Goal: Task Accomplishment & Management: Use online tool/utility

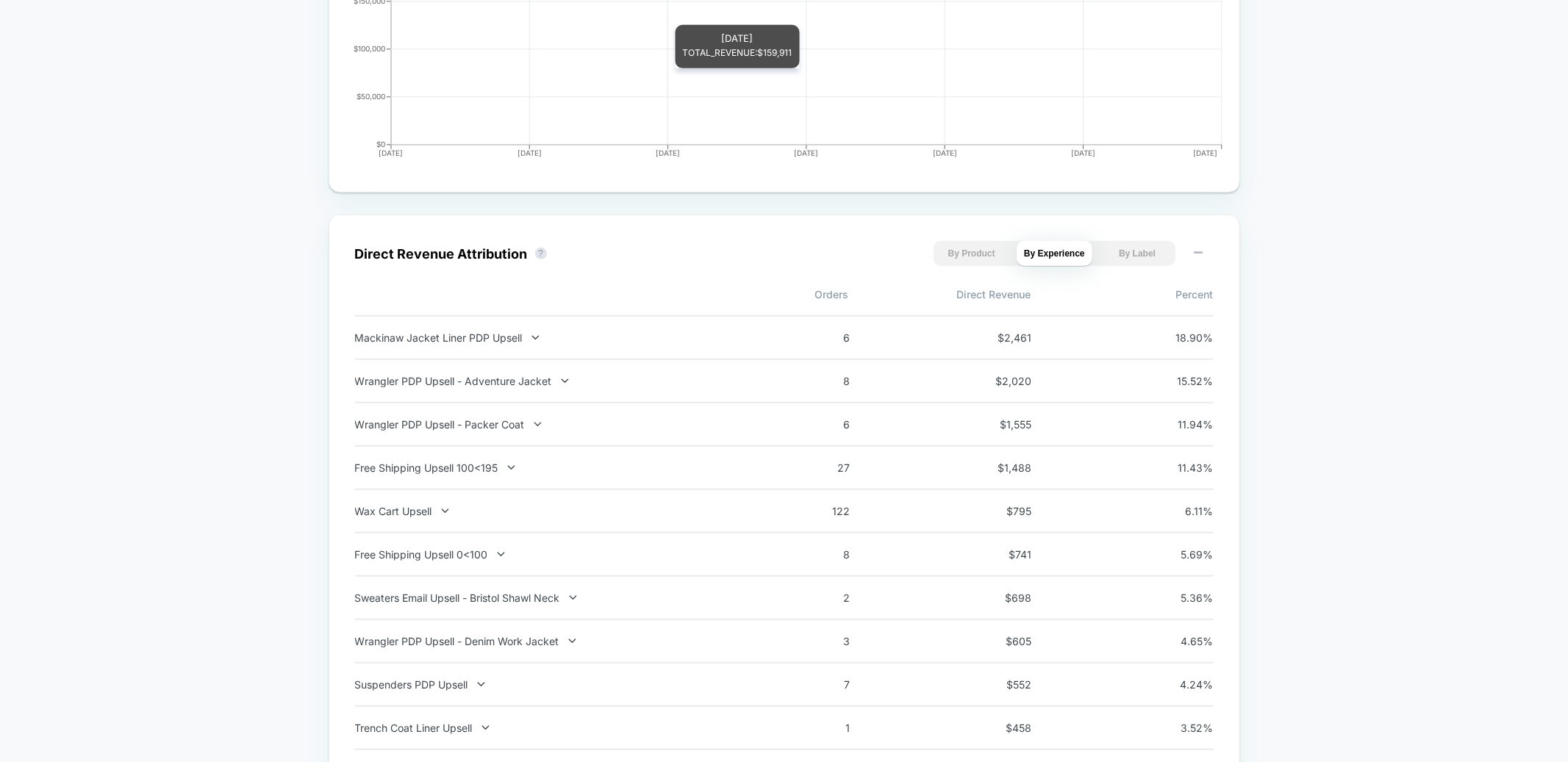
scroll to position [895, 0]
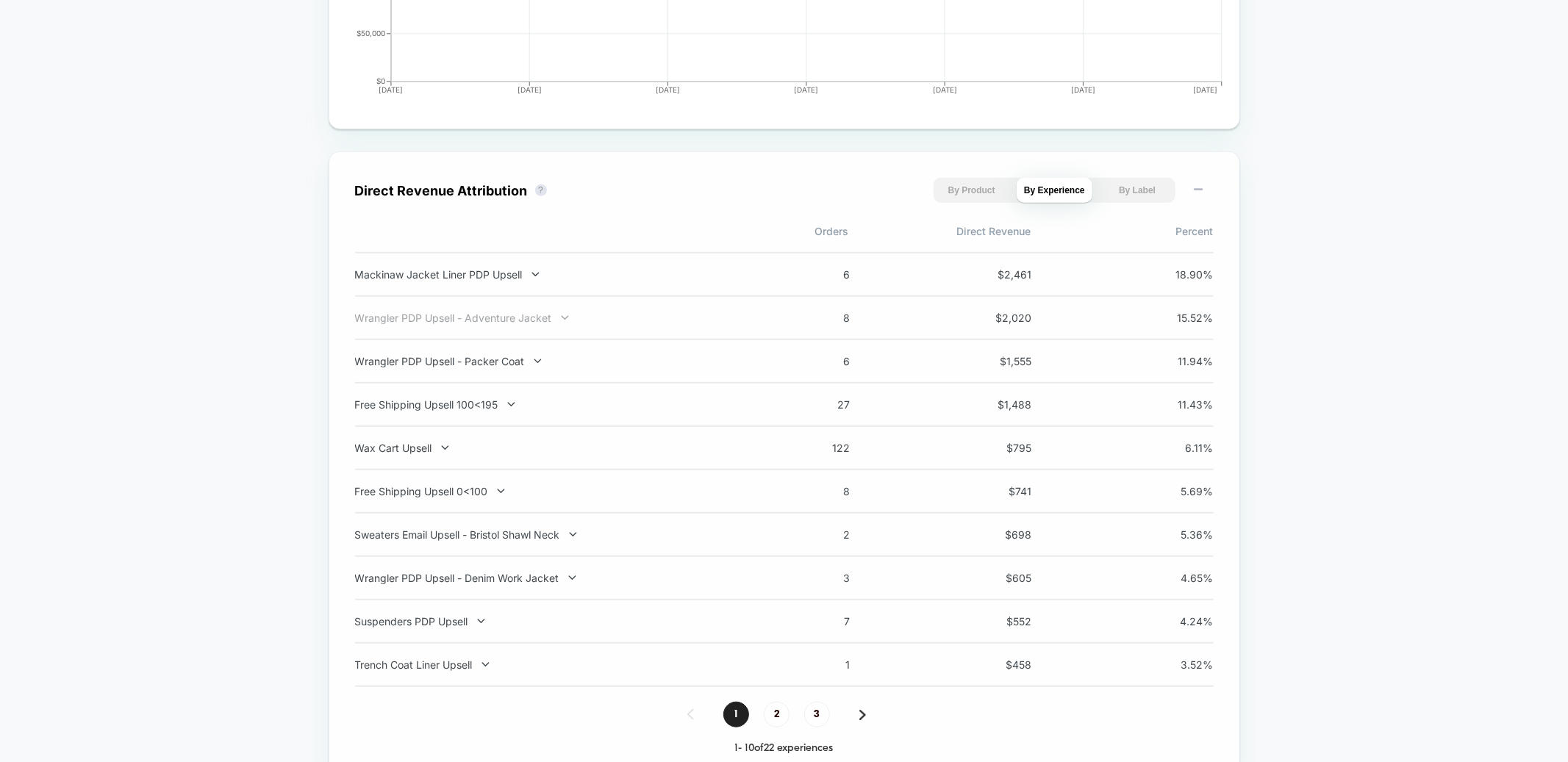
click at [542, 313] on div "Wrangler PDP Upsell - Adventure Jacket" at bounding box center [548, 318] width 386 height 12
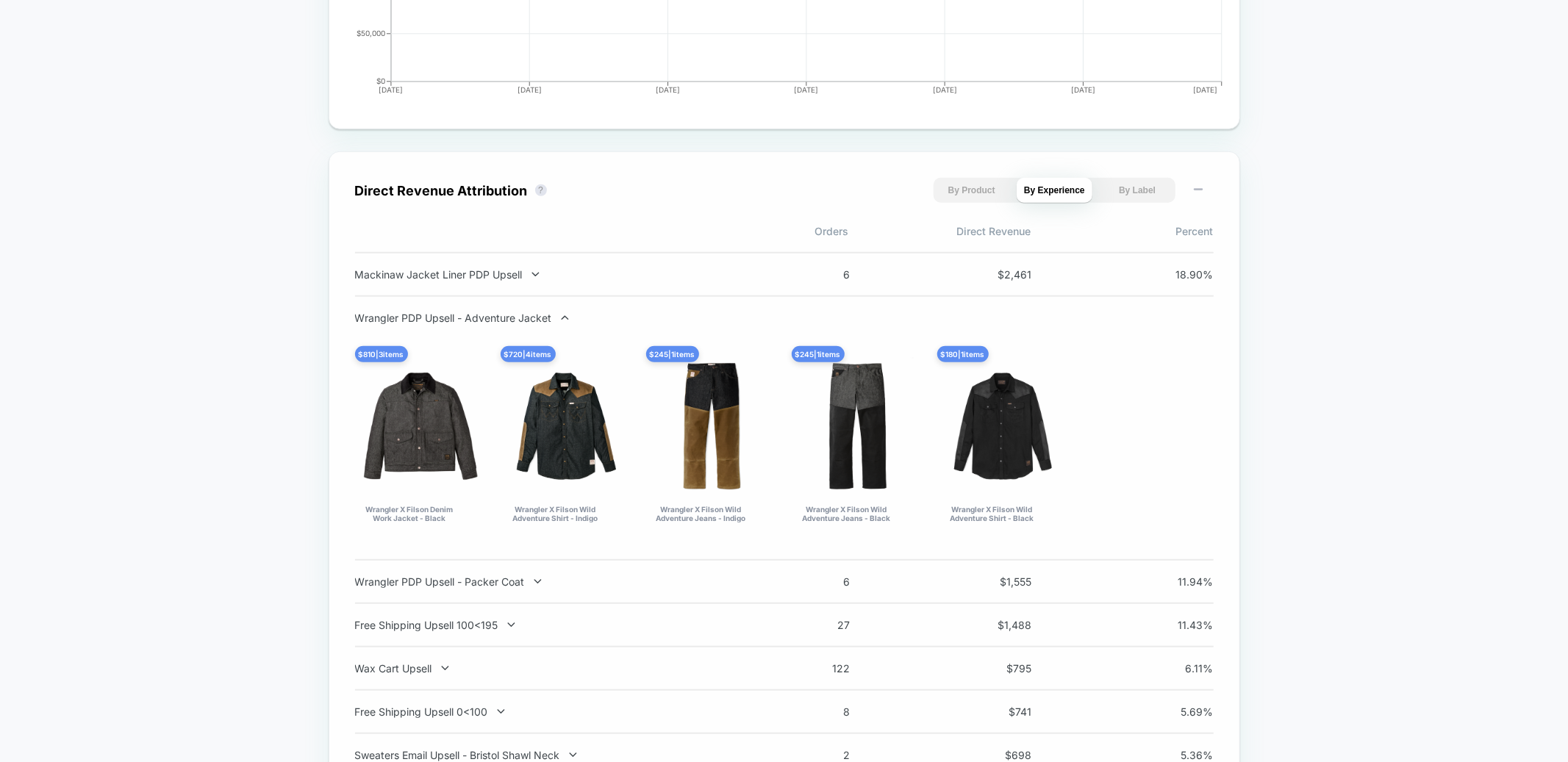
click at [542, 313] on div "Wrangler PDP Upsell - Adventure Jacket" at bounding box center [548, 318] width 386 height 12
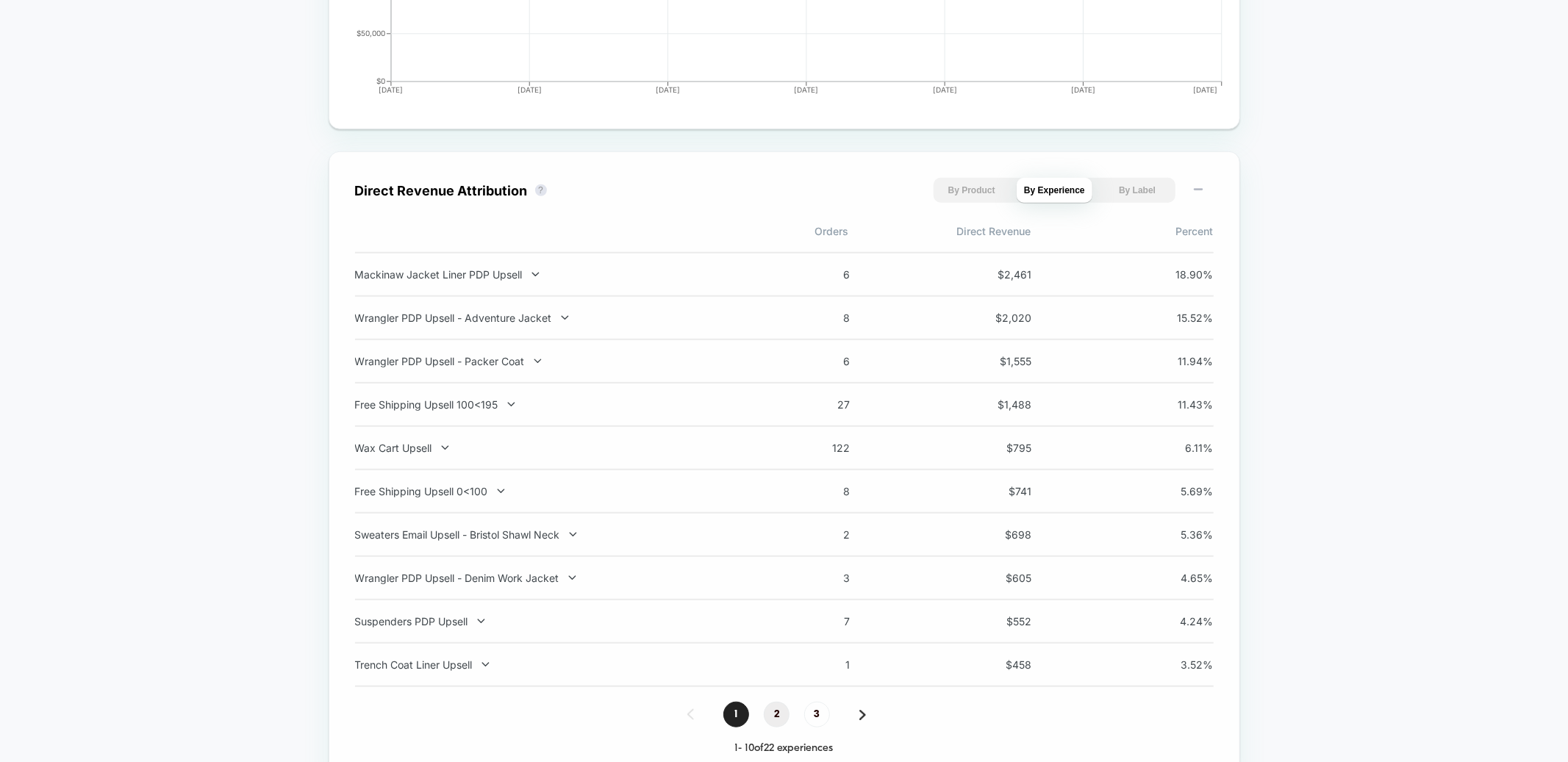
click at [778, 714] on span "2" at bounding box center [777, 715] width 26 height 26
click at [738, 710] on span "1" at bounding box center [736, 715] width 26 height 26
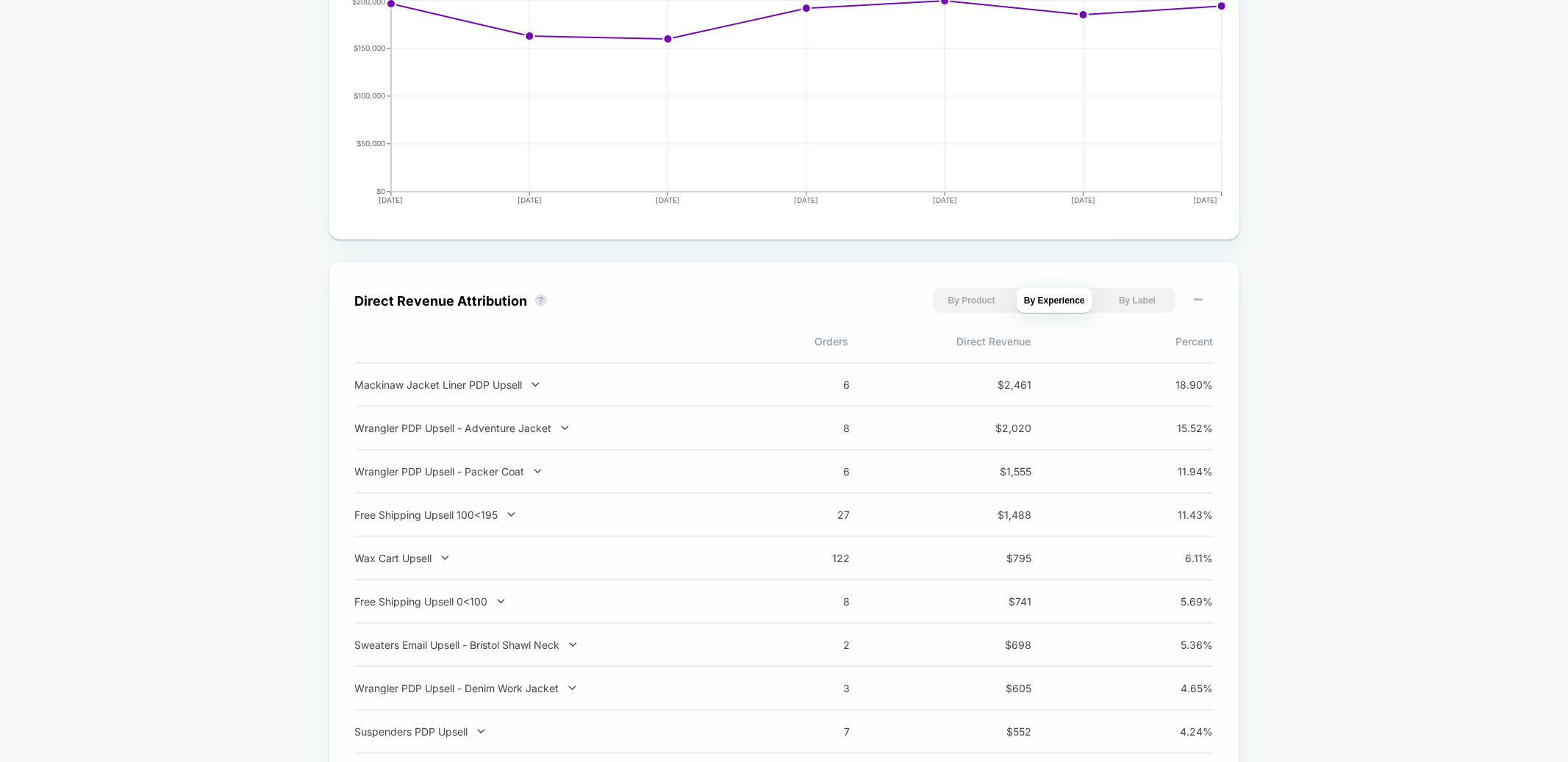
scroll to position [0, 0]
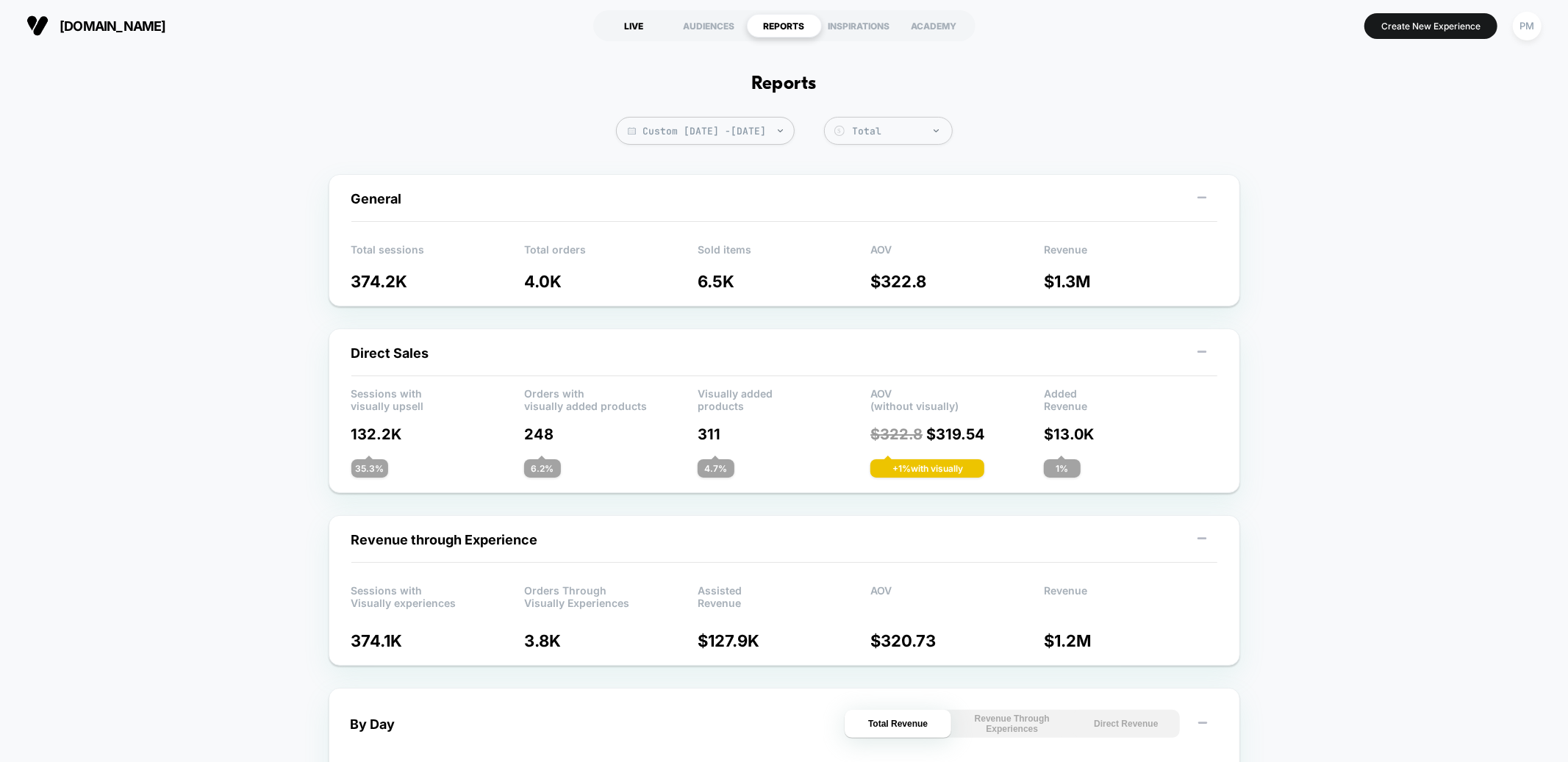
click at [640, 25] on div "LIVE" at bounding box center [634, 25] width 75 height 23
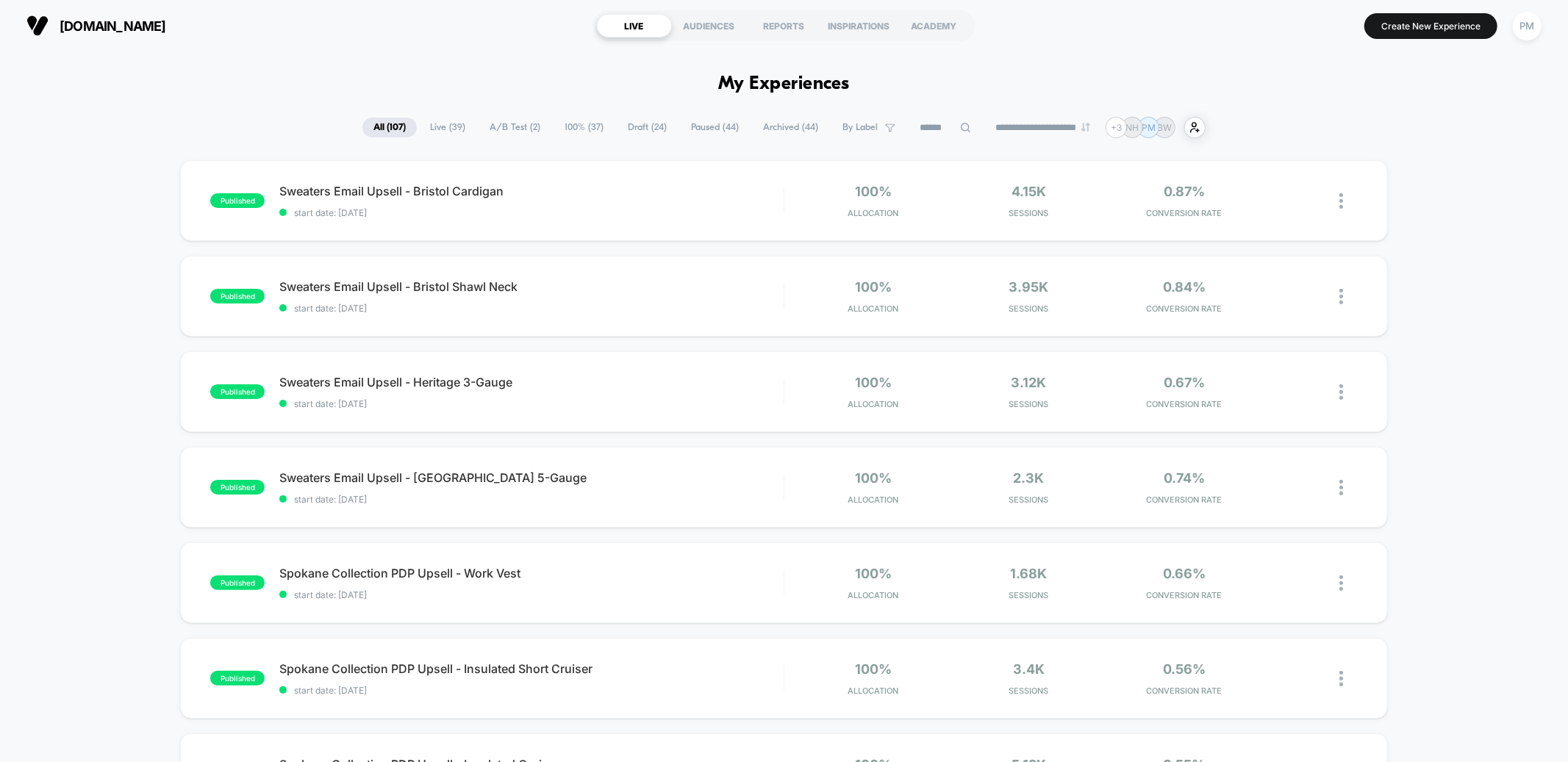
click at [503, 125] on span "A/B Test ( 2 )" at bounding box center [515, 127] width 73 height 20
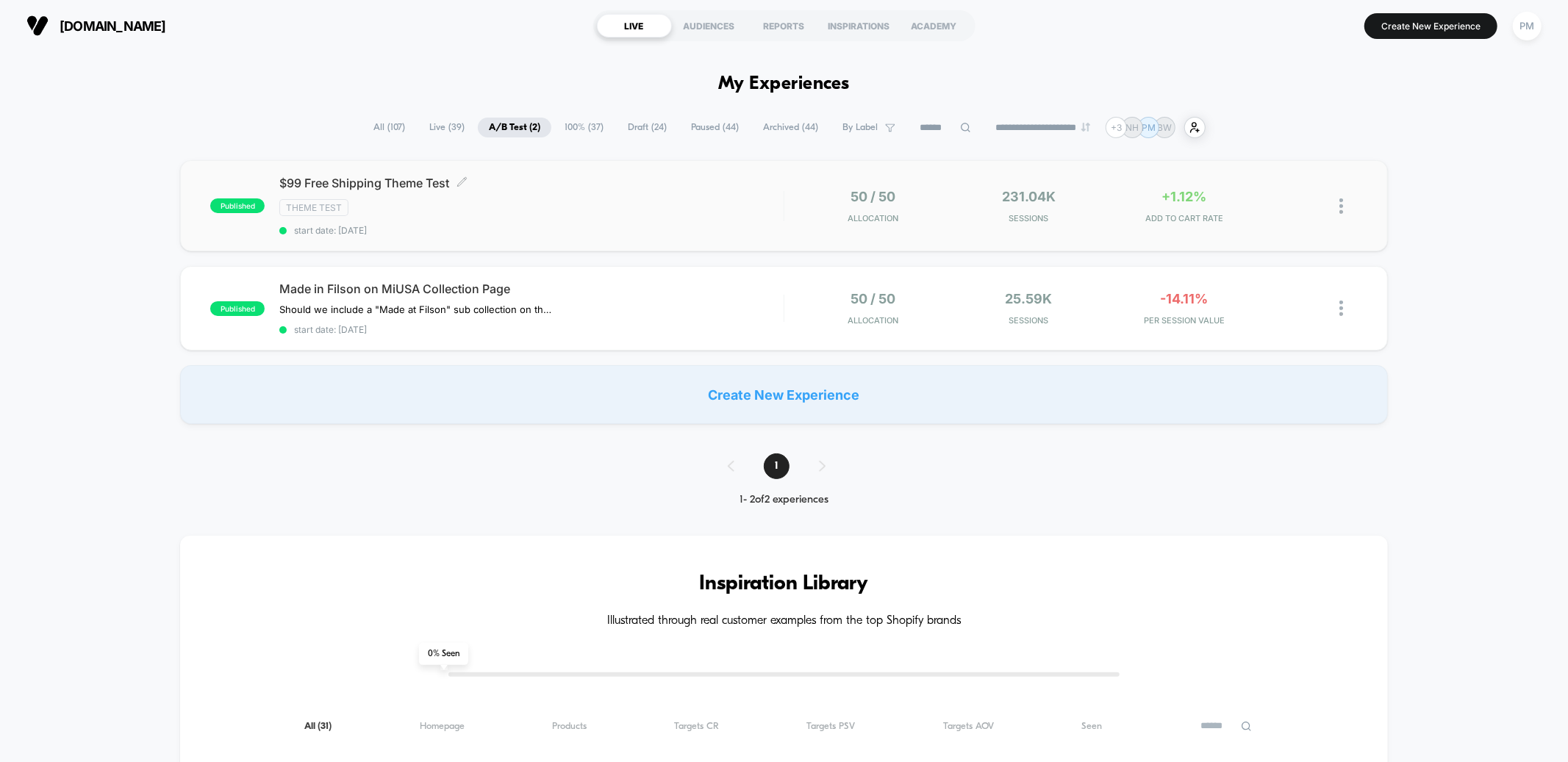
click at [590, 187] on span "$99 Free Shipping Theme Test Click to edit experience details" at bounding box center [531, 183] width 503 height 15
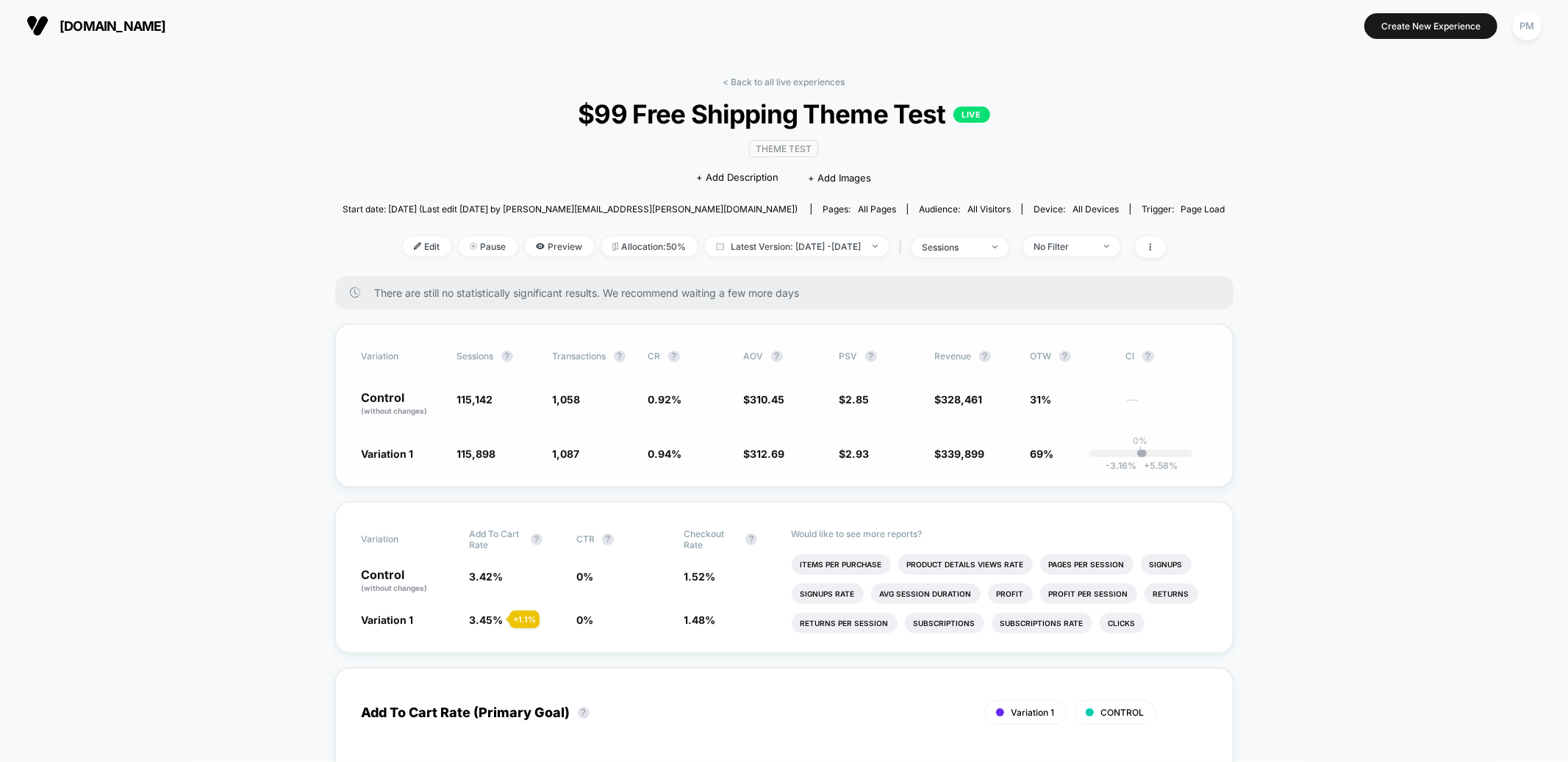
click at [918, 461] on div "Variation Sessions ? Transactions ? CR ? AOV ? PSV ? Revenue ? OTW ? CI ? Contr…" at bounding box center [785, 406] width 899 height 163
click at [800, 81] on link "< Back to all live experiences" at bounding box center [784, 82] width 122 height 11
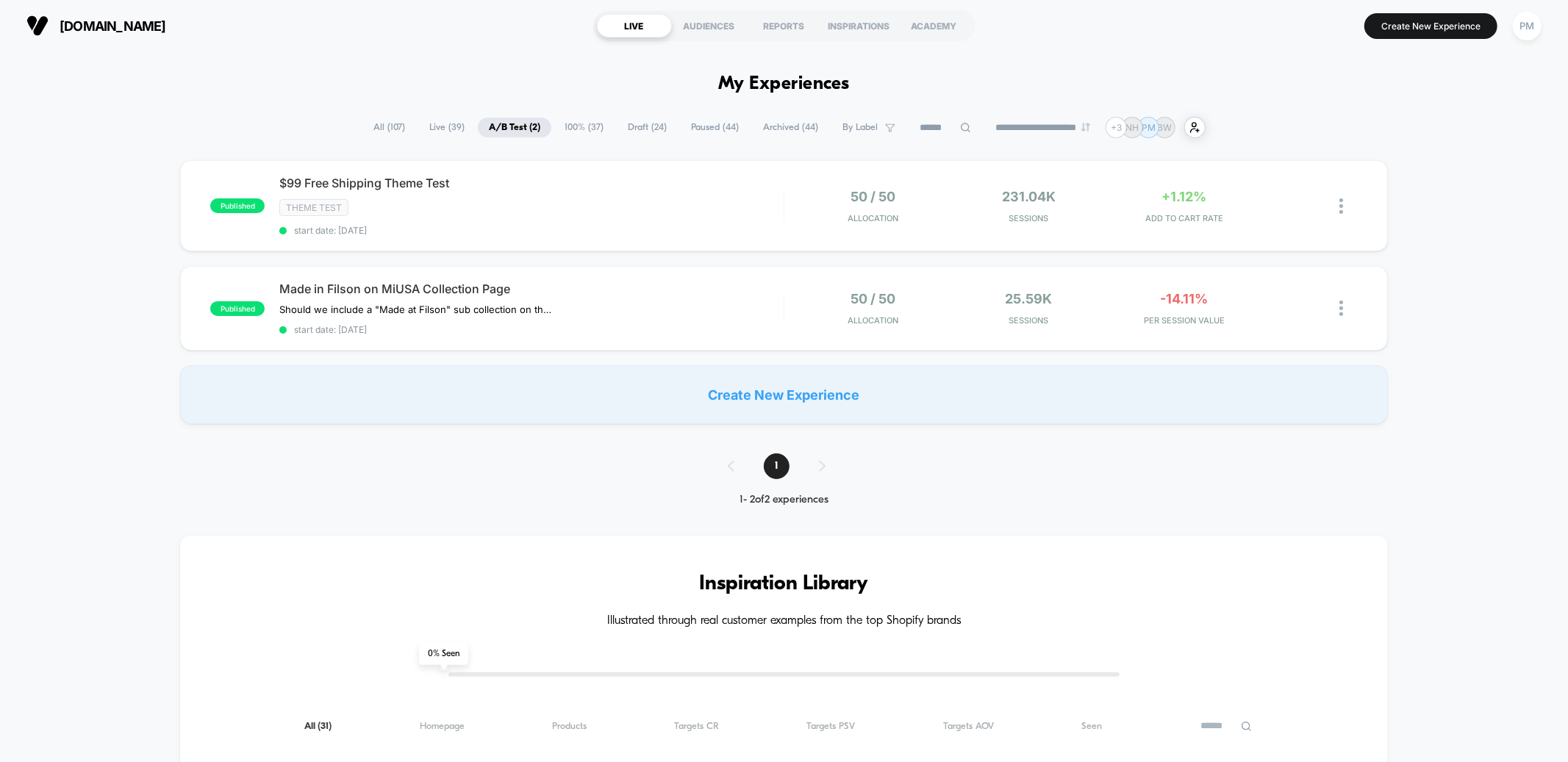
click at [445, 121] on span "Live ( 39 )" at bounding box center [447, 127] width 57 height 20
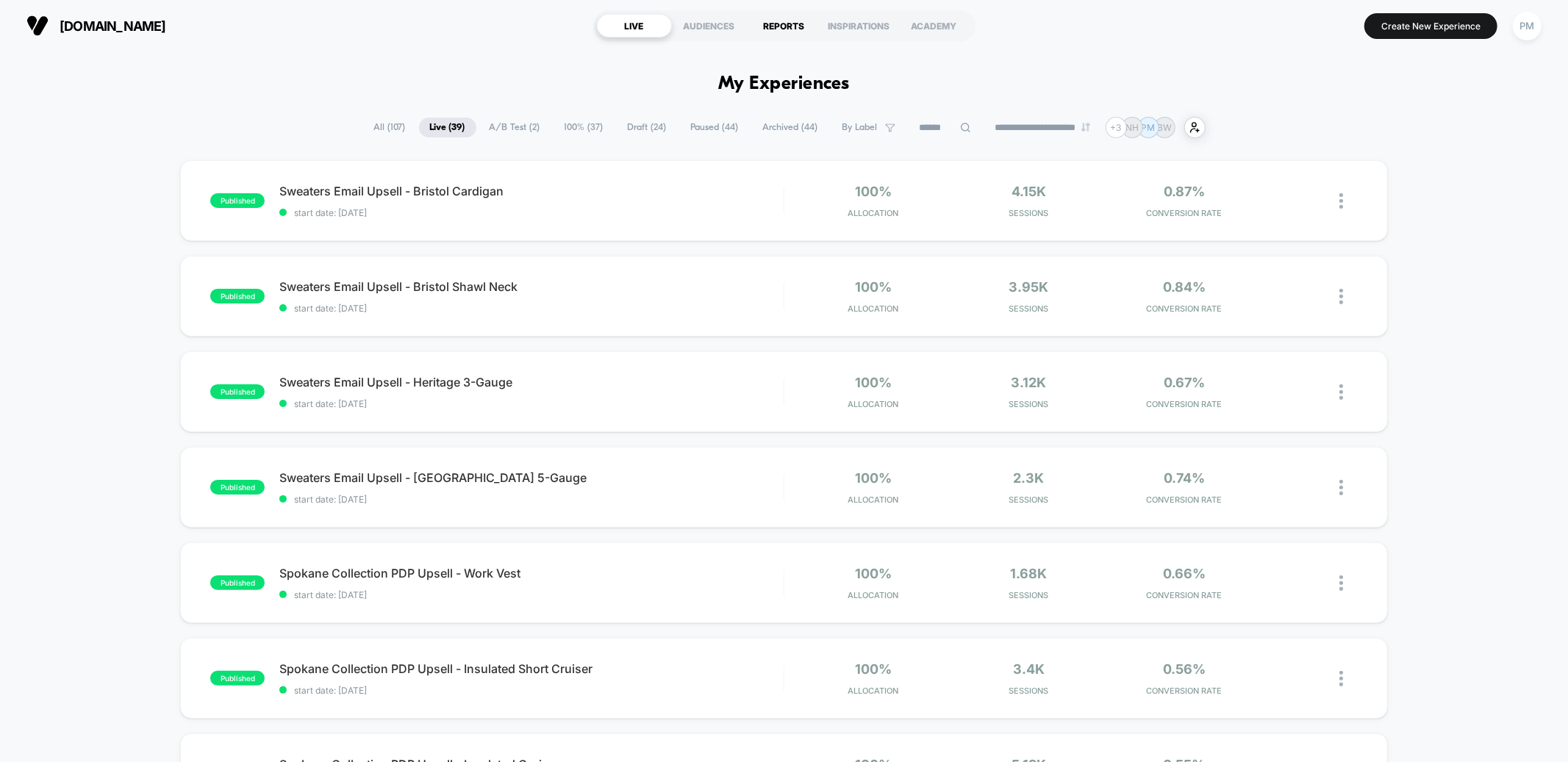
click at [786, 31] on div "REPORTS" at bounding box center [784, 25] width 75 height 23
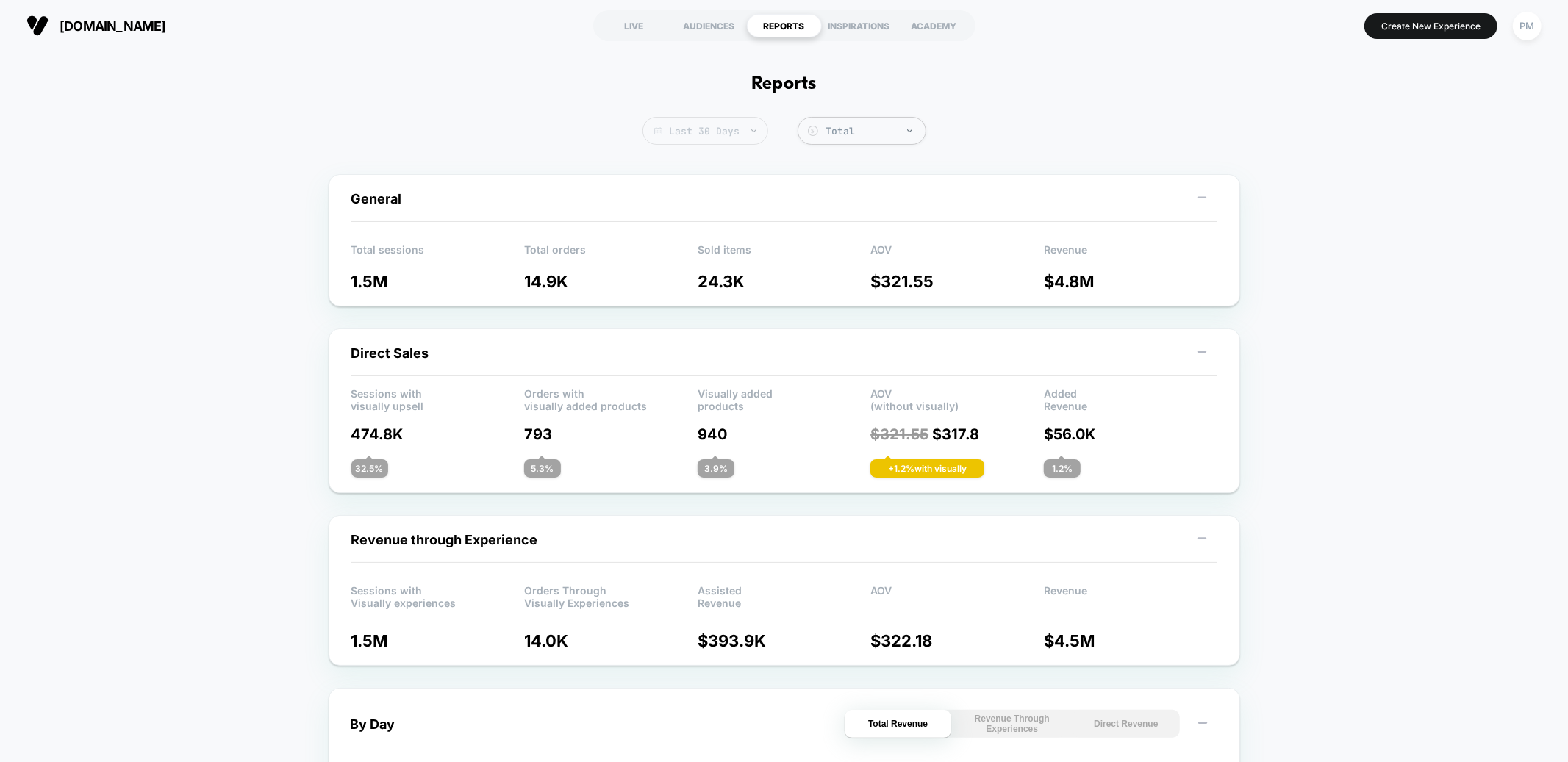
click at [710, 130] on span "Last 30 Days" at bounding box center [706, 131] width 126 height 28
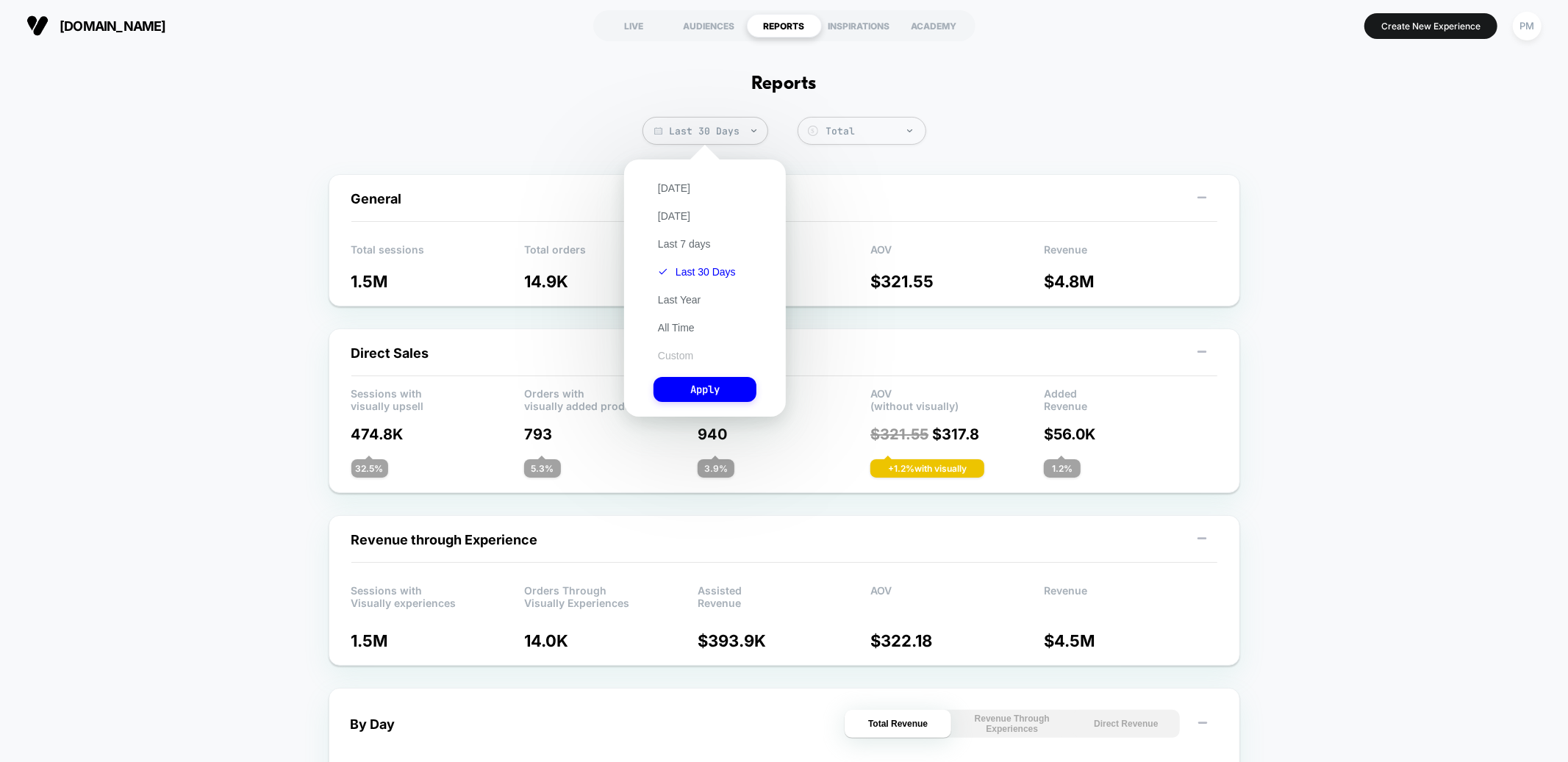
click at [669, 355] on button "Custom" at bounding box center [675, 356] width 44 height 13
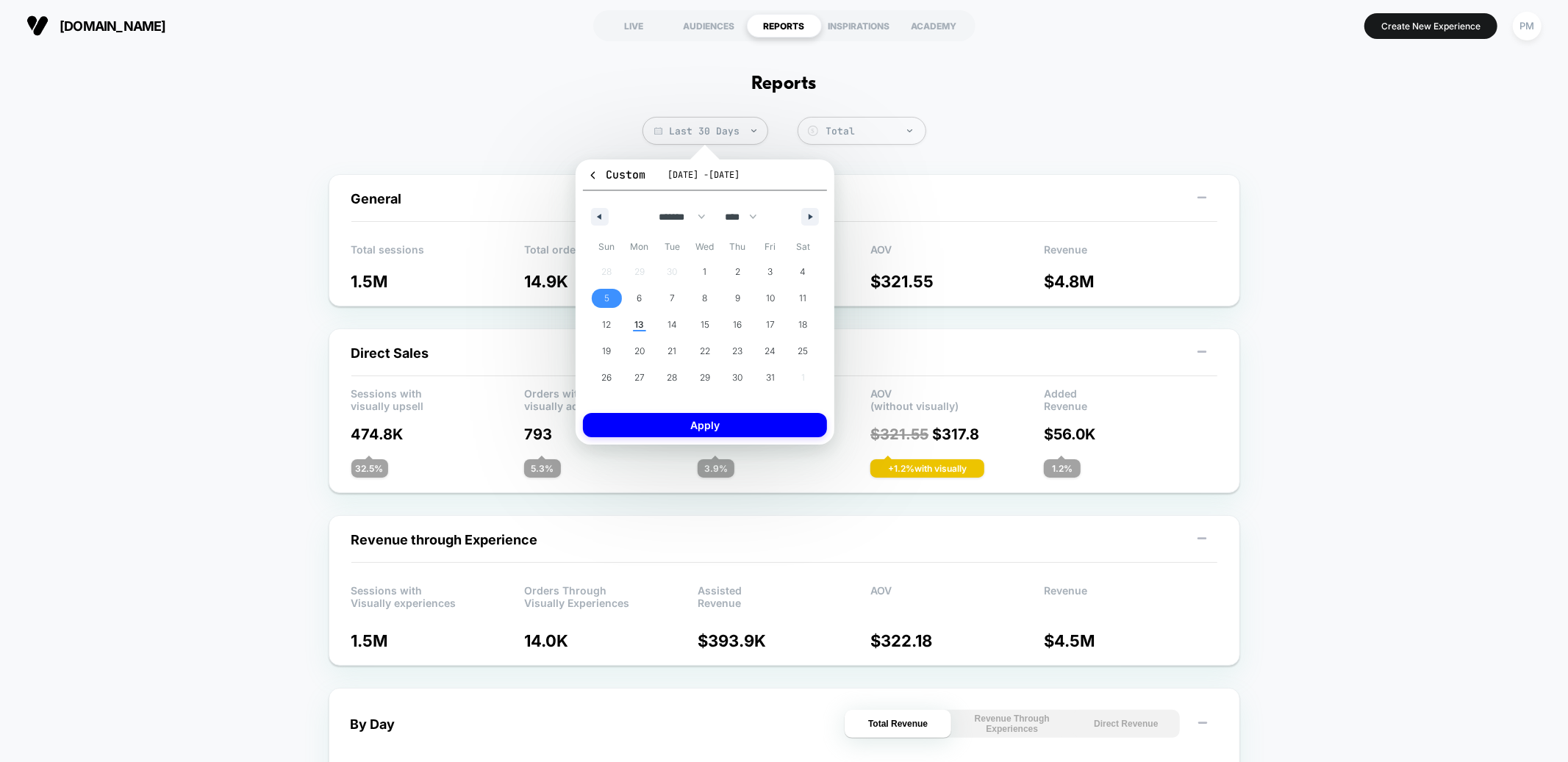
click at [611, 301] on span "5" at bounding box center [607, 298] width 33 height 19
click at [799, 291] on span "11" at bounding box center [803, 298] width 33 height 19
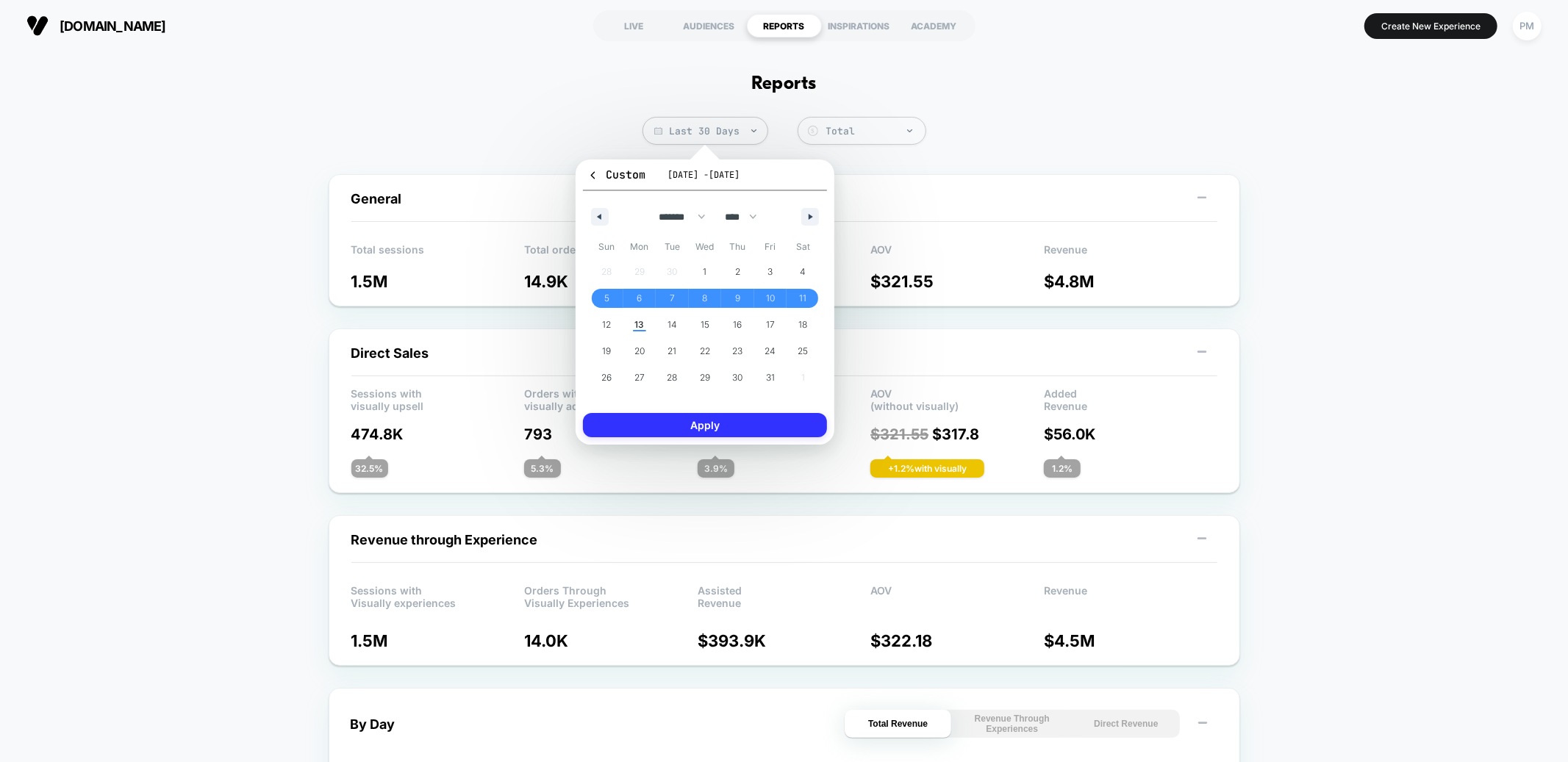
click at [757, 420] on button "Apply" at bounding box center [705, 425] width 244 height 24
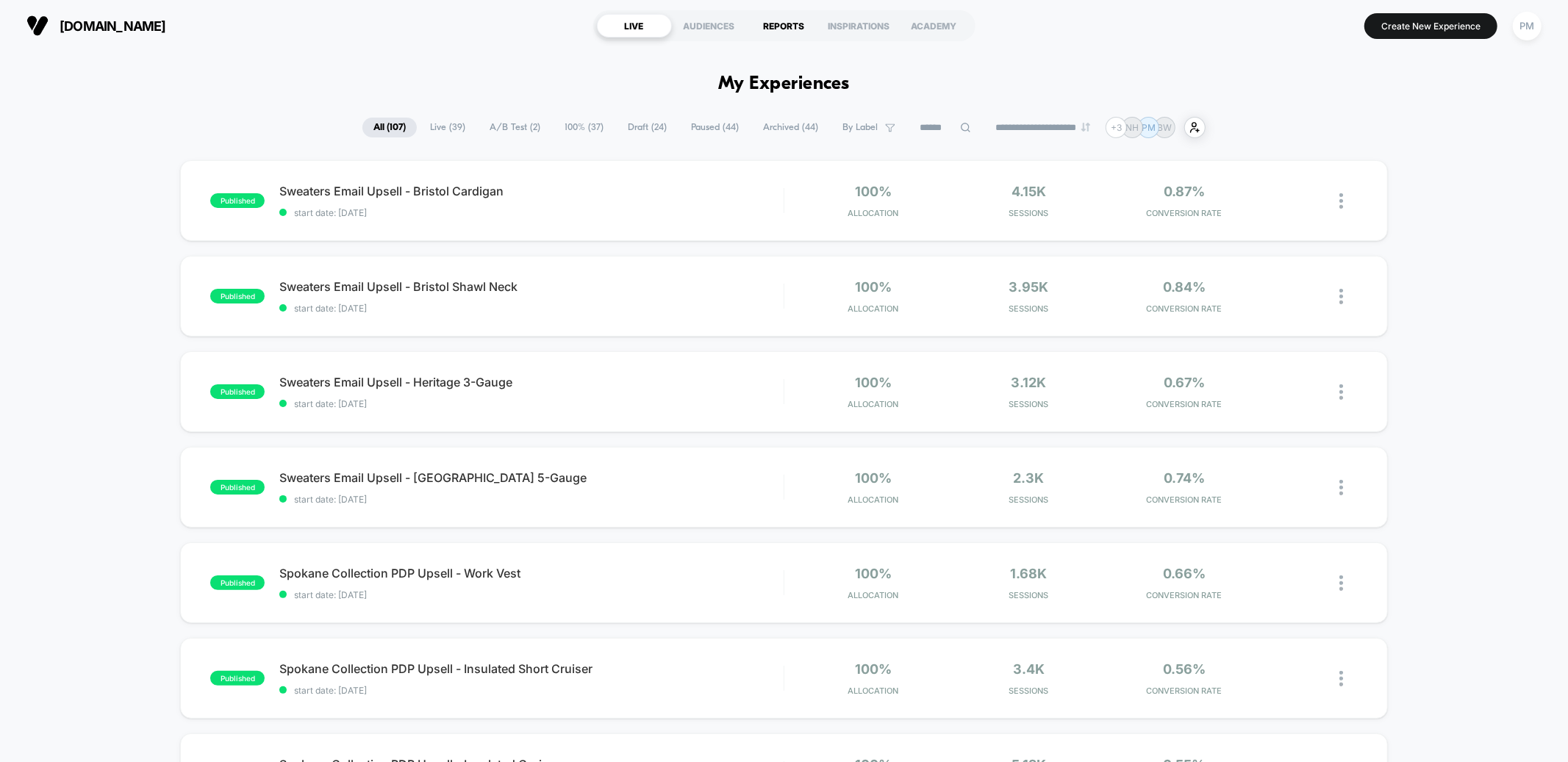
click at [785, 34] on div "REPORTS" at bounding box center [784, 25] width 75 height 23
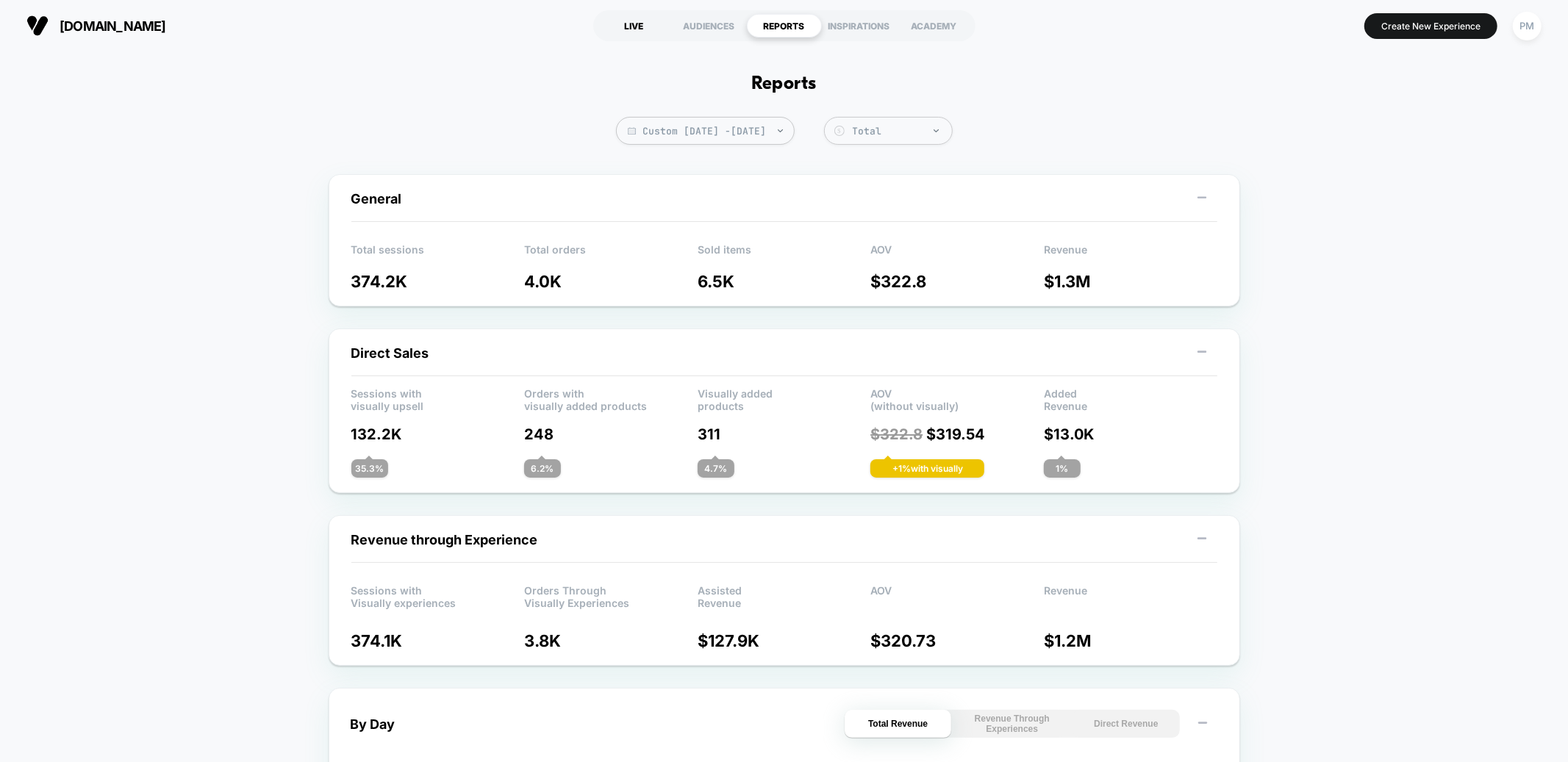
click at [644, 22] on div "LIVE" at bounding box center [634, 25] width 75 height 23
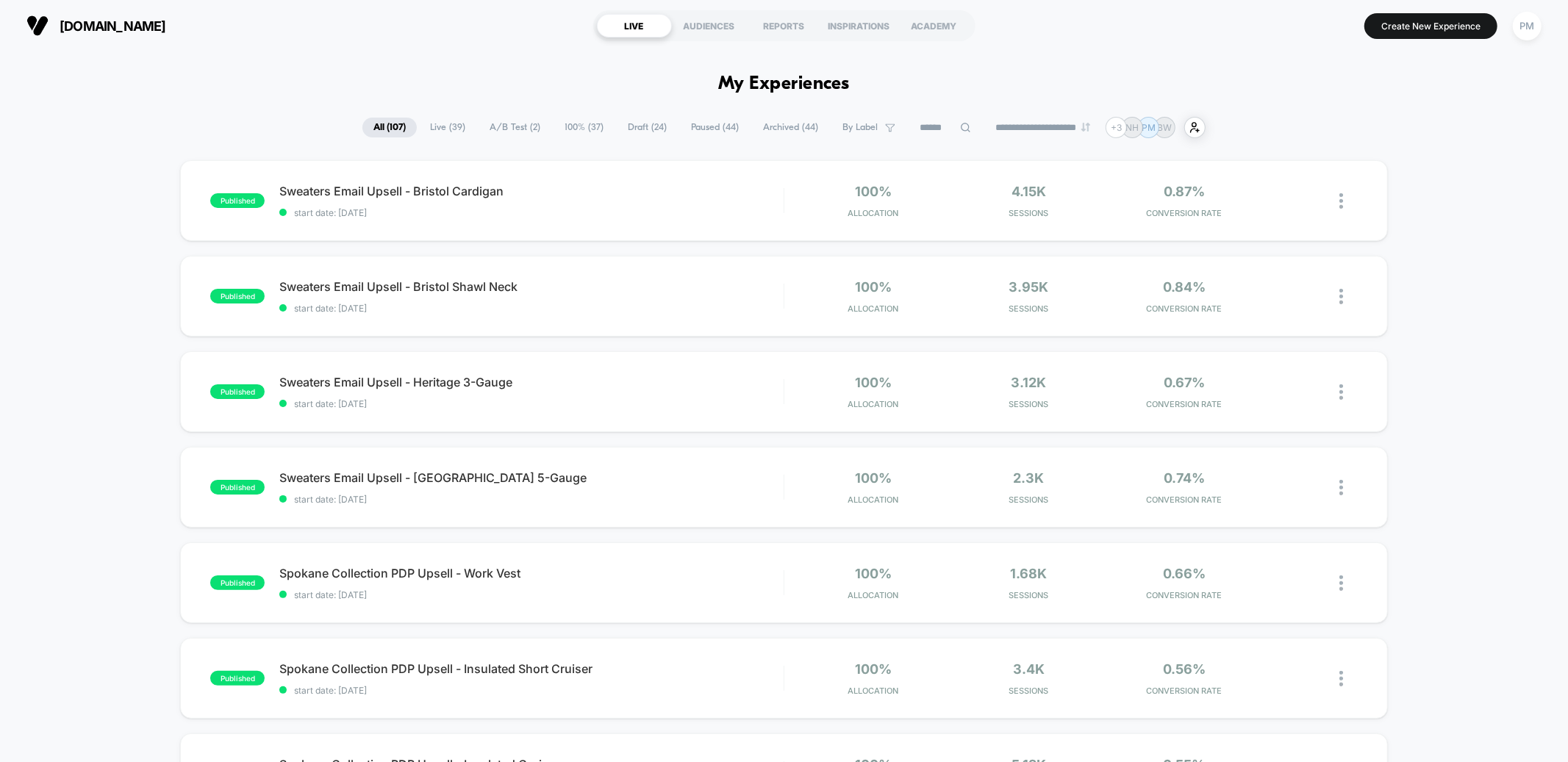
click at [442, 123] on span "Live ( 39 )" at bounding box center [448, 127] width 57 height 20
click at [499, 132] on span "A/B Test ( 2 )" at bounding box center [515, 127] width 73 height 20
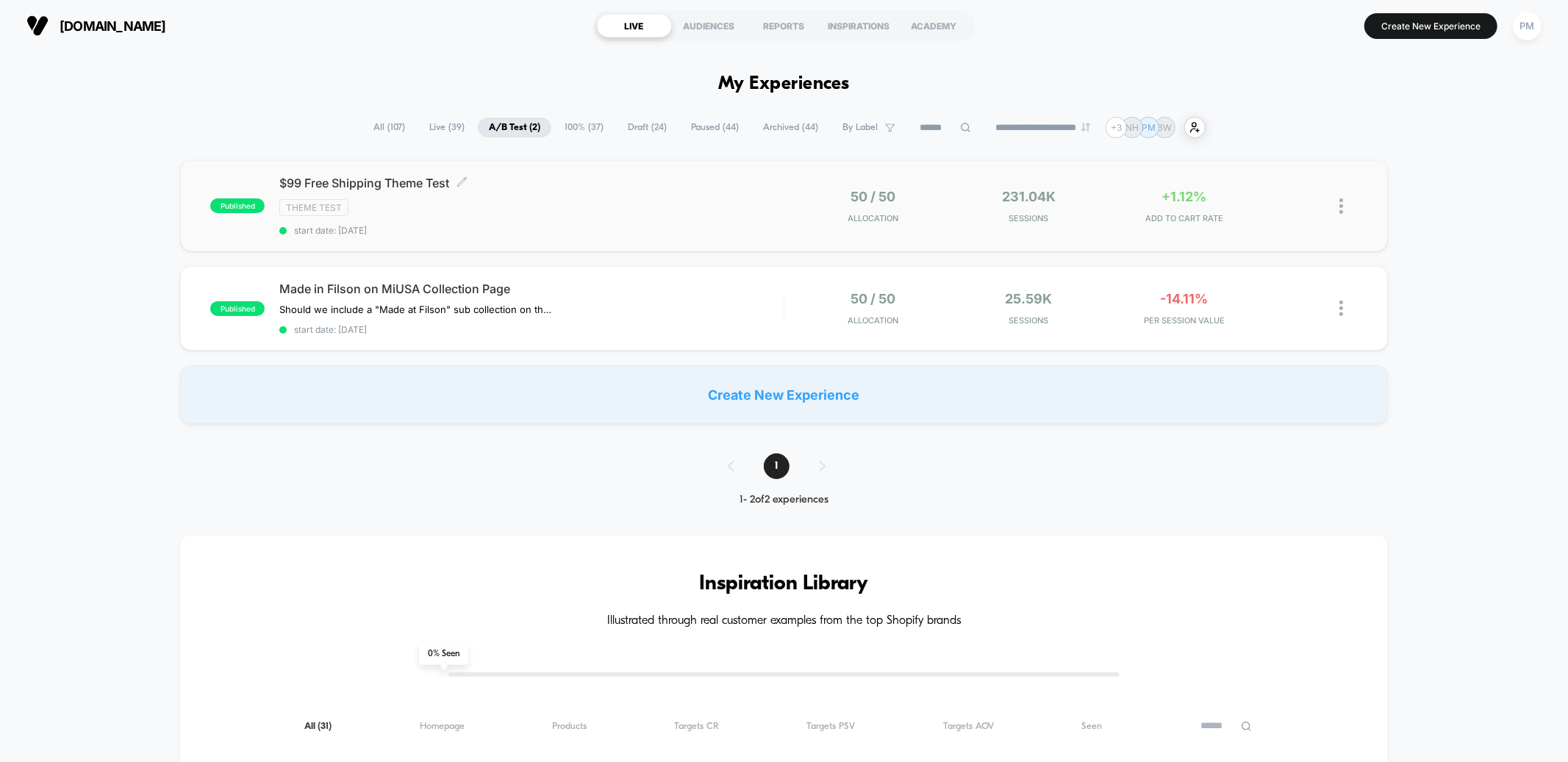
click at [527, 199] on div "Theme Test" at bounding box center [531, 207] width 503 height 17
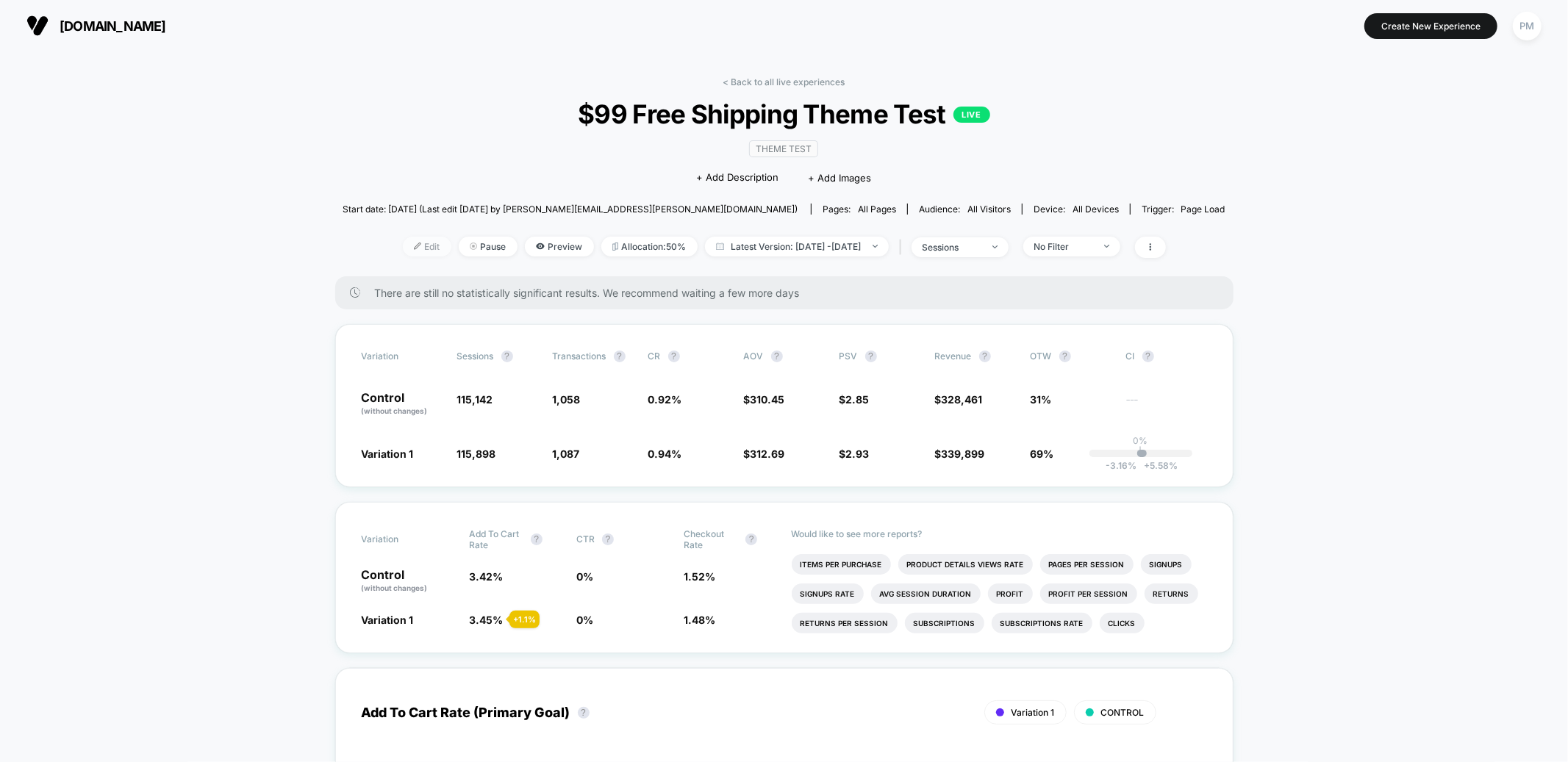
click at [403, 248] on span "Edit" at bounding box center [427, 247] width 48 height 20
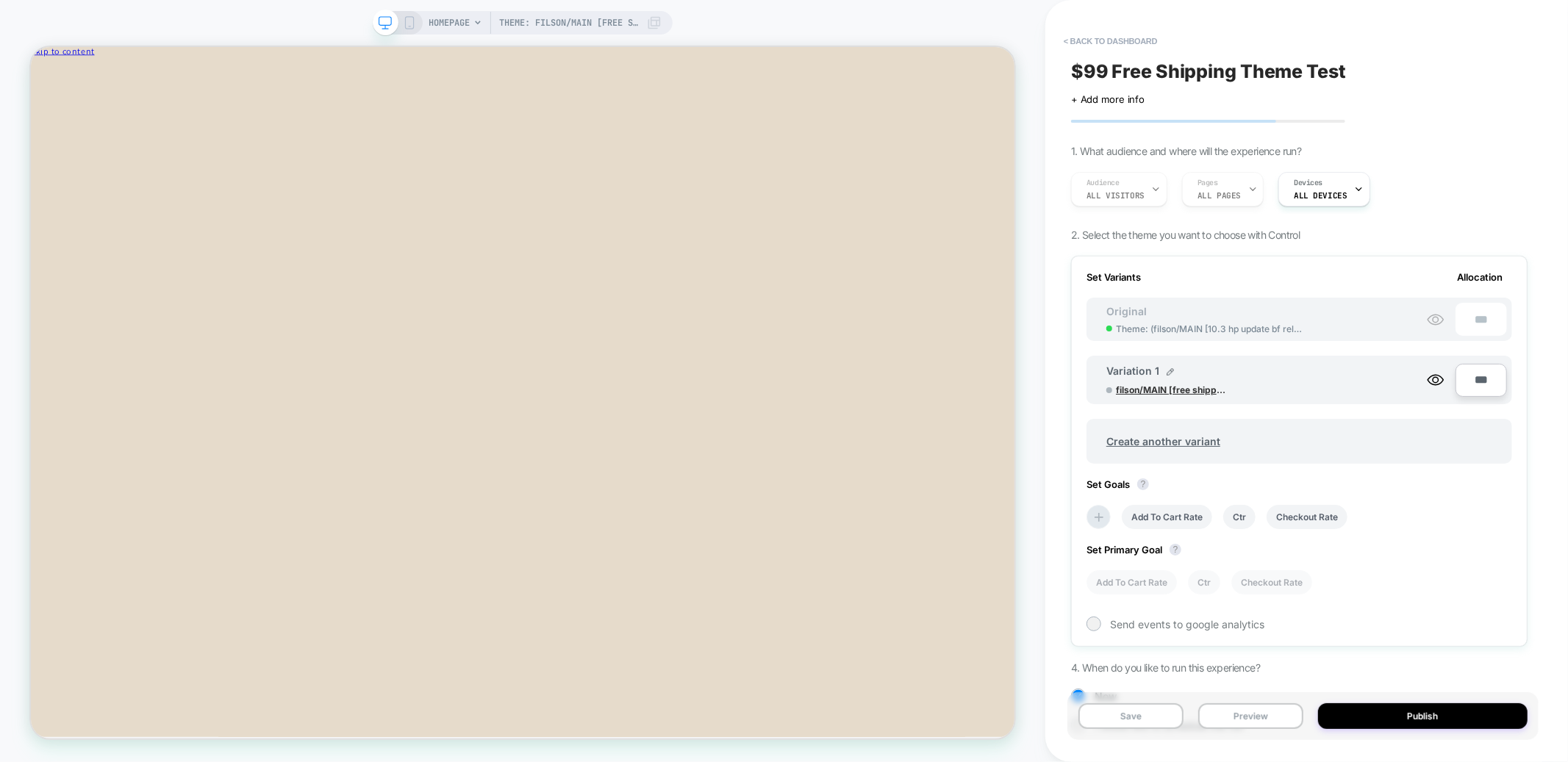
click at [1188, 385] on span "filson/MAIN [free shipping test]" at bounding box center [1171, 390] width 111 height 11
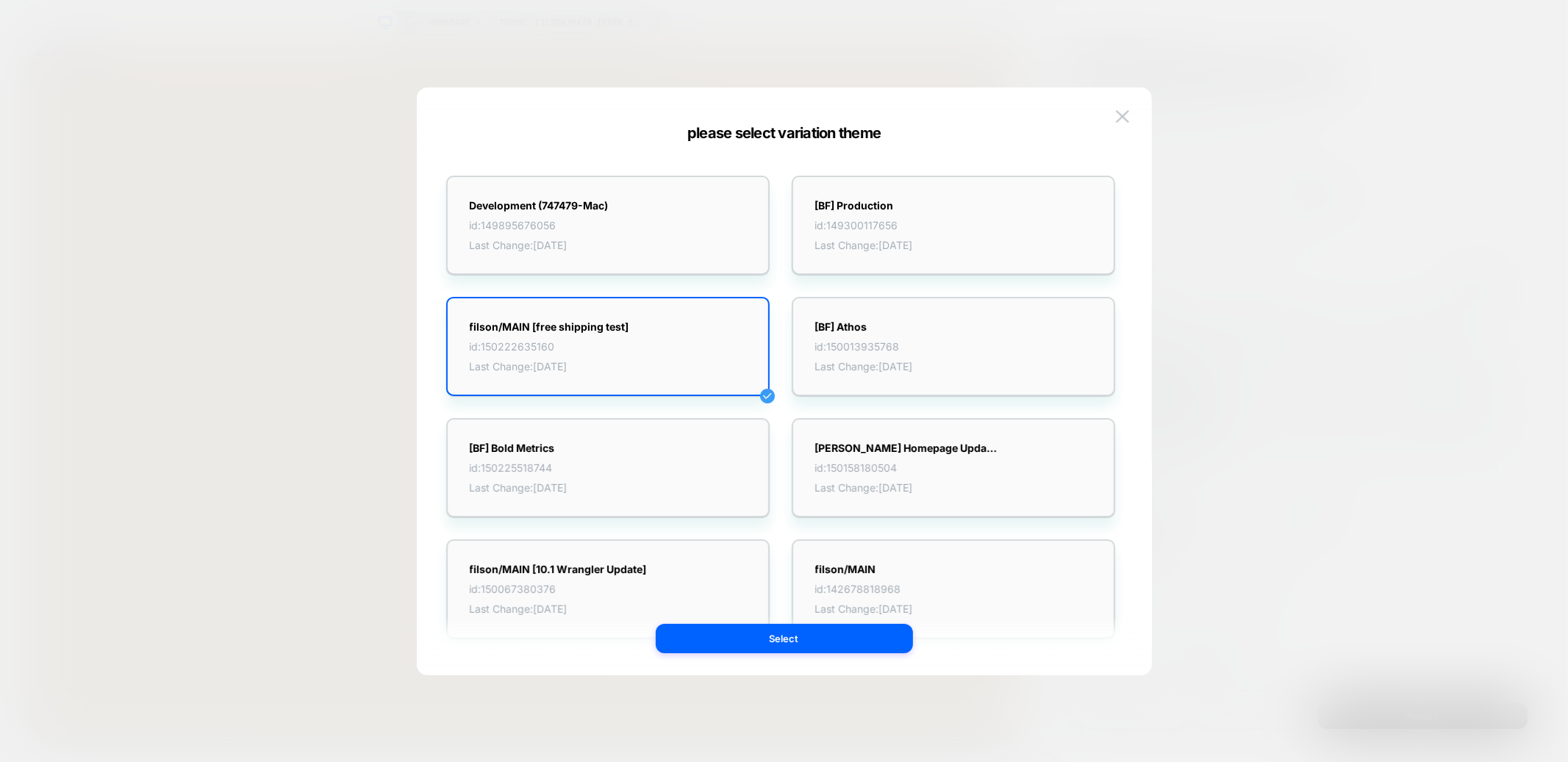
click at [1228, 390] on div at bounding box center [784, 381] width 1568 height 762
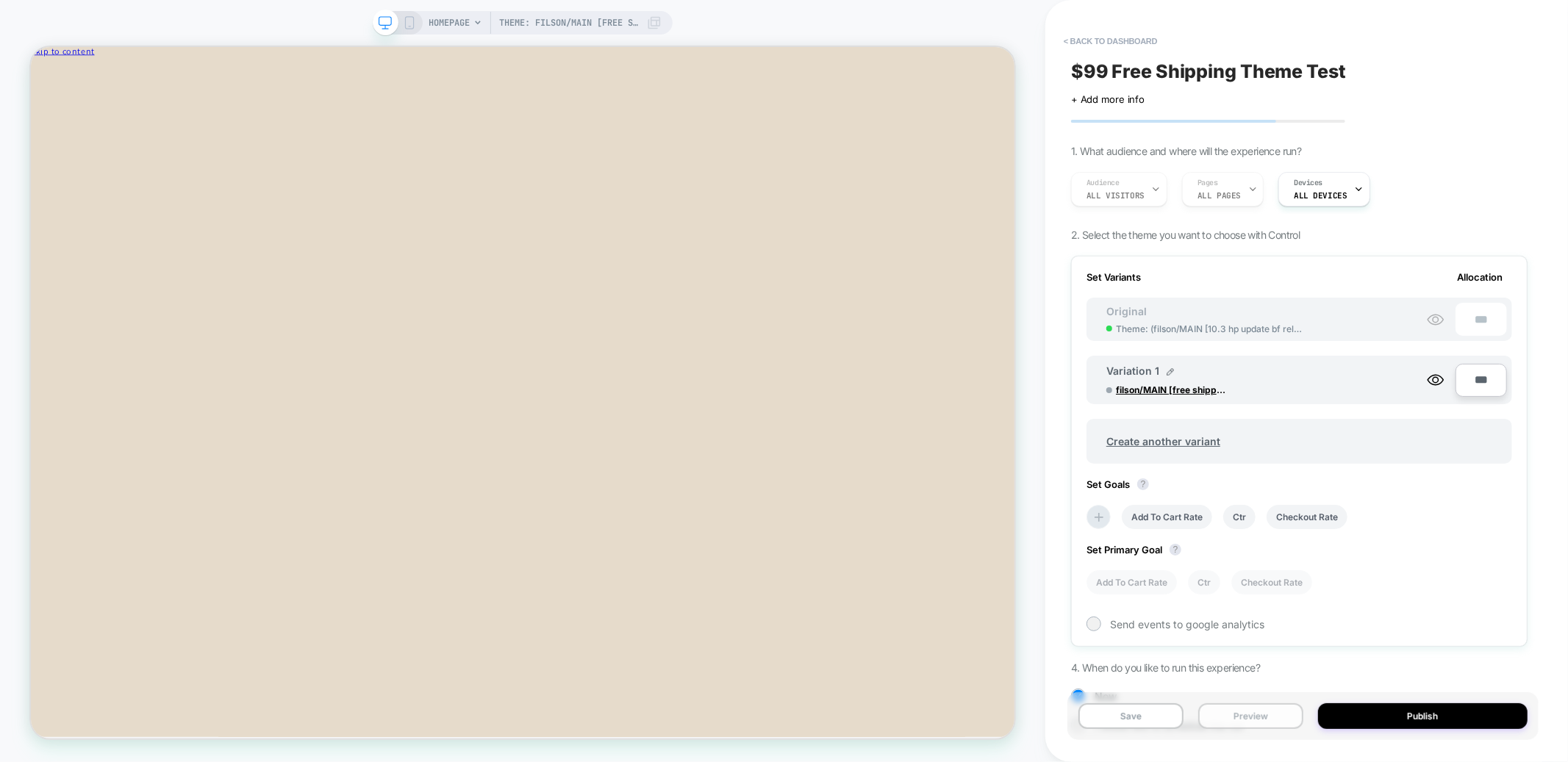
click at [1259, 714] on button "Preview" at bounding box center [1251, 716] width 105 height 26
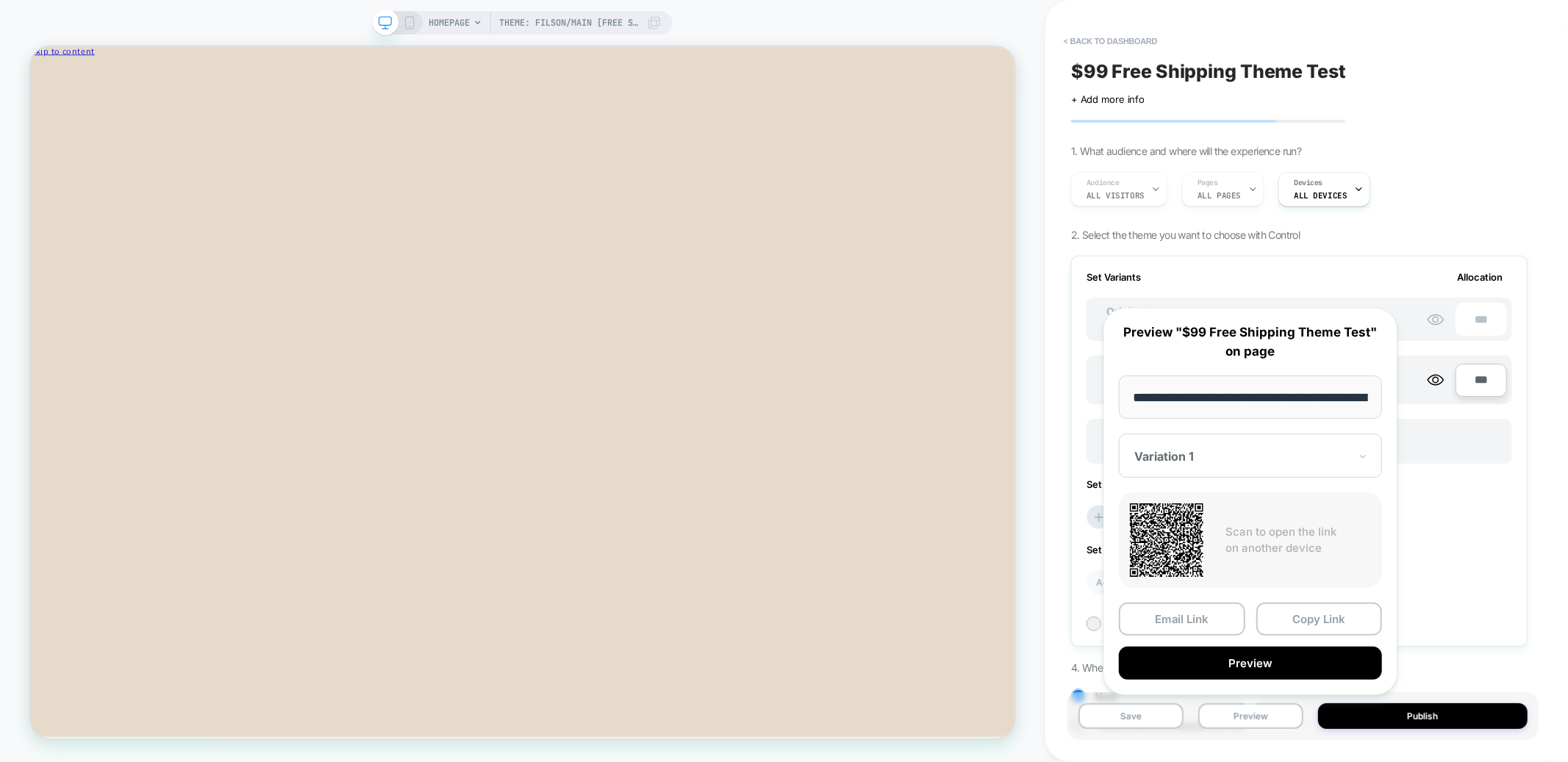
click at [1160, 456] on div at bounding box center [1242, 456] width 215 height 15
click at [1174, 536] on div "CONTROL" at bounding box center [1251, 533] width 248 height 27
click at [1223, 668] on button "Preview" at bounding box center [1250, 663] width 263 height 33
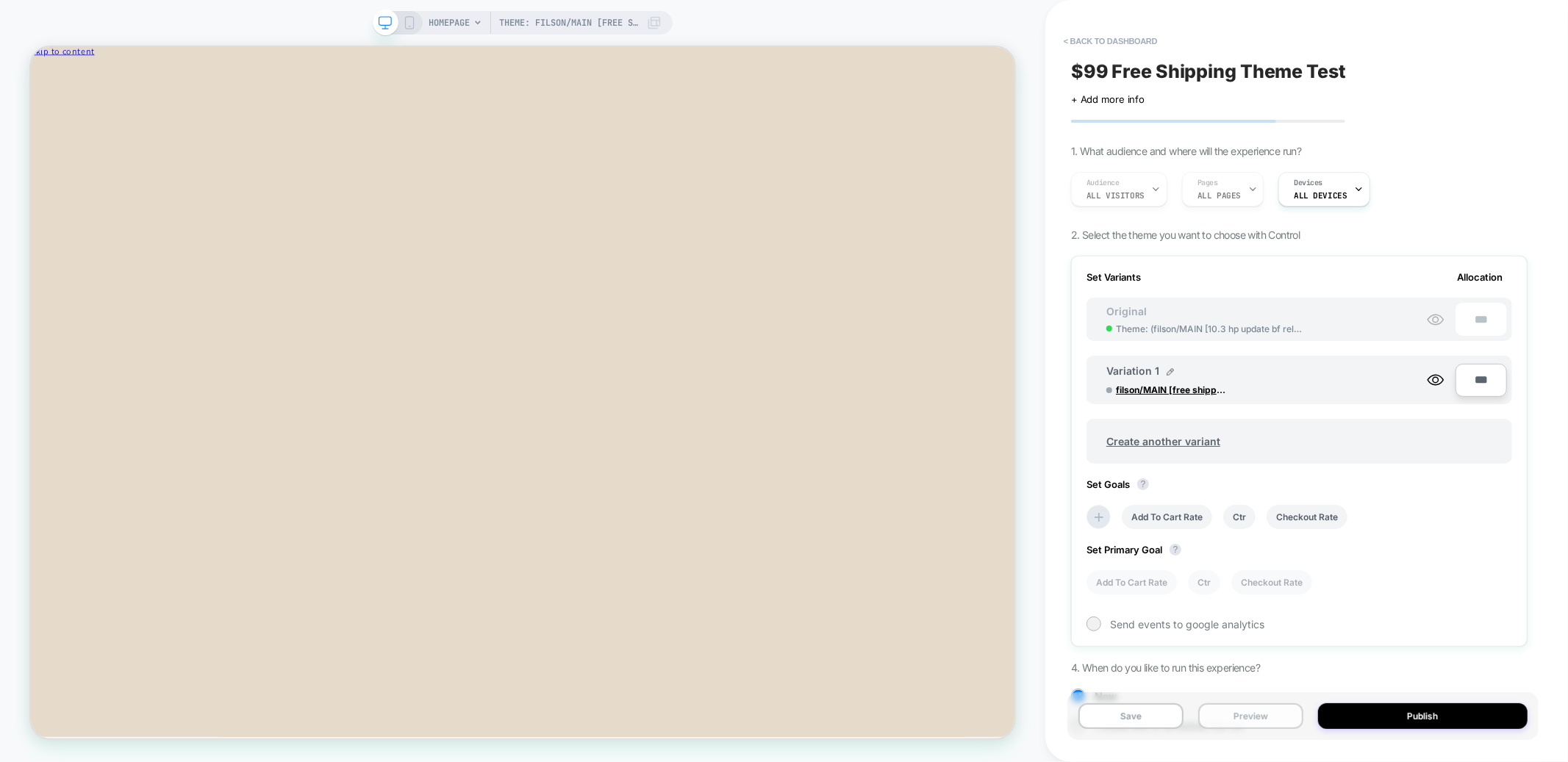
click at [1281, 727] on button "Preview" at bounding box center [1251, 716] width 105 height 26
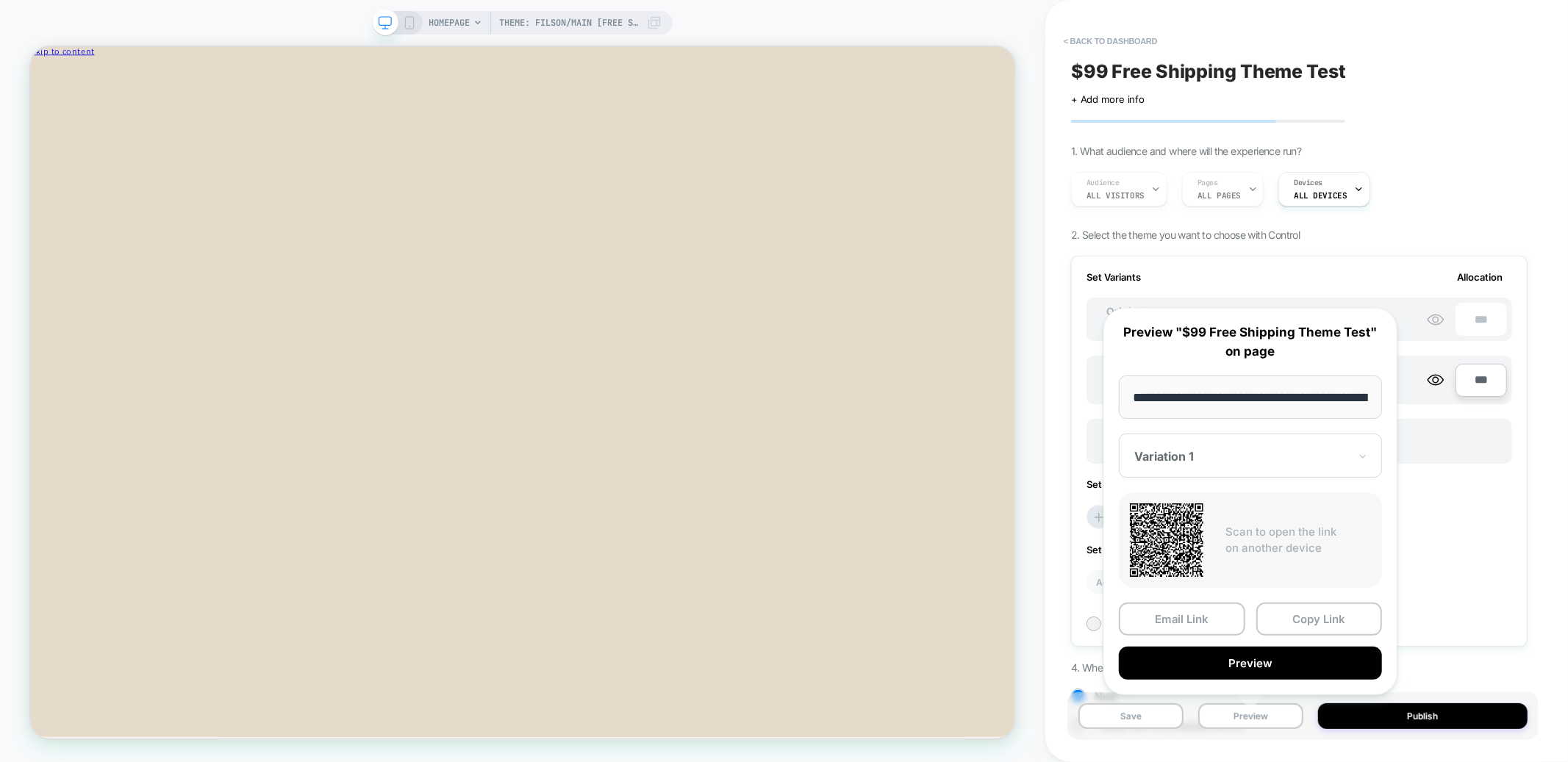
click at [1208, 441] on div "Variation 1" at bounding box center [1250, 456] width 263 height 44
click at [1228, 536] on div "CONTROL" at bounding box center [1251, 533] width 248 height 27
click at [1247, 659] on button "Preview" at bounding box center [1250, 663] width 263 height 33
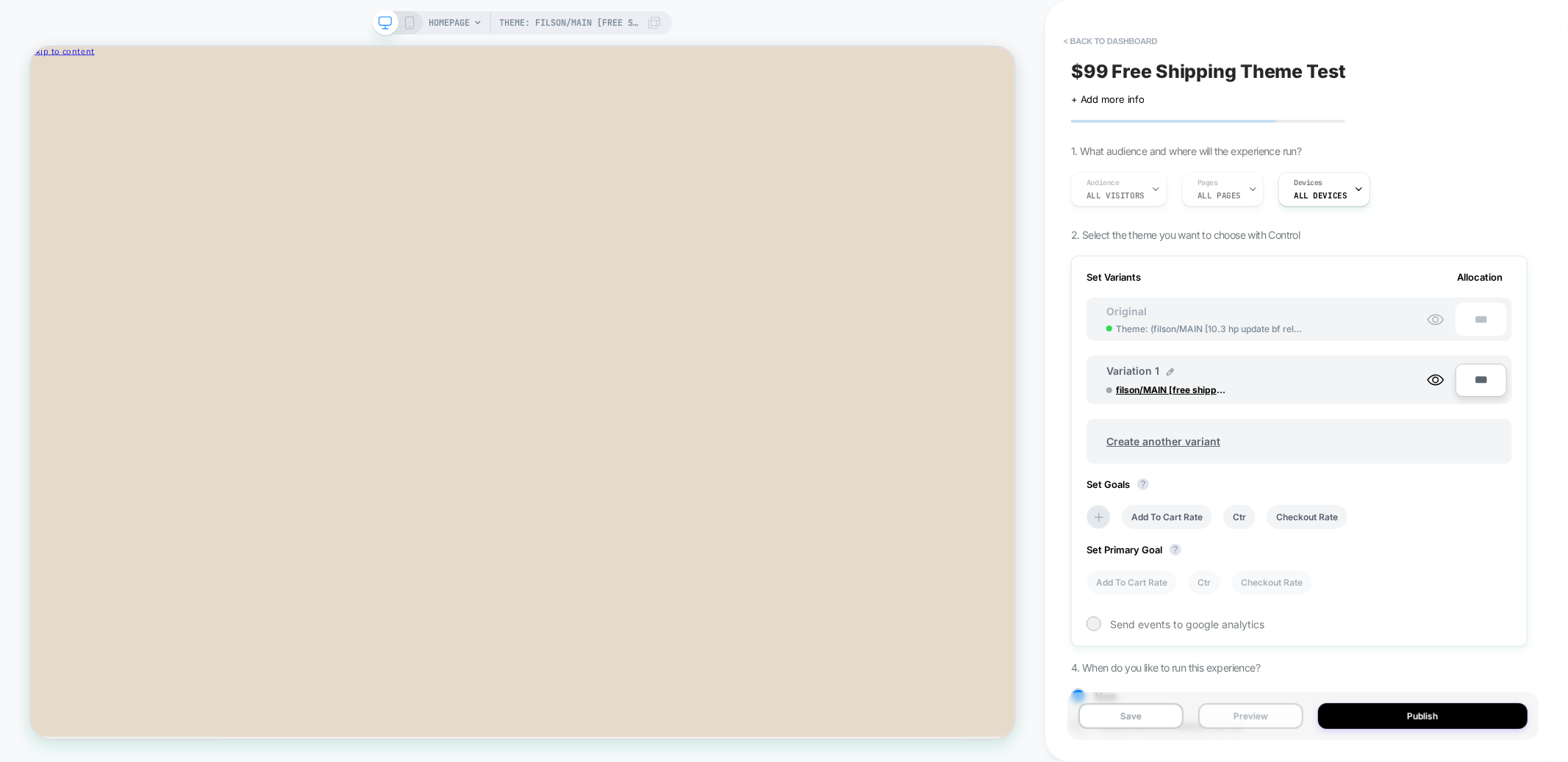
click at [1261, 722] on button "Preview" at bounding box center [1251, 716] width 105 height 26
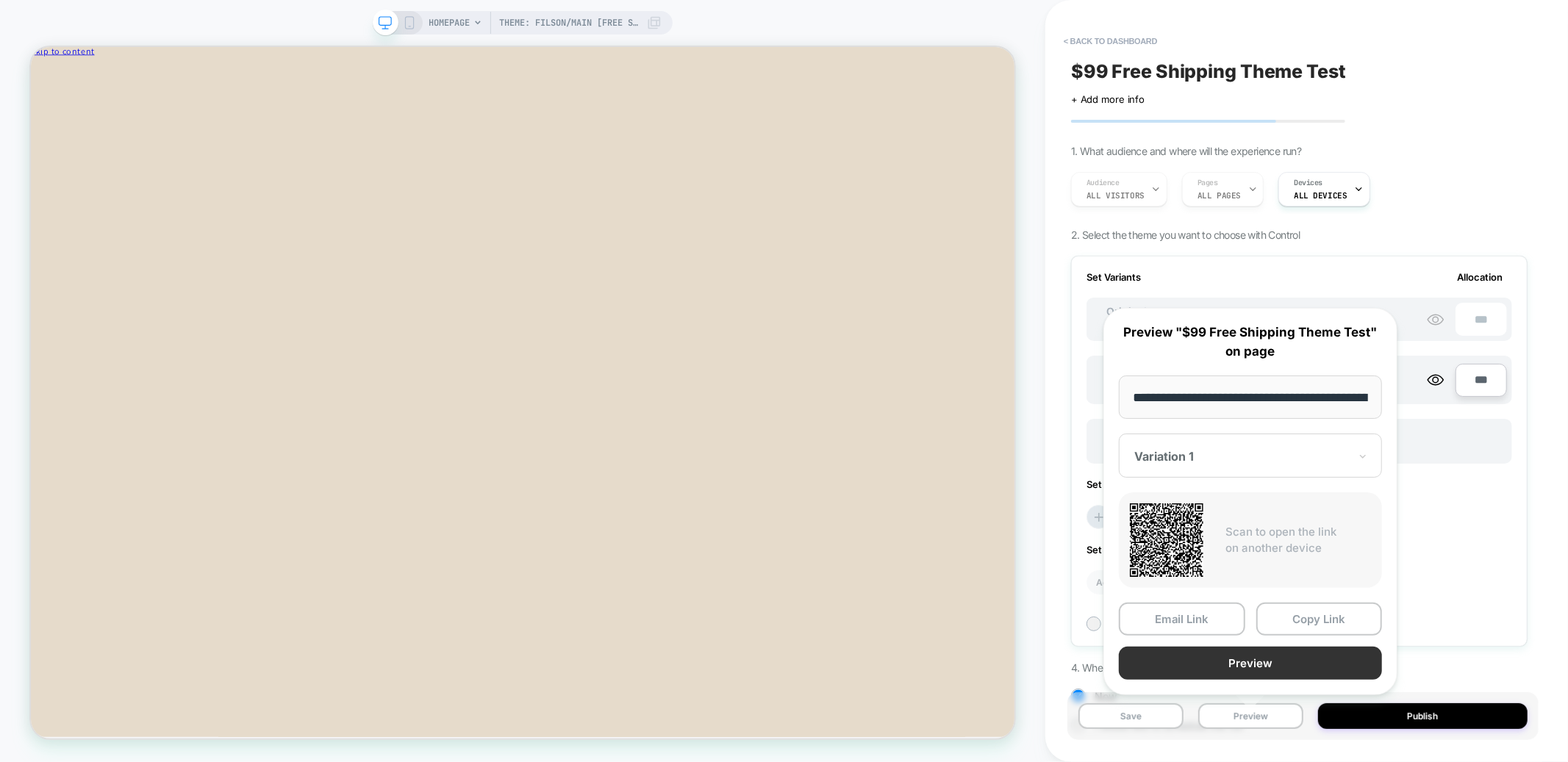
click at [1219, 664] on button "Preview" at bounding box center [1250, 663] width 263 height 33
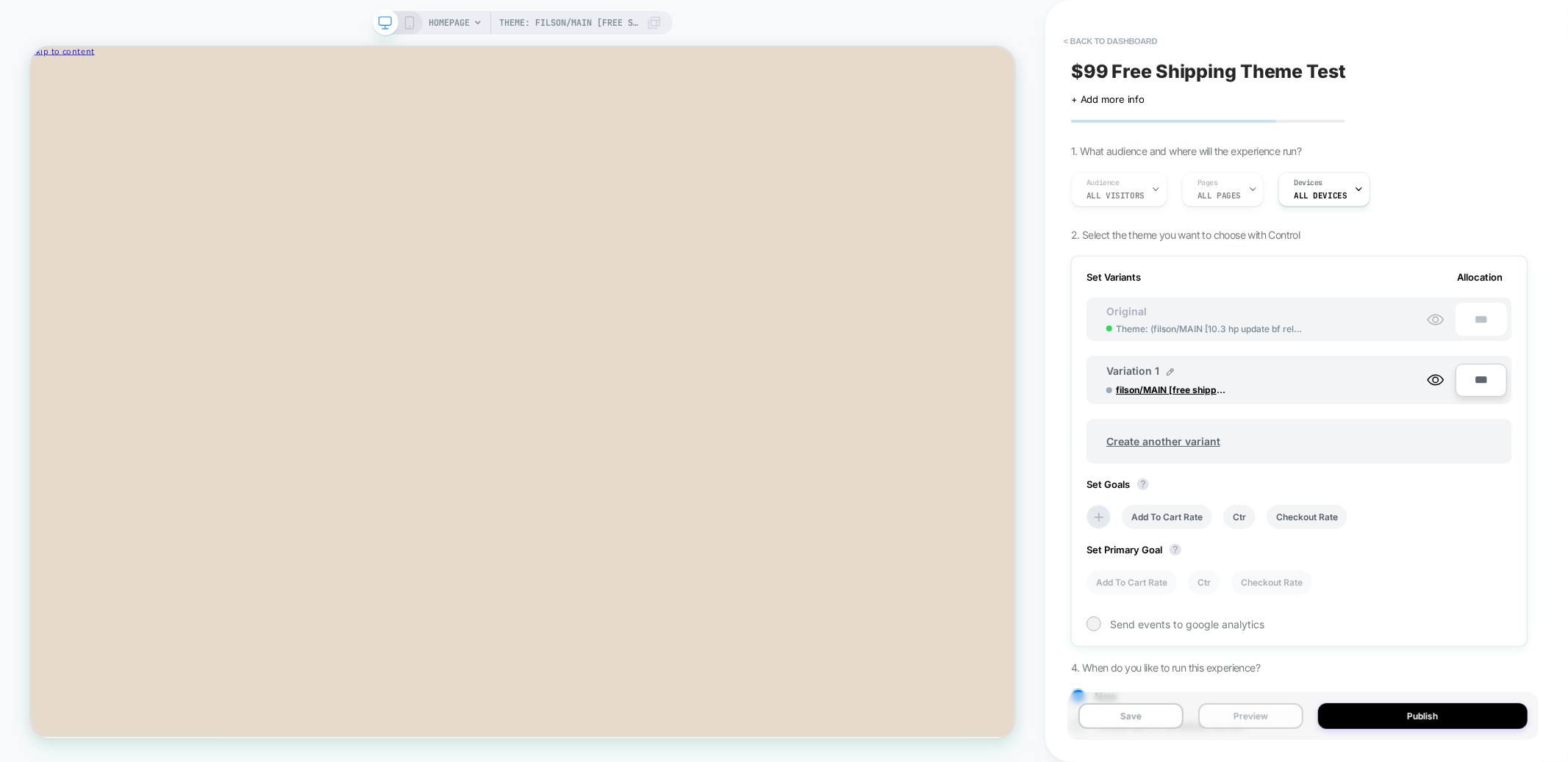
click at [1257, 711] on button "Preview" at bounding box center [1251, 716] width 105 height 26
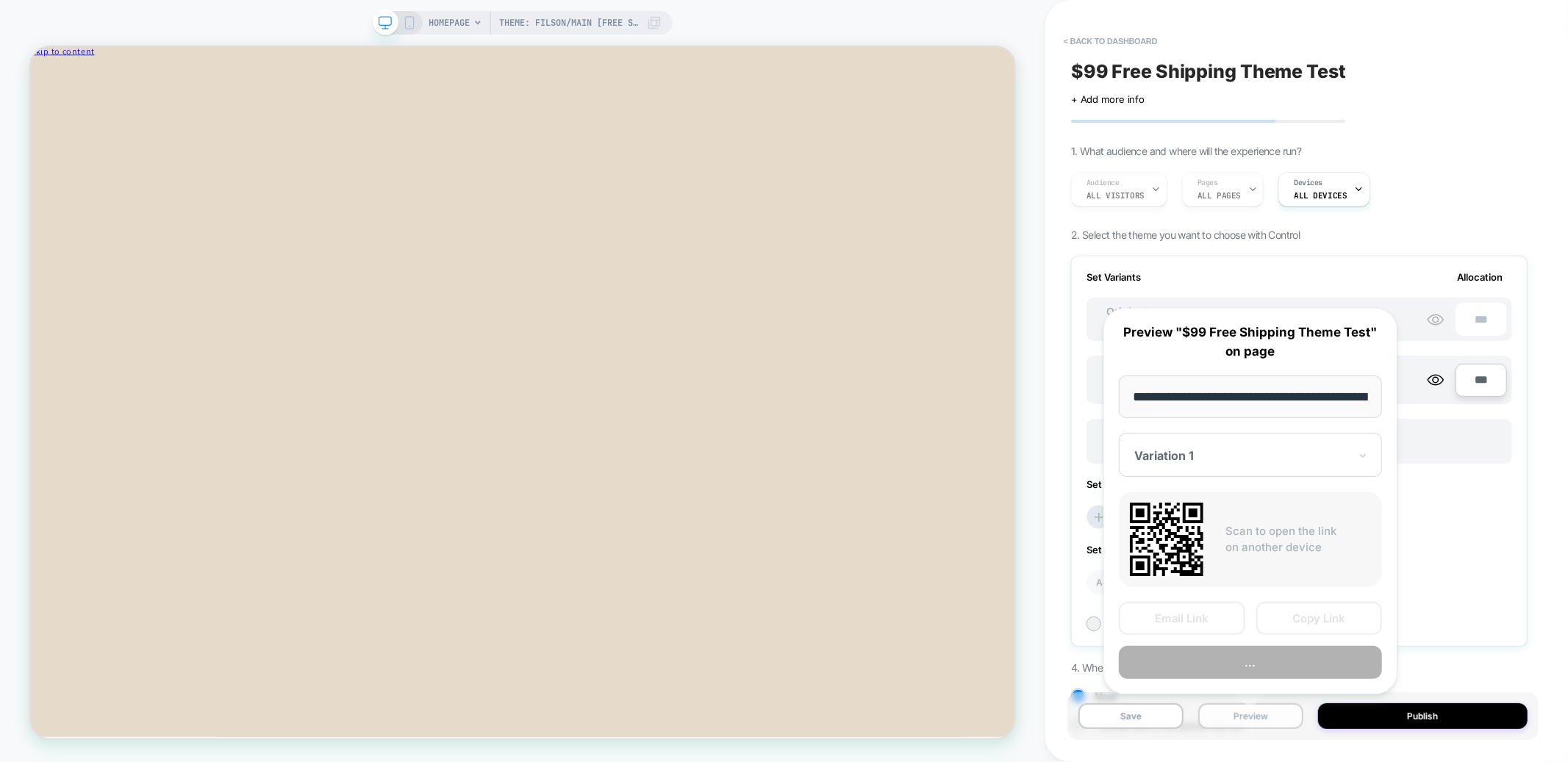
scroll to position [0, 111]
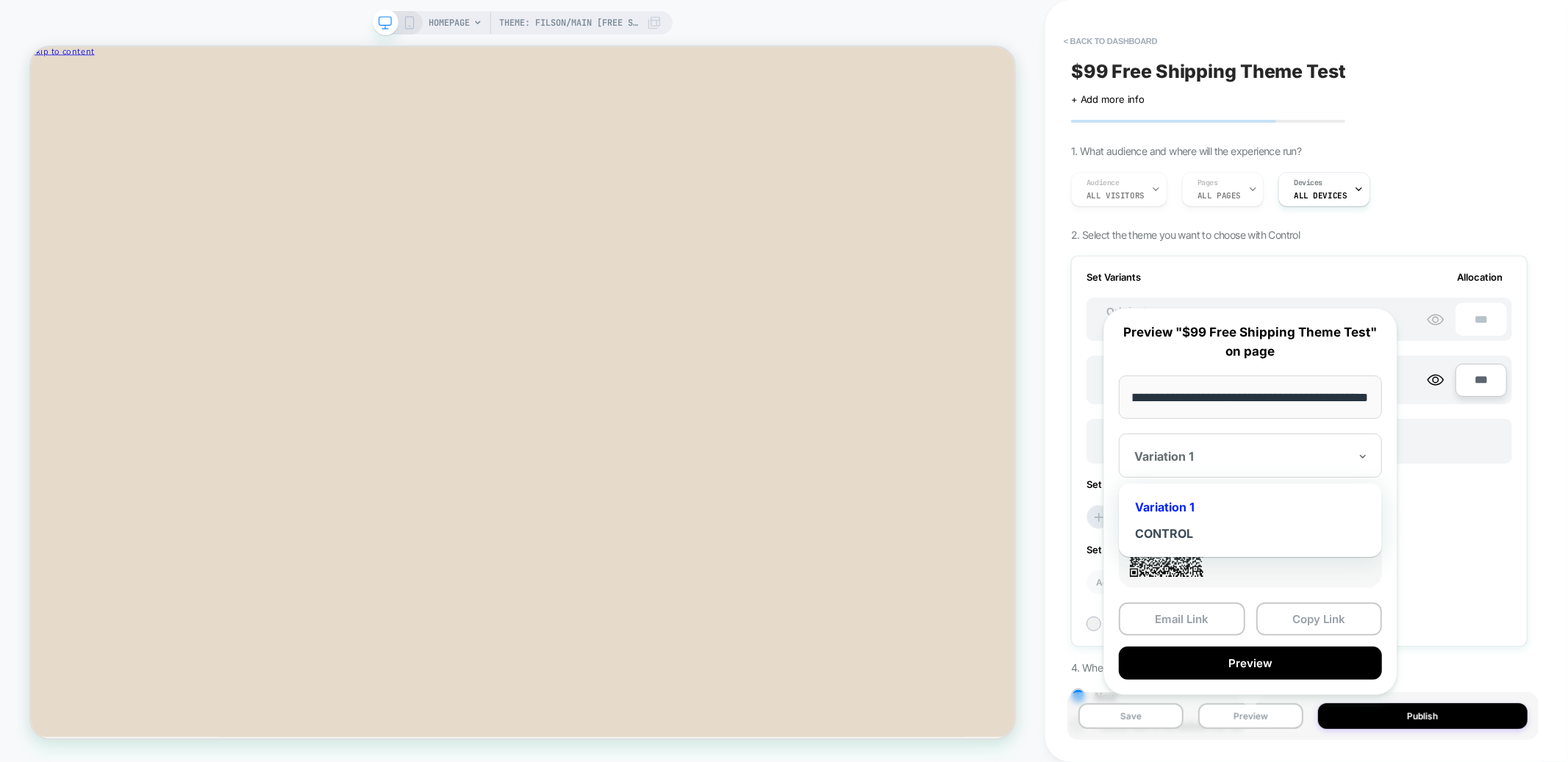
click at [1190, 447] on div "Variation 1" at bounding box center [1250, 456] width 263 height 44
click at [1152, 535] on div "CONTROL" at bounding box center [1251, 533] width 248 height 27
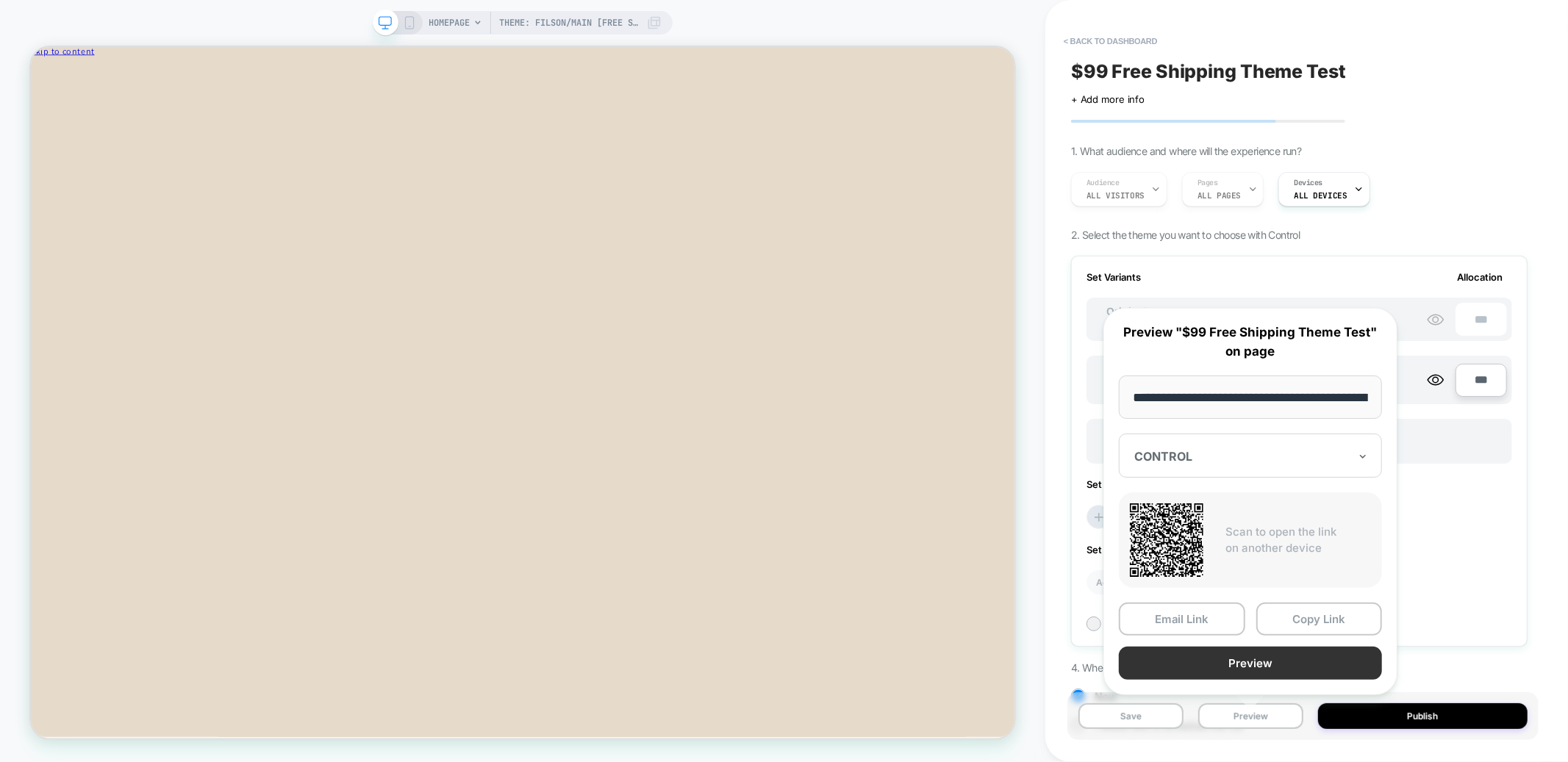
click at [1237, 664] on button "Preview" at bounding box center [1250, 663] width 263 height 33
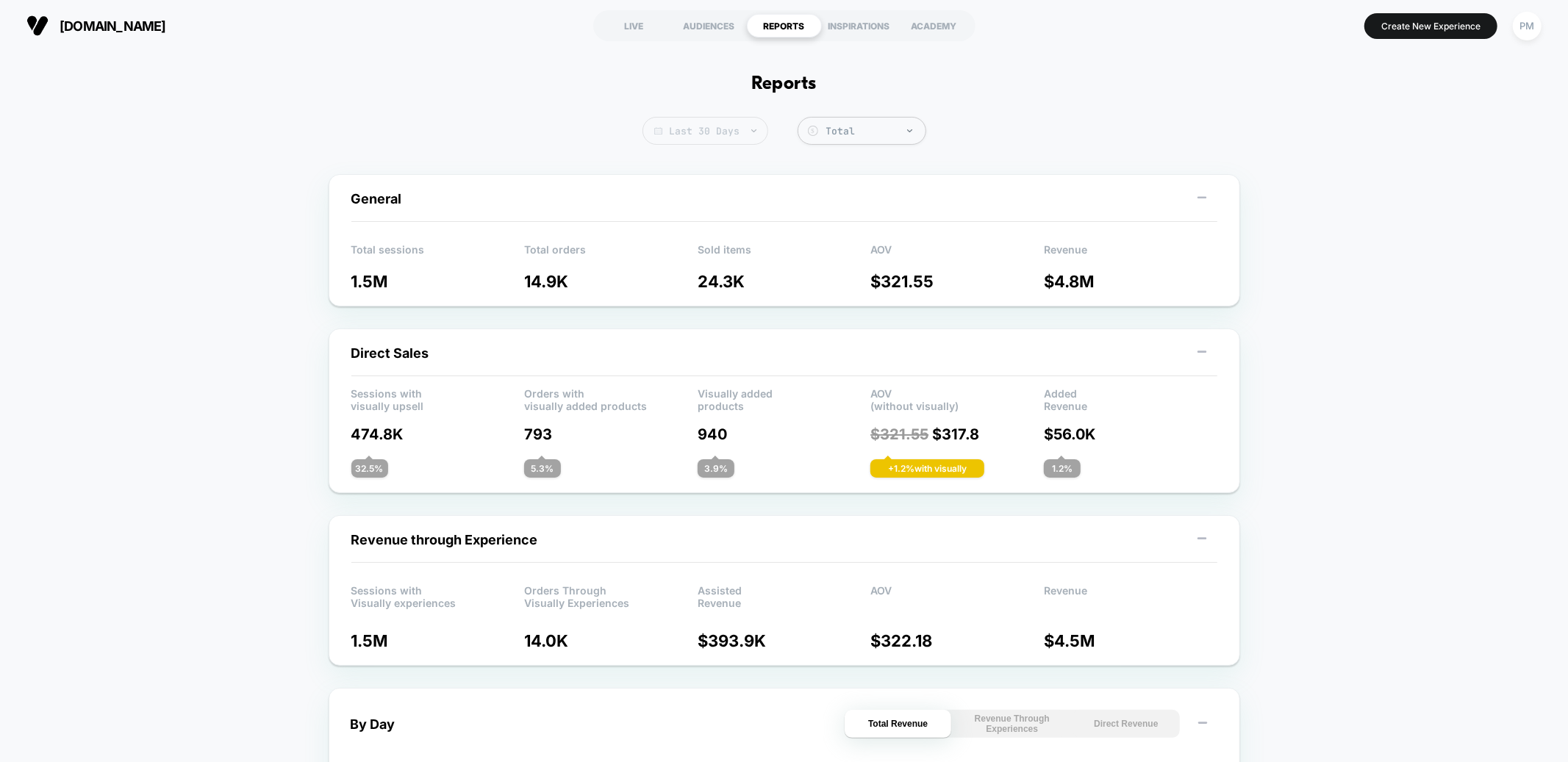
click at [706, 142] on span "Last 30 Days" at bounding box center [706, 131] width 126 height 28
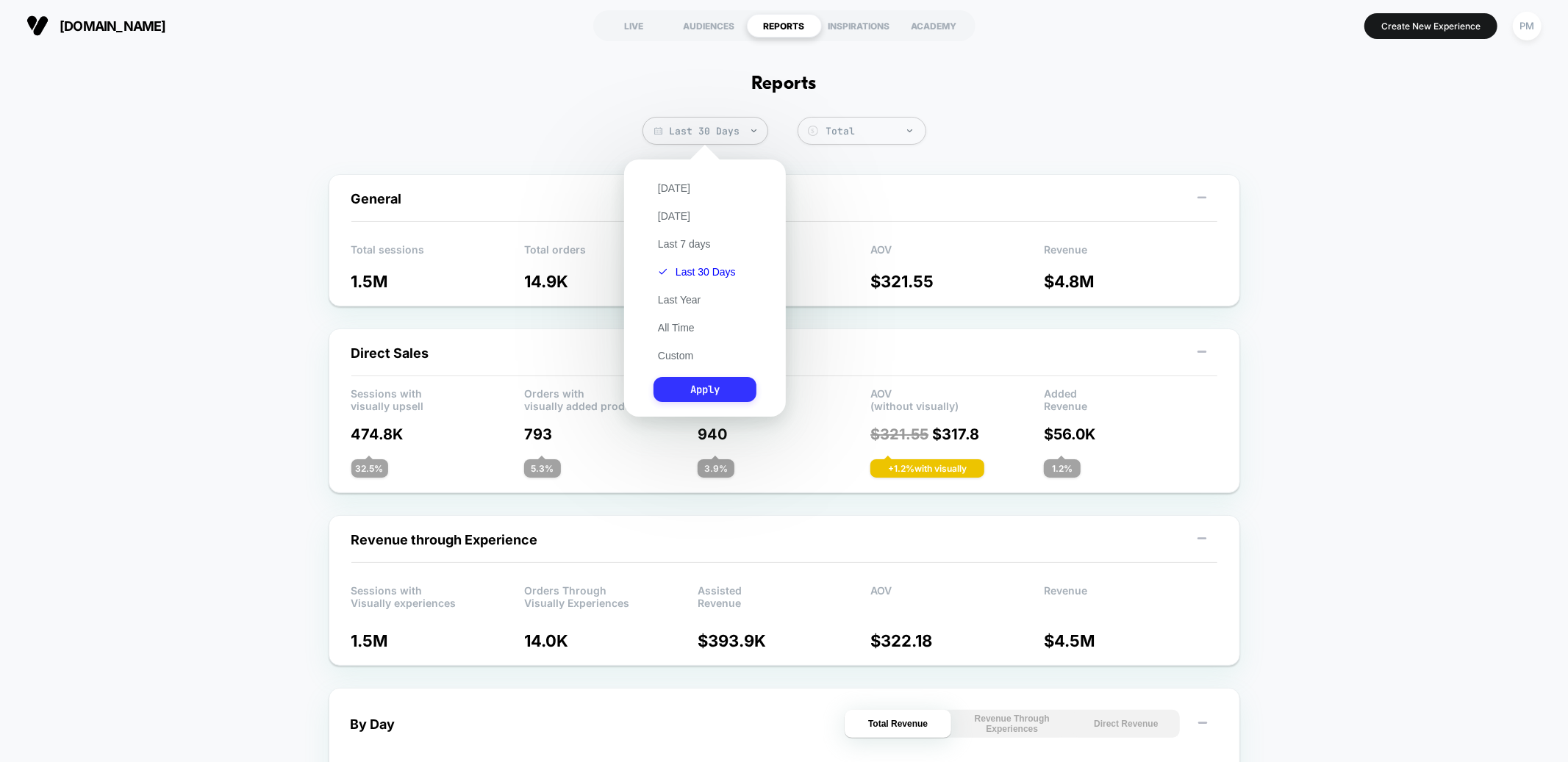
click at [709, 383] on button "Apply" at bounding box center [705, 389] width 103 height 25
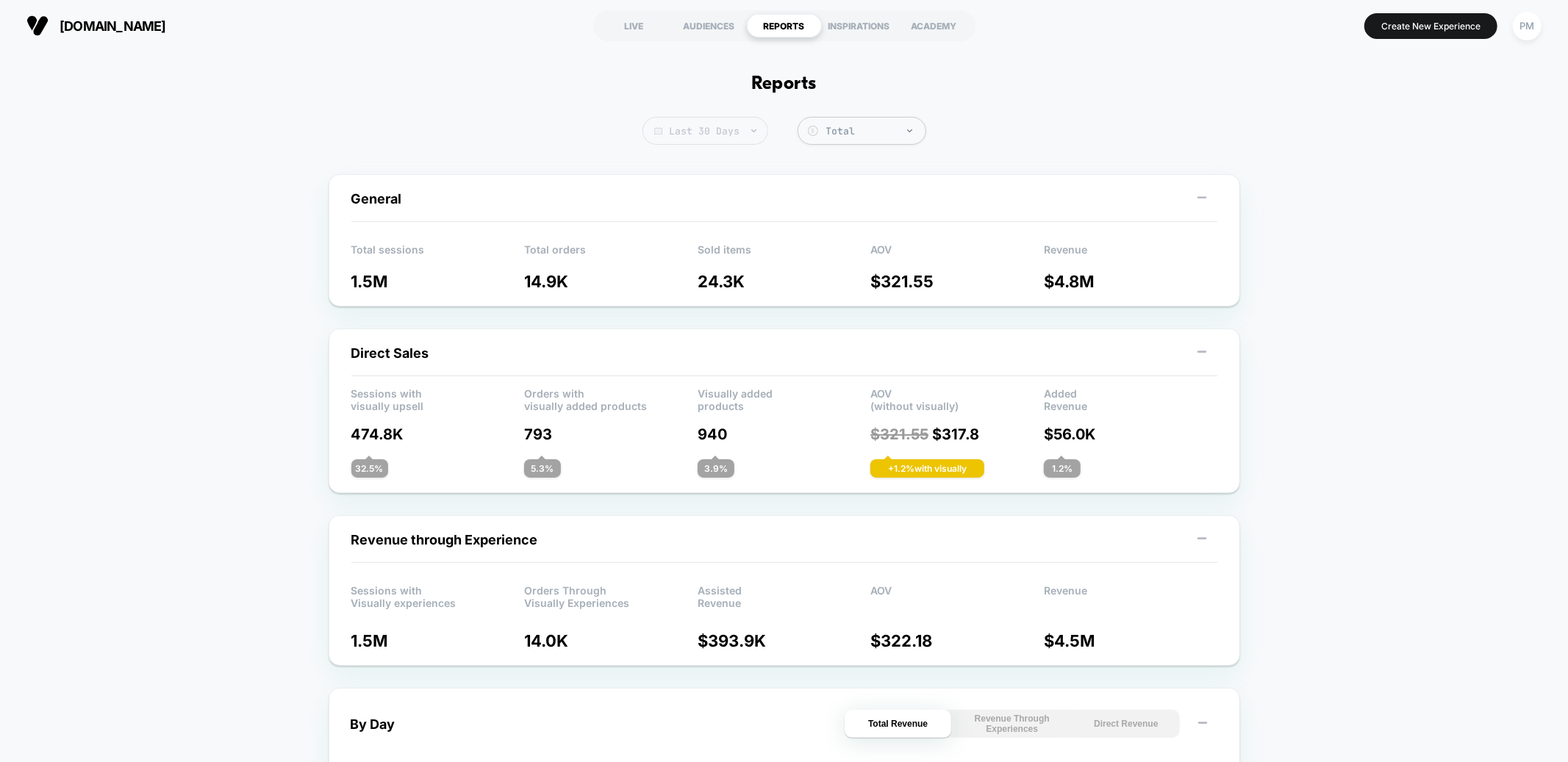
click at [669, 124] on span "Last 30 Days" at bounding box center [706, 131] width 126 height 28
select select "*"
select select "****"
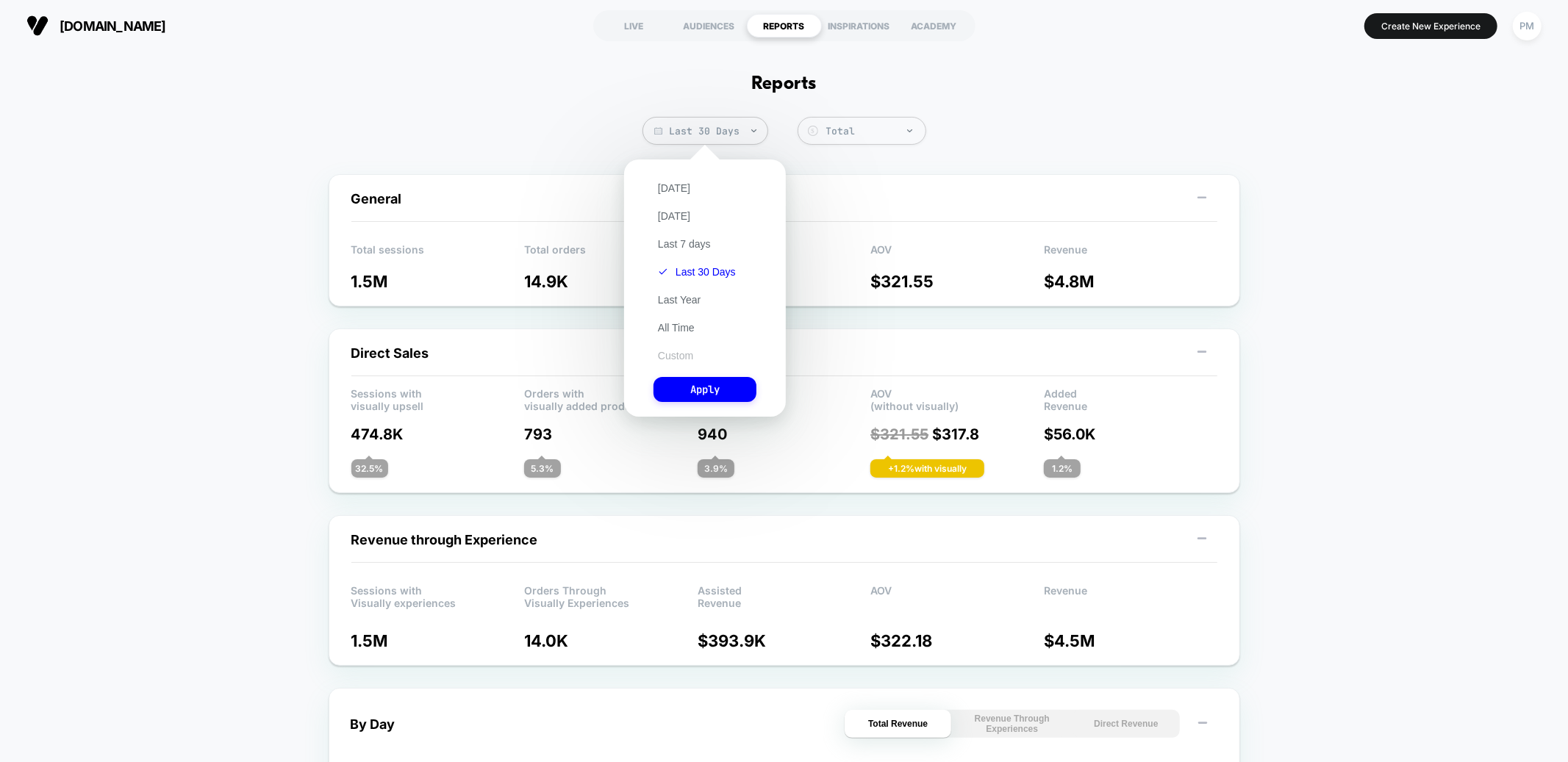
click at [675, 354] on button "Custom" at bounding box center [675, 356] width 44 height 13
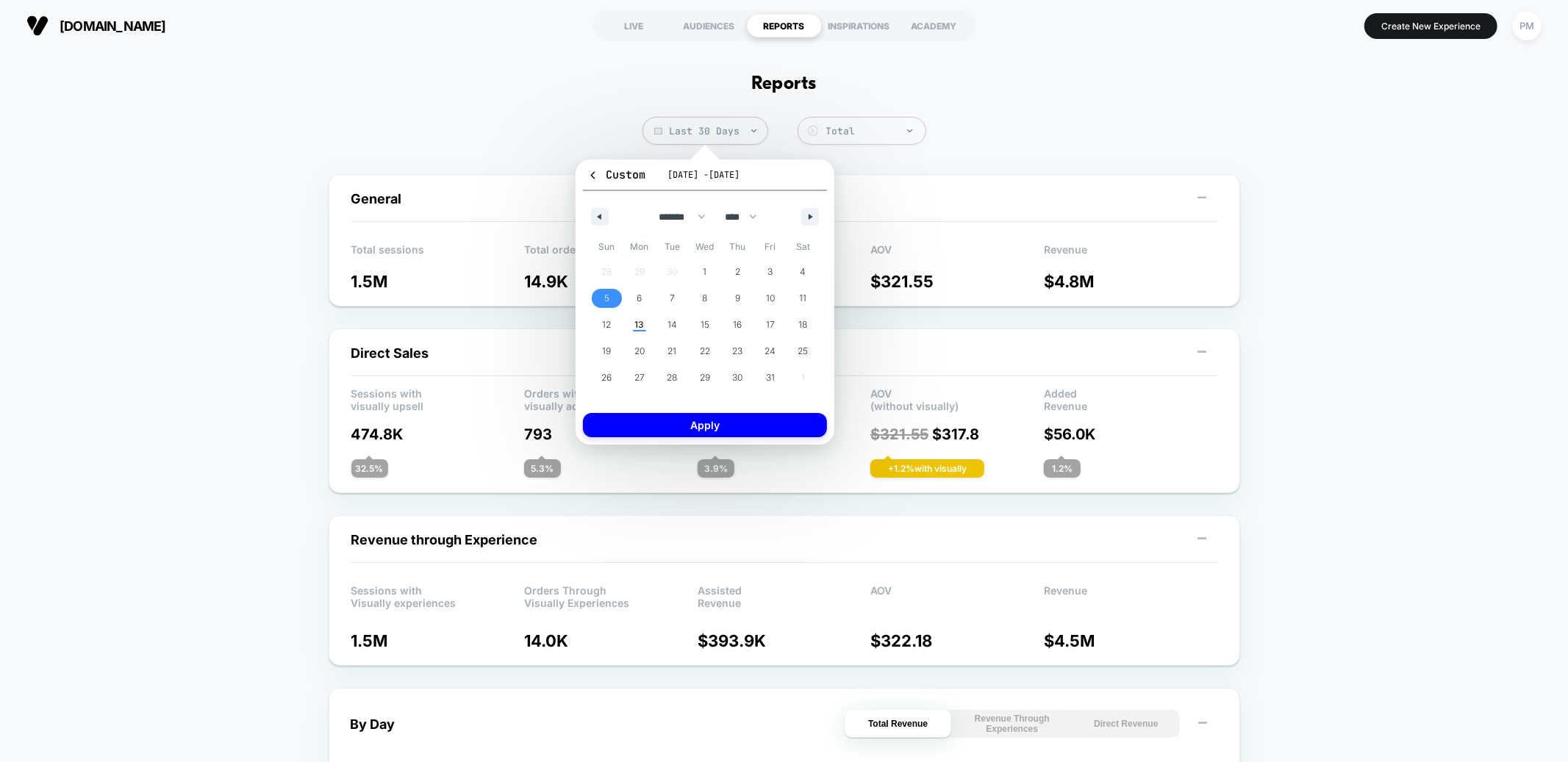
click at [608, 294] on span "5" at bounding box center [607, 298] width 5 height 27
click at [808, 290] on span "11" at bounding box center [803, 298] width 33 height 19
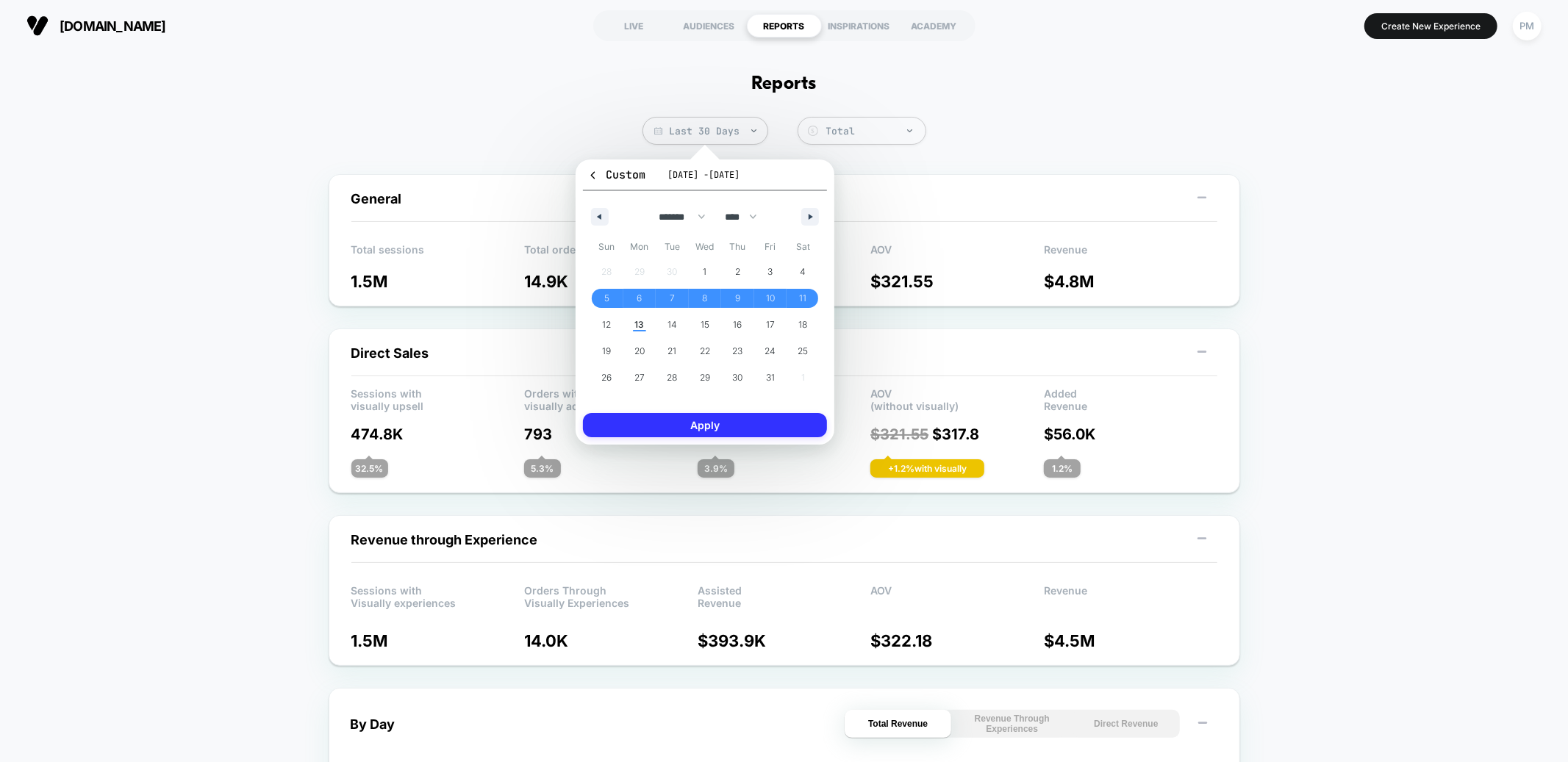
click at [784, 417] on button "Apply" at bounding box center [705, 425] width 244 height 24
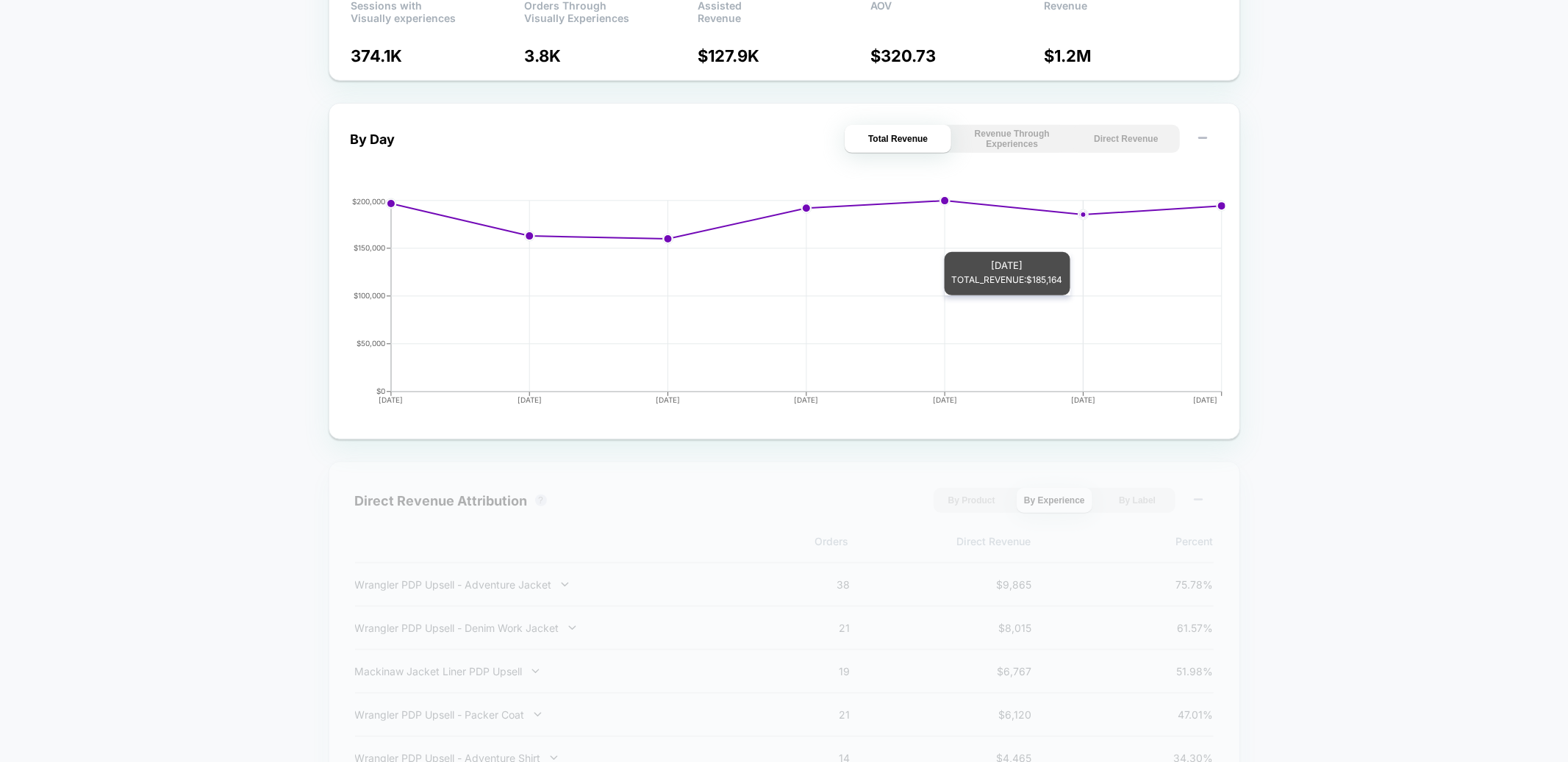
scroll to position [854, 0]
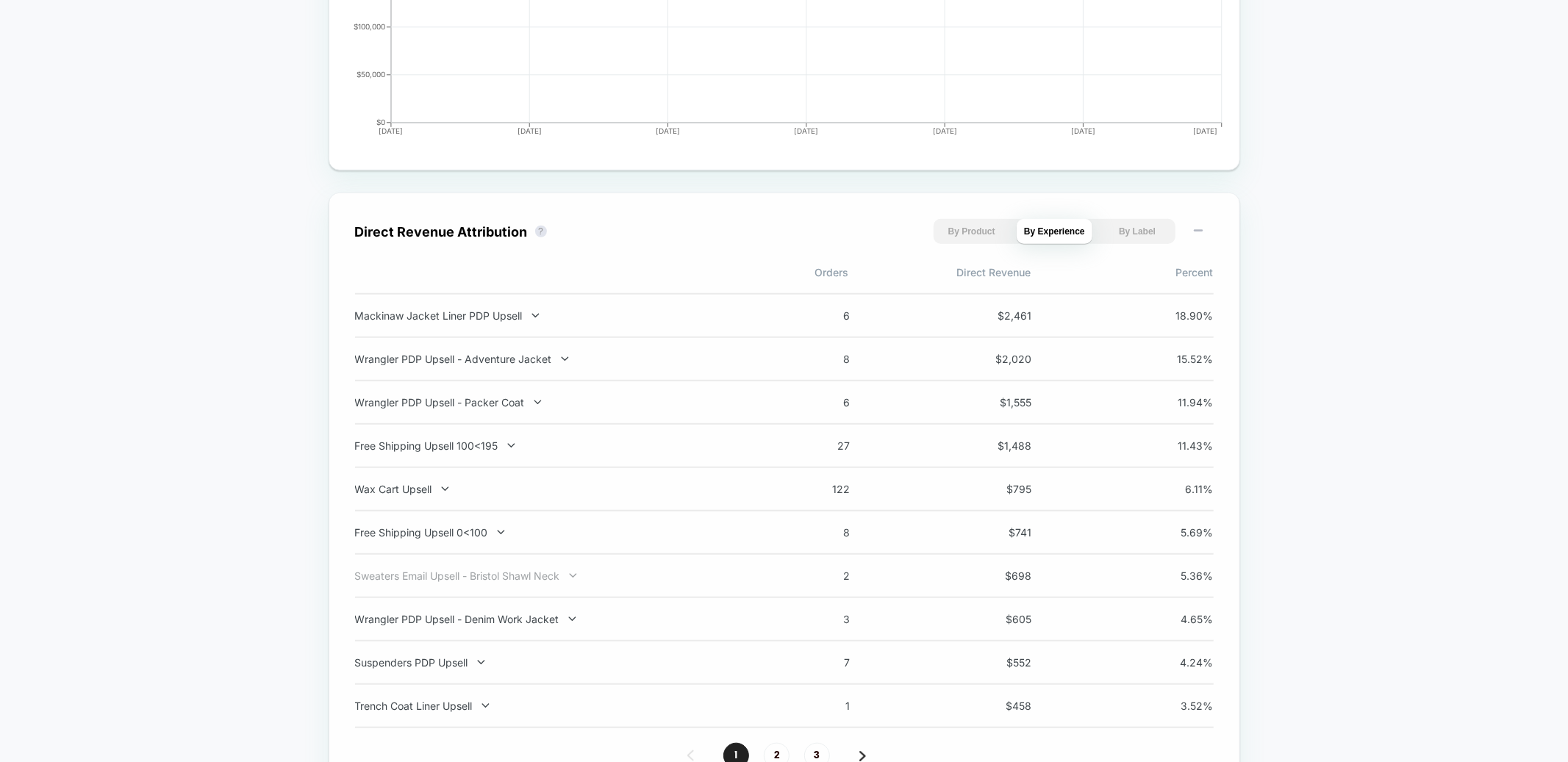
click at [473, 573] on div "Sweaters Email Upsell - Bristol Shawl Neck" at bounding box center [548, 575] width 386 height 12
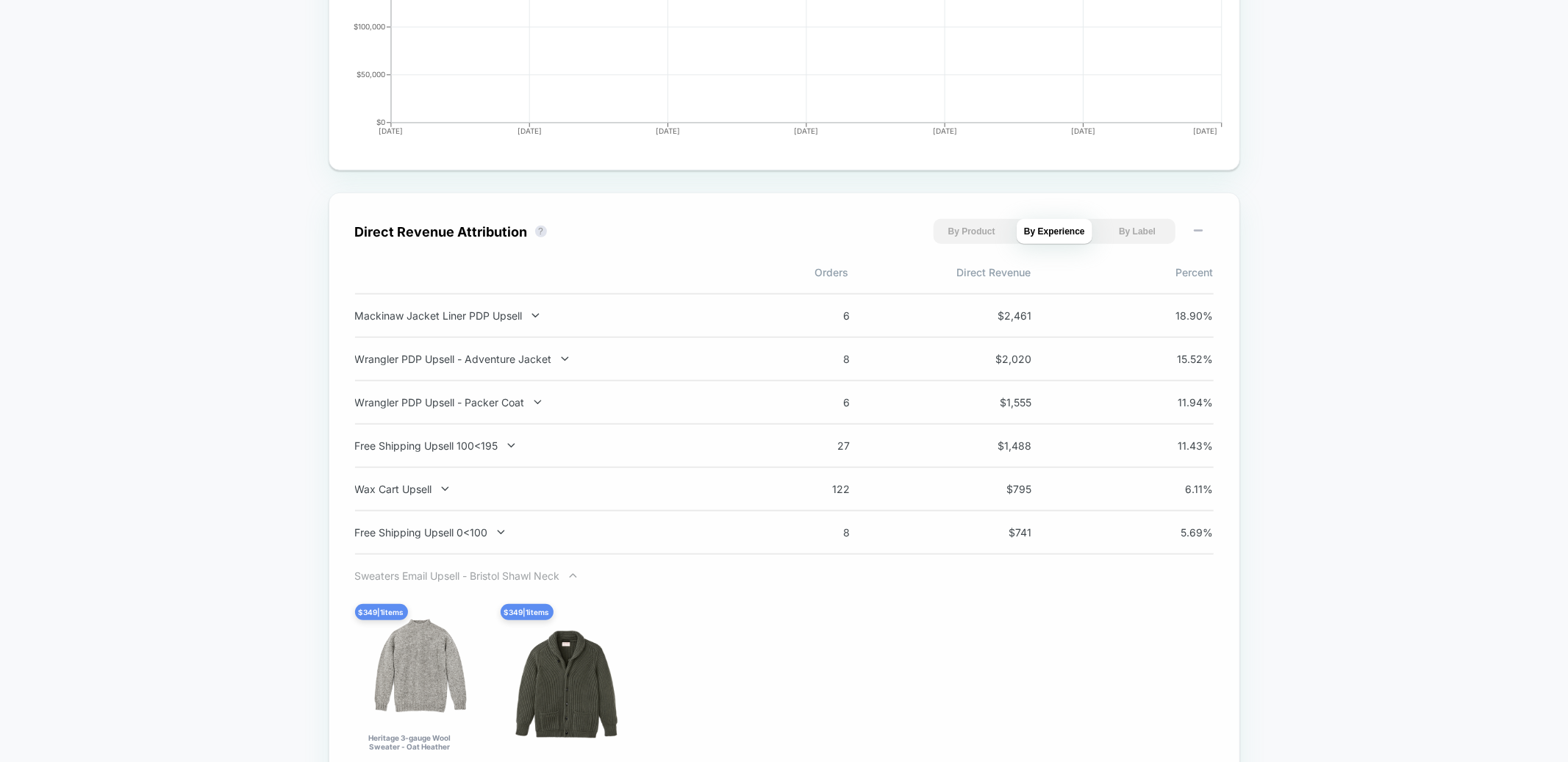
click at [476, 573] on div "Sweaters Email Upsell - Bristol Shawl Neck" at bounding box center [548, 575] width 386 height 12
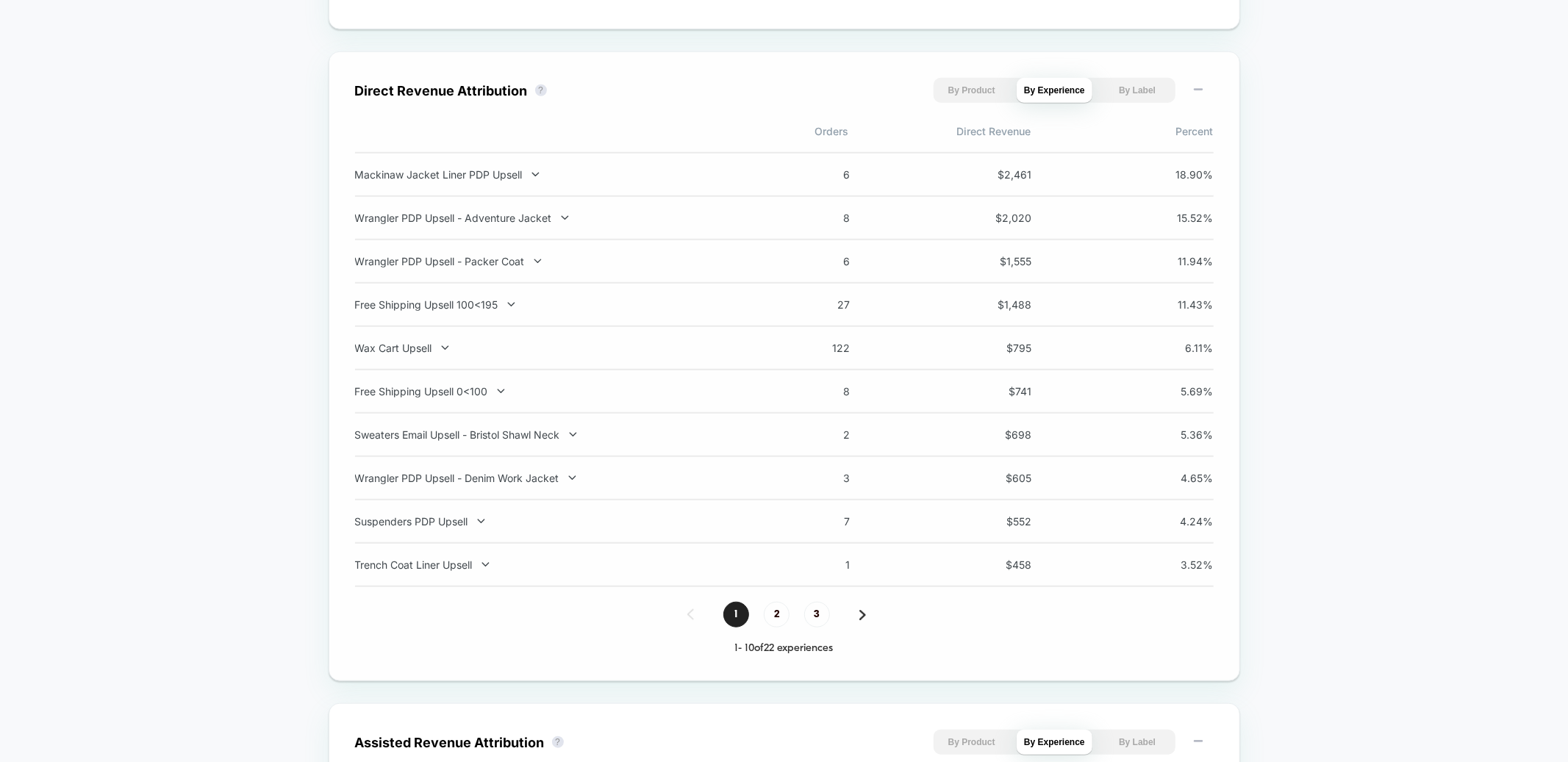
scroll to position [1001, 0]
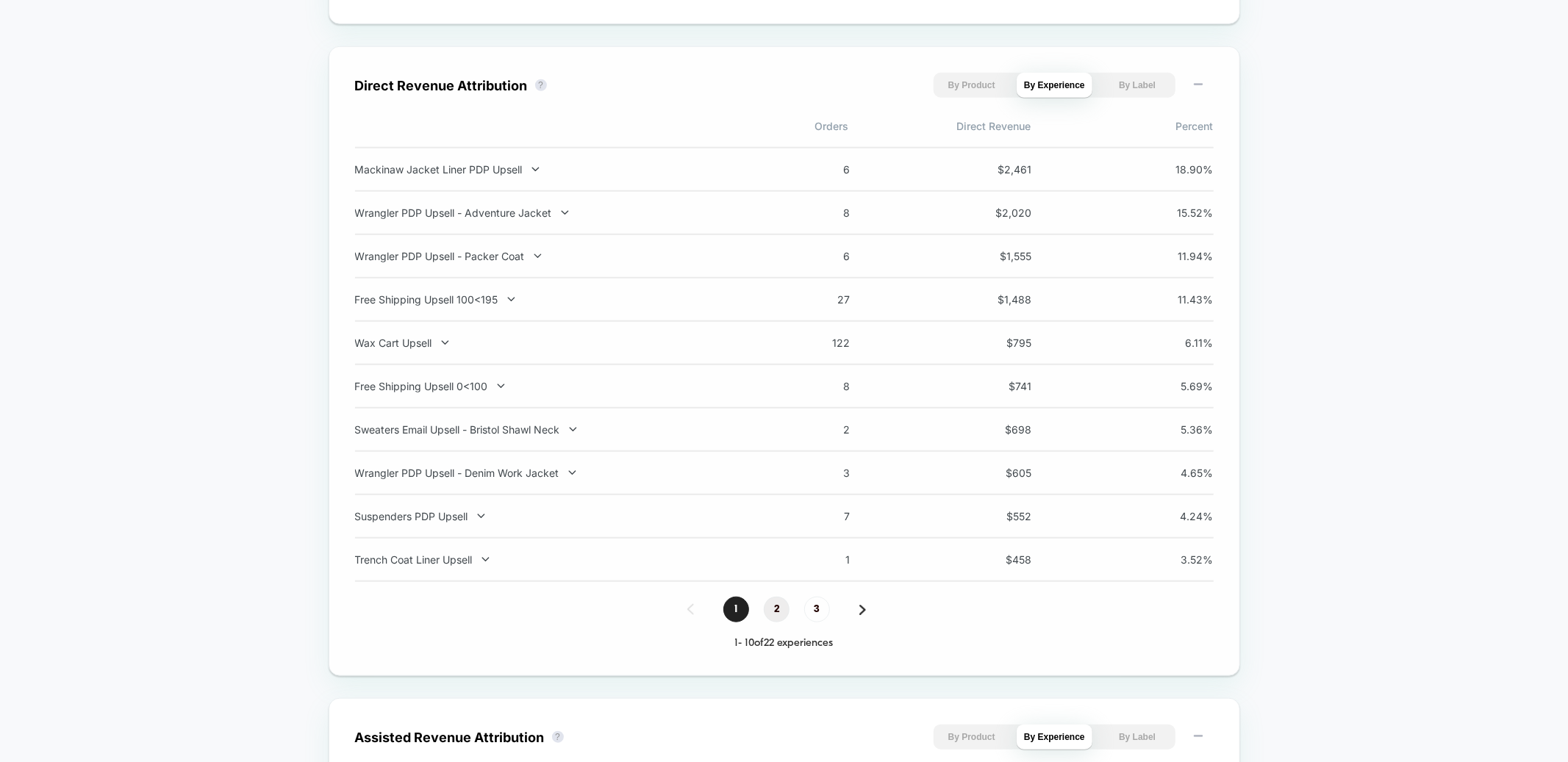
click at [778, 605] on span "2" at bounding box center [777, 610] width 26 height 26
click at [498, 173] on div "Works With 8: 1922 Archive Wool Shirt Upsell" at bounding box center [548, 169] width 386 height 12
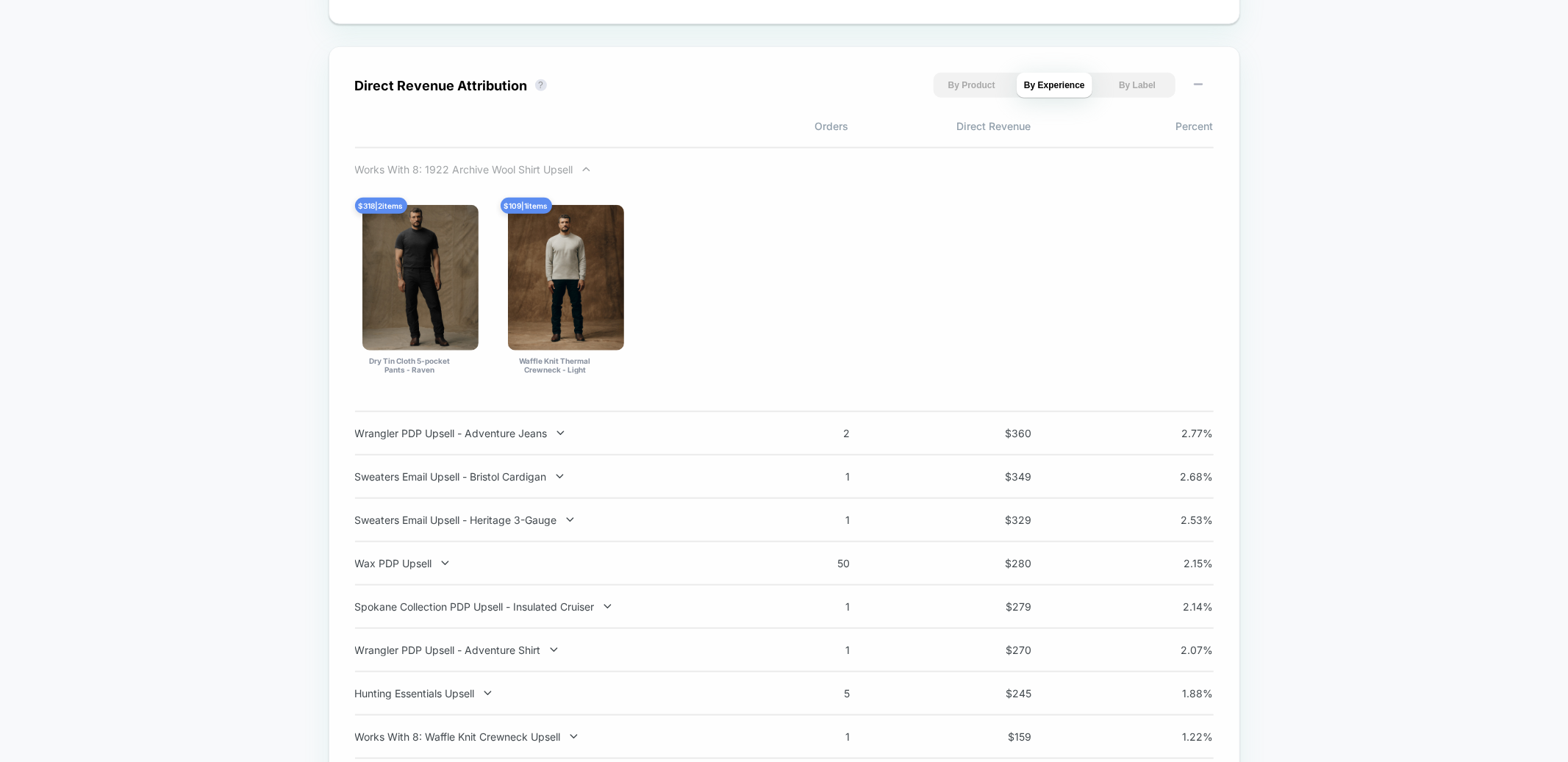
click at [502, 169] on div "Works With 8: 1922 Archive Wool Shirt Upsell" at bounding box center [548, 169] width 386 height 12
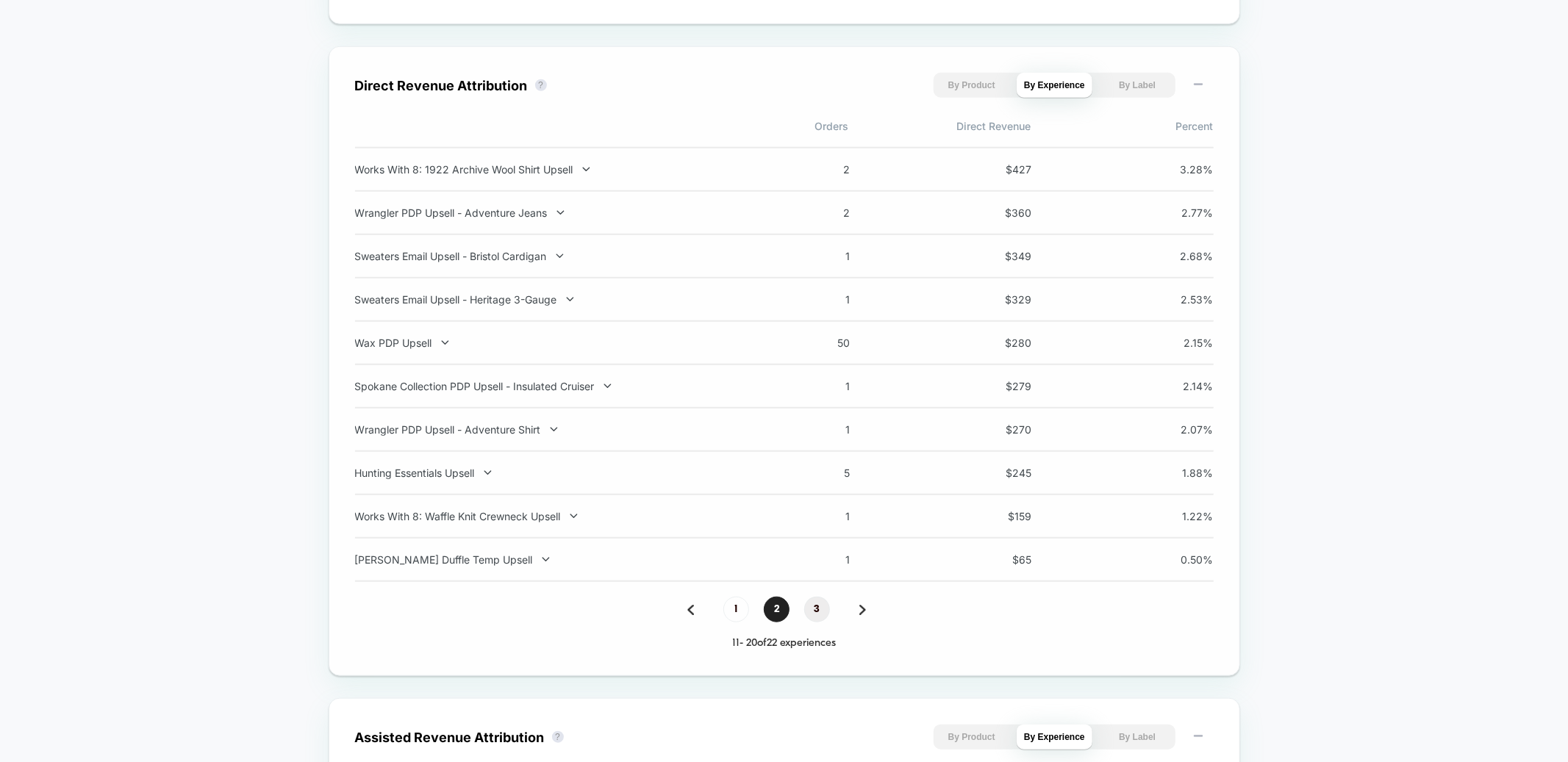
click at [812, 613] on span "3" at bounding box center [817, 610] width 26 height 26
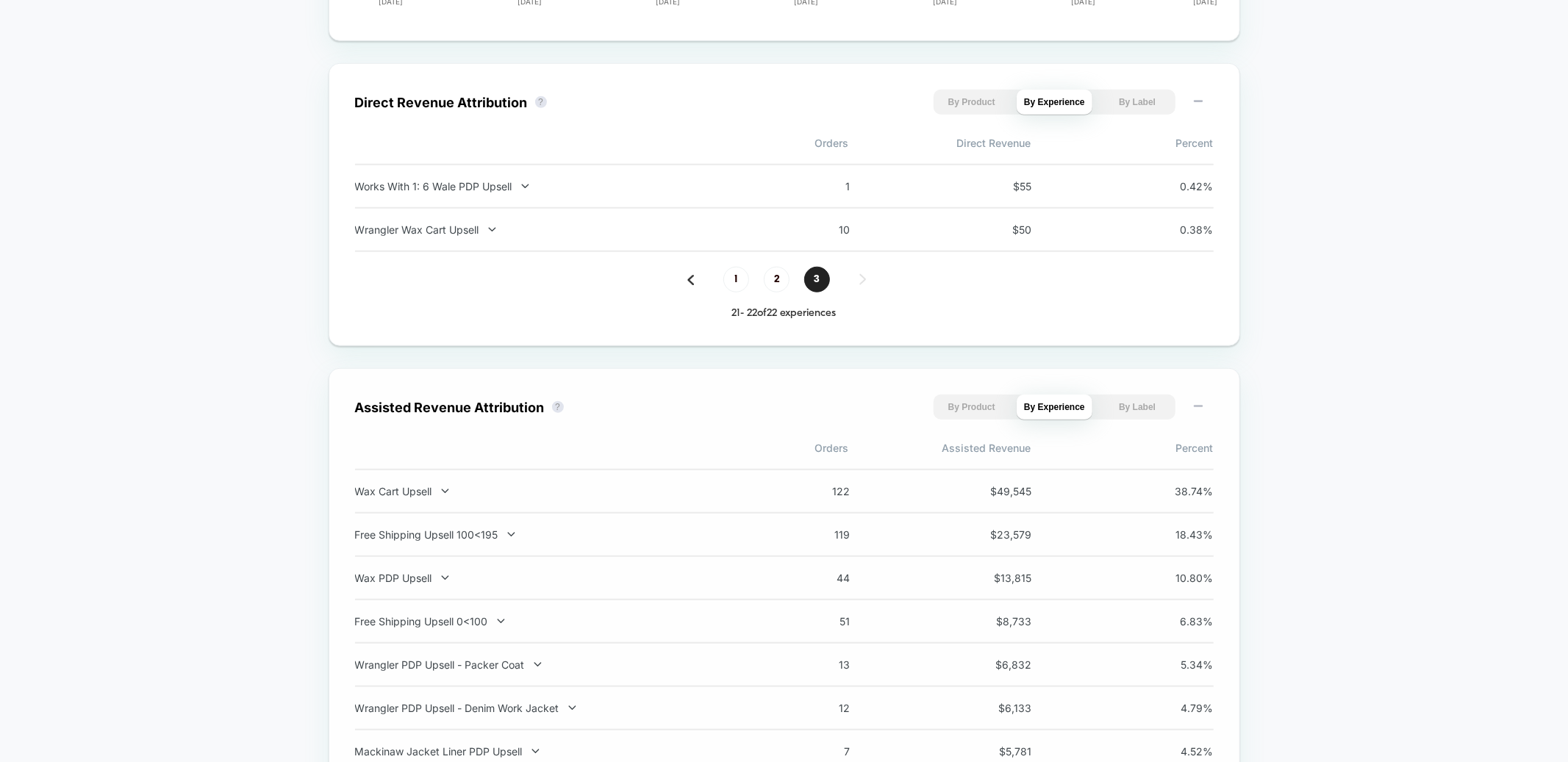
scroll to position [983, 0]
click at [735, 274] on span "1" at bounding box center [736, 281] width 26 height 26
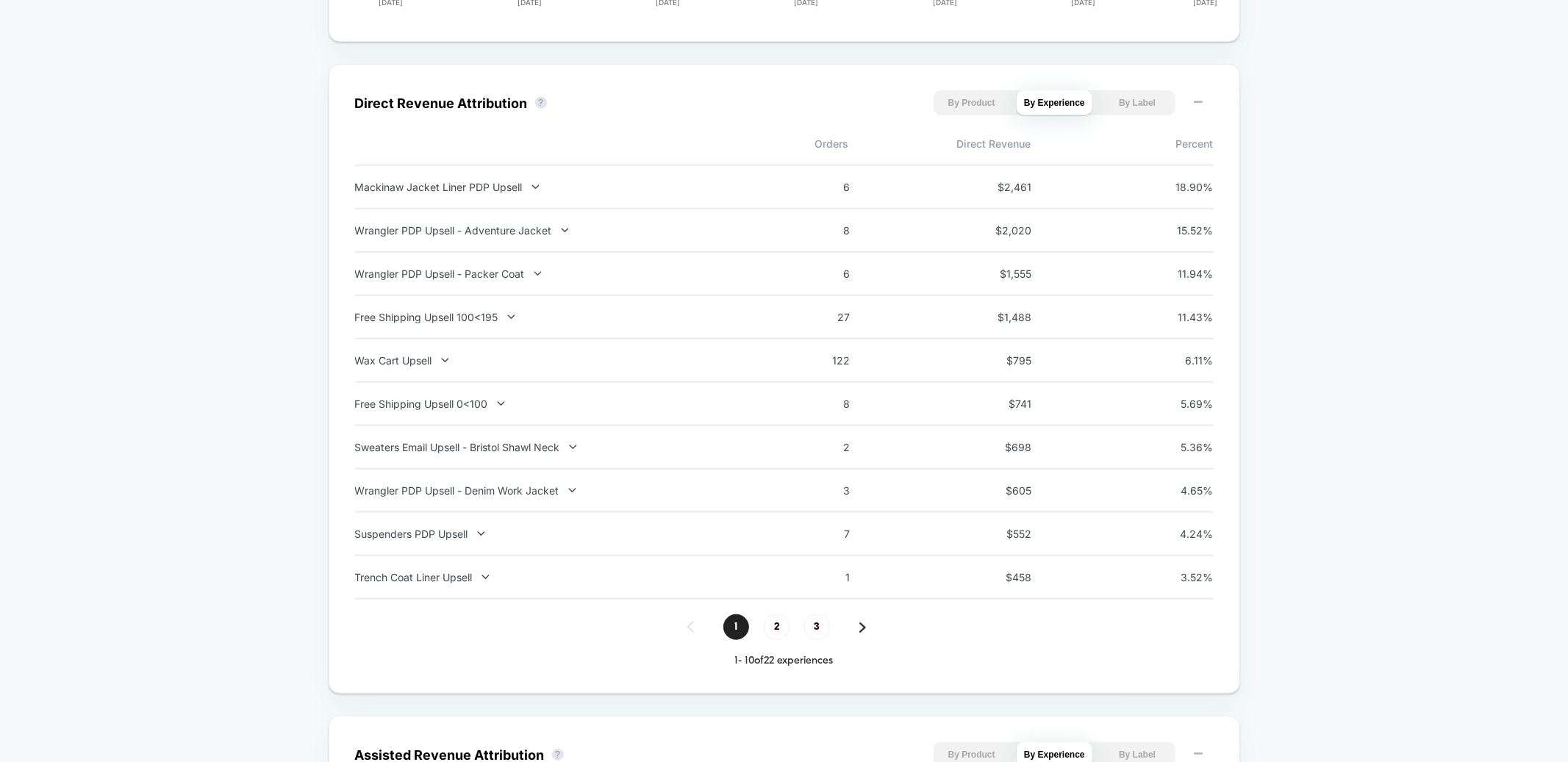
click at [483, 272] on div "Wrangler PDP Upsell - Packer Coat" at bounding box center [548, 273] width 386 height 12
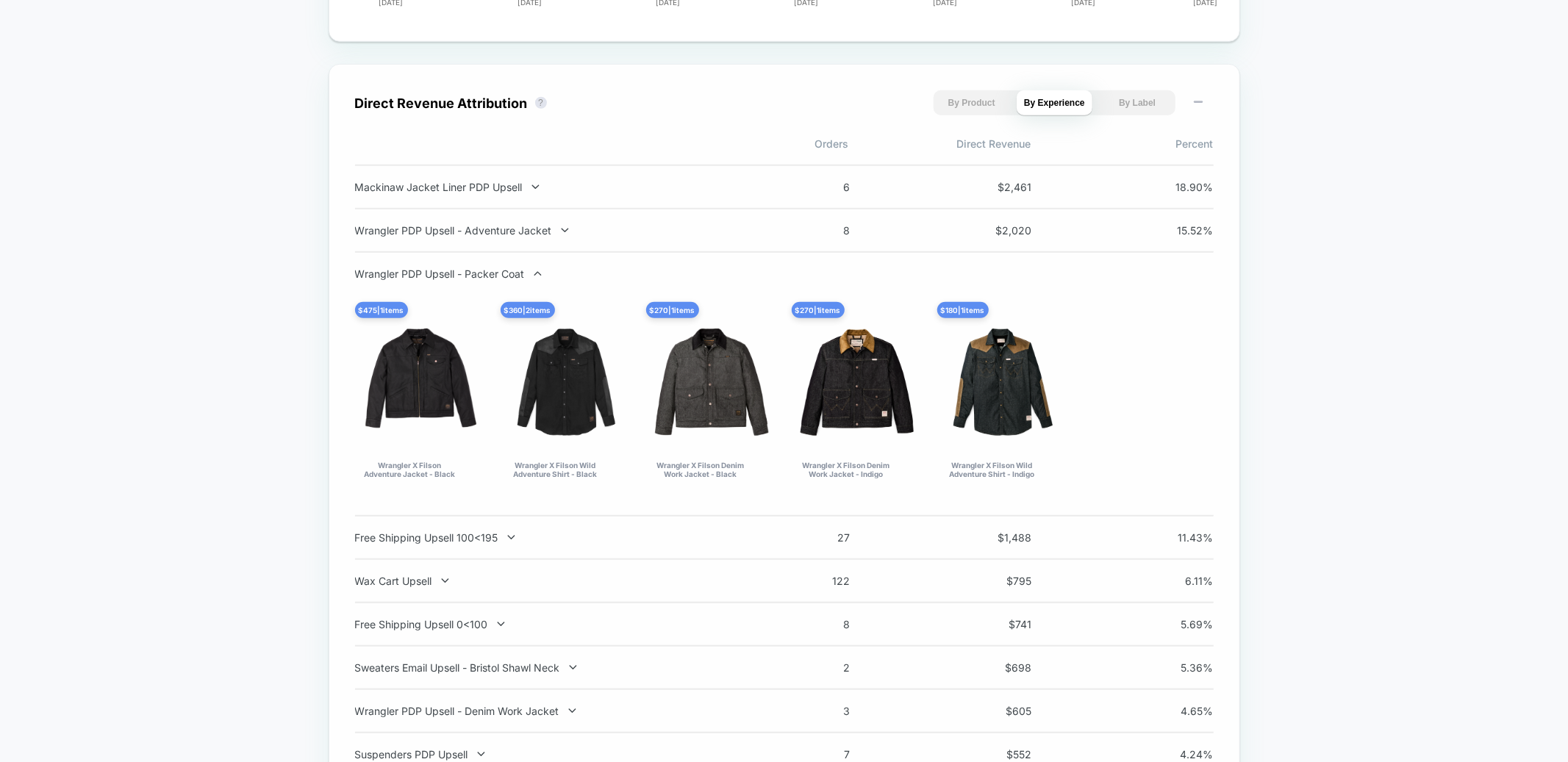
click at [483, 272] on div "Wrangler PDP Upsell - Packer Coat" at bounding box center [548, 273] width 386 height 12
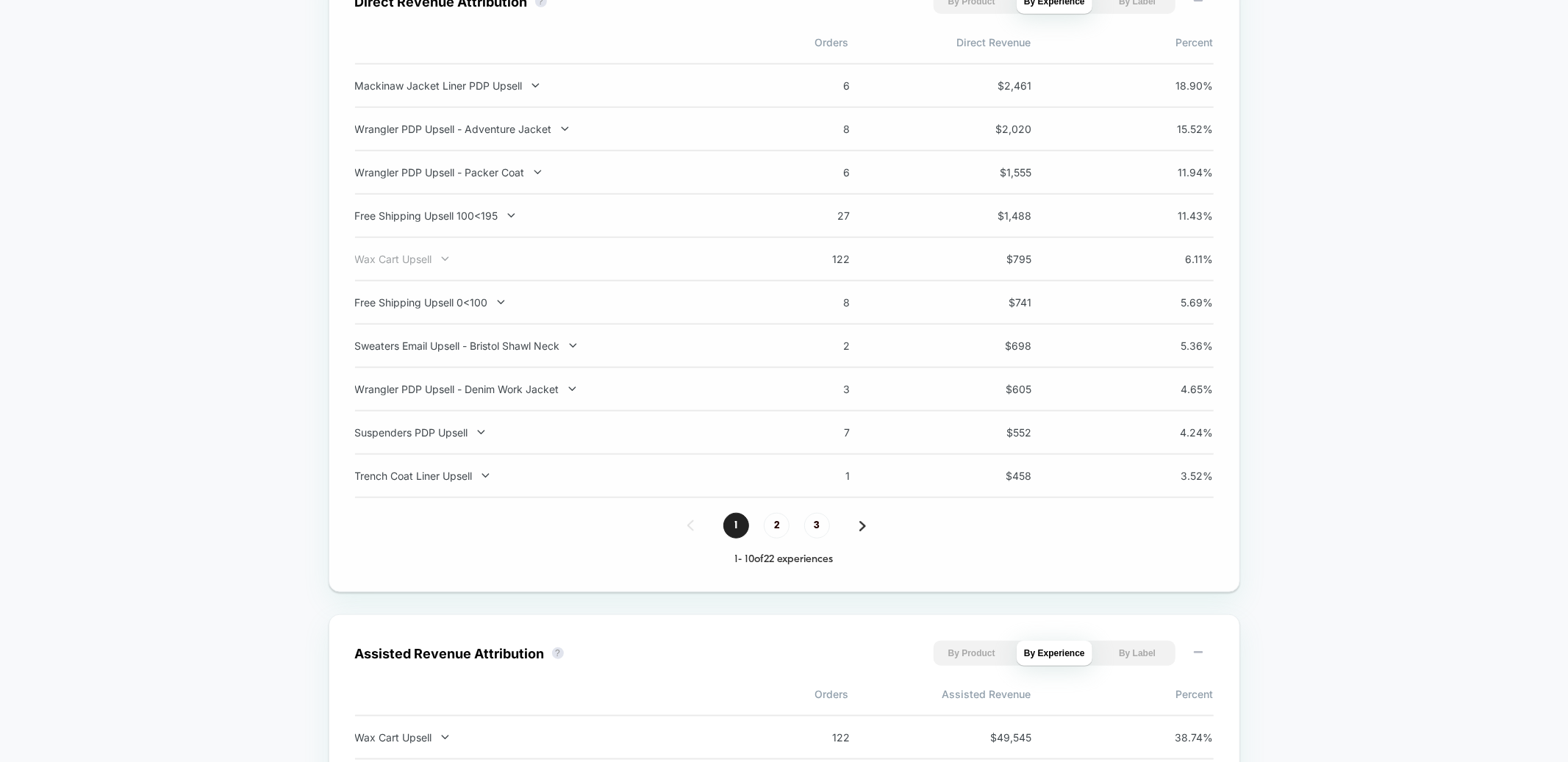
scroll to position [1018, 0]
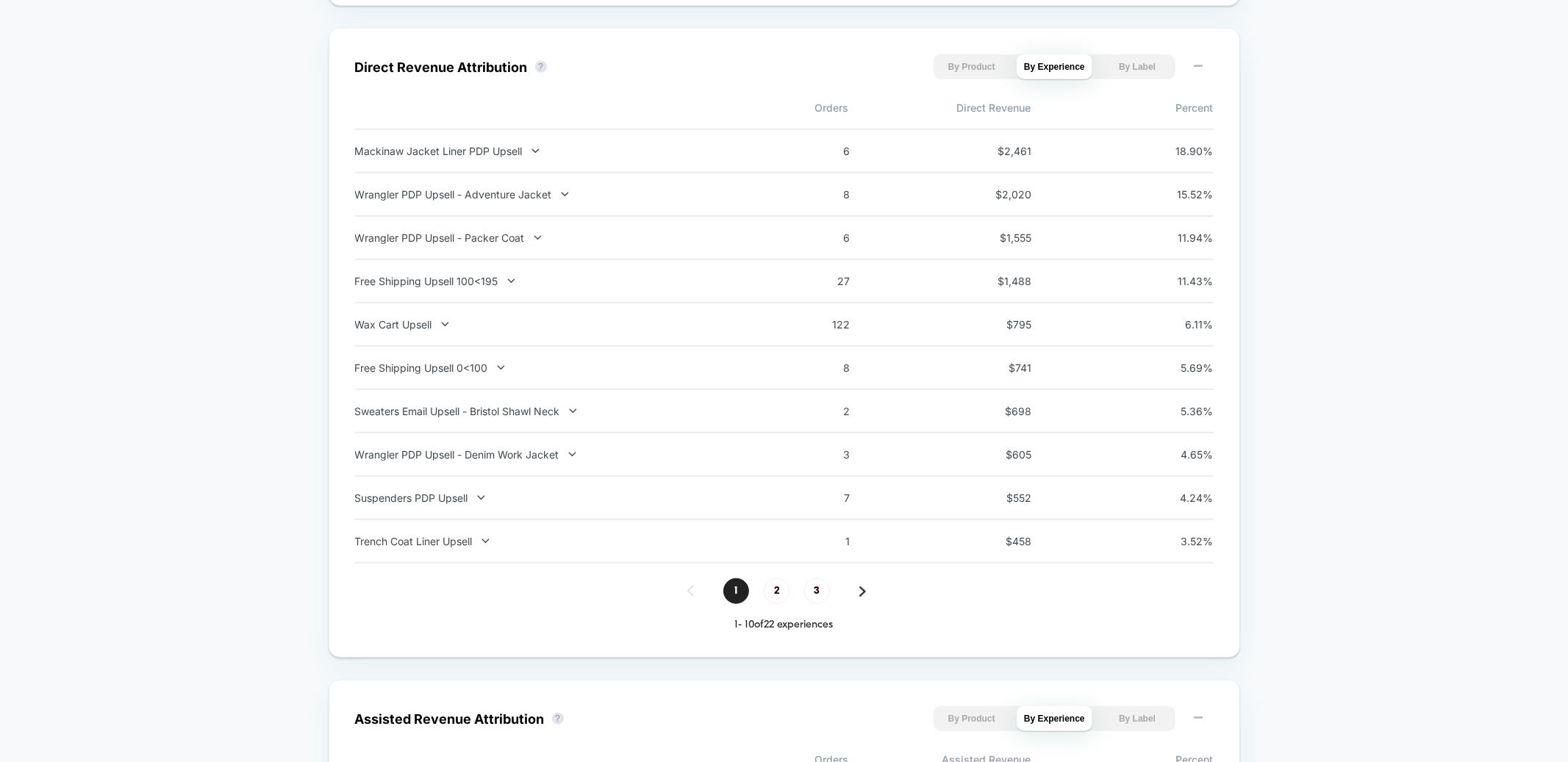
click at [443, 194] on div "Wrangler PDP Upsell - Adventure Jacket" at bounding box center [548, 194] width 386 height 12
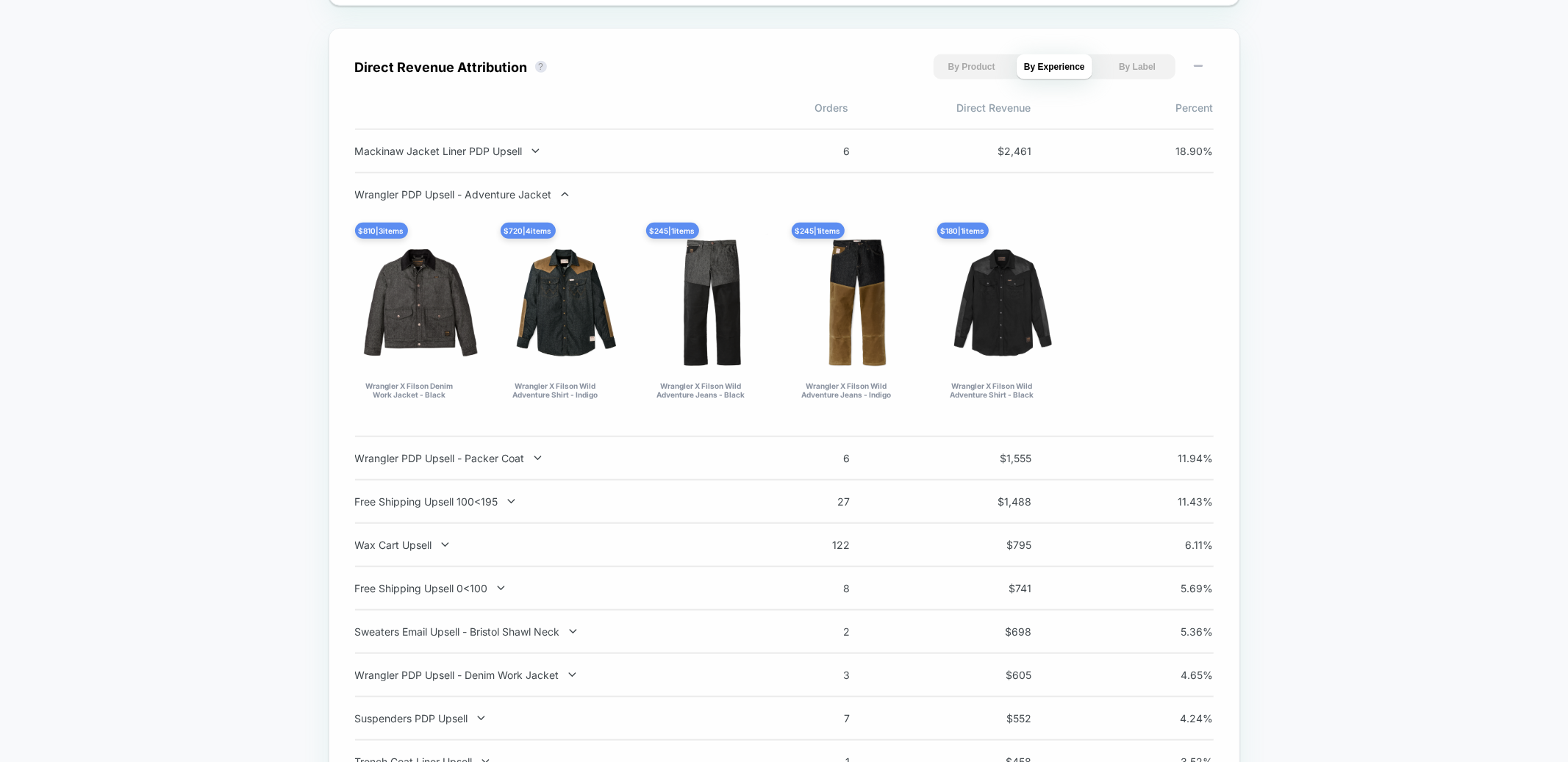
click at [443, 194] on div "Wrangler PDP Upsell - Adventure Jacket" at bounding box center [548, 194] width 386 height 12
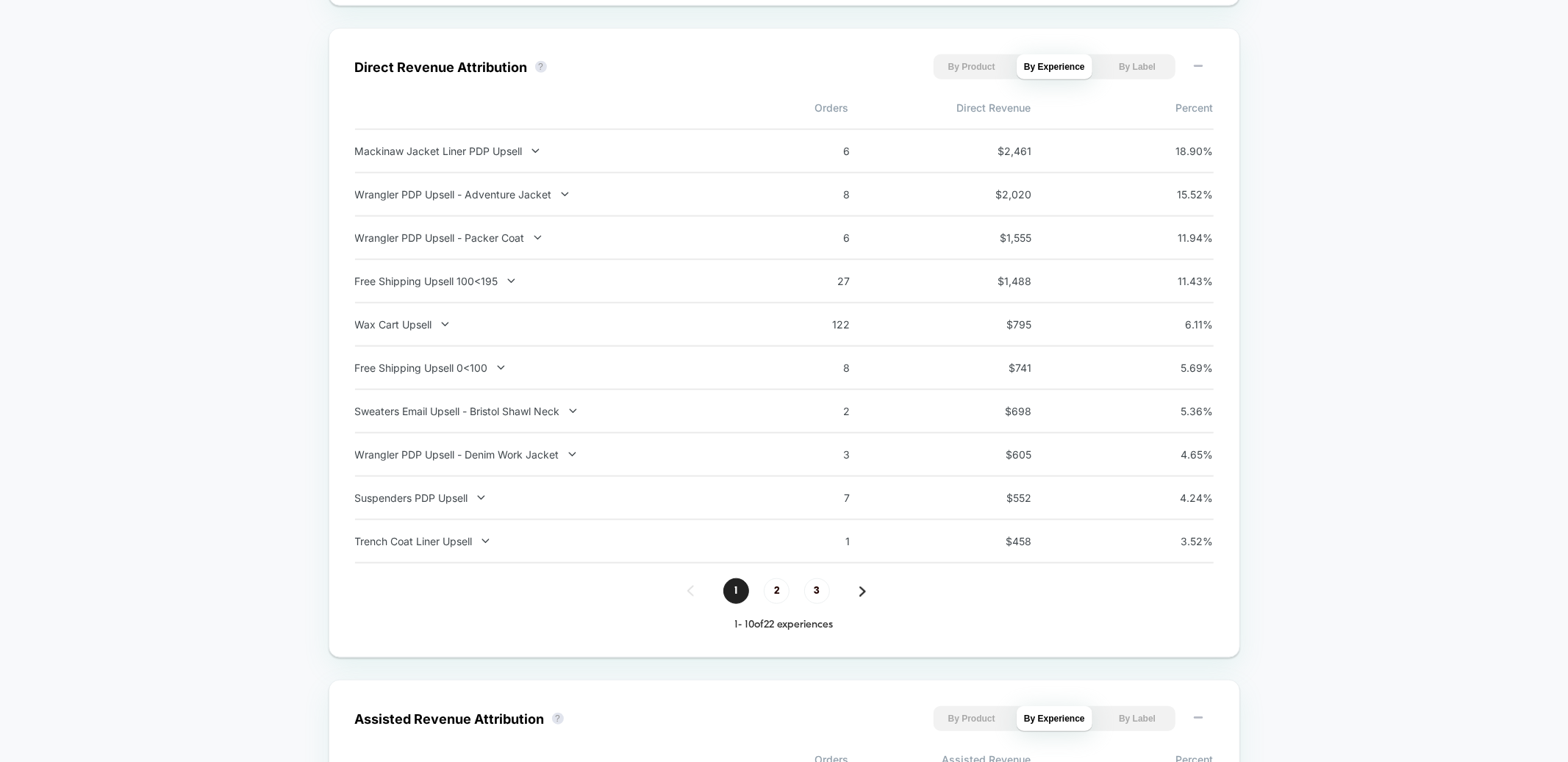
click at [557, 443] on div "Wrangler PDP Upsell - Denim Work Jacket 3 $ 605 4.65 %" at bounding box center [784, 456] width 859 height 44
click at [551, 452] on div "Wrangler PDP Upsell - Denim Work Jacket" at bounding box center [548, 454] width 386 height 12
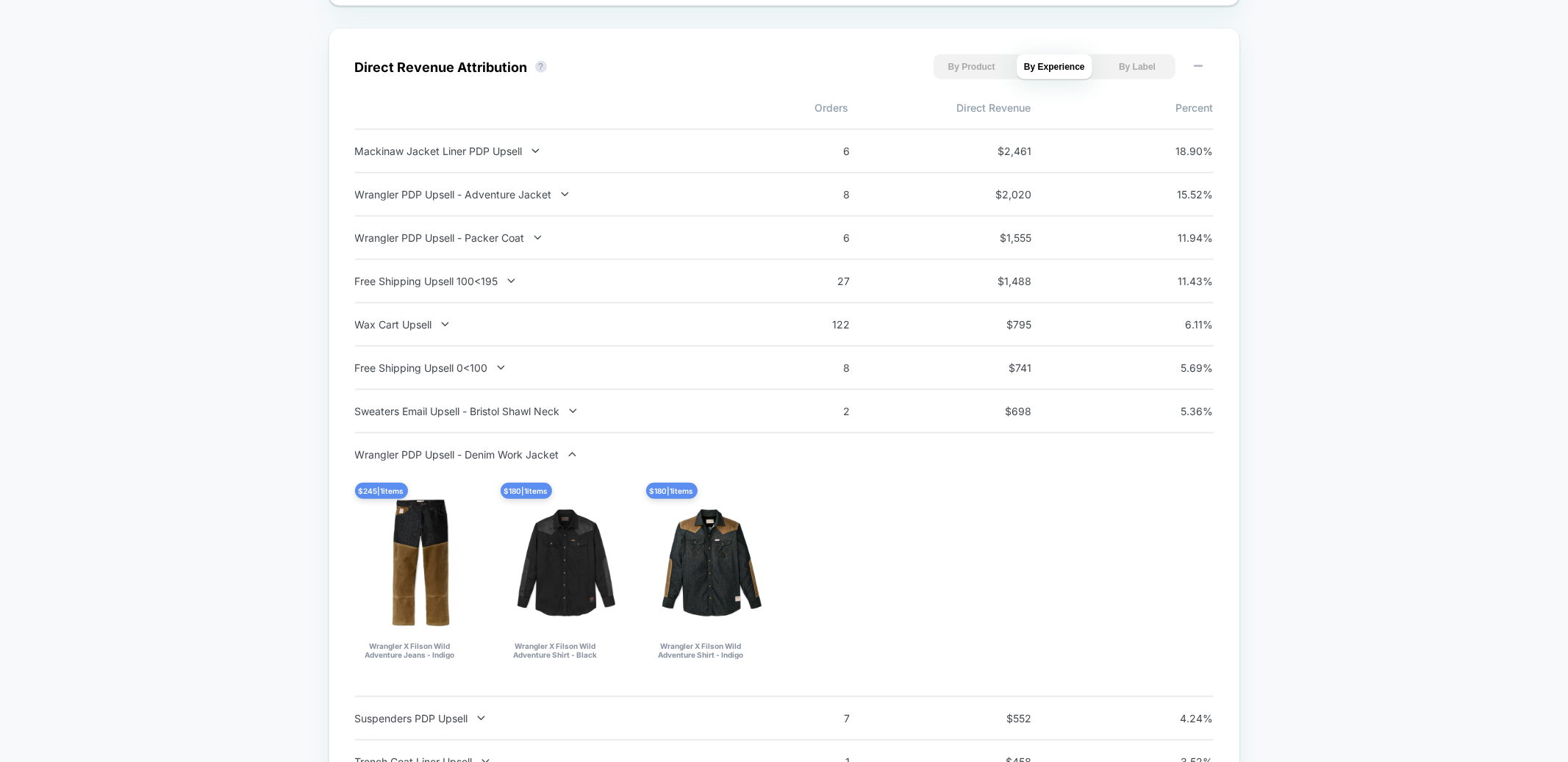
click at [551, 452] on div "Wrangler PDP Upsell - Denim Work Jacket" at bounding box center [548, 454] width 386 height 12
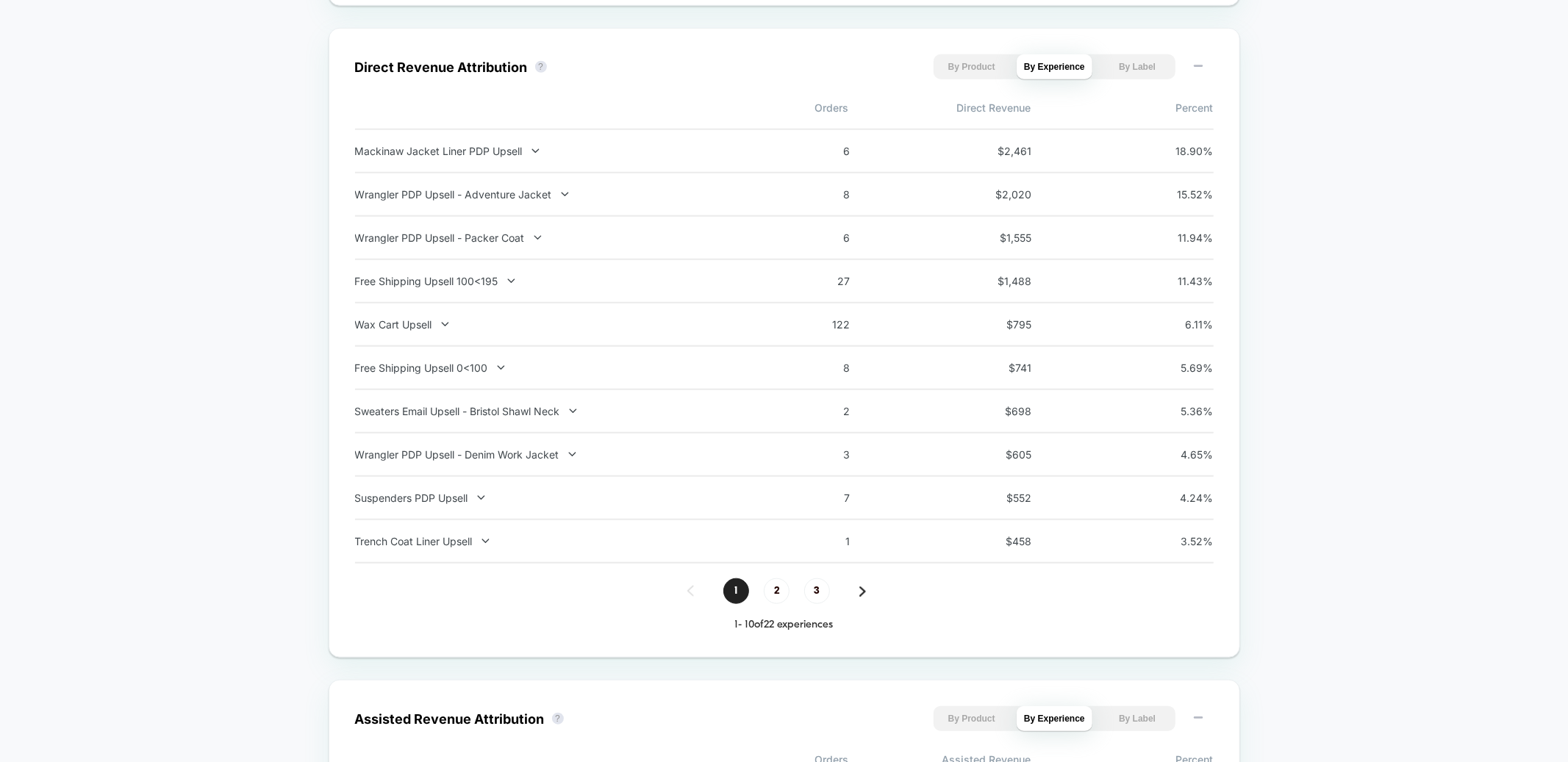
click at [848, 194] on span "8" at bounding box center [818, 194] width 66 height 12
click at [848, 244] on div "Wrangler PDP Upsell - Packer Coat 6 $ 1,555 11.94 %" at bounding box center [784, 239] width 859 height 44
click at [778, 593] on span "2" at bounding box center [777, 591] width 26 height 26
click at [824, 594] on span "3" at bounding box center [817, 591] width 26 height 26
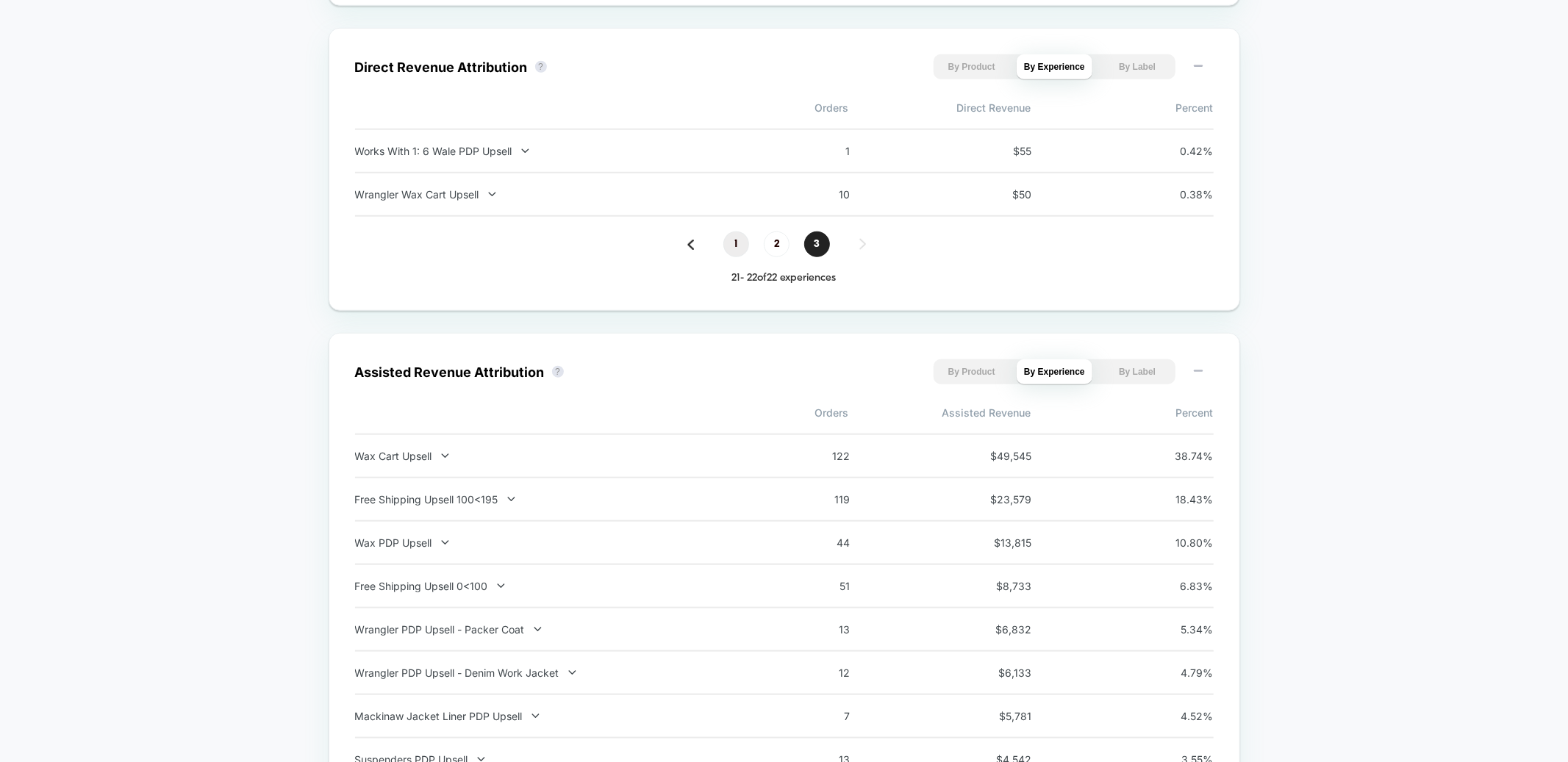
click at [735, 242] on span "1" at bounding box center [736, 244] width 26 height 26
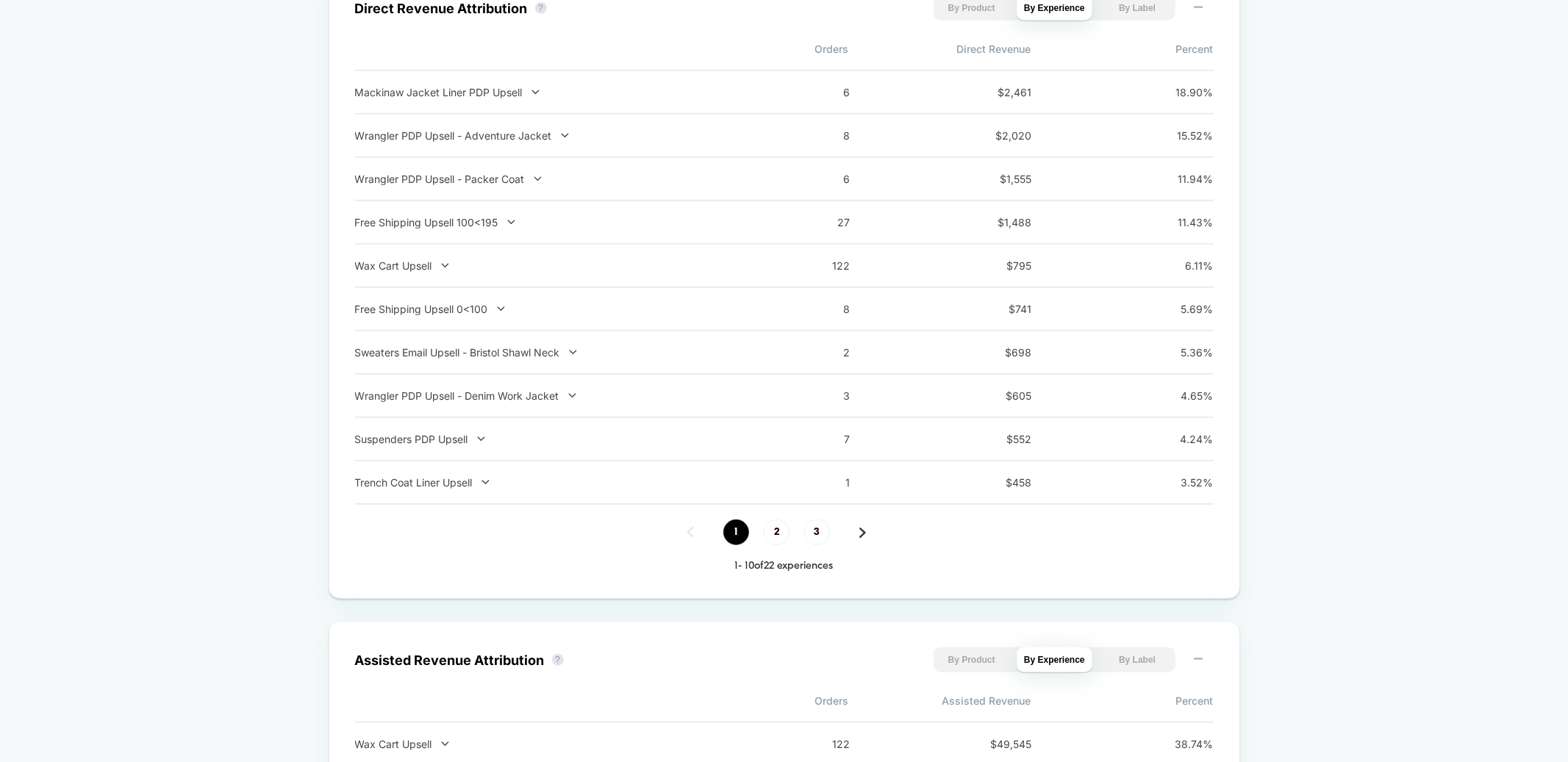
scroll to position [1075, 0]
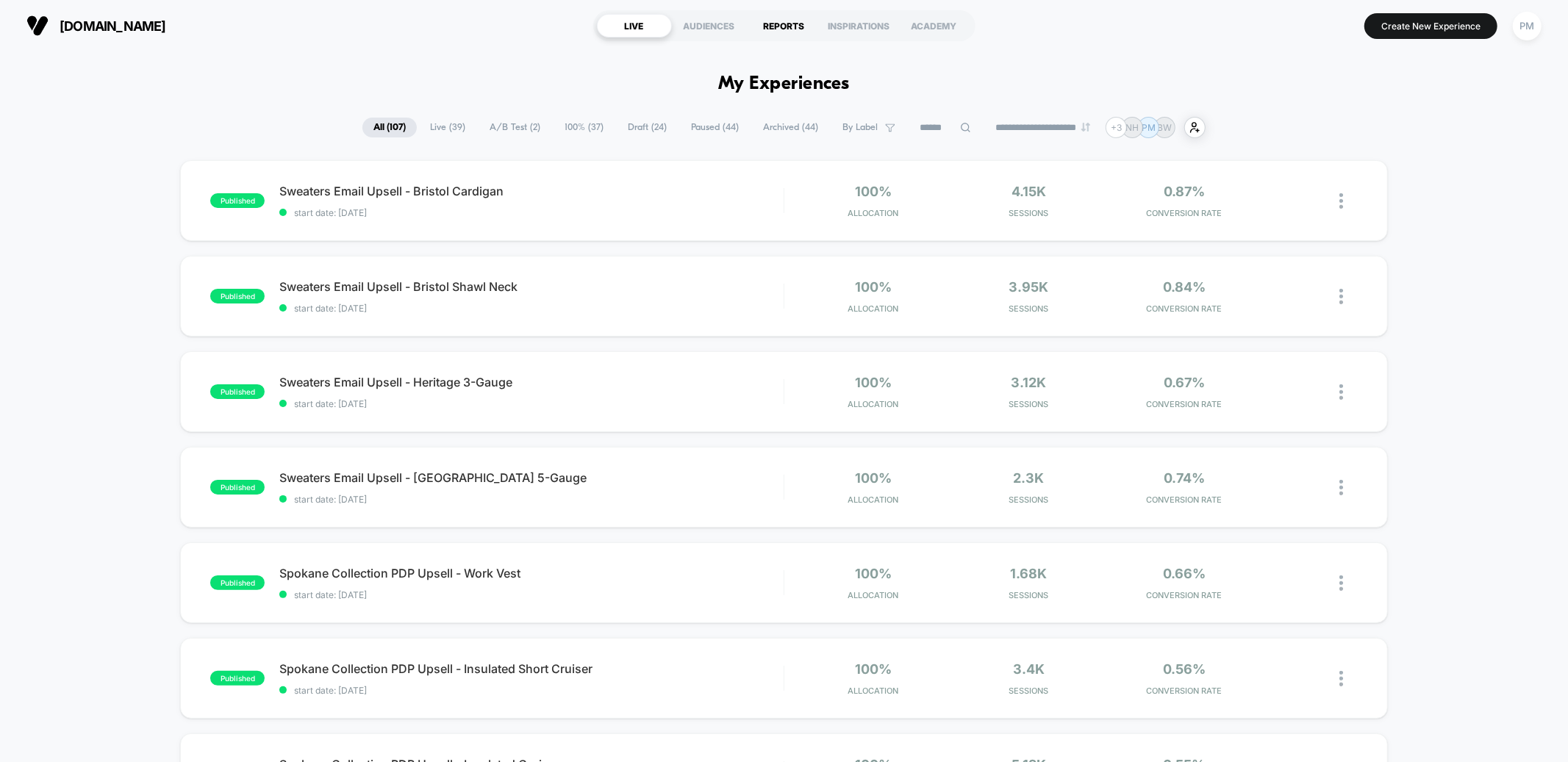
click at [796, 27] on div "REPORTS" at bounding box center [784, 25] width 75 height 23
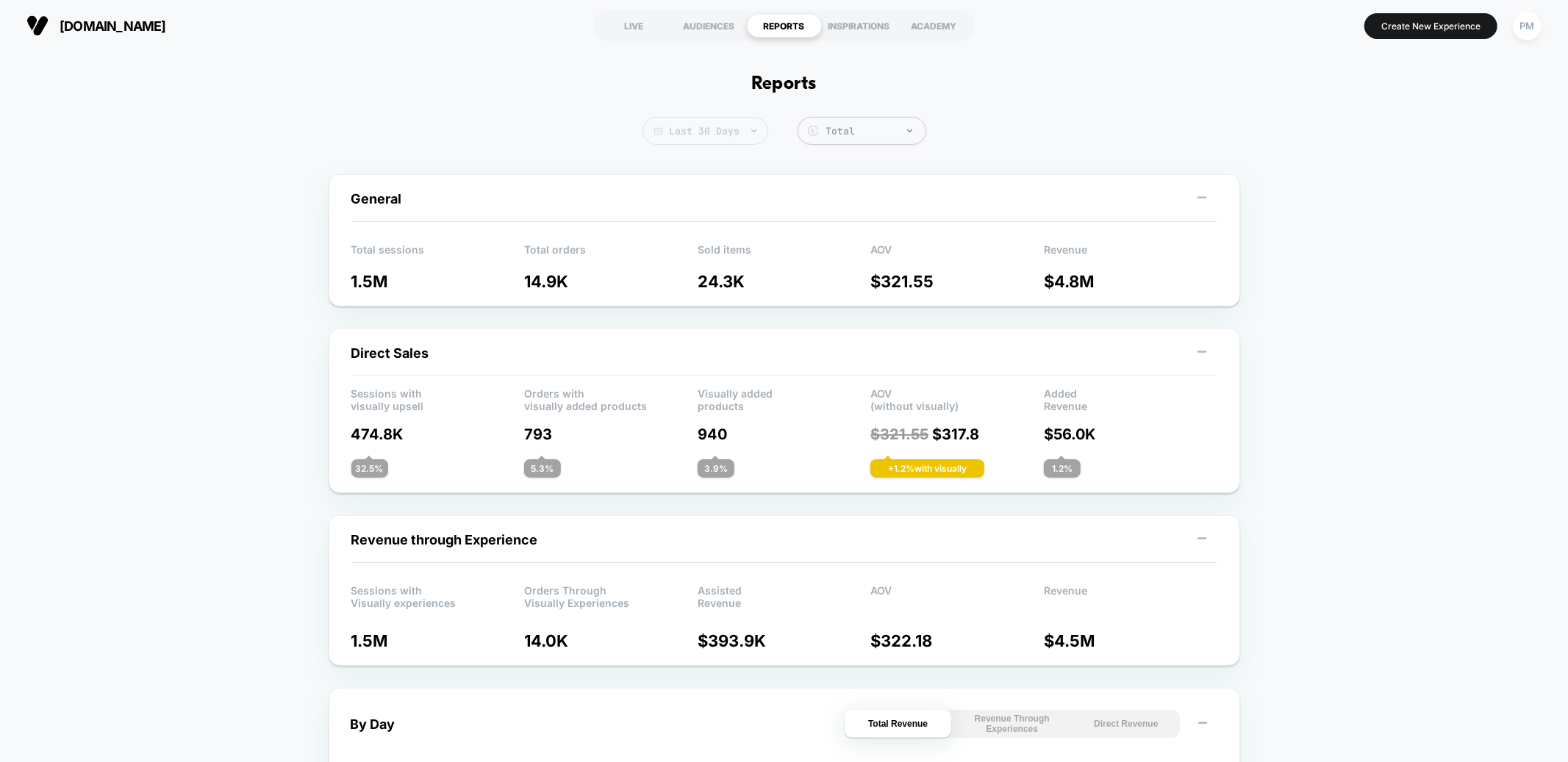
click at [752, 131] on img at bounding box center [754, 131] width 5 height 3
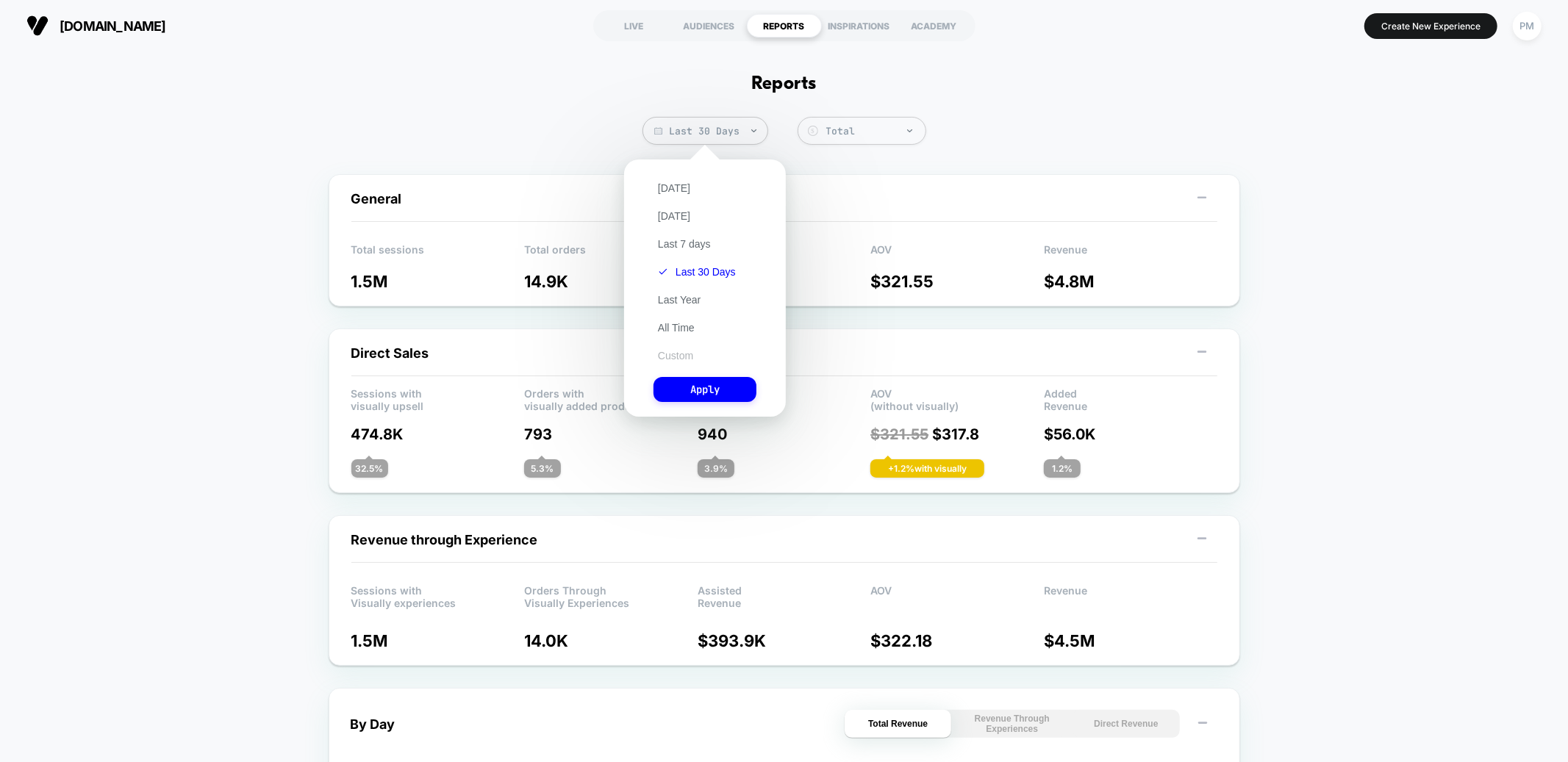
click at [673, 350] on button "Custom" at bounding box center [675, 356] width 44 height 13
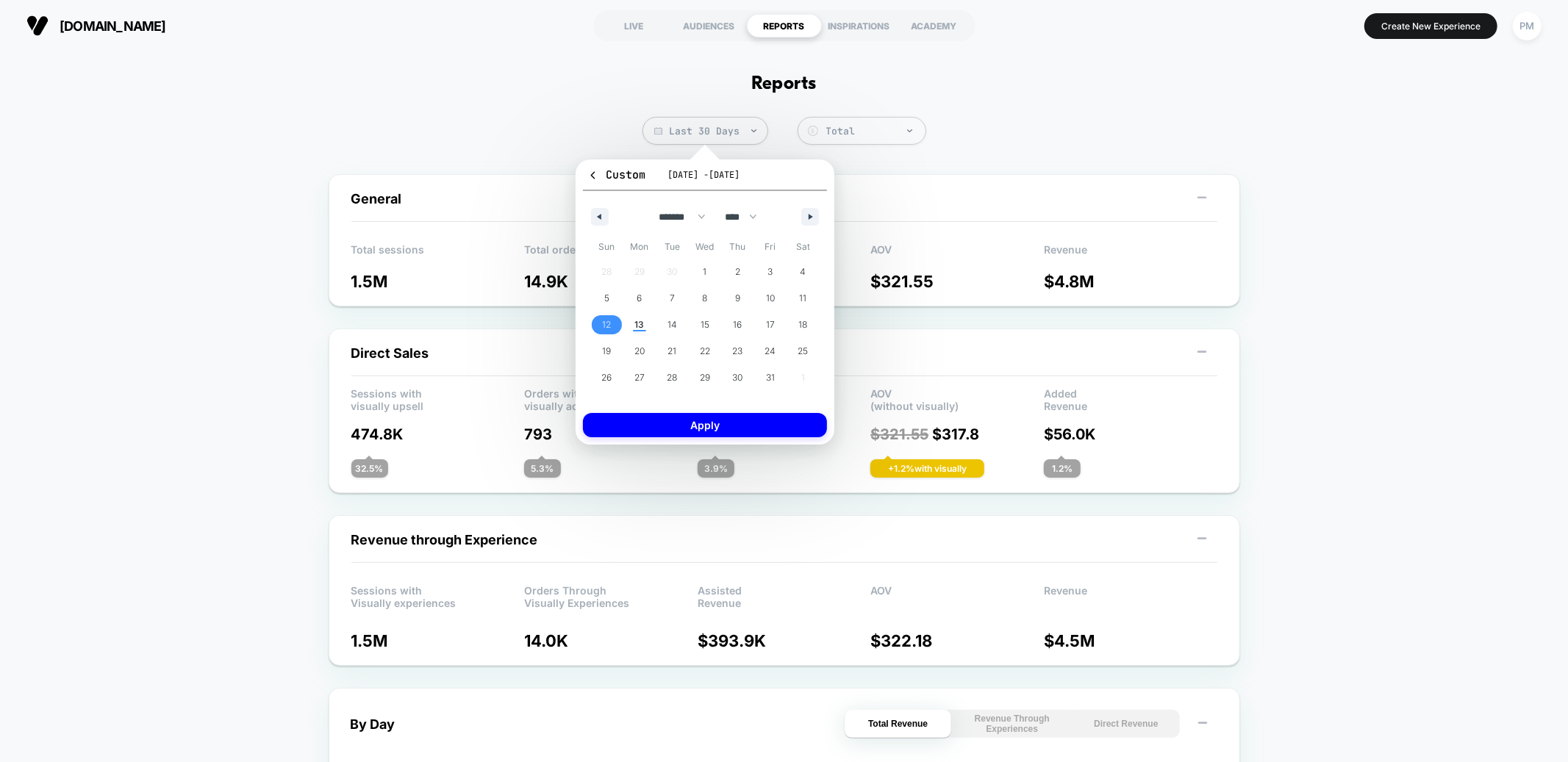
click at [611, 320] on span "12" at bounding box center [607, 325] width 33 height 19
click at [666, 429] on button "Apply" at bounding box center [705, 425] width 244 height 24
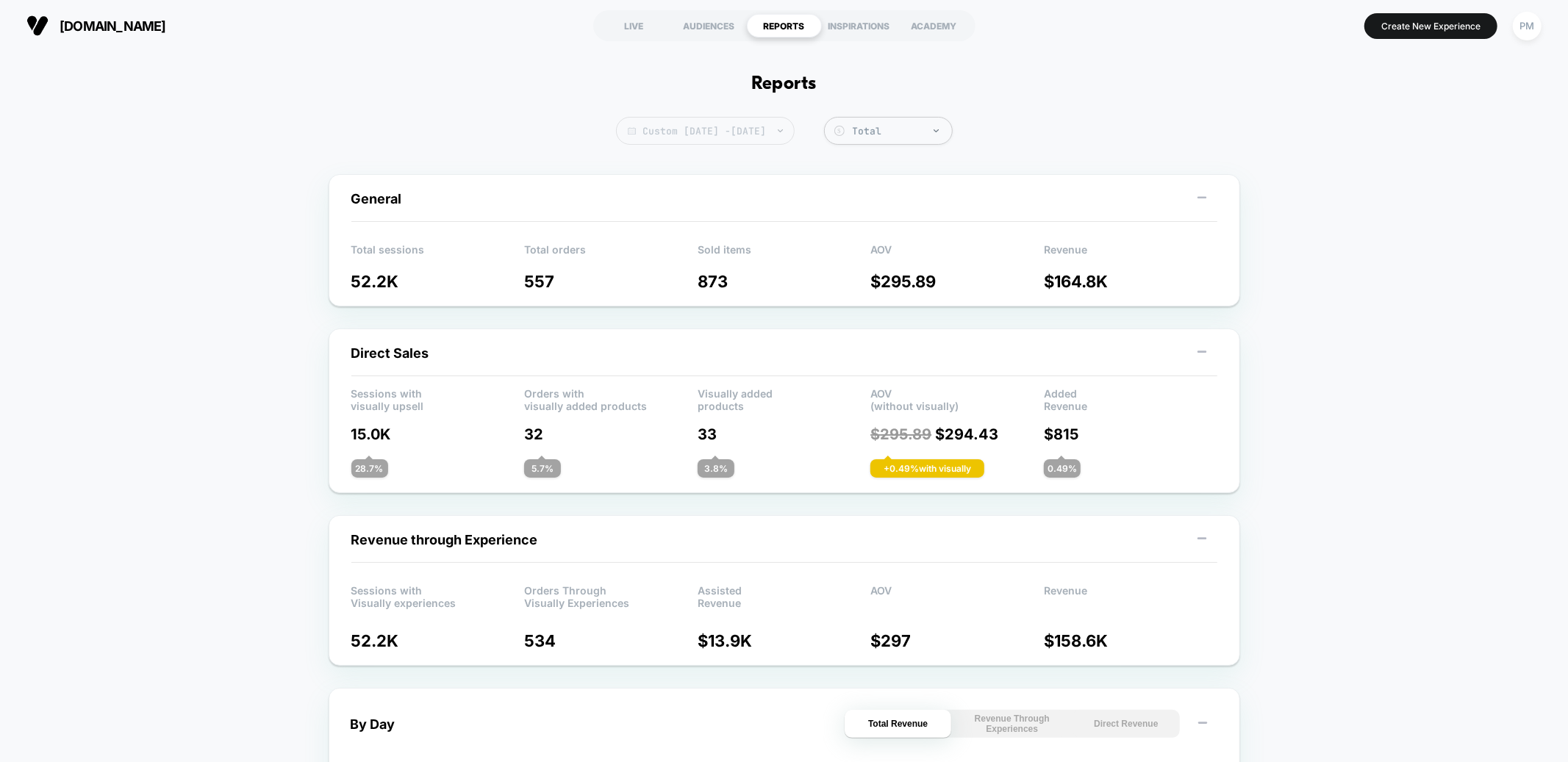
click at [650, 130] on span "Custom Oct 12, 2025 - Oct 12, 2025" at bounding box center [706, 131] width 179 height 28
select select "*"
select select "****"
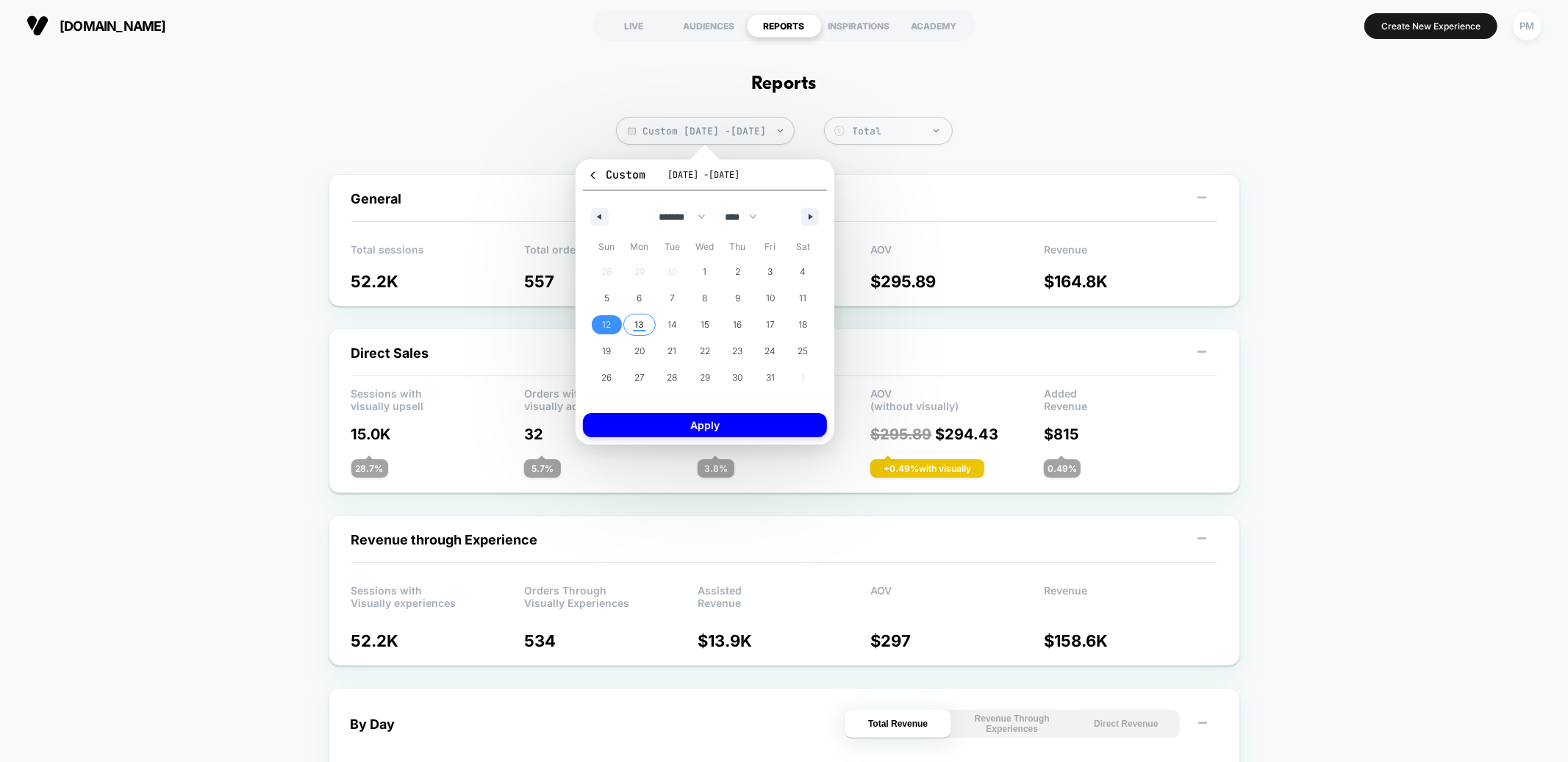
click at [639, 320] on span "13" at bounding box center [640, 325] width 10 height 27
click at [654, 419] on button "Apply" at bounding box center [705, 425] width 244 height 24
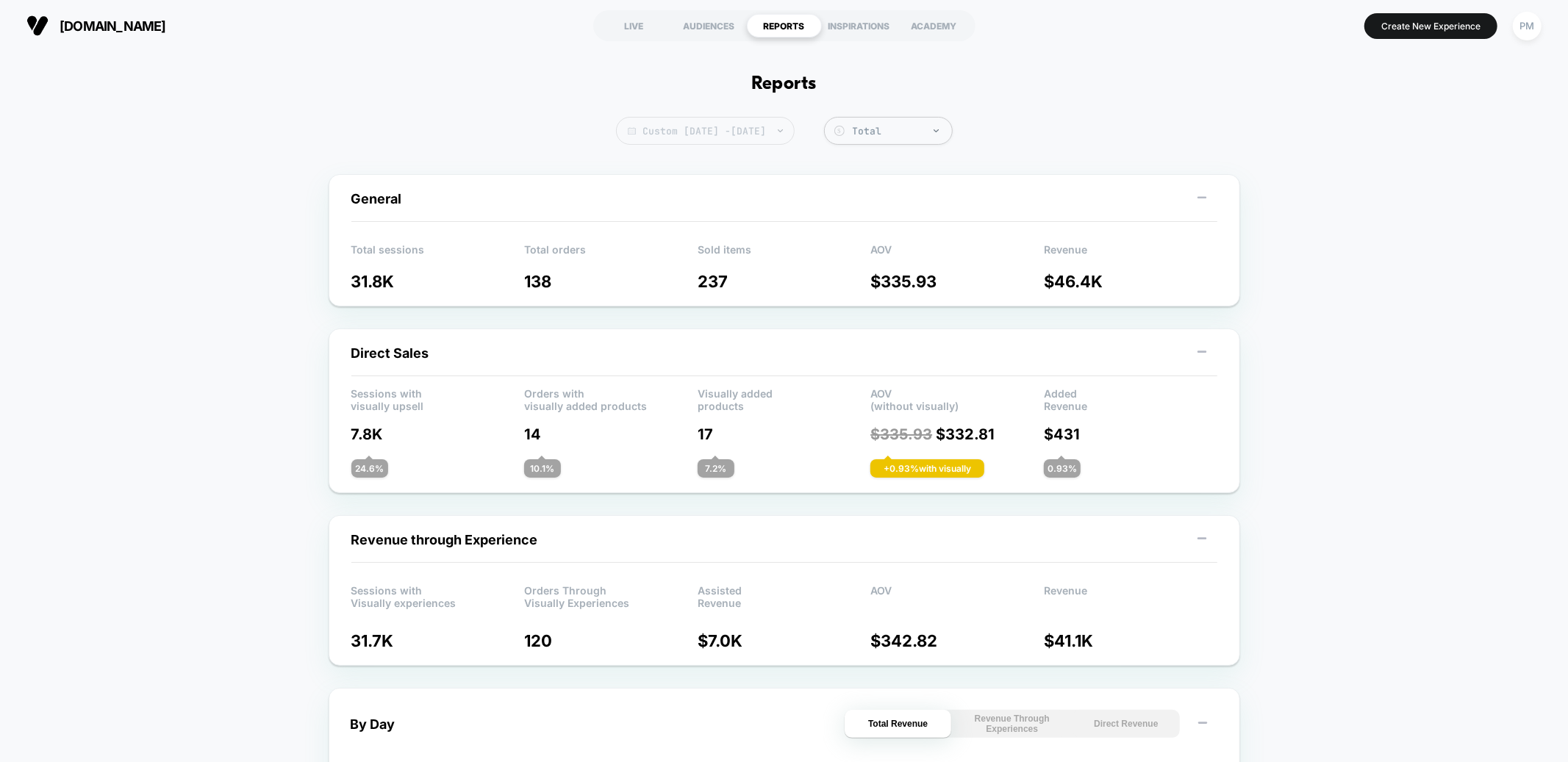
click at [661, 131] on span "Custom Oct 13, 2025 - Oct 13, 2025" at bounding box center [706, 131] width 179 height 28
select select "*"
select select "****"
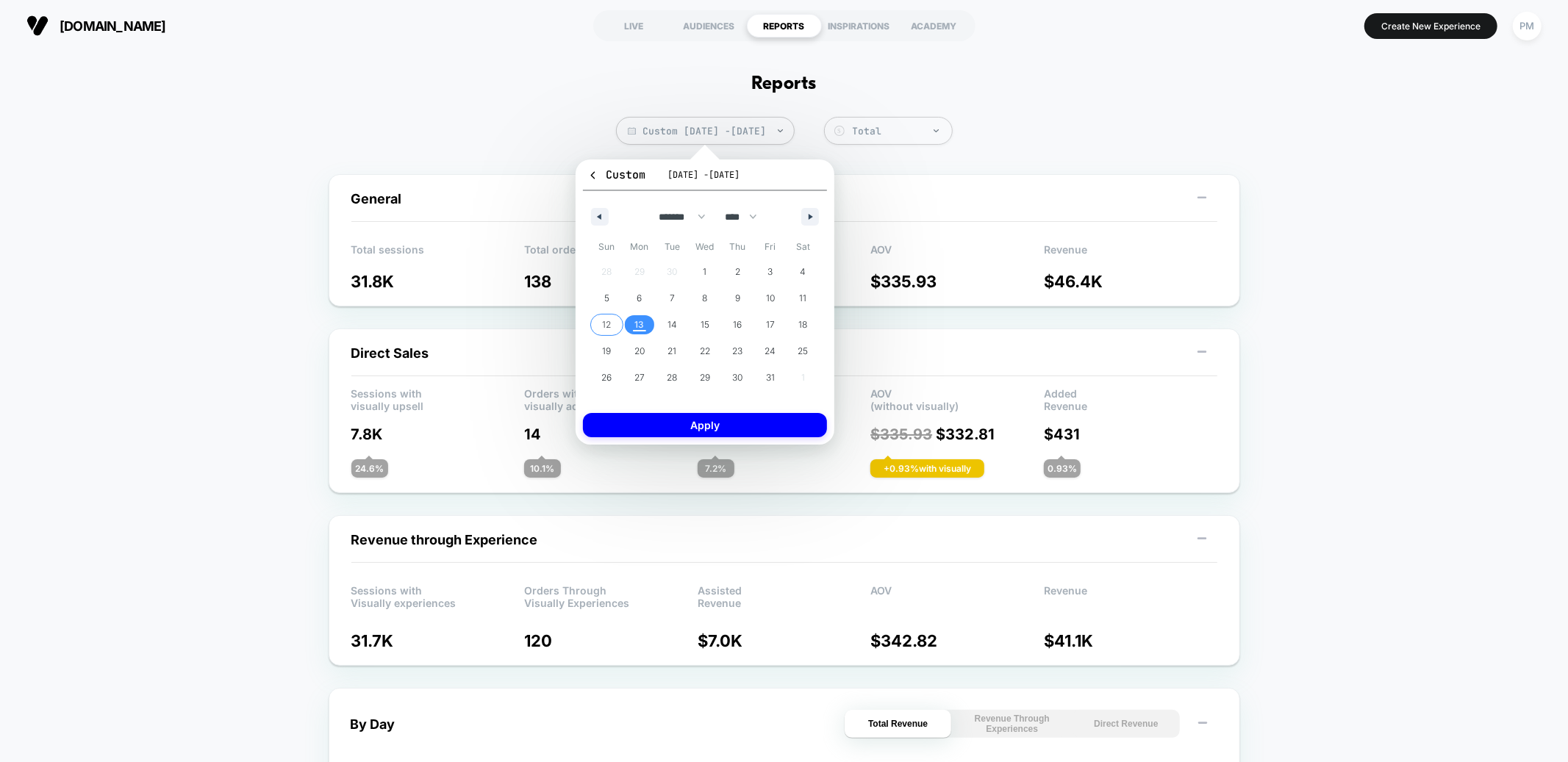
click at [610, 325] on span "12" at bounding box center [607, 325] width 9 height 27
click at [628, 325] on span "13" at bounding box center [640, 325] width 33 height 19
click at [674, 423] on button "Apply" at bounding box center [705, 425] width 244 height 24
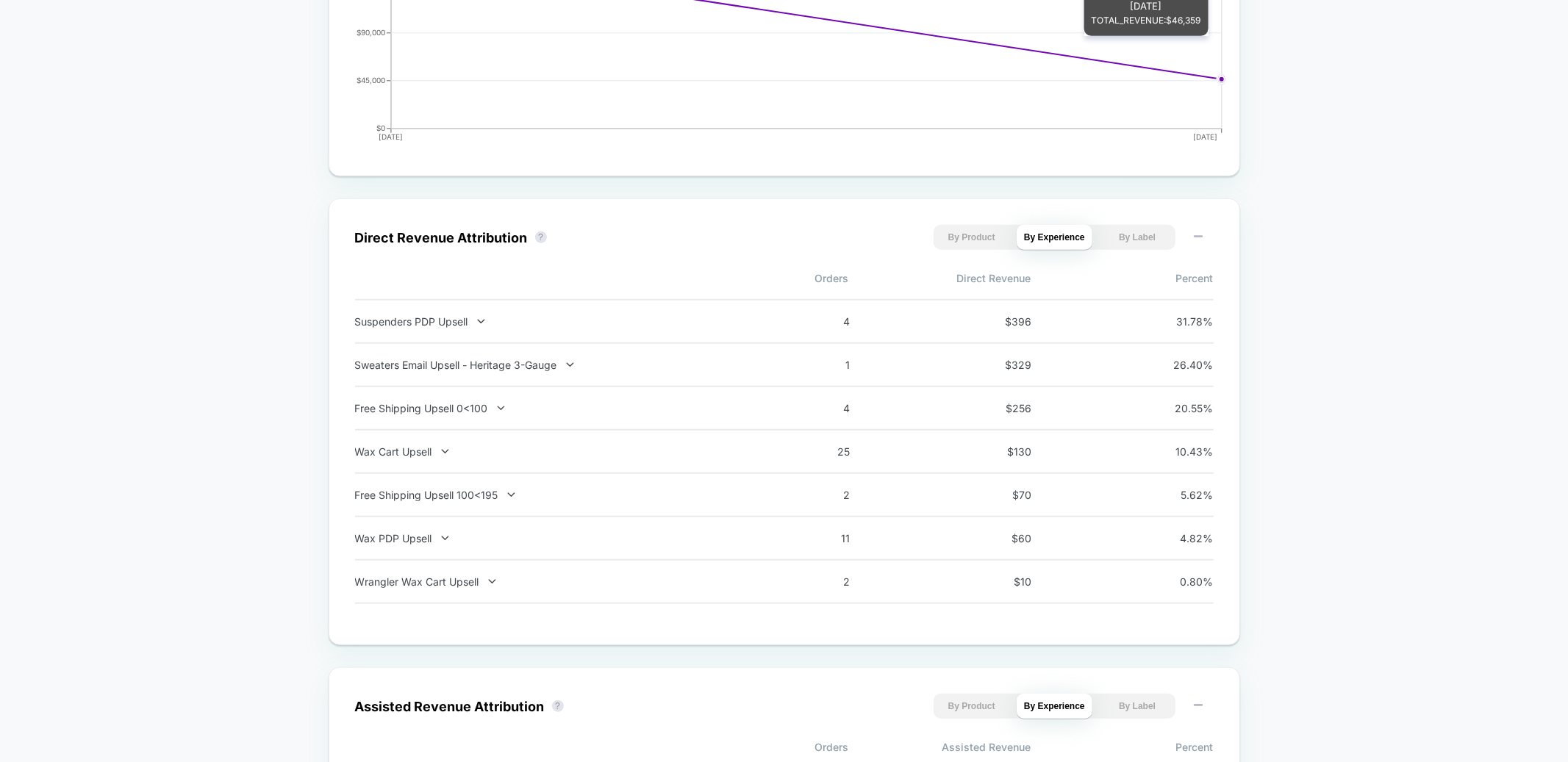
scroll to position [849, 0]
click at [514, 366] on div "Sweaters Email Upsell - Heritage 3-Gauge" at bounding box center [548, 364] width 386 height 12
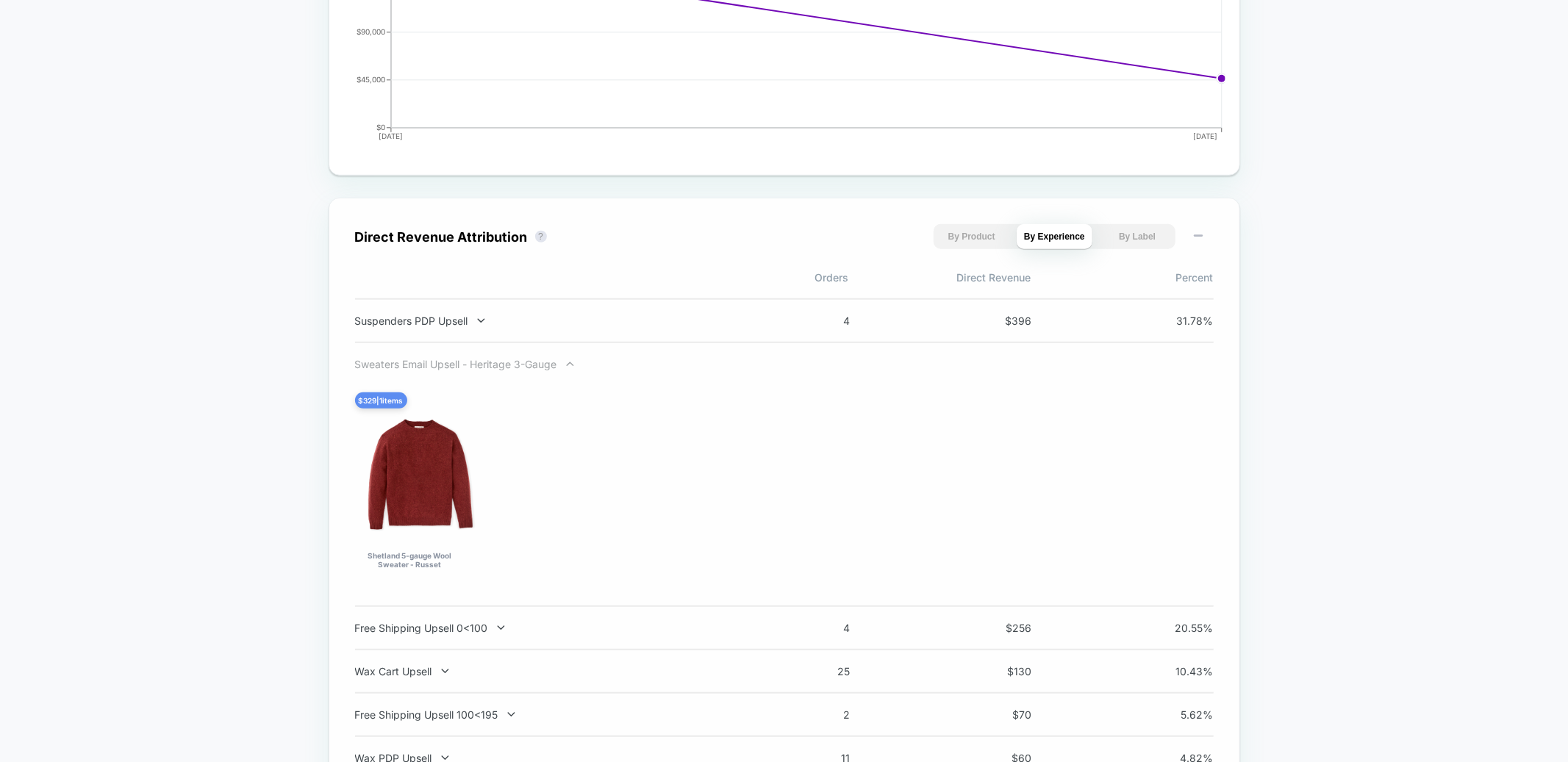
click at [514, 366] on div "Sweaters Email Upsell - Heritage 3-Gauge" at bounding box center [548, 364] width 386 height 12
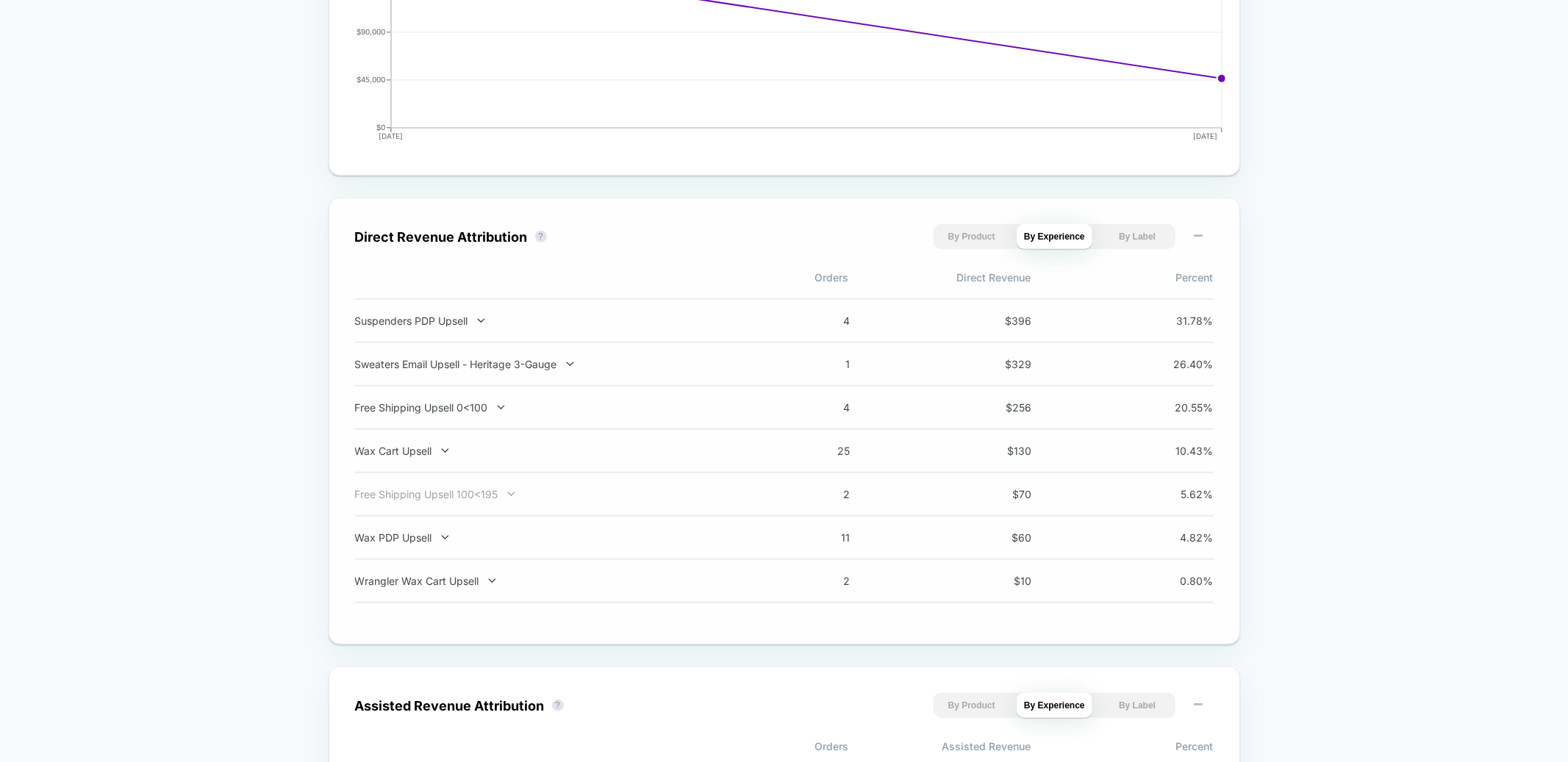
click at [463, 493] on div "Free Shipping Upsell 100<195" at bounding box center [548, 493] width 386 height 12
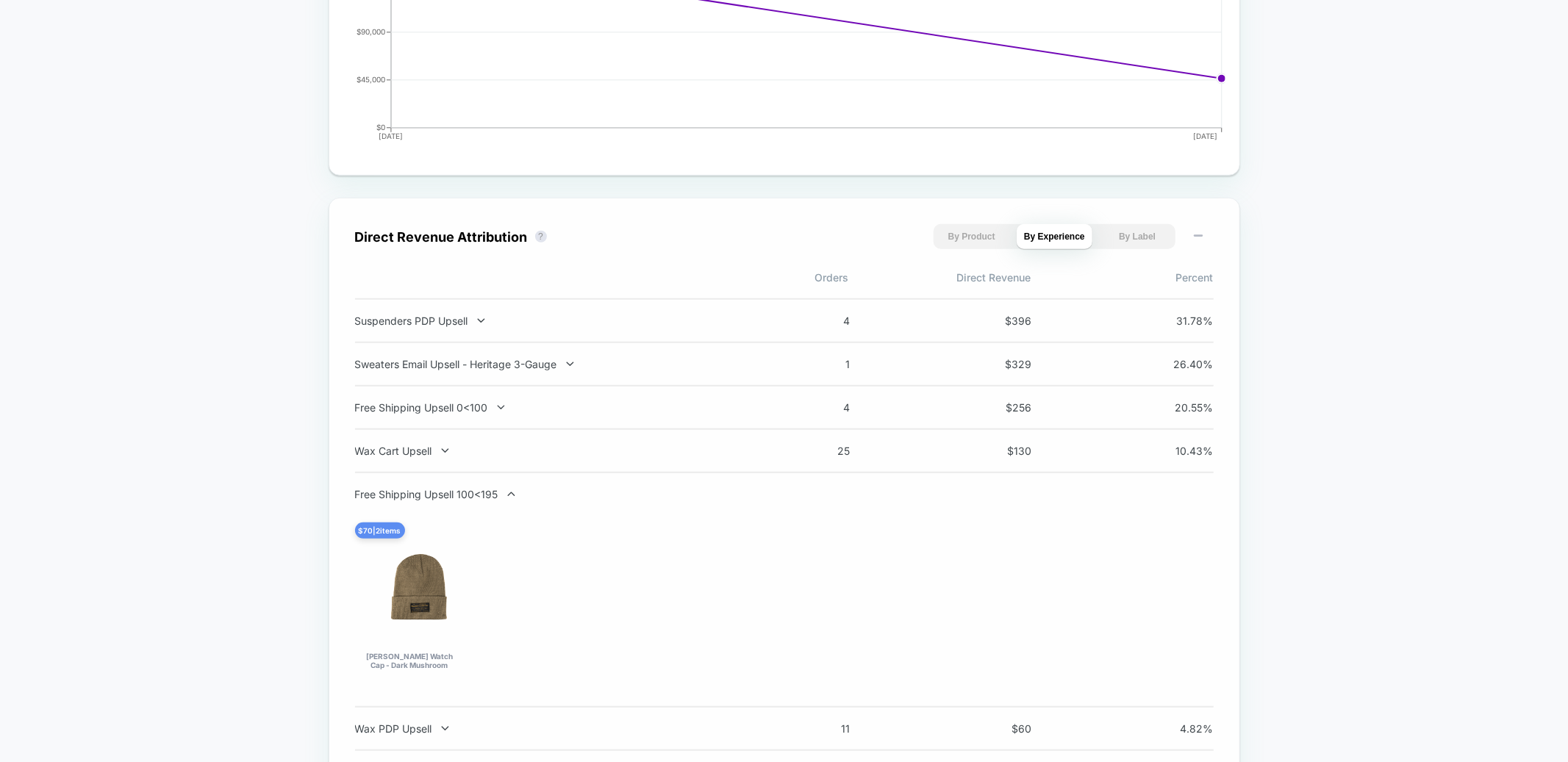
click at [463, 493] on div "Free Shipping Upsell 100<195" at bounding box center [548, 493] width 386 height 12
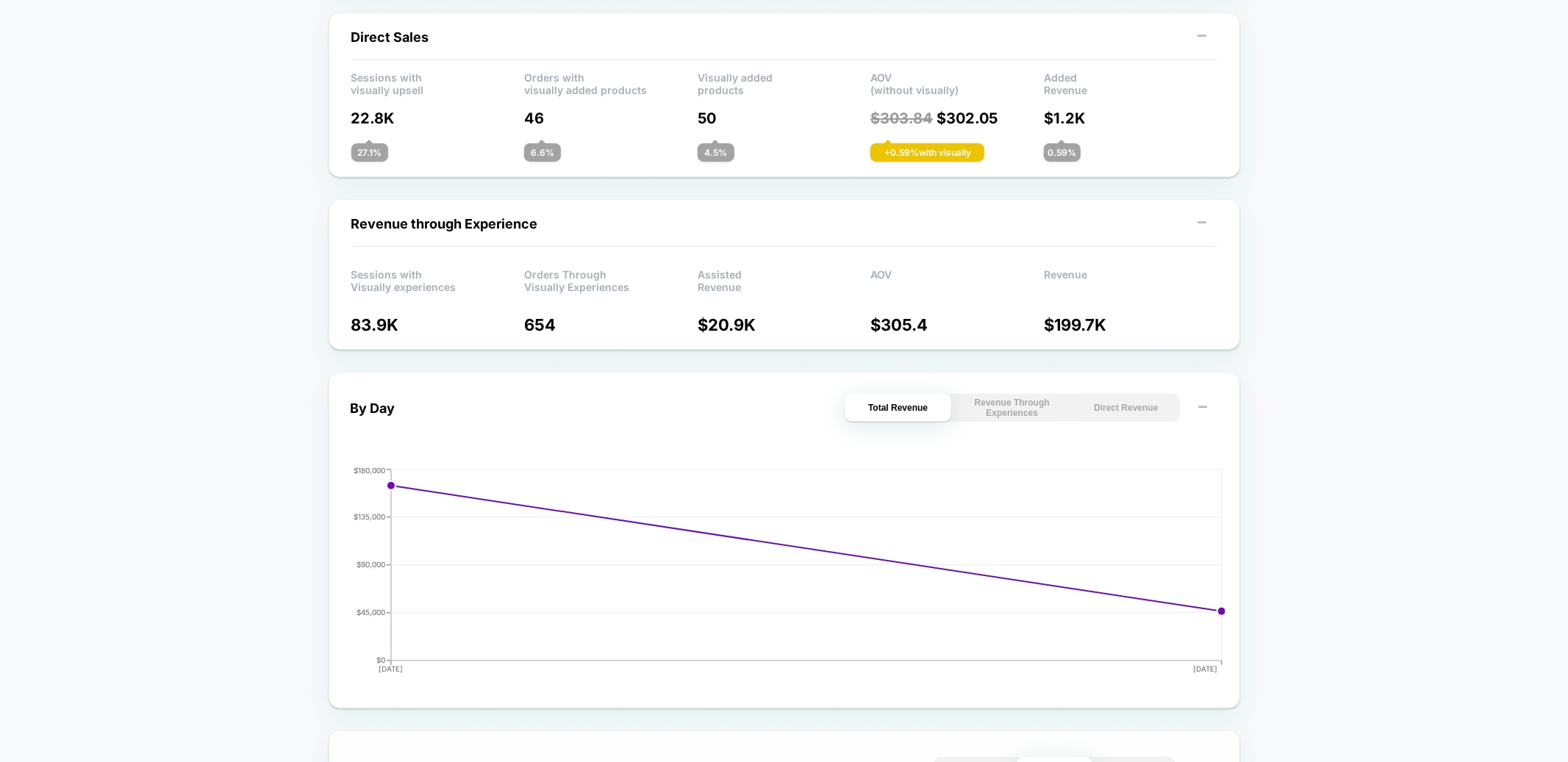
scroll to position [0, 0]
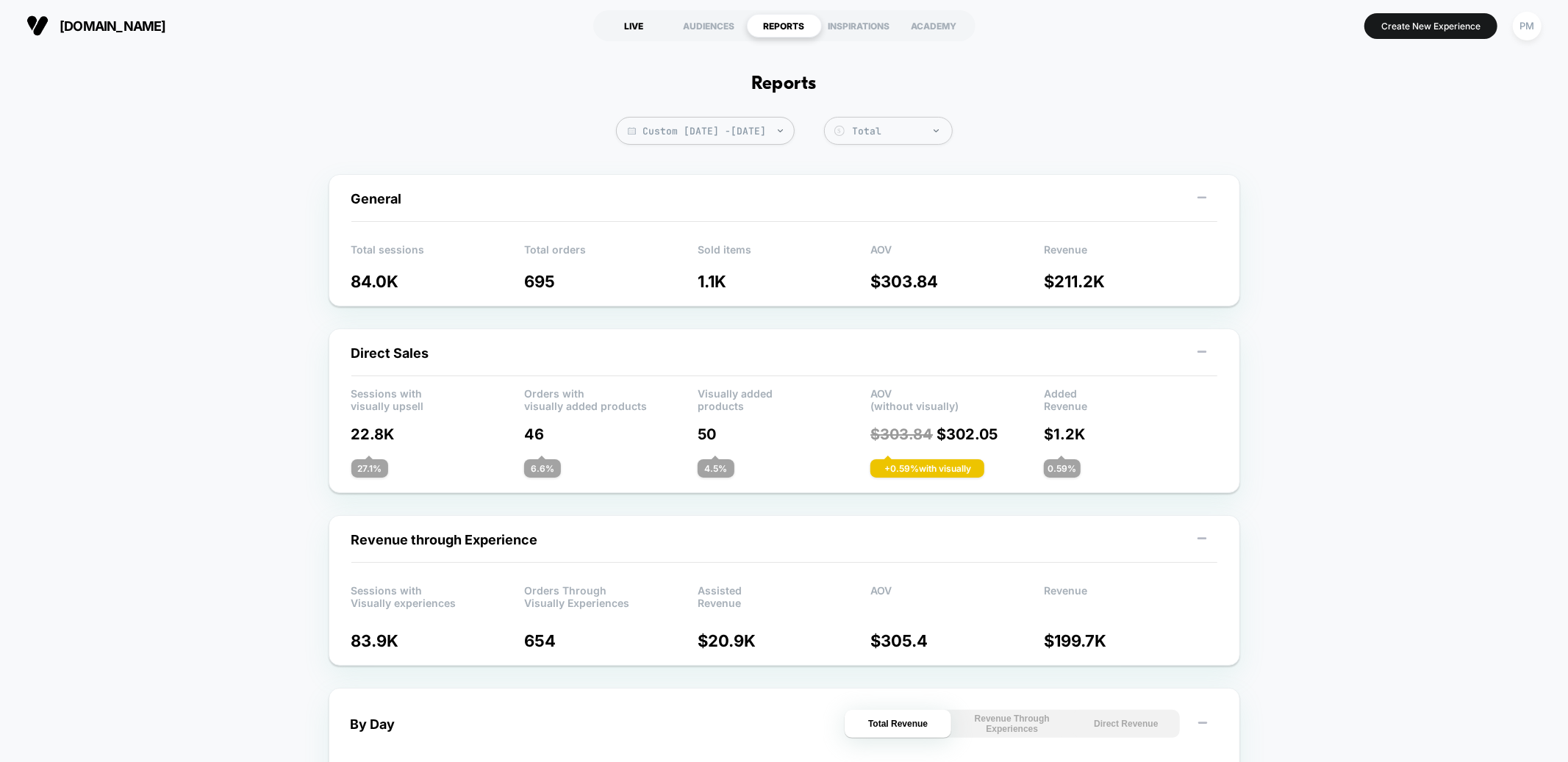
click at [641, 20] on div "LIVE" at bounding box center [634, 25] width 75 height 23
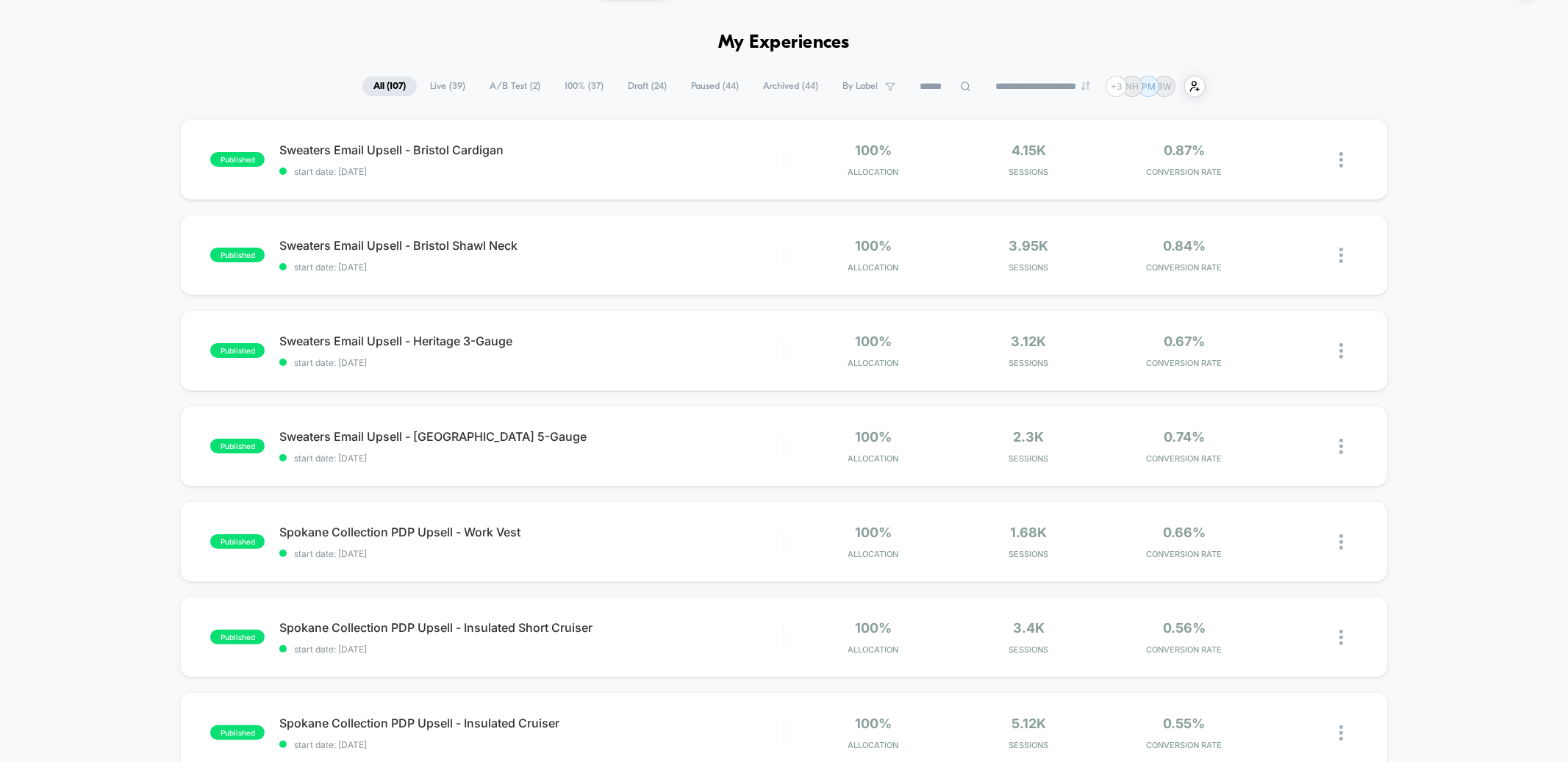
scroll to position [47, 0]
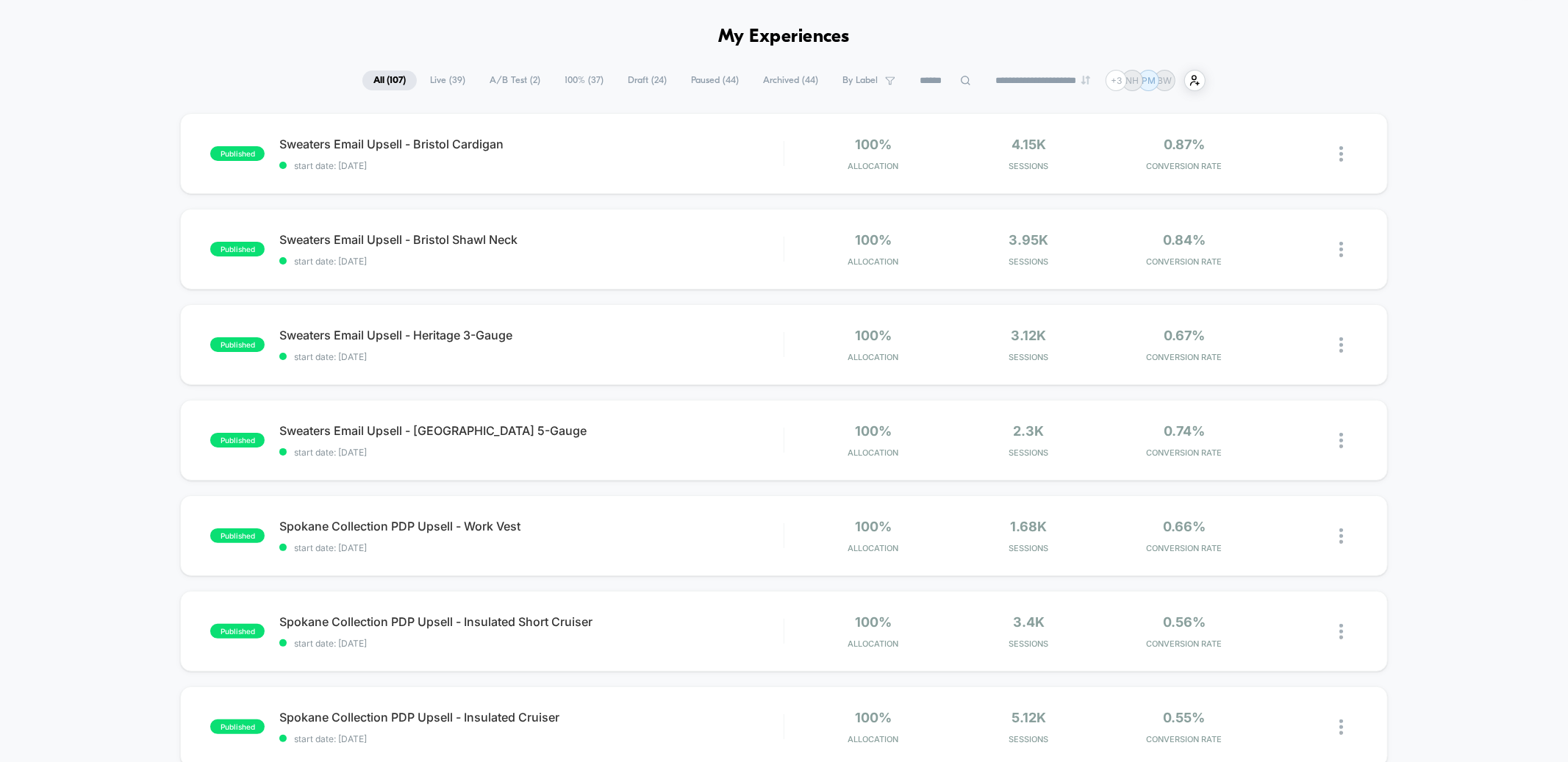
click at [961, 81] on icon at bounding box center [965, 81] width 10 height 10
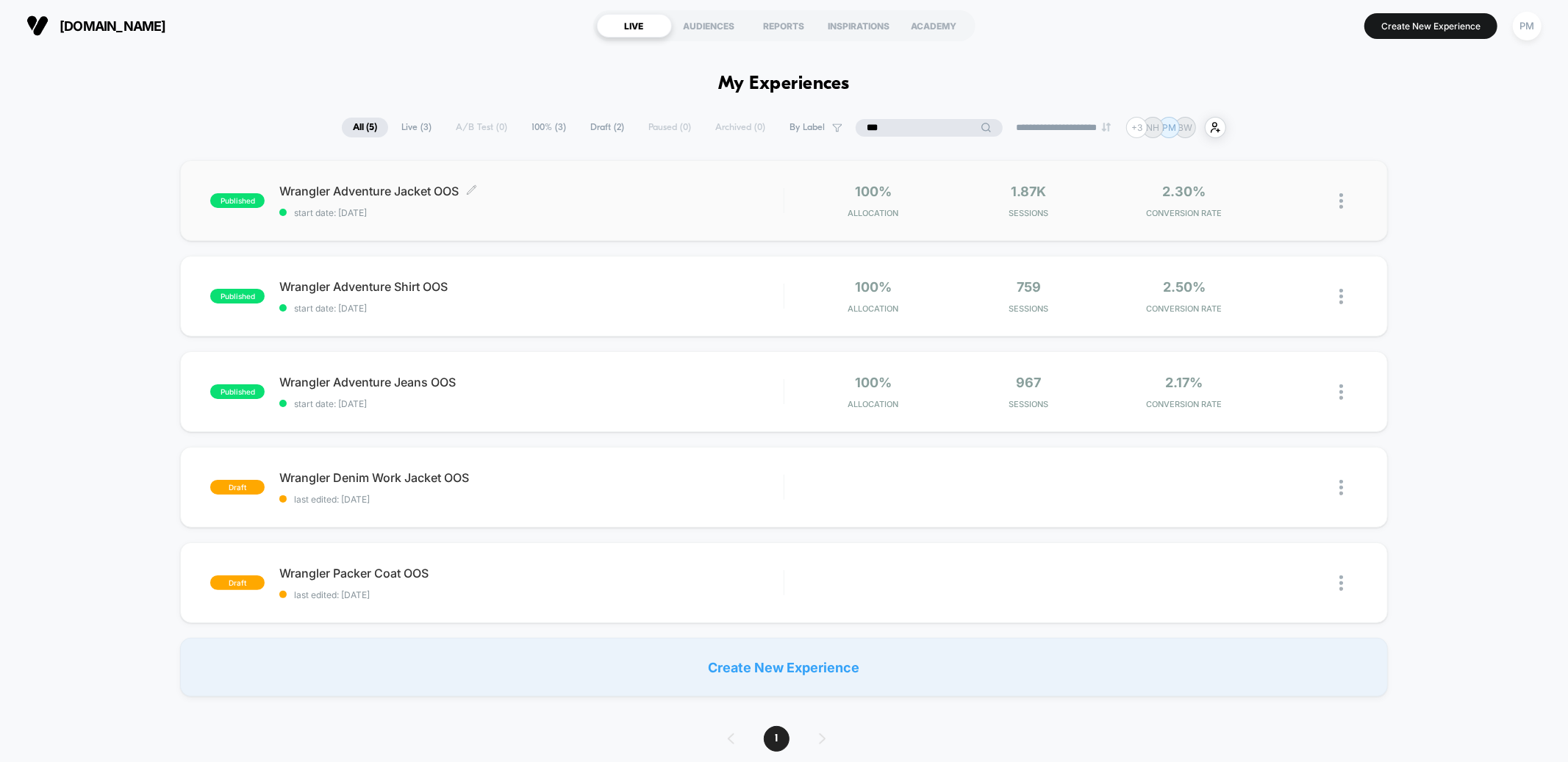
type input "***"
click at [573, 193] on span "Wrangler Adventure Jacket OOS Click to edit experience details" at bounding box center [531, 191] width 503 height 15
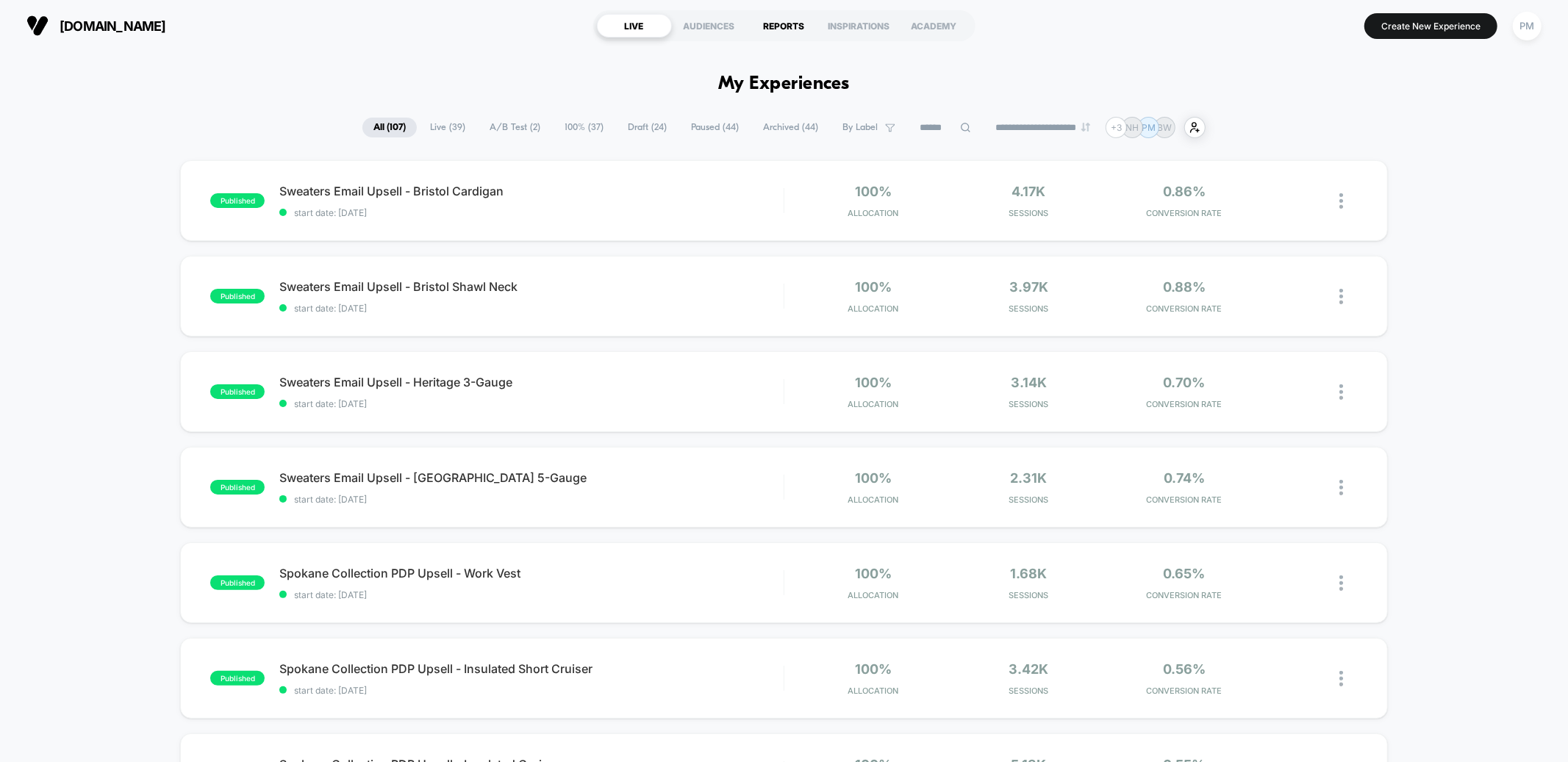
click at [802, 28] on div "REPORTS" at bounding box center [784, 25] width 75 height 23
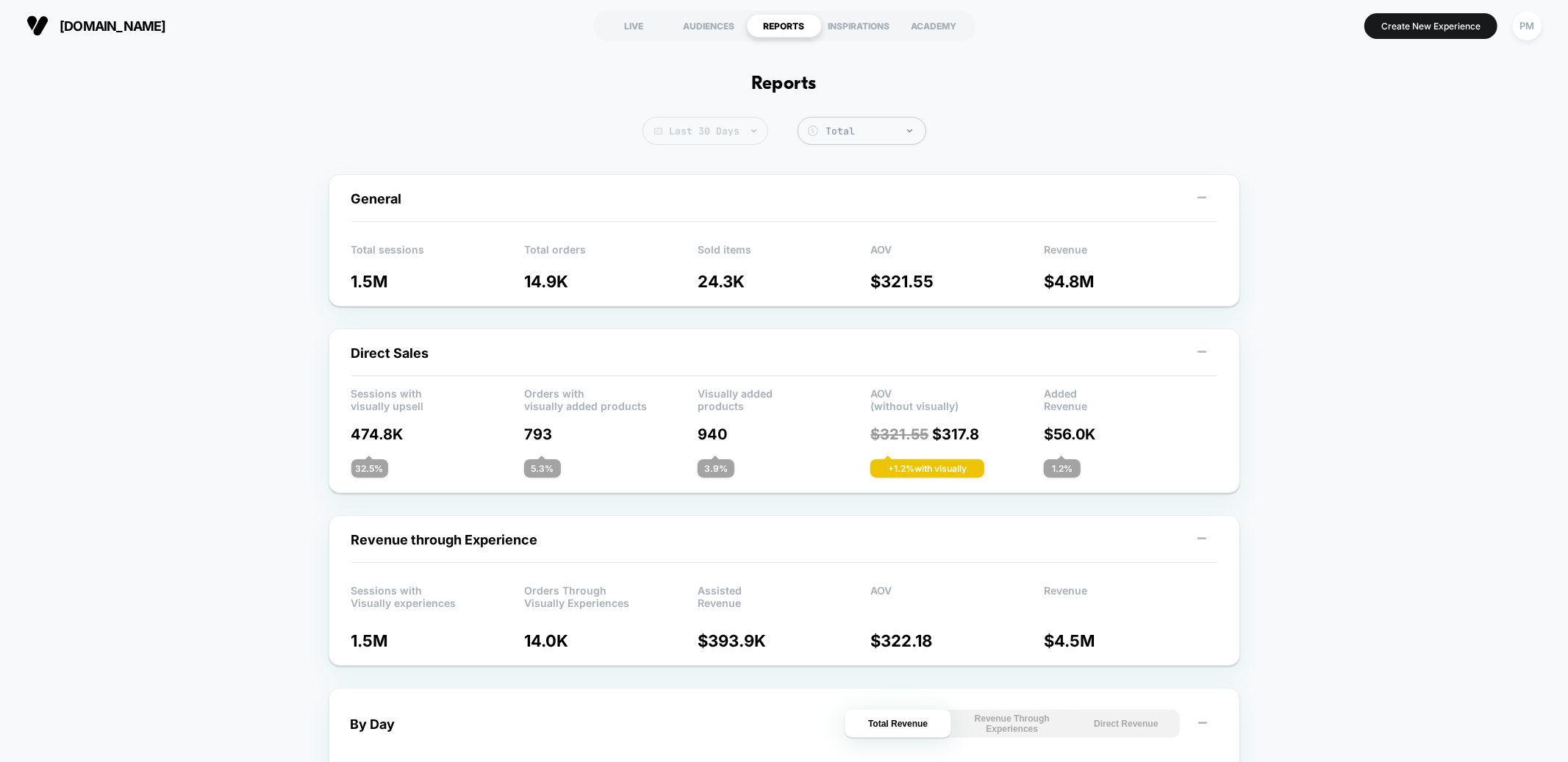
click at [710, 131] on span "Last 30 Days" at bounding box center [706, 131] width 126 height 28
select select "*"
select select "****"
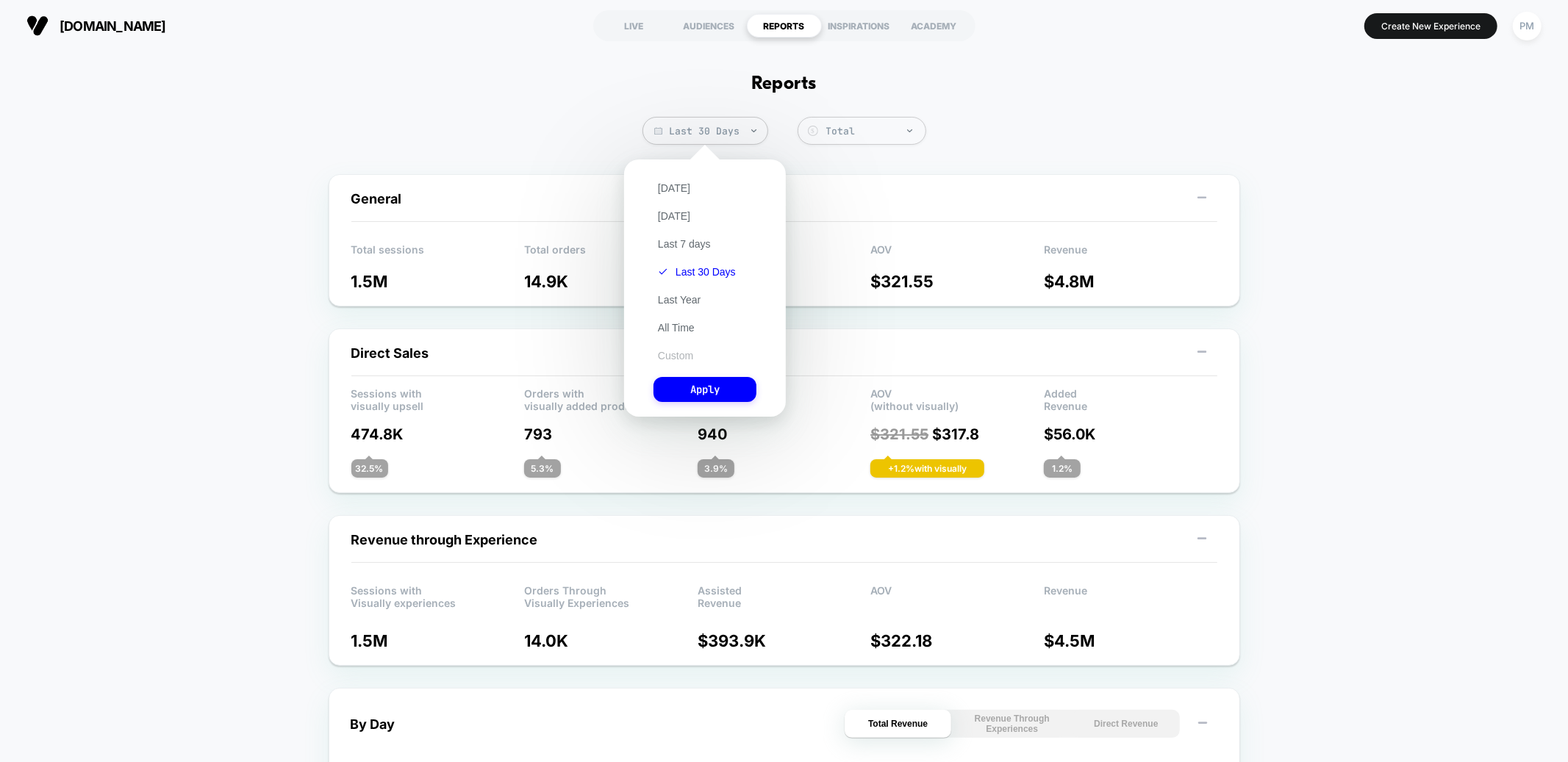
click at [678, 353] on button "Custom" at bounding box center [675, 356] width 44 height 13
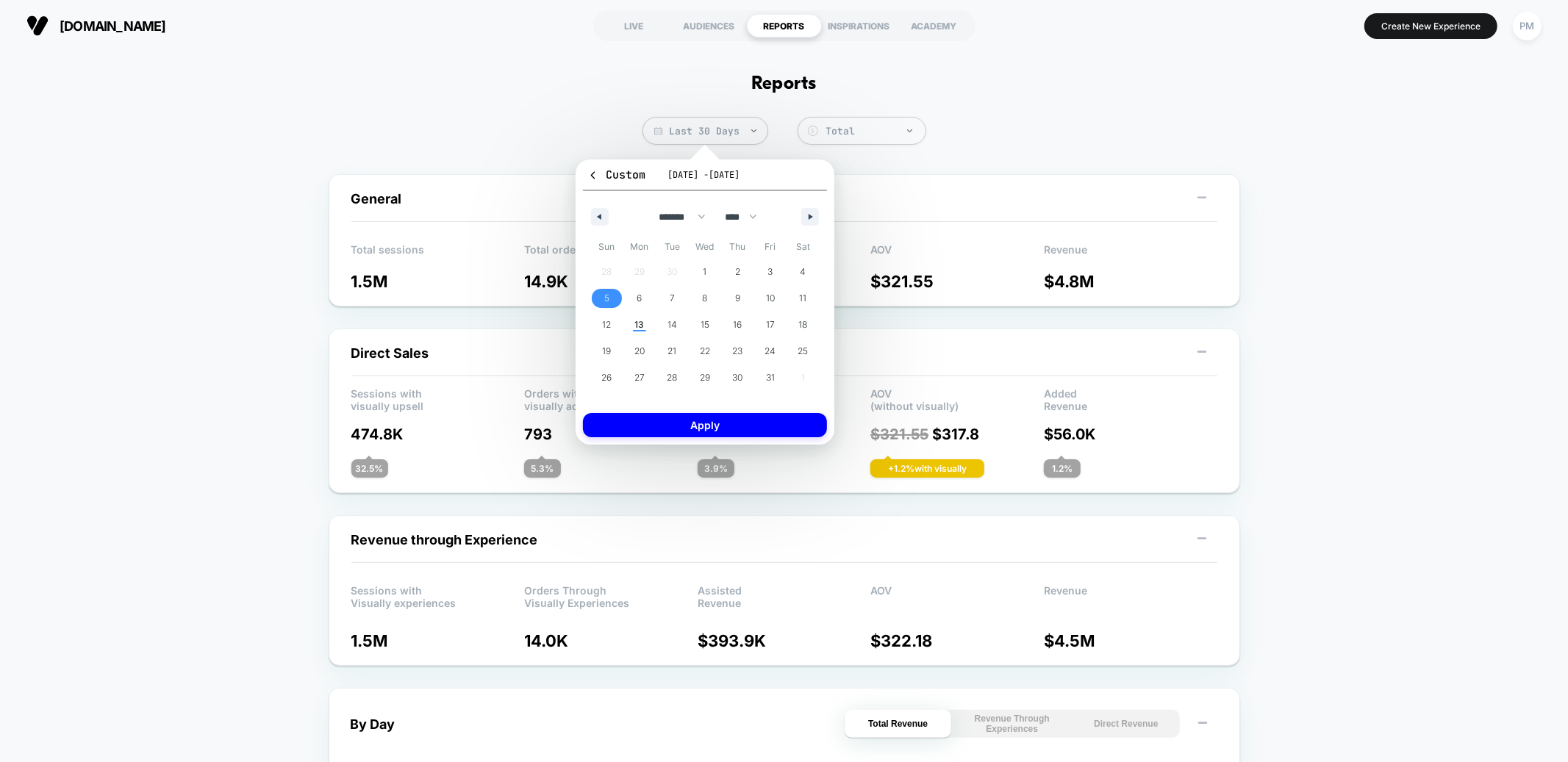
click at [602, 306] on span "5" at bounding box center [607, 298] width 33 height 19
click at [794, 295] on span "11" at bounding box center [803, 298] width 33 height 19
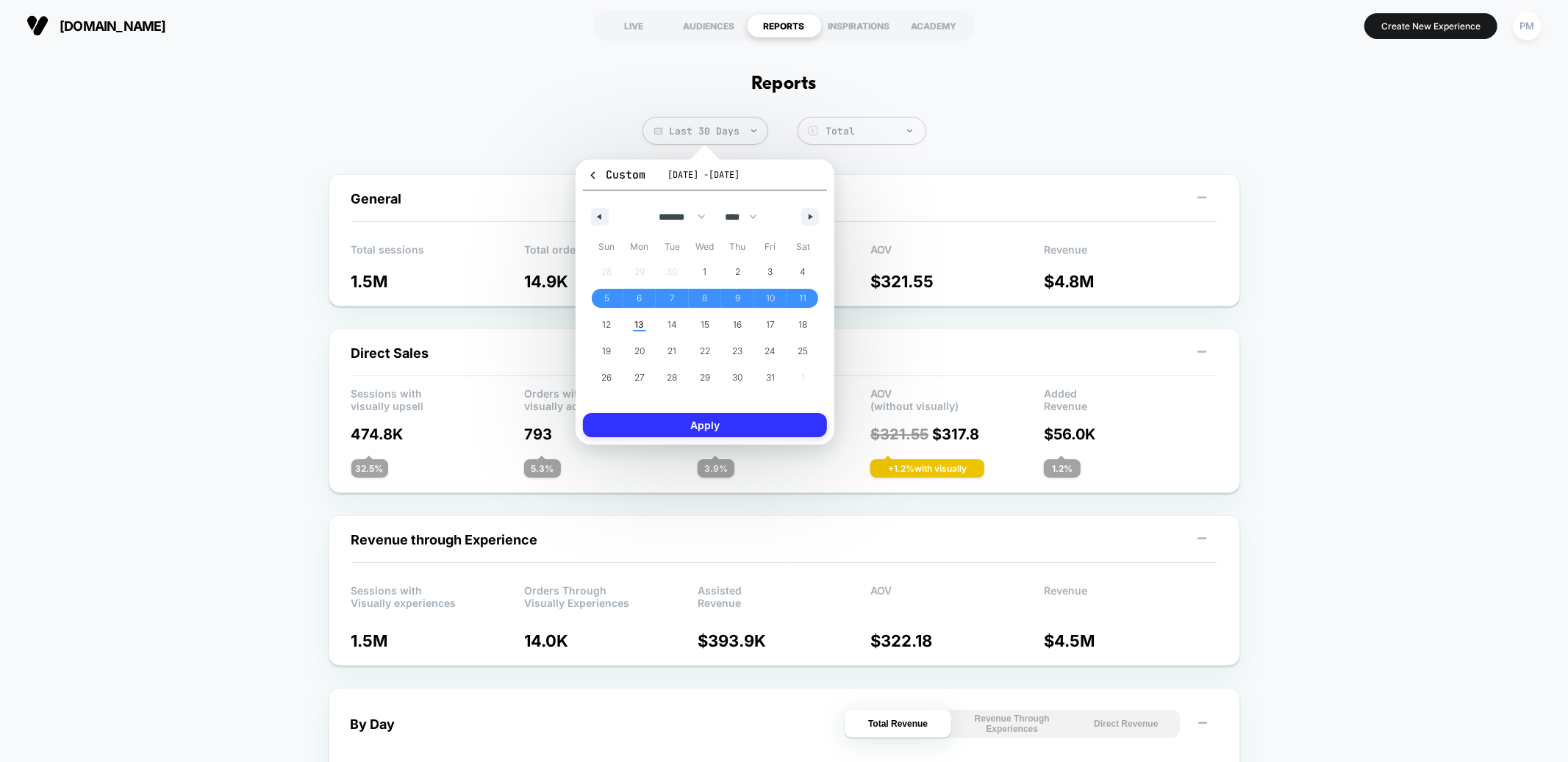
click at [736, 428] on button "Apply" at bounding box center [705, 425] width 244 height 24
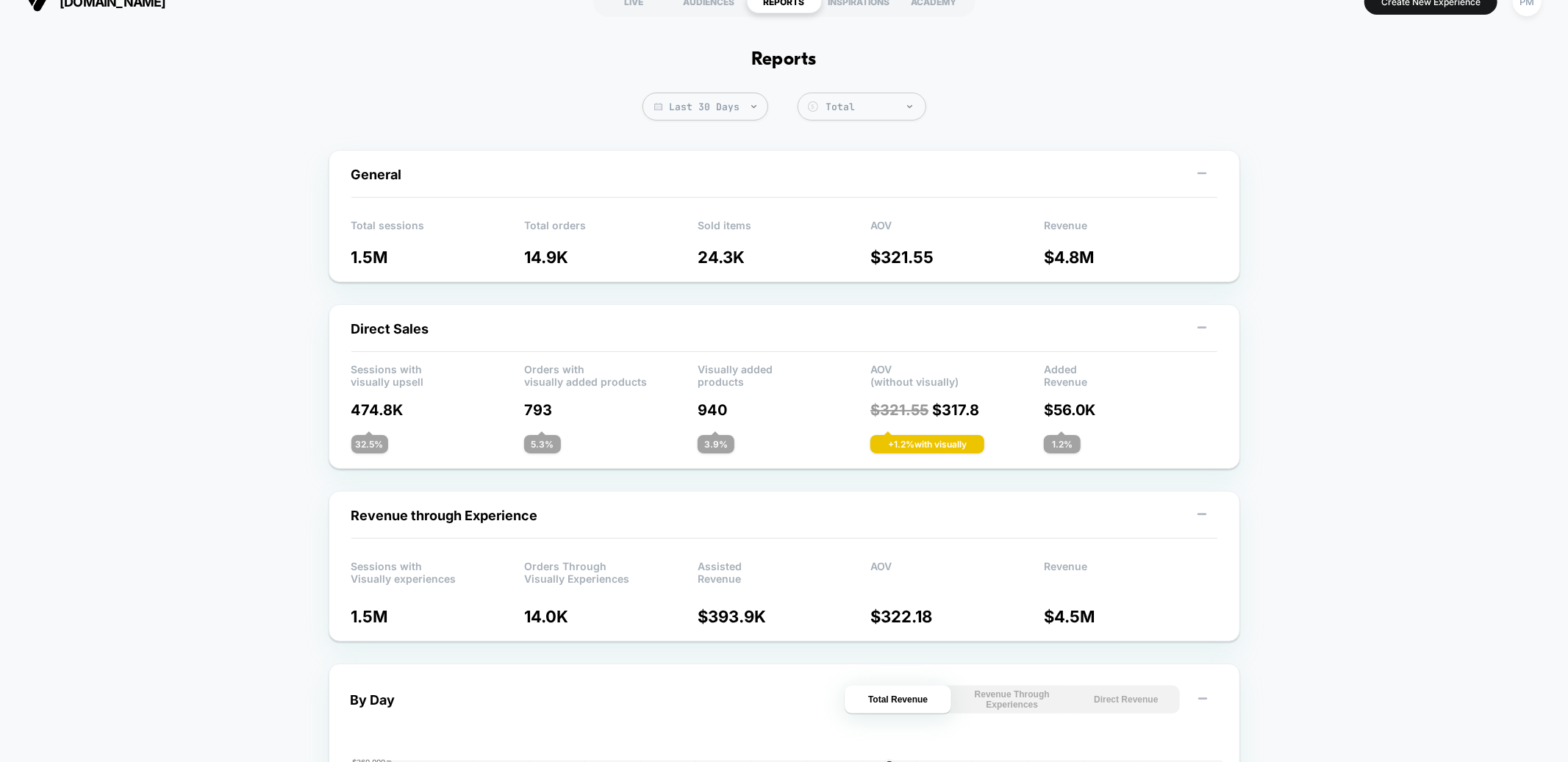
scroll to position [26, 0]
click at [687, 109] on span "Last 30 Days" at bounding box center [706, 105] width 126 height 28
select select "*"
select select "****"
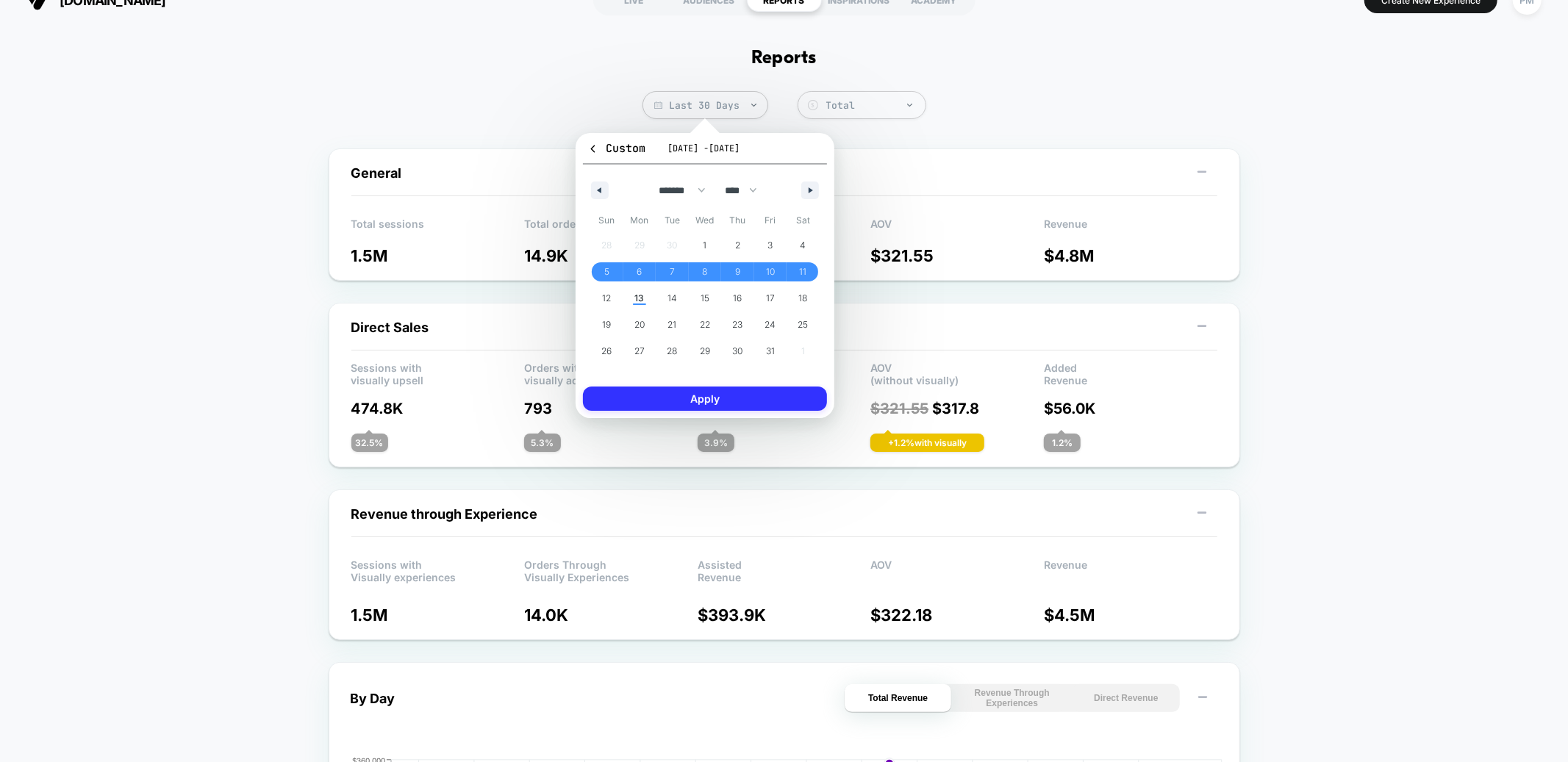
click at [742, 400] on button "Apply" at bounding box center [705, 398] width 244 height 24
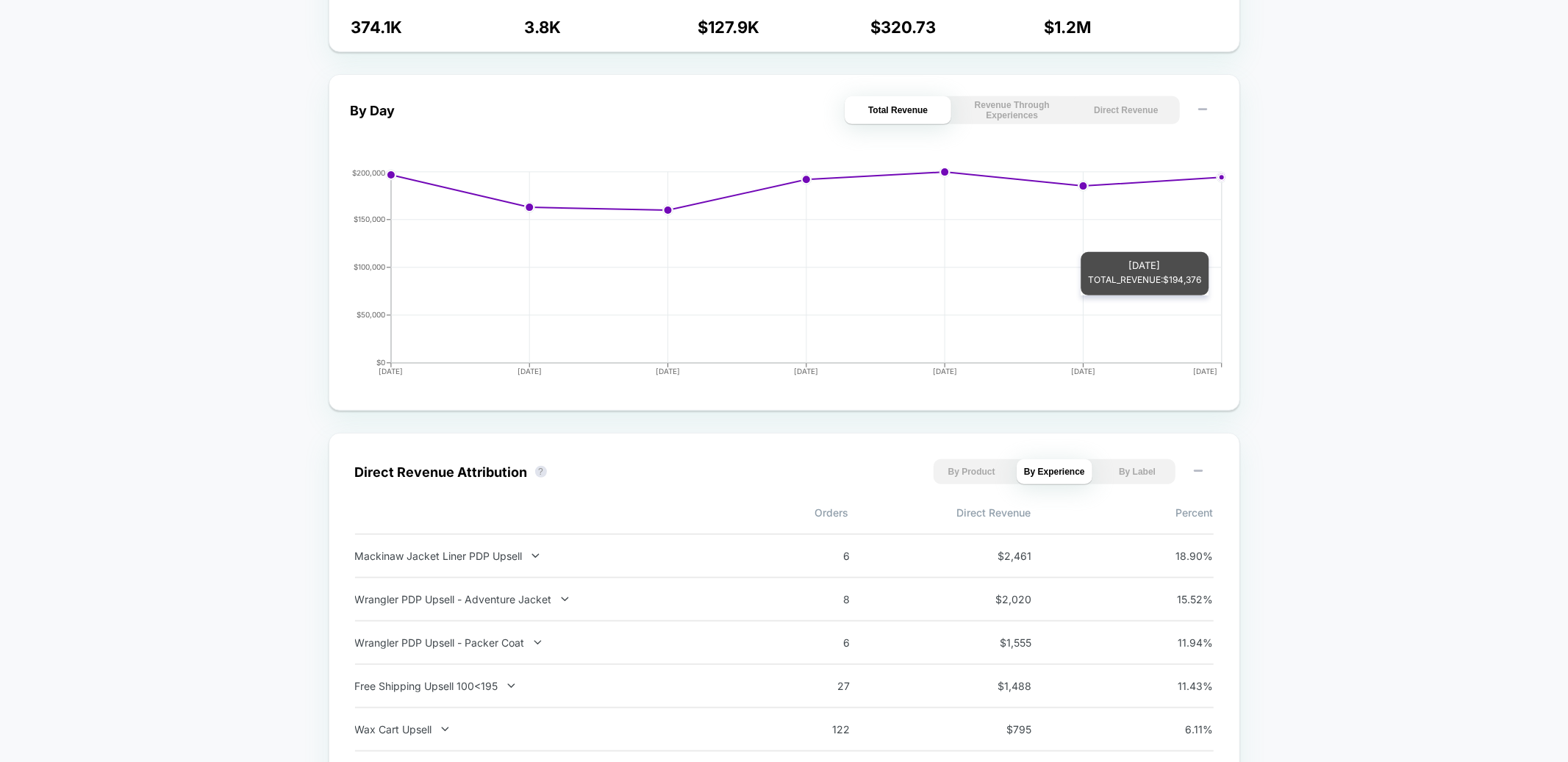
scroll to position [606, 0]
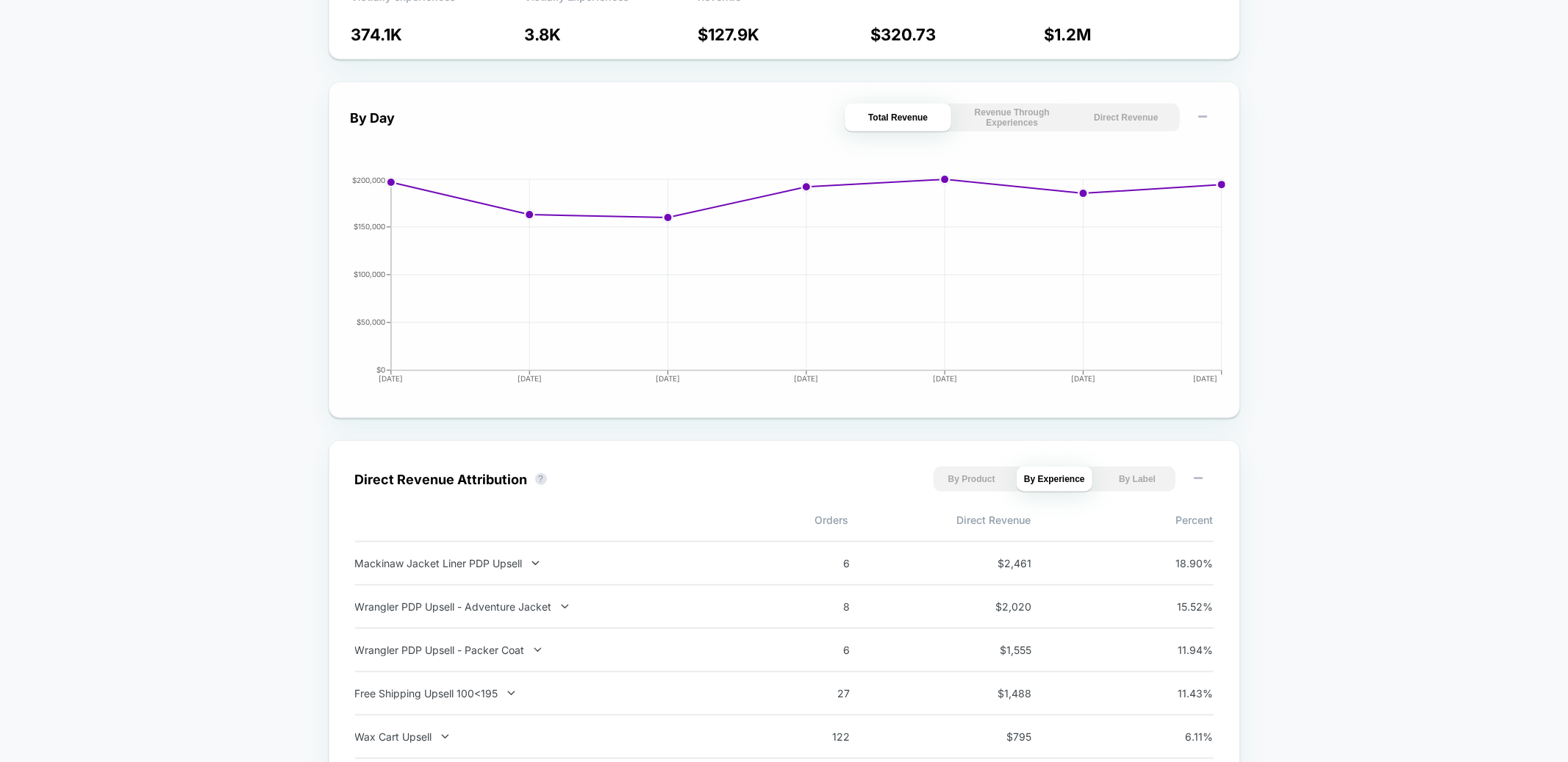
click at [1107, 119] on button "Direct Revenue" at bounding box center [1126, 118] width 106 height 28
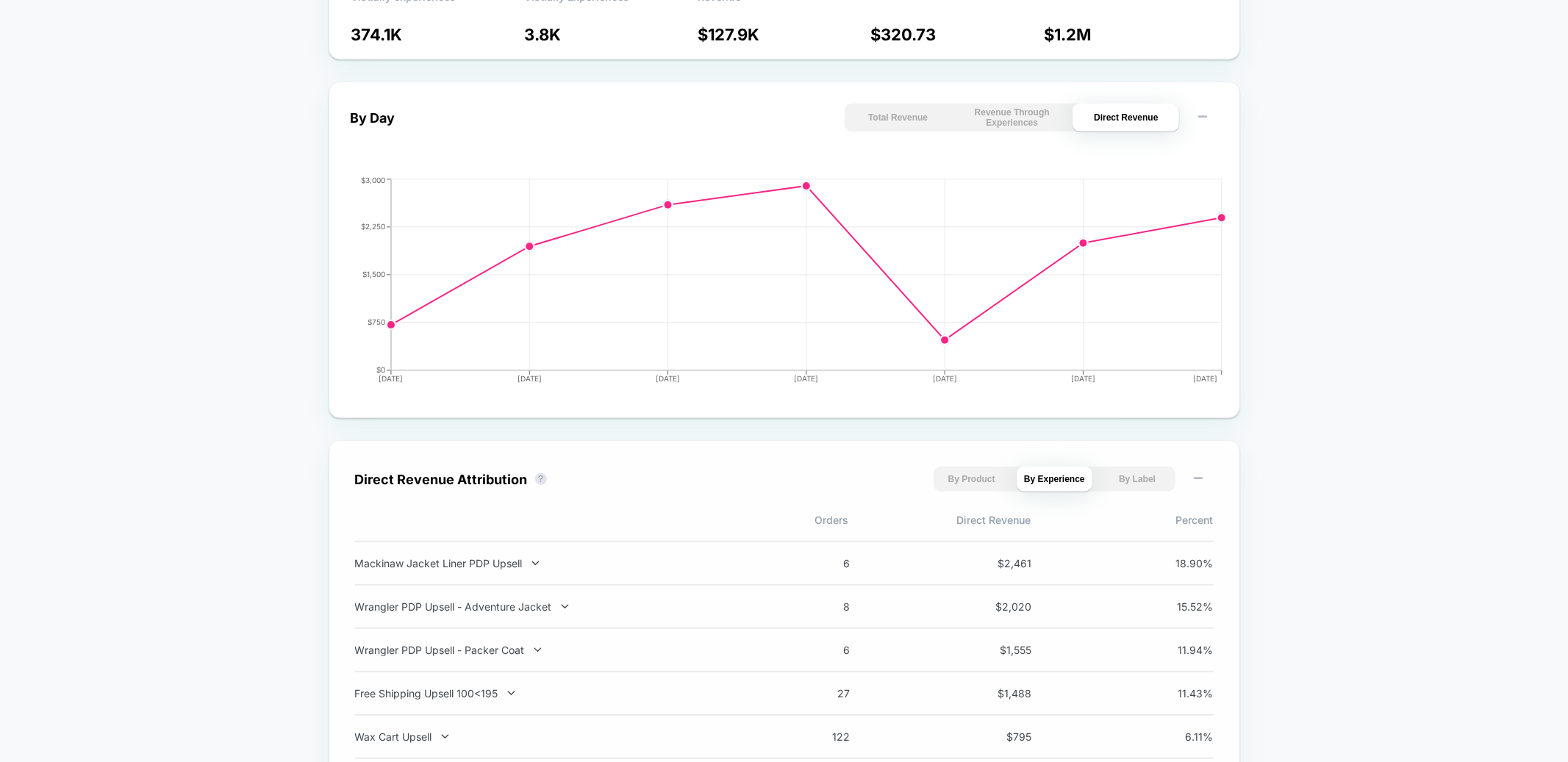
scroll to position [735, 0]
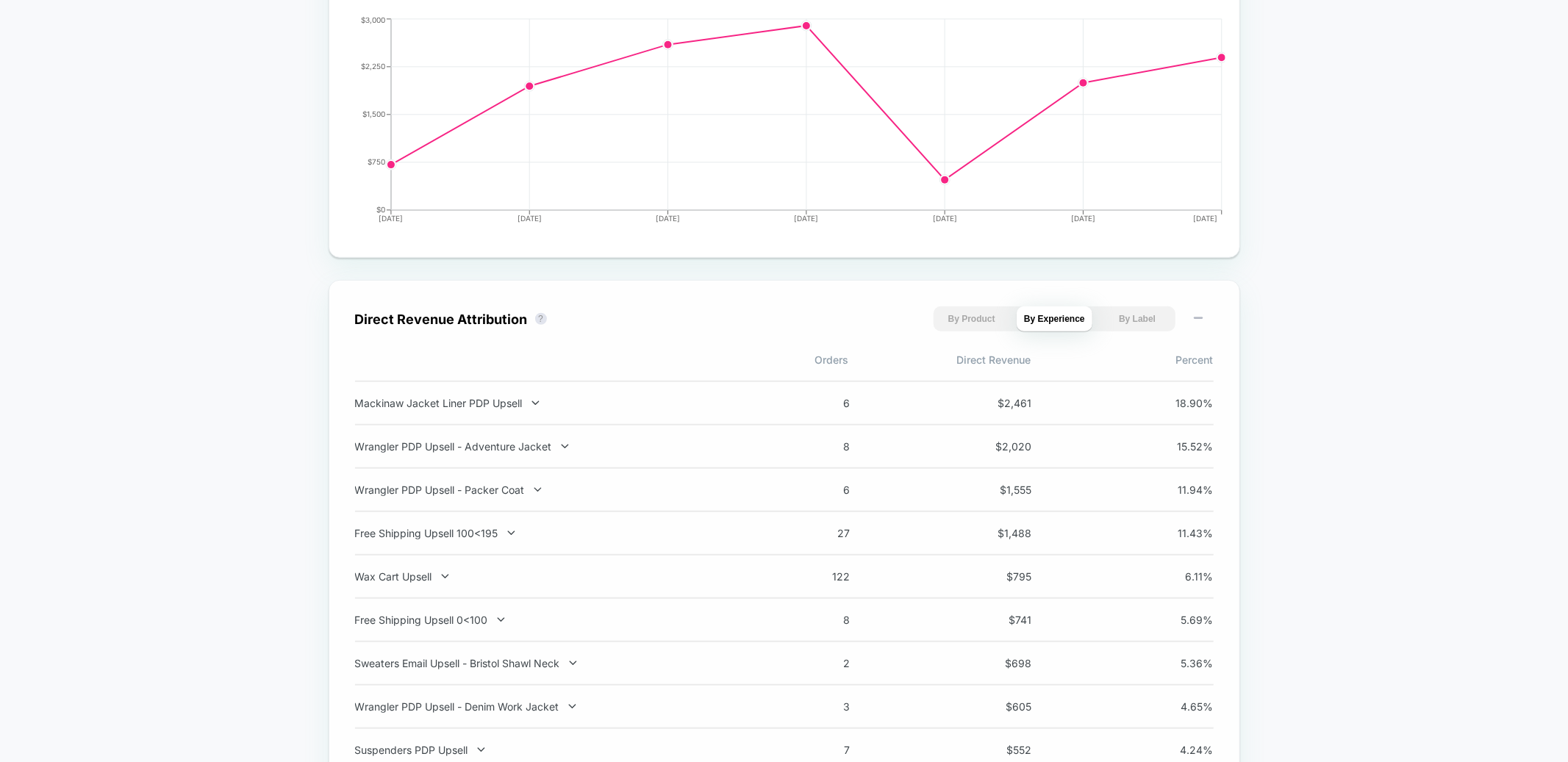
scroll to position [768, 0]
click at [529, 436] on div "Wrangler PDP Upsell - Adventure Jacket 8 $ 2,020 15.52 %" at bounding box center [784, 446] width 859 height 44
click at [528, 443] on div "Wrangler PDP Upsell - Adventure Jacket" at bounding box center [548, 444] width 386 height 12
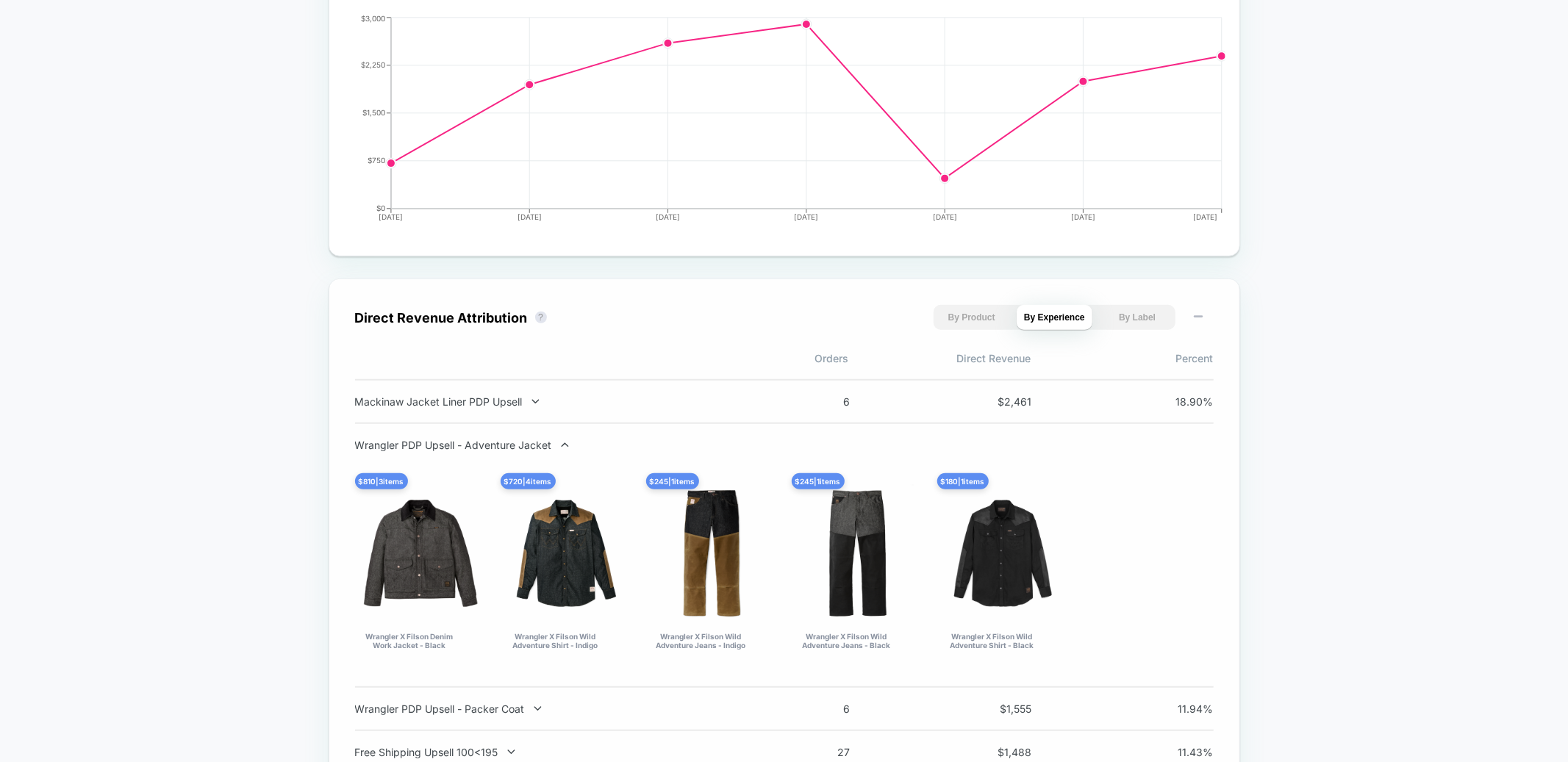
click at [528, 443] on div "Wrangler PDP Upsell - Adventure Jacket" at bounding box center [548, 444] width 386 height 12
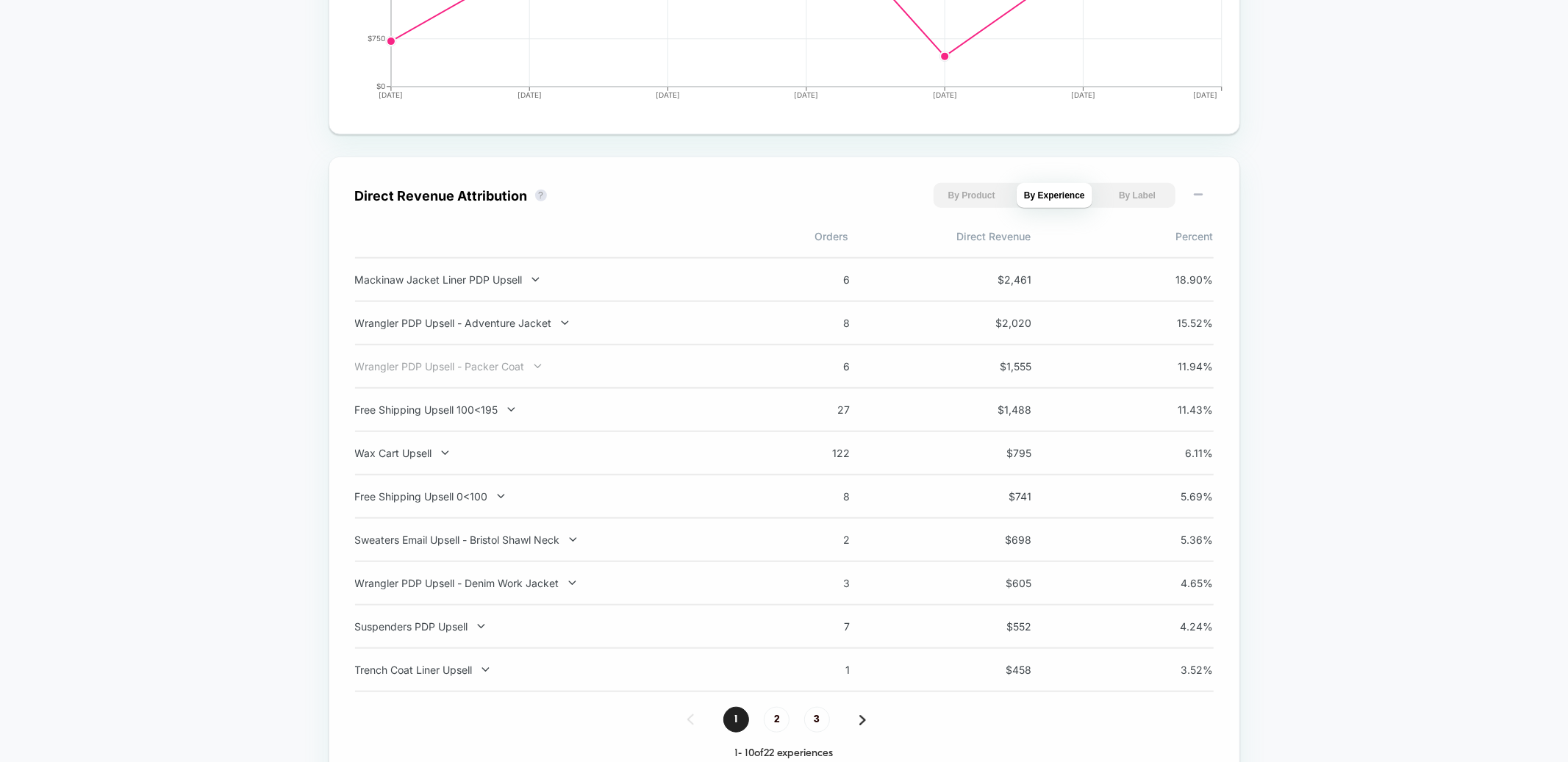
scroll to position [891, 0]
click at [482, 360] on div "Wrangler PDP Upsell - Packer Coat" at bounding box center [548, 365] width 386 height 12
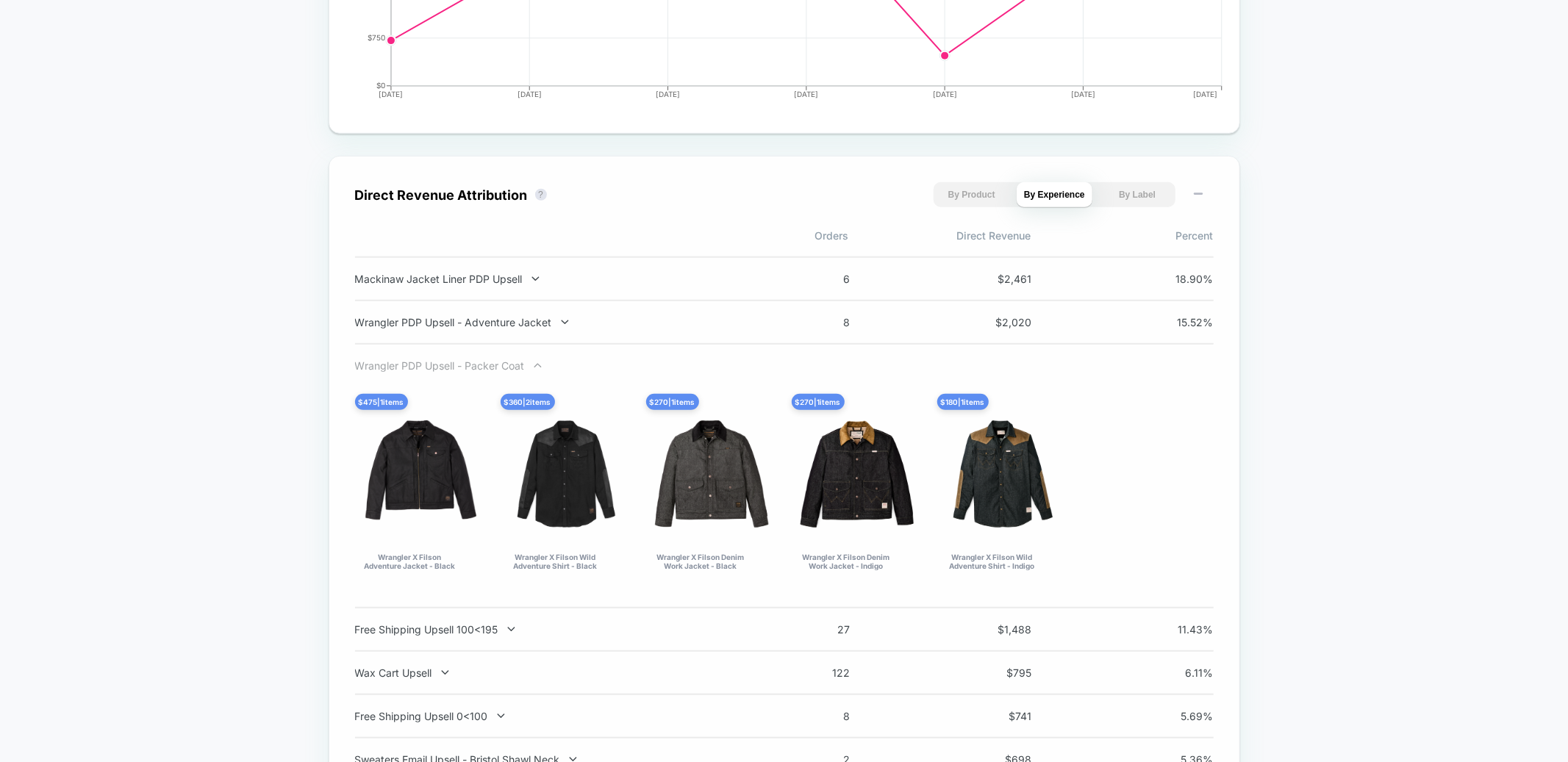
click at [482, 361] on div "Wrangler PDP Upsell - Packer Coat" at bounding box center [548, 365] width 386 height 12
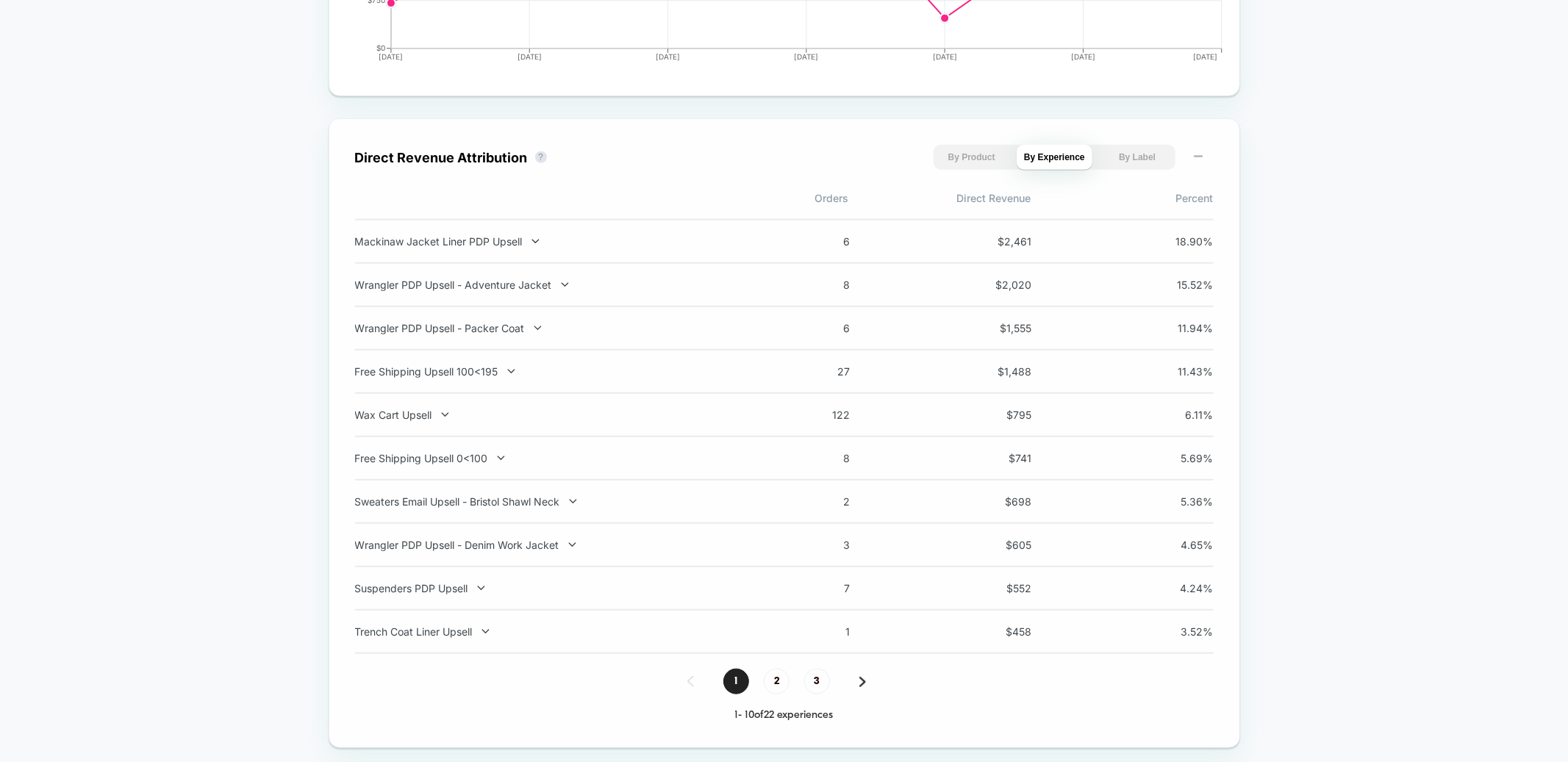
scroll to position [941, 0]
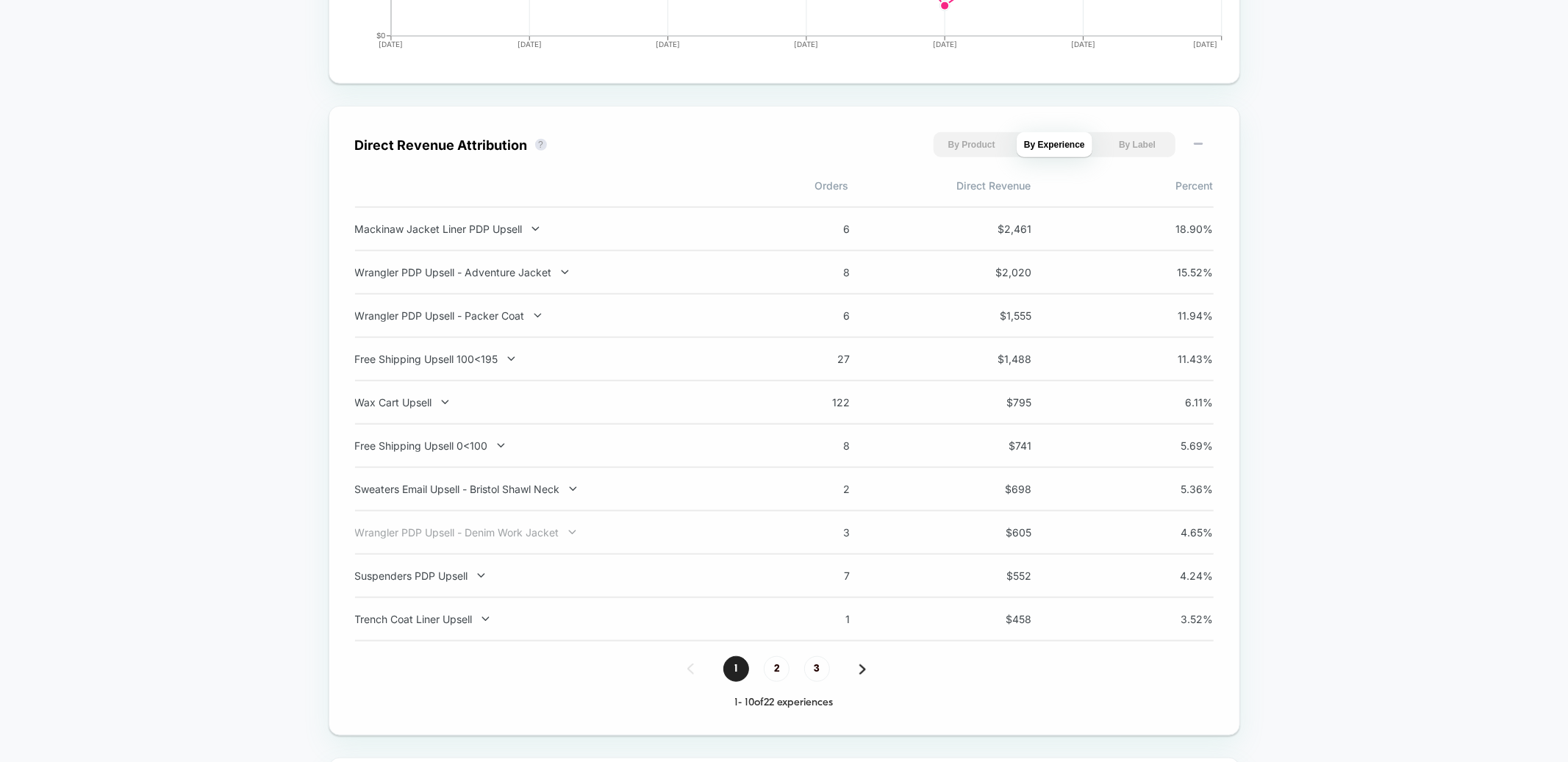
click at [494, 531] on div "Wrangler PDP Upsell - Denim Work Jacket" at bounding box center [548, 532] width 386 height 12
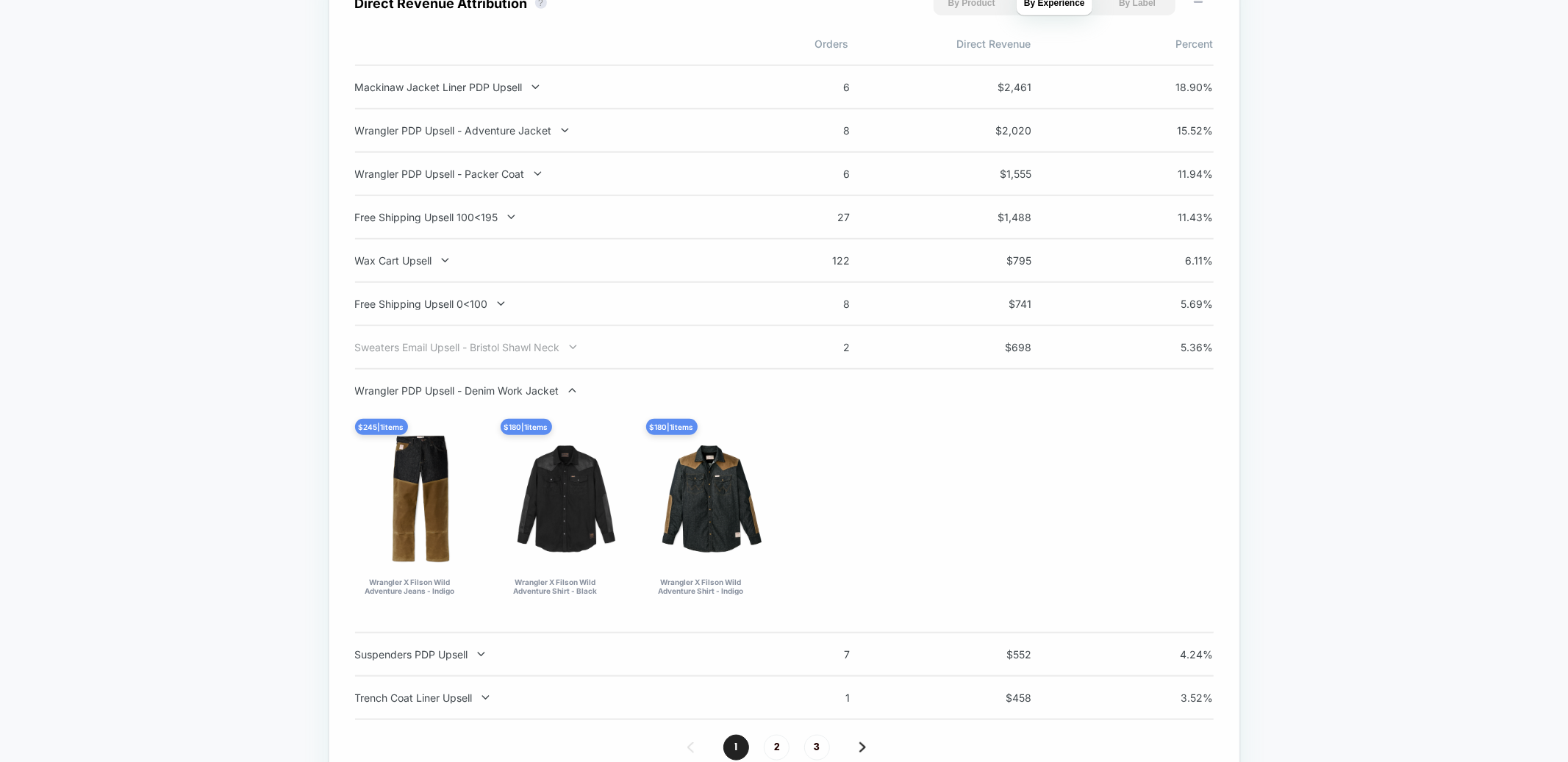
scroll to position [1093, 0]
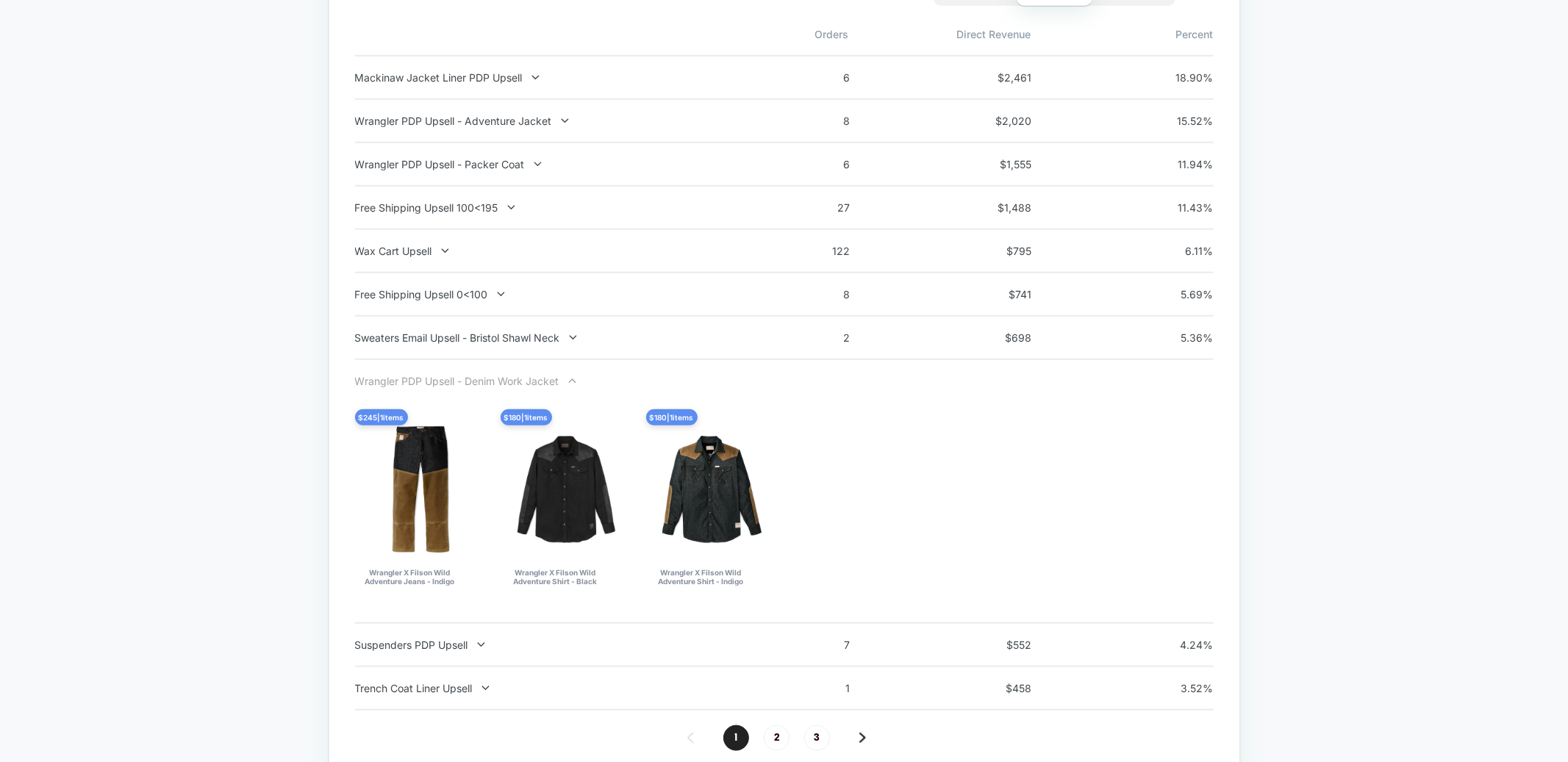
click at [479, 384] on div "Wrangler PDP Upsell - Denim Work Jacket" at bounding box center [548, 381] width 386 height 12
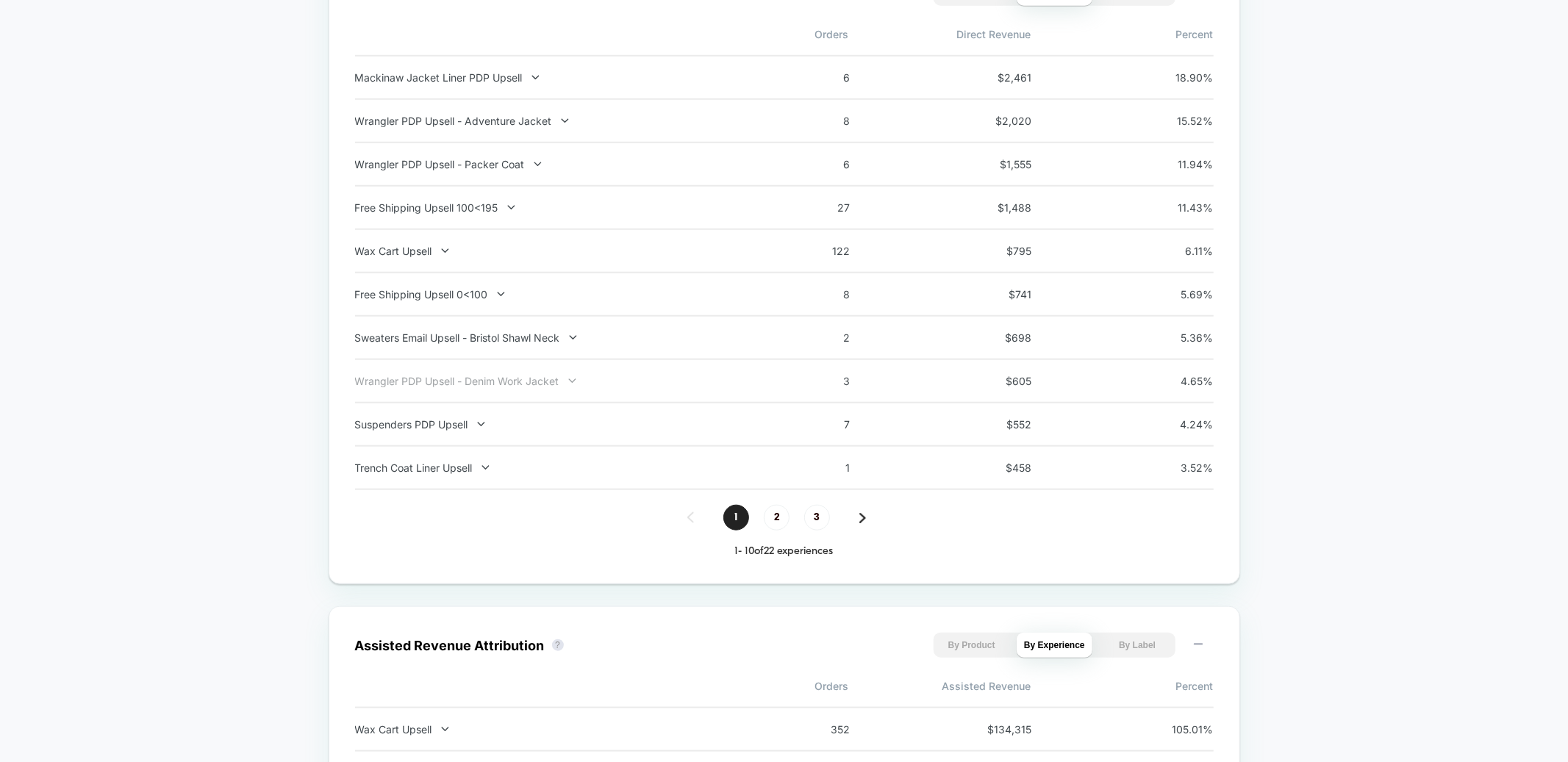
click at [535, 375] on div "Wrangler PDP Upsell - Denim Work Jacket" at bounding box center [548, 381] width 386 height 12
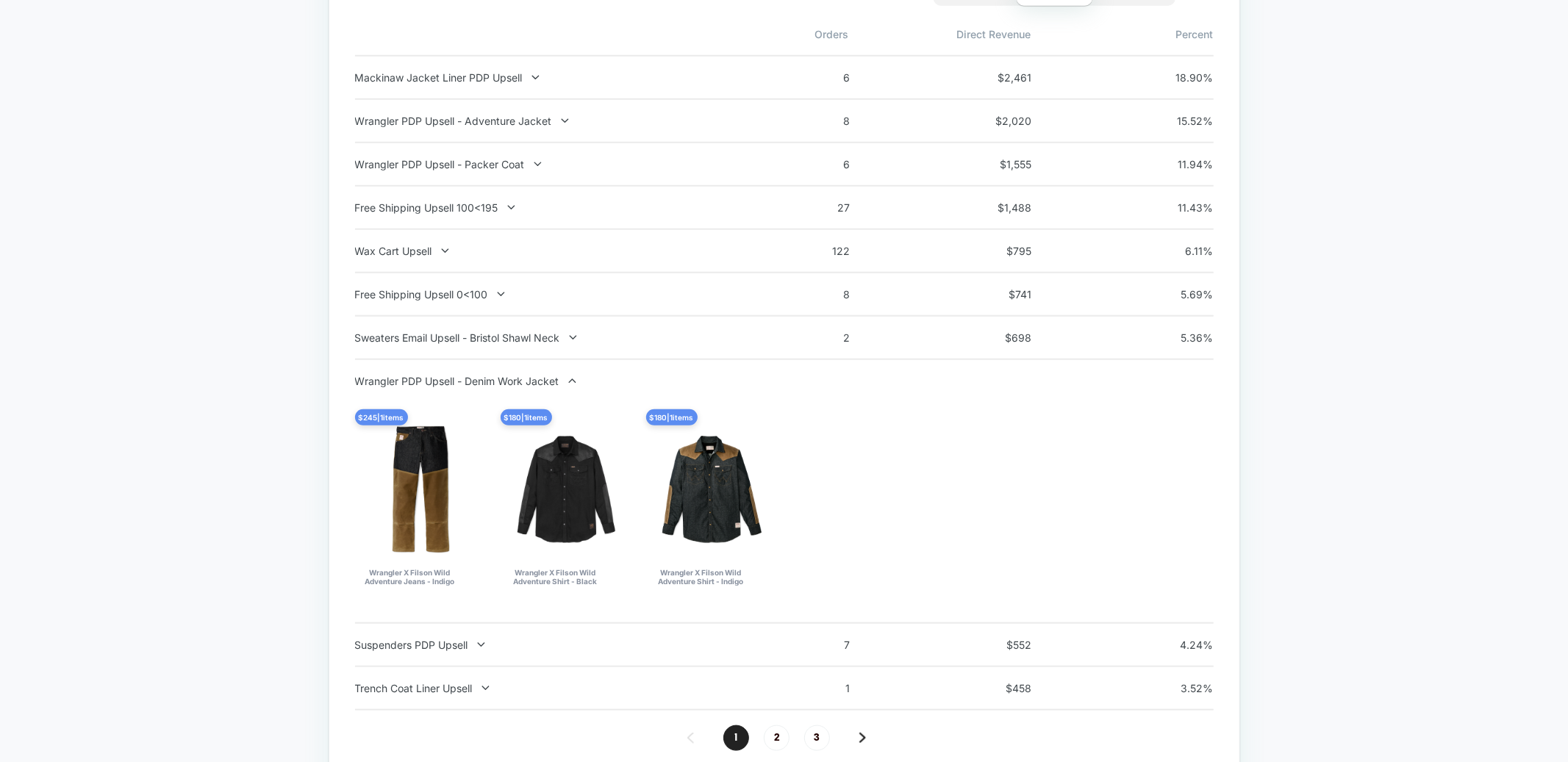
click at [535, 375] on div "Wrangler PDP Upsell - Denim Work Jacket" at bounding box center [548, 381] width 386 height 12
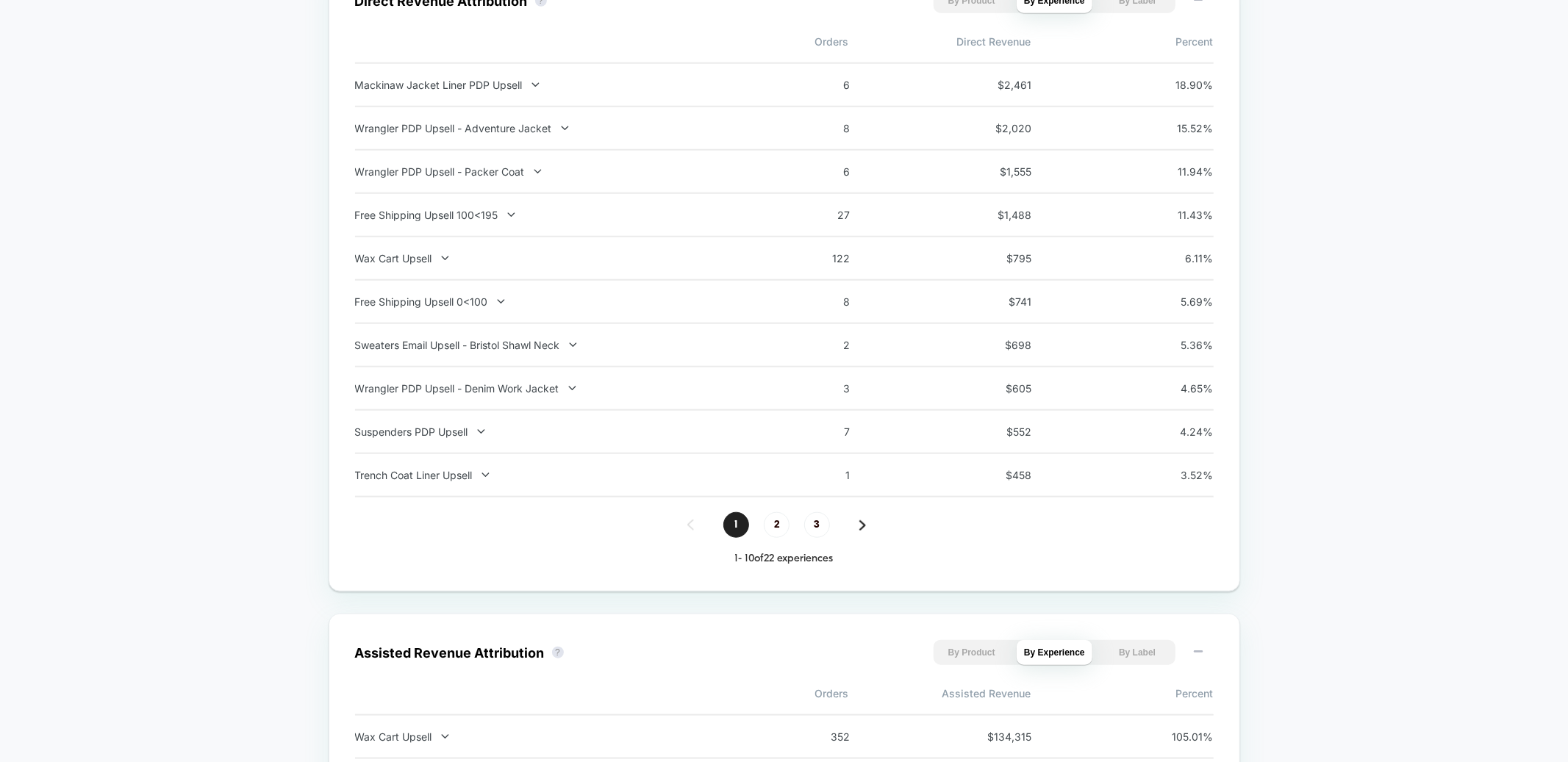
scroll to position [1081, 0]
click at [528, 137] on div "Wrangler PDP Upsell - Adventure Jacket" at bounding box center [548, 131] width 386 height 12
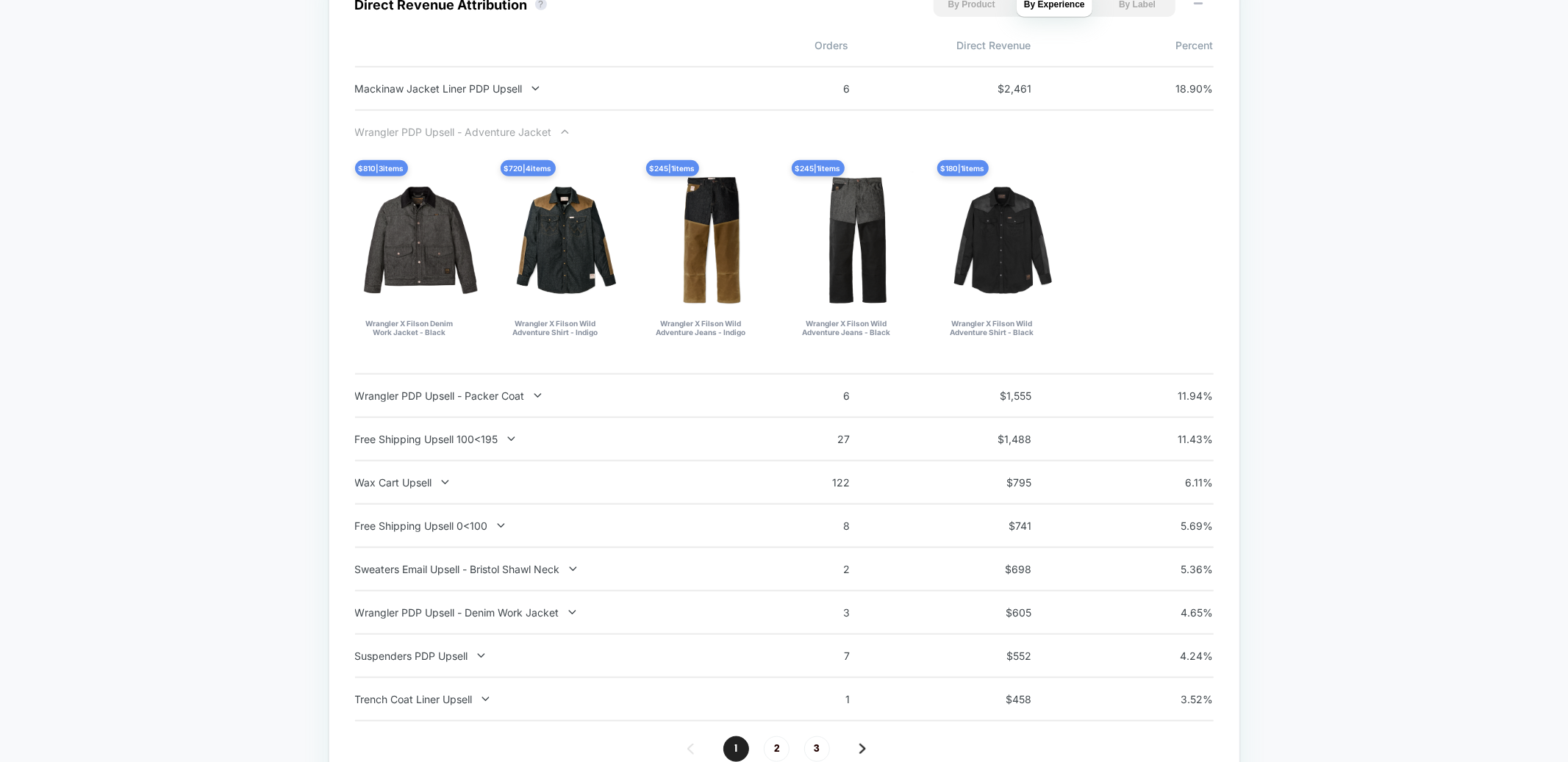
click at [519, 135] on div "Wrangler PDP Upsell - Adventure Jacket" at bounding box center [548, 131] width 386 height 12
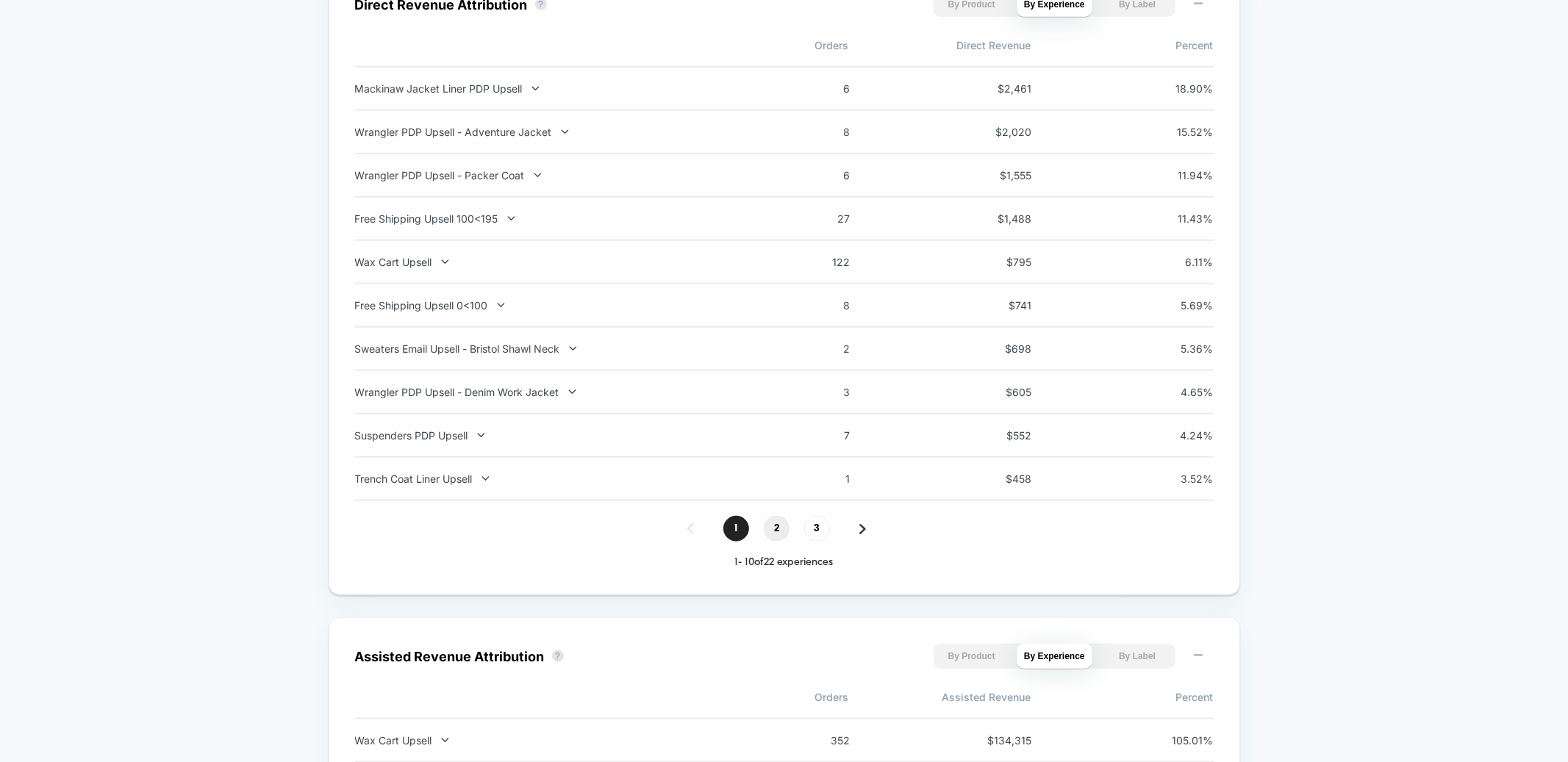
click at [773, 527] on span "2" at bounding box center [777, 529] width 26 height 26
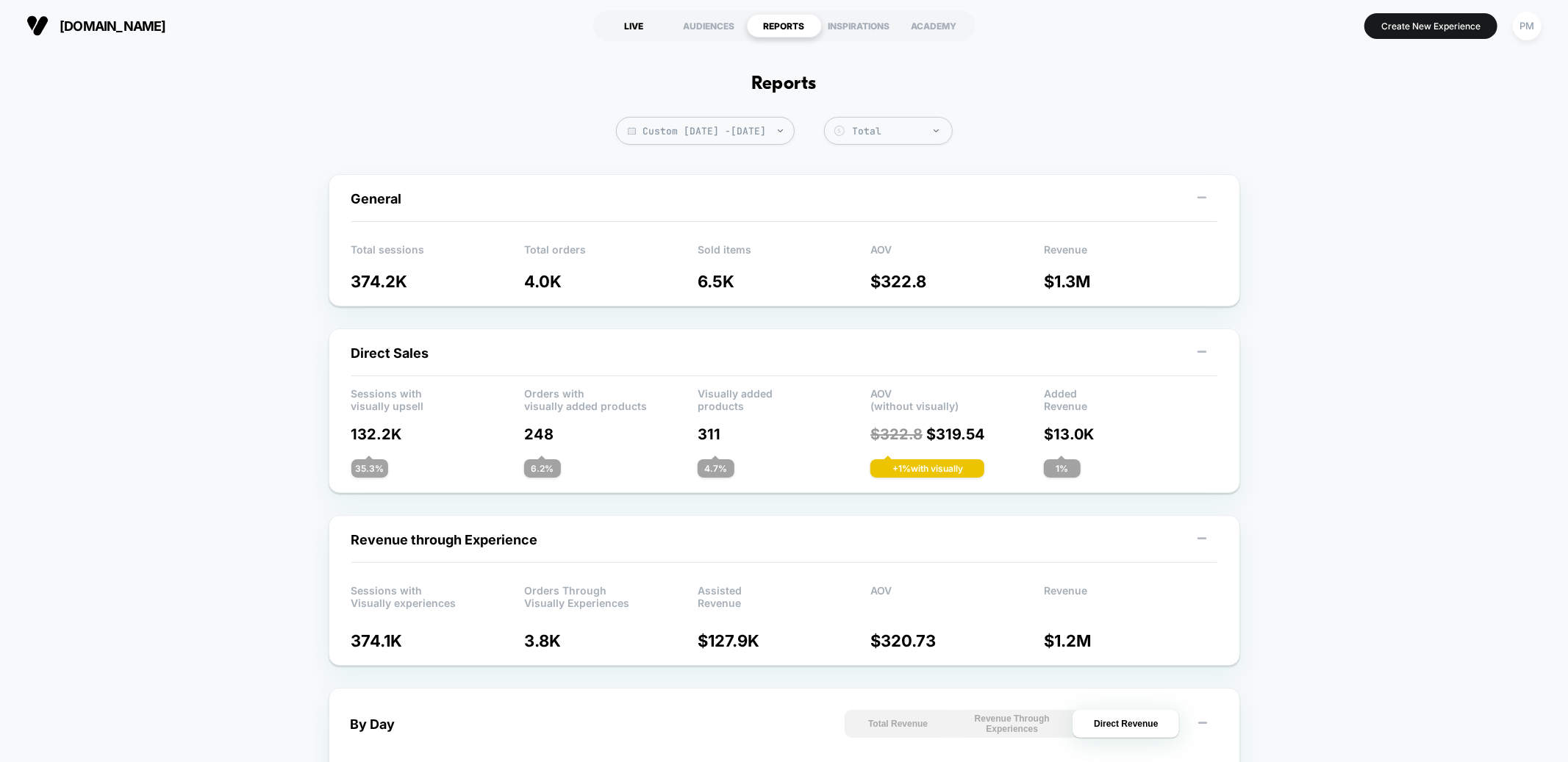
click at [637, 28] on div "LIVE" at bounding box center [634, 25] width 75 height 23
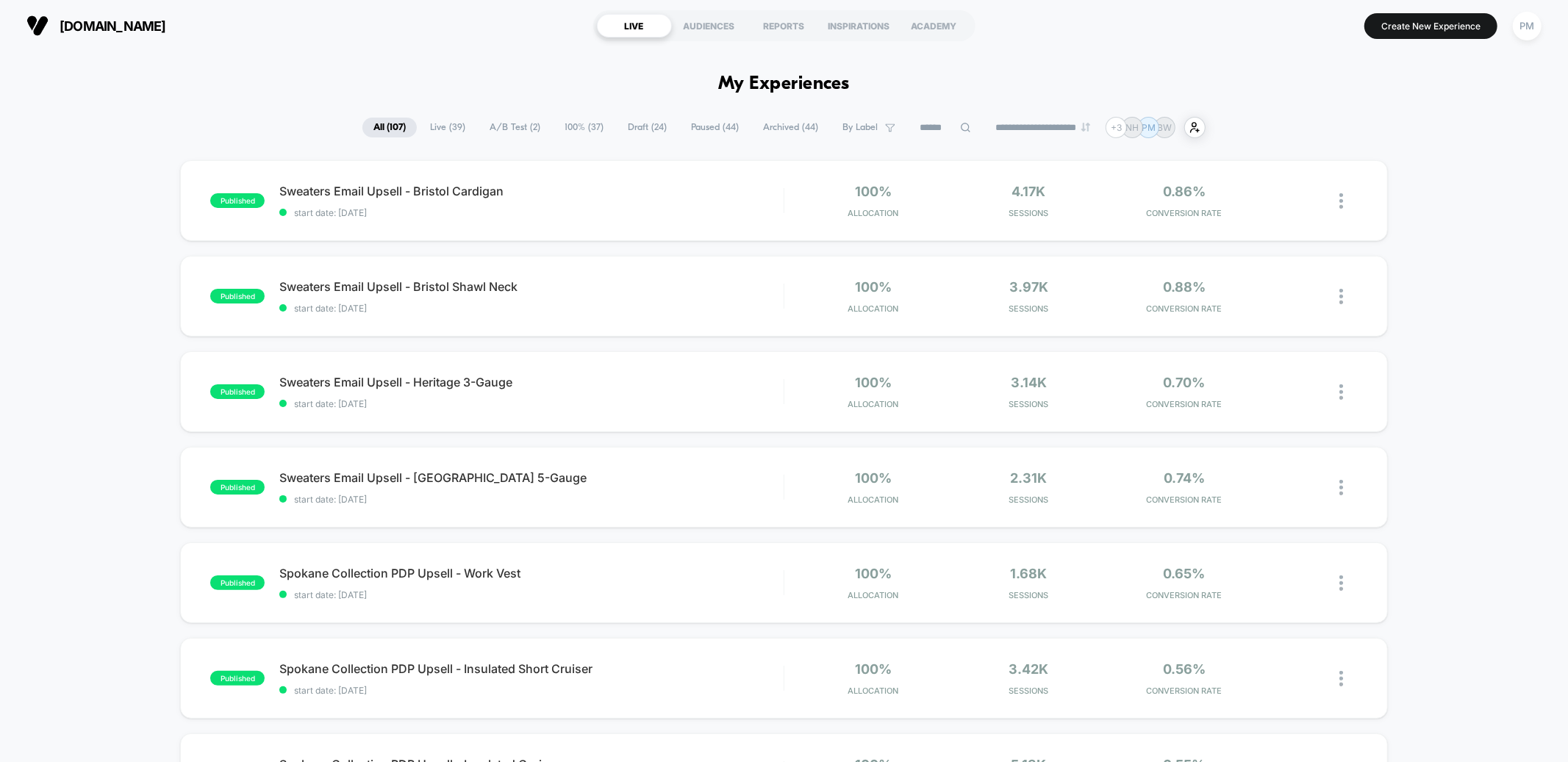
click at [520, 133] on span "A/B Test ( 2 )" at bounding box center [515, 127] width 73 height 20
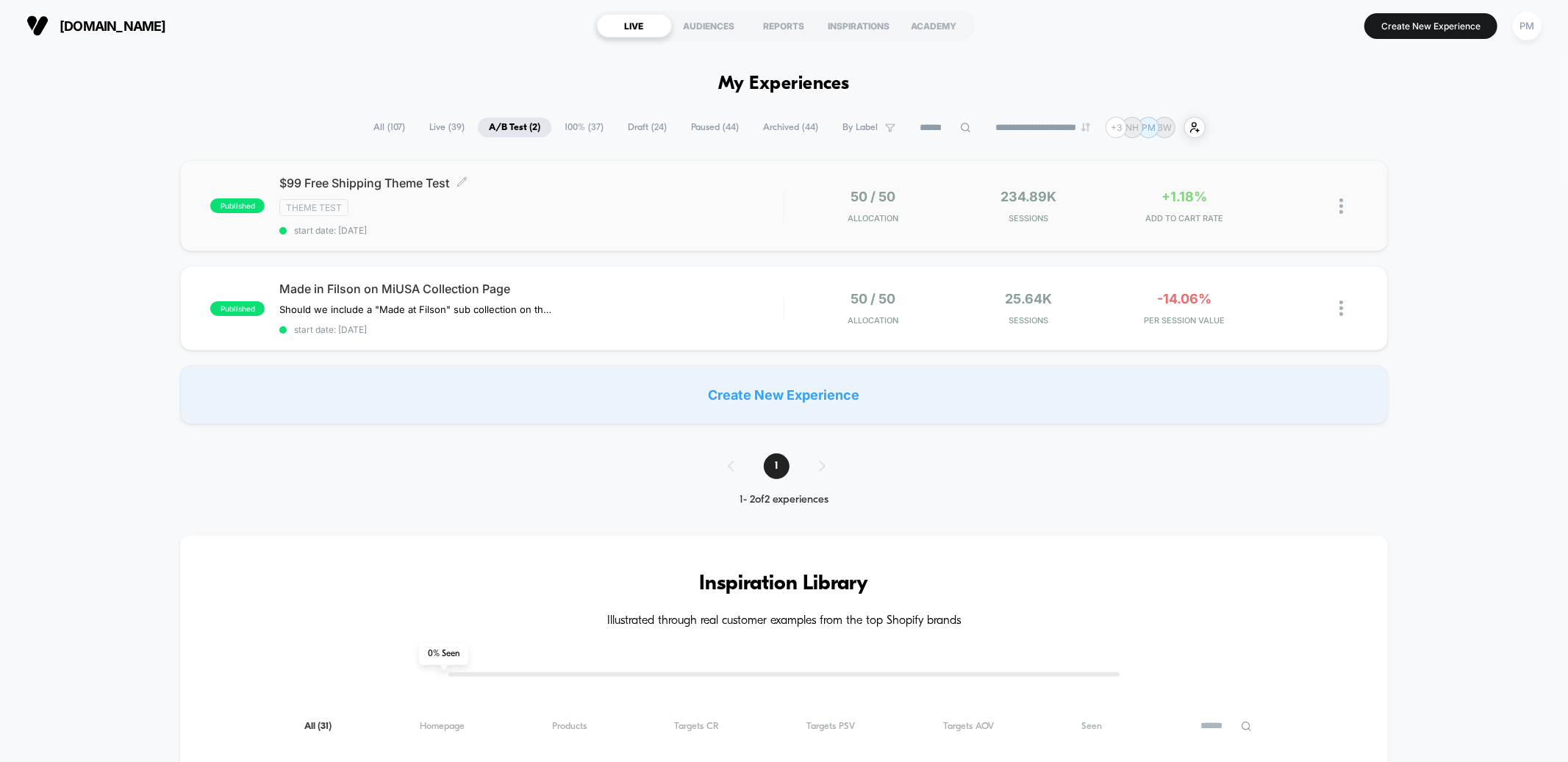
click at [688, 199] on div "Theme Test" at bounding box center [531, 207] width 503 height 17
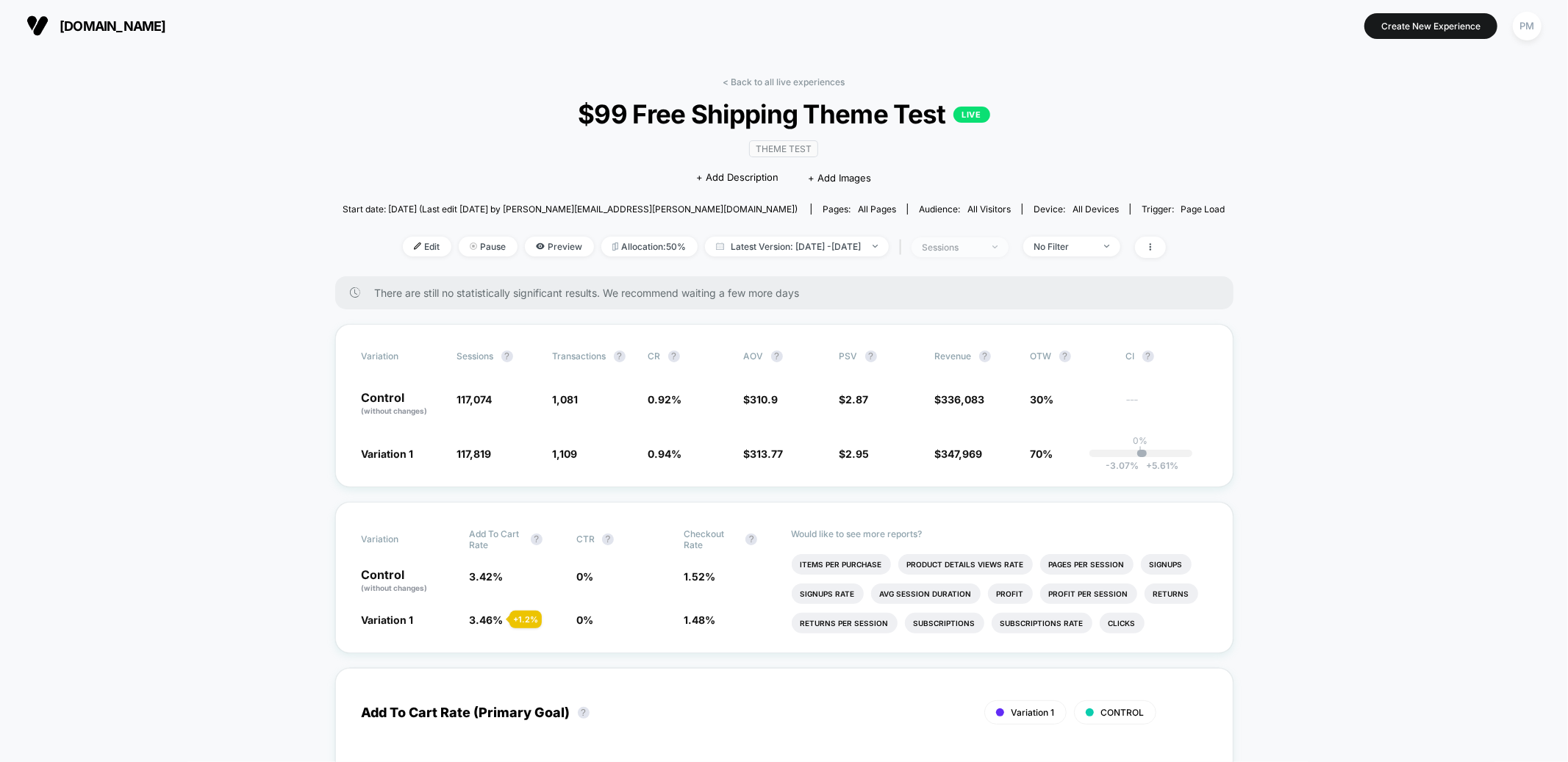
click at [982, 244] on div "sessions" at bounding box center [952, 248] width 59 height 11
click at [1092, 241] on div "No Filter" at bounding box center [1064, 247] width 59 height 11
click at [1058, 386] on span "New Visitors" at bounding box center [1078, 389] width 60 height 12
click at [1074, 460] on button "Save" at bounding box center [1091, 460] width 135 height 24
click at [1094, 243] on div "New Visitors" at bounding box center [1064, 247] width 59 height 11
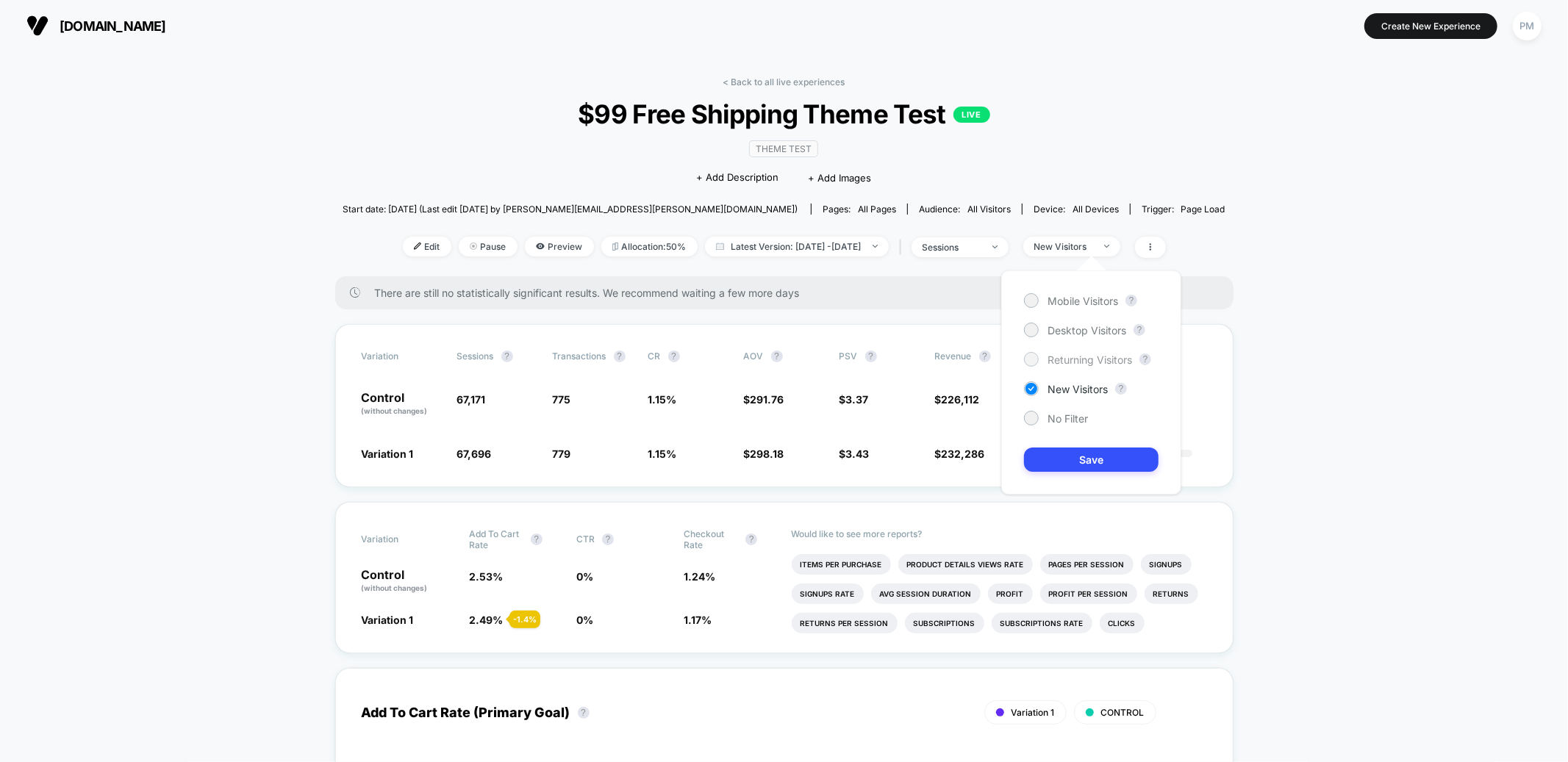
click at [1061, 360] on span "Returning Visitors" at bounding box center [1090, 359] width 85 height 12
click at [1075, 472] on div "Mobile Visitors ? Desktop Visitors ? Returning Visitors ? New Visitors ? No Fil…" at bounding box center [1091, 382] width 180 height 224
click at [1068, 459] on button "Save" at bounding box center [1091, 460] width 135 height 24
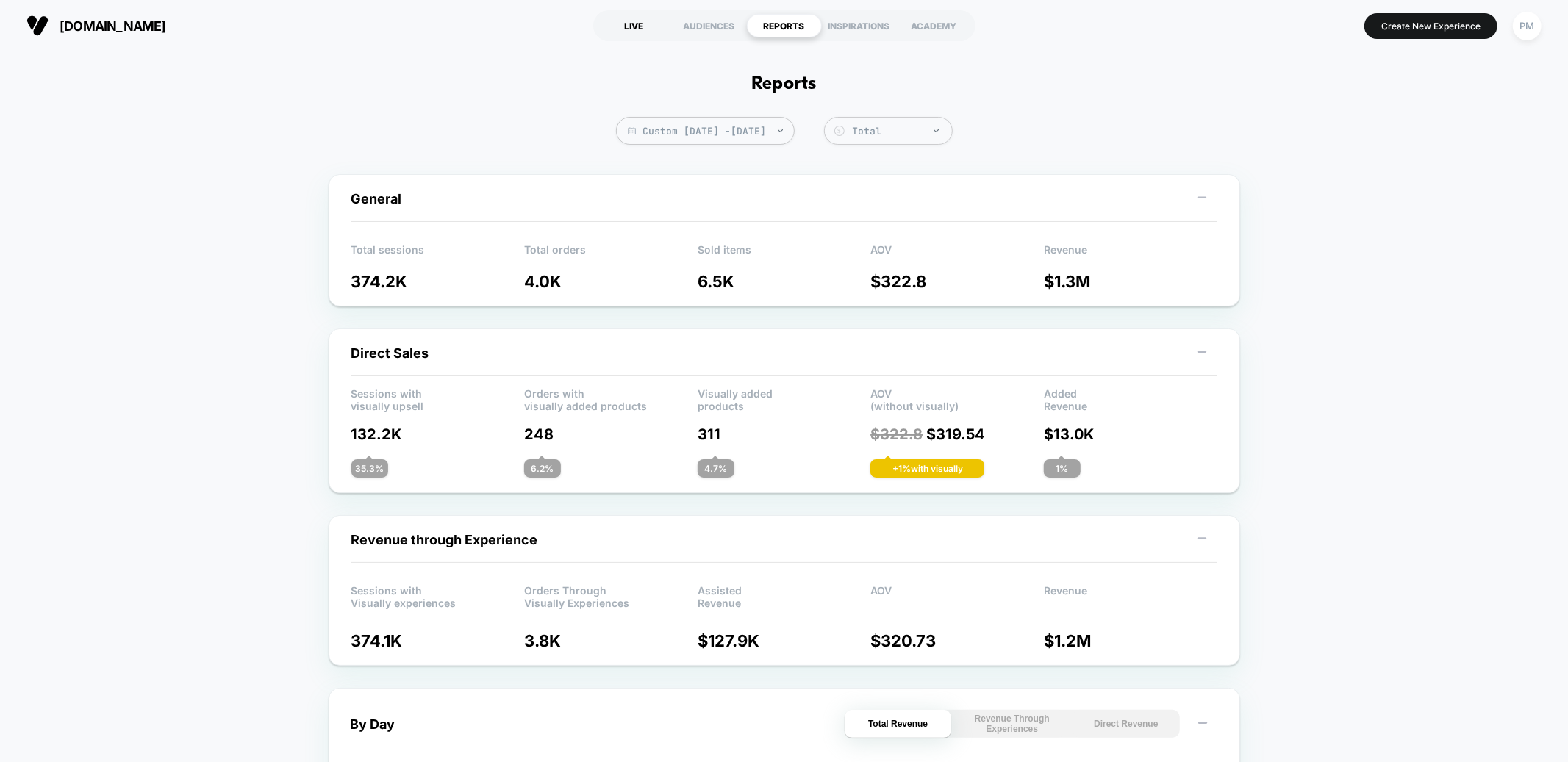
click at [638, 35] on div "LIVE" at bounding box center [634, 25] width 75 height 23
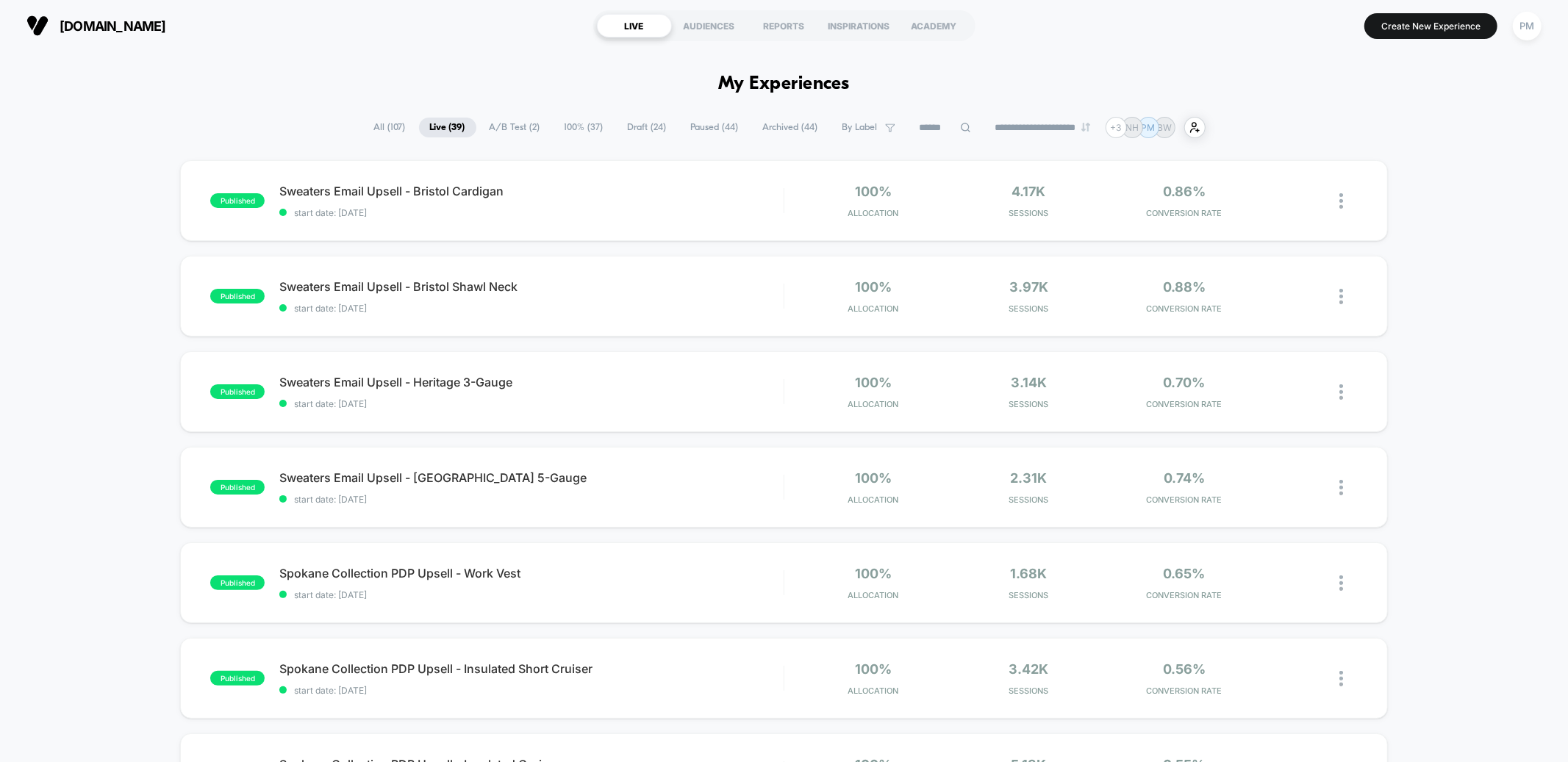
click at [494, 121] on span "A/B Test ( 2 )" at bounding box center [515, 127] width 73 height 20
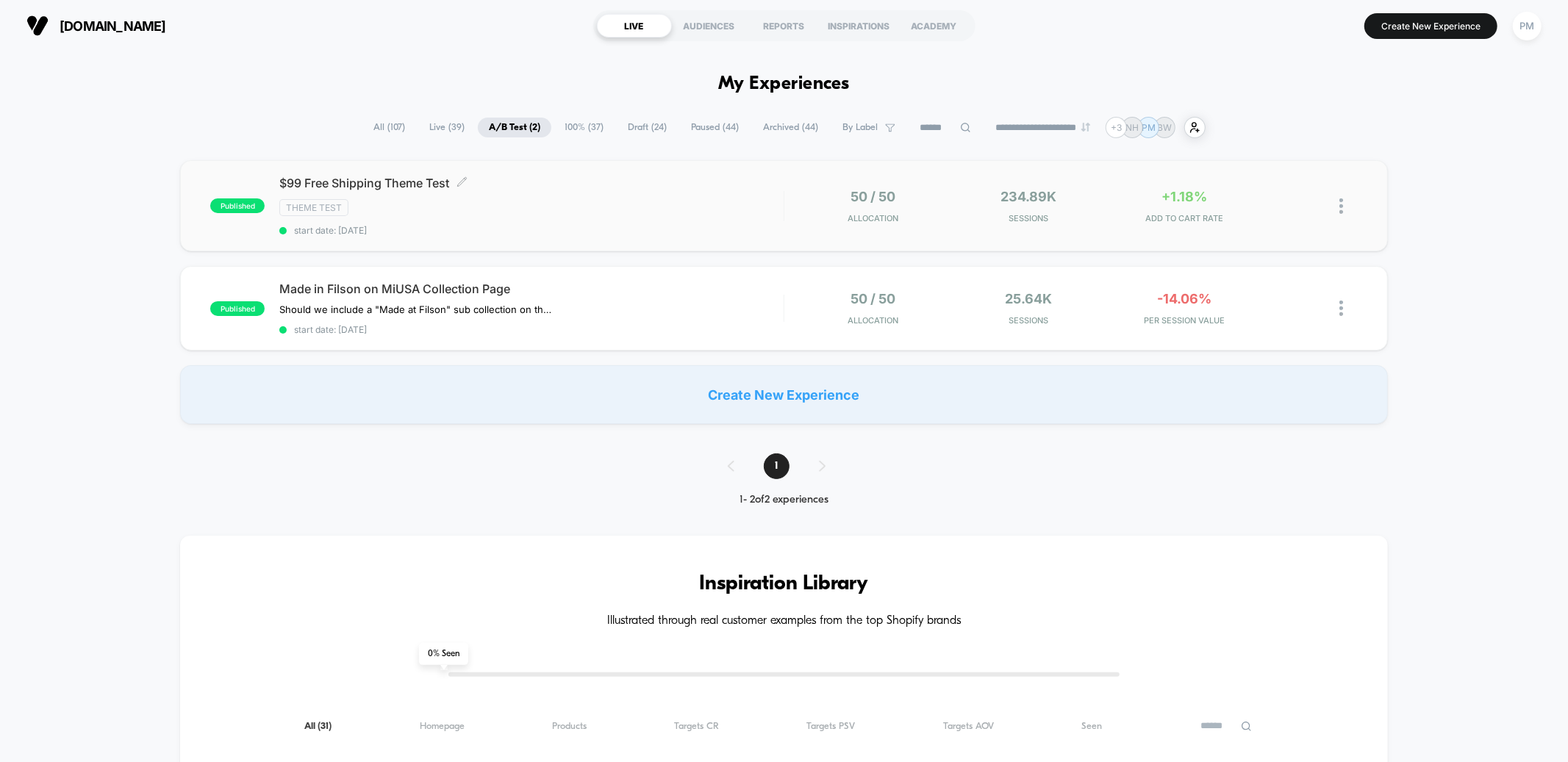
click at [512, 178] on span "$99 Free Shipping Theme Test Click to edit experience details" at bounding box center [531, 183] width 503 height 15
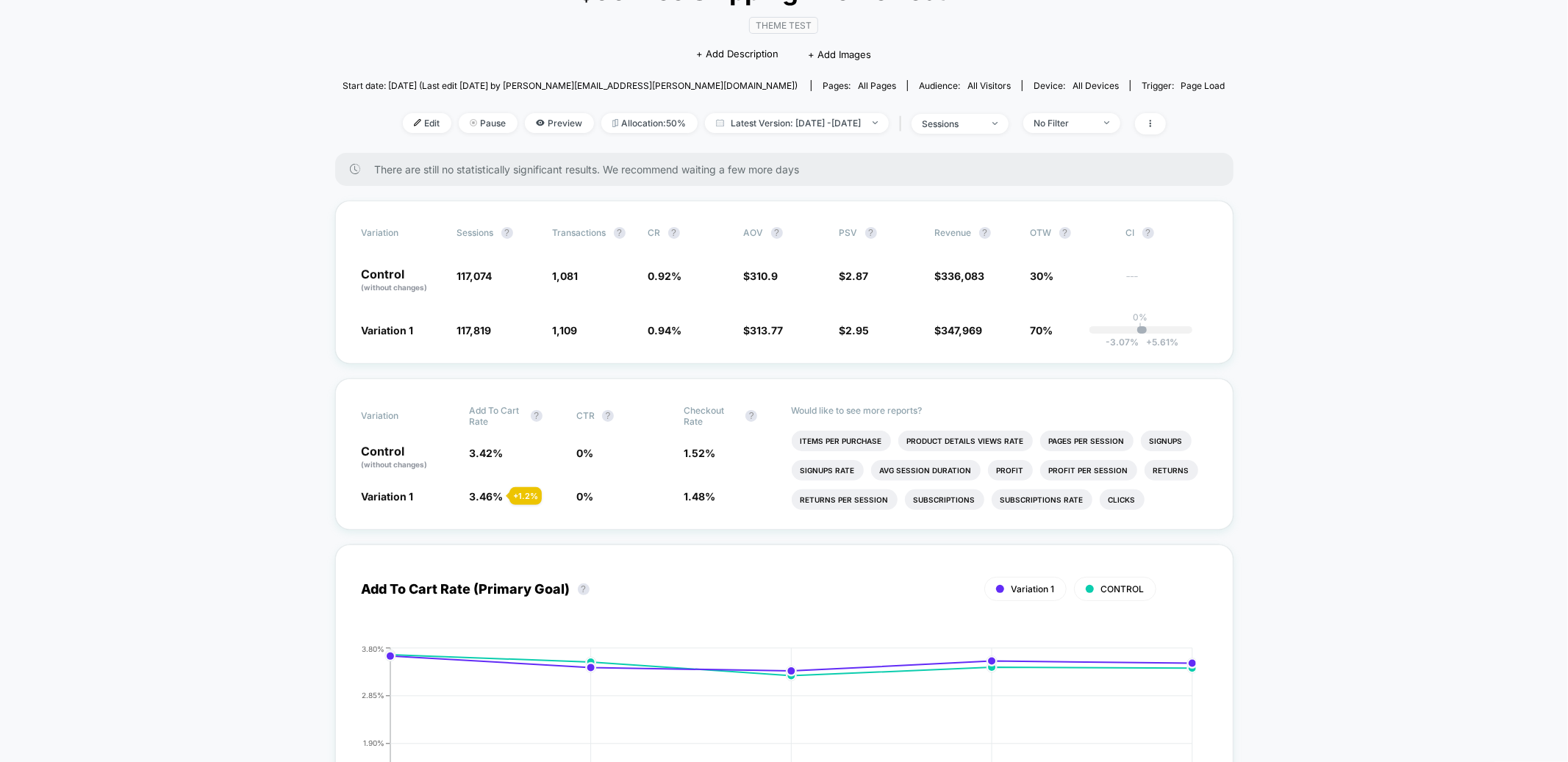
scroll to position [125, 0]
click at [518, 502] on div "Variation Add To Cart Rate ? CTR ? Checkout Rate ? Control (without changes) 3.…" at bounding box center [785, 453] width 899 height 152
click at [677, 327] on span "0.94 %" at bounding box center [665, 328] width 34 height 12
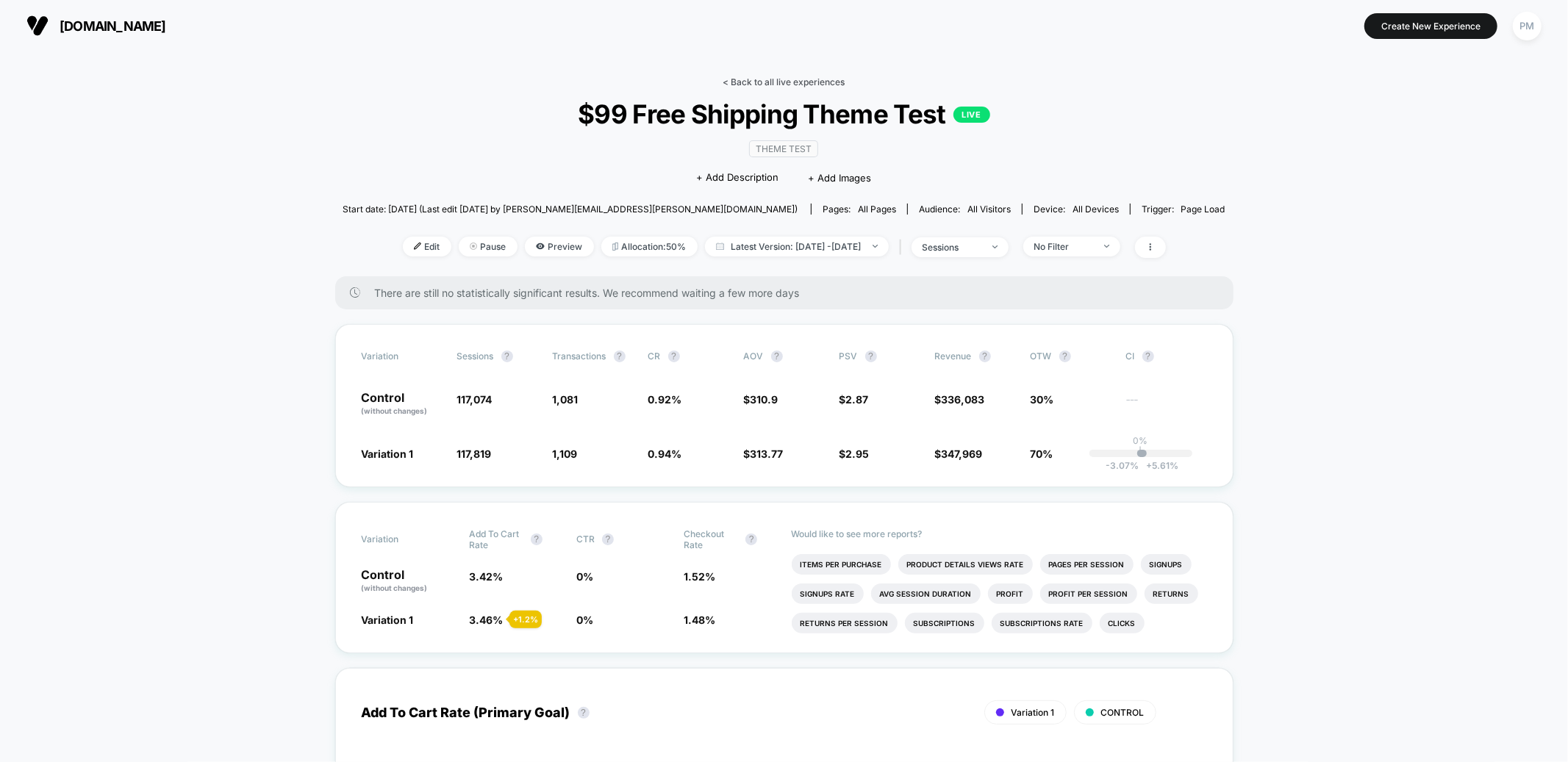
click at [775, 77] on link "< Back to all live experiences" at bounding box center [784, 82] width 122 height 11
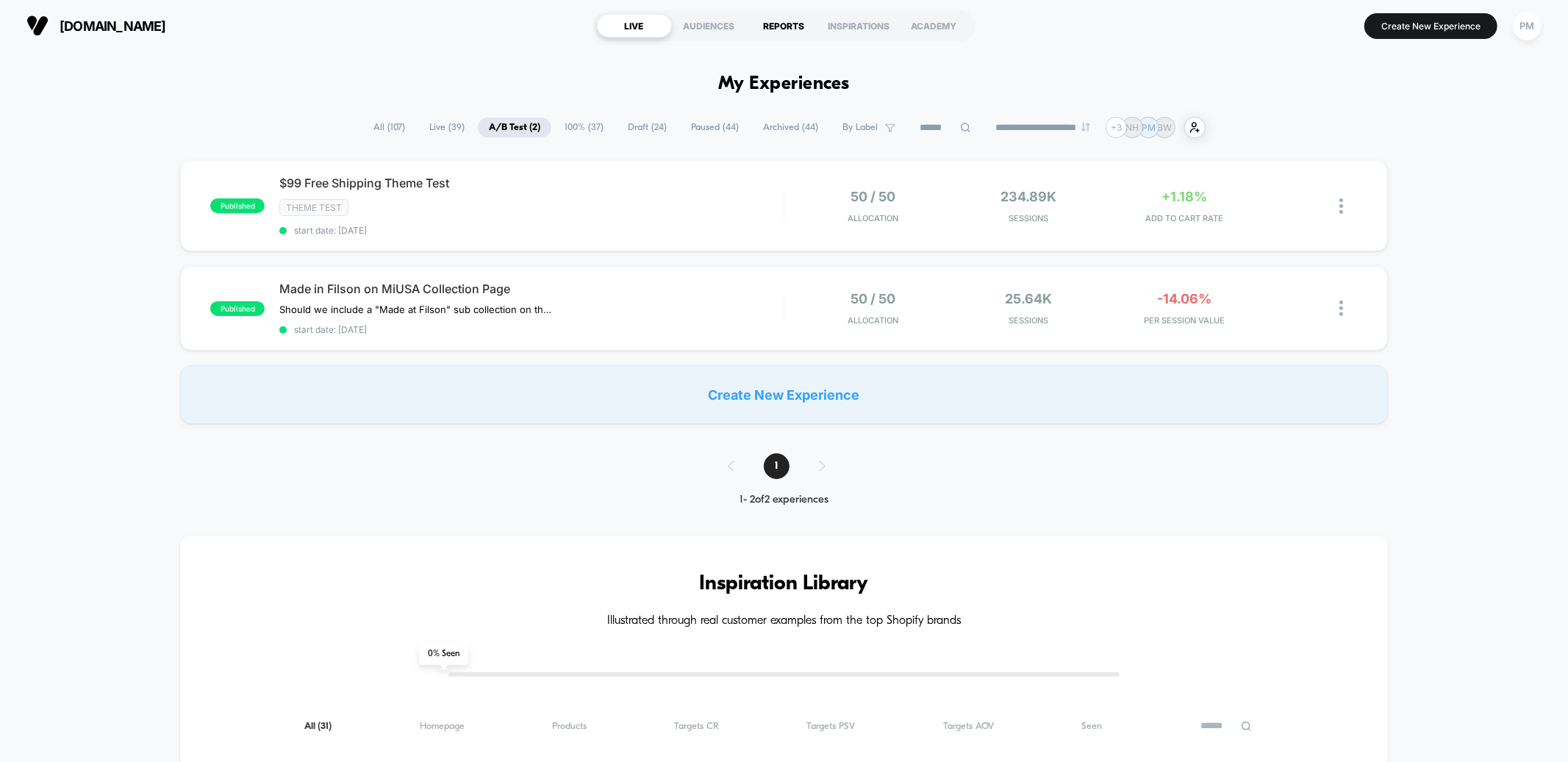
click at [784, 21] on div "REPORTS" at bounding box center [784, 25] width 75 height 23
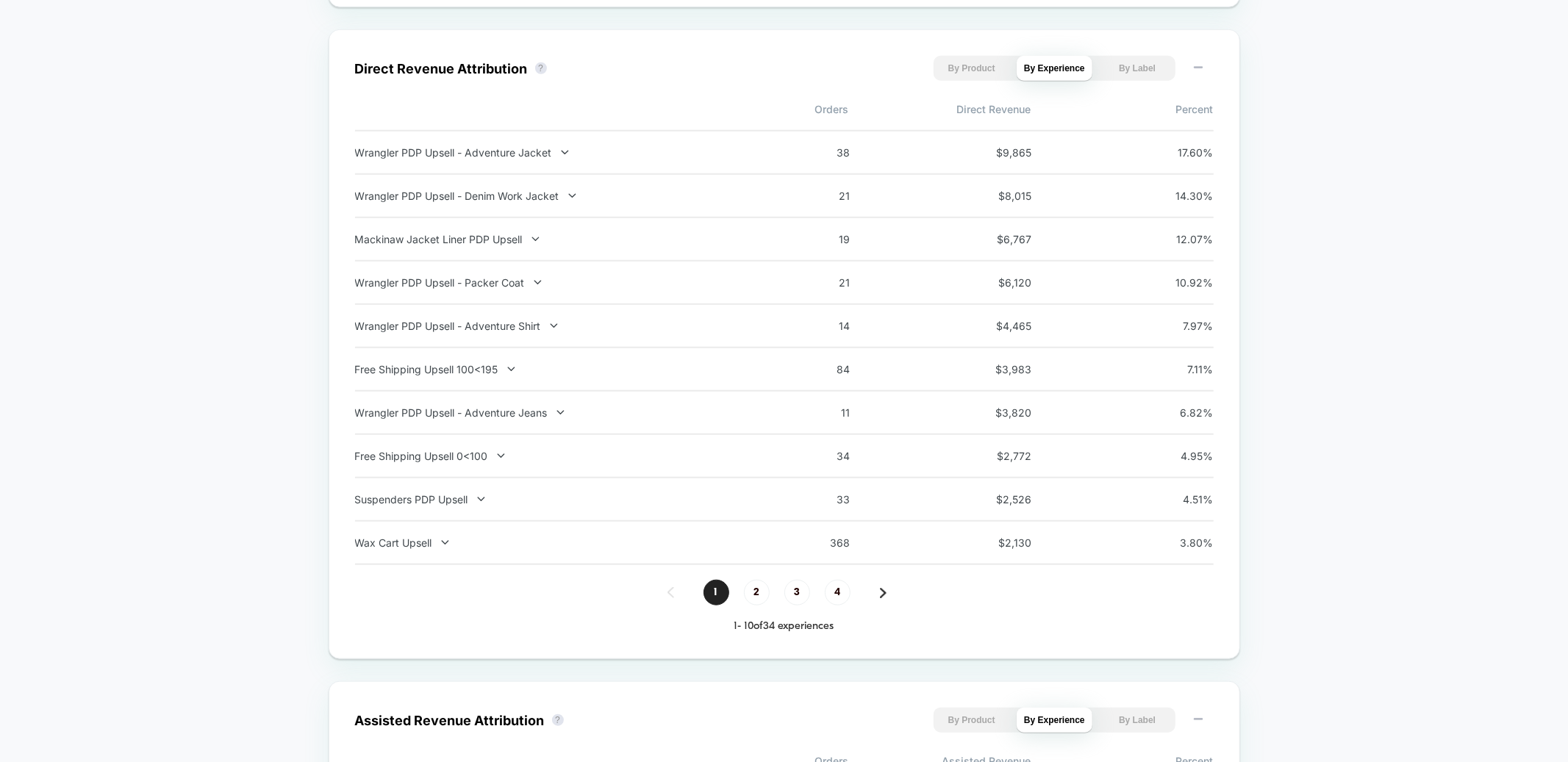
scroll to position [959, 0]
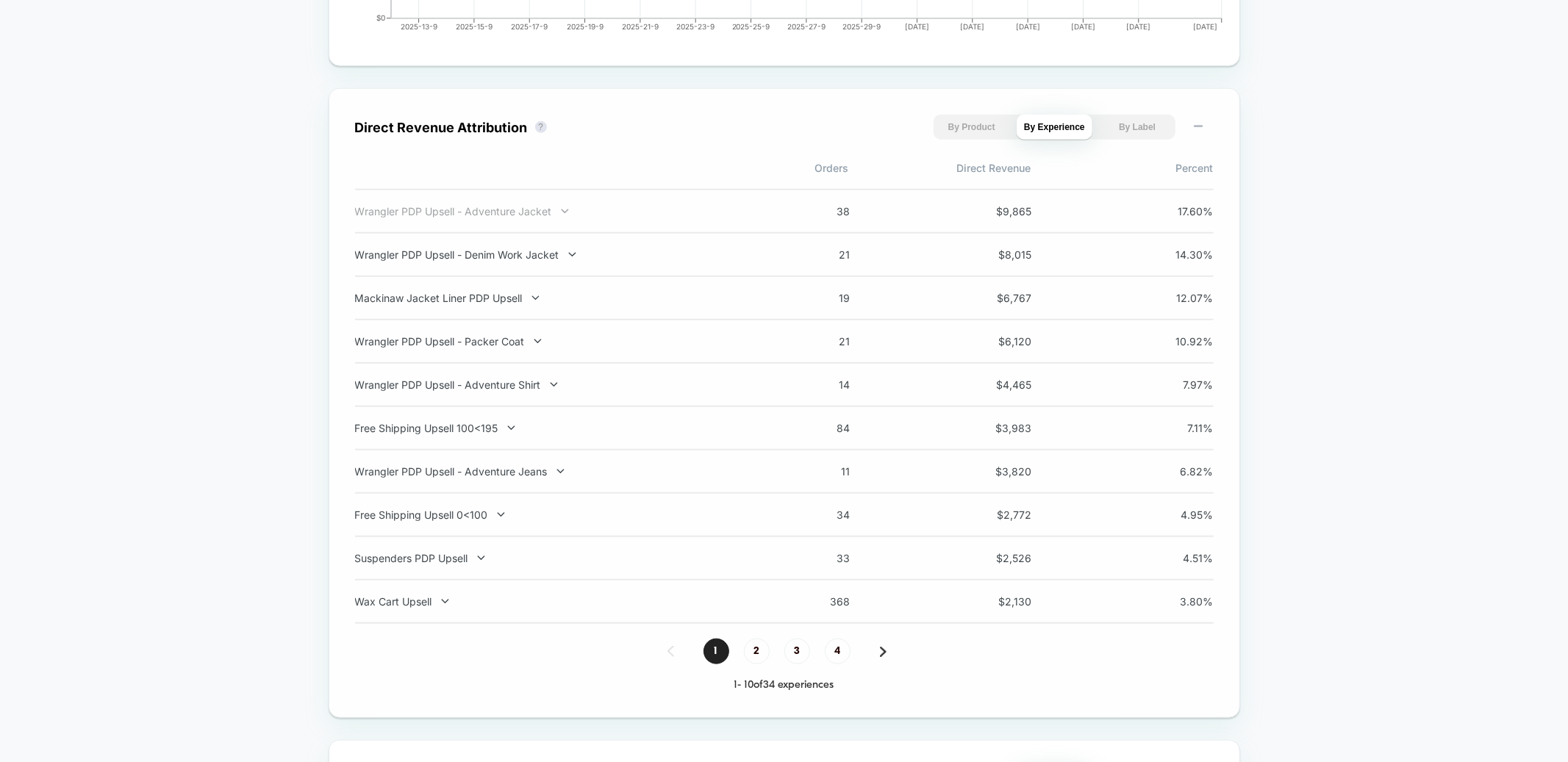
click at [531, 215] on div "Wrangler PDP Upsell - Adventure Jacket" at bounding box center [548, 210] width 386 height 12
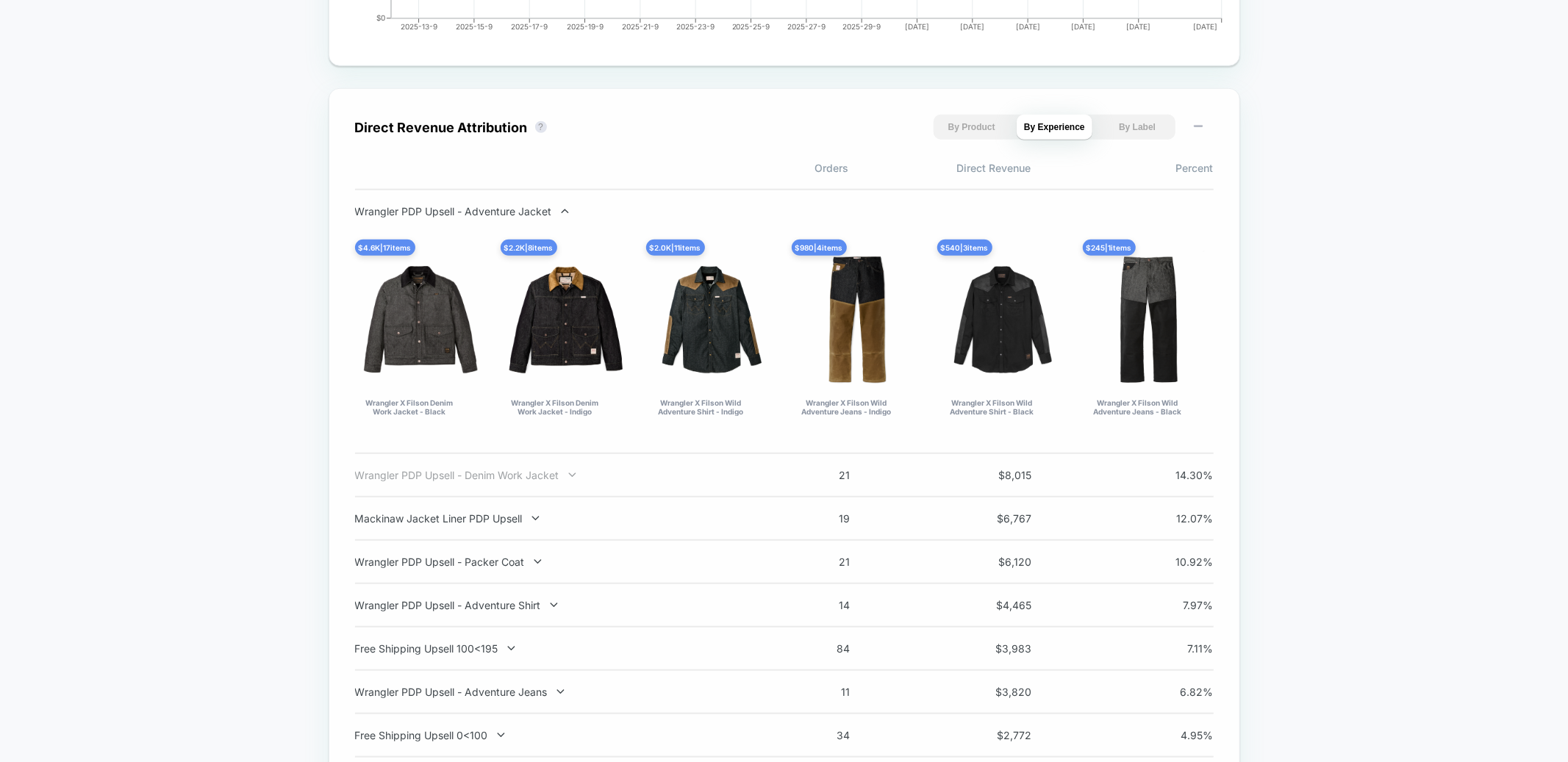
click at [511, 471] on div "Wrangler PDP Upsell - Denim Work Jacket" at bounding box center [548, 475] width 386 height 12
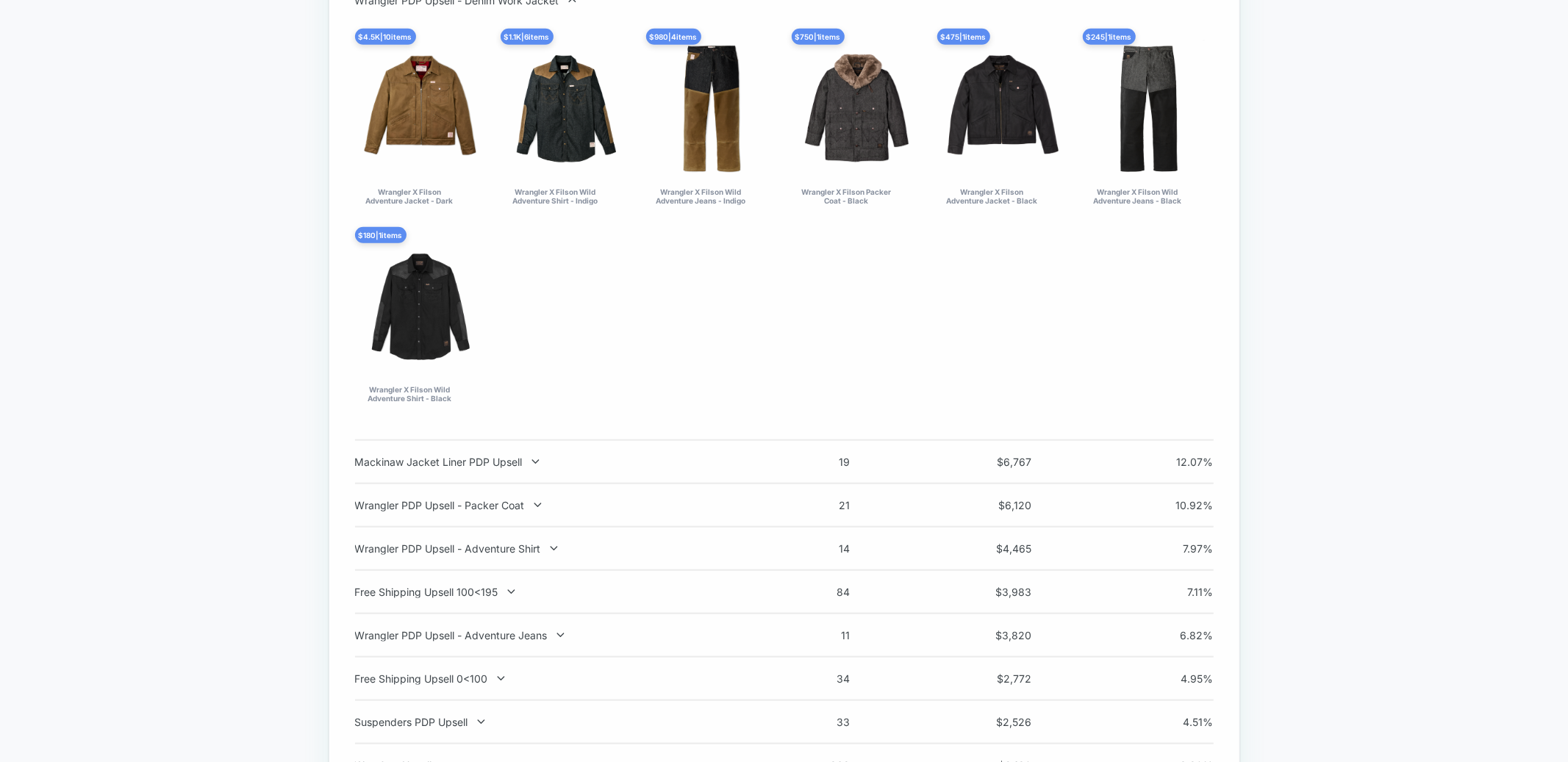
scroll to position [1211, 0]
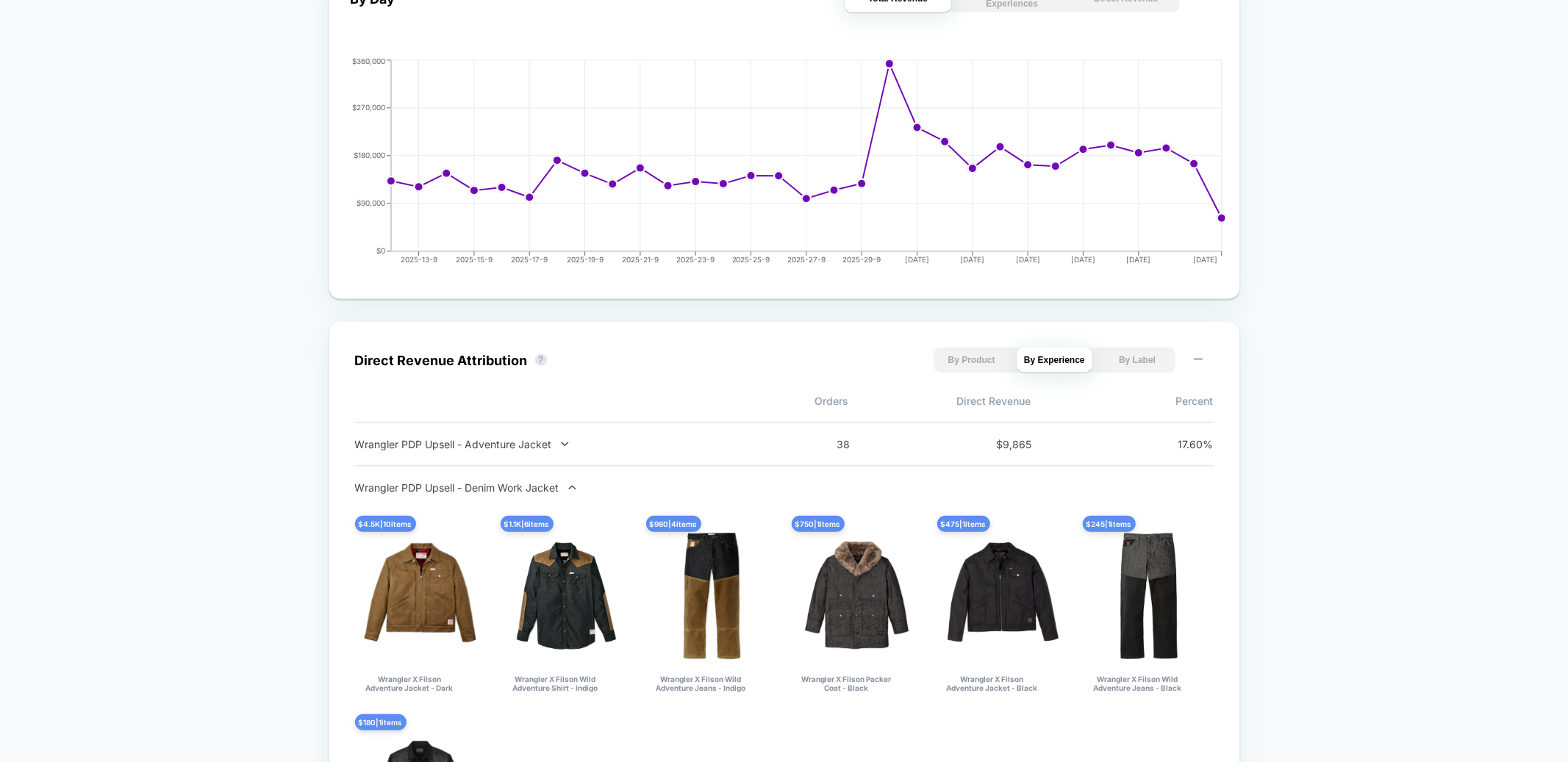
scroll to position [0, 0]
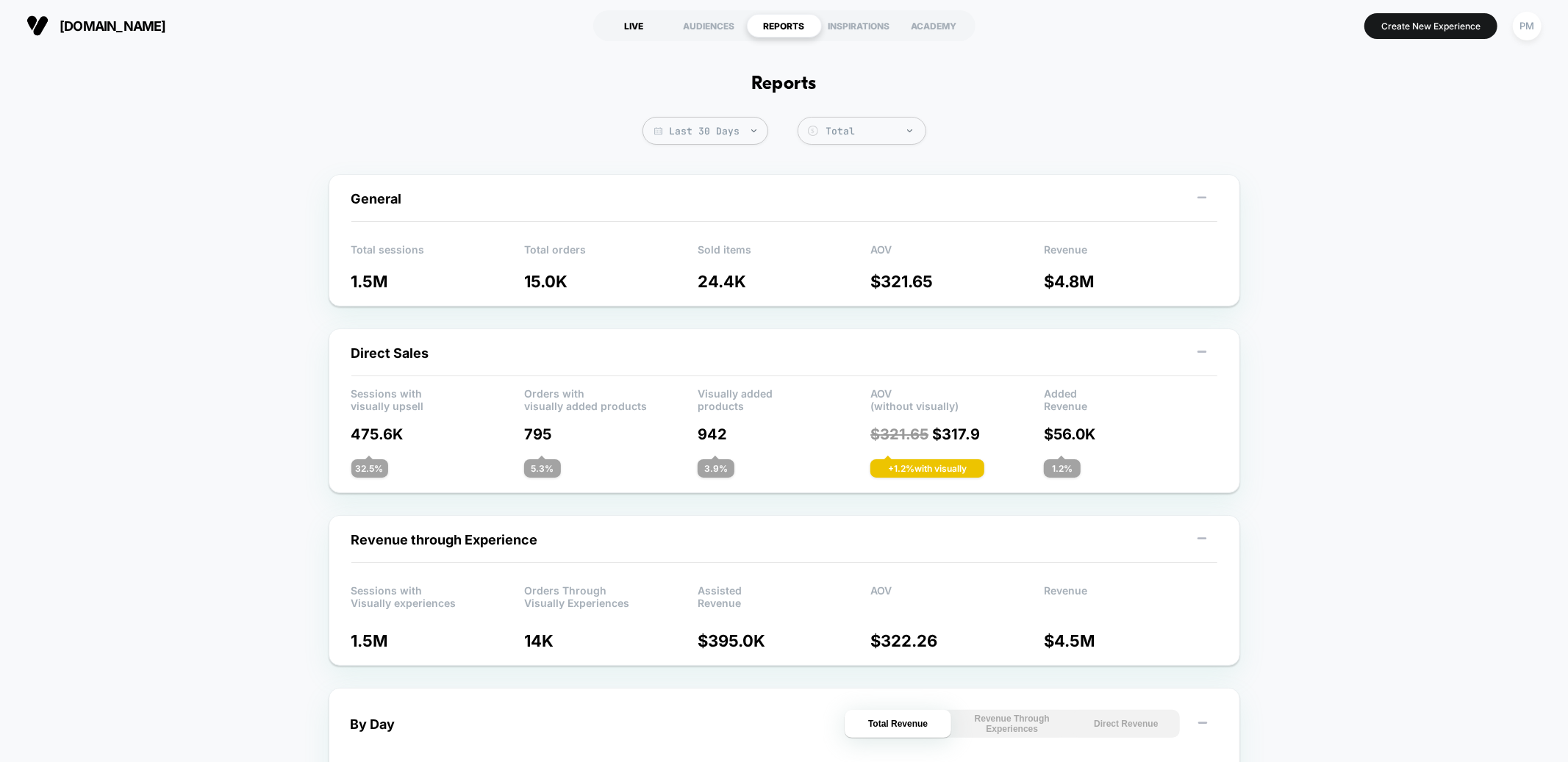
click at [653, 23] on div "LIVE" at bounding box center [634, 25] width 75 height 23
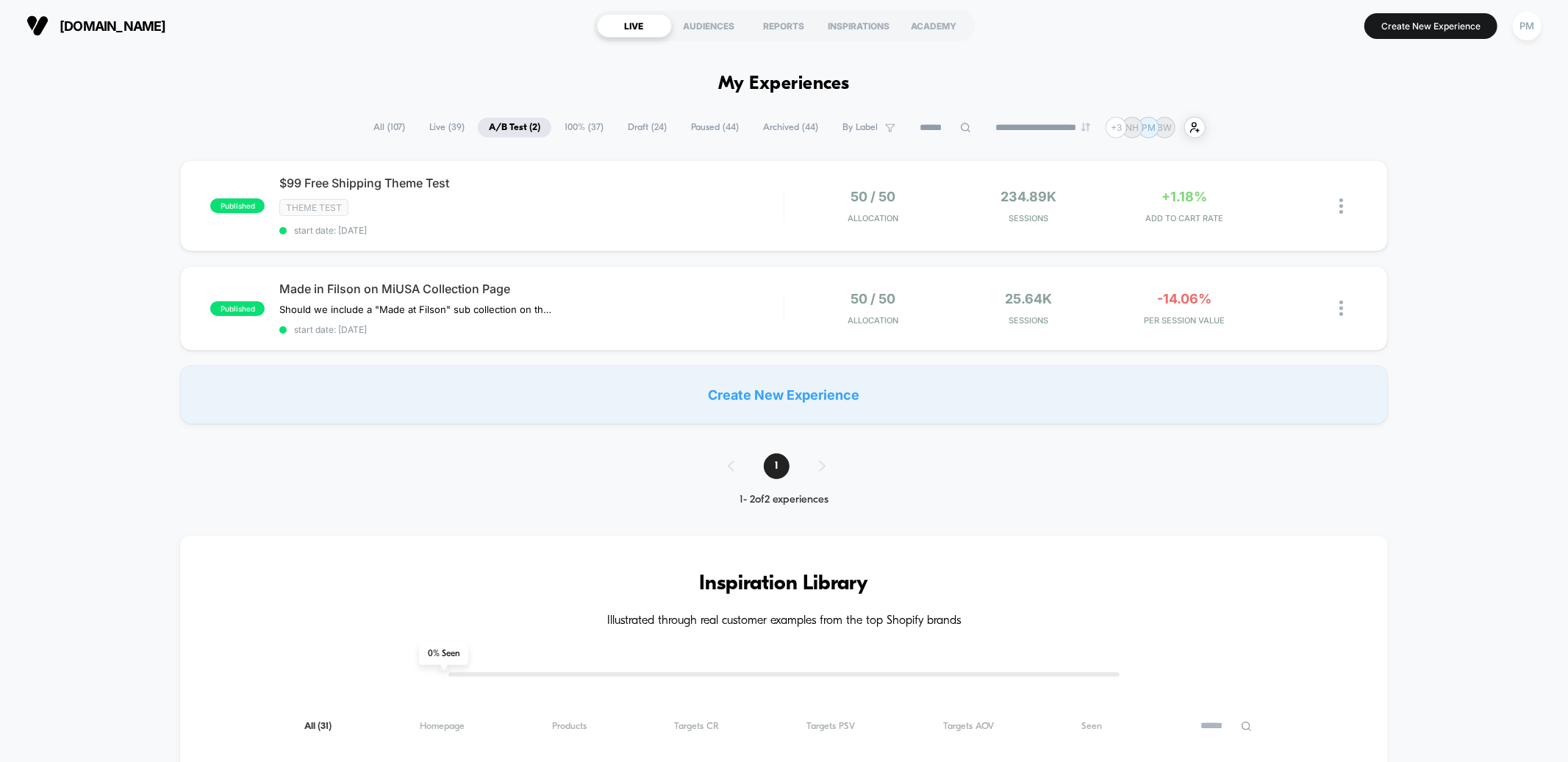
click at [632, 123] on span "Draft ( 24 )" at bounding box center [648, 127] width 61 height 20
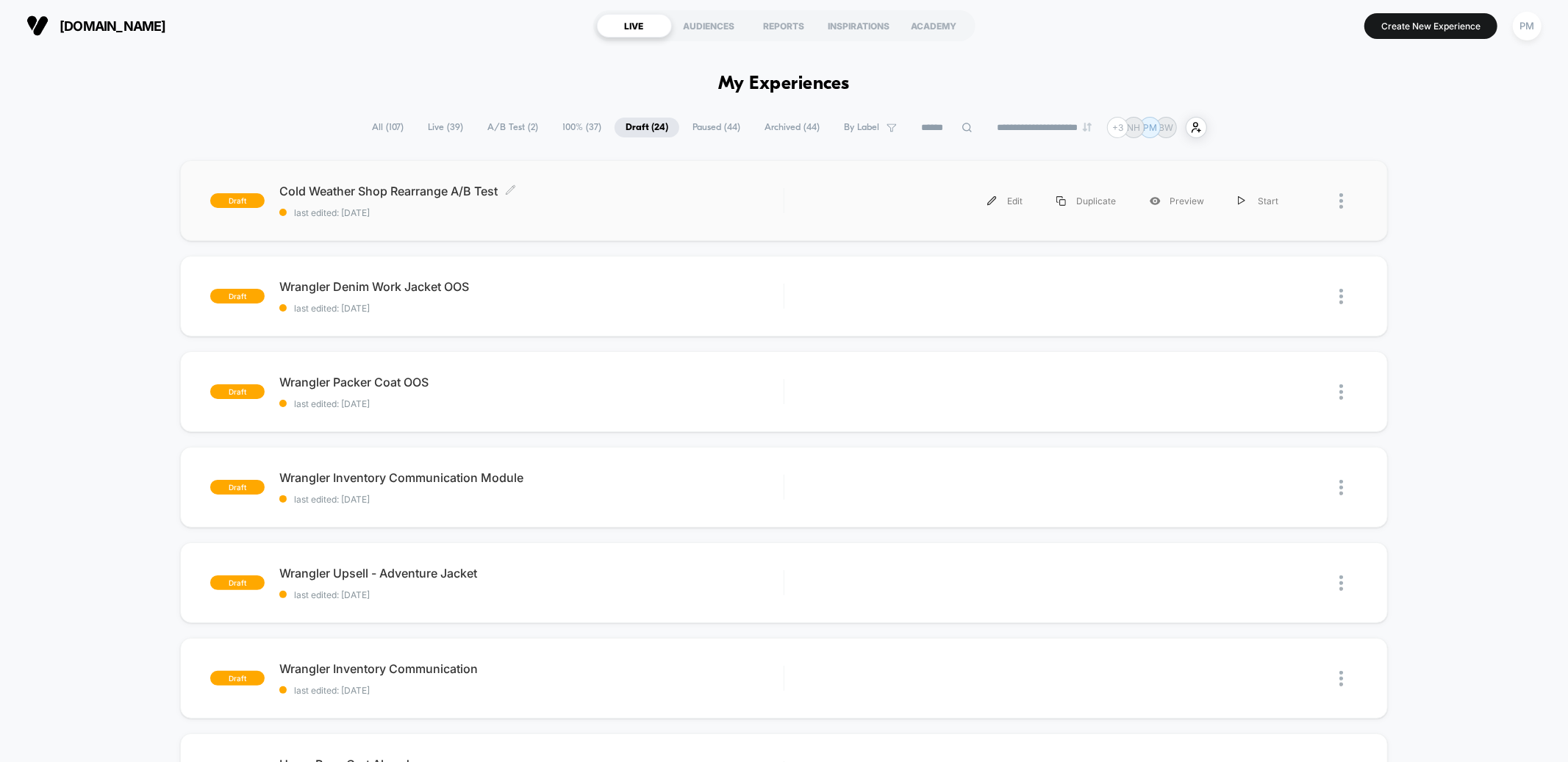
click at [640, 203] on div "Cold Weather Shop Rearrange A/B Test Click to edit experience details Click to …" at bounding box center [531, 201] width 503 height 35
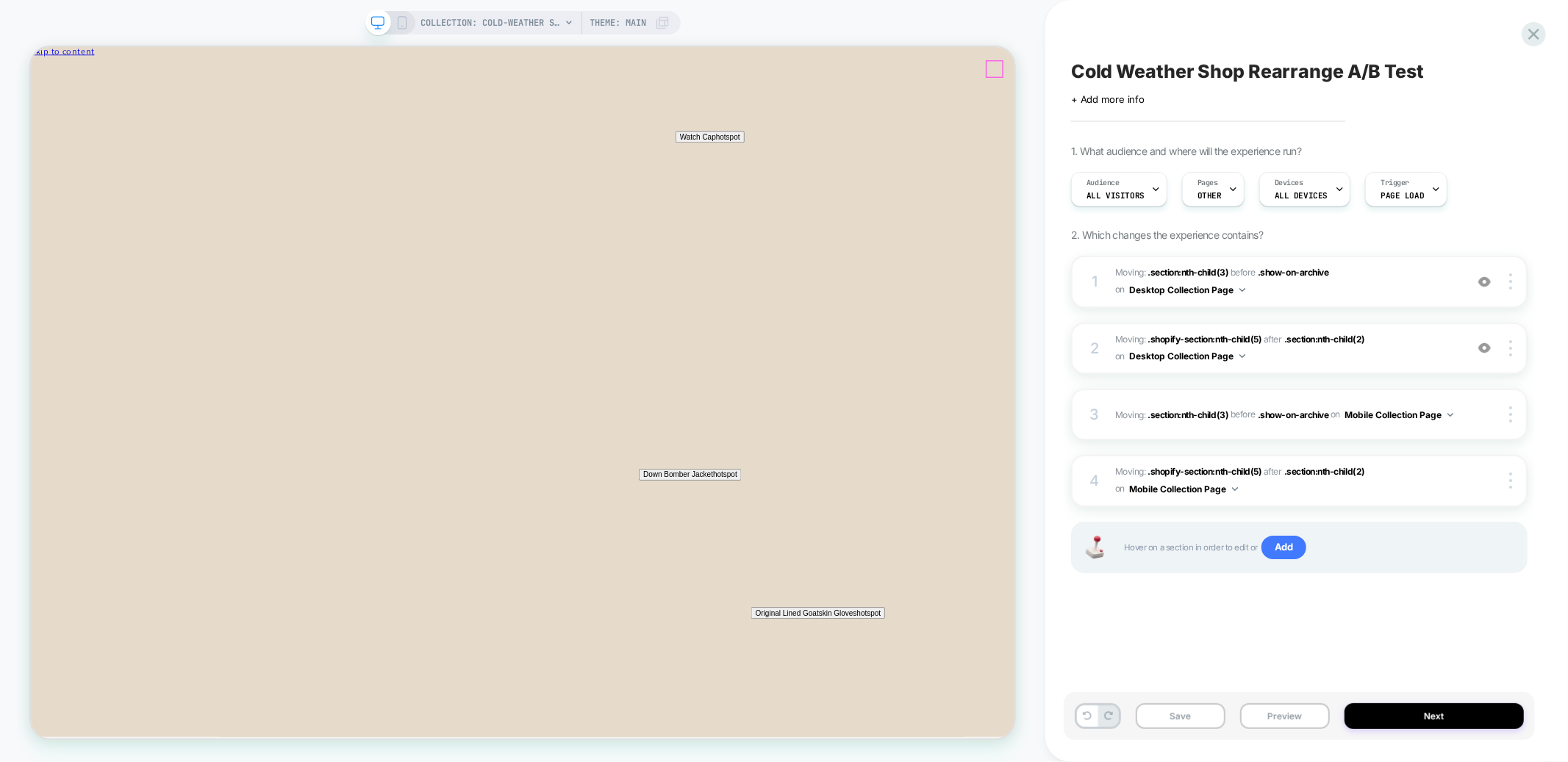
click at [95, 72] on icon "Close" at bounding box center [95, 77] width 0 height 11
click at [1437, 714] on button "Next" at bounding box center [1434, 716] width 179 height 26
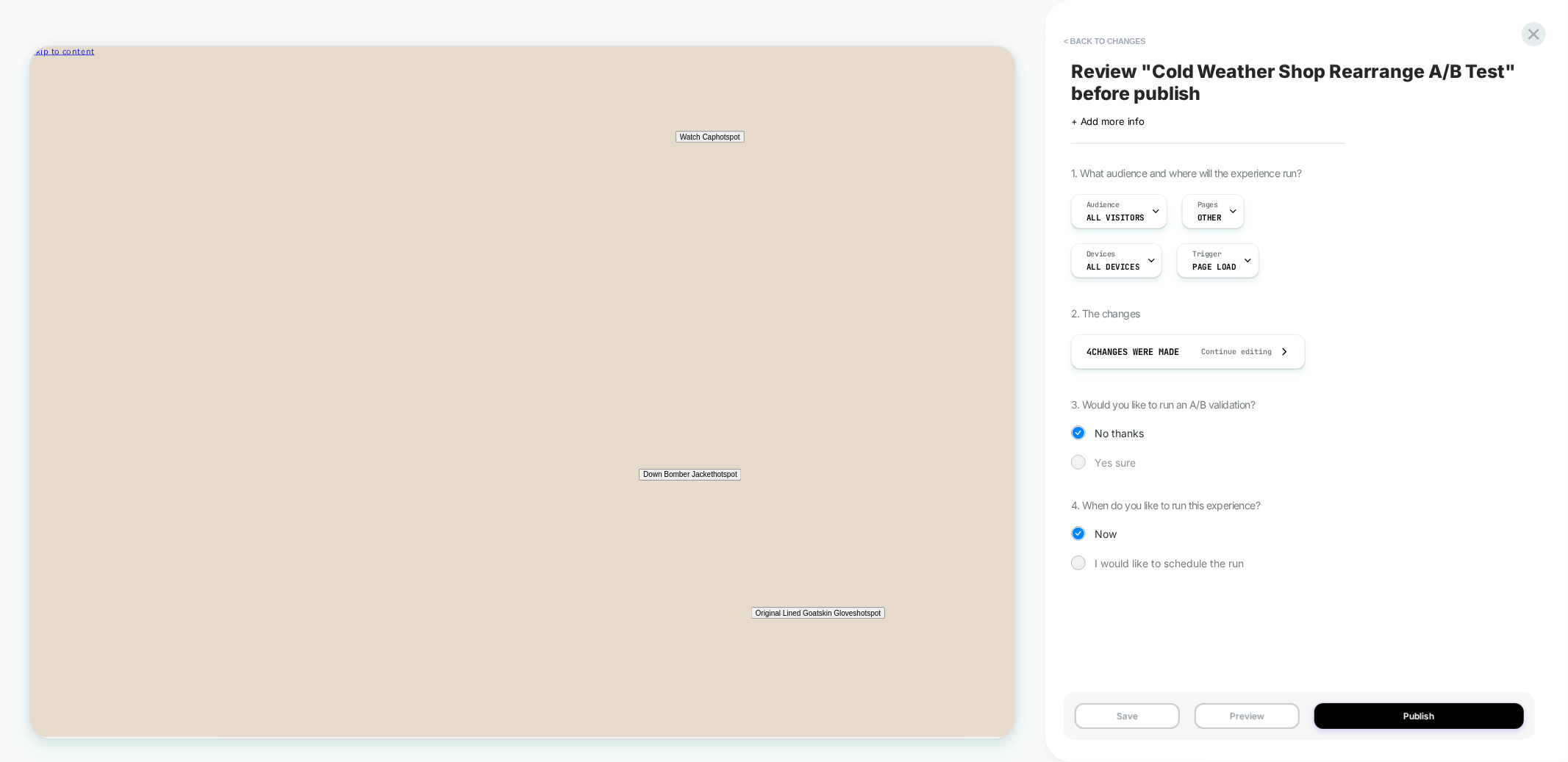
click at [1080, 465] on div at bounding box center [1078, 462] width 11 height 11
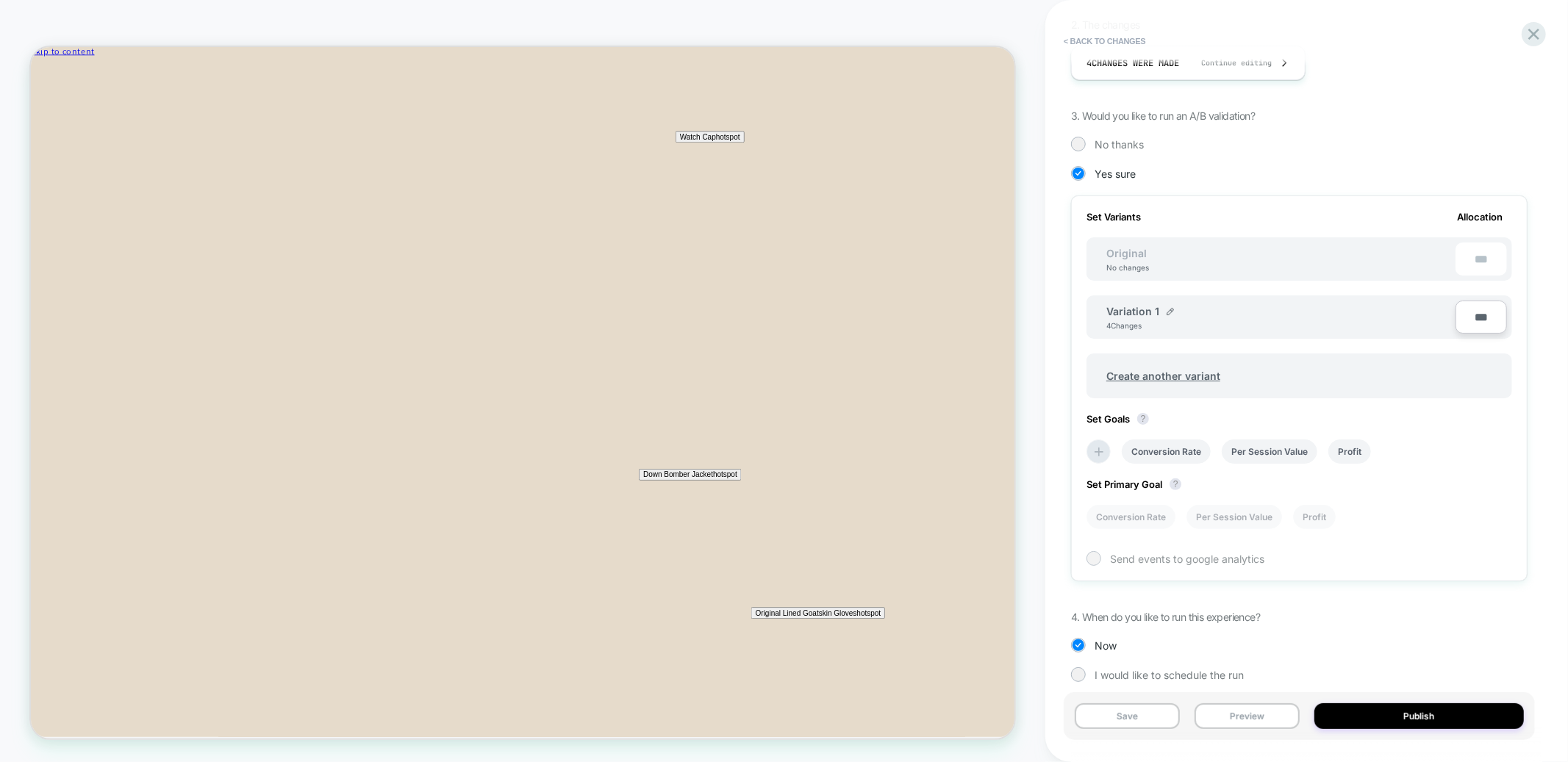
scroll to position [298, 0]
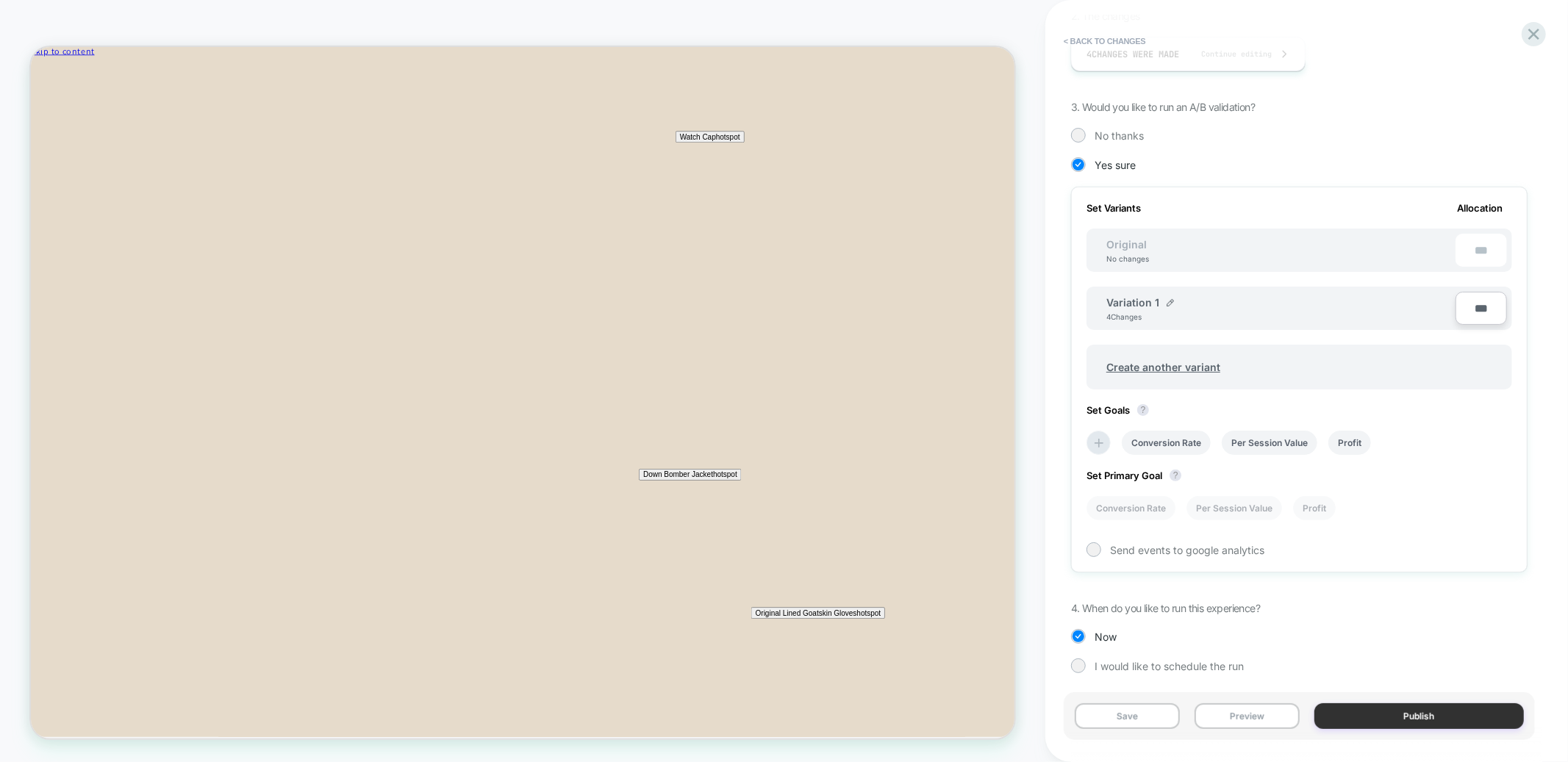
click at [1430, 727] on button "Publish" at bounding box center [1420, 716] width 211 height 26
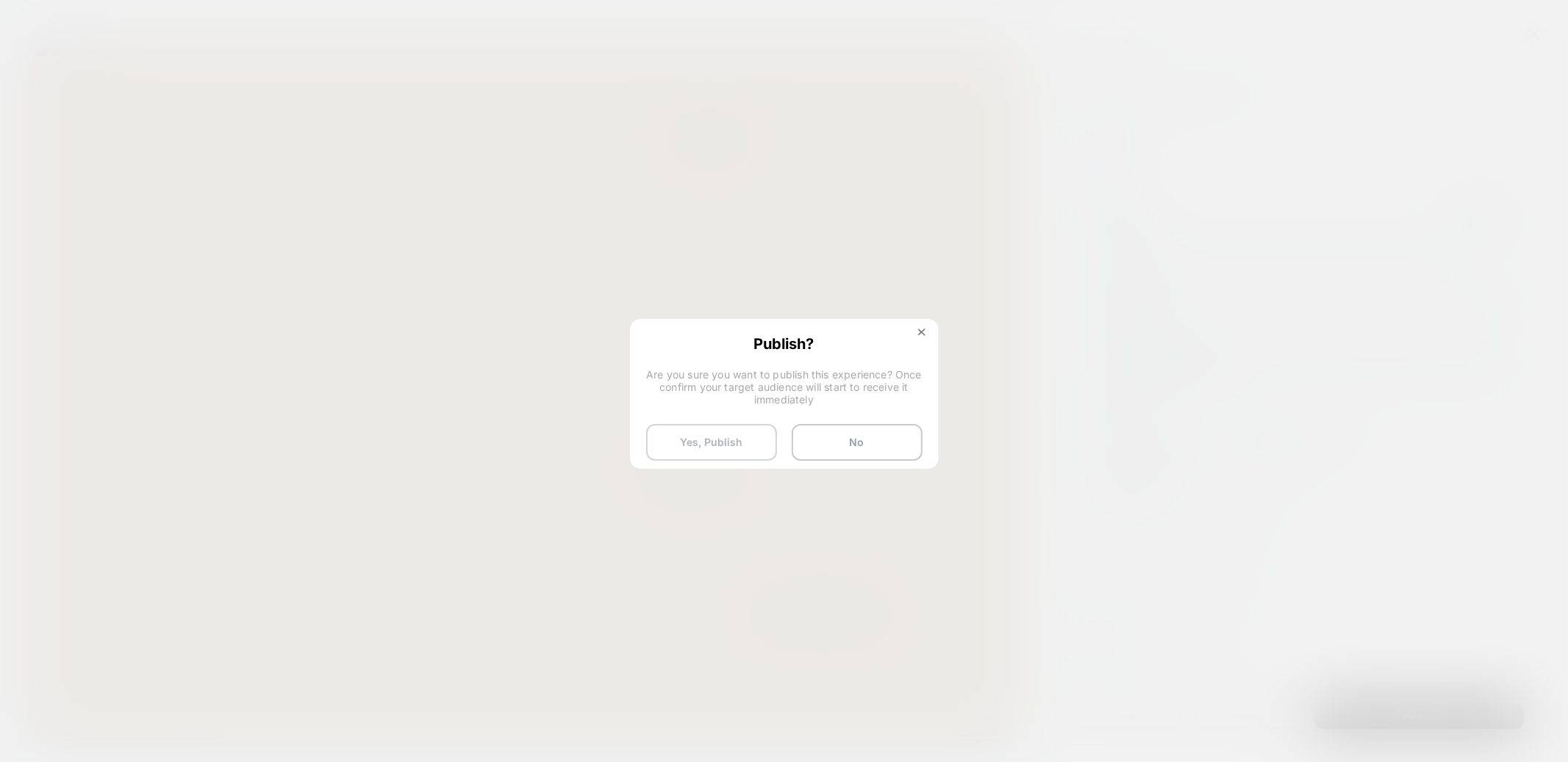
click at [728, 430] on button "Yes, Publish" at bounding box center [711, 443] width 131 height 37
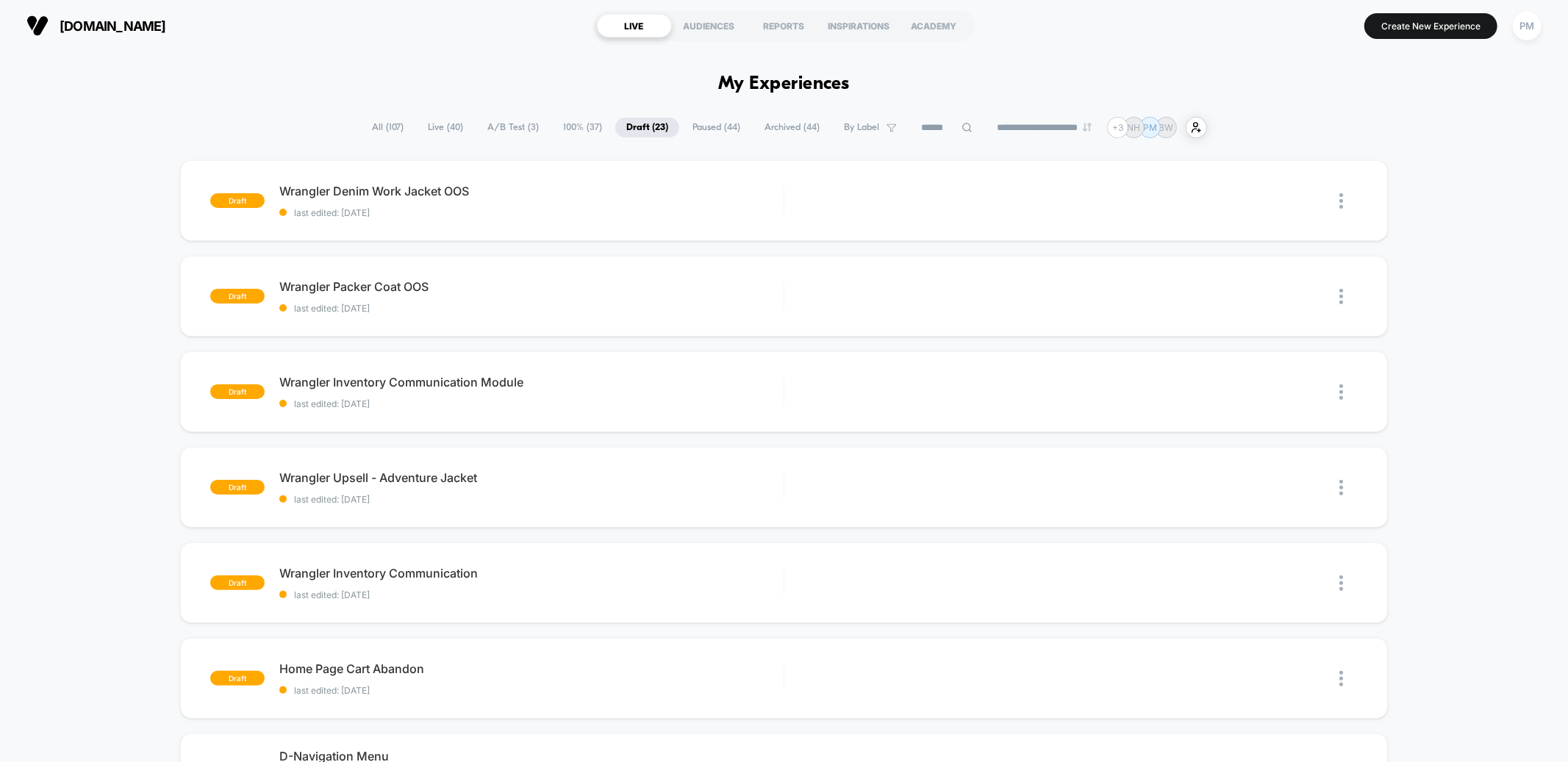
click at [447, 128] on span "Live ( 40 )" at bounding box center [445, 127] width 57 height 20
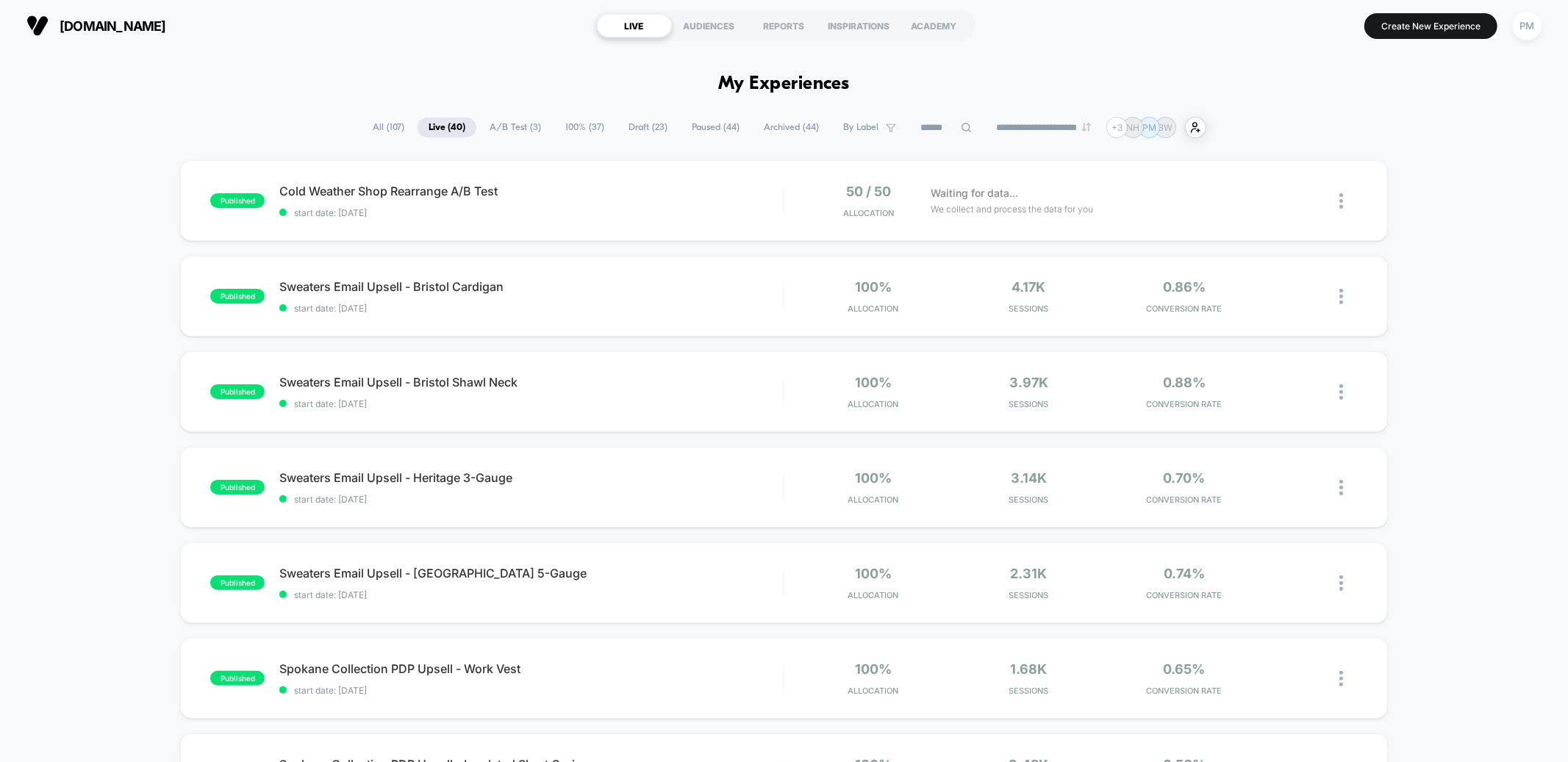
click at [799, 5] on div "filson.com LIVE AUDIENCES REPORTS INSPIRATIONS ACADEMY Create New Experience PM" at bounding box center [784, 26] width 1568 height 52
click at [799, 24] on div "REPORTS" at bounding box center [784, 25] width 75 height 23
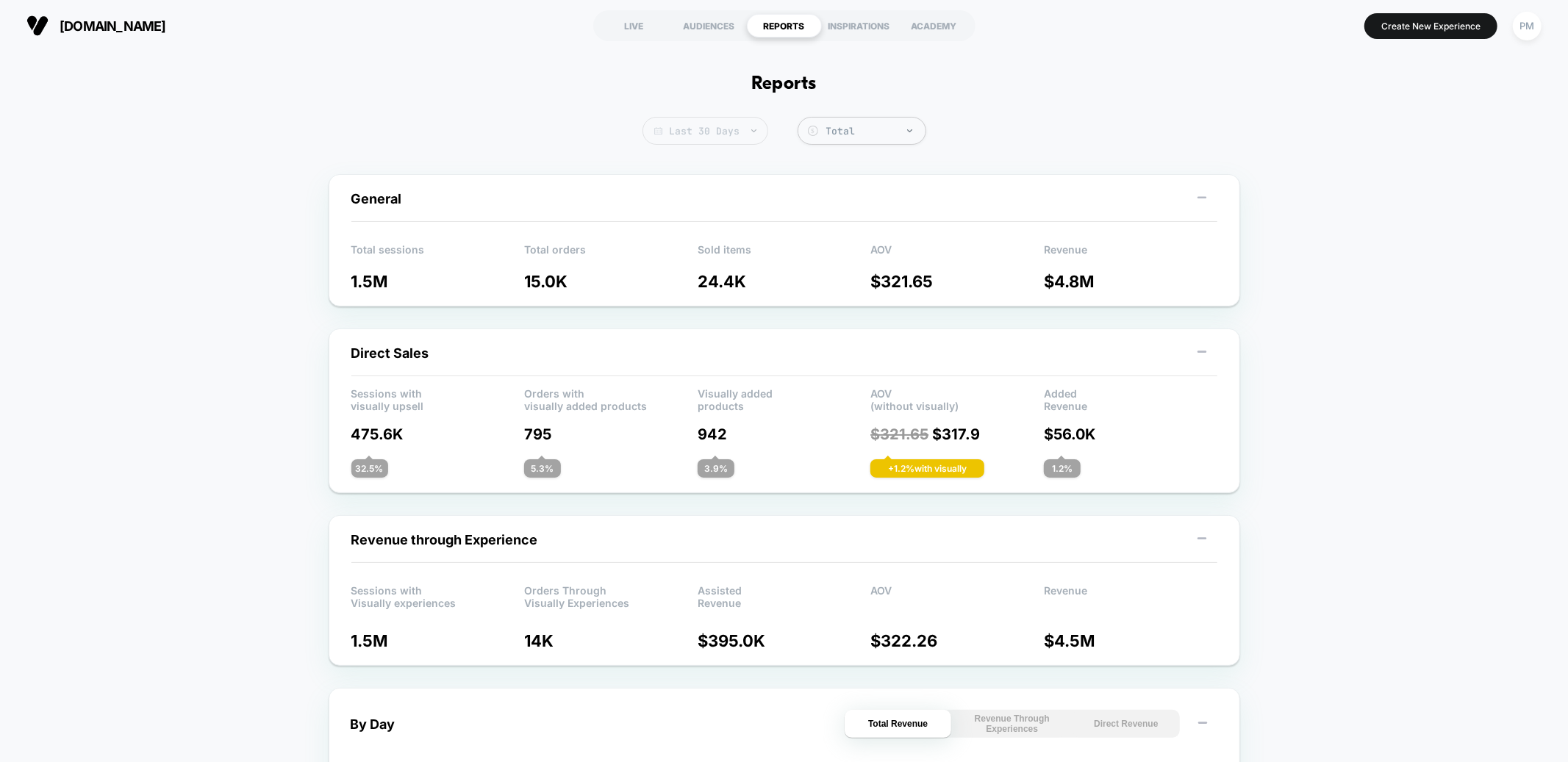
click at [711, 138] on span "Last 30 Days" at bounding box center [706, 131] width 126 height 28
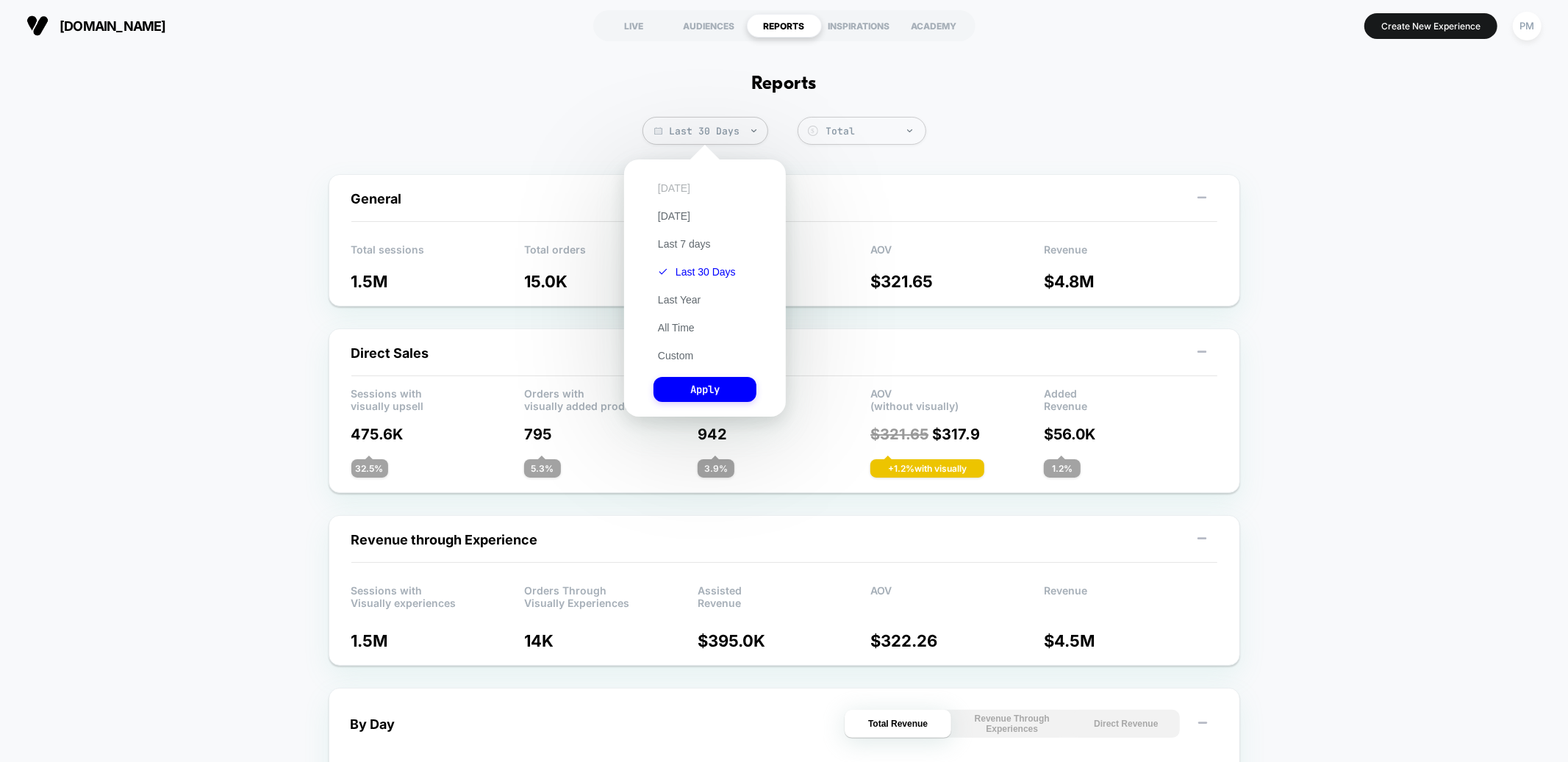
click at [661, 183] on button "[DATE]" at bounding box center [673, 188] width 41 height 13
click at [719, 388] on button "Apply" at bounding box center [705, 389] width 103 height 25
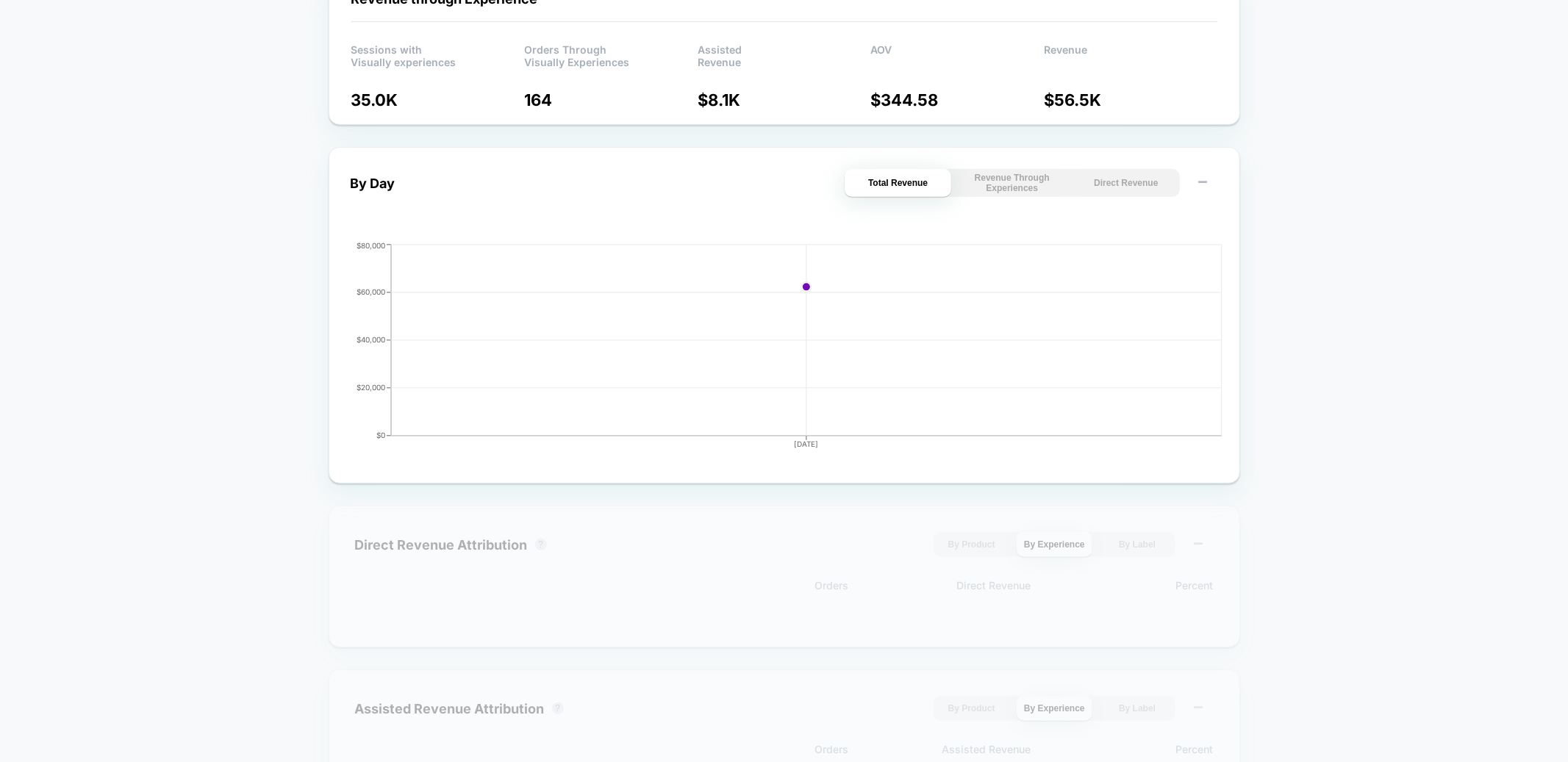
scroll to position [728, 0]
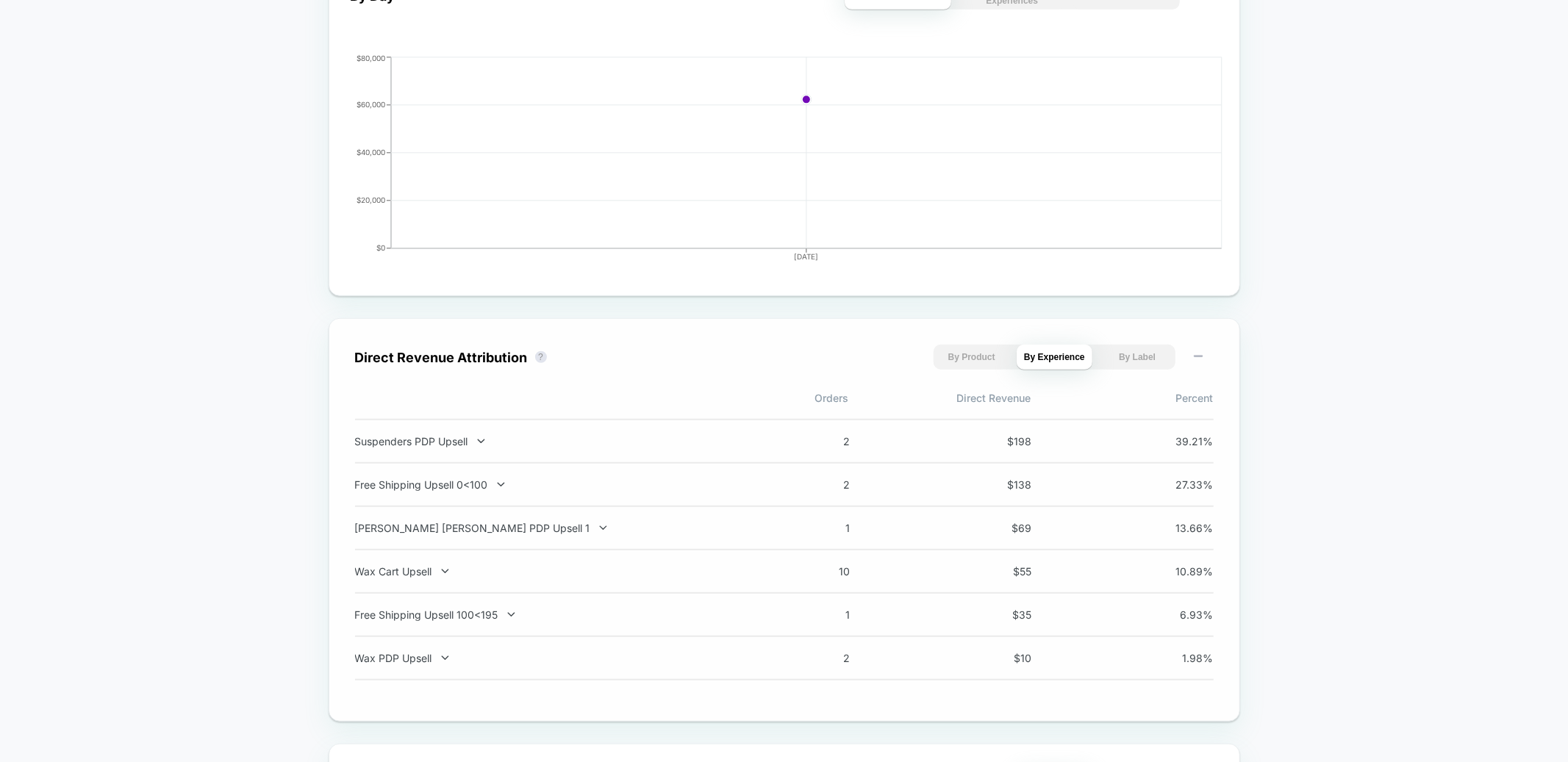
click at [751, 434] on div "Suspenders PDP Upsell 2 $ 198 39.21 %" at bounding box center [784, 442] width 859 height 45
click at [440, 439] on div "Suspenders PDP Upsell" at bounding box center [548, 441] width 386 height 12
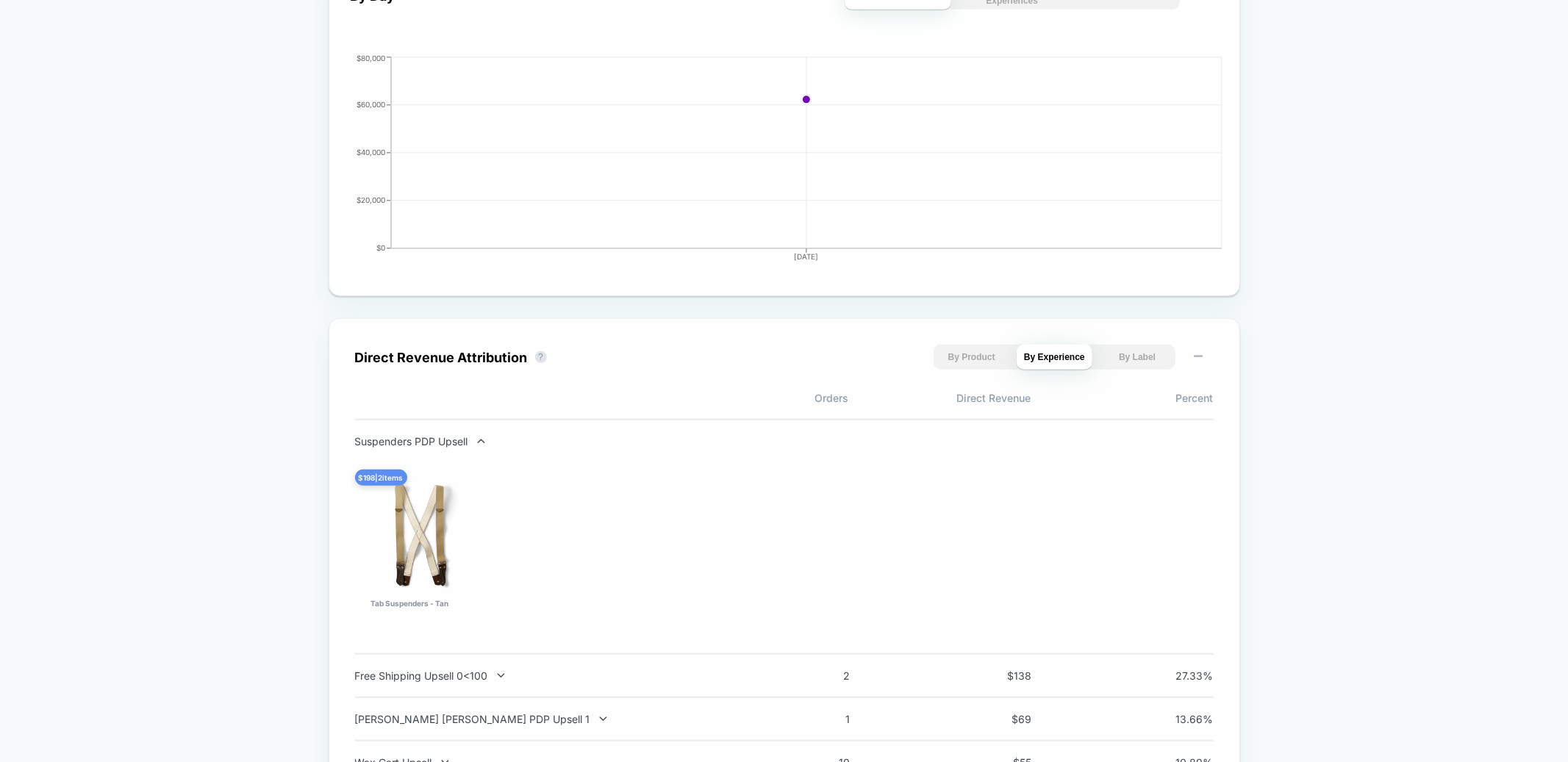
click at [440, 439] on div "Suspenders PDP Upsell" at bounding box center [548, 441] width 386 height 12
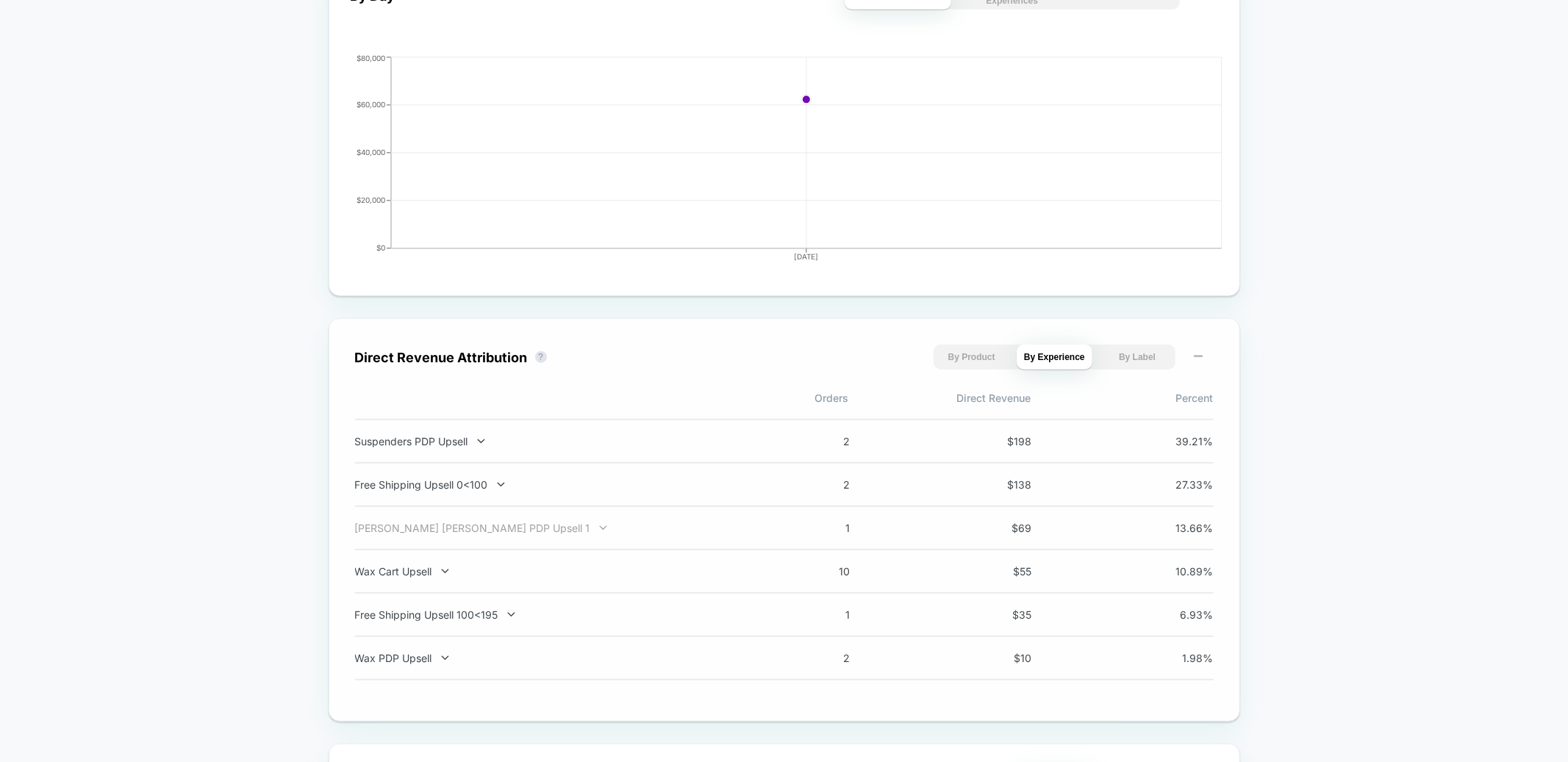
click at [378, 529] on div "Dryden Dopp PDP Upsell 1" at bounding box center [548, 527] width 386 height 12
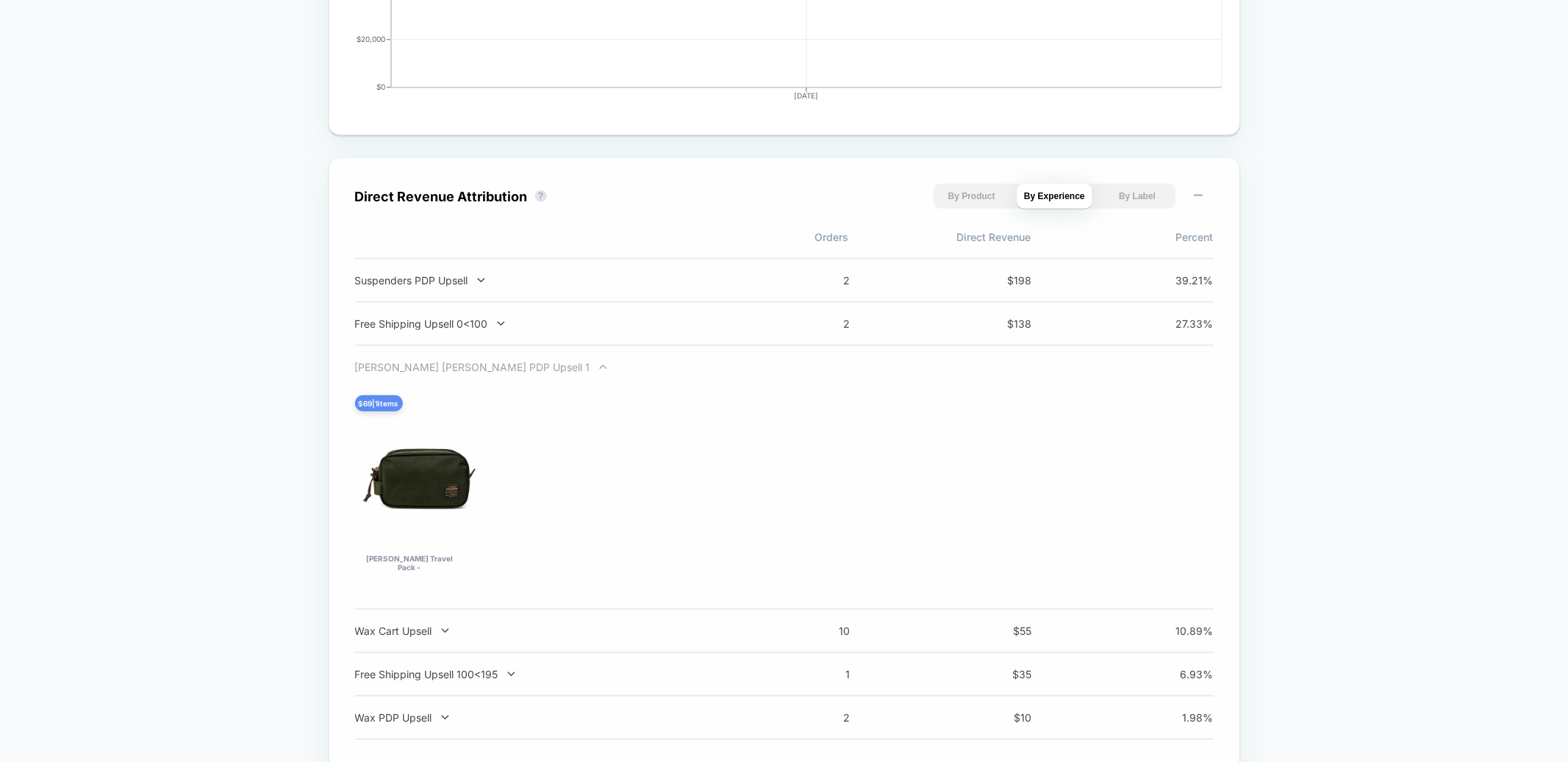
scroll to position [900, 0]
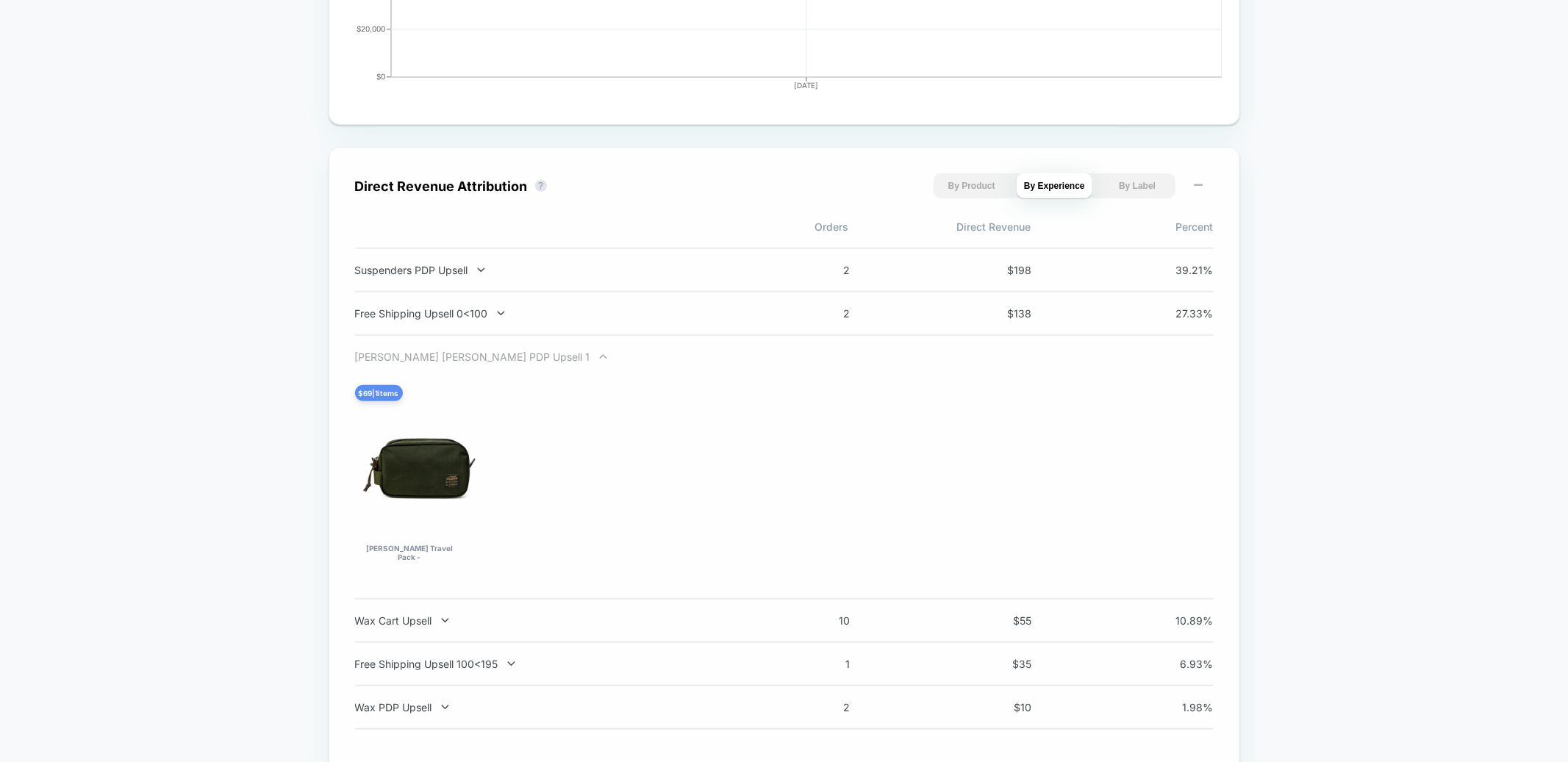
click at [415, 354] on div "Dryden Dopp PDP Upsell 1" at bounding box center [548, 356] width 386 height 12
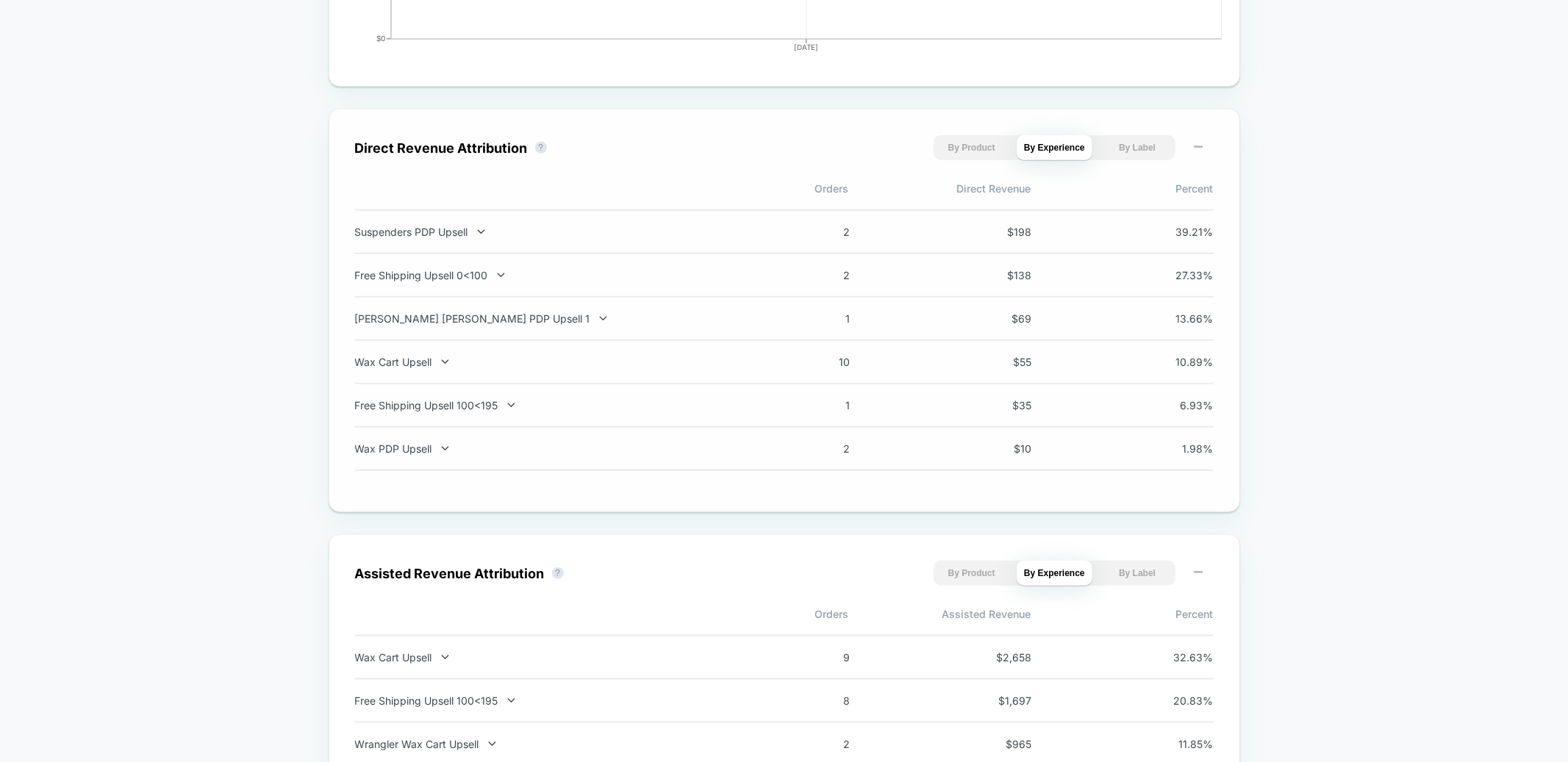
scroll to position [942, 0]
click at [197, 340] on div "Today Total Group 2 $ General Total sessions 35.1K Total orders 183 Sold items …" at bounding box center [784, 744] width 1568 height 3139
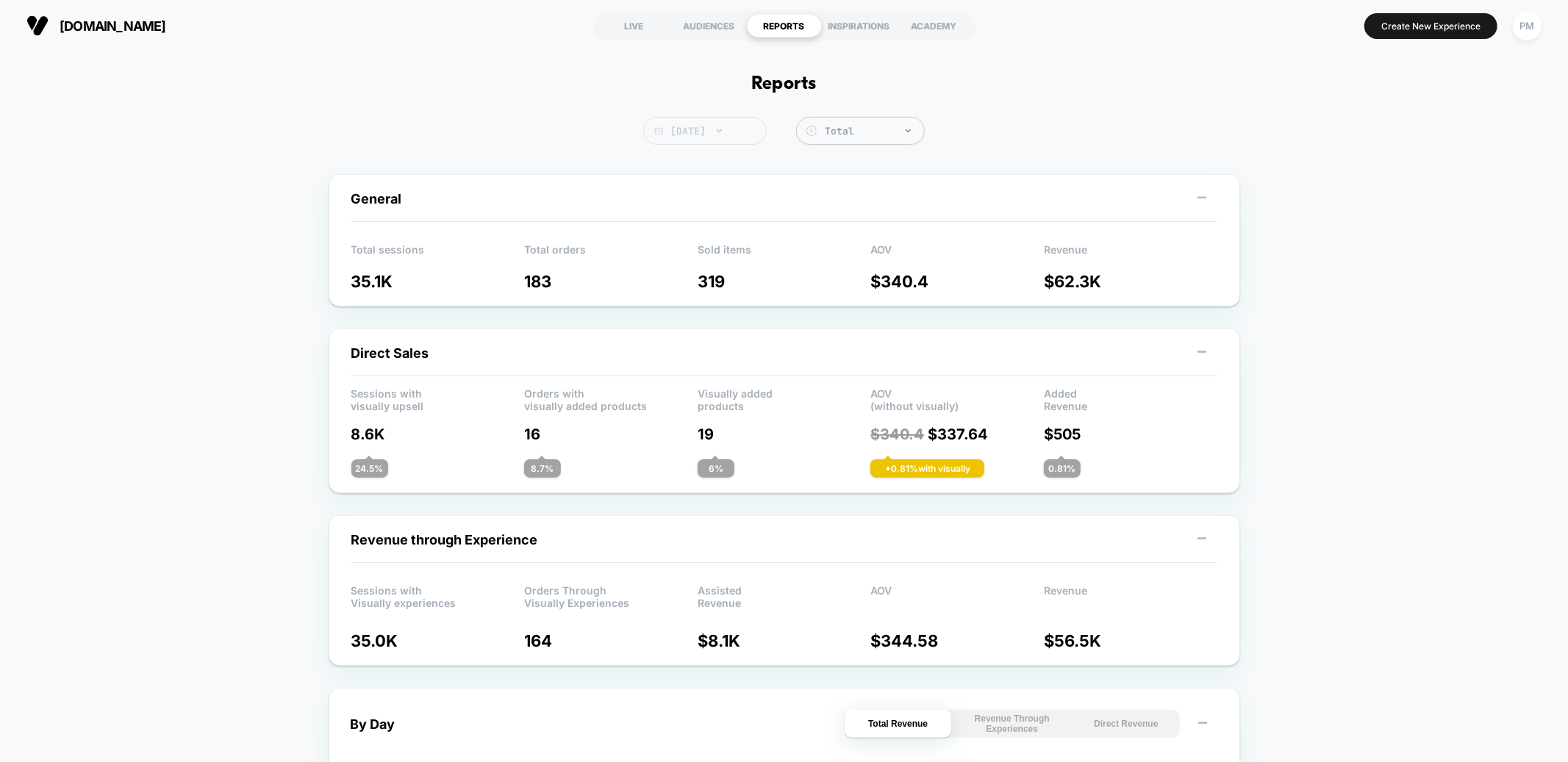
click at [688, 134] on span "[DATE]" at bounding box center [705, 131] width 123 height 28
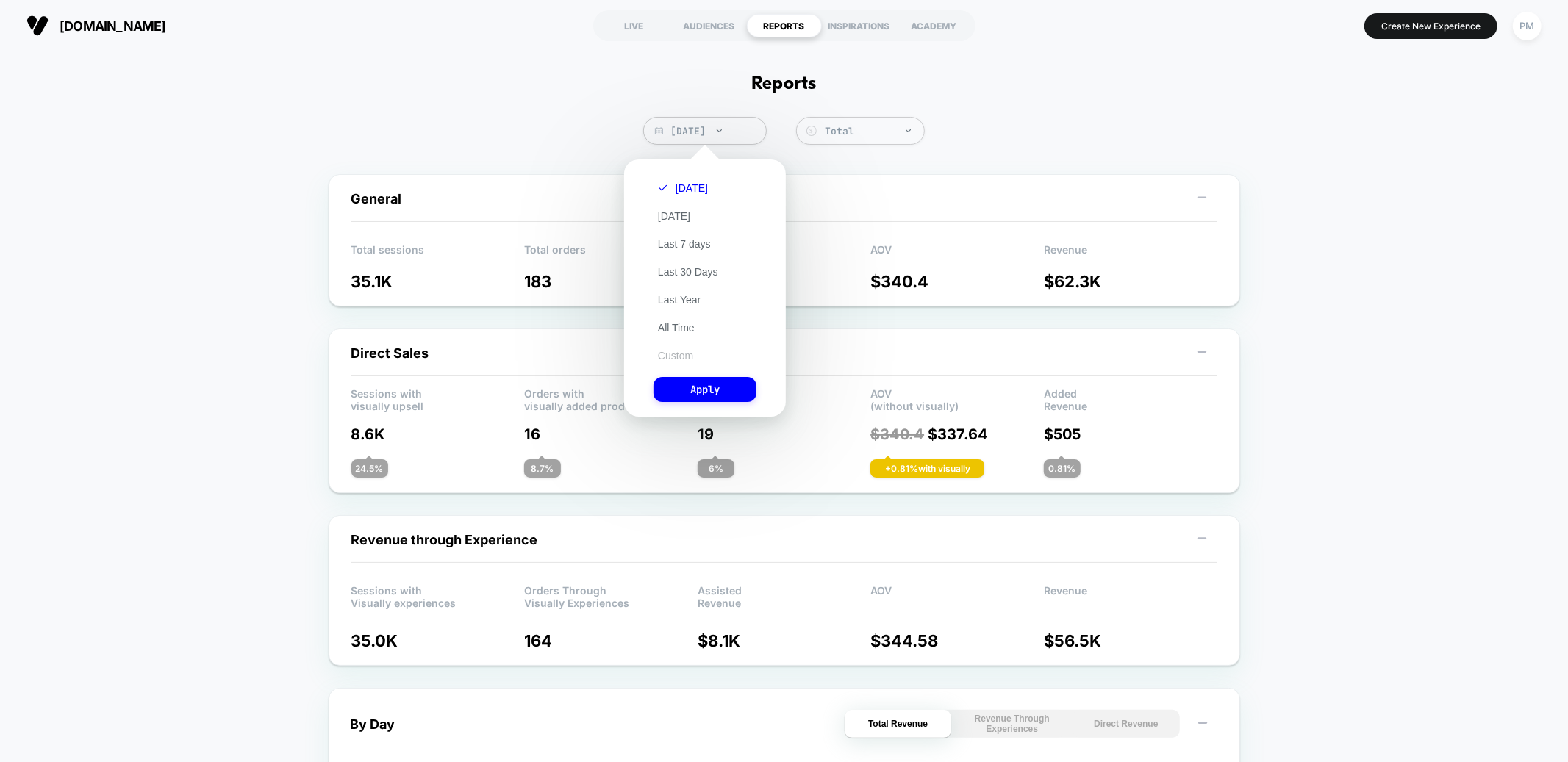
click at [682, 356] on button "Custom" at bounding box center [675, 356] width 44 height 13
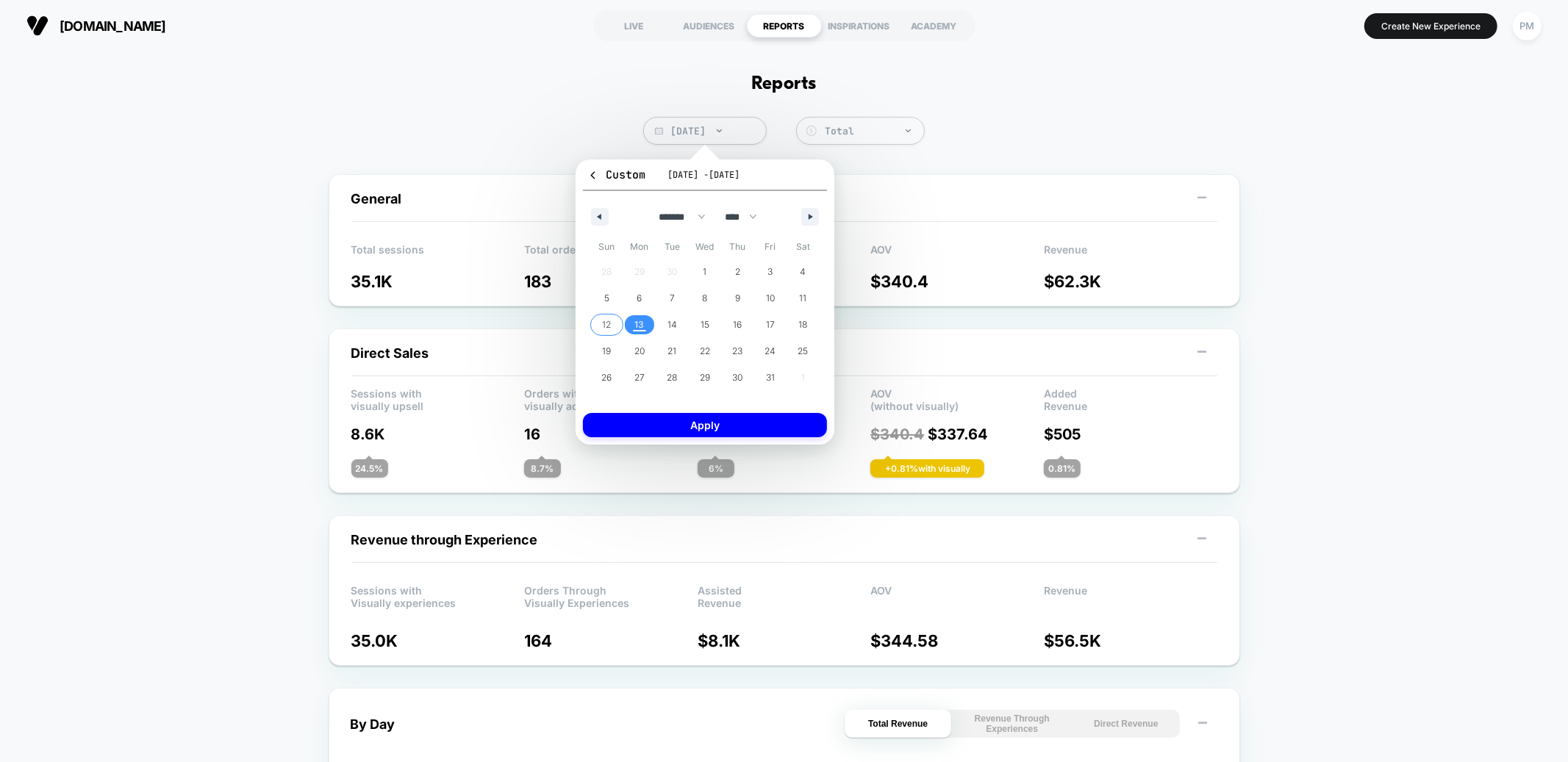
click at [611, 323] on span "12" at bounding box center [607, 325] width 33 height 19
click at [635, 323] on span "13" at bounding box center [640, 325] width 10 height 27
click at [669, 421] on button "Apply" at bounding box center [705, 425] width 244 height 24
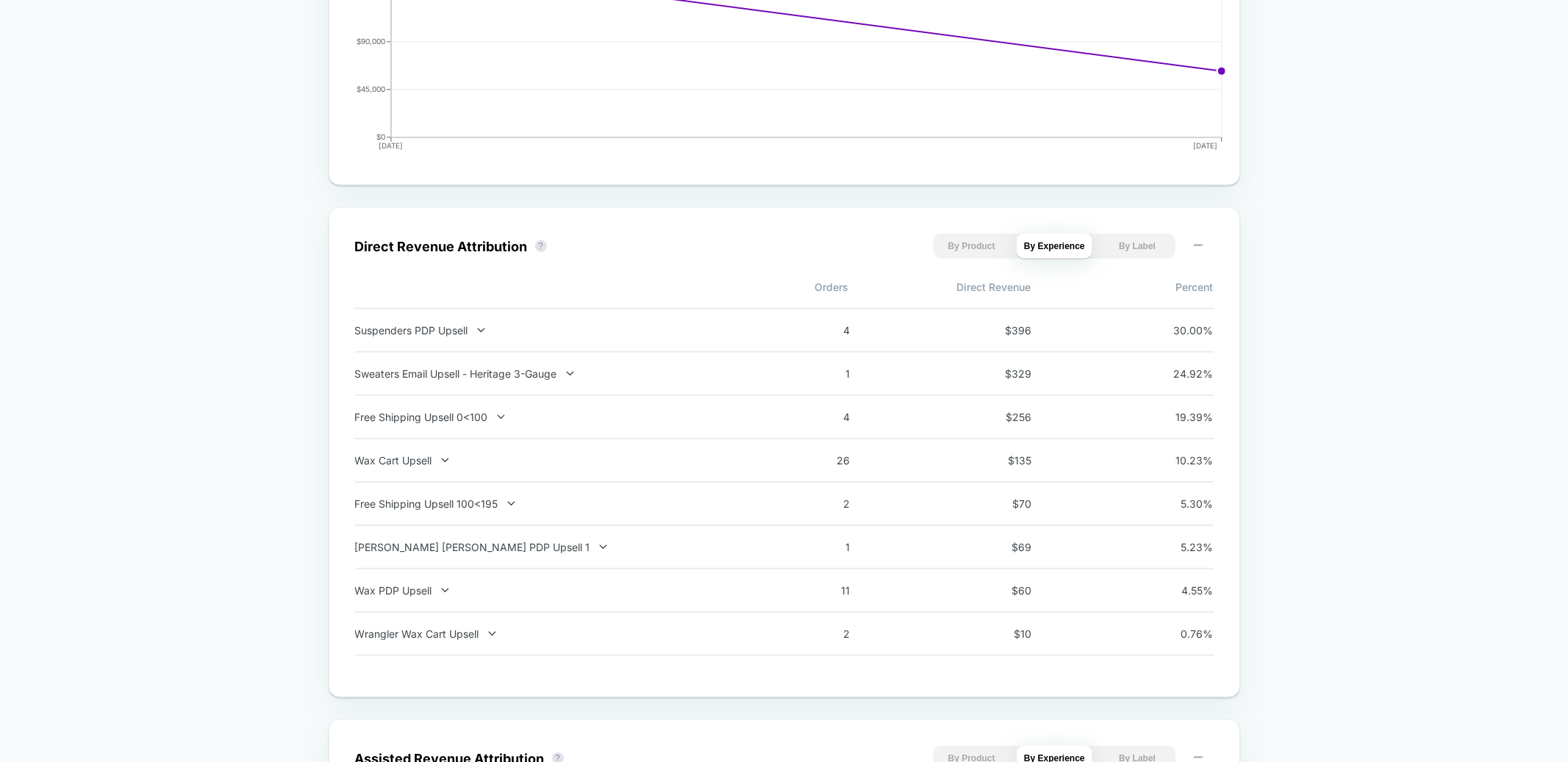
scroll to position [841, 0]
click at [499, 374] on div "Sweaters Email Upsell - Heritage 3-Gauge" at bounding box center [548, 372] width 386 height 12
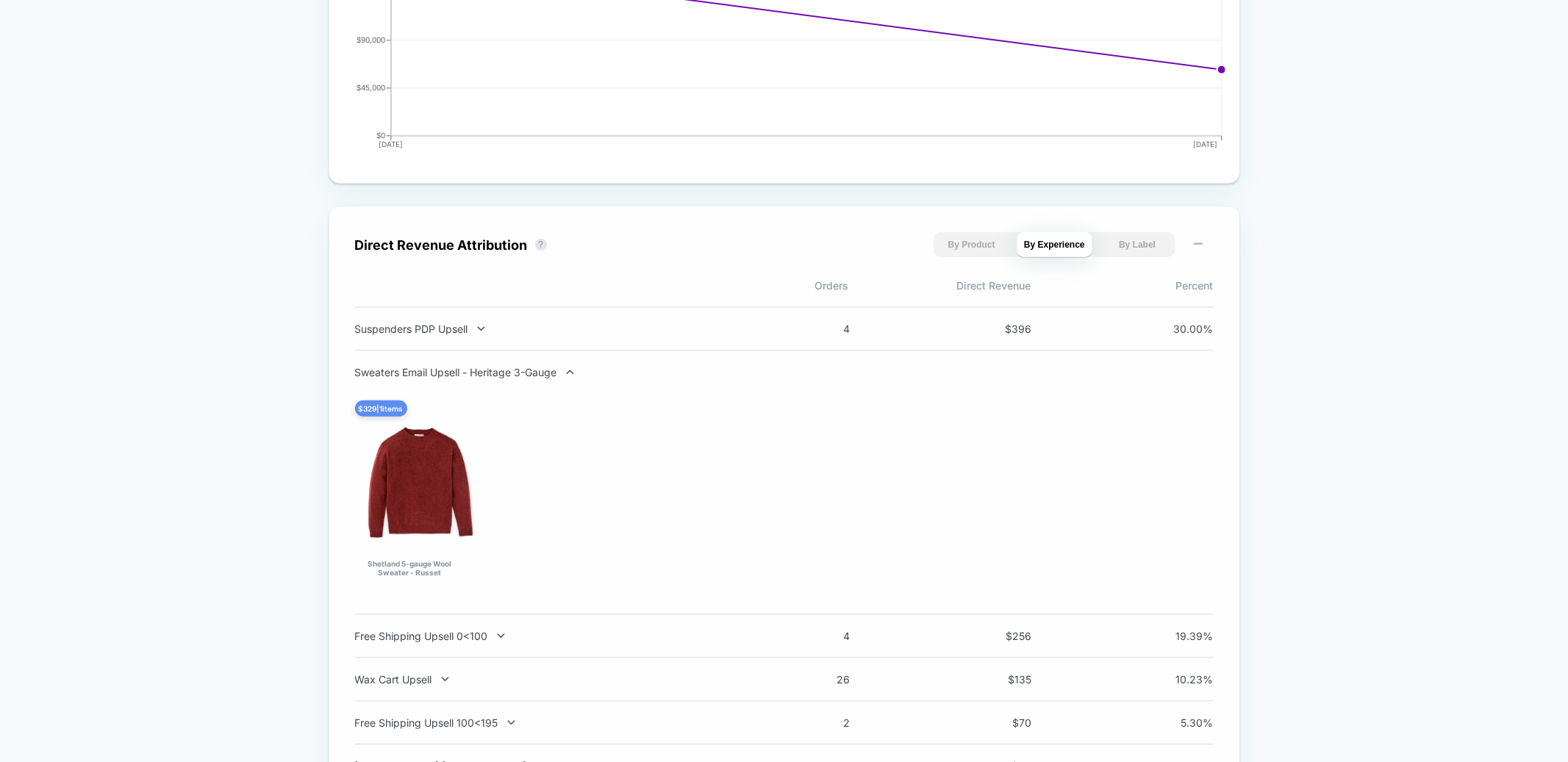
click at [499, 374] on div "Sweaters Email Upsell - Heritage 3-Gauge" at bounding box center [548, 372] width 386 height 12
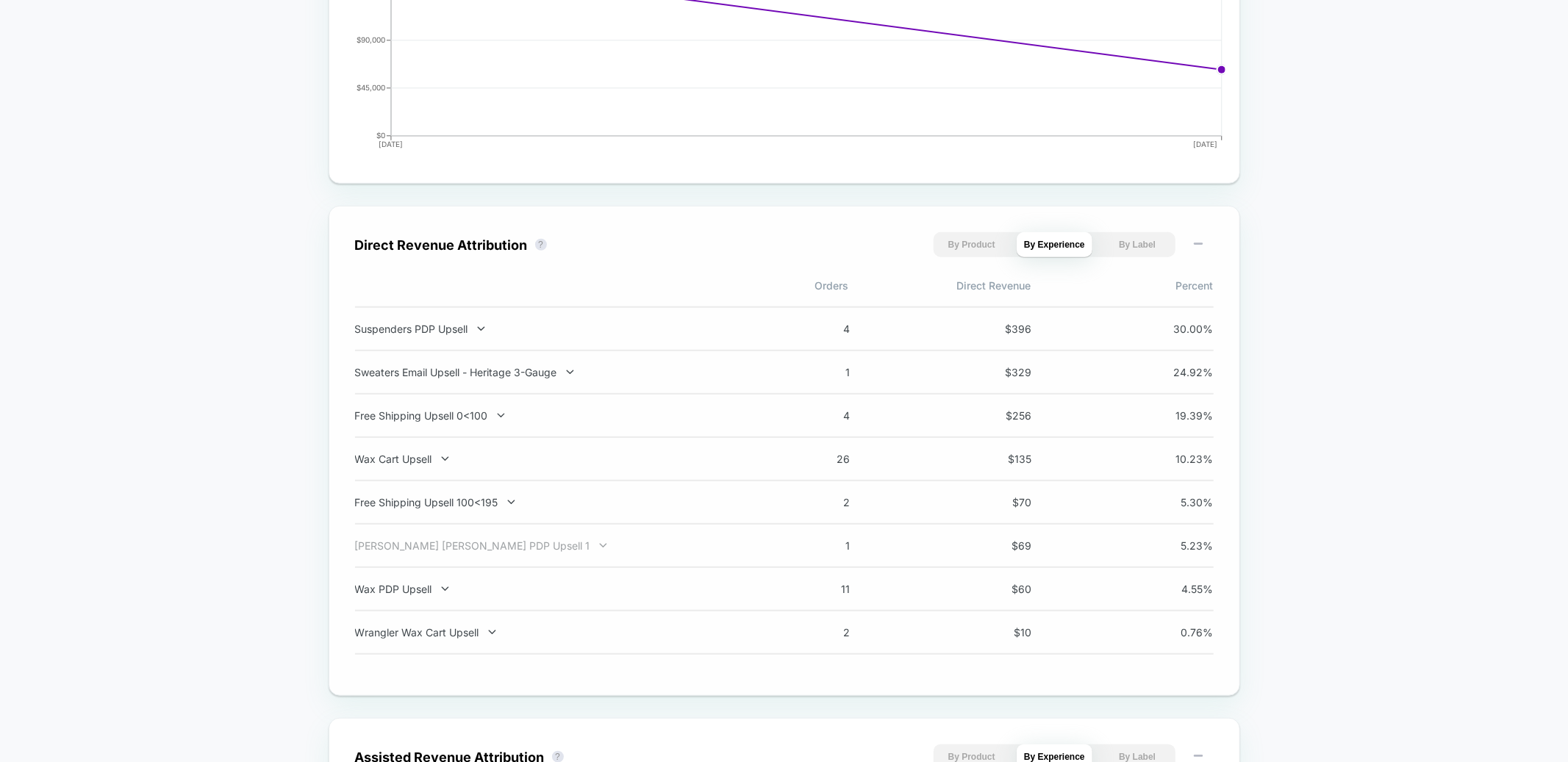
click at [457, 548] on div "Dryden Dopp PDP Upsell 1" at bounding box center [548, 545] width 386 height 12
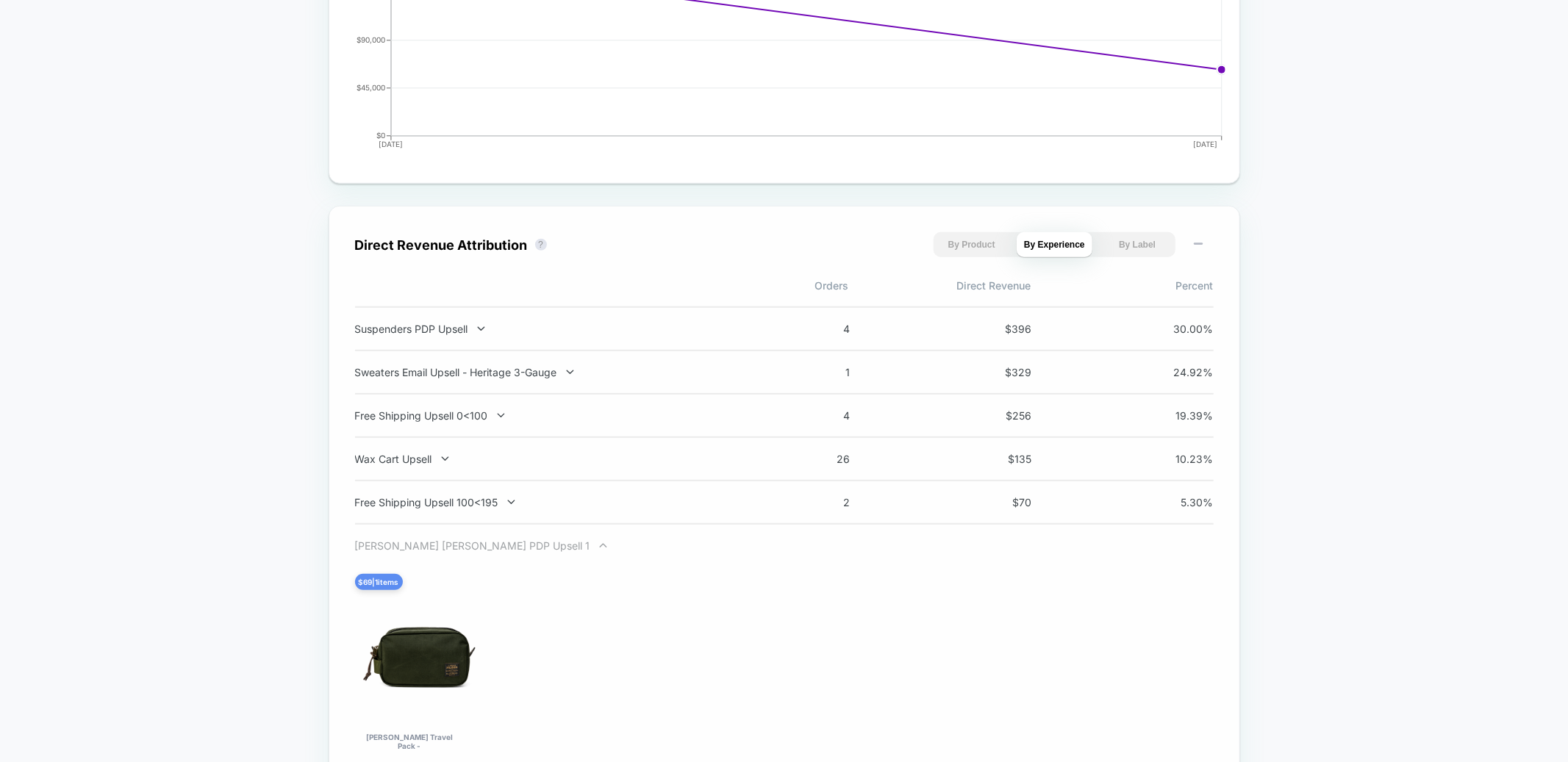
click at [444, 543] on div "Dryden Dopp PDP Upsell 1" at bounding box center [548, 545] width 386 height 12
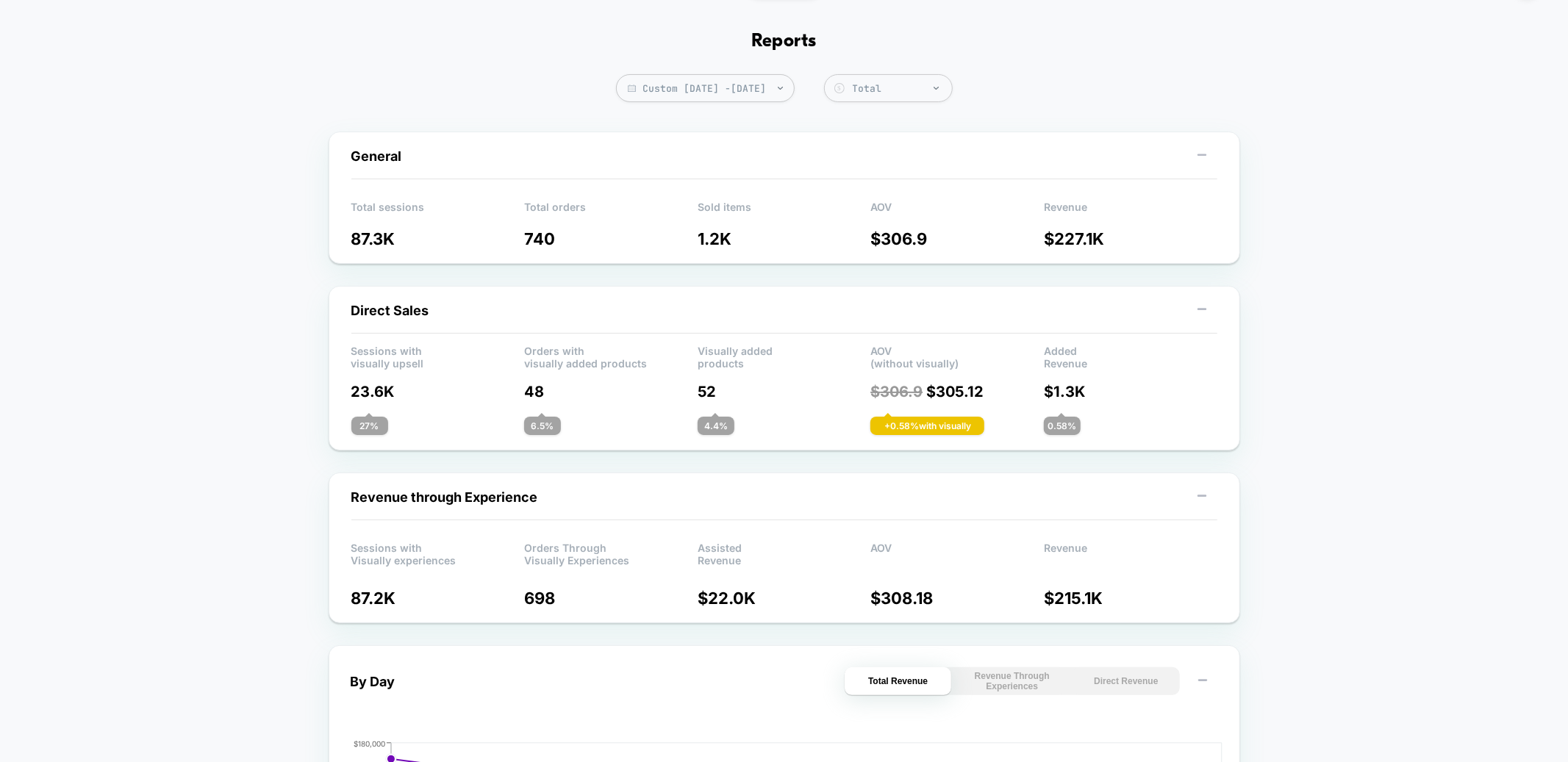
scroll to position [0, 0]
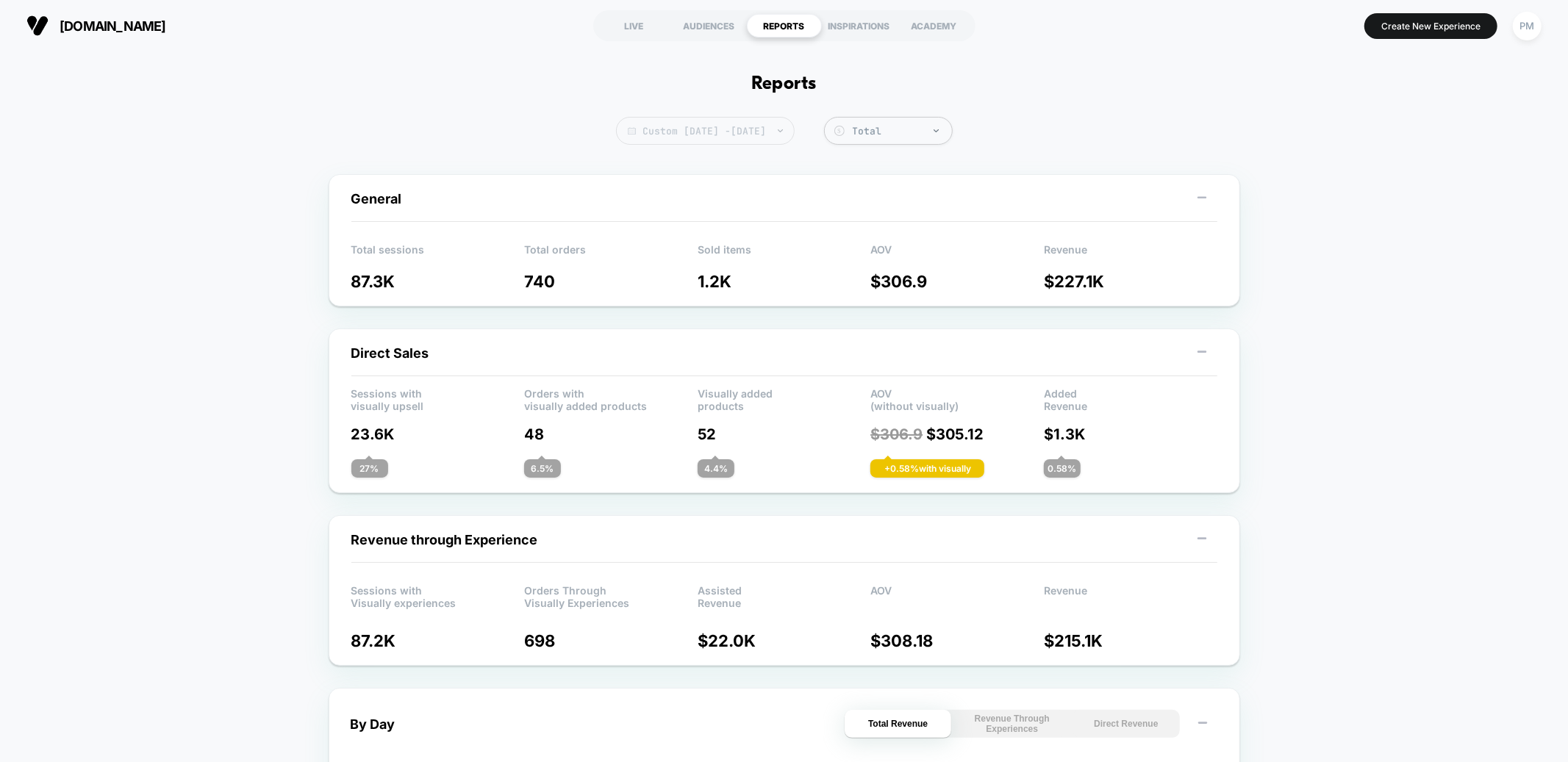
click at [765, 125] on span "Custom Oct 12, 2025 - Oct 13, 2025" at bounding box center [706, 131] width 179 height 28
select select "*"
select select "****"
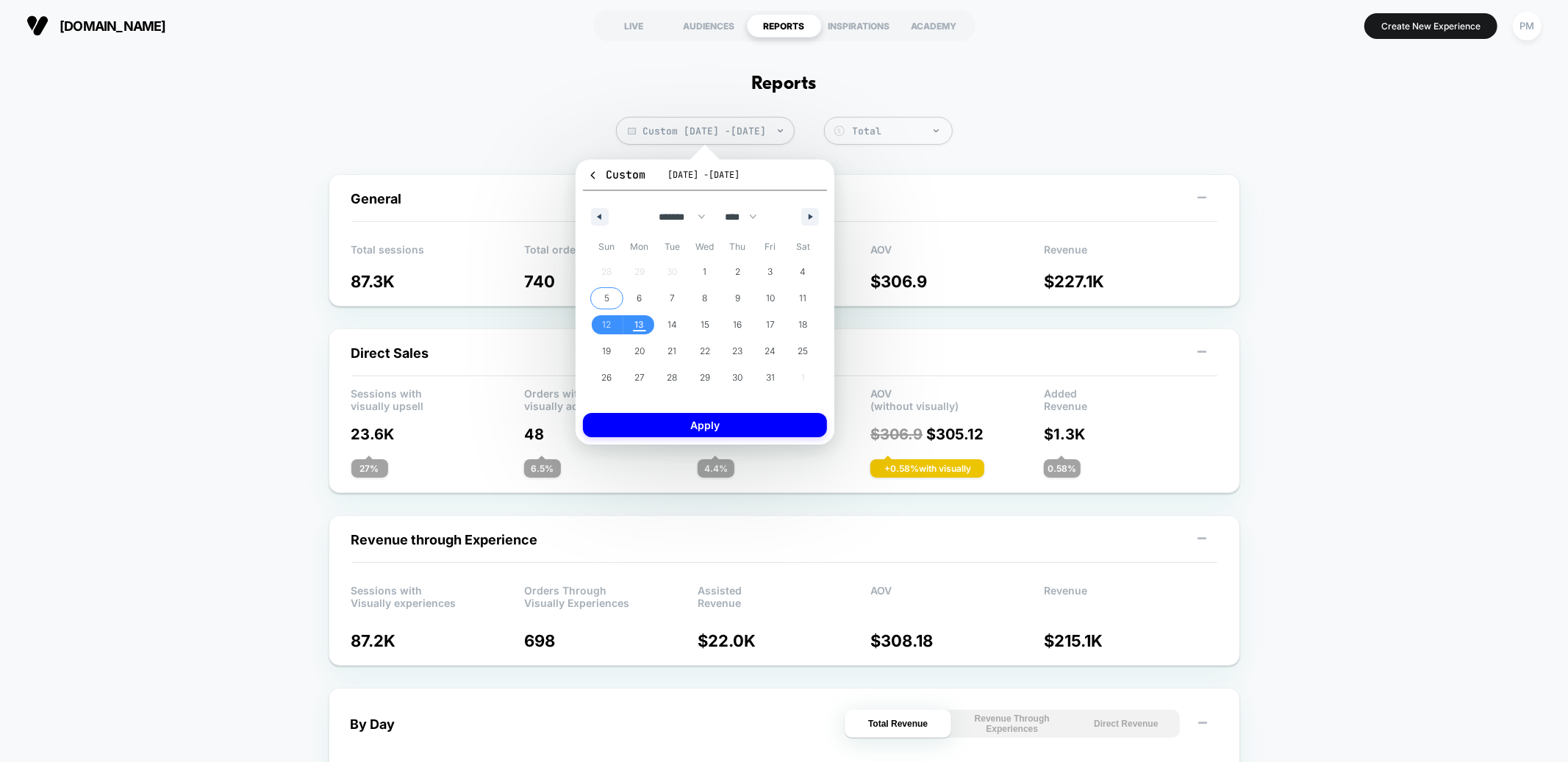
drag, startPoint x: 607, startPoint y: 295, endPoint x: 687, endPoint y: 288, distance: 80.3
click at [607, 295] on span "5" at bounding box center [607, 298] width 5 height 27
click at [803, 295] on span "11" at bounding box center [803, 298] width 7 height 27
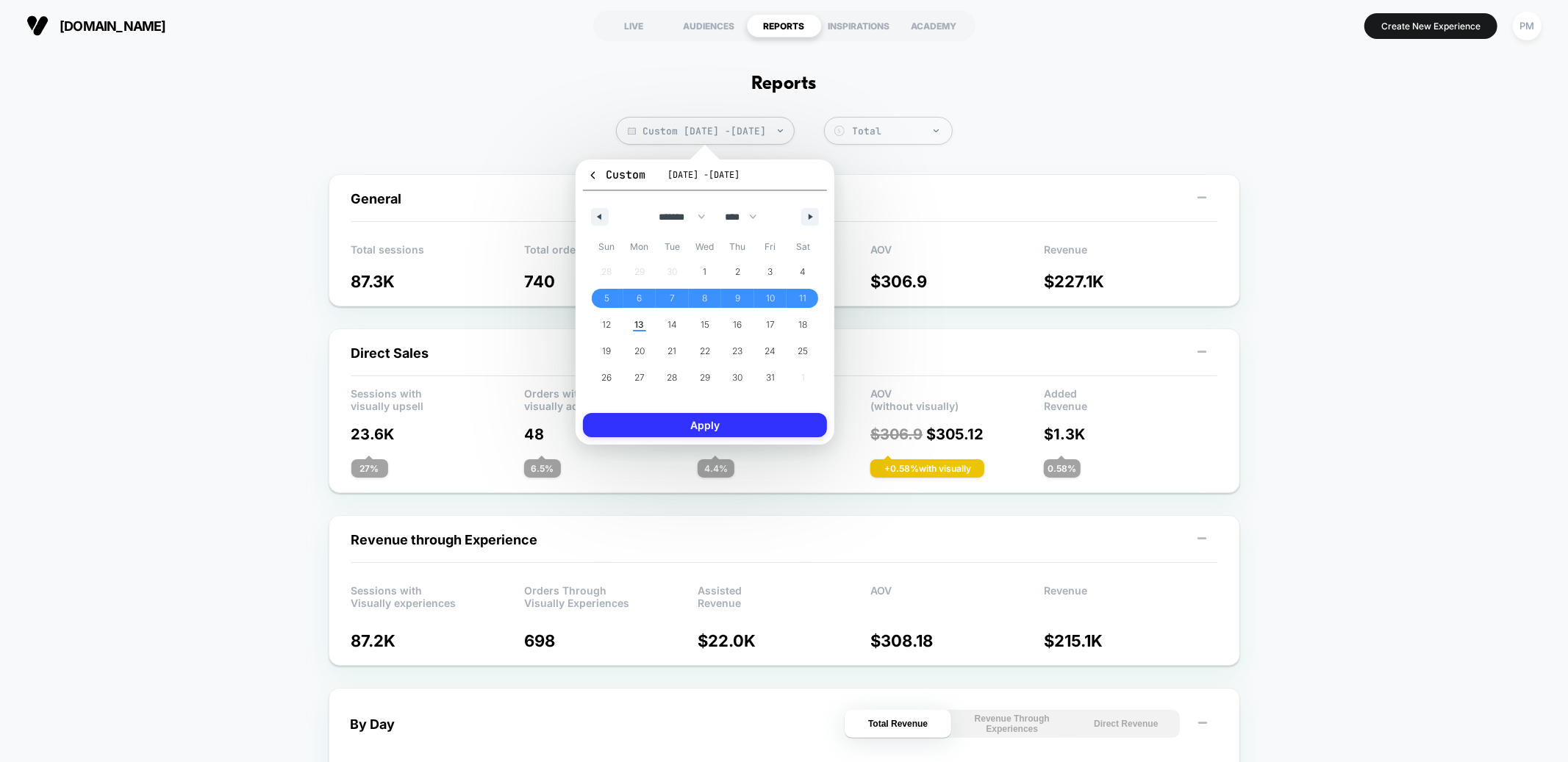
click at [778, 425] on button "Apply" at bounding box center [705, 425] width 244 height 24
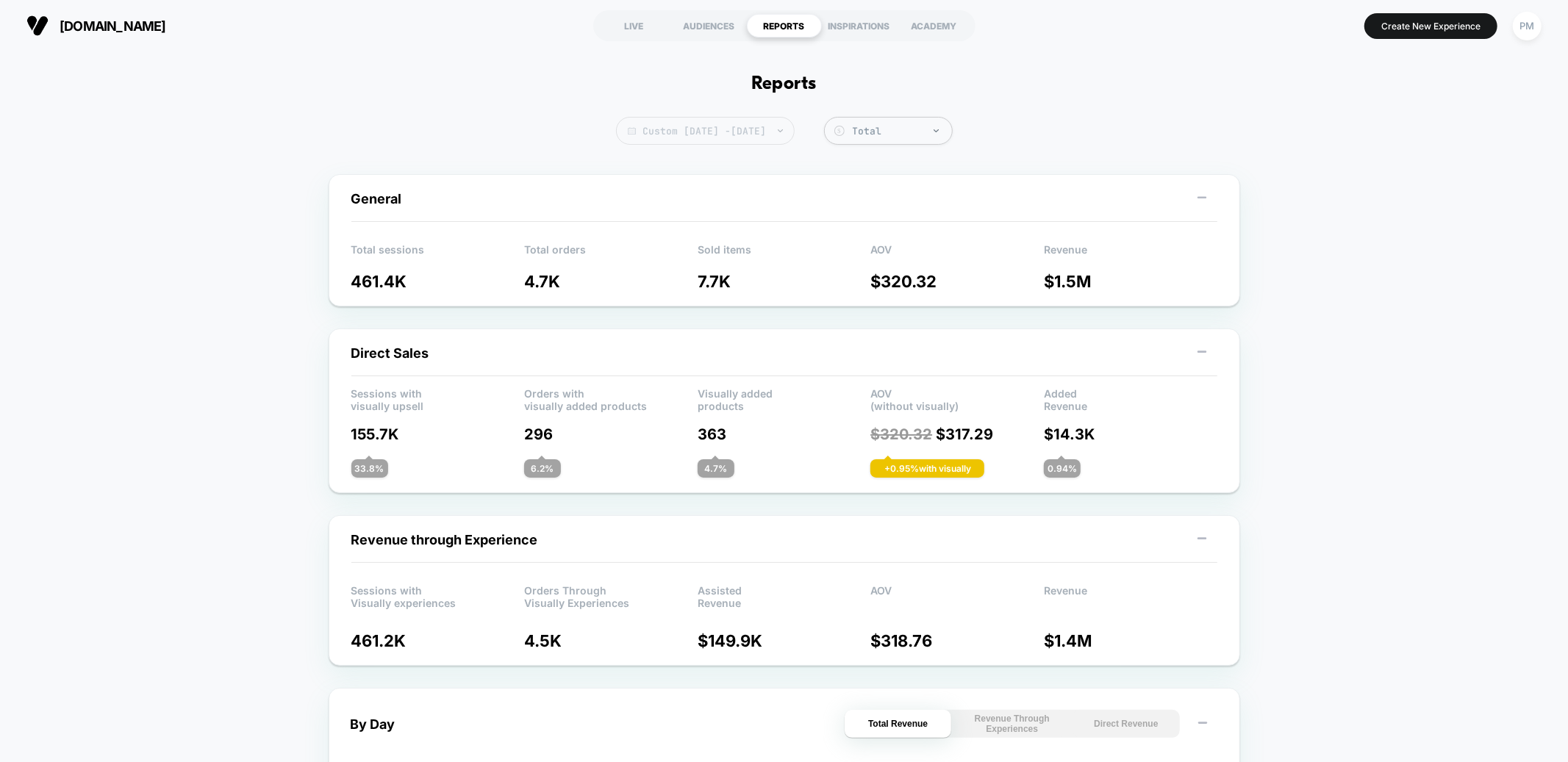
click at [690, 121] on span "Custom Oct 5, 2025 - Oct 13, 2025" at bounding box center [706, 131] width 179 height 28
select select "*"
select select "****"
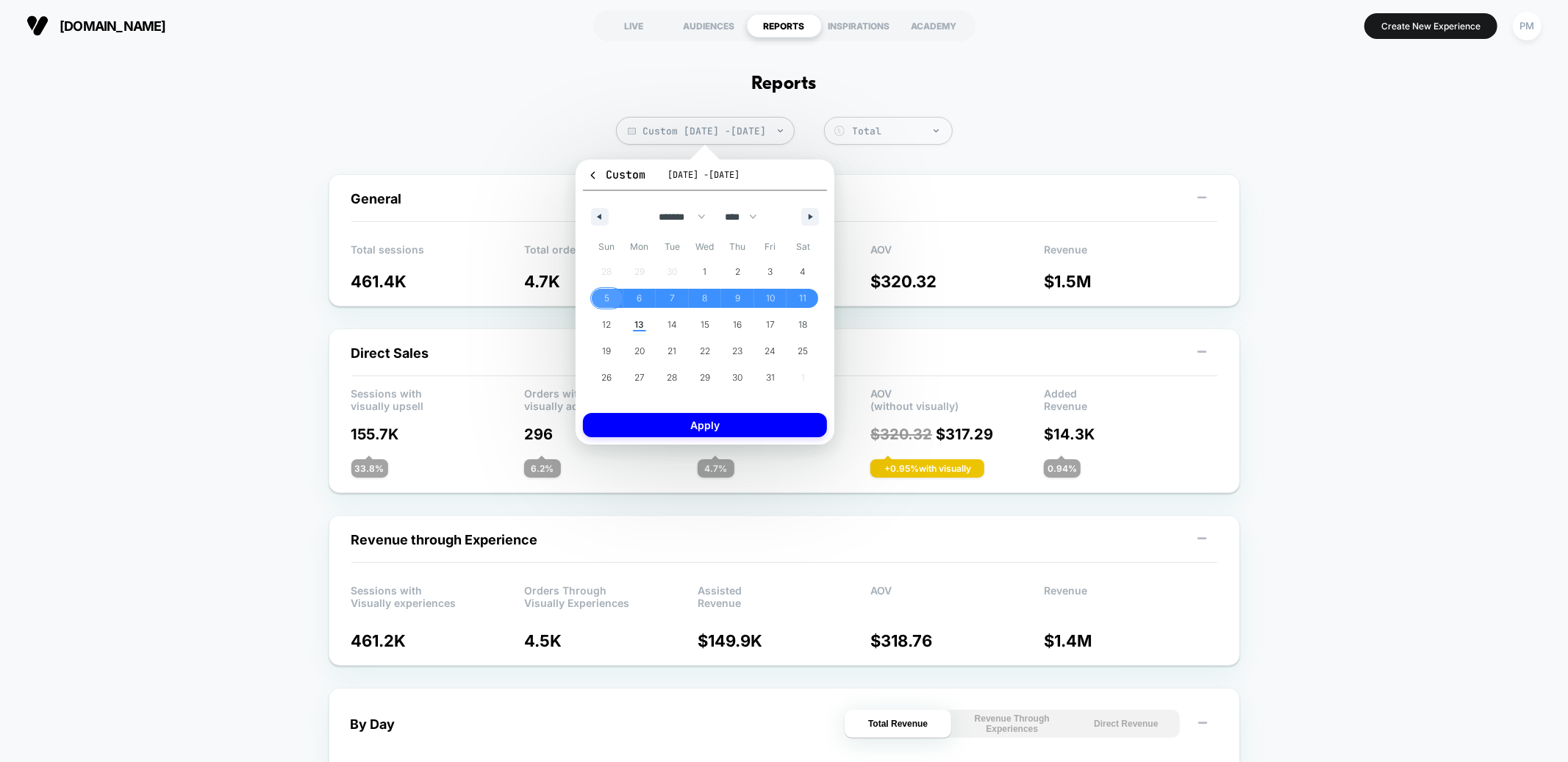
click at [600, 294] on span "5" at bounding box center [607, 298] width 33 height 19
click at [801, 295] on span "11" at bounding box center [803, 298] width 7 height 27
click at [776, 420] on button "Apply" at bounding box center [705, 425] width 244 height 24
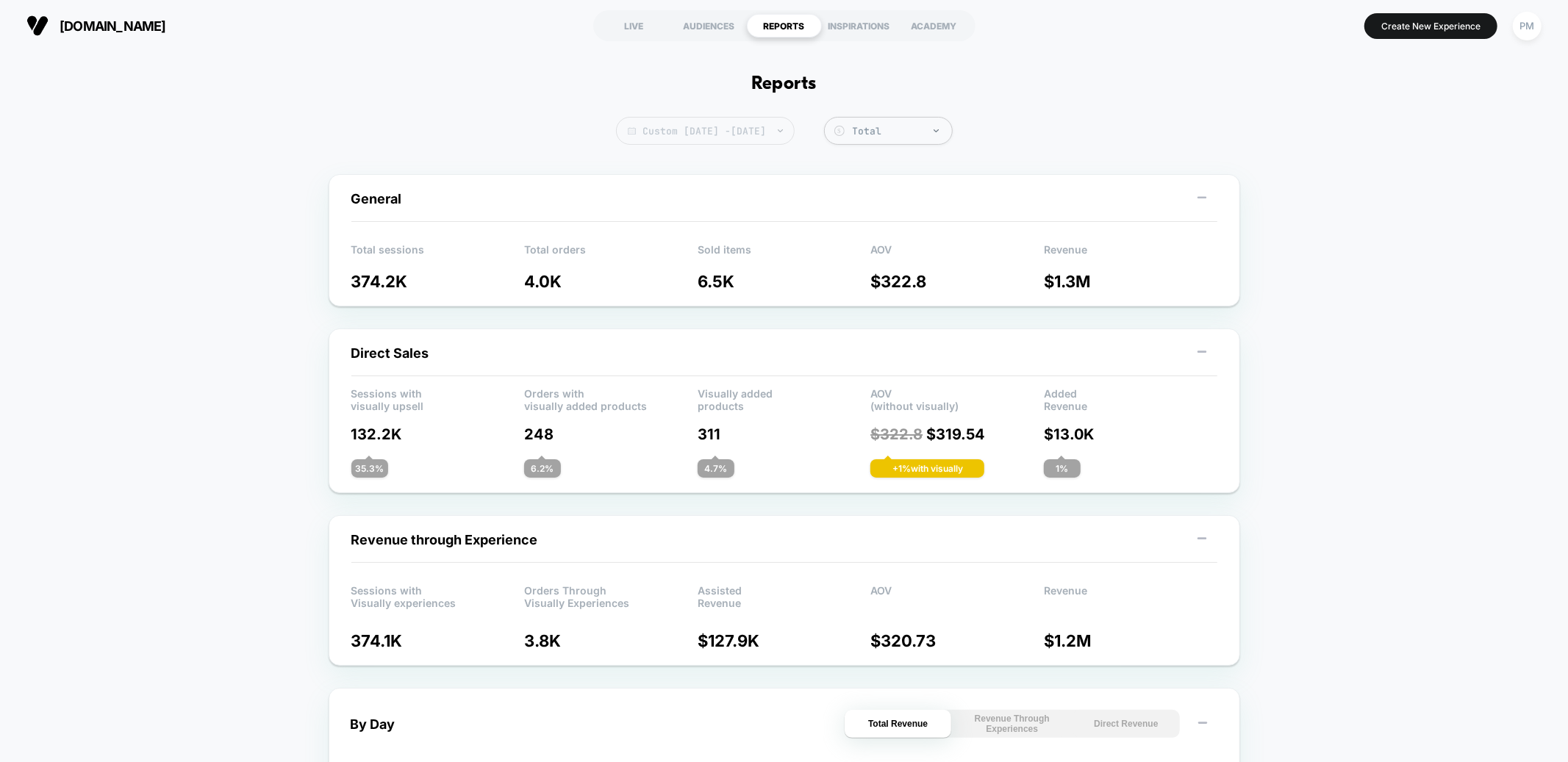
click at [728, 134] on span "Custom Oct 5, 2025 - Oct 11, 2025" at bounding box center [706, 131] width 179 height 28
select select "*"
select select "****"
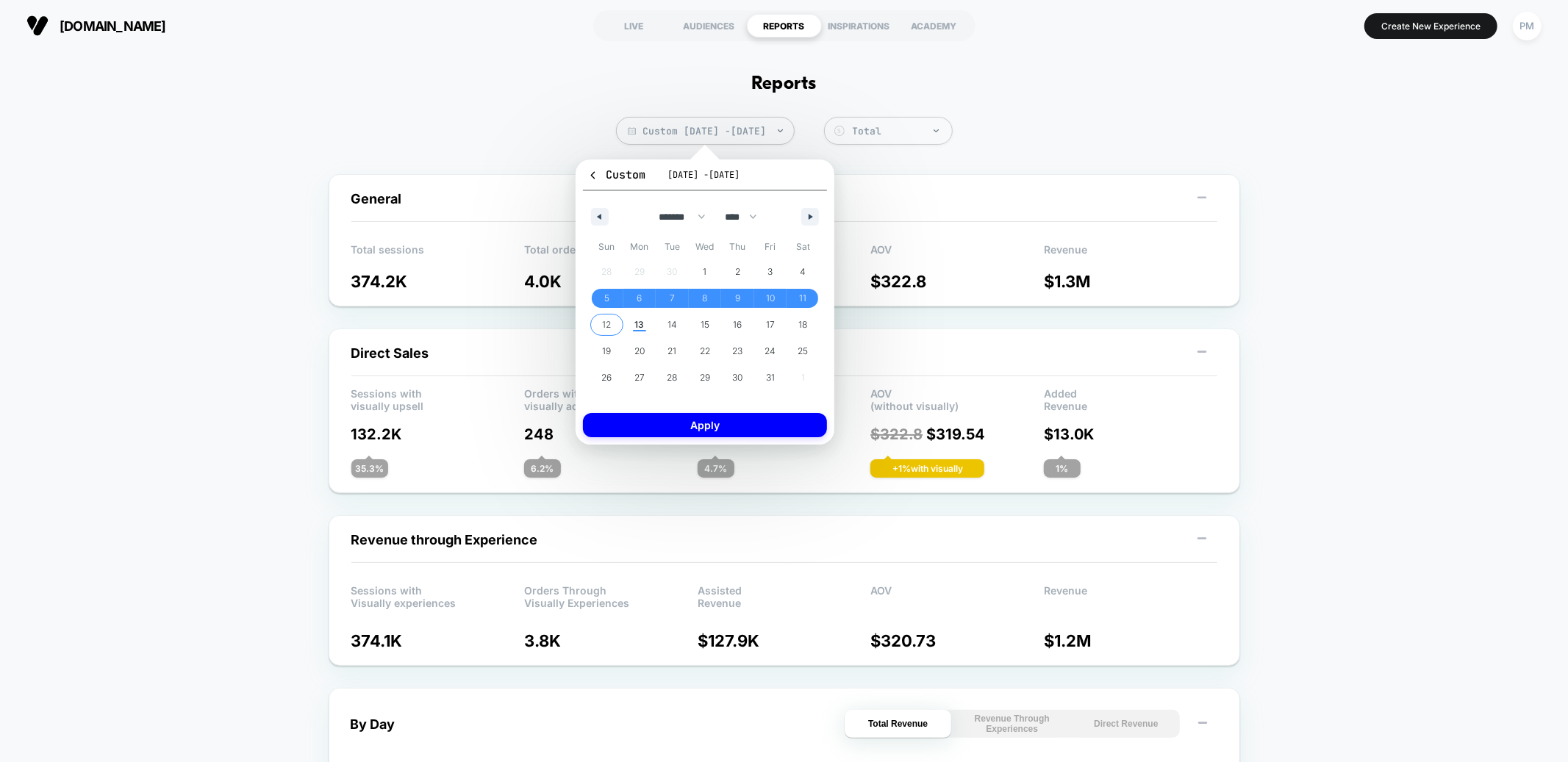
click at [607, 312] on span "12" at bounding box center [607, 325] width 9 height 27
click at [636, 312] on span "13" at bounding box center [640, 325] width 10 height 27
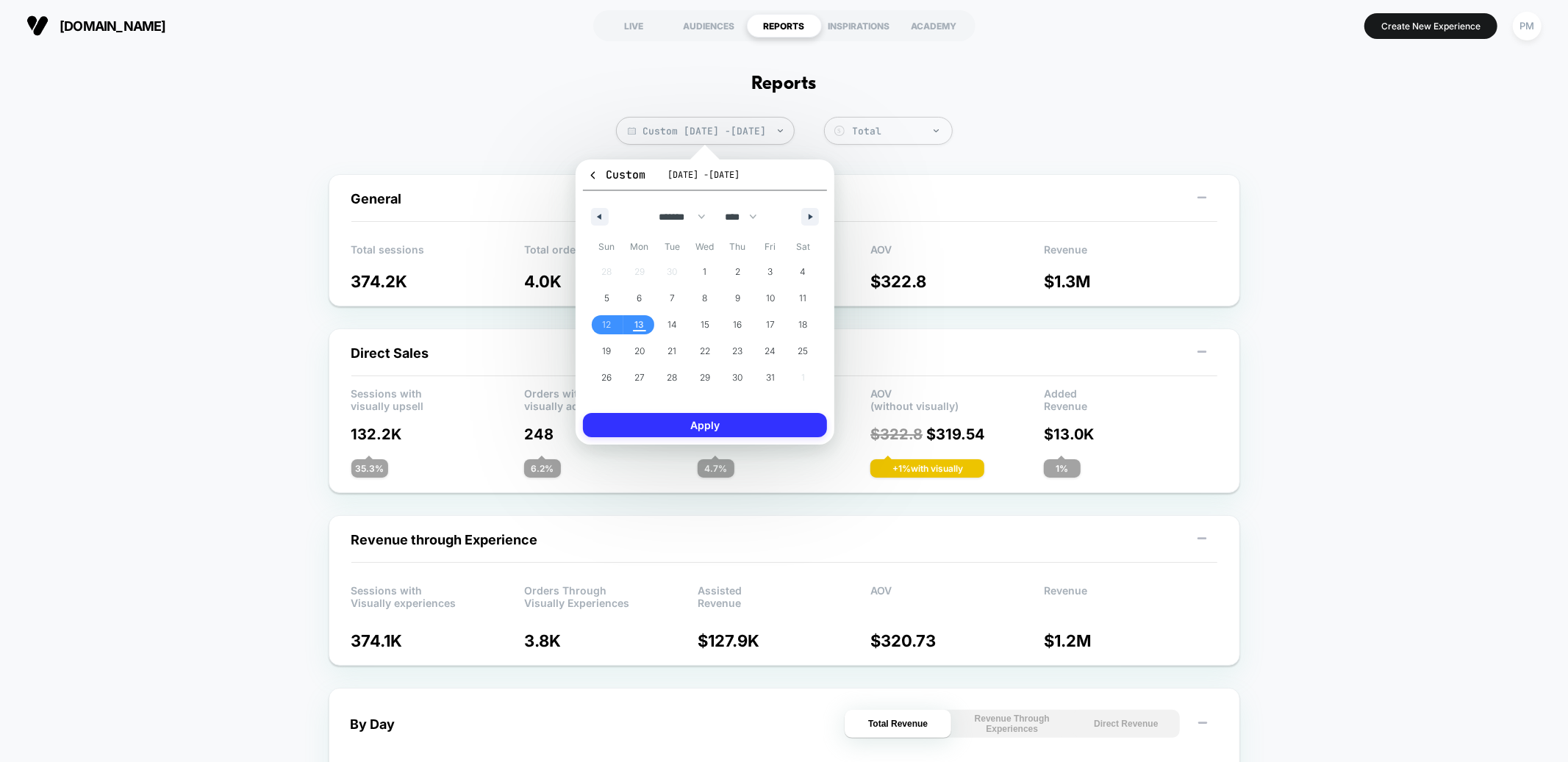
click at [728, 426] on button "Apply" at bounding box center [705, 425] width 244 height 24
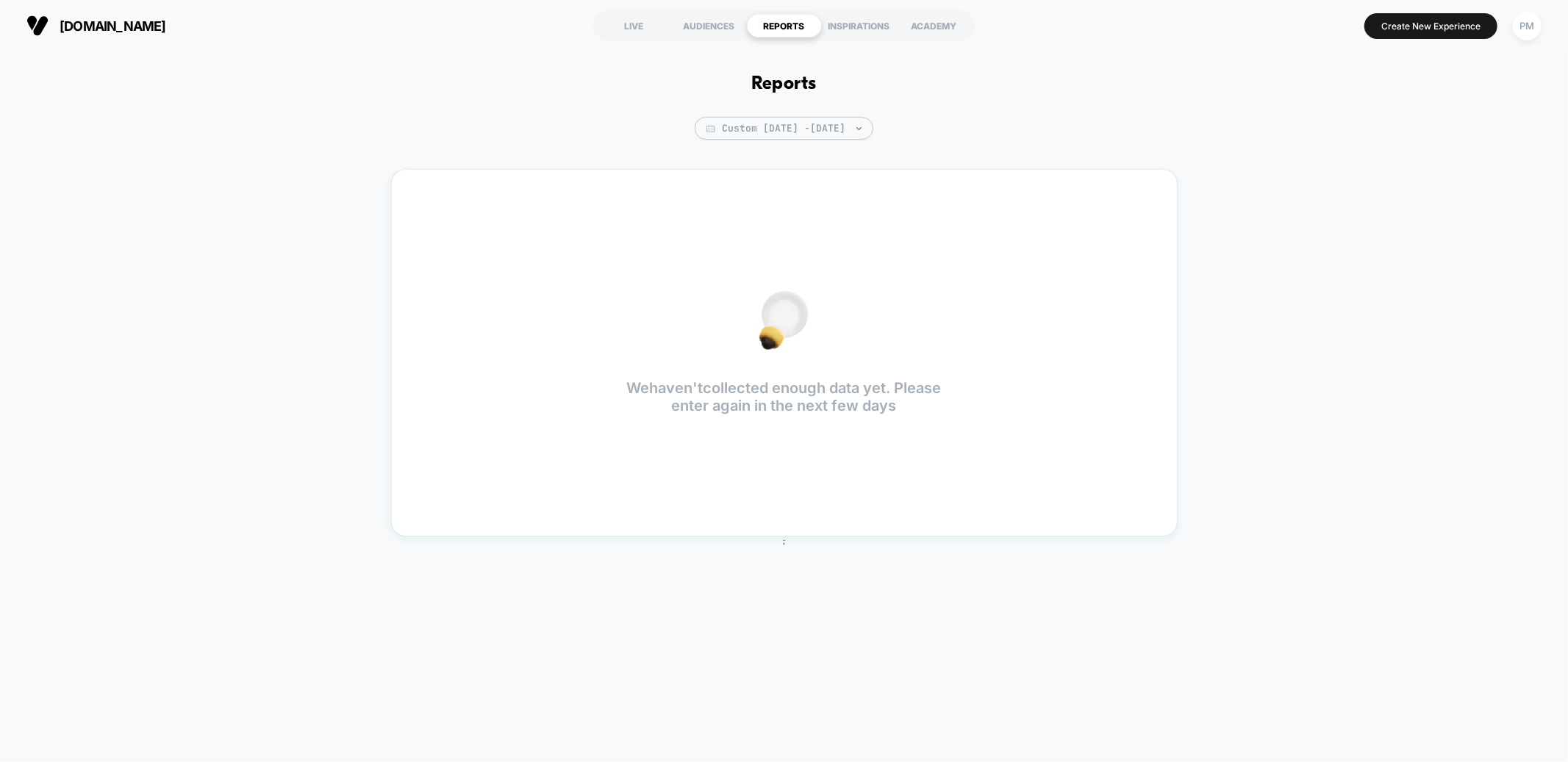
click at [740, 107] on div "Reports Custom Oct 12, 2025 - Oct 11, 2025 We haven't collected enough data yet…" at bounding box center [784, 399] width 1568 height 696
click at [740, 108] on div "Reports Custom Oct 12, 2025 - Oct 11, 2025 We haven't collected enough data yet…" at bounding box center [784, 399] width 1568 height 696
click at [740, 128] on span "Custom Oct 12, 2025 - Oct 11, 2025" at bounding box center [784, 128] width 179 height 23
select select "*"
select select "****"
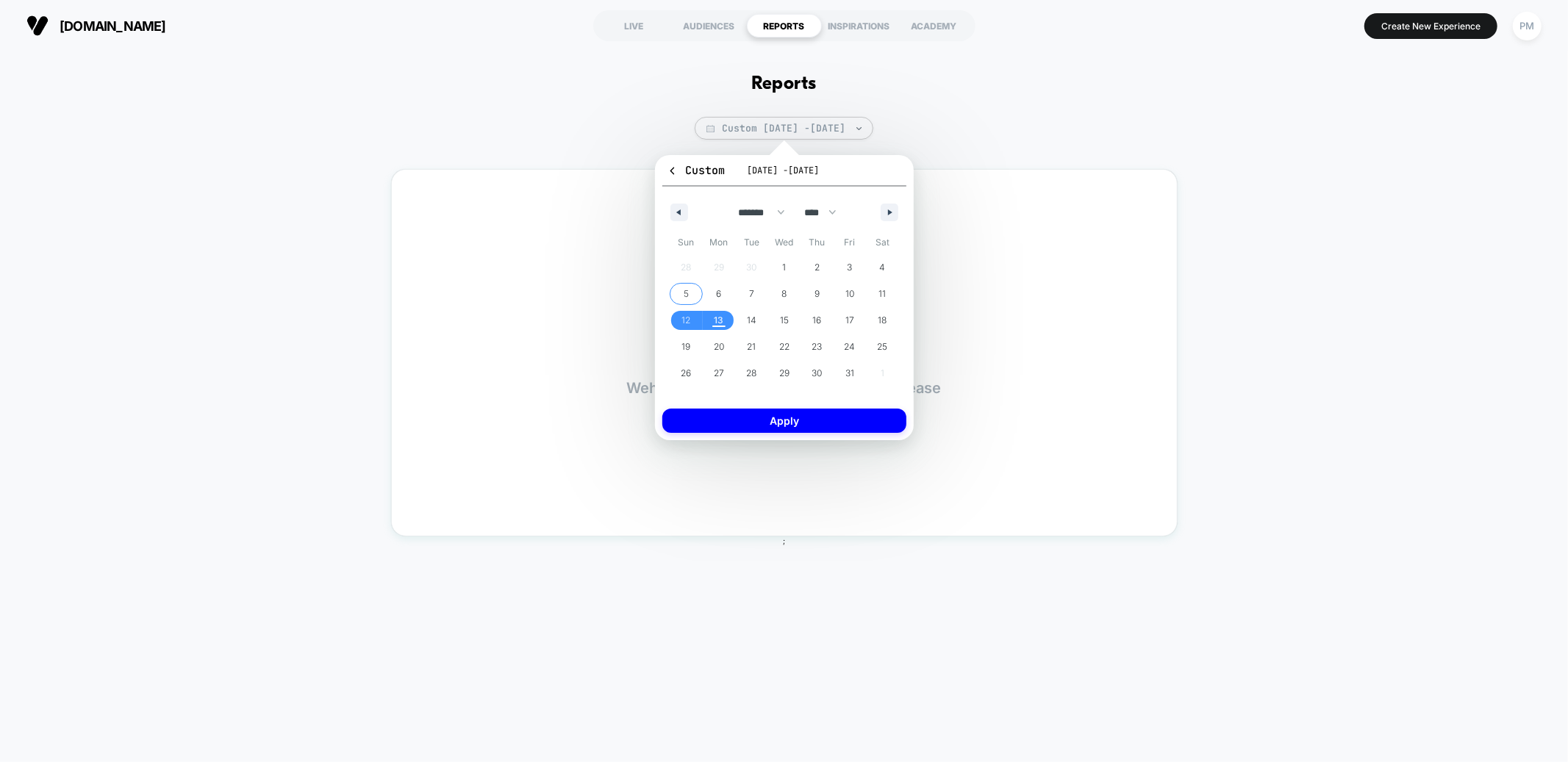
click at [676, 324] on span "12" at bounding box center [686, 321] width 33 height 19
click at [711, 313] on span "13" at bounding box center [719, 321] width 33 height 19
click at [736, 410] on button "Apply" at bounding box center [784, 421] width 244 height 24
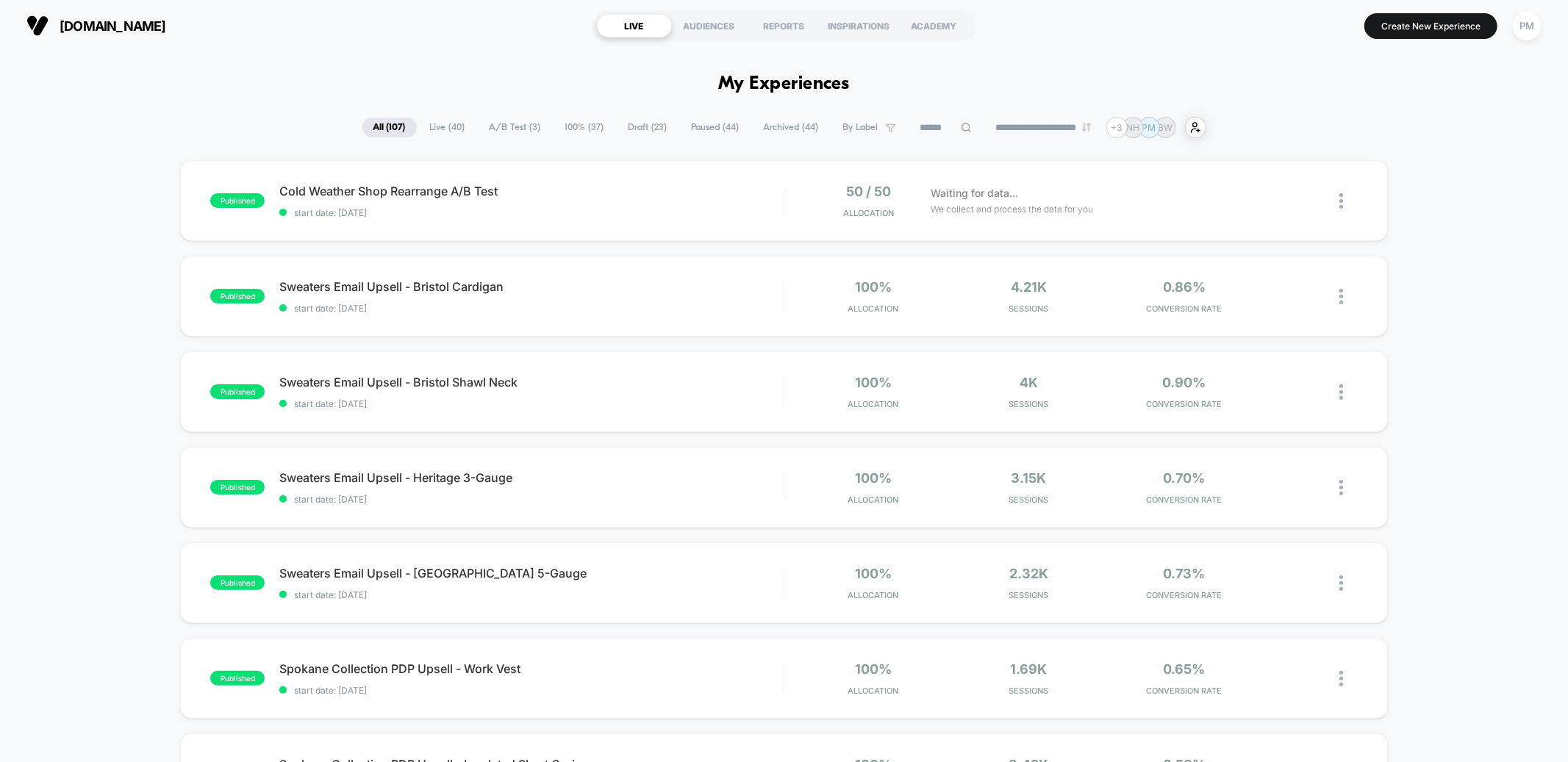
click at [517, 121] on span "A/B Test ( 3 )" at bounding box center [515, 127] width 73 height 20
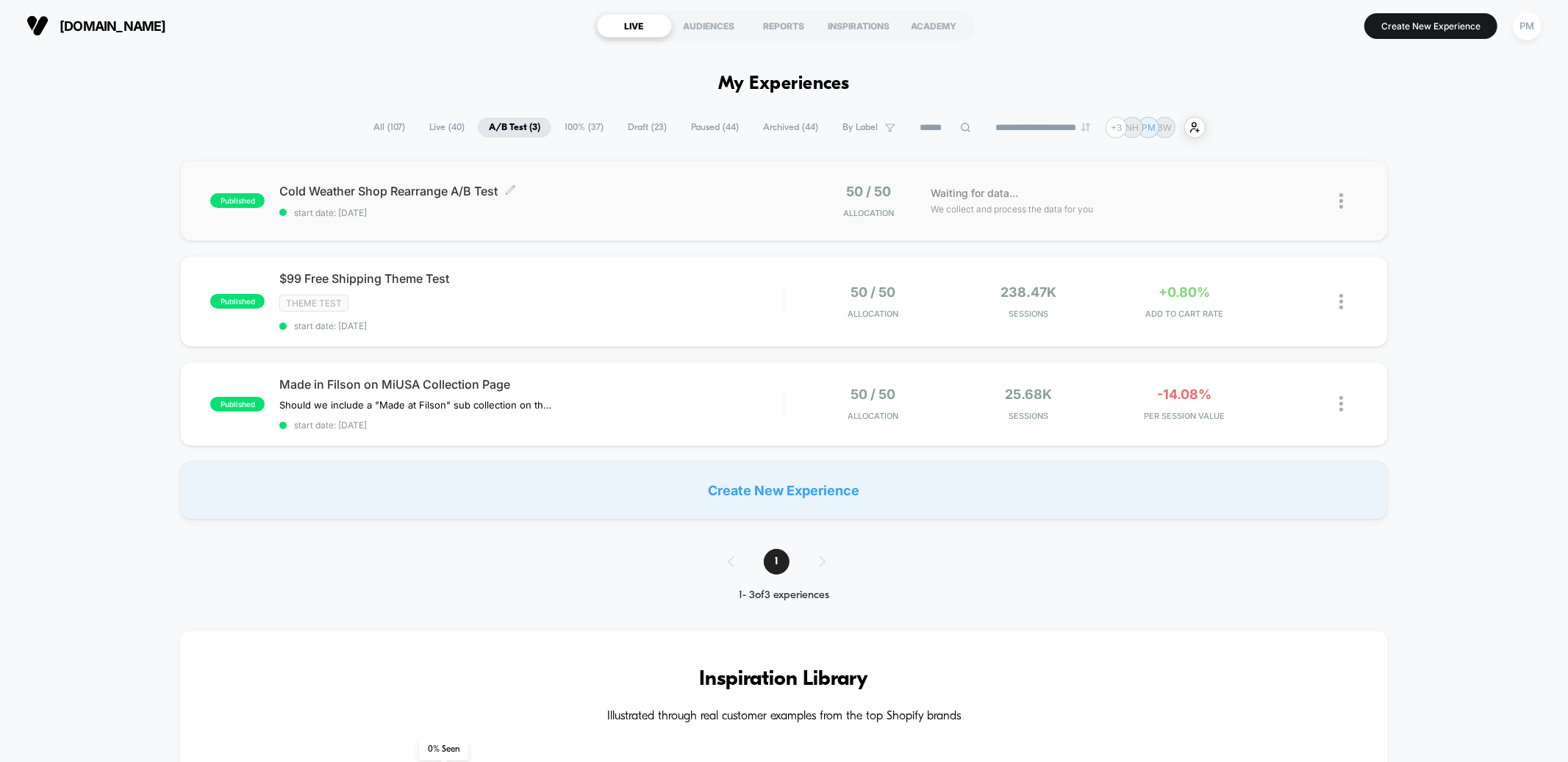
scroll to position [16, 0]
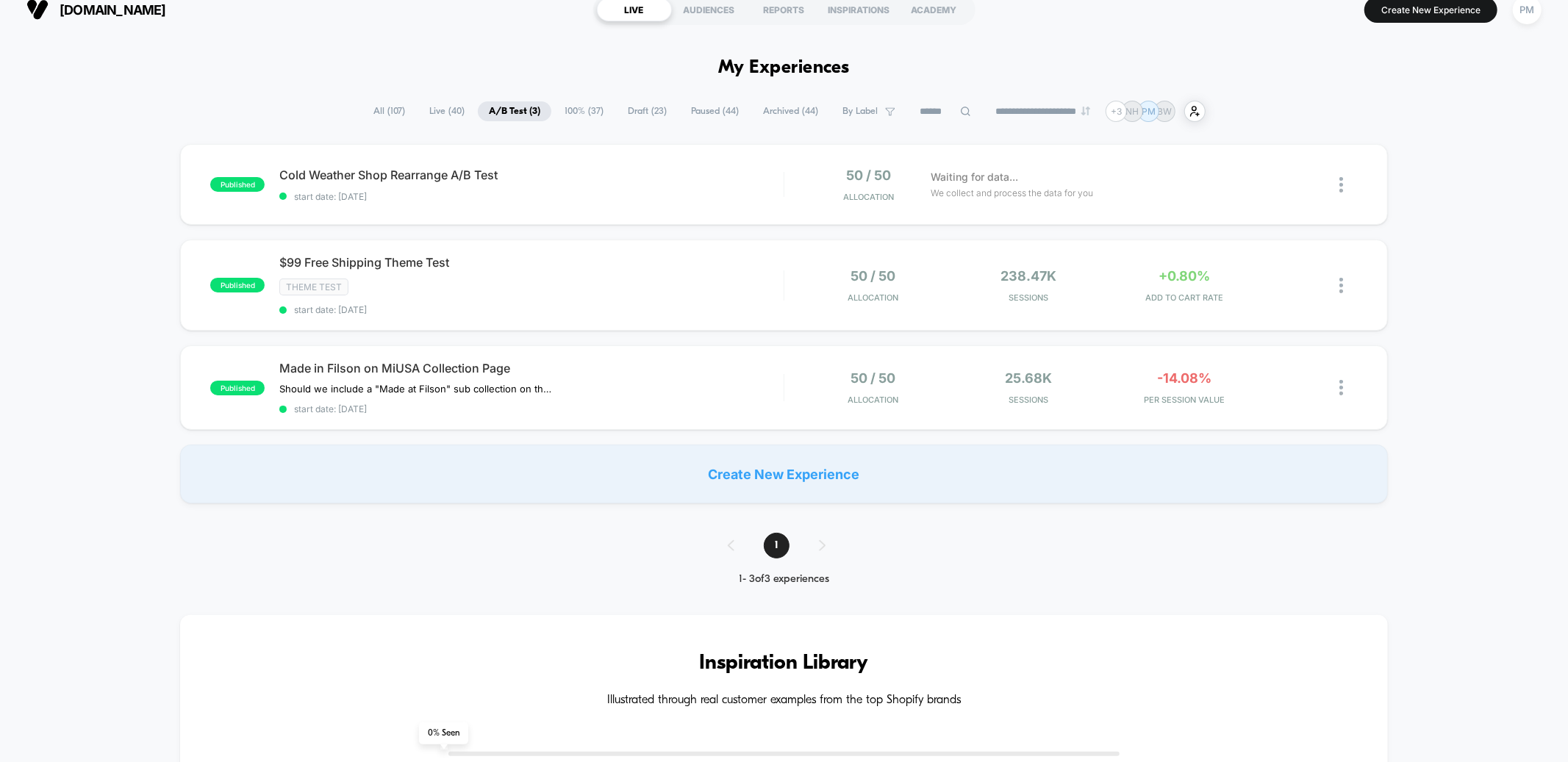
click at [387, 112] on span "All ( 107 )" at bounding box center [389, 111] width 54 height 20
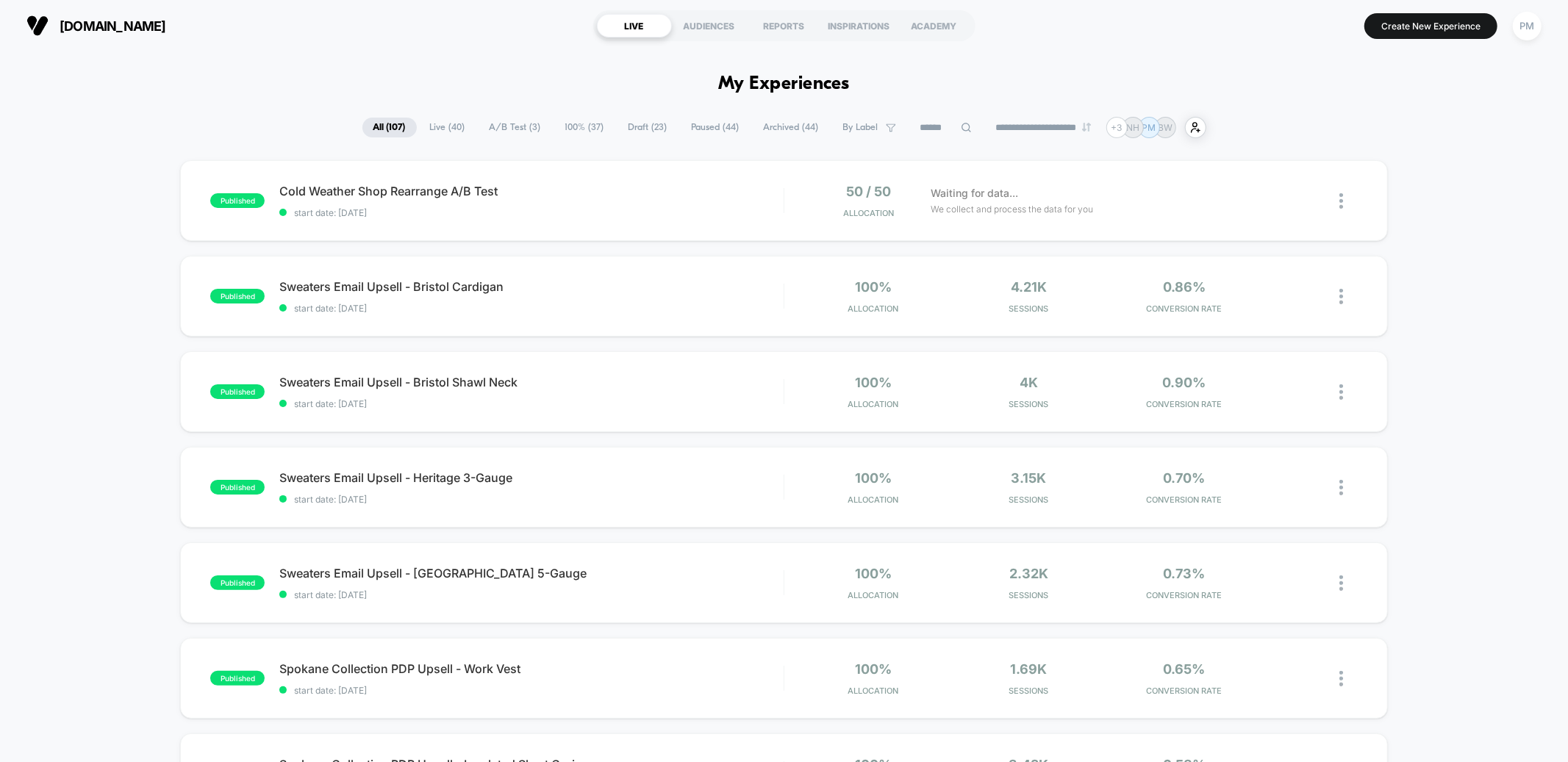
click at [509, 134] on span "A/B Test ( 3 )" at bounding box center [515, 127] width 73 height 20
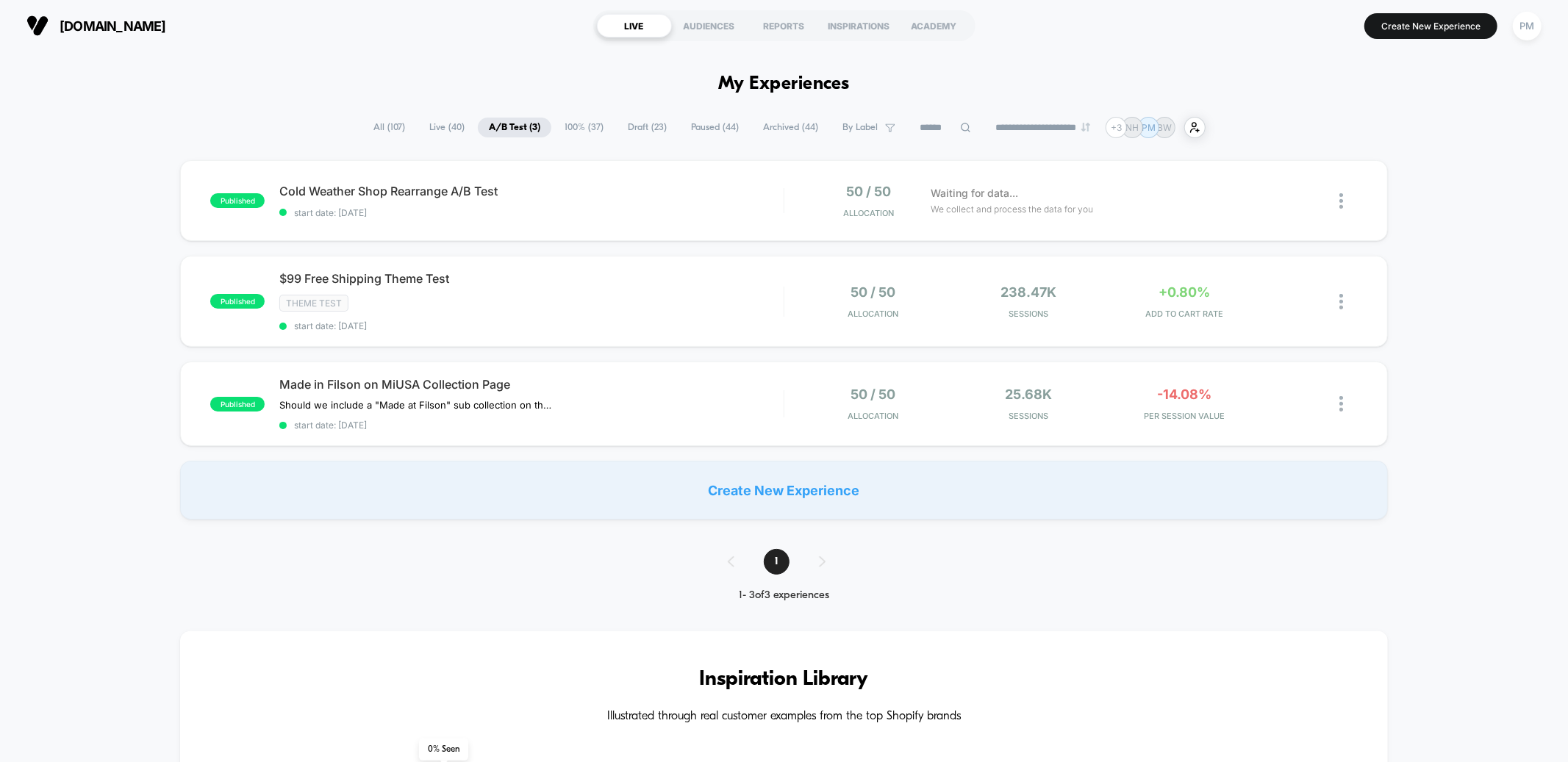
click at [1498, 137] on div "**********" at bounding box center [784, 127] width 1568 height 21
click at [799, 25] on div "REPORTS" at bounding box center [784, 25] width 75 height 23
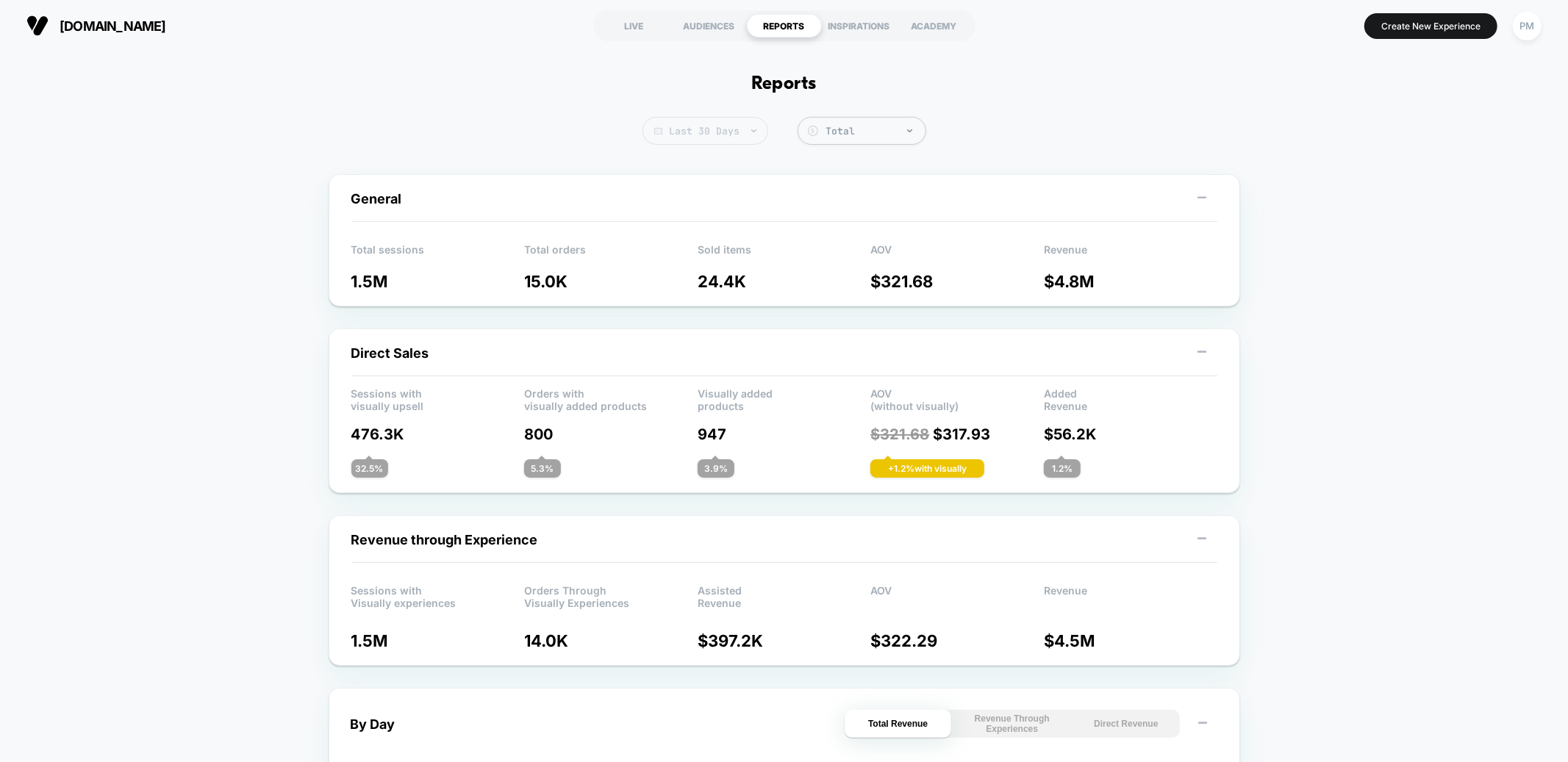
click at [726, 137] on span "Last 30 Days" at bounding box center [706, 131] width 126 height 28
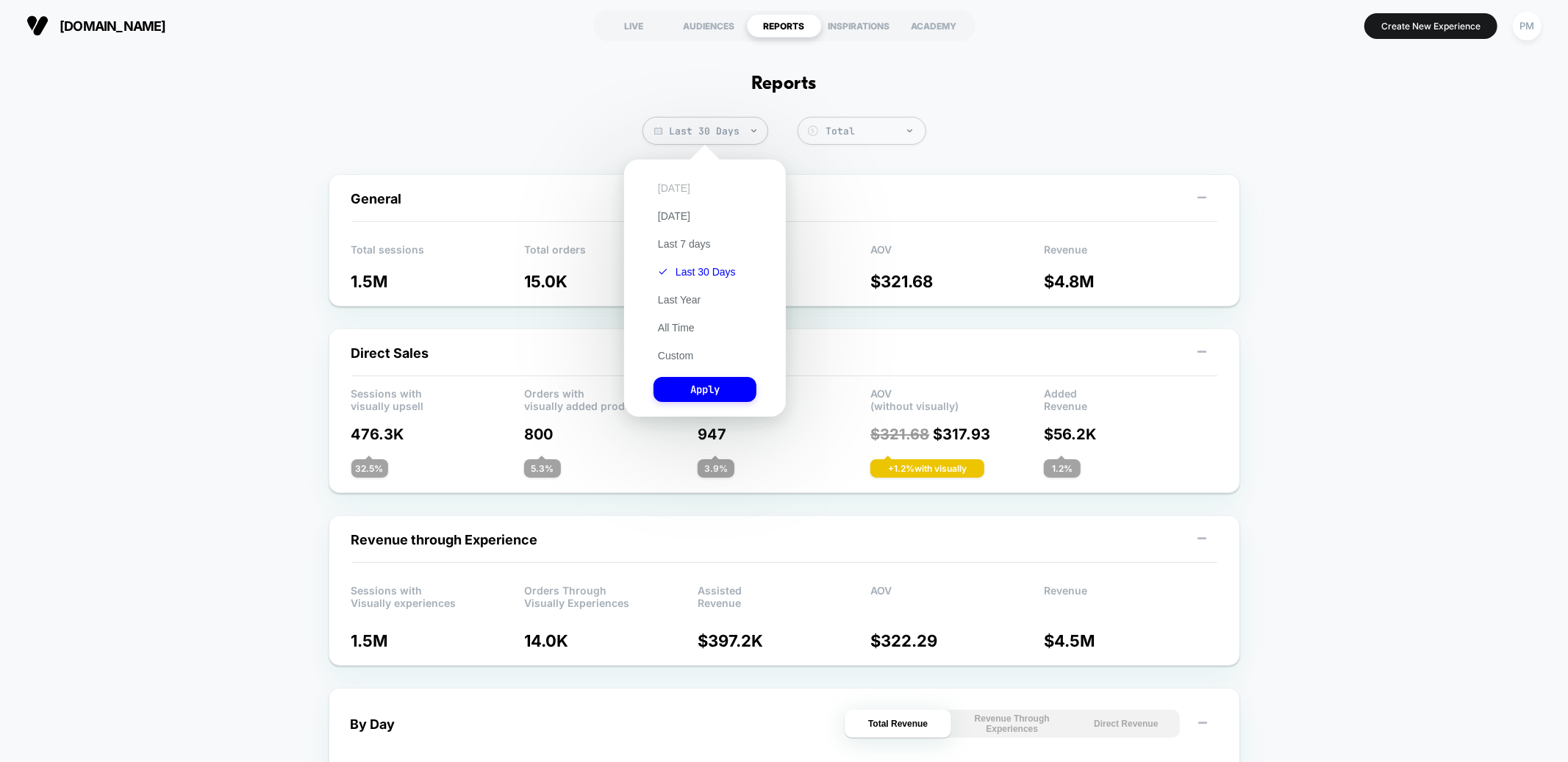
click at [674, 188] on button "Today" at bounding box center [673, 188] width 41 height 13
click at [703, 389] on button "Apply" at bounding box center [705, 389] width 103 height 25
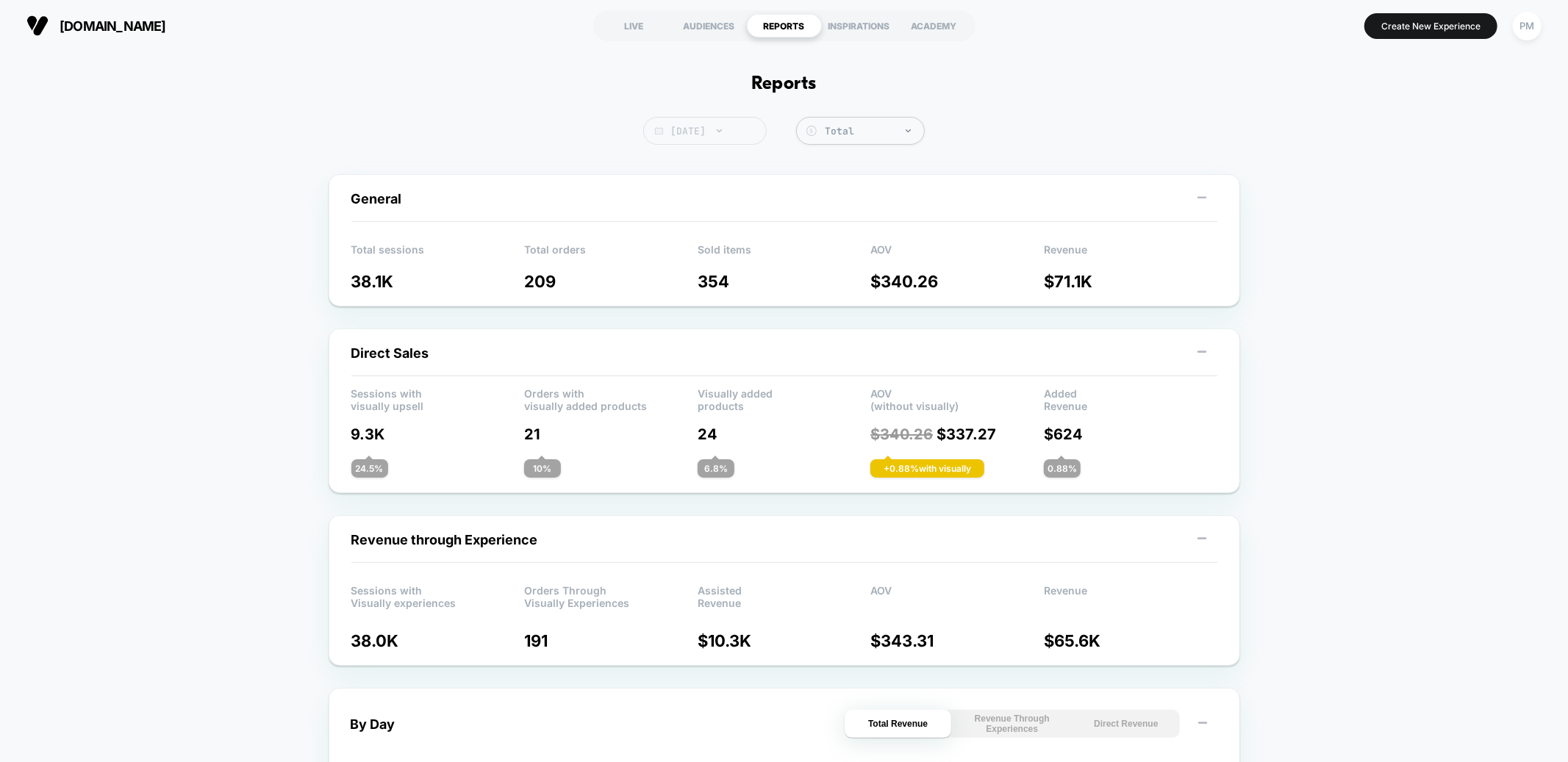
click at [669, 123] on span "Today" at bounding box center [705, 131] width 123 height 28
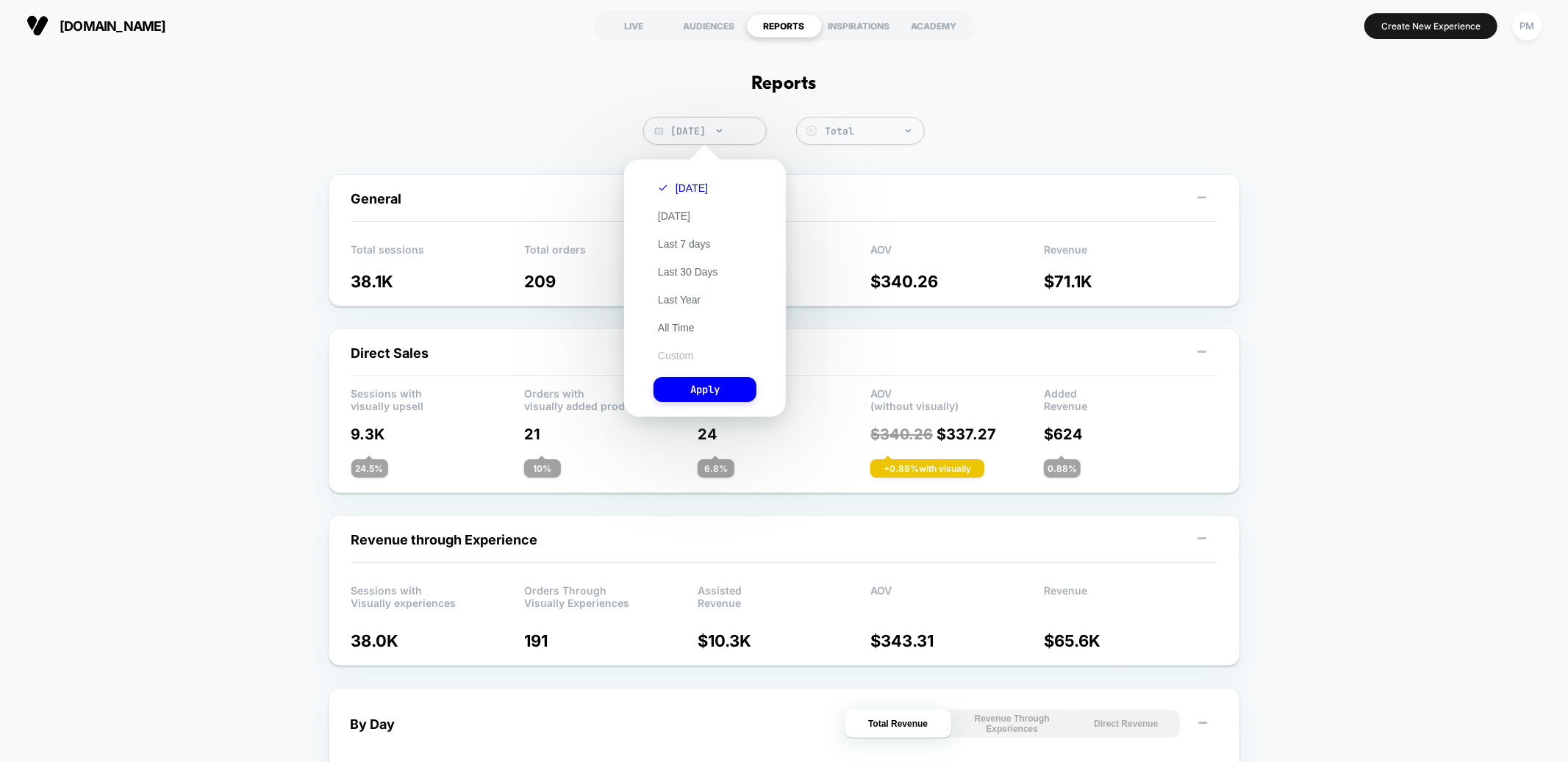
click at [683, 350] on button "Custom" at bounding box center [675, 356] width 44 height 13
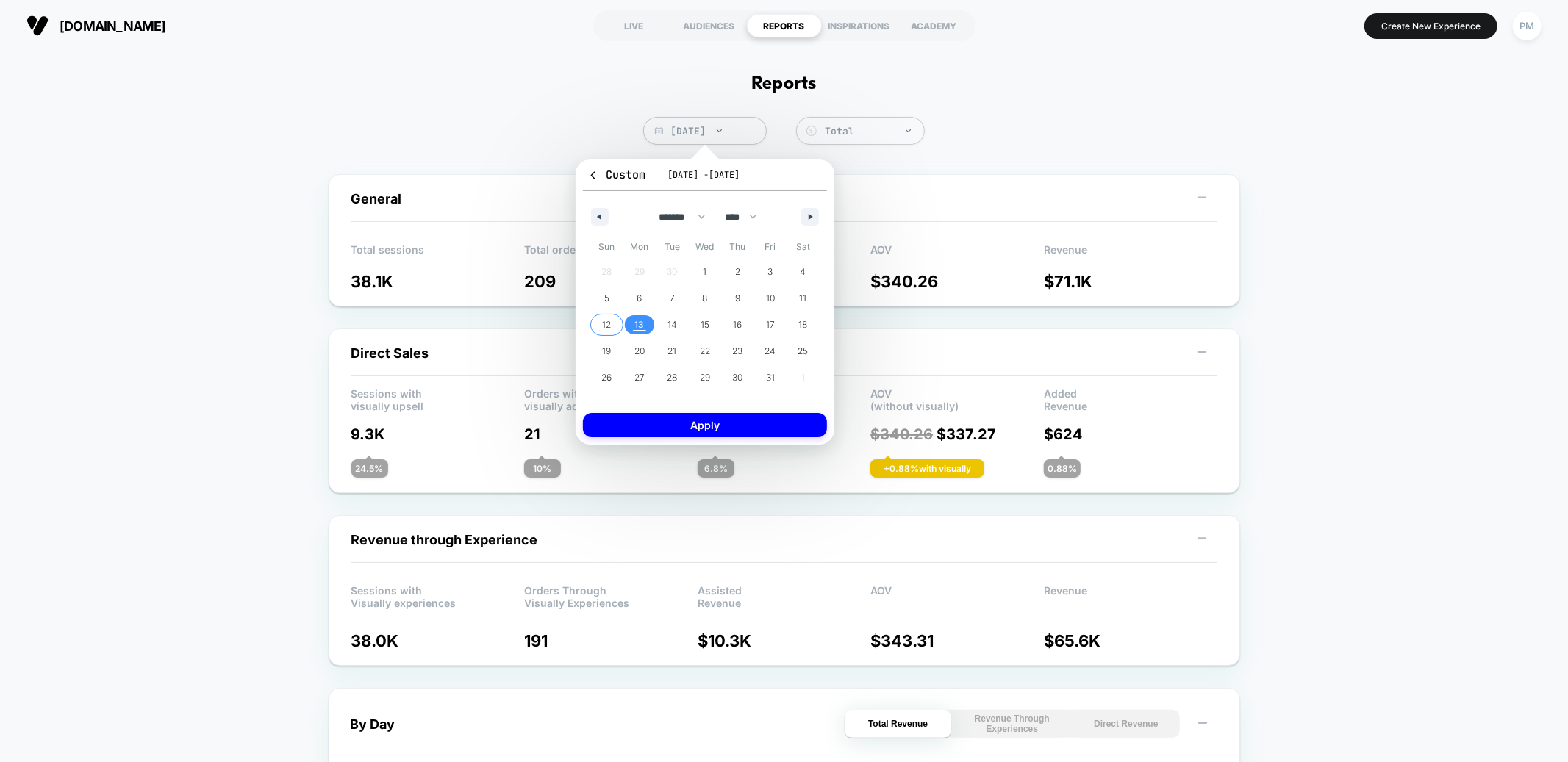
click at [609, 323] on span "12" at bounding box center [607, 325] width 9 height 27
click at [630, 323] on span "13" at bounding box center [640, 325] width 33 height 19
click at [644, 423] on button "Apply" at bounding box center [705, 425] width 244 height 24
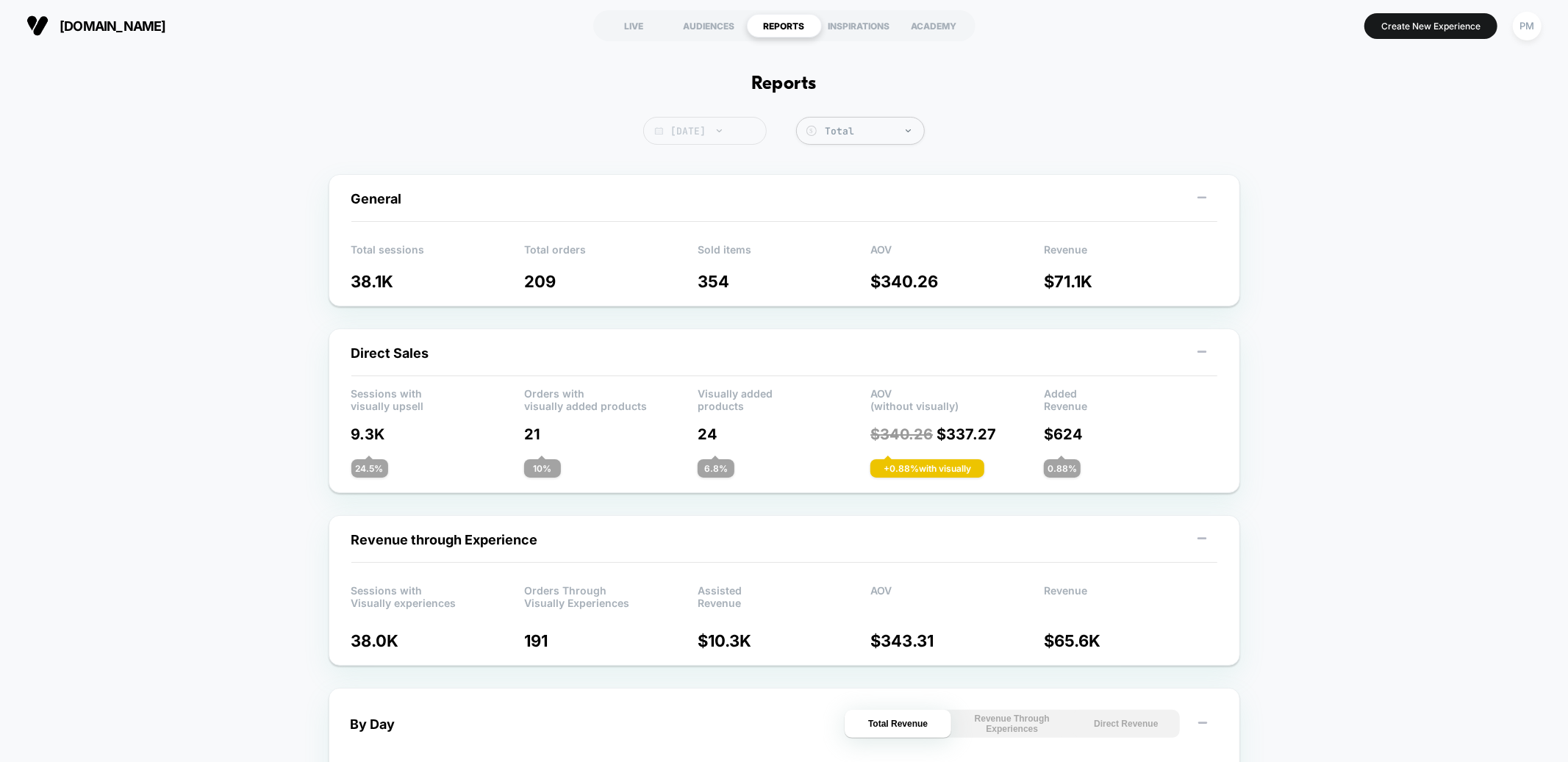
click at [705, 135] on span "Today" at bounding box center [705, 131] width 123 height 28
select select "*"
select select "****"
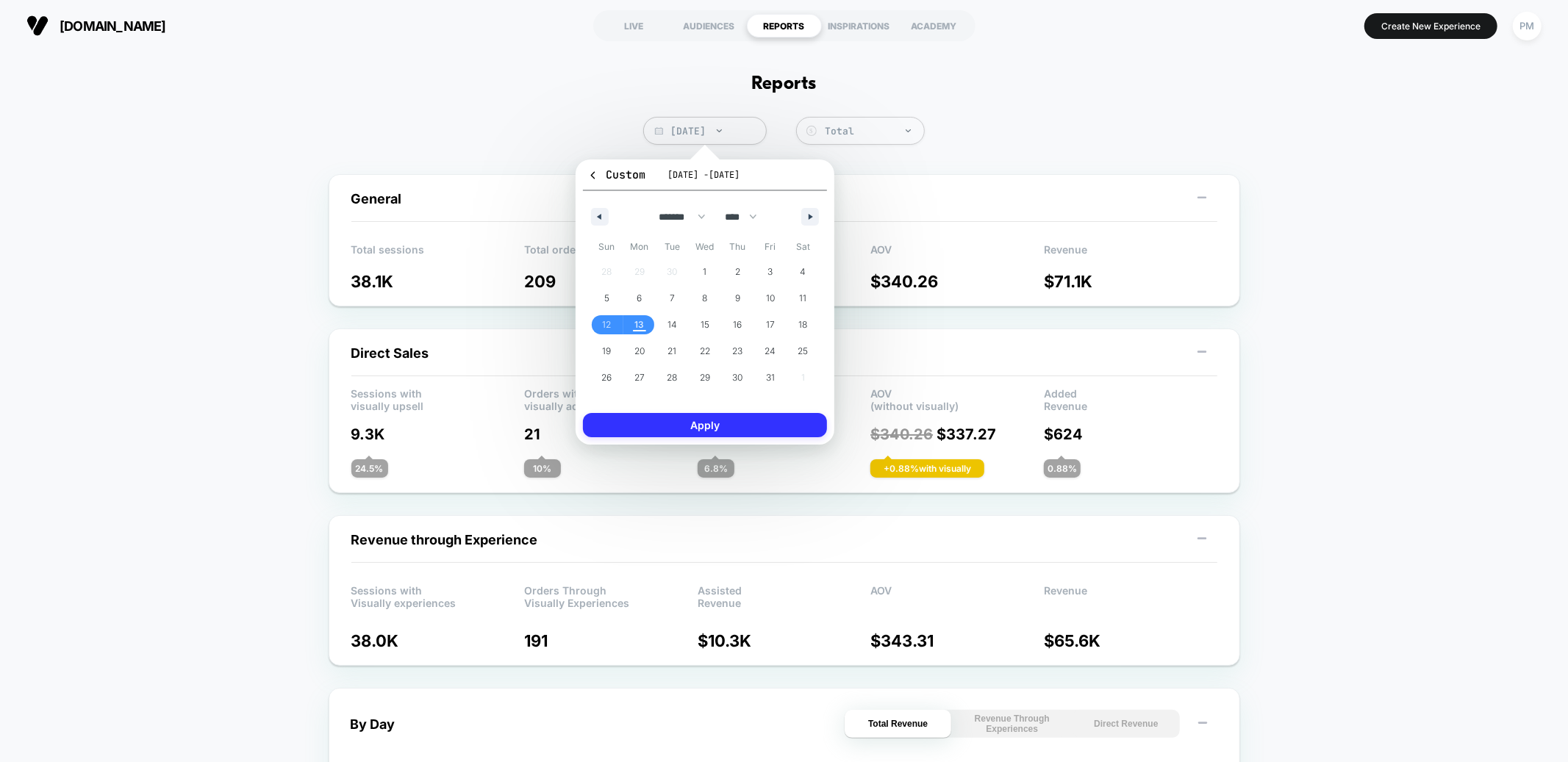
click at [714, 432] on button "Apply" at bounding box center [705, 425] width 244 height 24
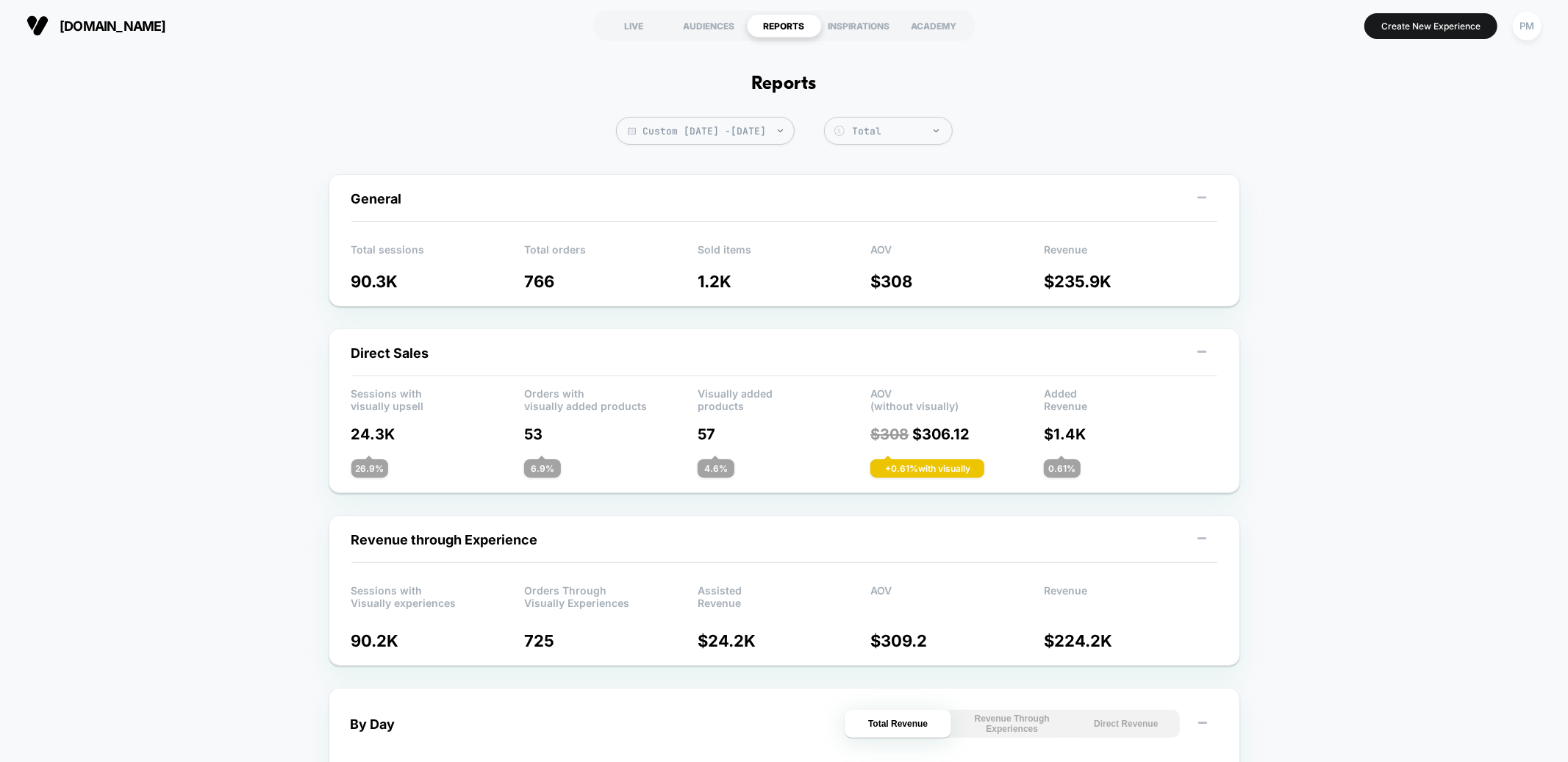
click at [640, 30] on div "LIVE" at bounding box center [634, 25] width 75 height 23
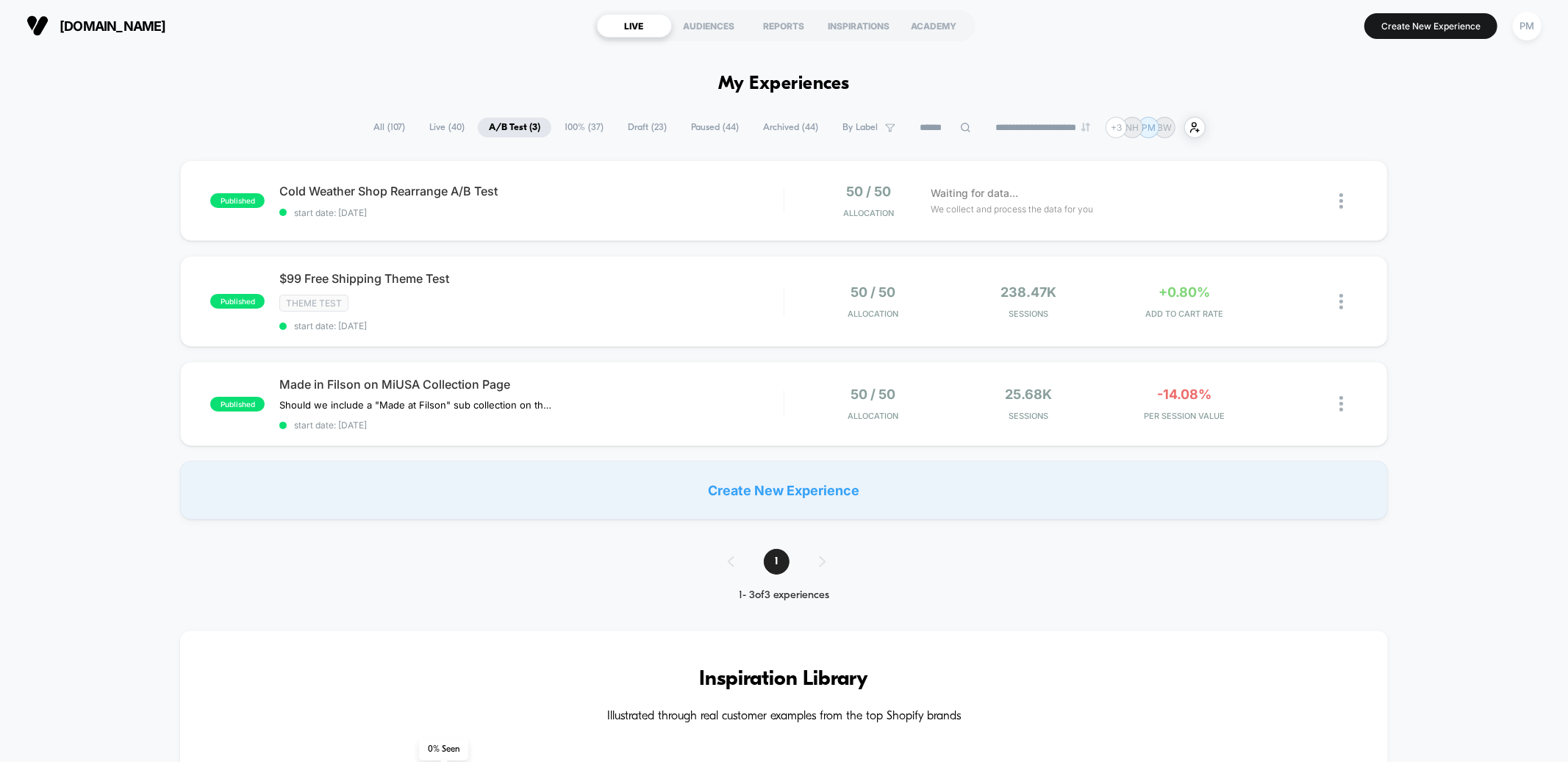
click at [437, 129] on span "Live ( 40 )" at bounding box center [447, 127] width 57 height 20
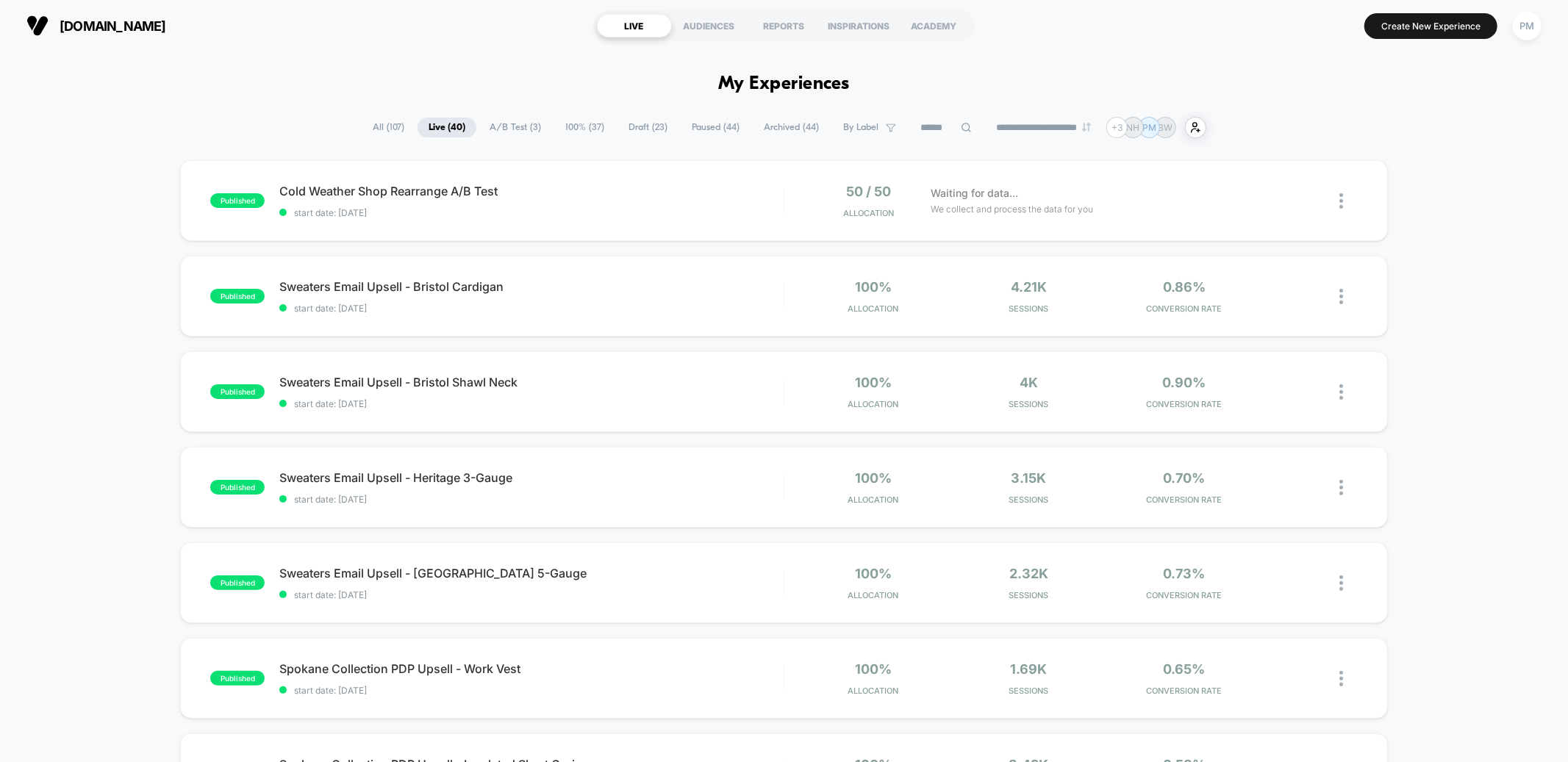
click at [947, 132] on input at bounding box center [946, 128] width 73 height 18
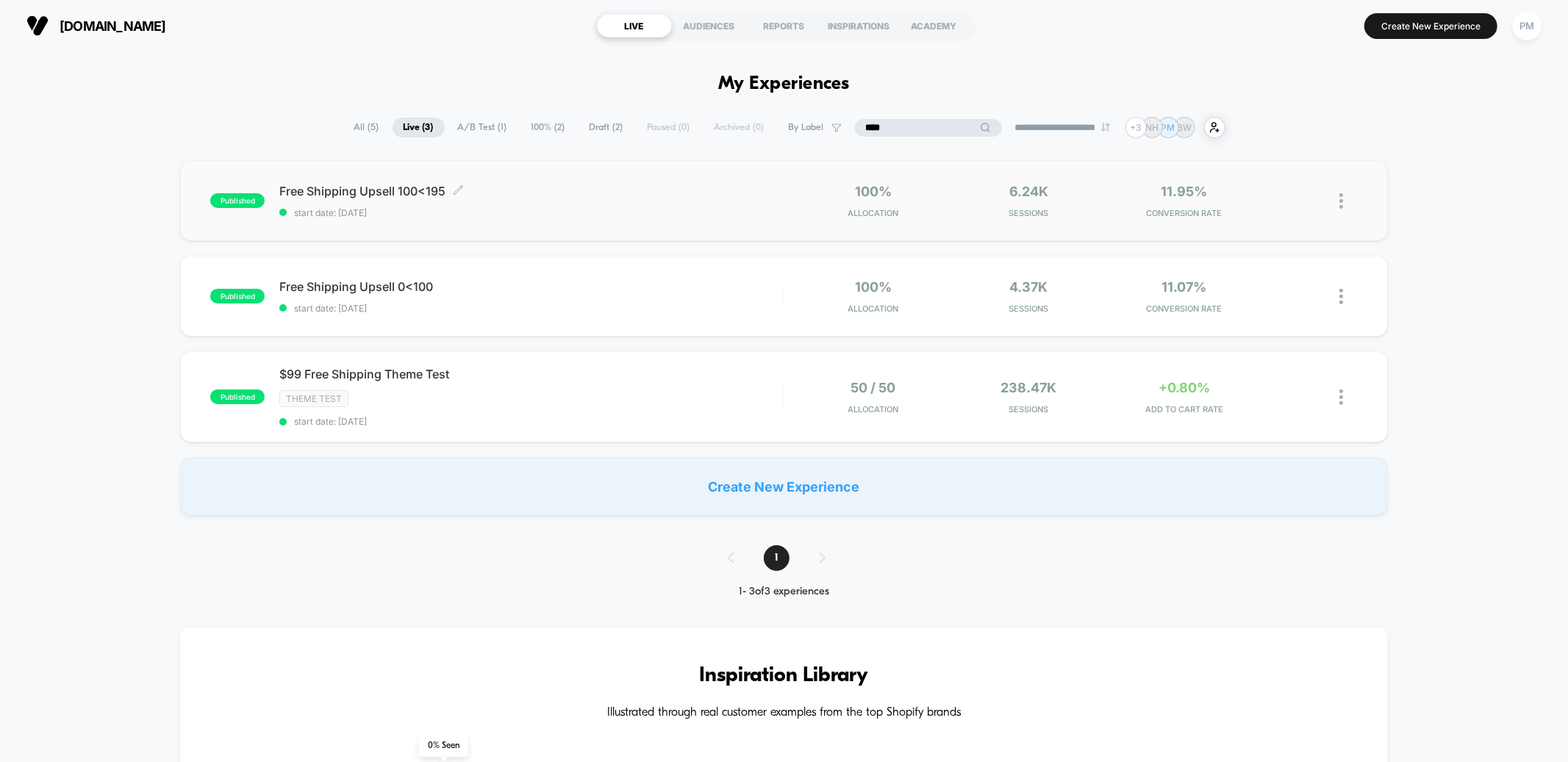
type input "****"
click at [604, 205] on div "Free Shipping Upsell 100<195 Click to edit experience details Click to edit exp…" at bounding box center [531, 201] width 503 height 35
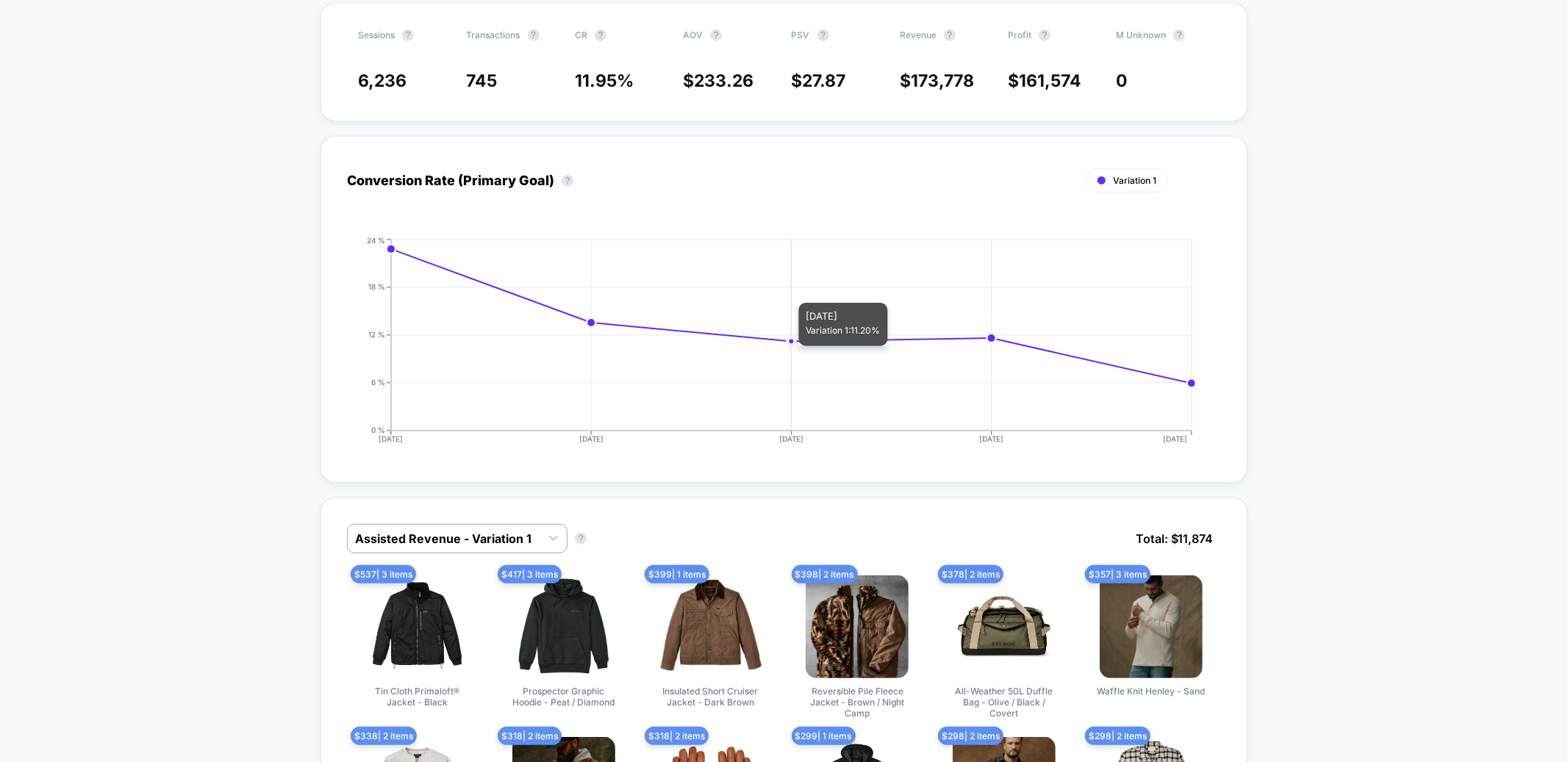
scroll to position [493, 0]
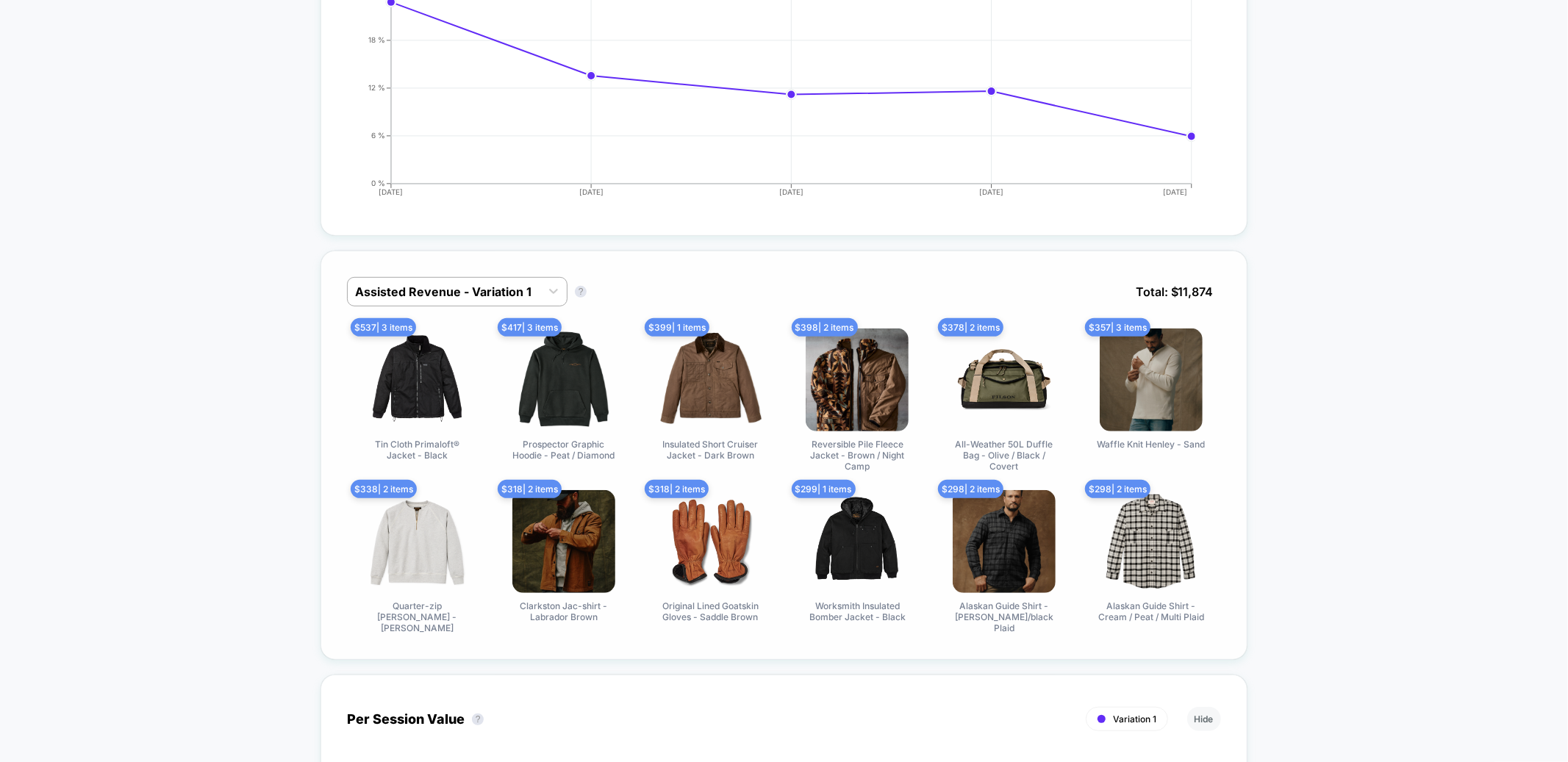
click at [490, 271] on div "Assisted Revenue - Variation 1 Assisted Revenue - Variation 1 ? Total: $ 11,874…" at bounding box center [784, 456] width 928 height 410
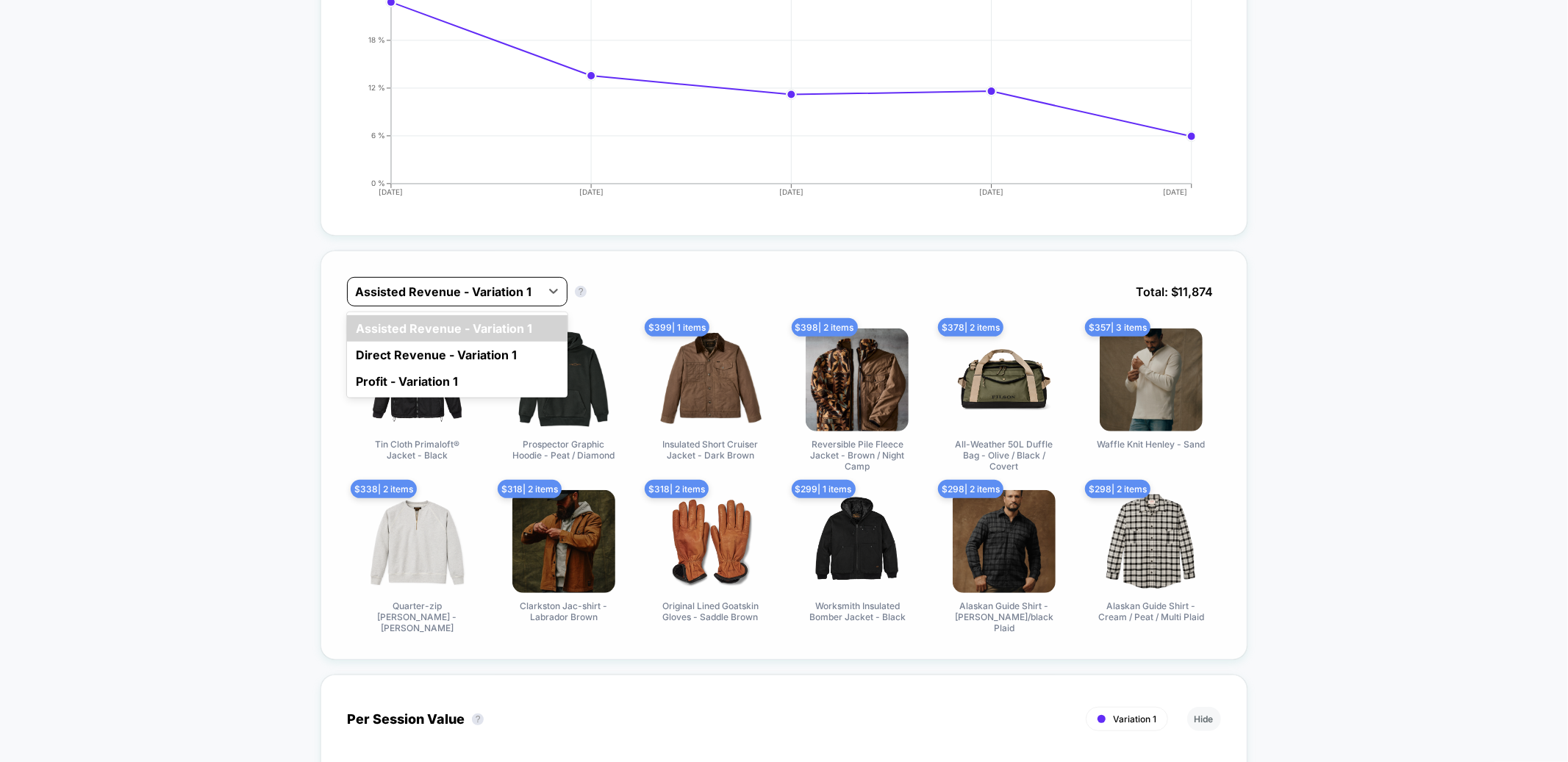
click at [488, 280] on div "Assisted Revenue - Variation 1" at bounding box center [444, 291] width 193 height 23
click at [438, 362] on div "Direct Revenue - Variation 1" at bounding box center [457, 355] width 220 height 27
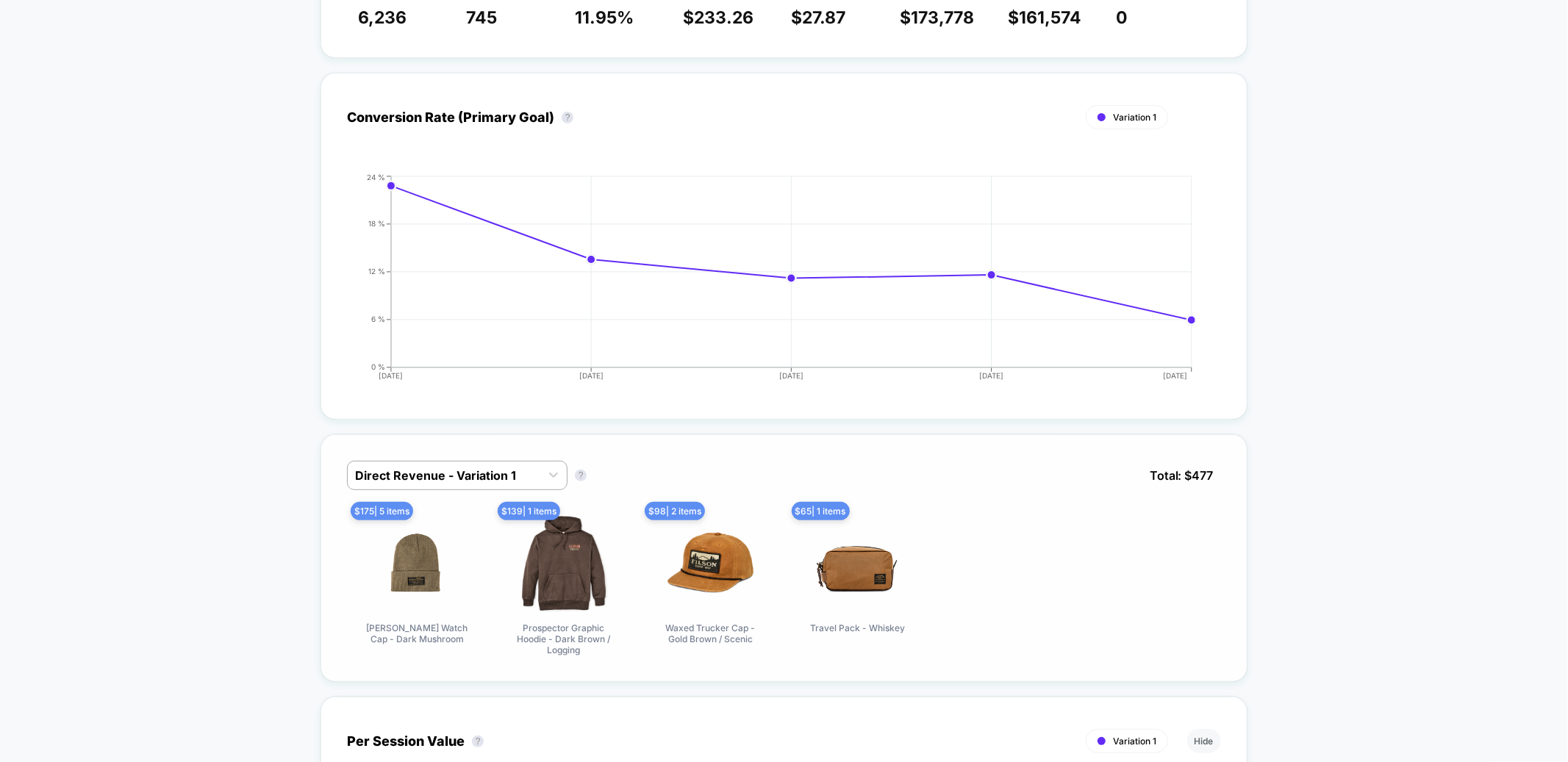
scroll to position [0, 0]
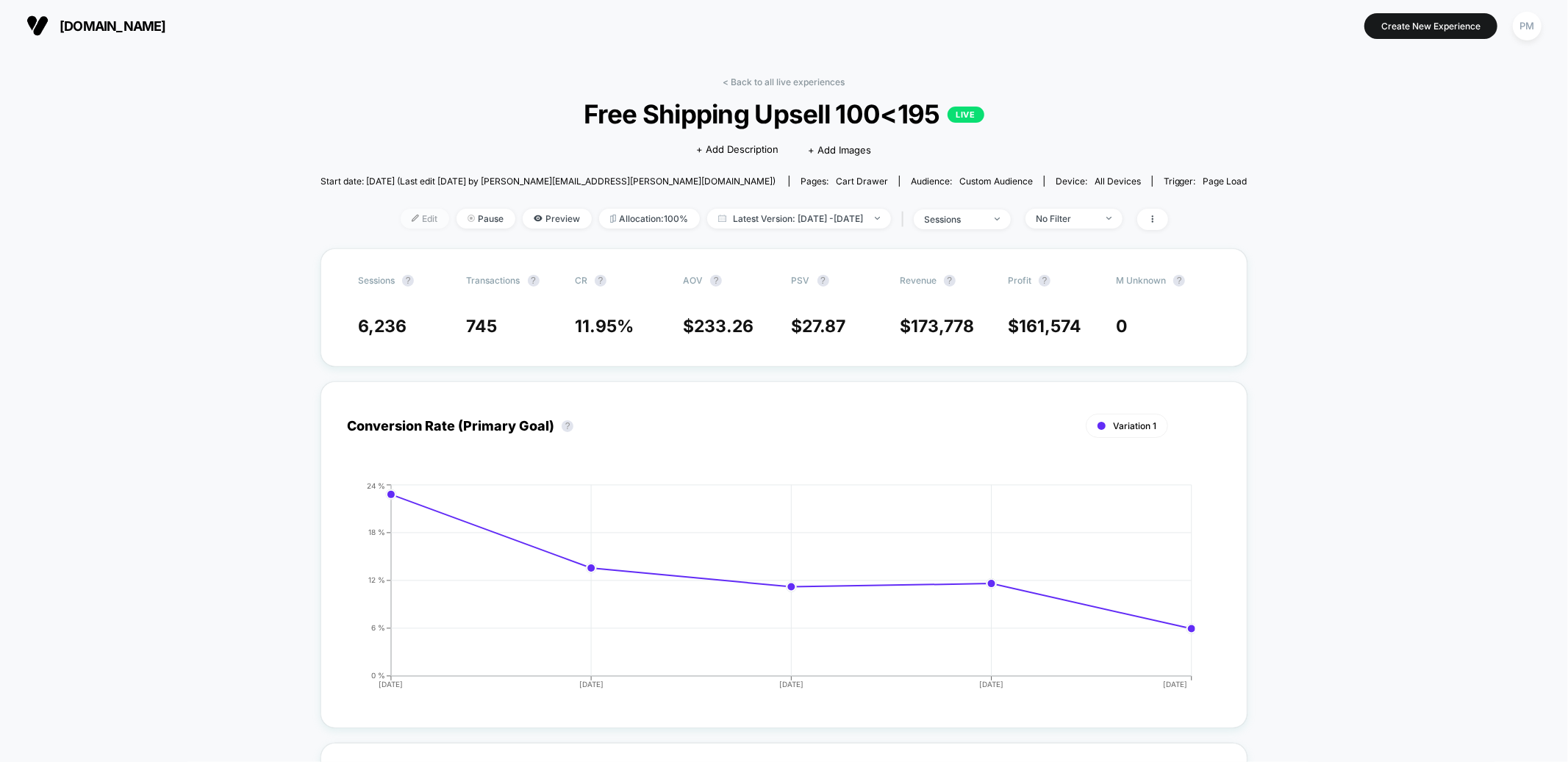
click at [408, 218] on span "Edit" at bounding box center [425, 219] width 48 height 20
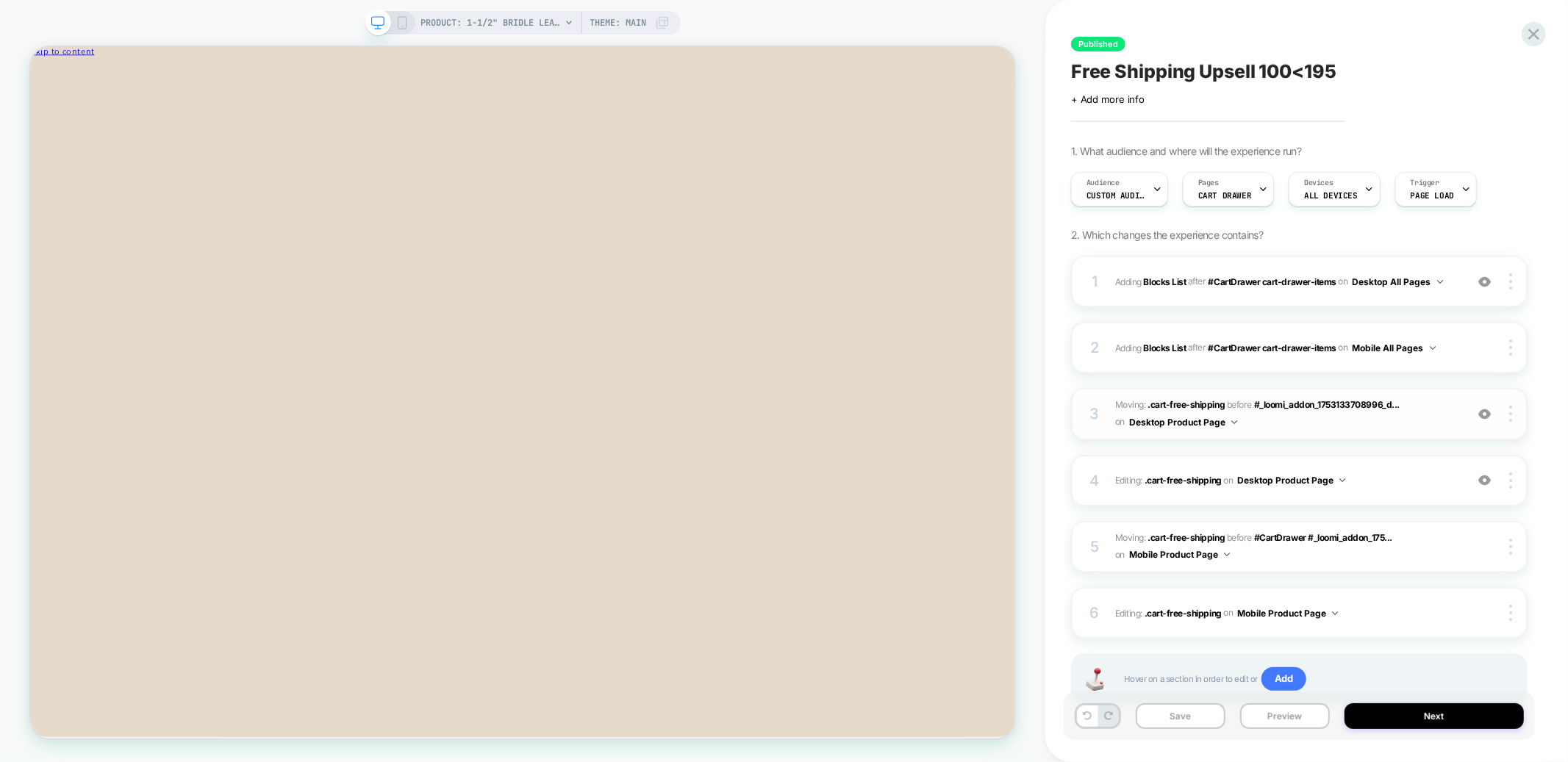
scroll to position [50, 0]
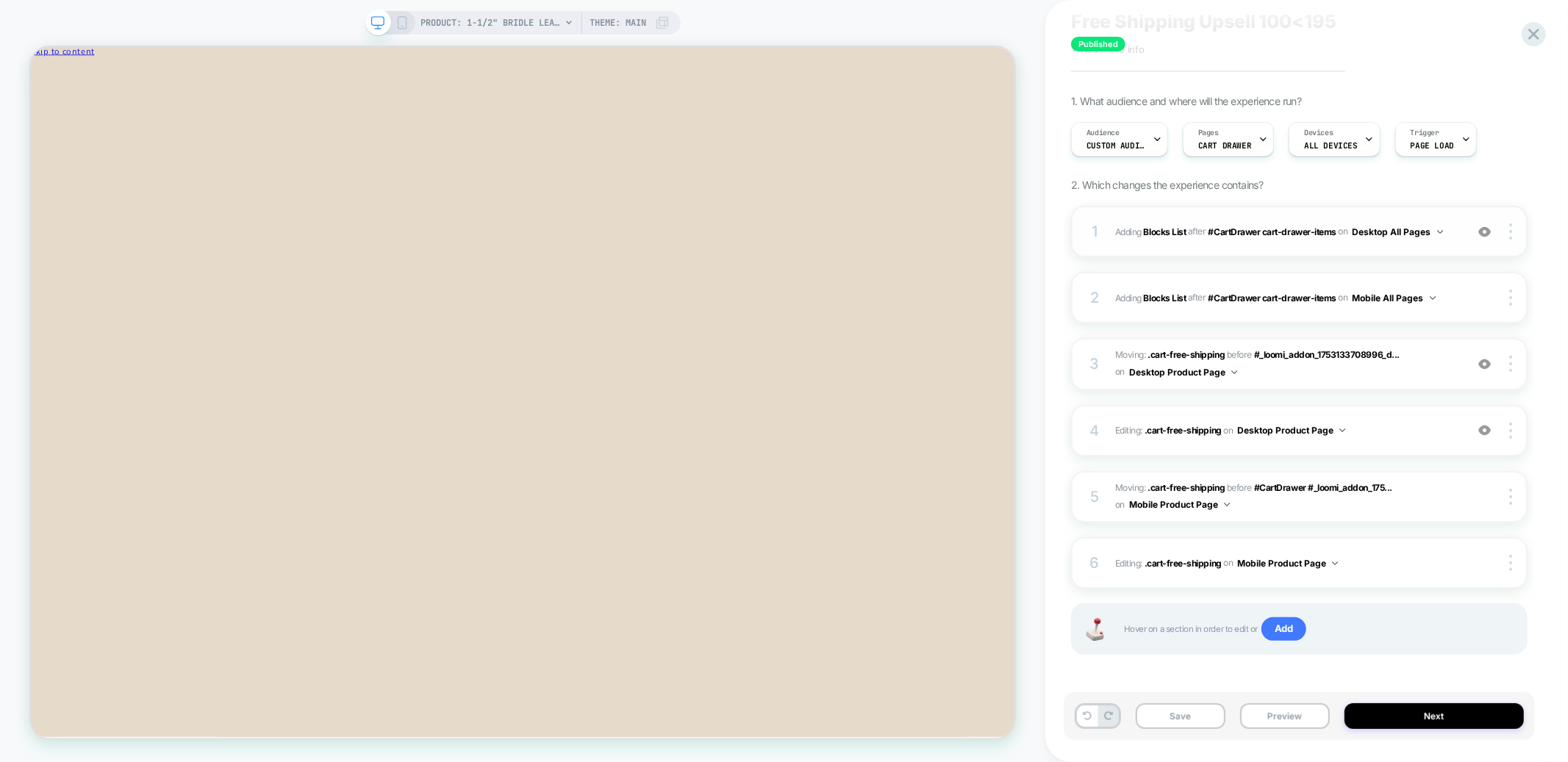
click at [1272, 209] on div "1 #_loomi_addon_1753133708996_dup1753140700 Adding Blocks List AFTER #CartDrawe…" at bounding box center [1299, 231] width 457 height 52
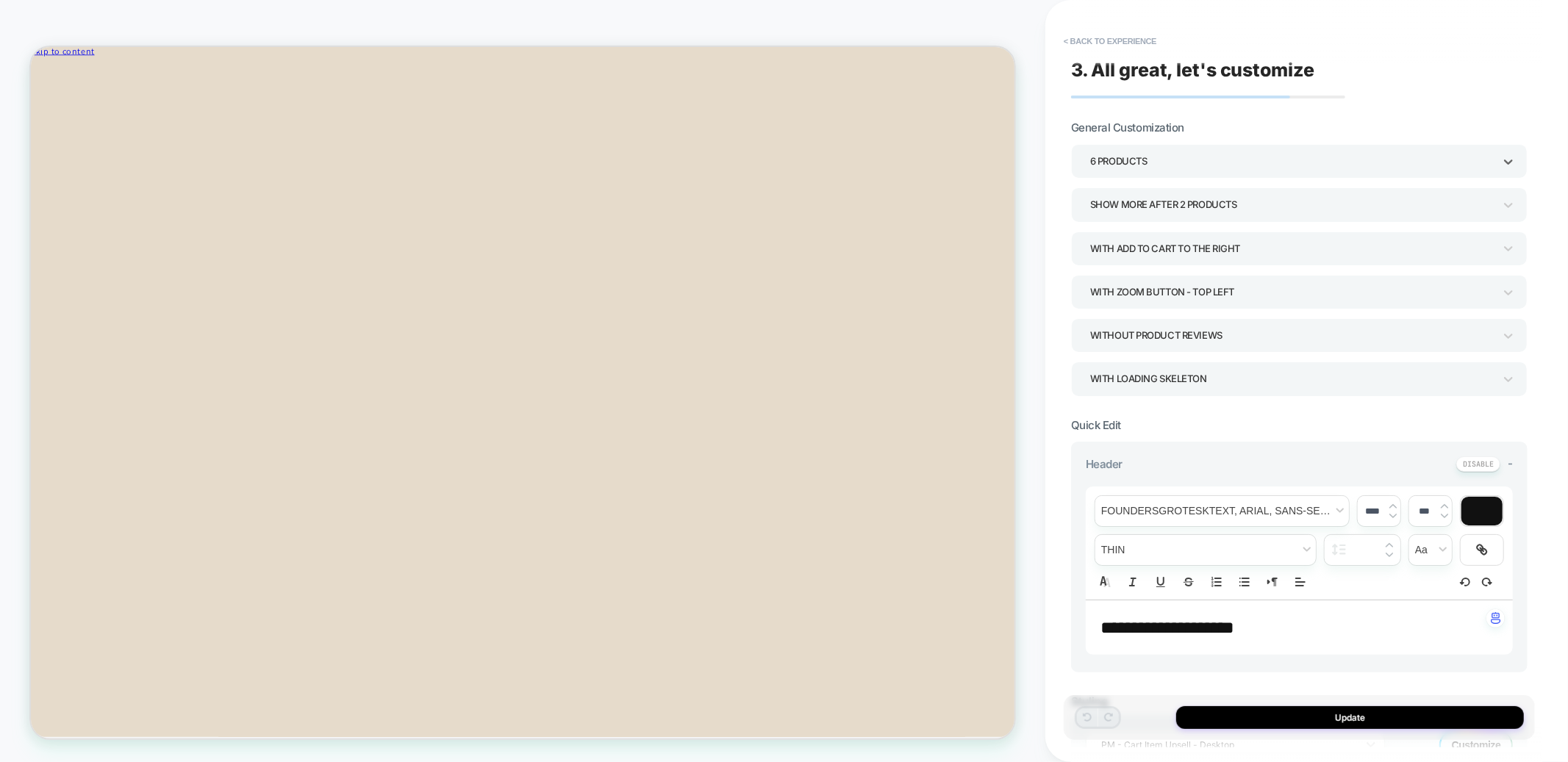
click at [1202, 167] on div "6 Products" at bounding box center [1292, 161] width 403 height 20
click at [1211, 115] on div at bounding box center [784, 381] width 1568 height 762
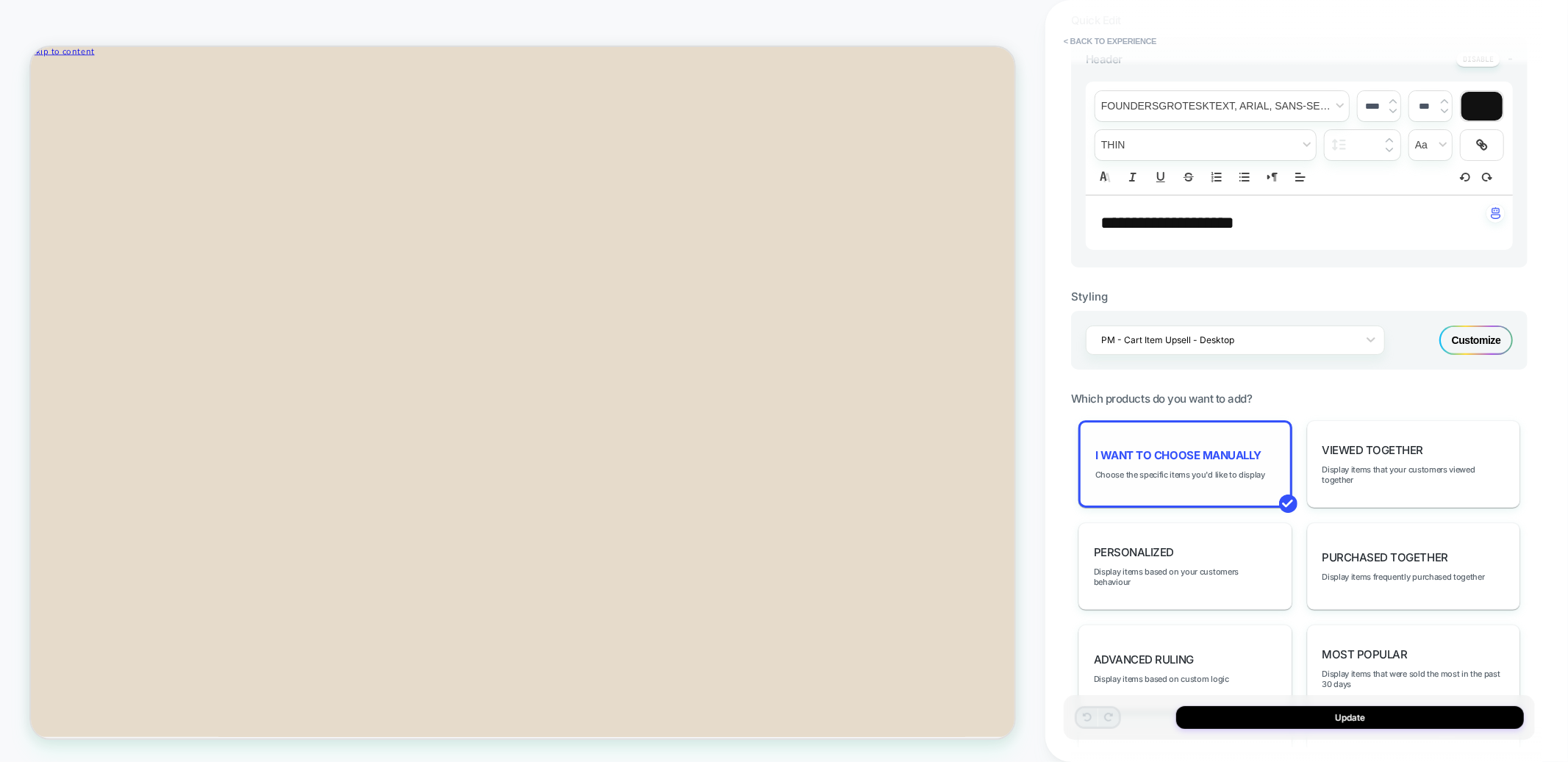
click at [1156, 448] on span "I want to choose manually" at bounding box center [1178, 455] width 166 height 14
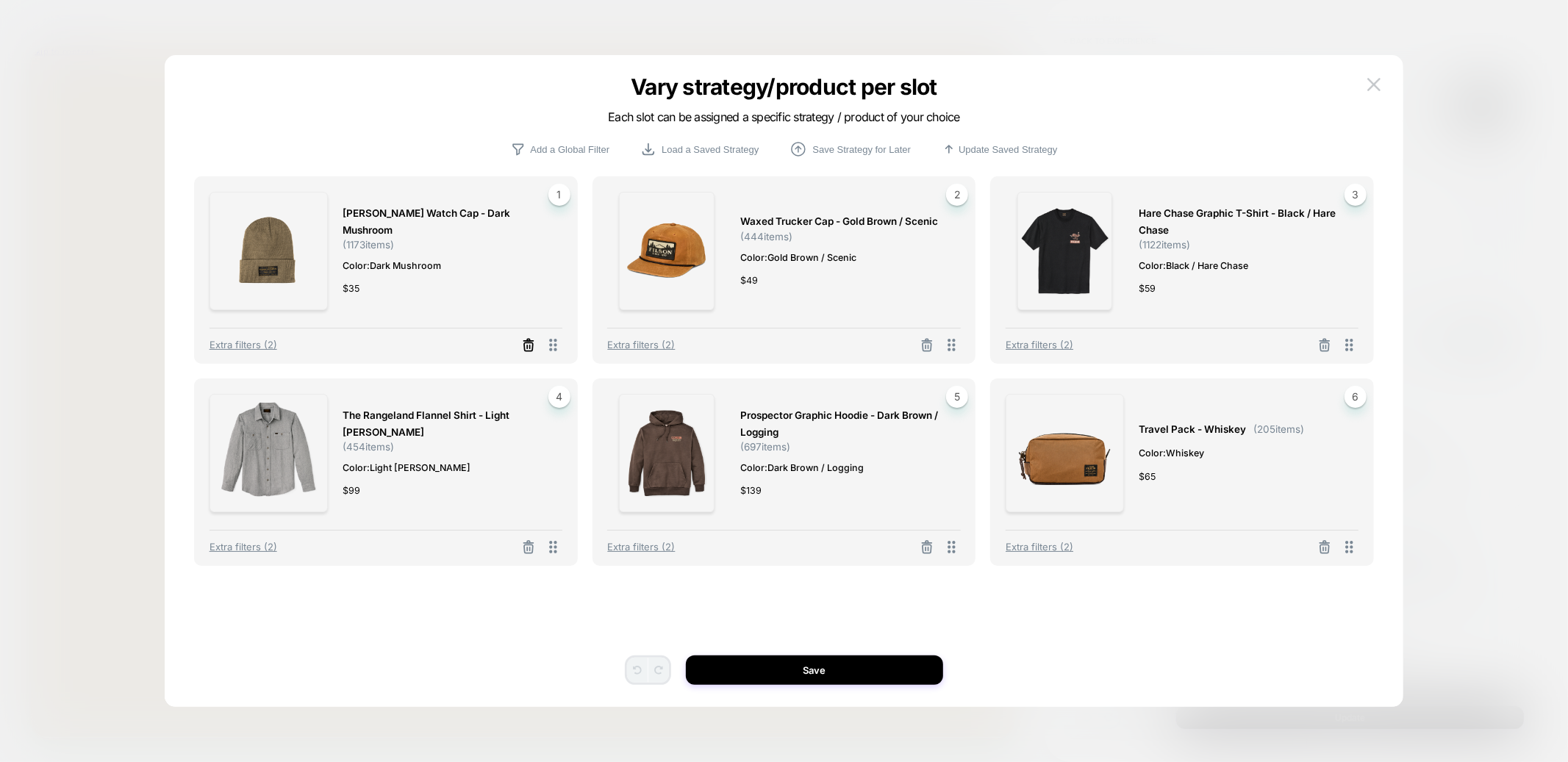
click at [531, 345] on icon at bounding box center [528, 345] width 15 height 15
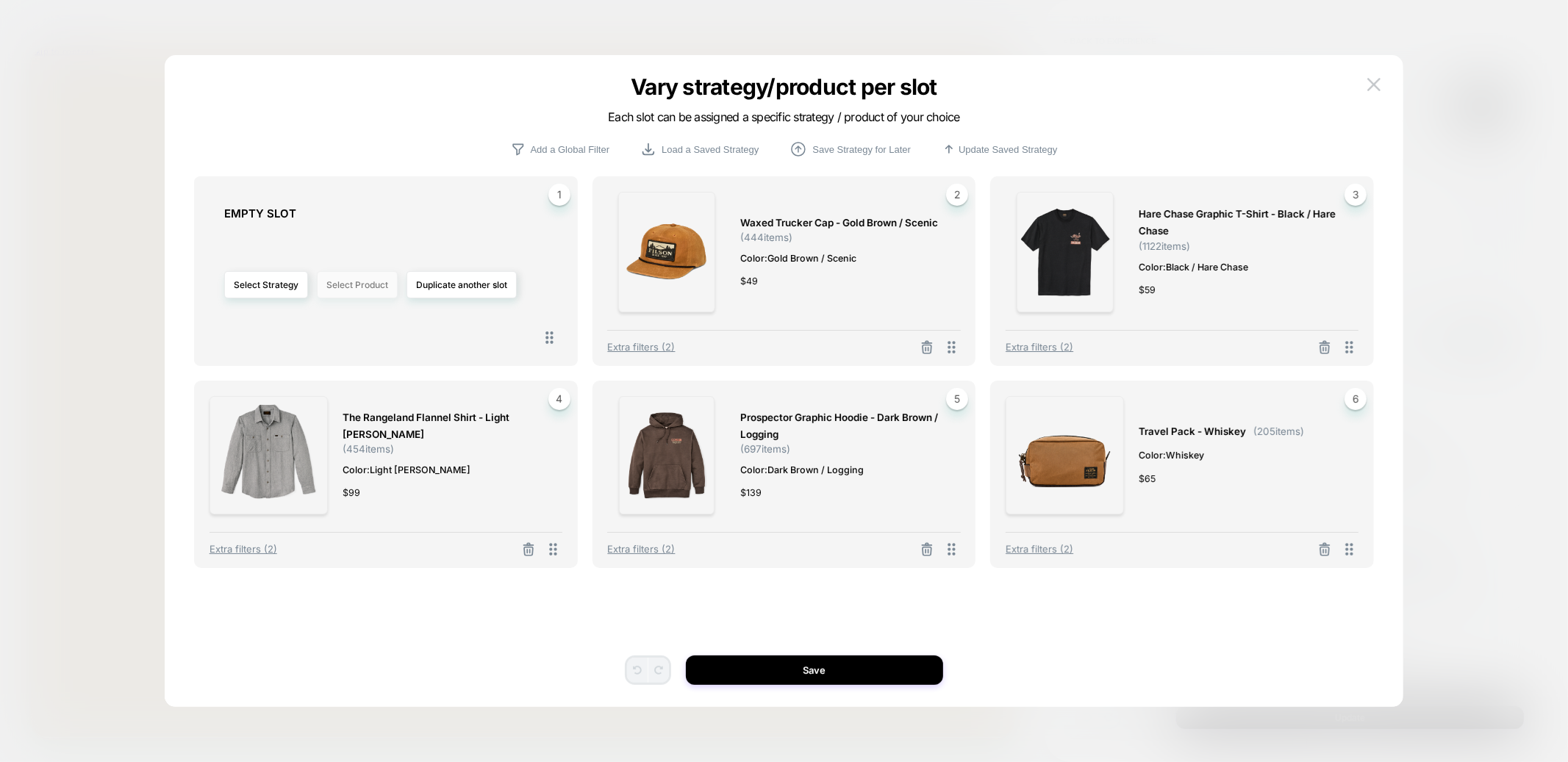
click at [374, 289] on button "Select Product" at bounding box center [357, 285] width 81 height 27
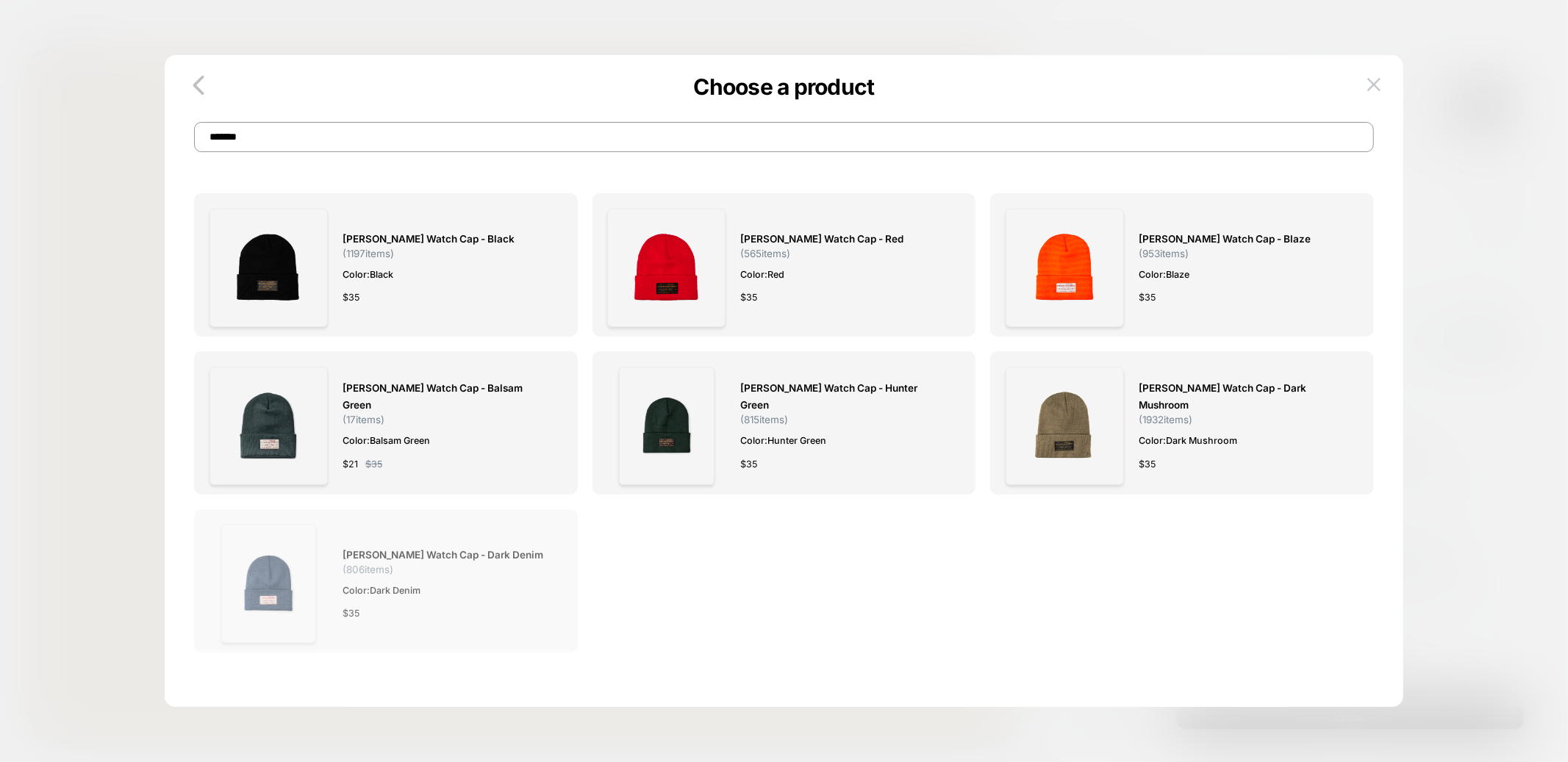
type input "*******"
click at [281, 585] on img at bounding box center [269, 584] width 95 height 119
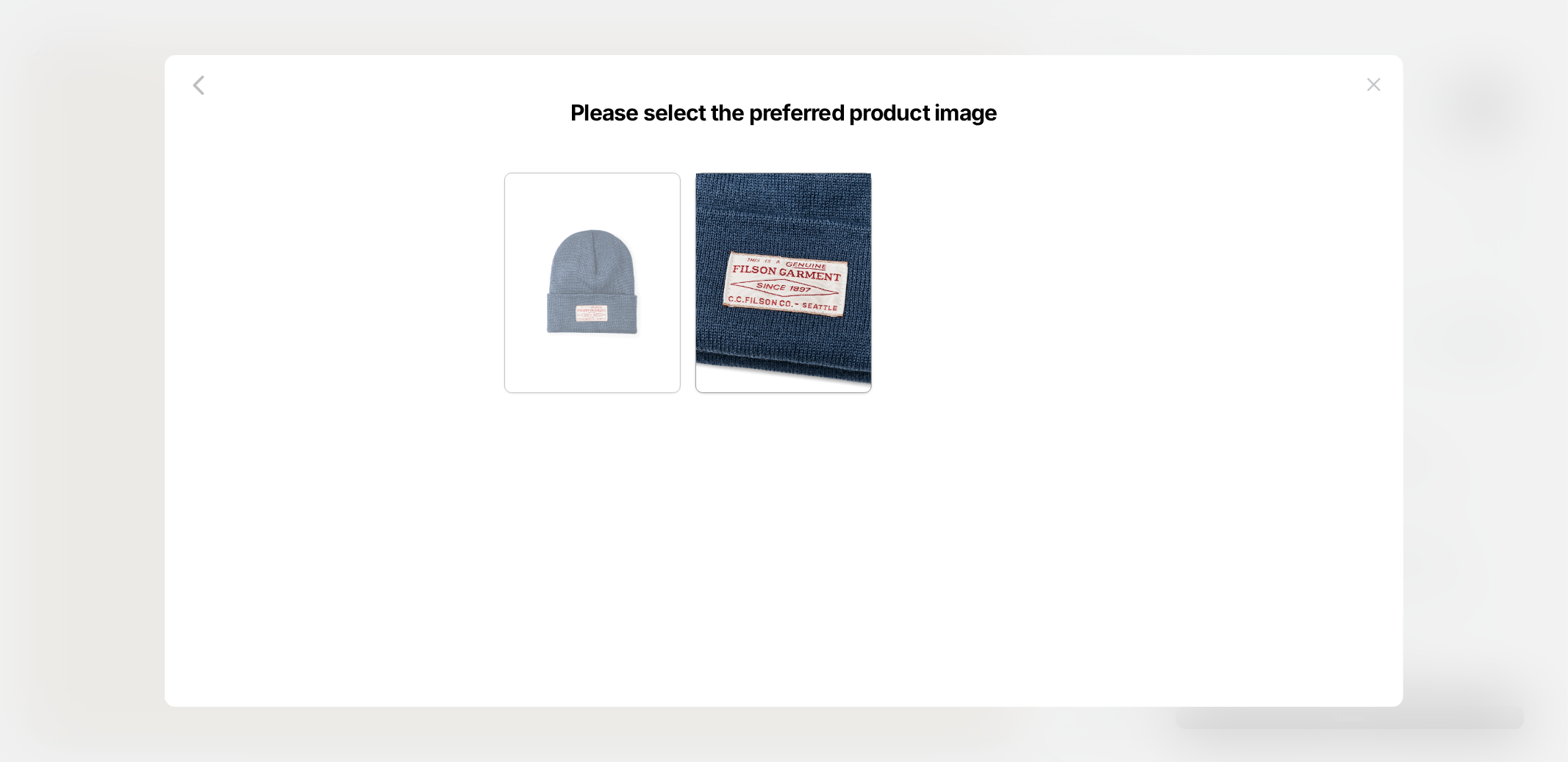
click at [592, 302] on img at bounding box center [592, 283] width 175 height 219
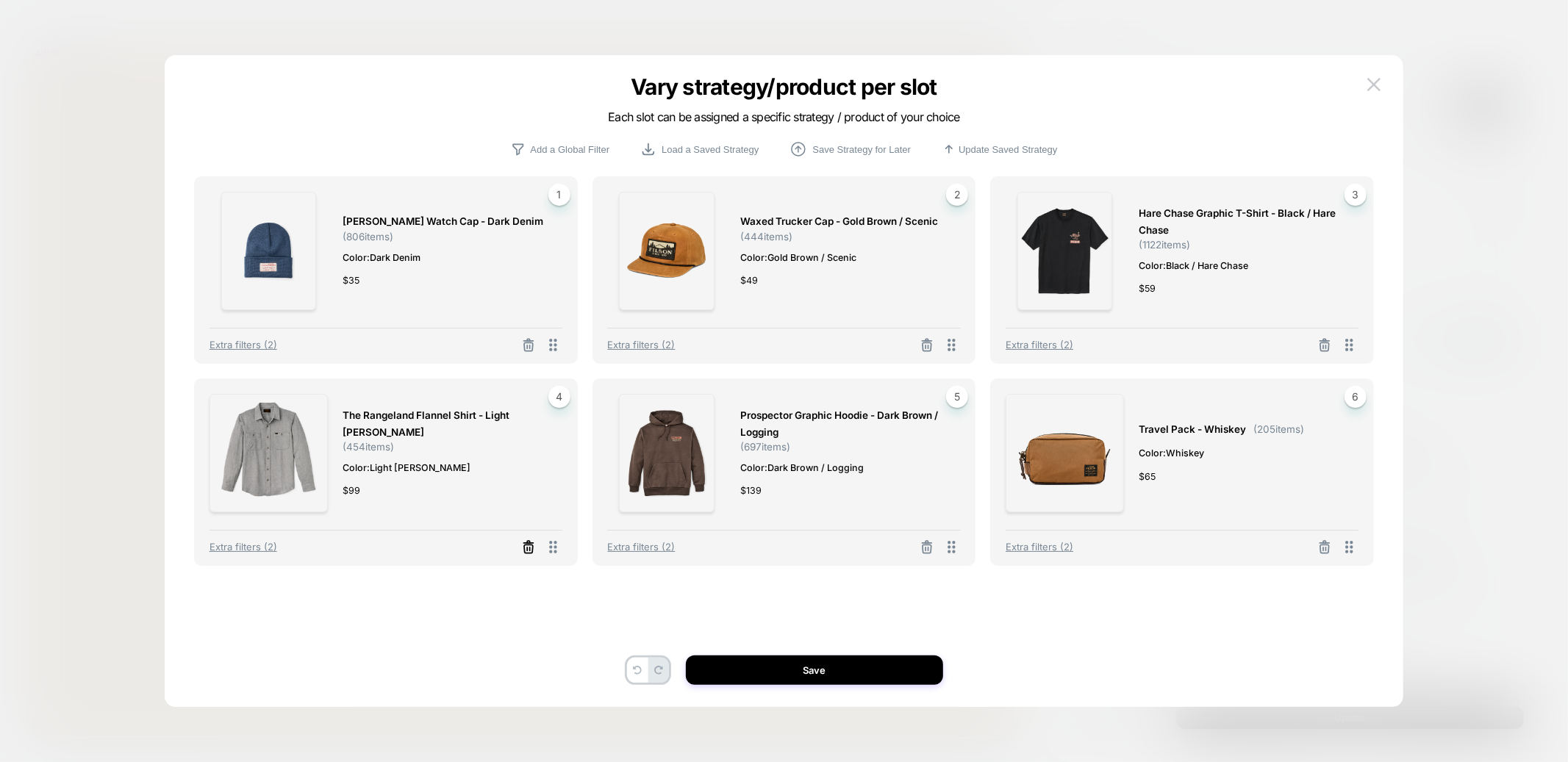
click at [528, 548] on line at bounding box center [528, 549] width 0 height 3
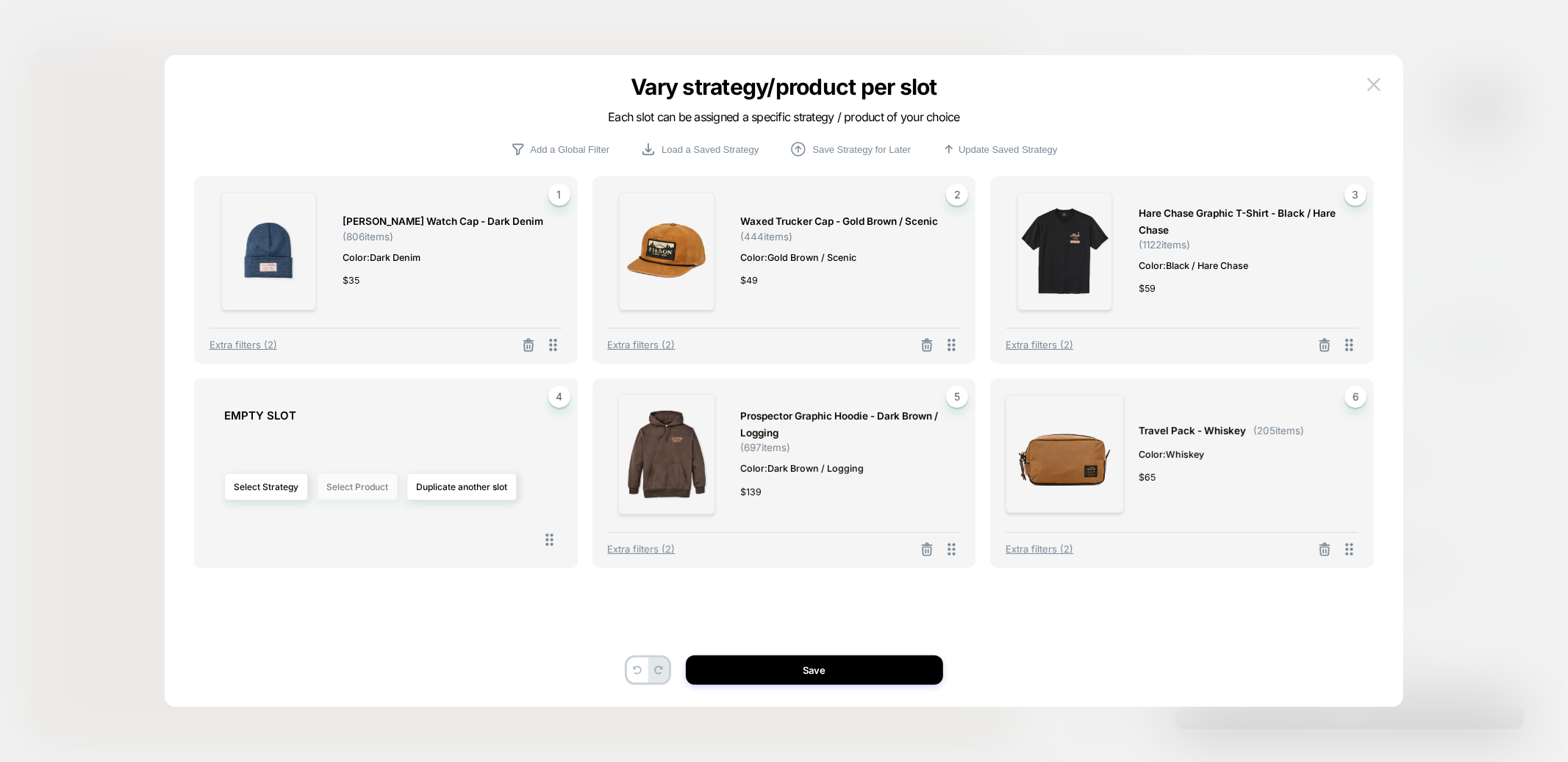
click at [340, 481] on button "Select Product" at bounding box center [357, 487] width 81 height 27
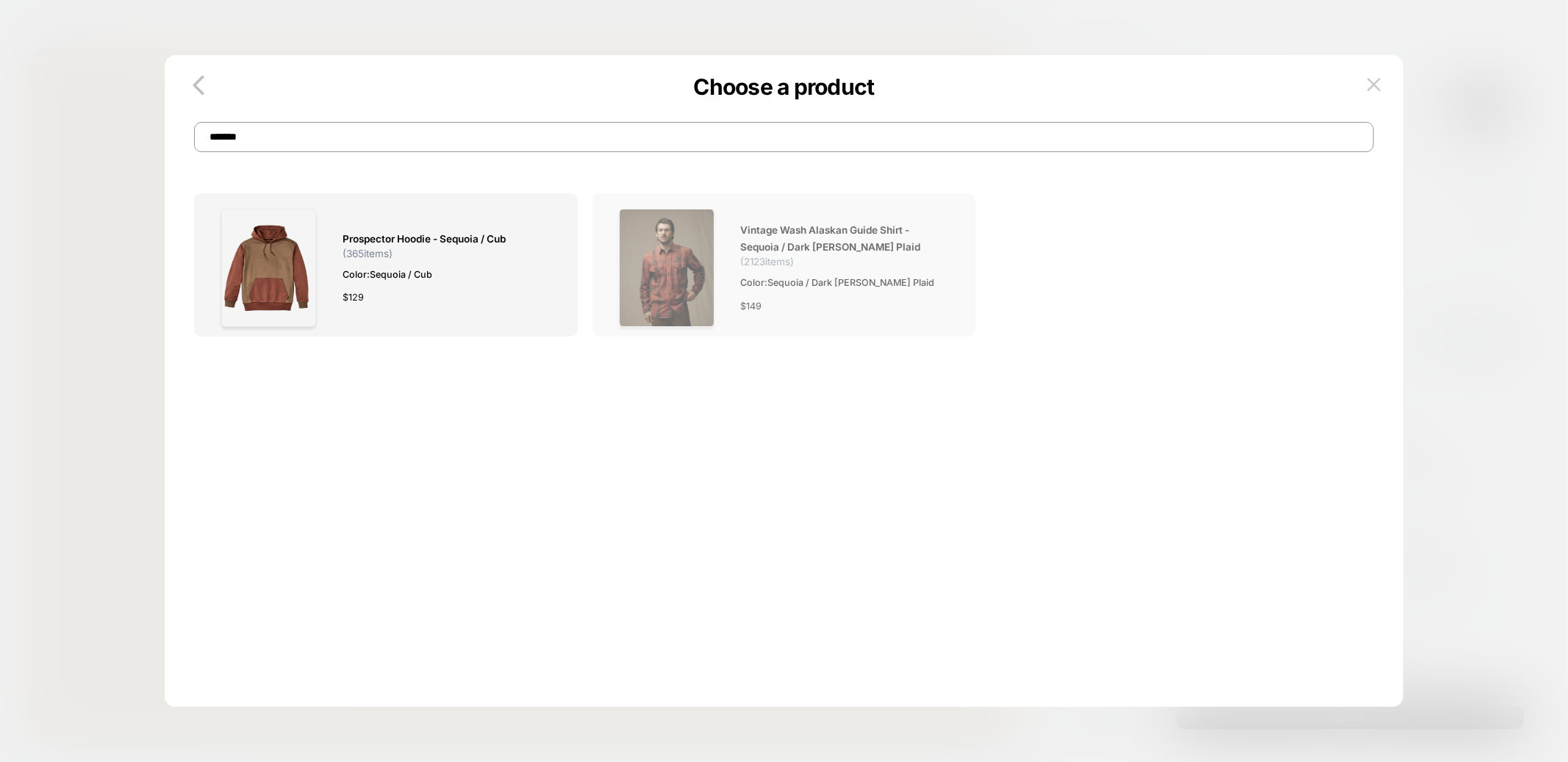
type input "*******"
click at [649, 270] on img at bounding box center [667, 268] width 95 height 119
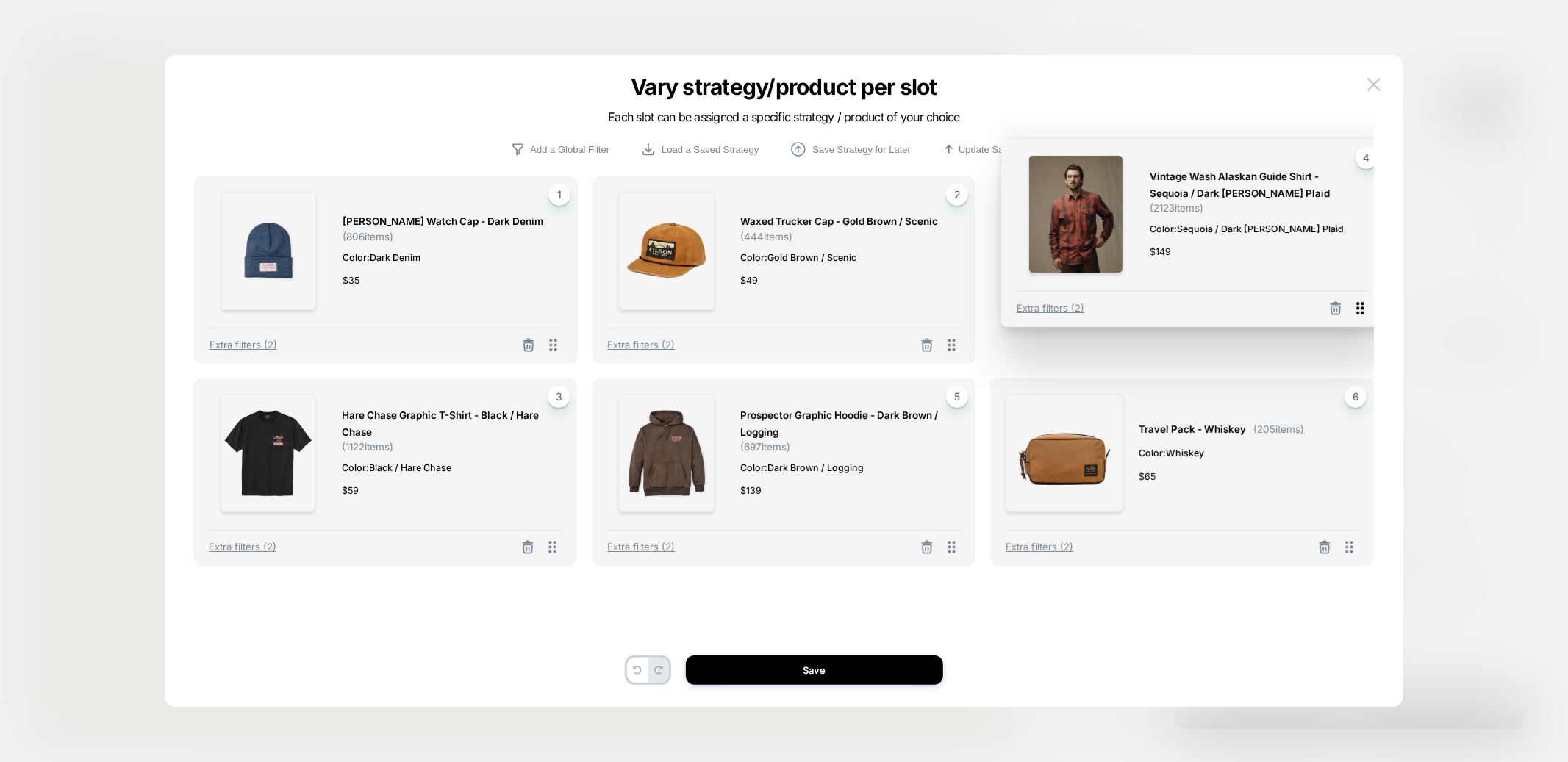
drag, startPoint x: 554, startPoint y: 545, endPoint x: 1370, endPoint y: 335, distance: 842.6
click at [1370, 318] on icon at bounding box center [1360, 308] width 19 height 19
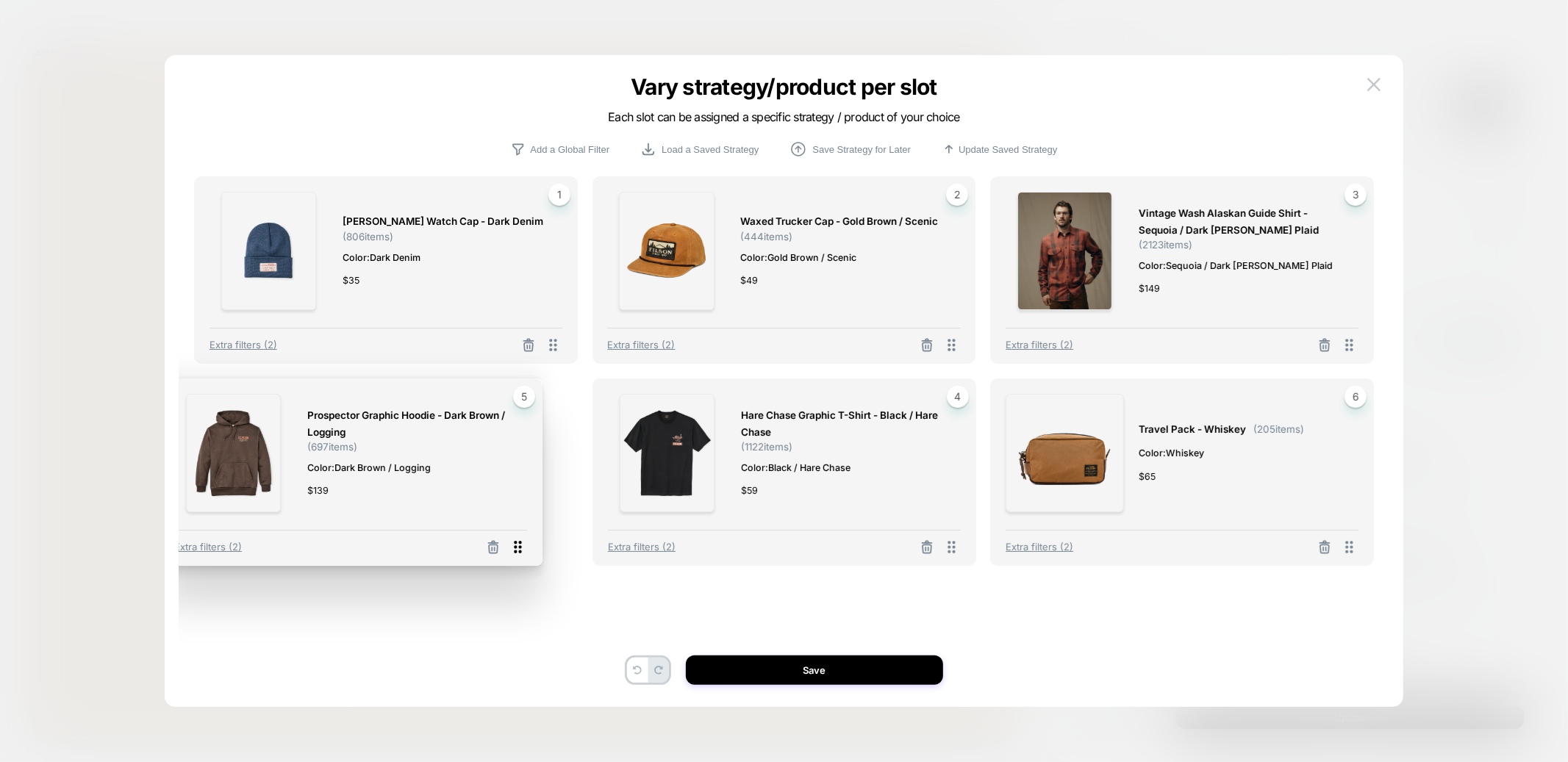
drag, startPoint x: 957, startPoint y: 551, endPoint x: 503, endPoint y: 552, distance: 454.0
click at [509, 552] on icon at bounding box center [518, 547] width 19 height 19
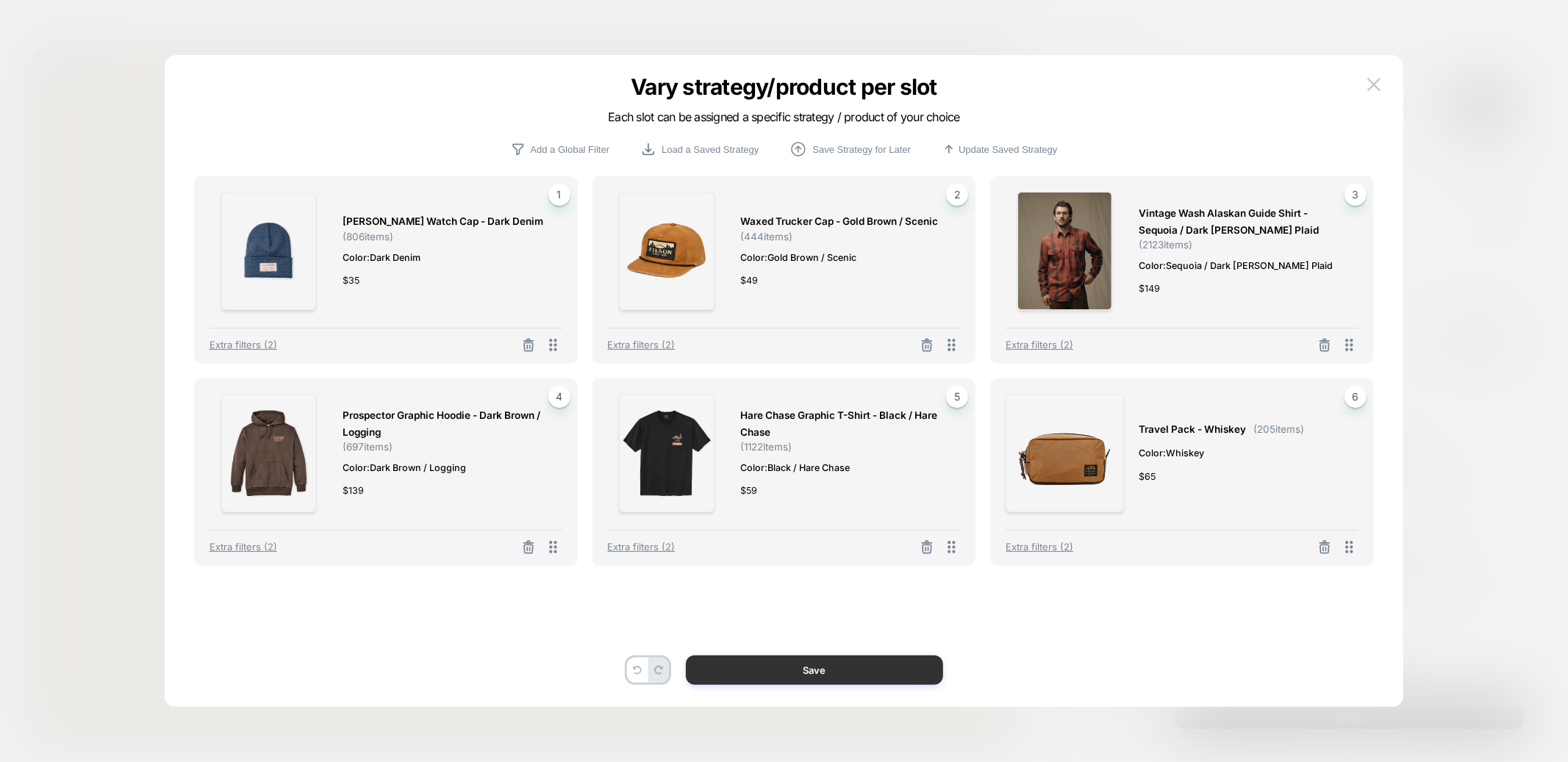
click at [837, 670] on button "Save" at bounding box center [815, 670] width 257 height 29
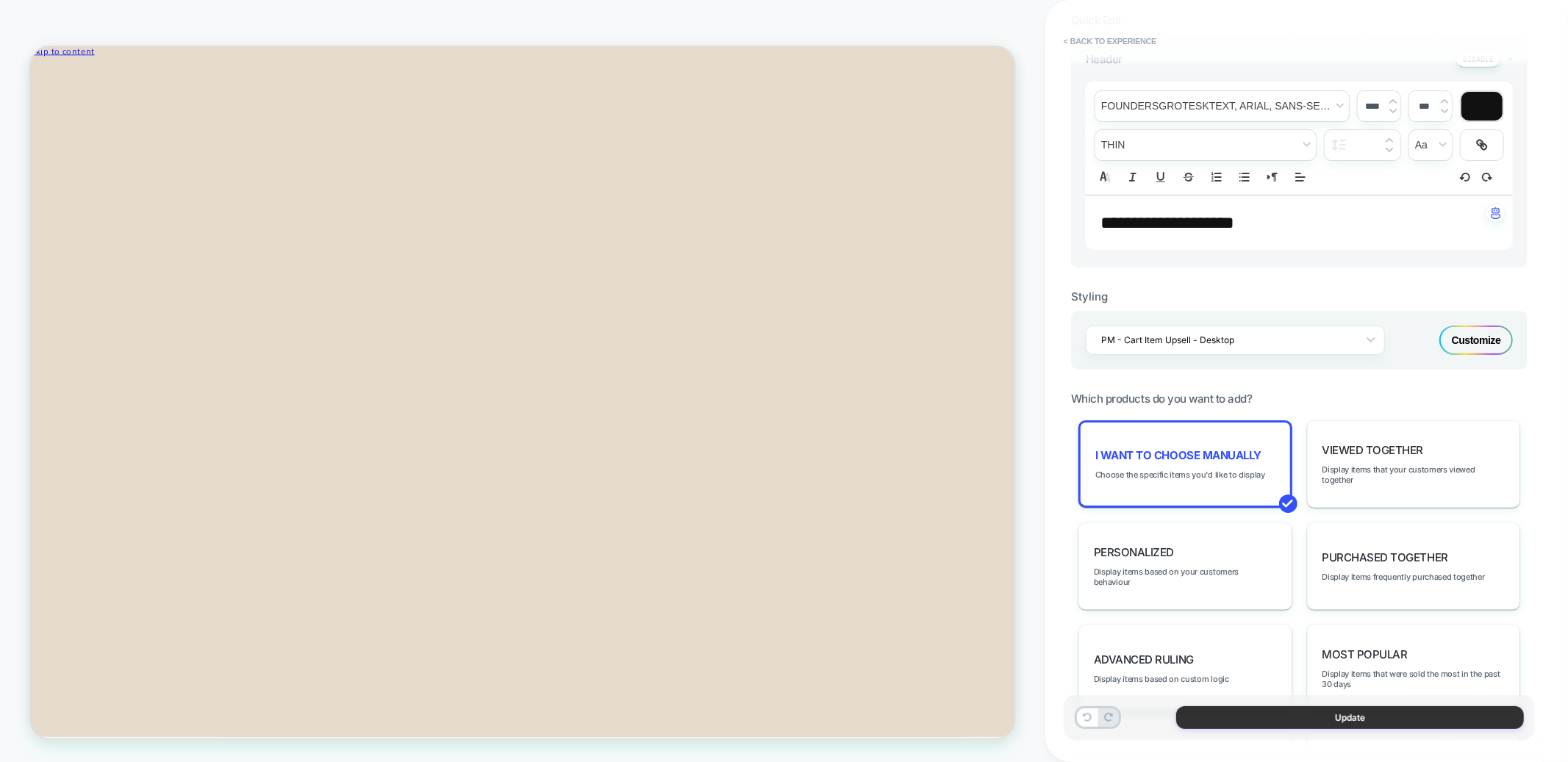
click at [1291, 718] on button "Update" at bounding box center [1350, 718] width 348 height 23
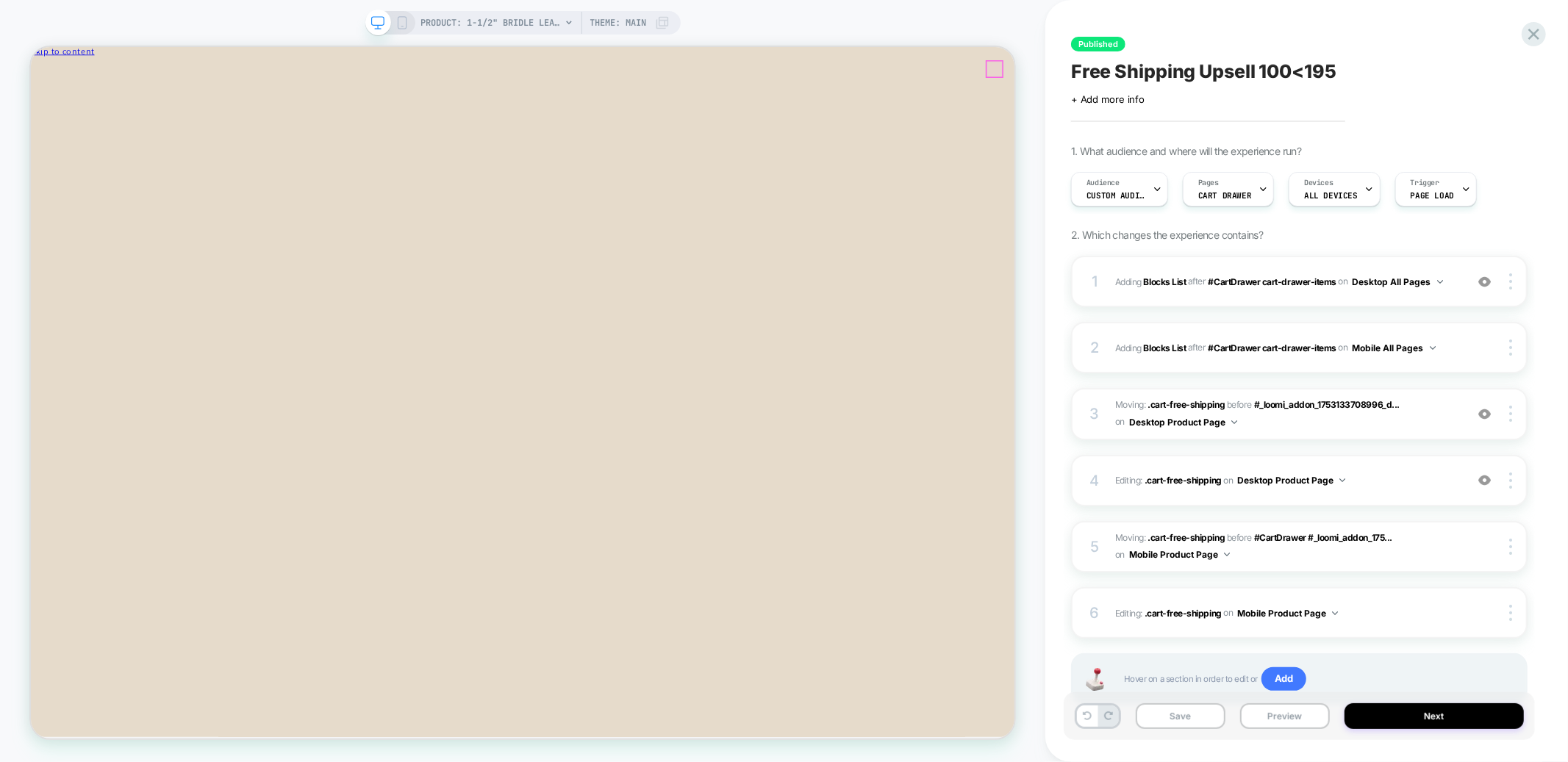
click at [95, 77] on icon "Close" at bounding box center [95, 77] width 0 height 11
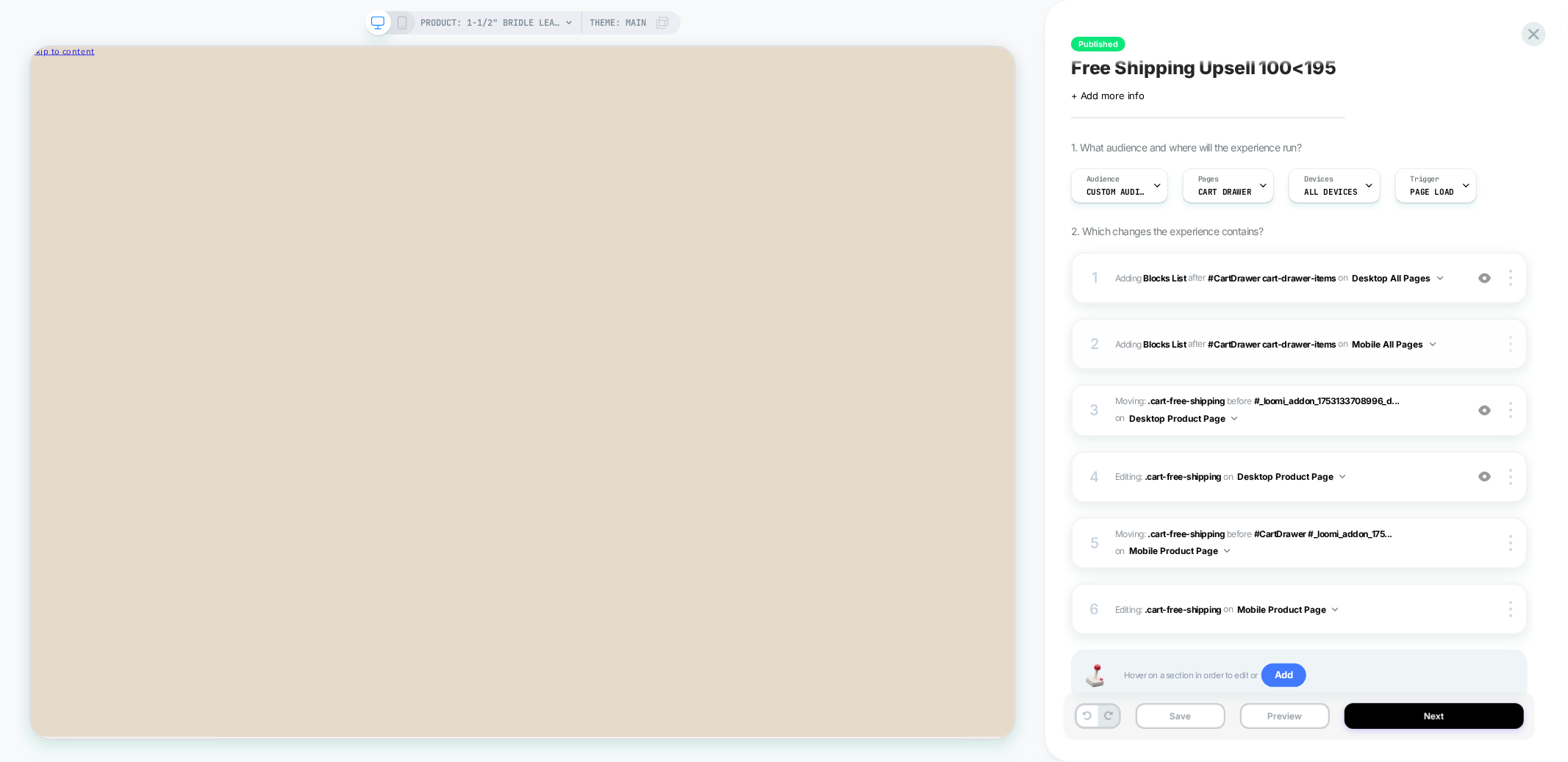
click at [1512, 344] on img at bounding box center [1511, 344] width 3 height 16
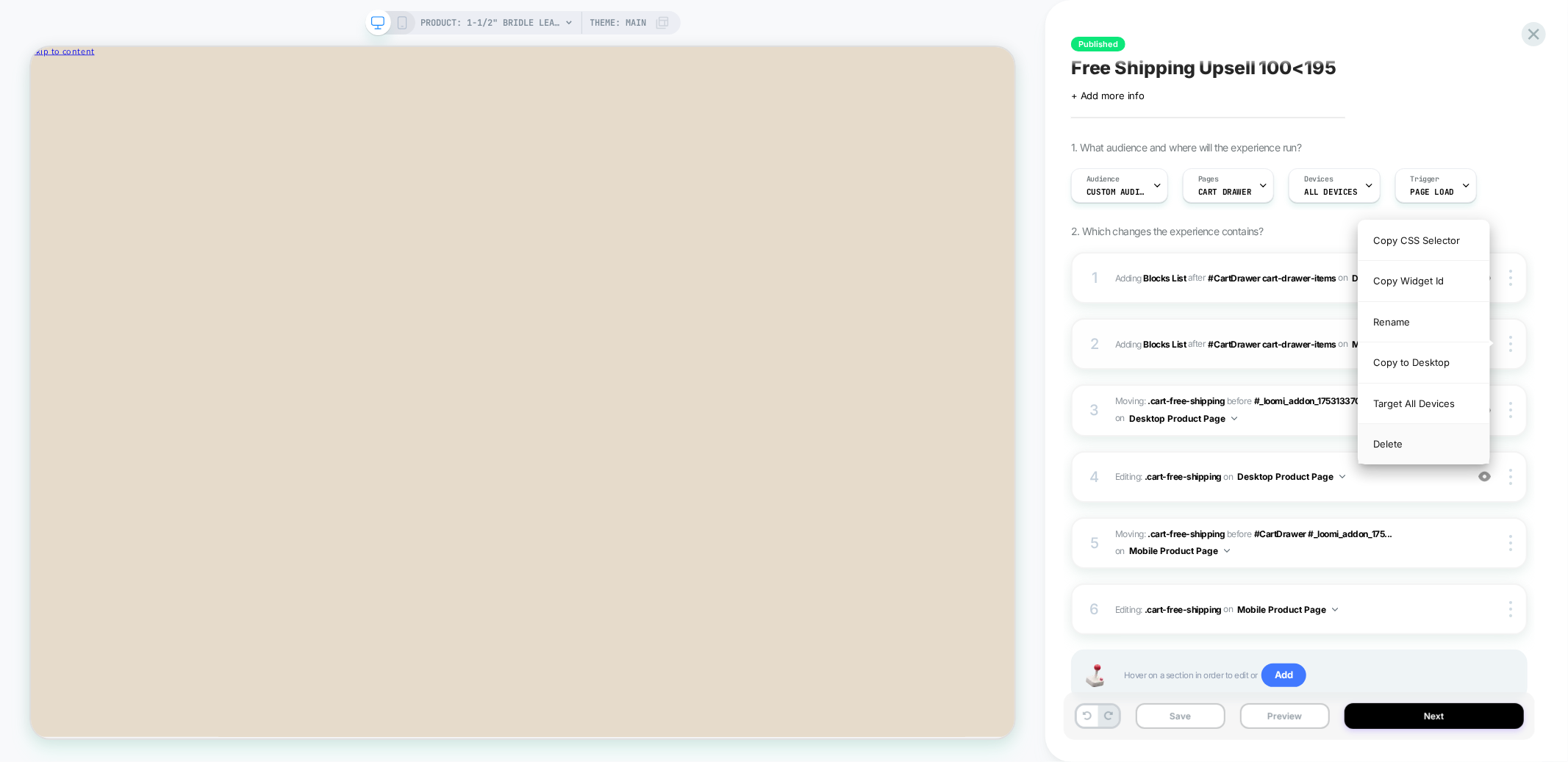
click at [1393, 445] on div "Delete" at bounding box center [1424, 443] width 131 height 40
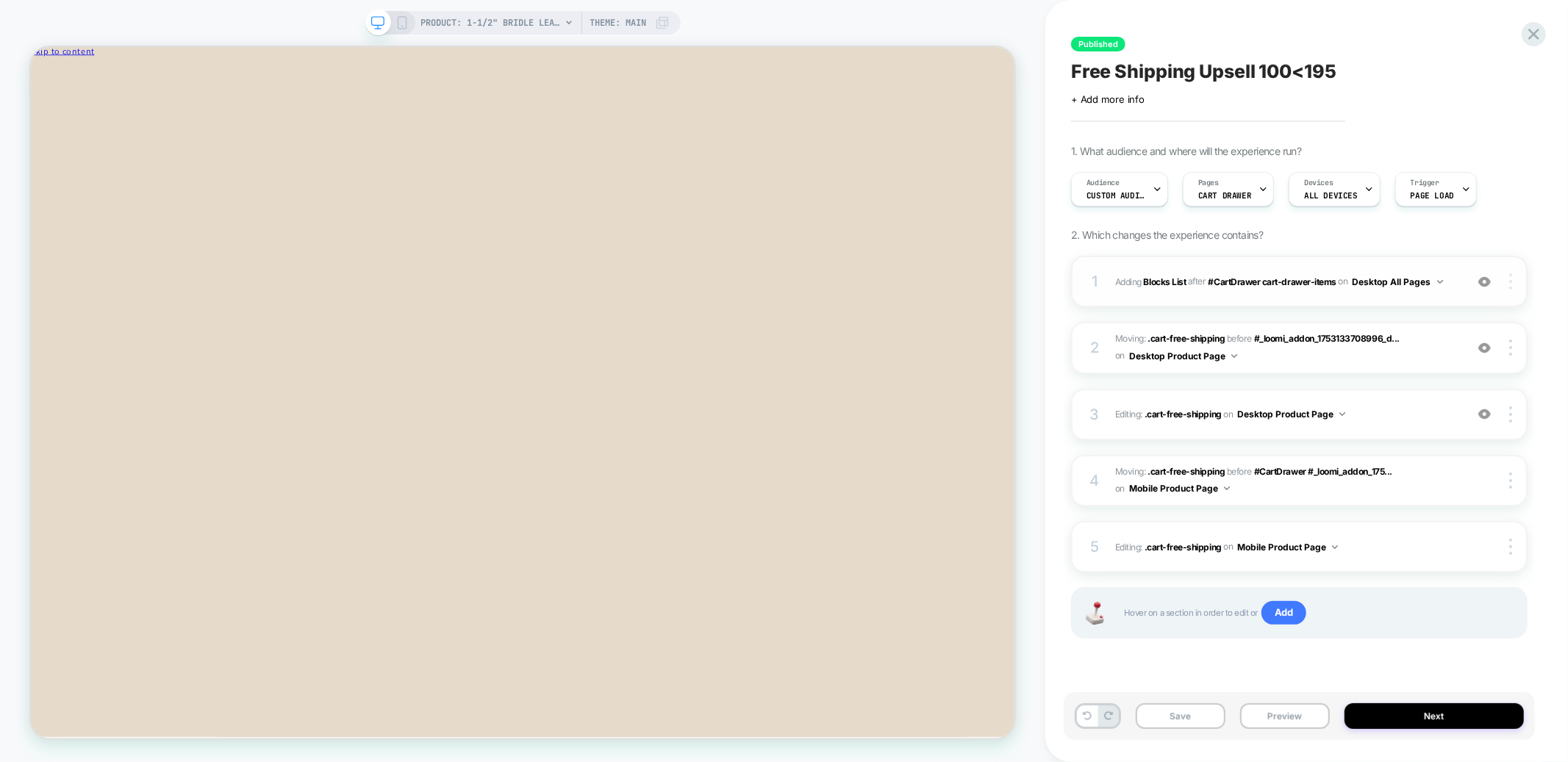
click at [1516, 281] on div at bounding box center [1513, 281] width 28 height 16
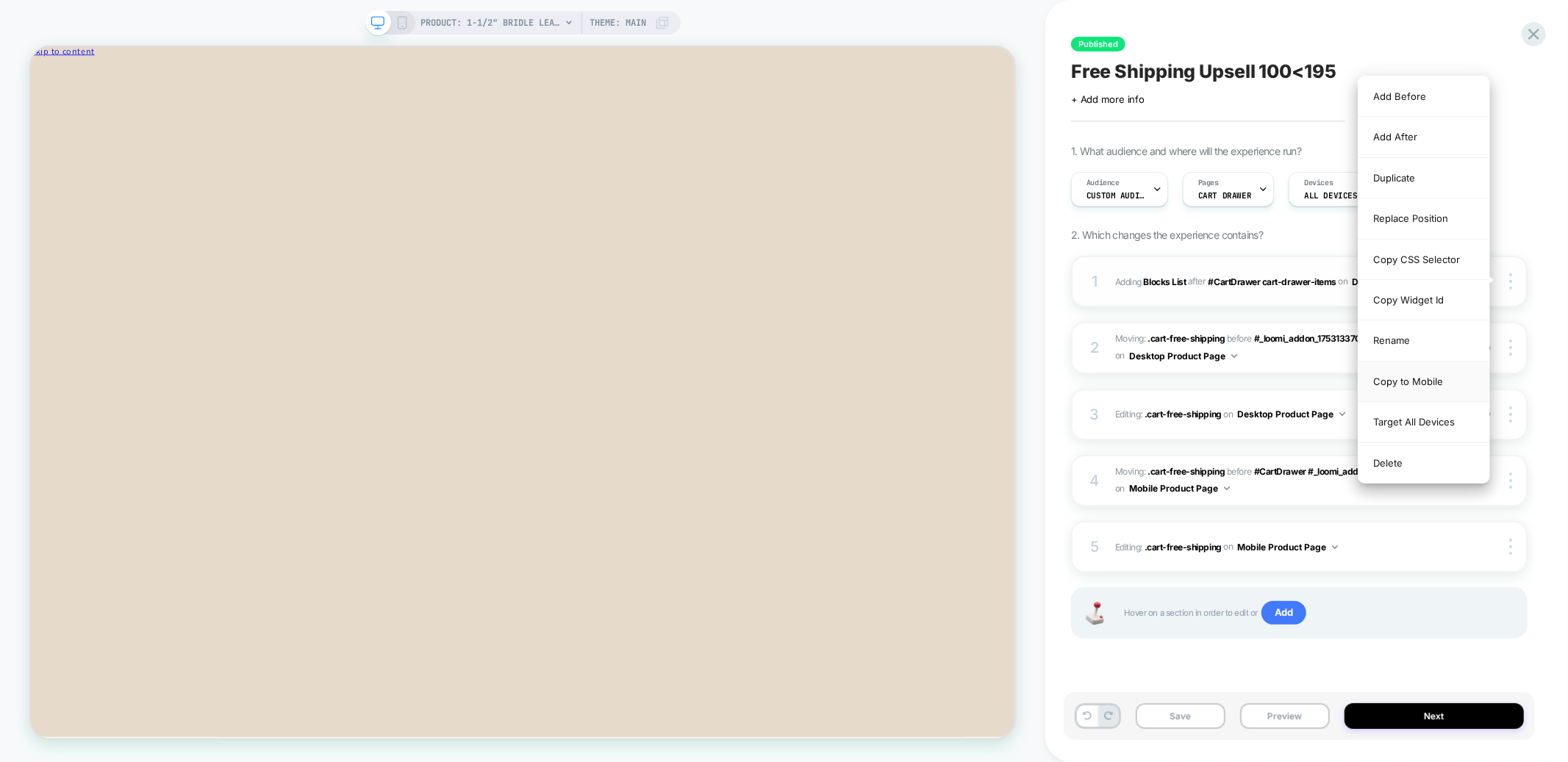
click at [1406, 384] on div "Copy to Mobile" at bounding box center [1424, 382] width 131 height 40
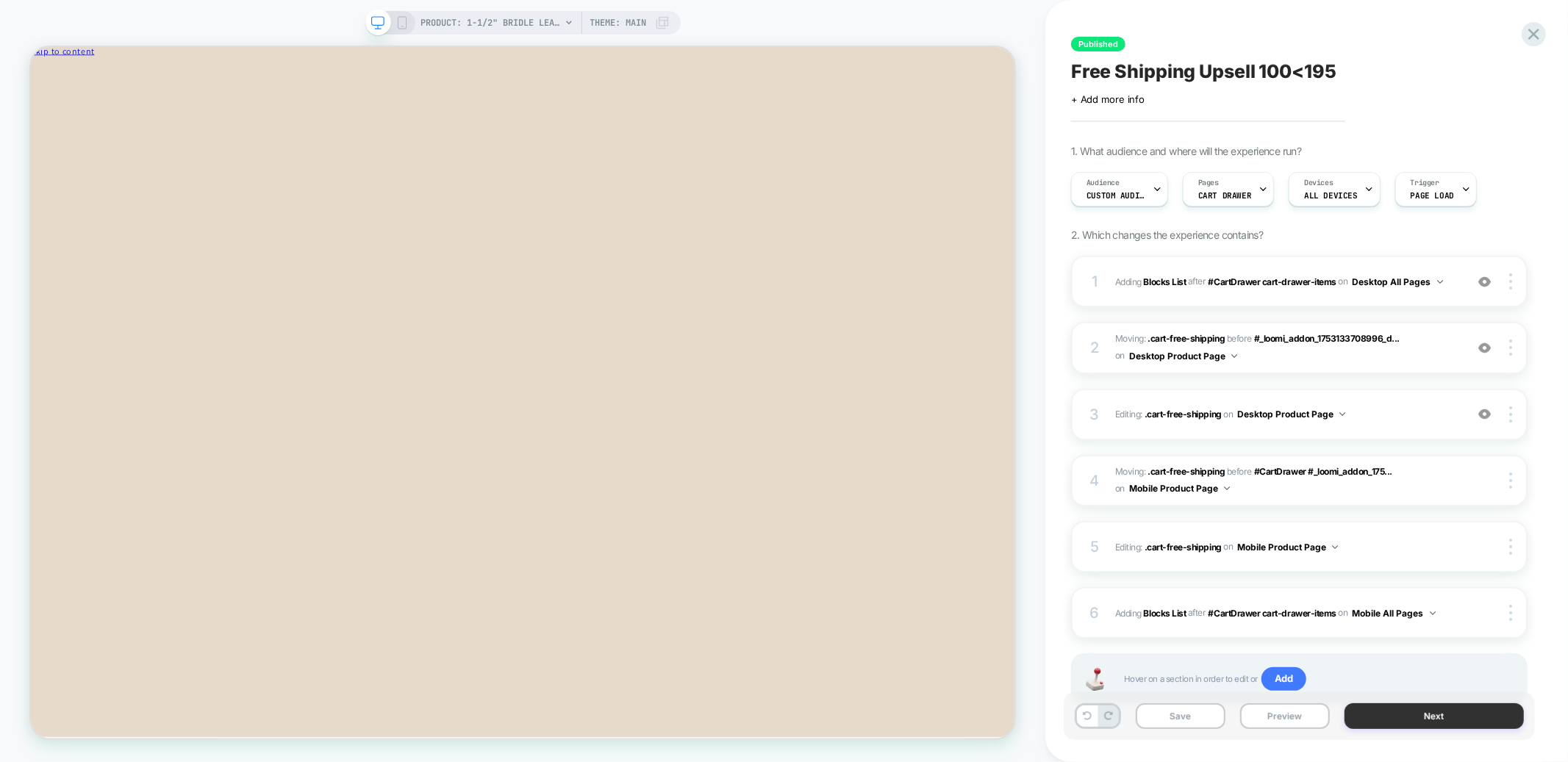
click at [1427, 725] on button "Next" at bounding box center [1434, 716] width 179 height 26
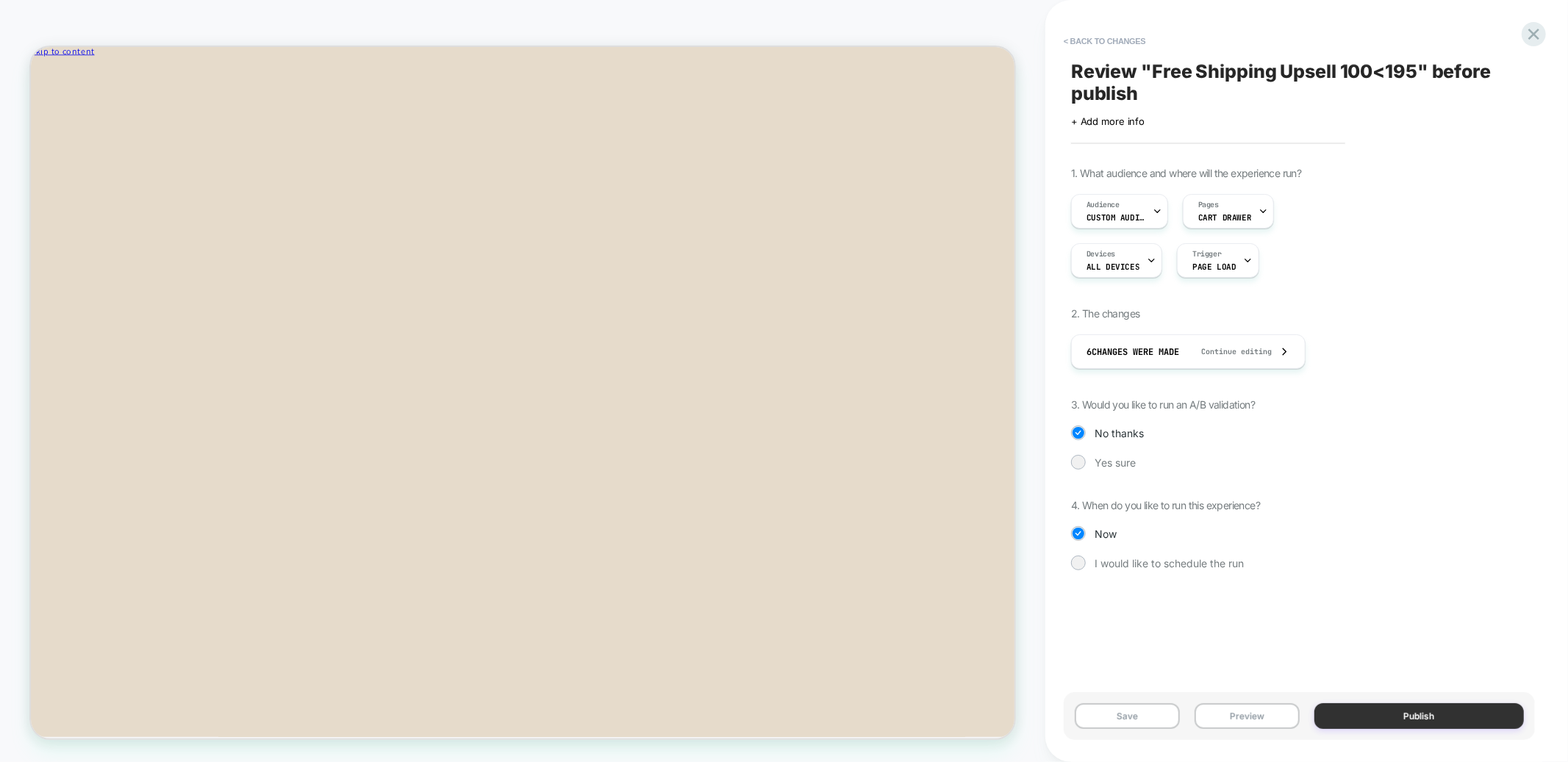
click at [1428, 719] on button "Publish" at bounding box center [1420, 716] width 211 height 26
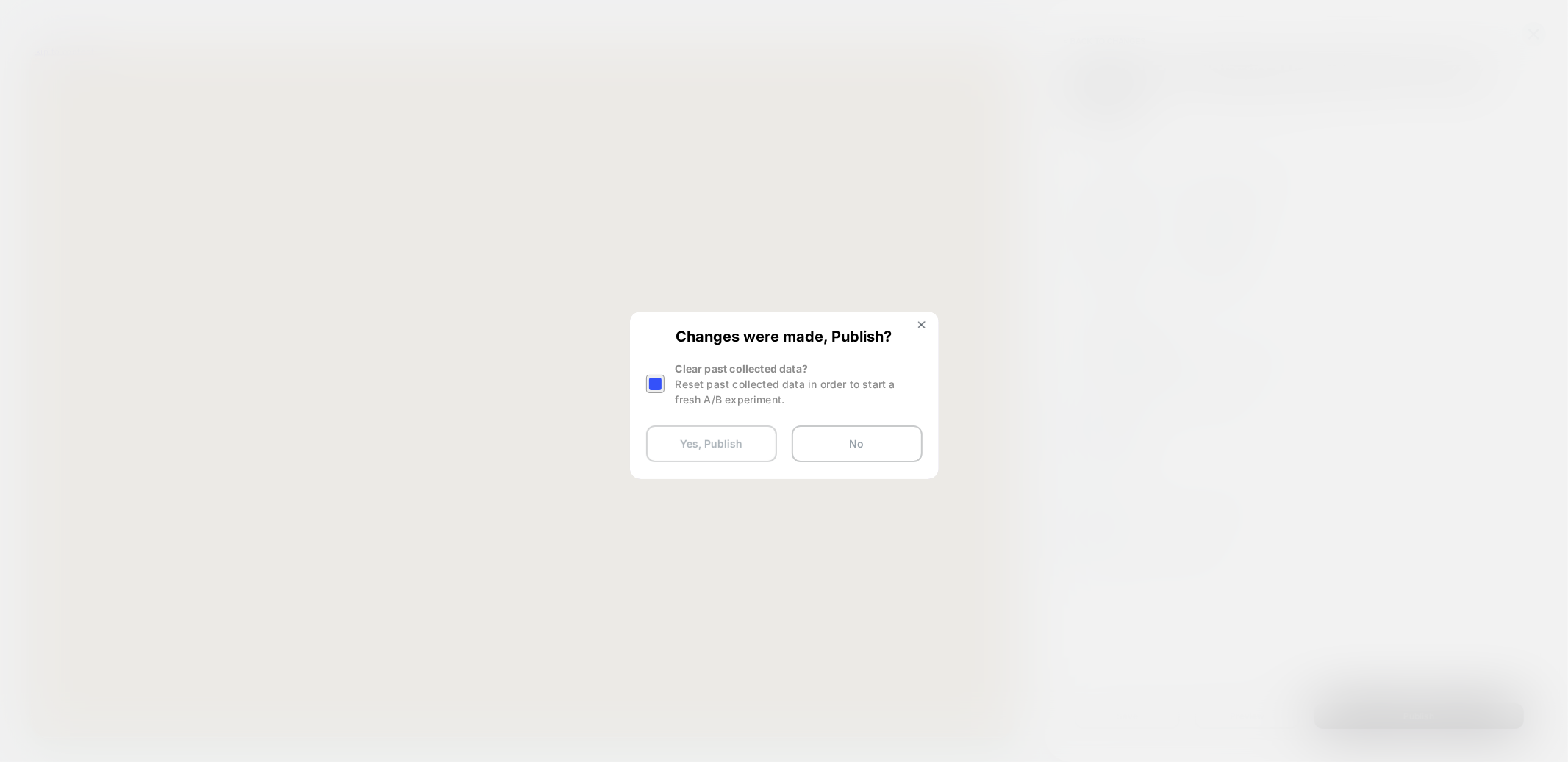
click at [723, 453] on button "Yes, Publish" at bounding box center [711, 444] width 131 height 37
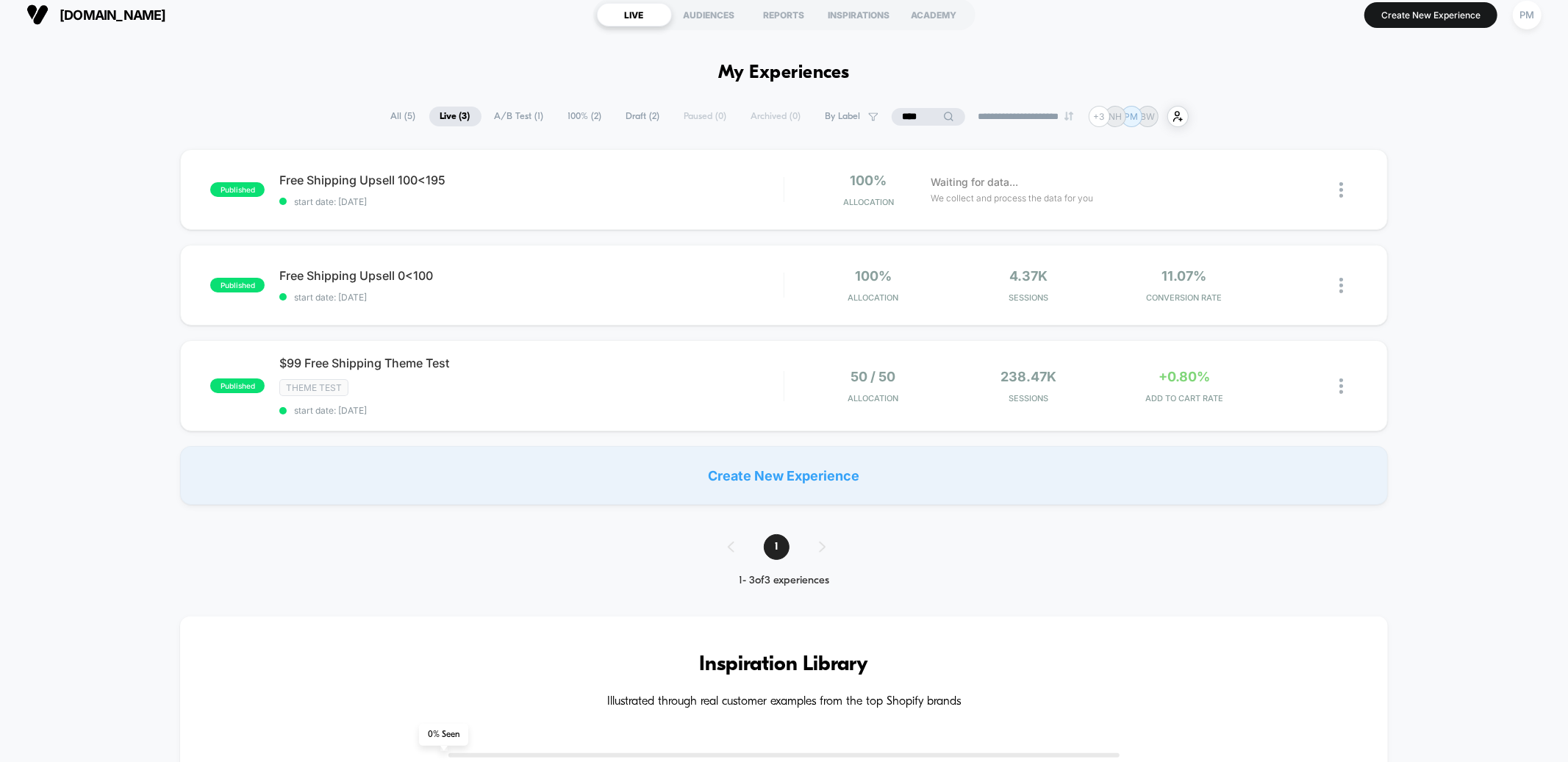
scroll to position [10, 0]
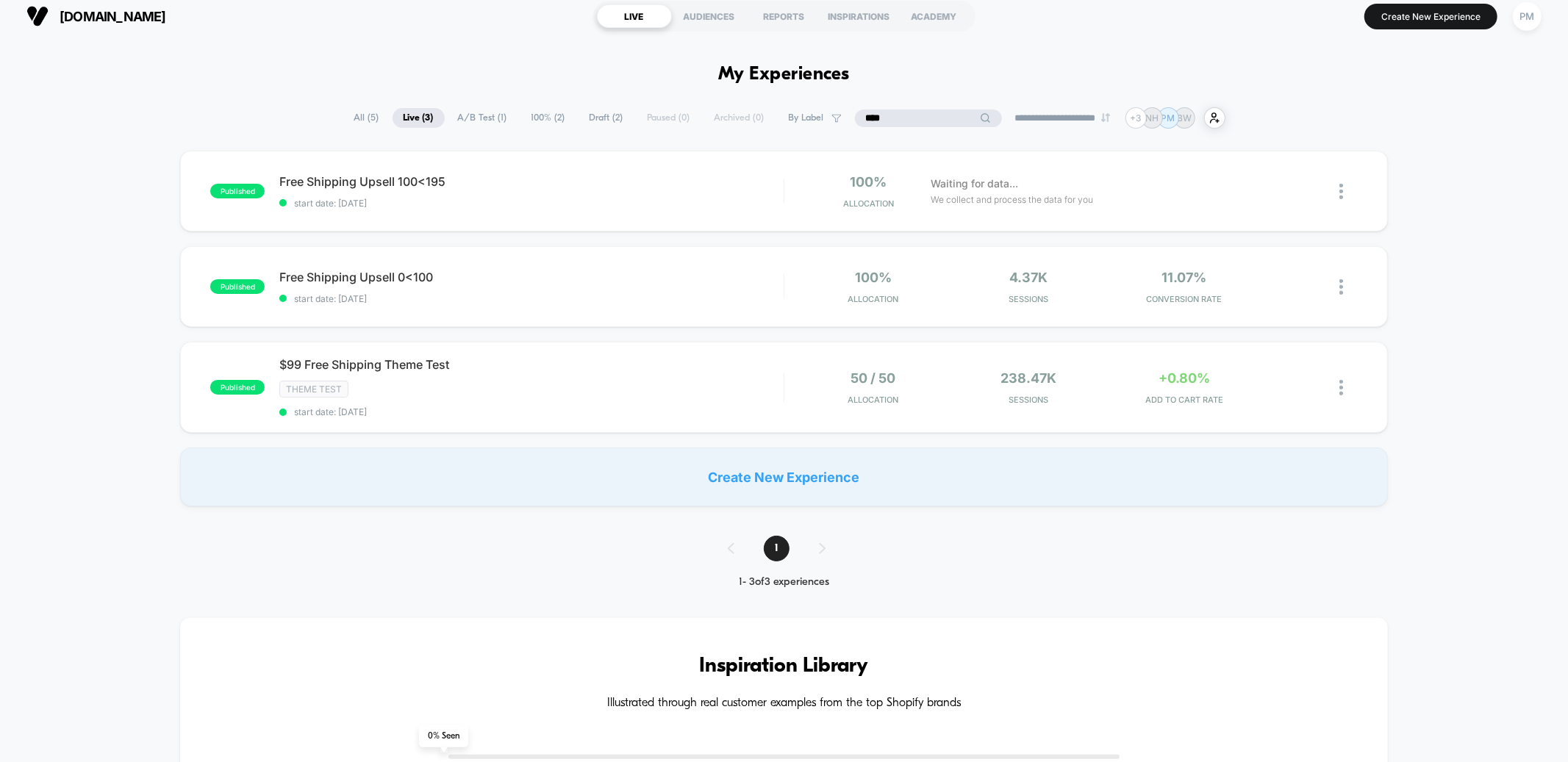
click at [903, 117] on input "****" at bounding box center [928, 119] width 147 height 18
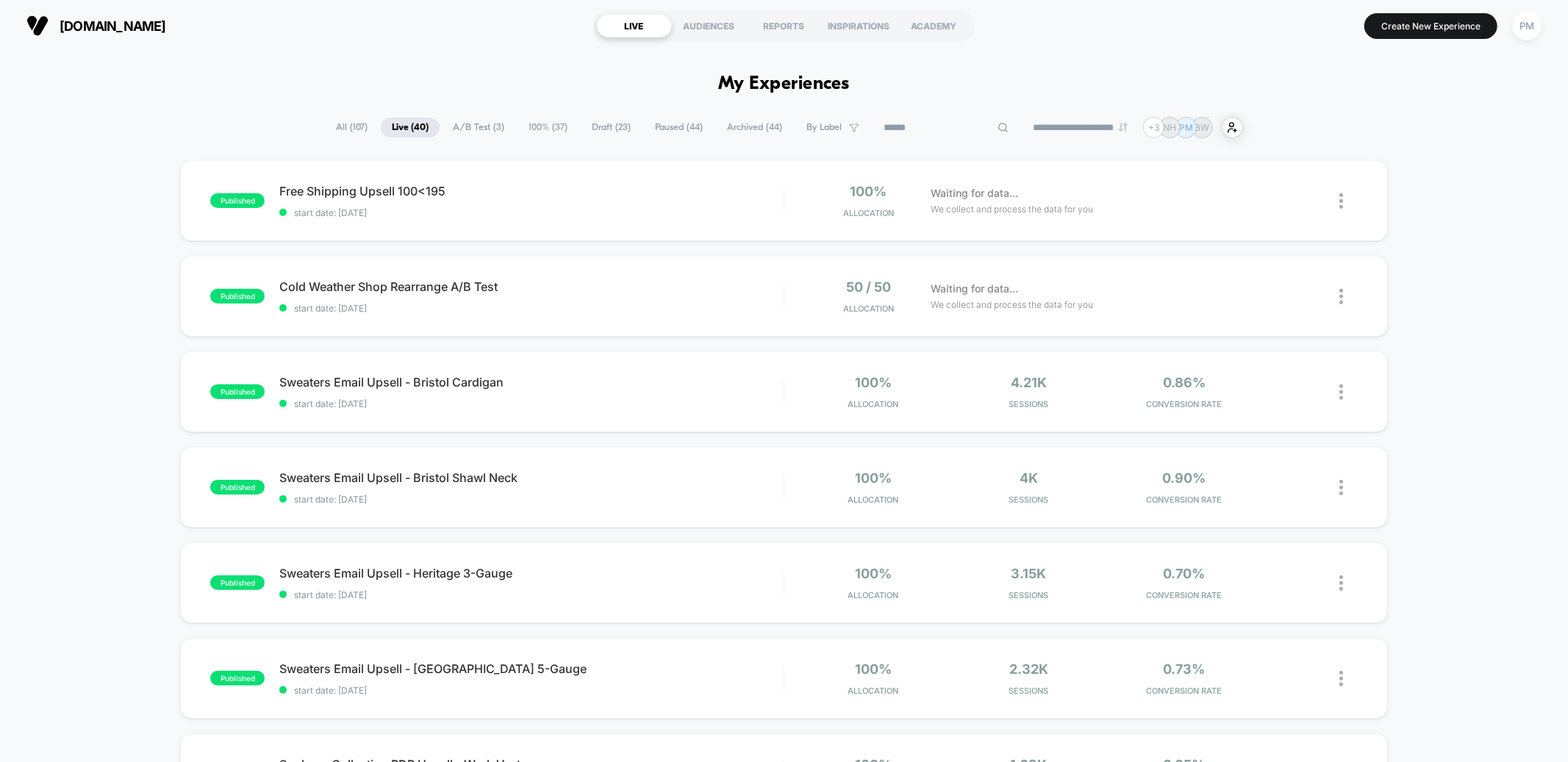
click at [332, 131] on span "All ( 107 )" at bounding box center [352, 127] width 54 height 20
click at [782, 26] on div "REPORTS" at bounding box center [784, 25] width 75 height 23
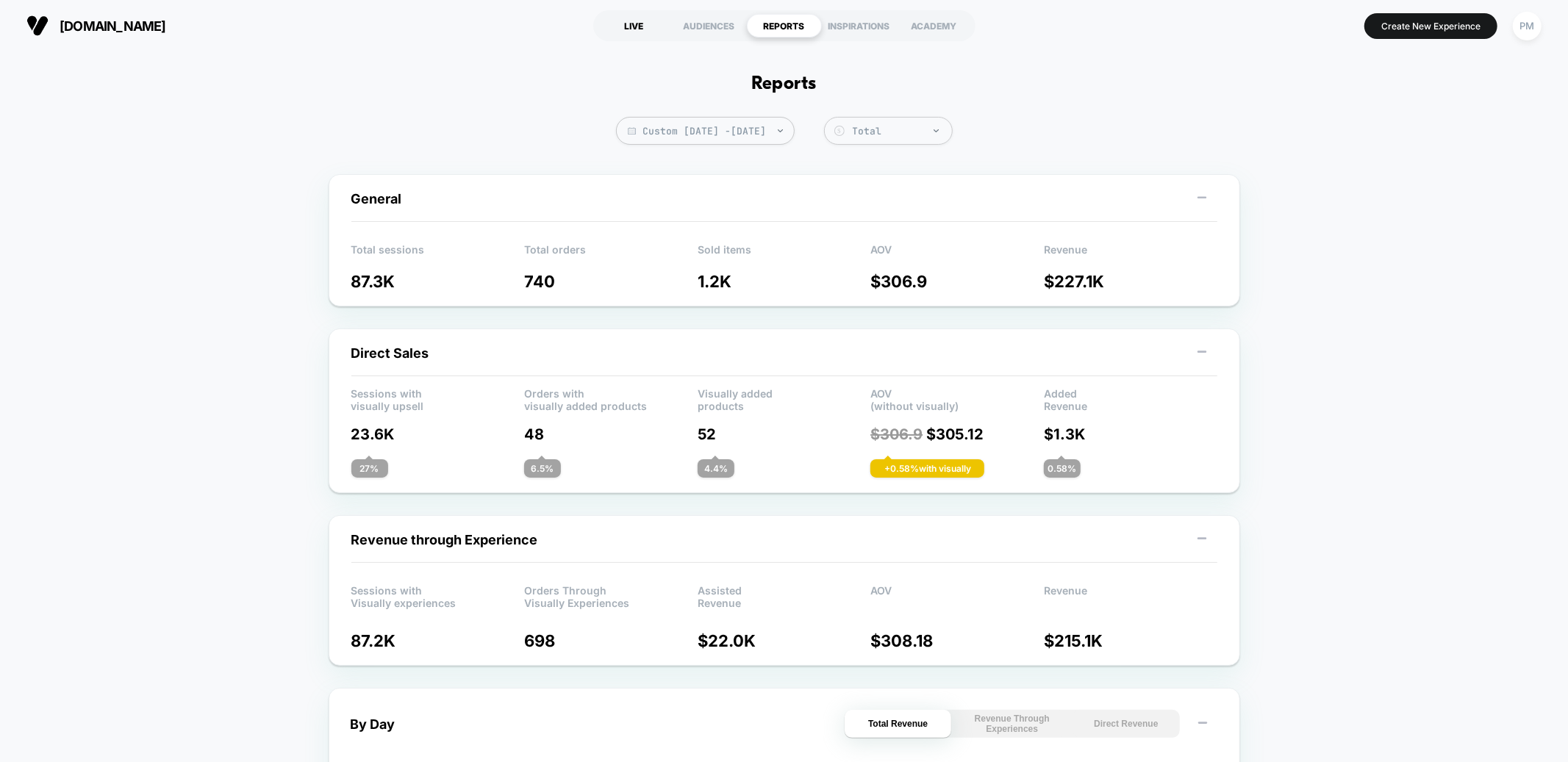
click at [648, 35] on div "LIVE" at bounding box center [634, 25] width 75 height 23
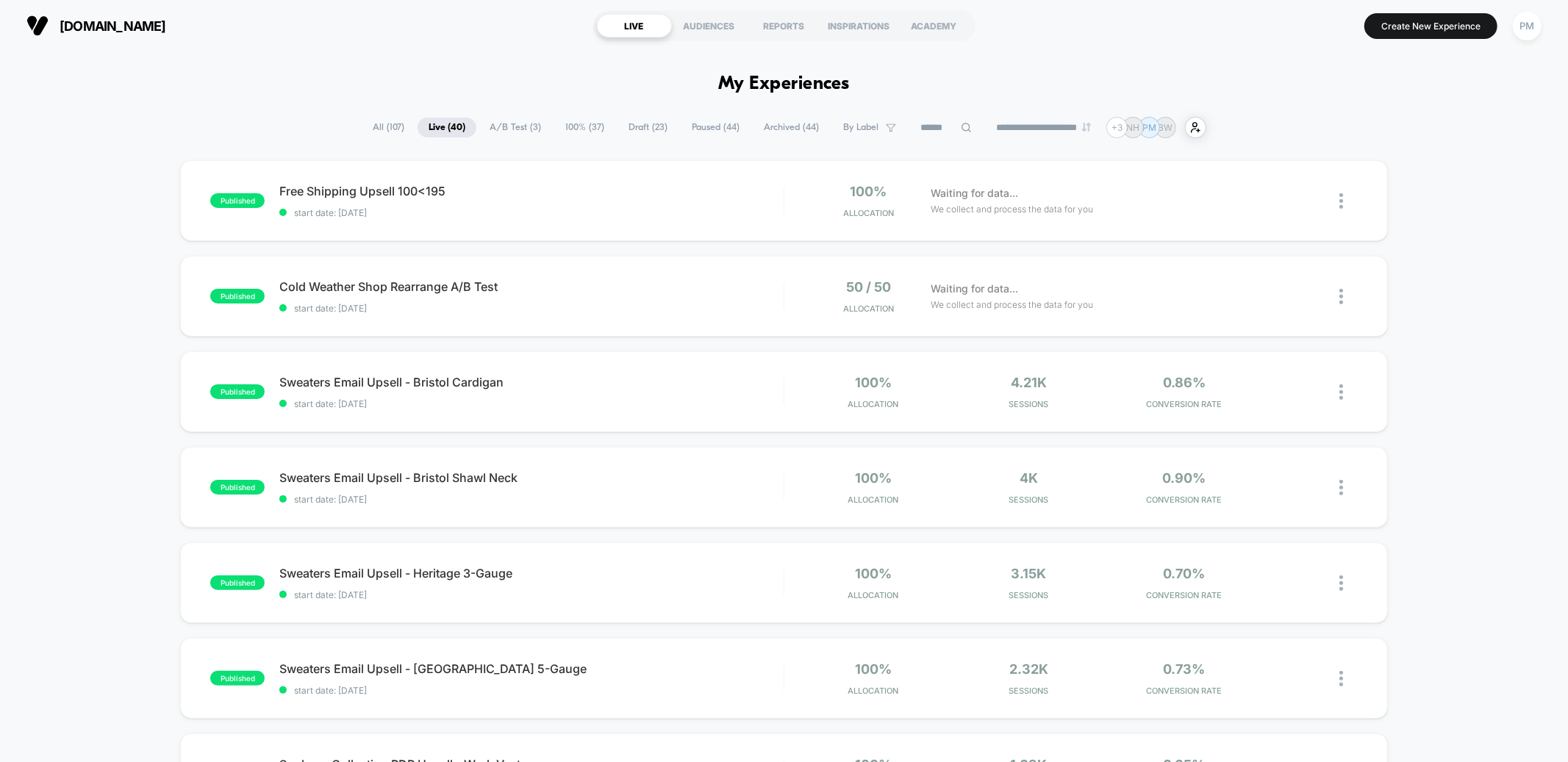
click at [1006, 126] on select "**********" at bounding box center [1045, 127] width 119 height 10
click at [924, 123] on input at bounding box center [946, 128] width 73 height 18
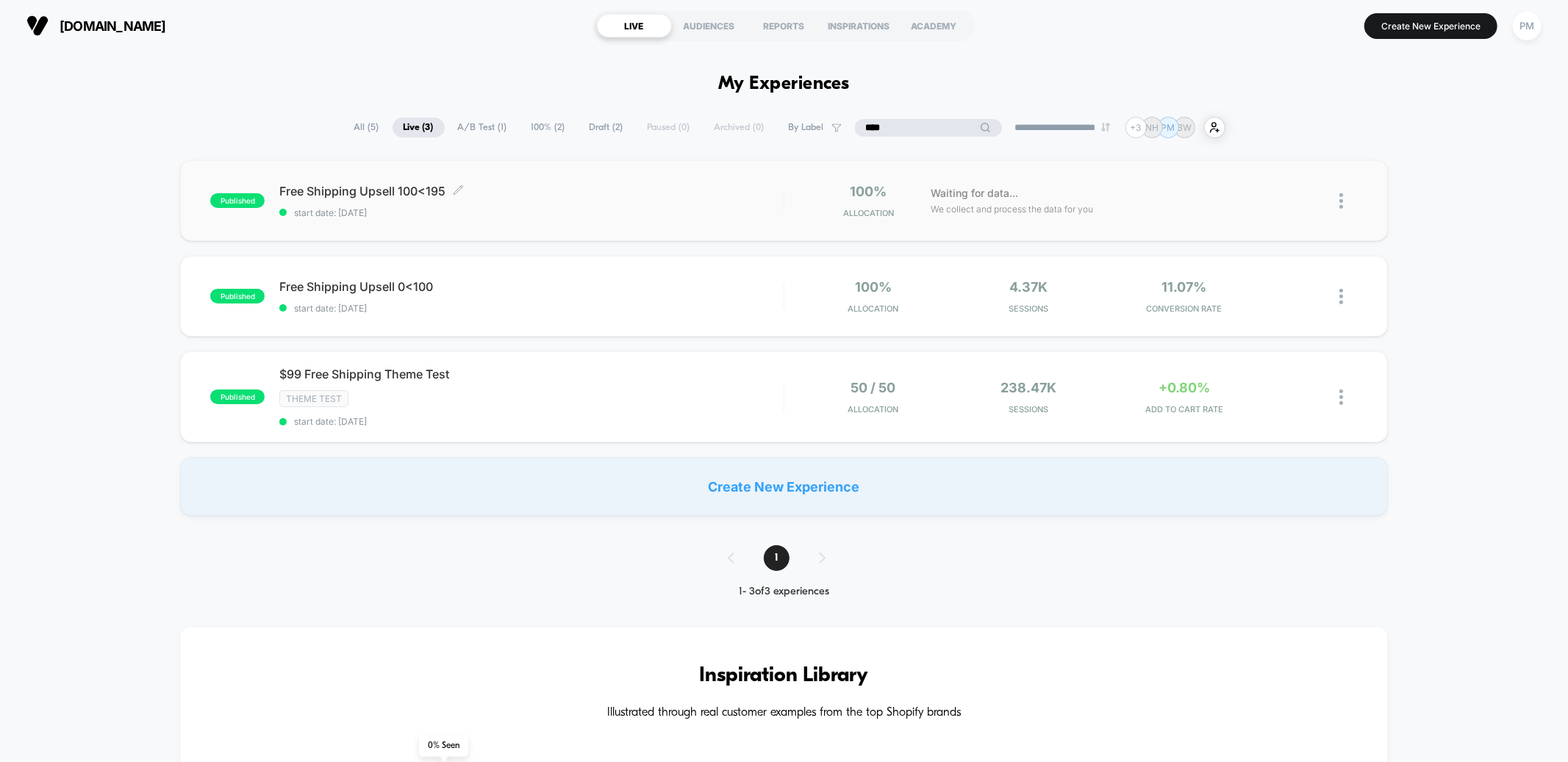
type input "****"
click at [628, 207] on span "start date: [DATE]" at bounding box center [531, 213] width 503 height 11
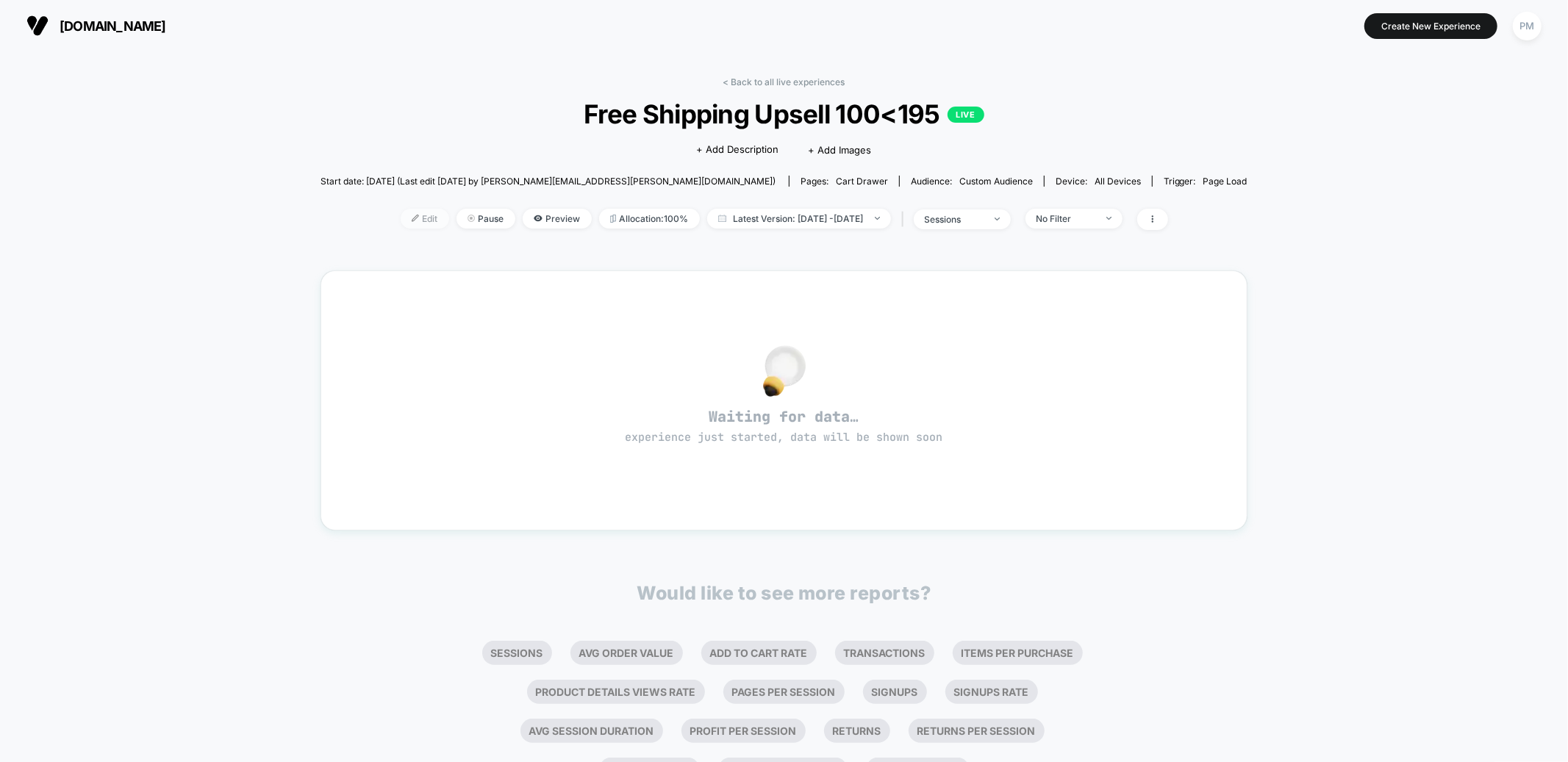
click at [411, 219] on img at bounding box center [415, 218] width 7 height 7
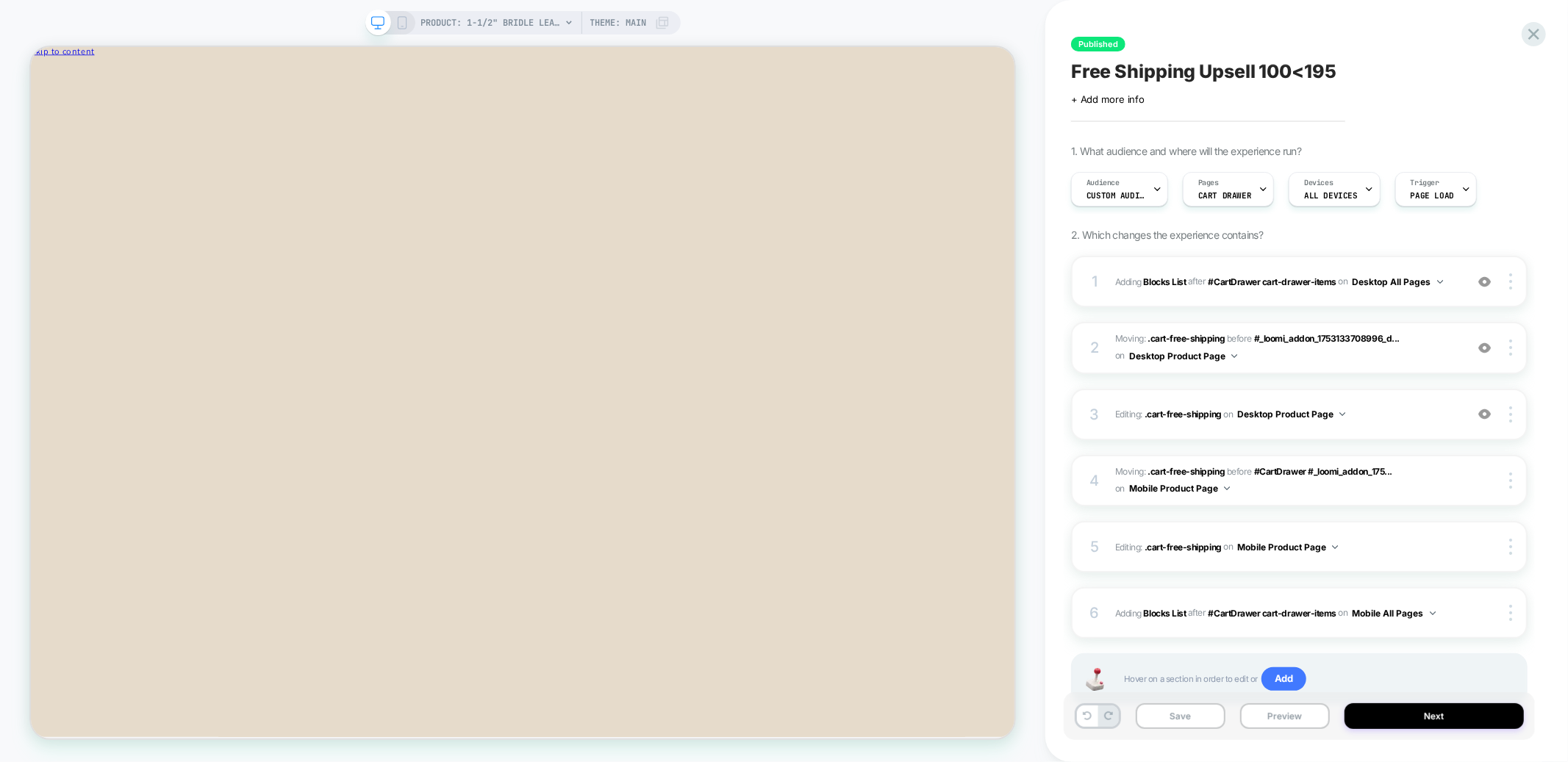
click at [1325, 66] on span "Free Shipping Upsell 100<195" at bounding box center [1203, 71] width 265 height 22
click at [1230, 183] on div "Pages CART DRAWER" at bounding box center [1225, 189] width 82 height 33
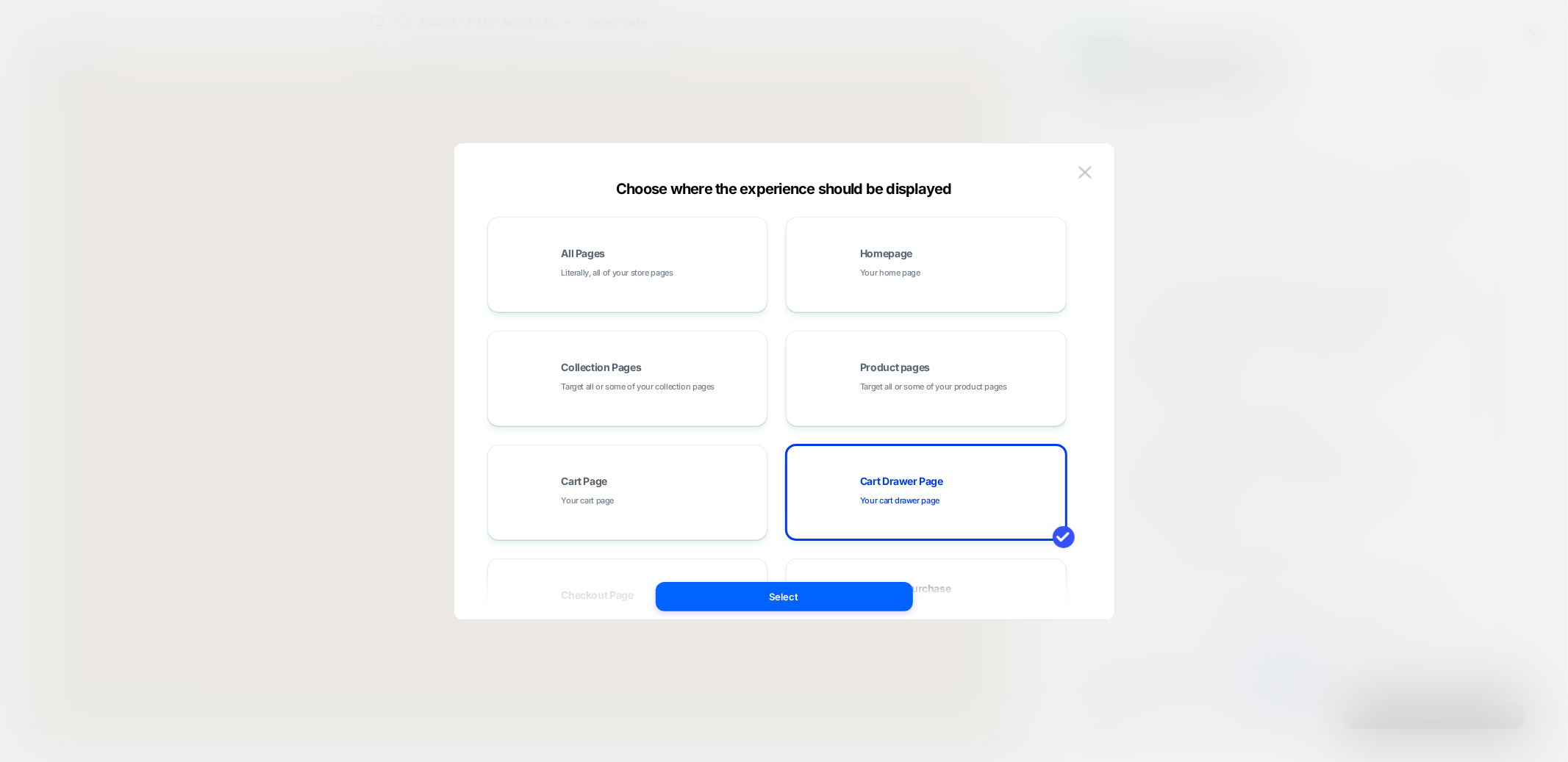
click at [1258, 231] on div at bounding box center [784, 381] width 1568 height 762
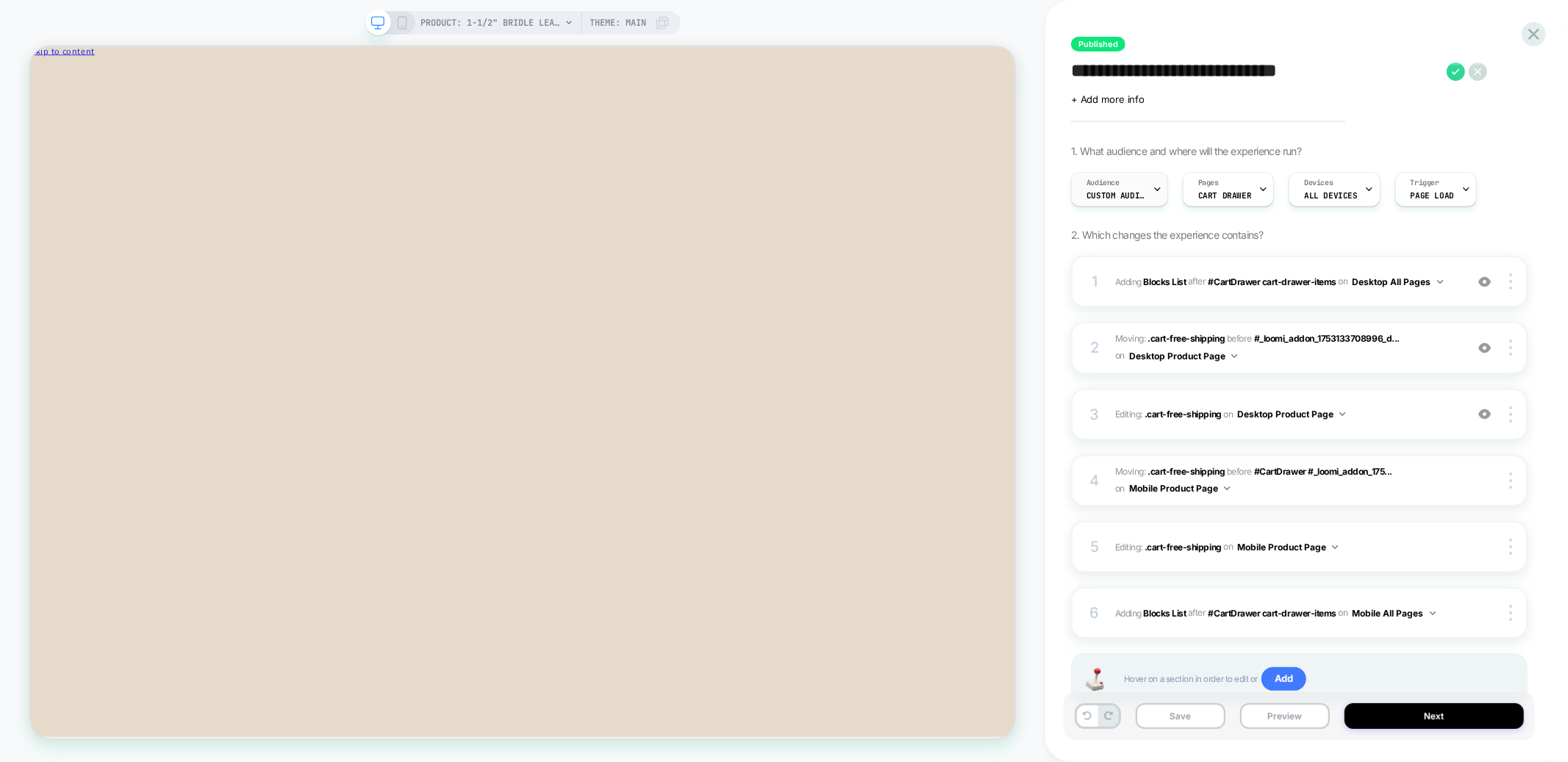
click at [1106, 197] on span "Custom Audience" at bounding box center [1116, 195] width 59 height 10
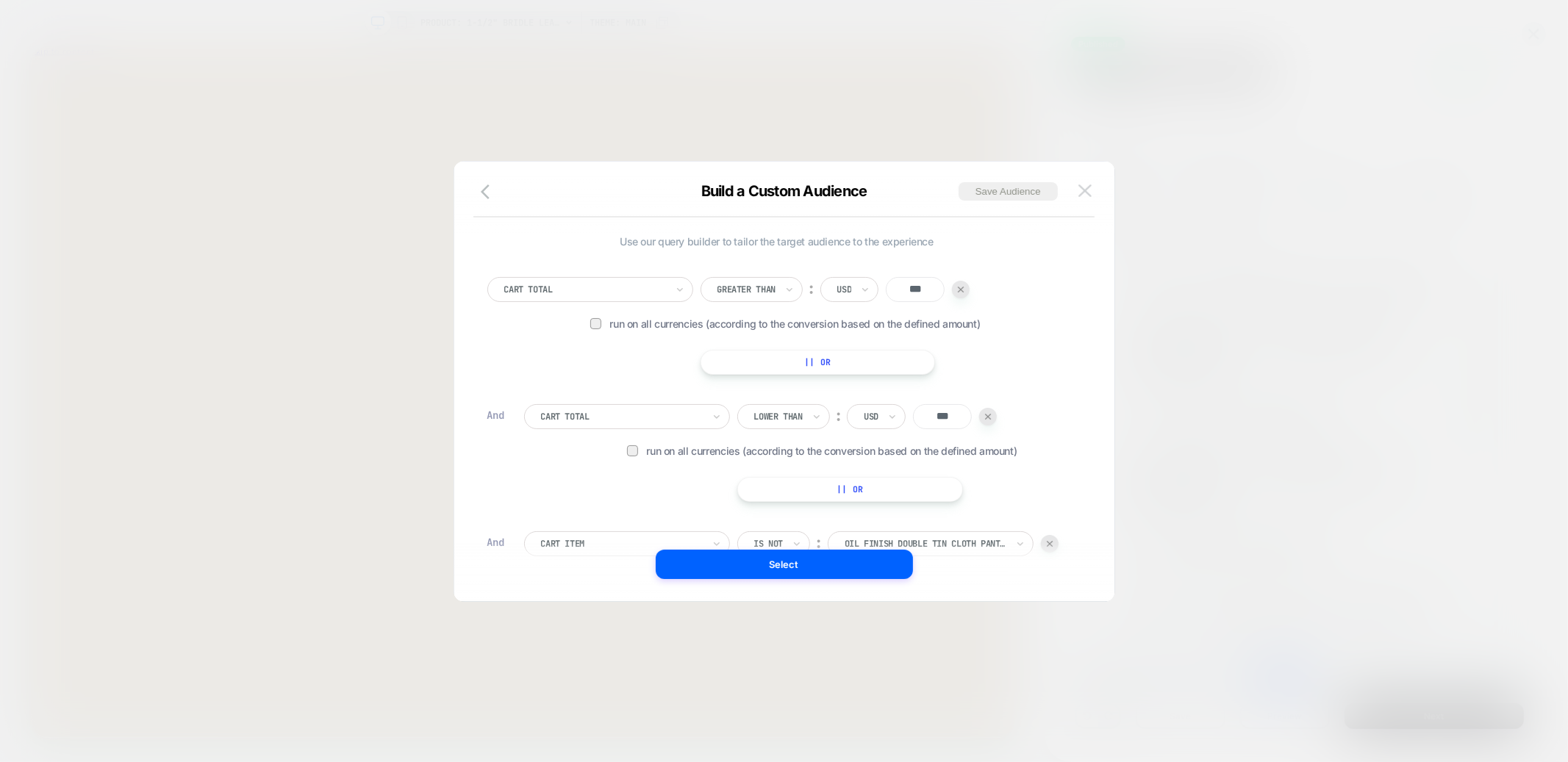
click at [1089, 187] on img at bounding box center [1085, 190] width 13 height 12
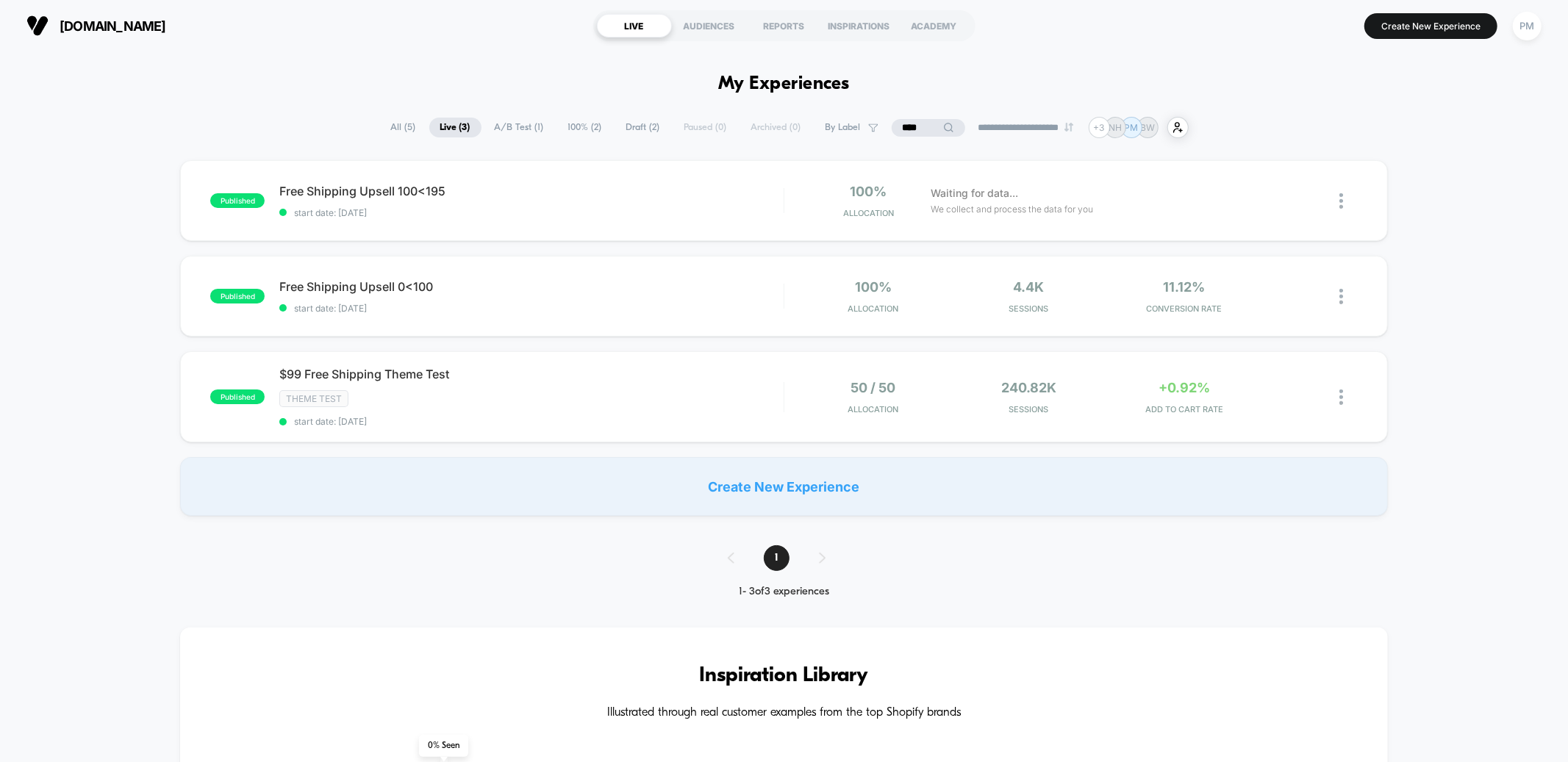
click at [920, 127] on input "****" at bounding box center [928, 128] width 73 height 18
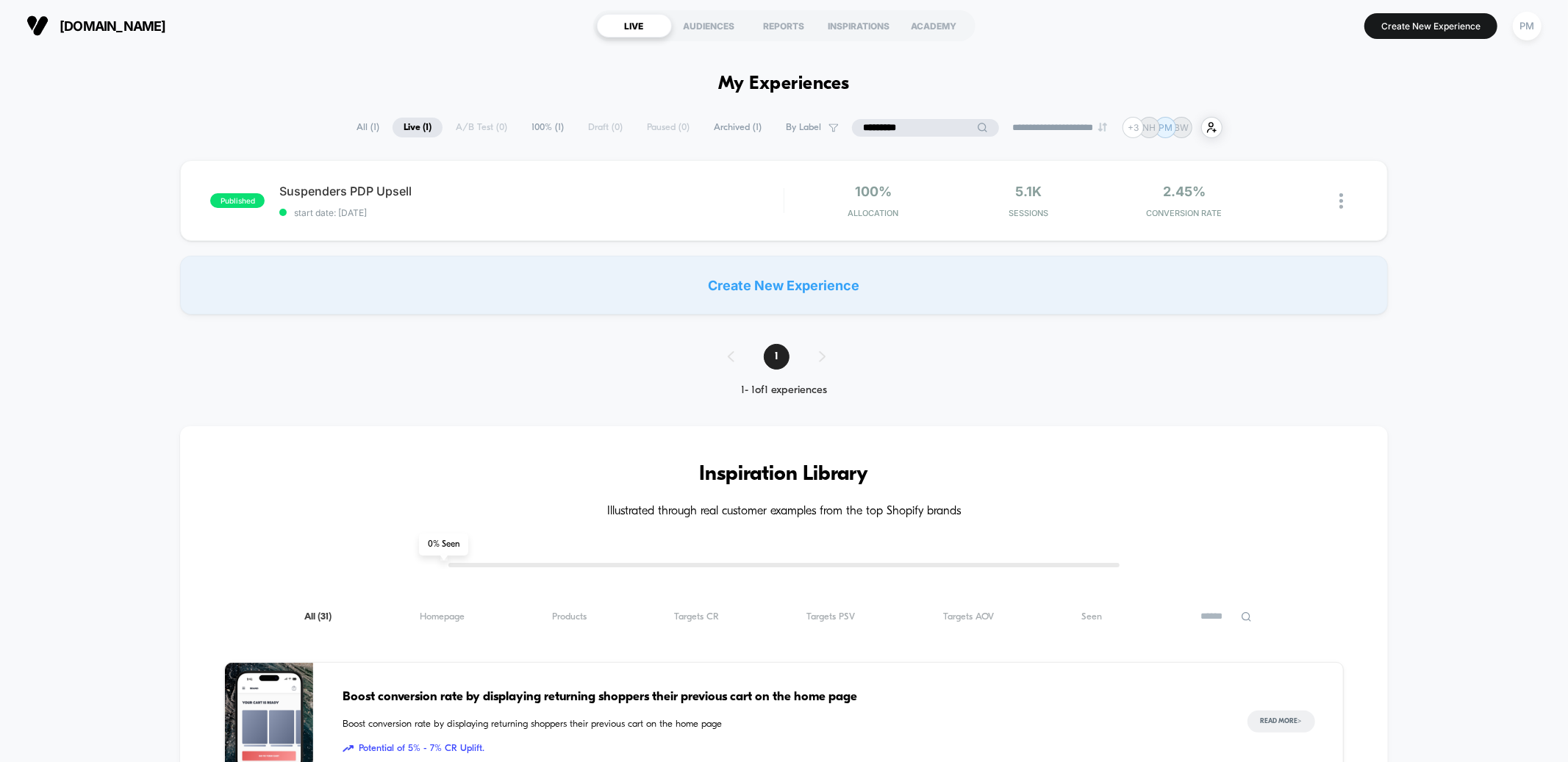
type input "*********"
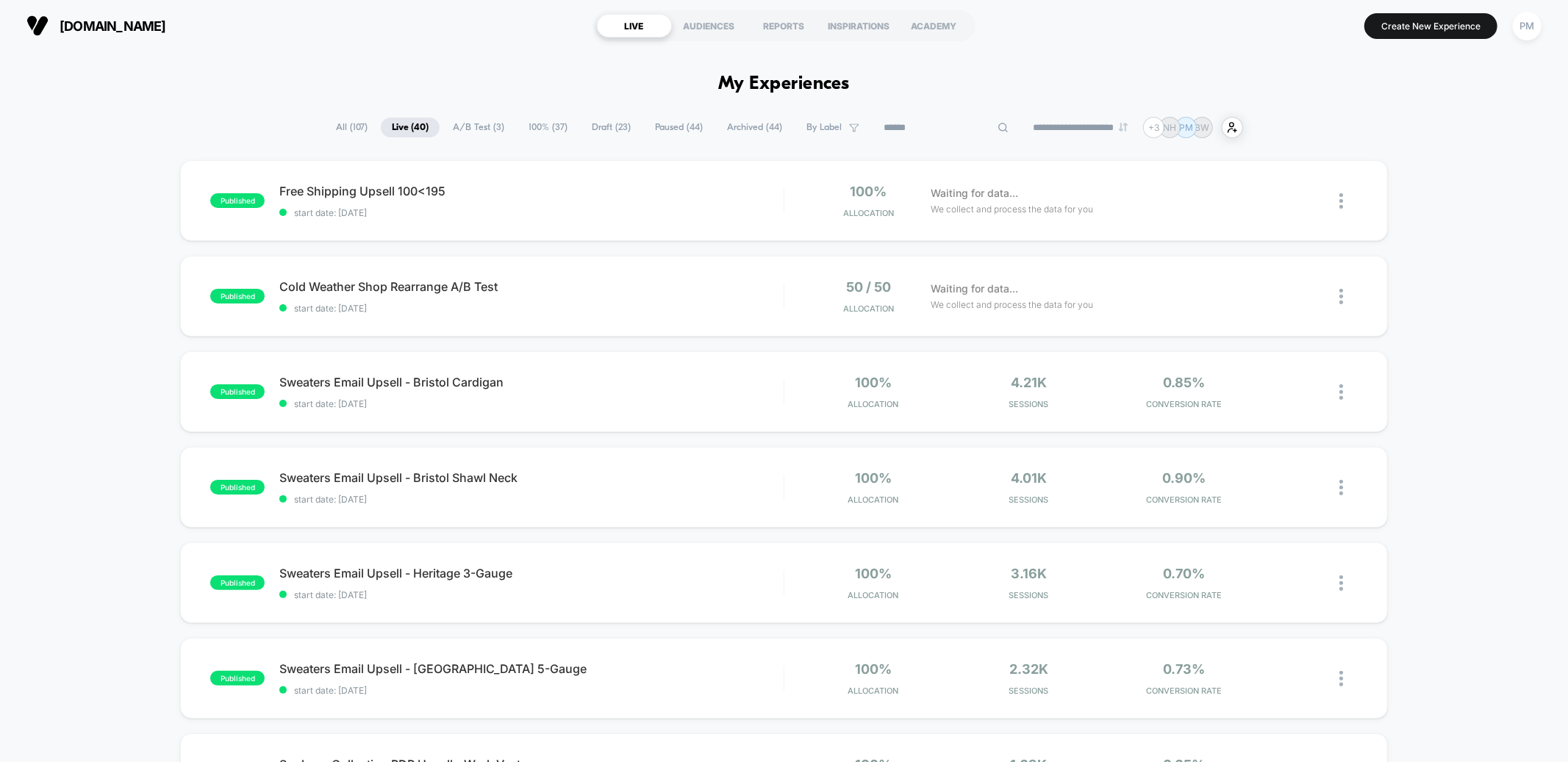
click at [906, 132] on input at bounding box center [946, 128] width 147 height 18
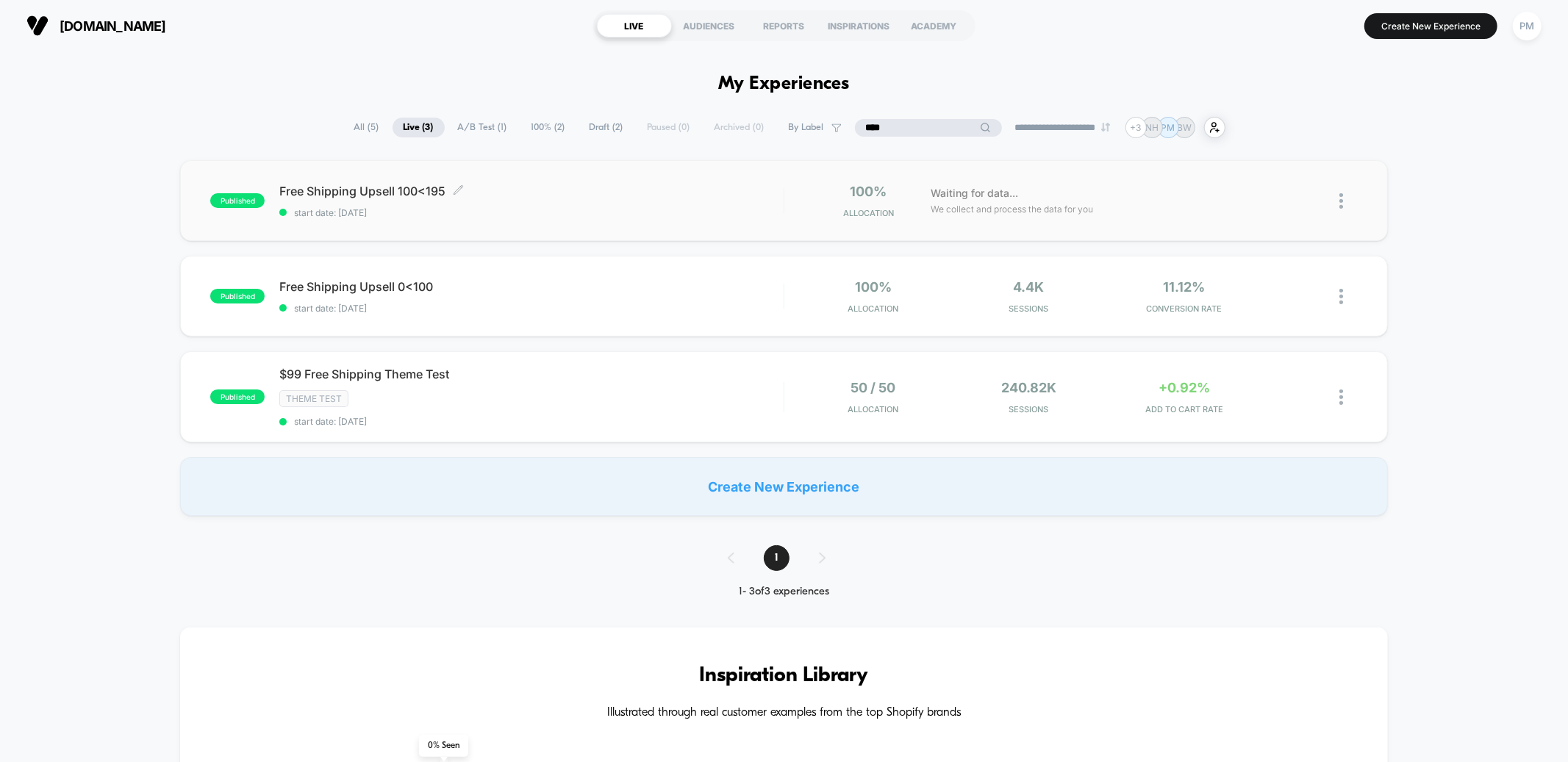
type input "****"
click at [553, 198] on div "Free Shipping Upsell 100<195 Click to edit experience details Click to edit exp…" at bounding box center [531, 201] width 503 height 35
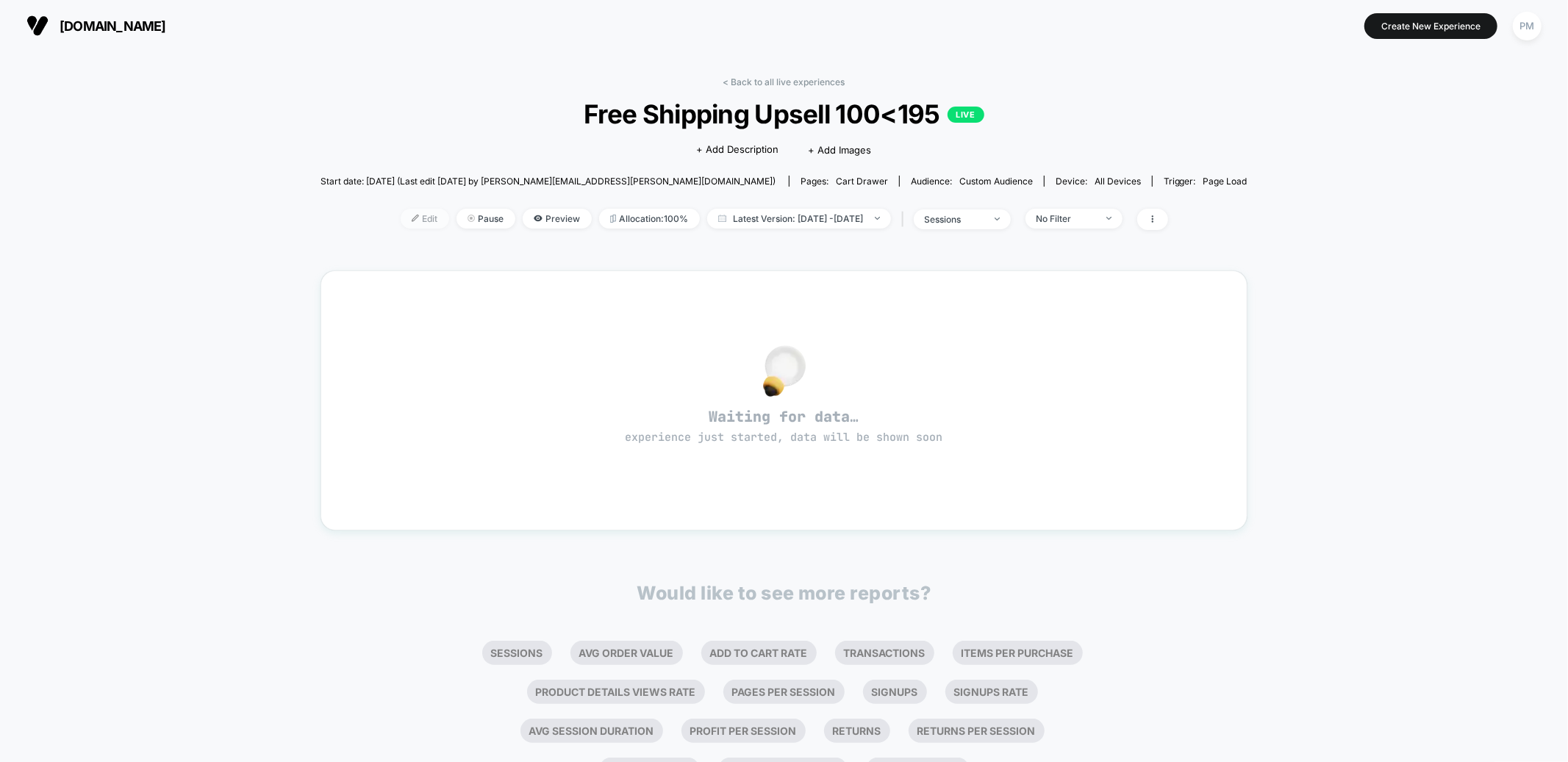
click at [403, 219] on span "Edit" at bounding box center [425, 219] width 48 height 20
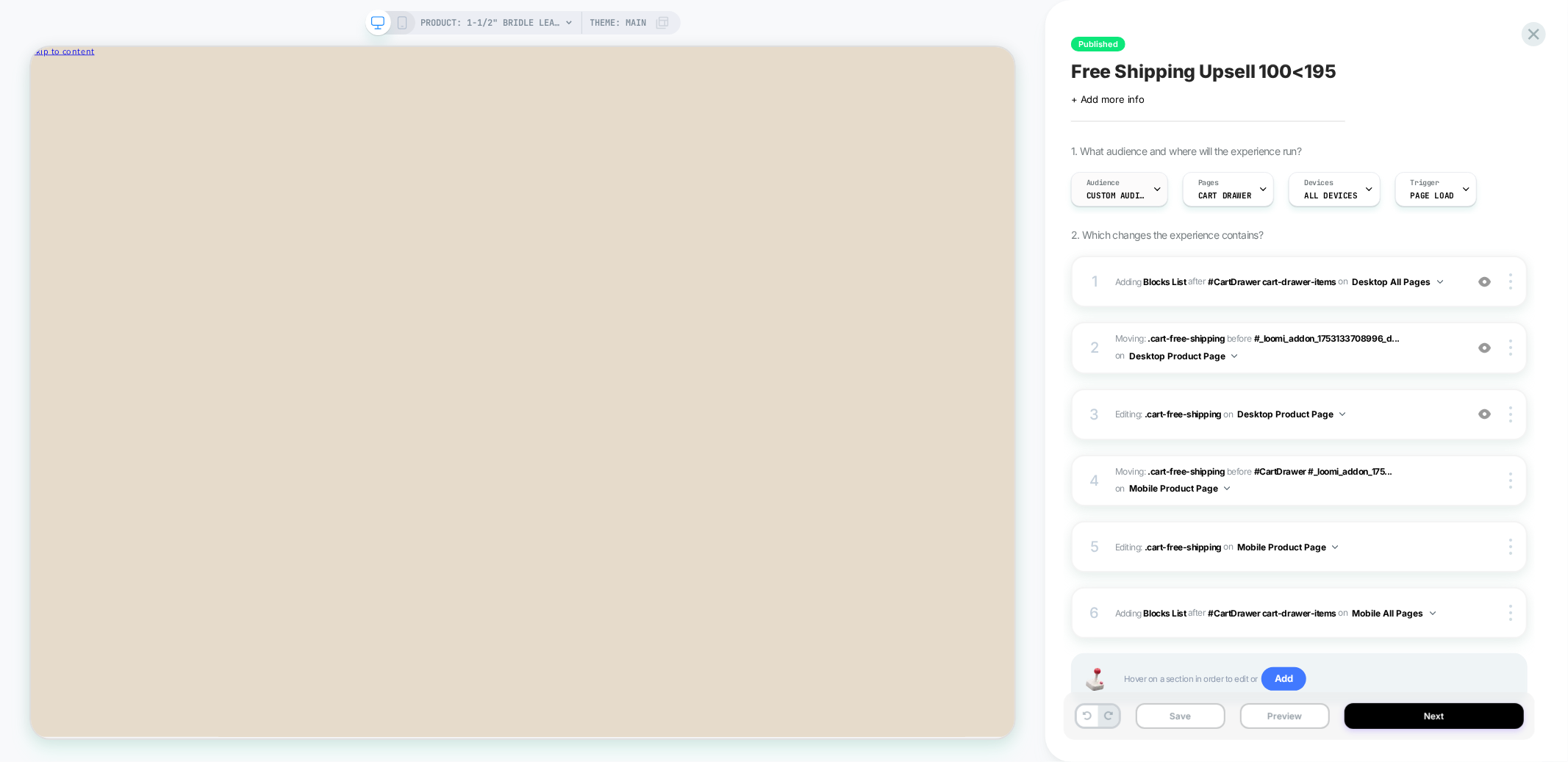
click at [1111, 187] on div "Audience Custom Audience" at bounding box center [1116, 189] width 88 height 33
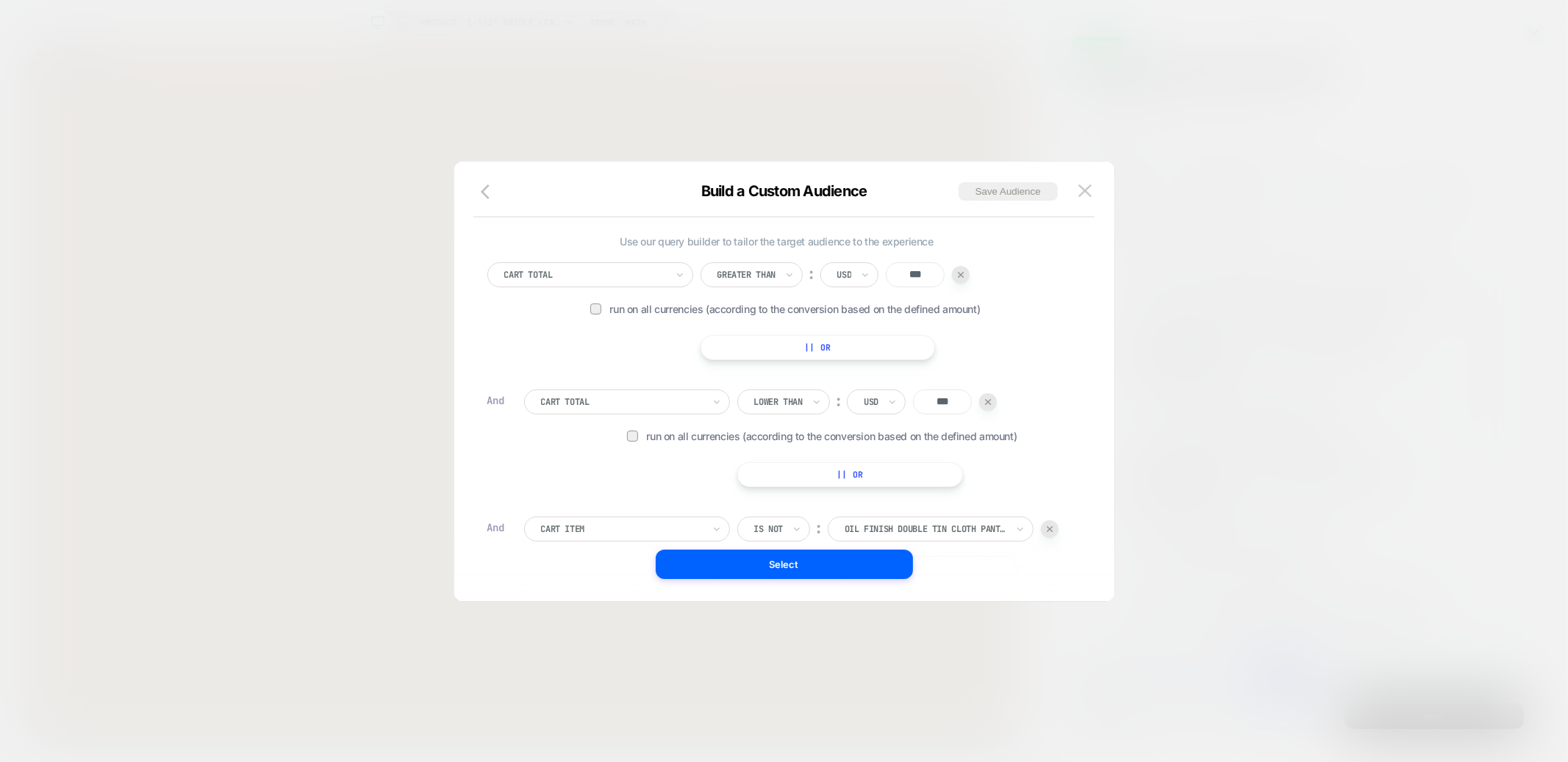
scroll to position [119, 0]
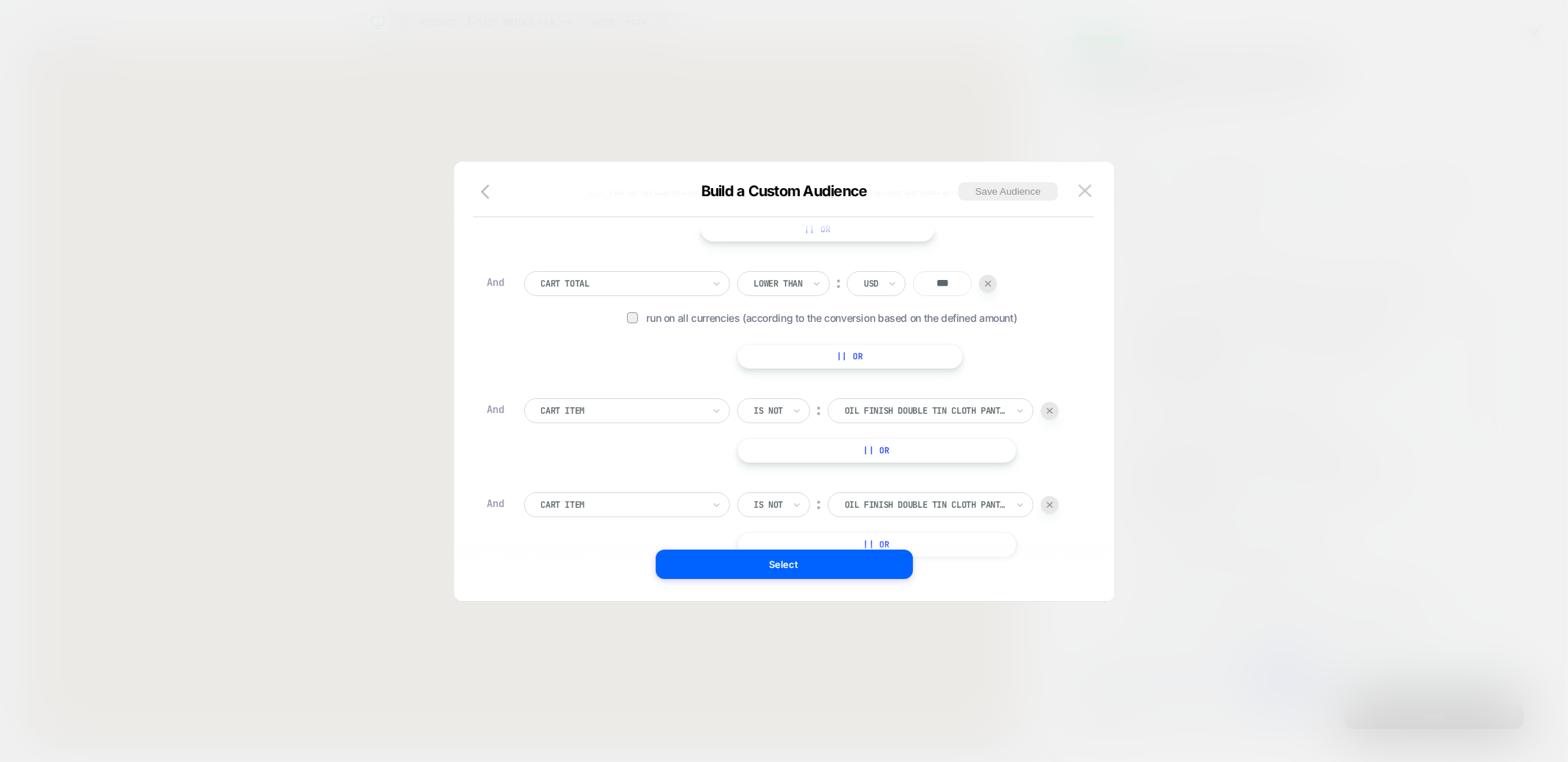
click at [1052, 408] on img at bounding box center [1049, 410] width 6 height 6
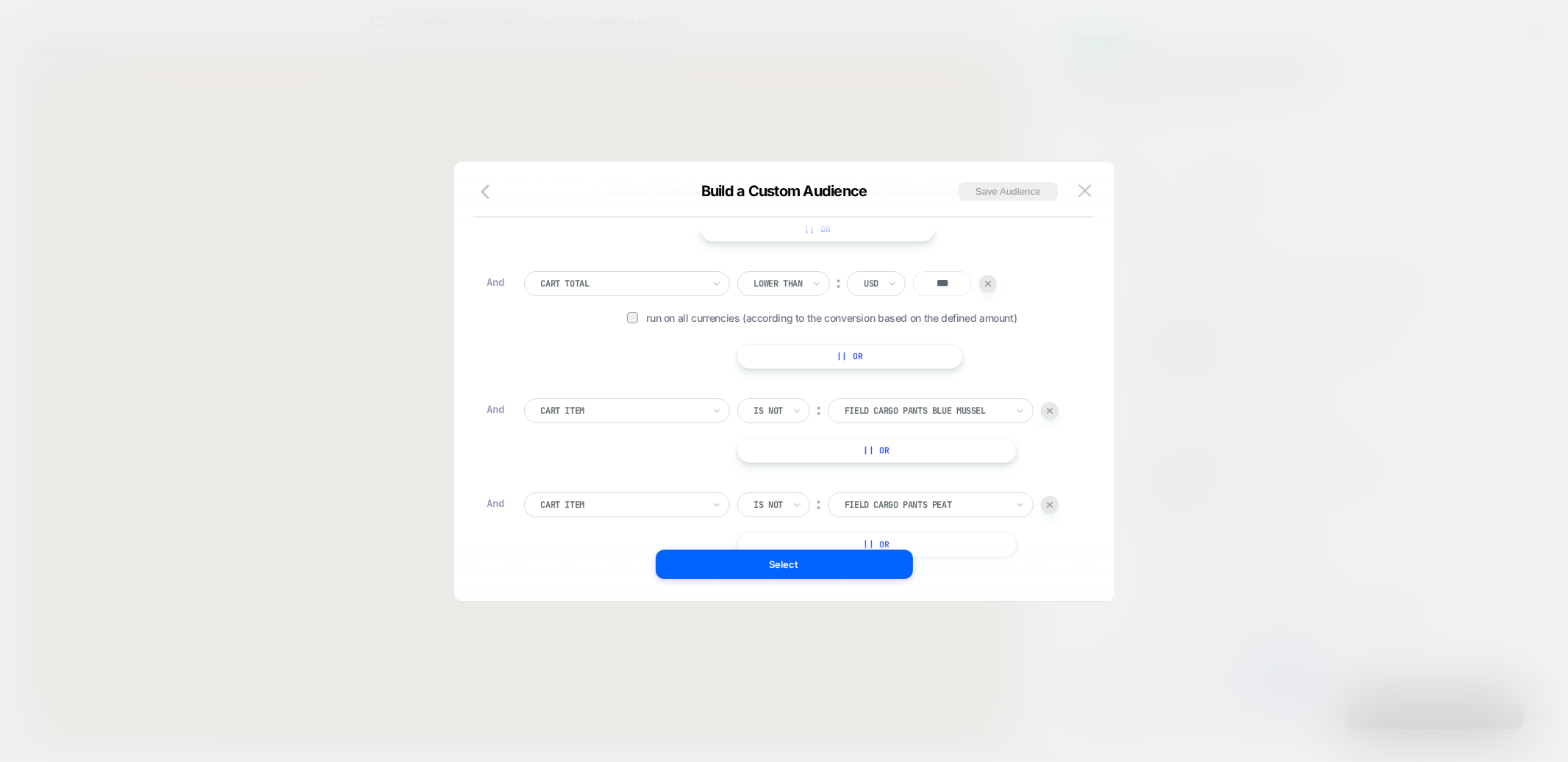
click at [1052, 408] on img at bounding box center [1049, 410] width 6 height 6
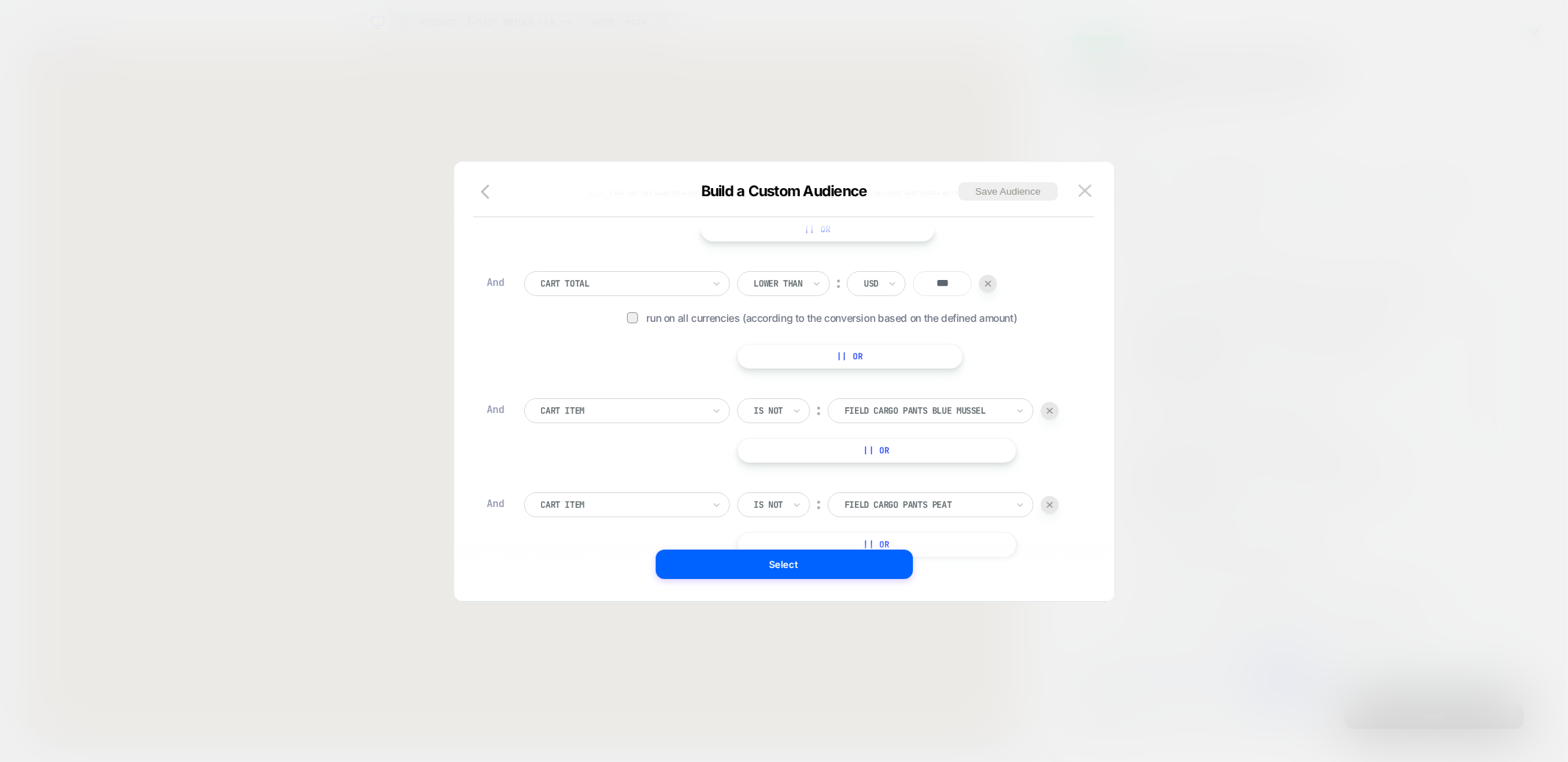
click at [1052, 408] on img at bounding box center [1049, 410] width 6 height 6
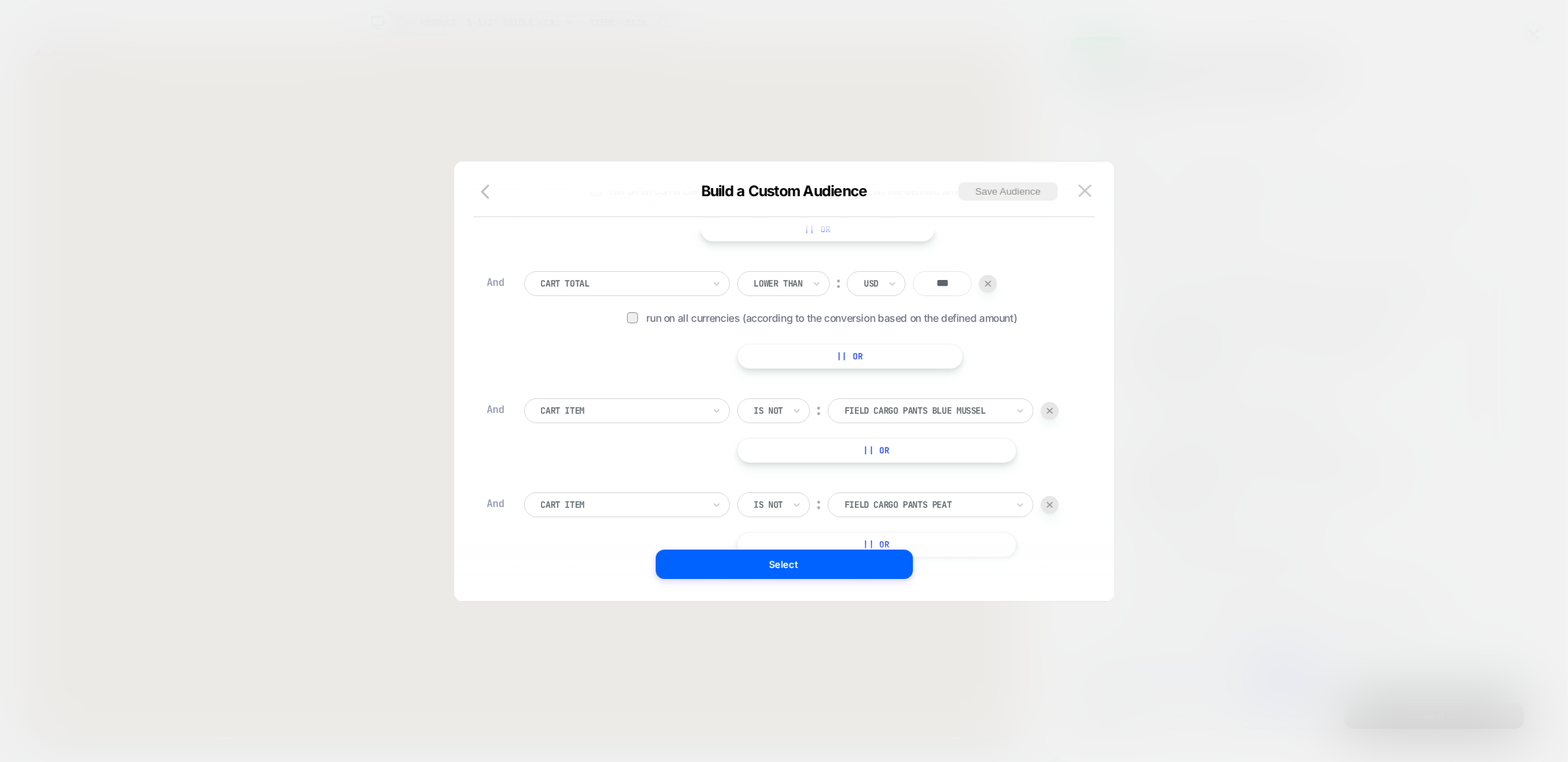
click at [1052, 408] on img at bounding box center [1049, 410] width 6 height 6
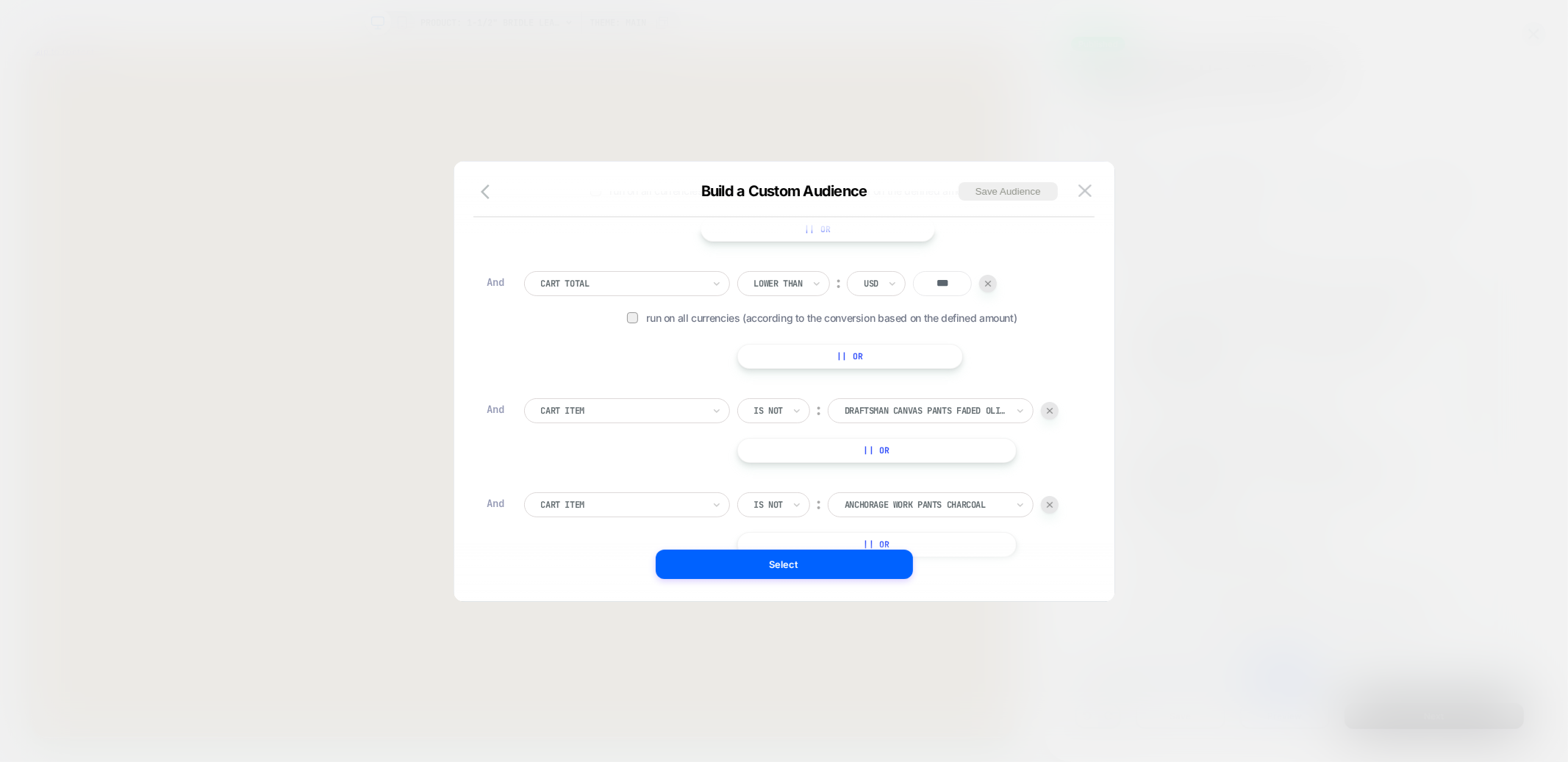
scroll to position [243, 0]
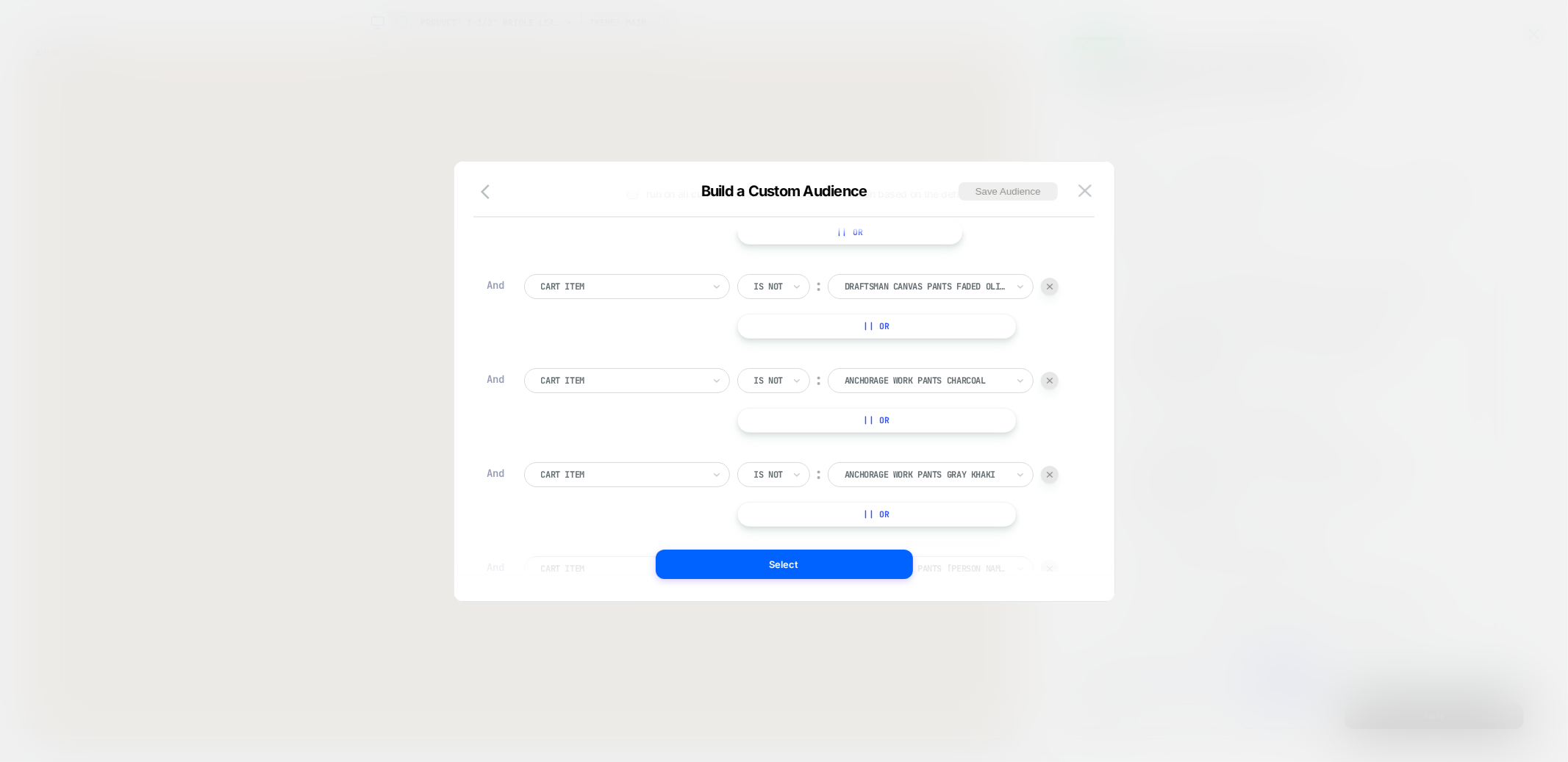
click at [1049, 378] on img at bounding box center [1049, 381] width 6 height 6
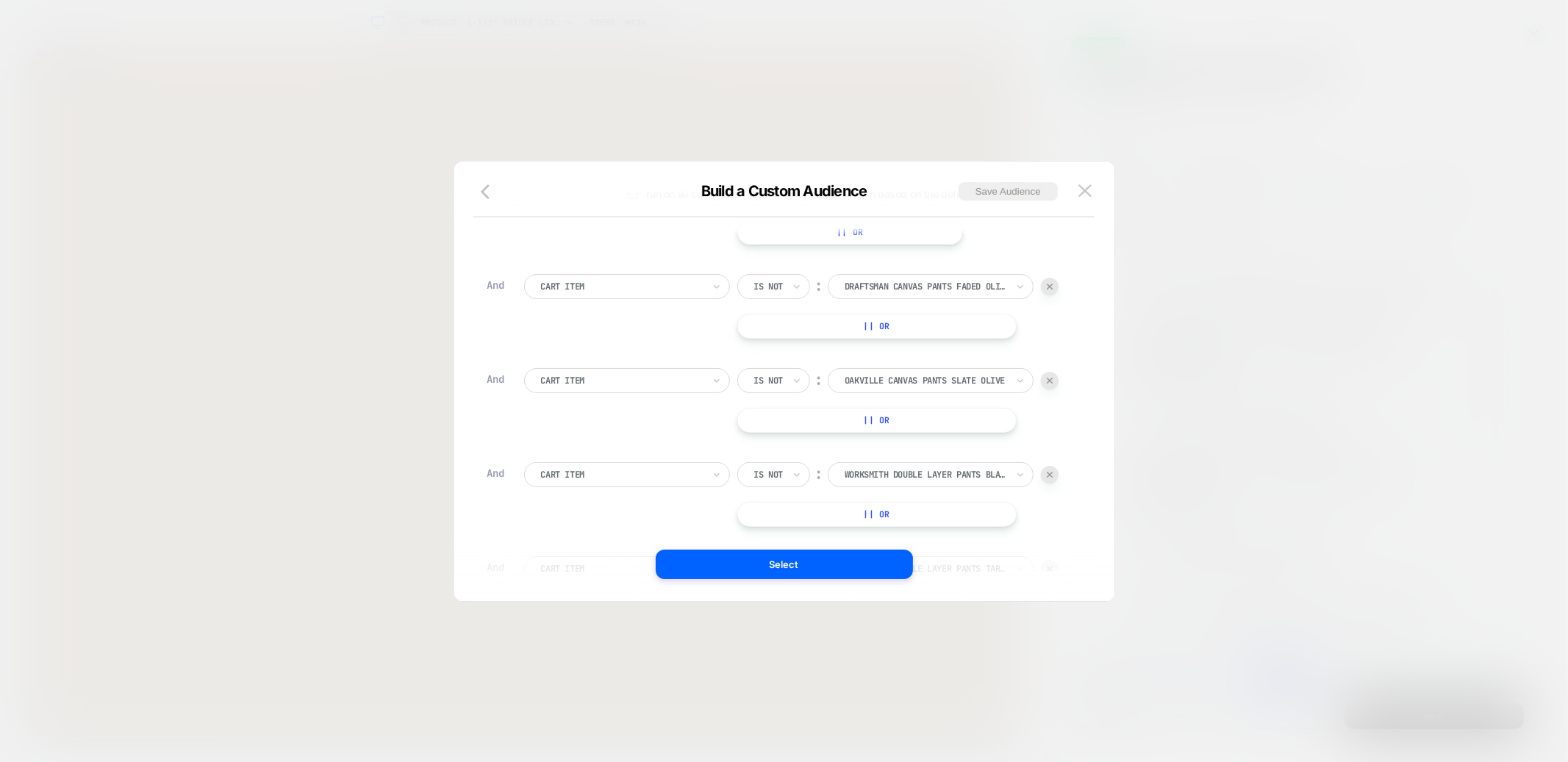
click at [1049, 378] on img at bounding box center [1049, 381] width 6 height 6
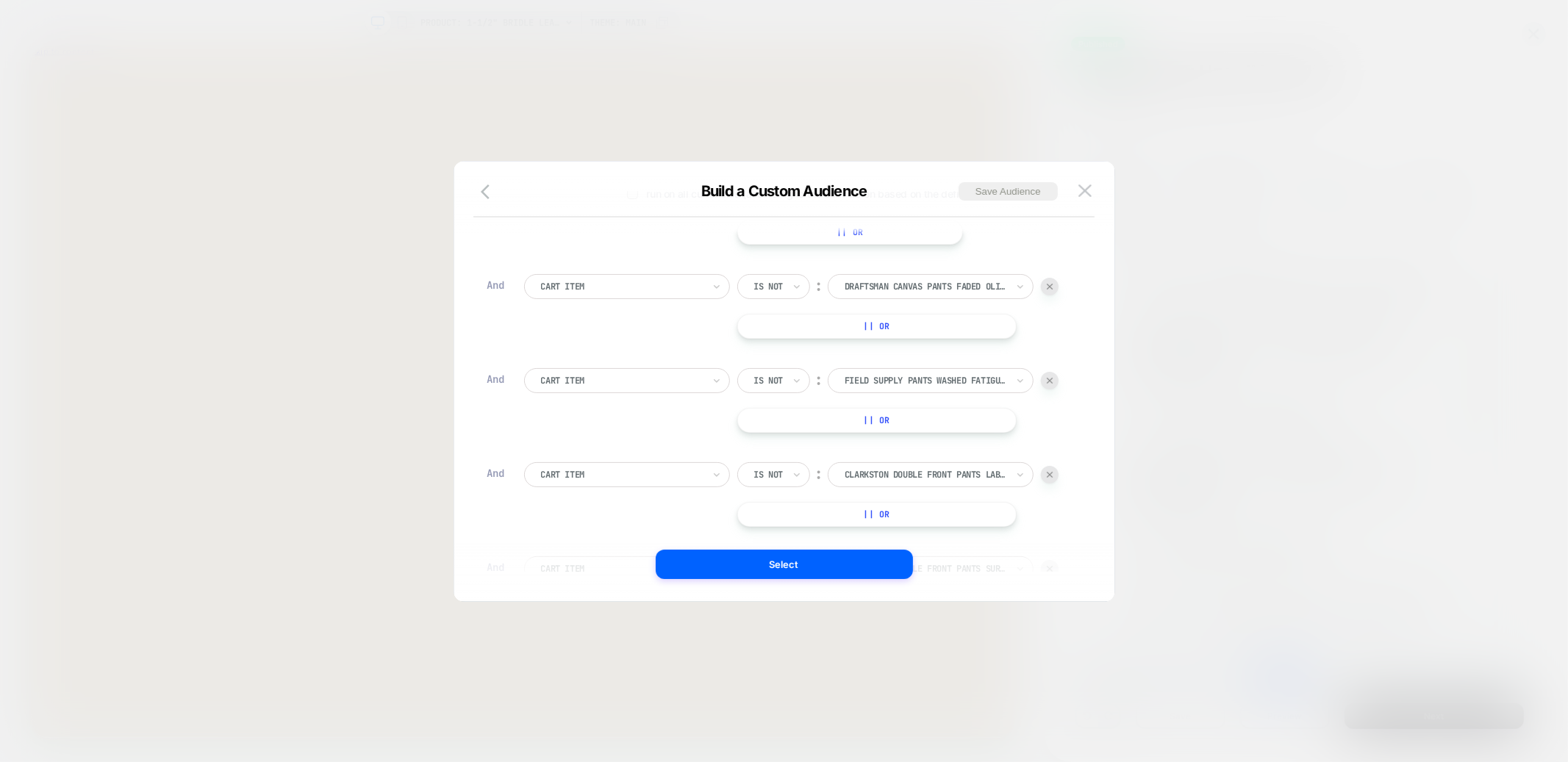
click at [1049, 378] on img at bounding box center [1049, 381] width 6 height 6
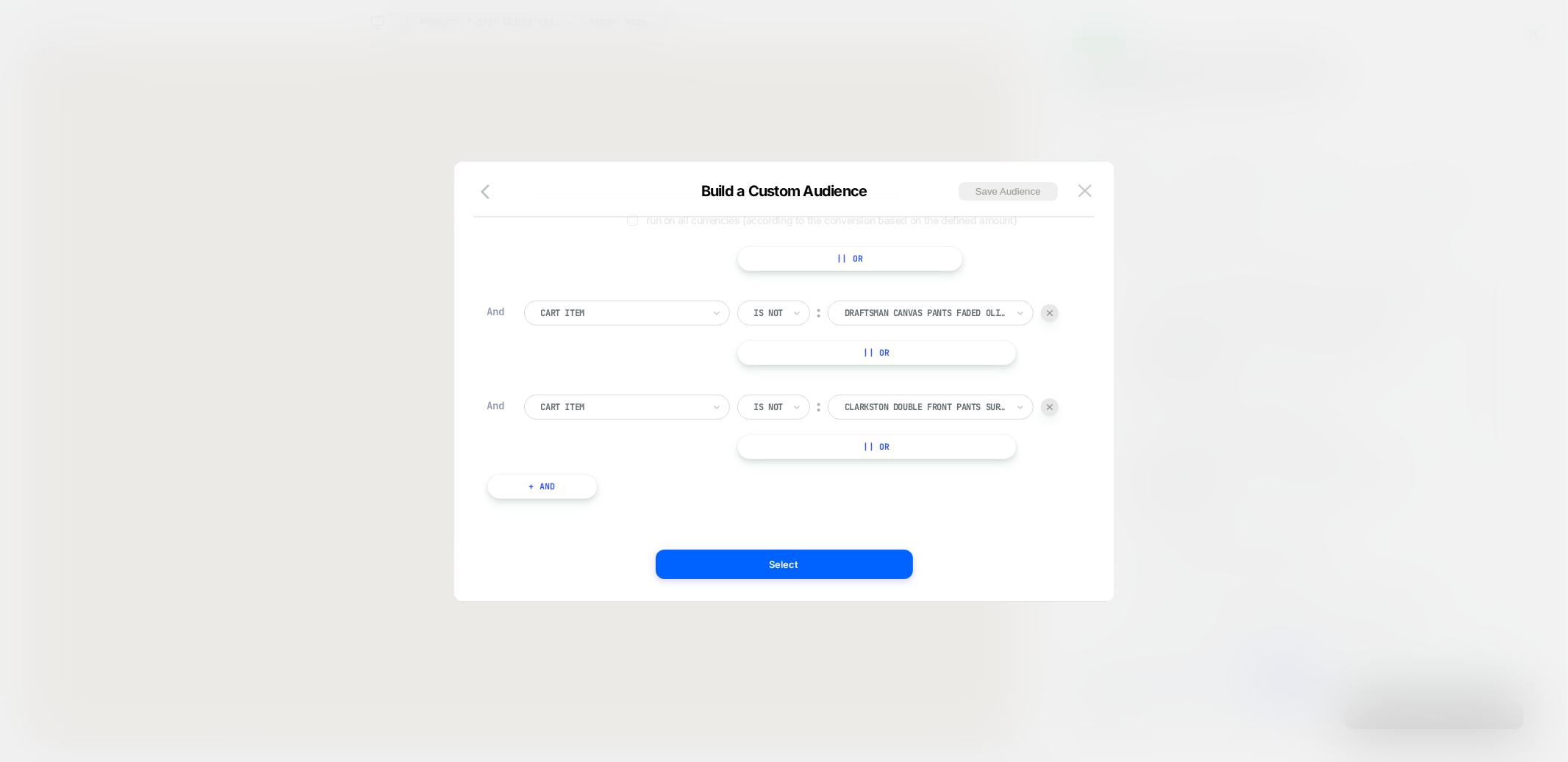
click at [1049, 378] on div "Cart Total Greater Than ︰ USD *** Run on all currencies (according to the conve…" at bounding box center [777, 280] width 594 height 482
click at [1049, 410] on div at bounding box center [1050, 407] width 18 height 18
click at [1053, 404] on img at bounding box center [1049, 406] width 6 height 6
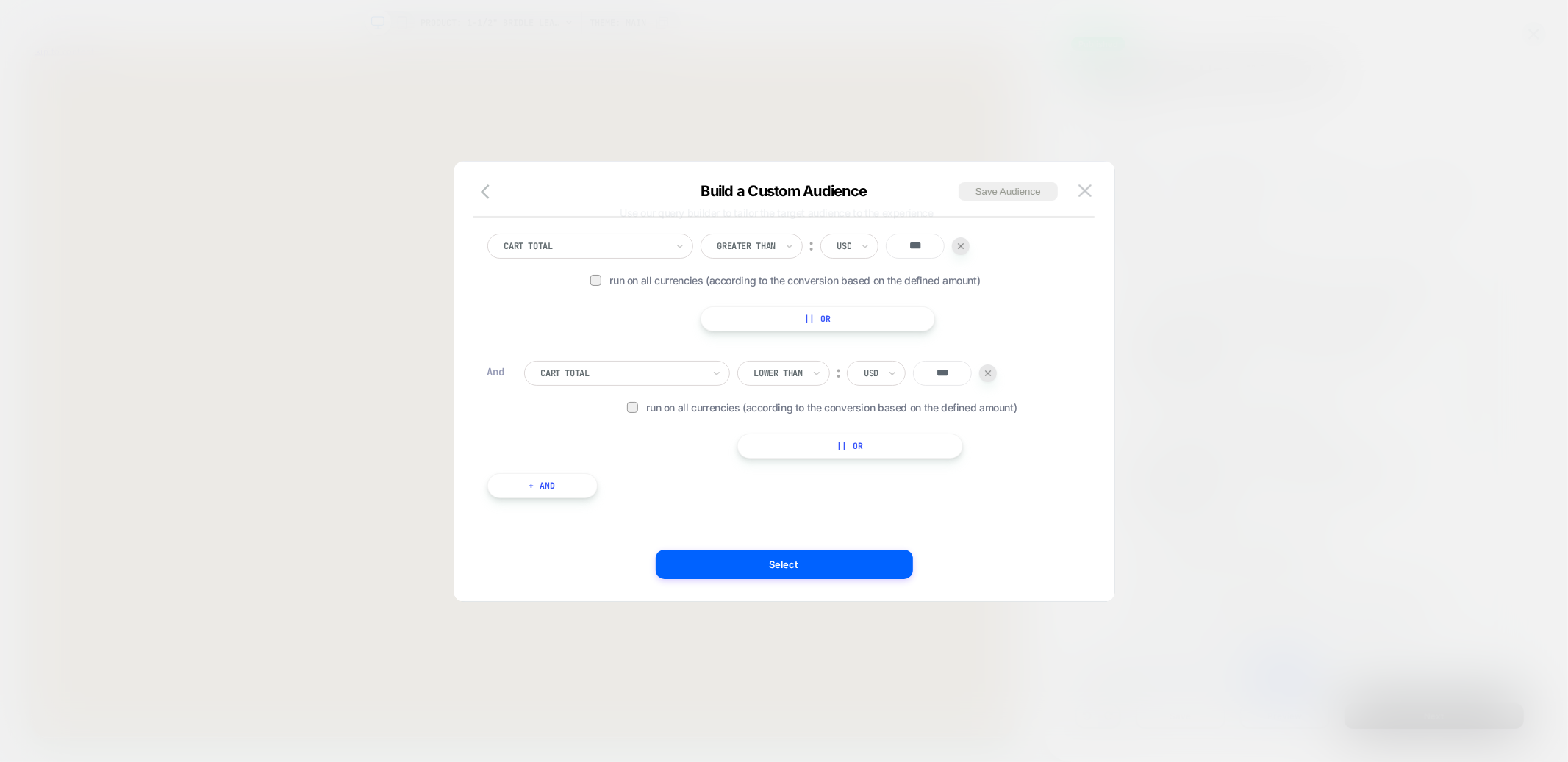
scroll to position [28, 0]
click at [811, 558] on button "Select" at bounding box center [784, 564] width 257 height 29
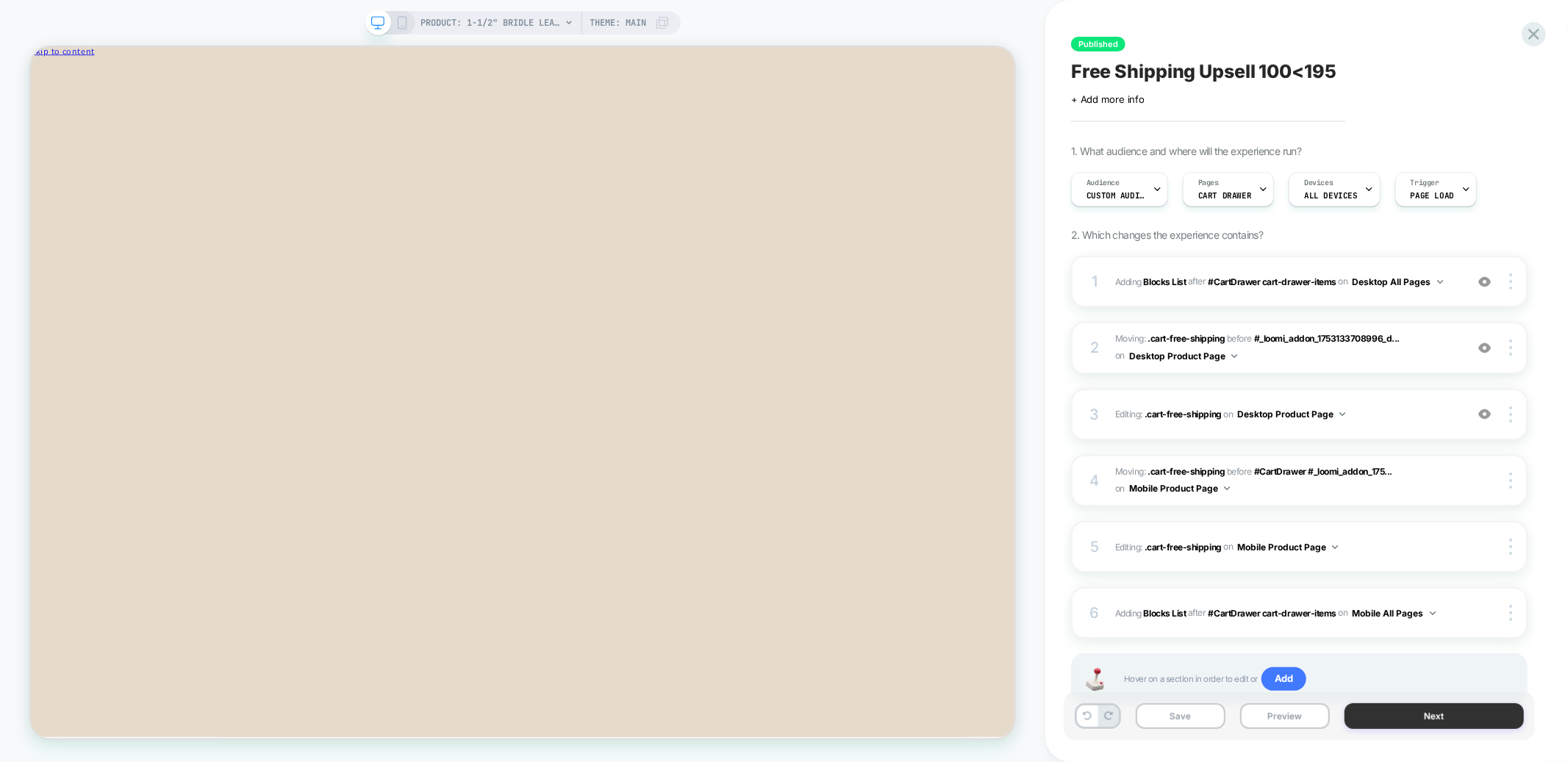
click at [1409, 717] on button "Next" at bounding box center [1434, 716] width 179 height 26
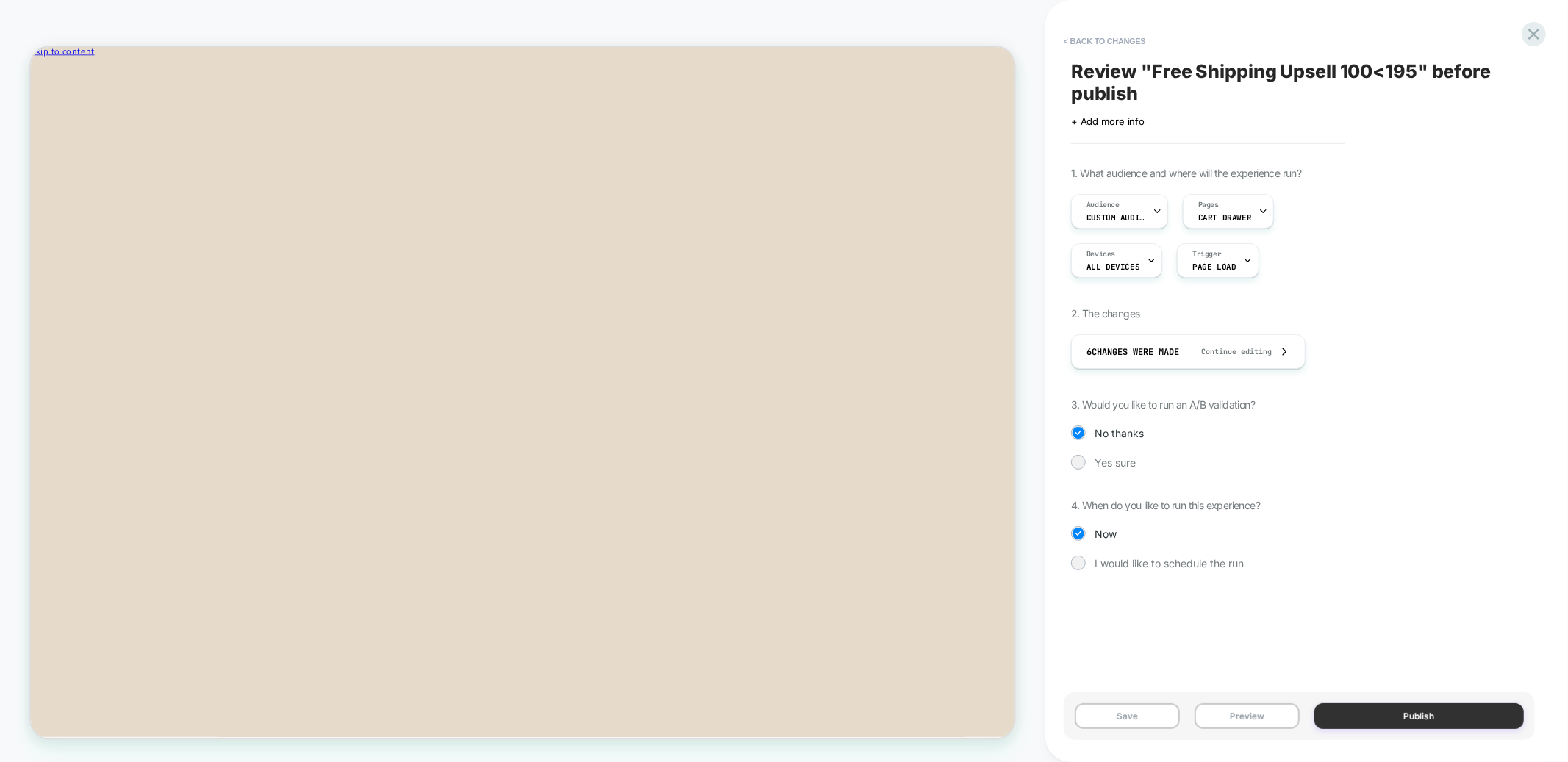
click at [1351, 718] on button "Publish" at bounding box center [1420, 716] width 211 height 26
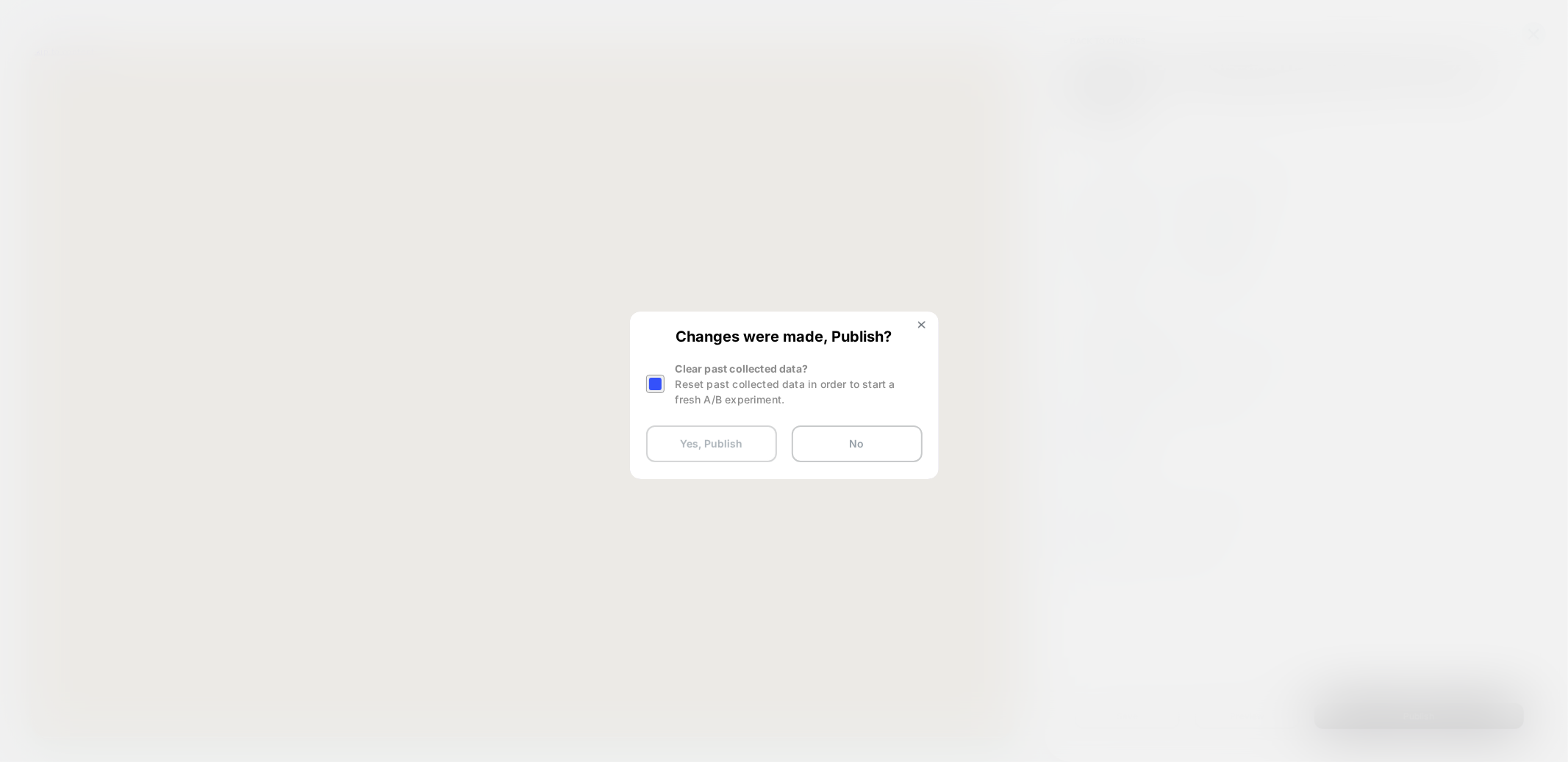
click at [715, 435] on button "Yes, Publish" at bounding box center [711, 444] width 131 height 37
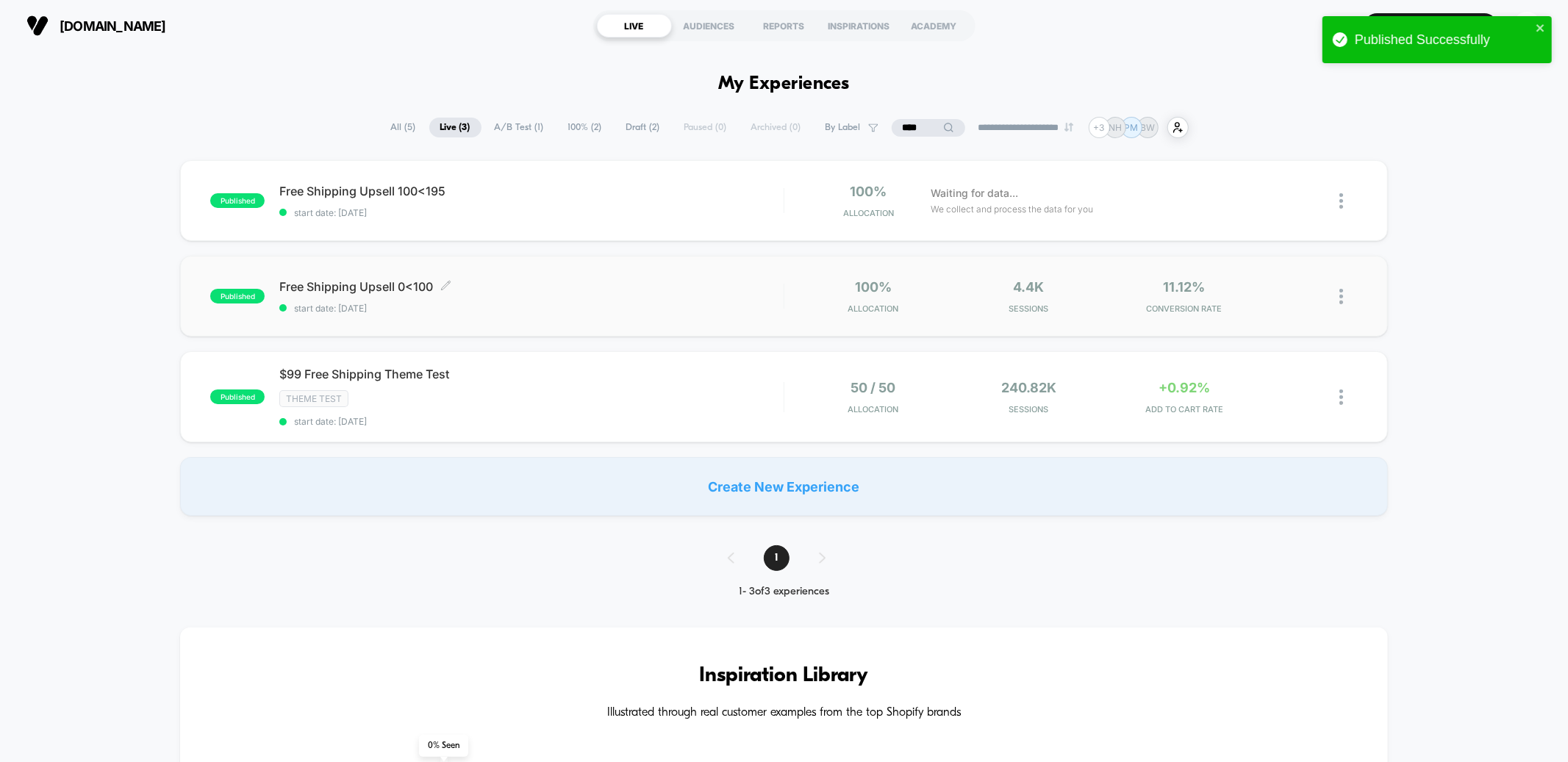
click at [611, 285] on span "Free Shipping Upsell 0<100 Click to edit experience details" at bounding box center [531, 286] width 503 height 15
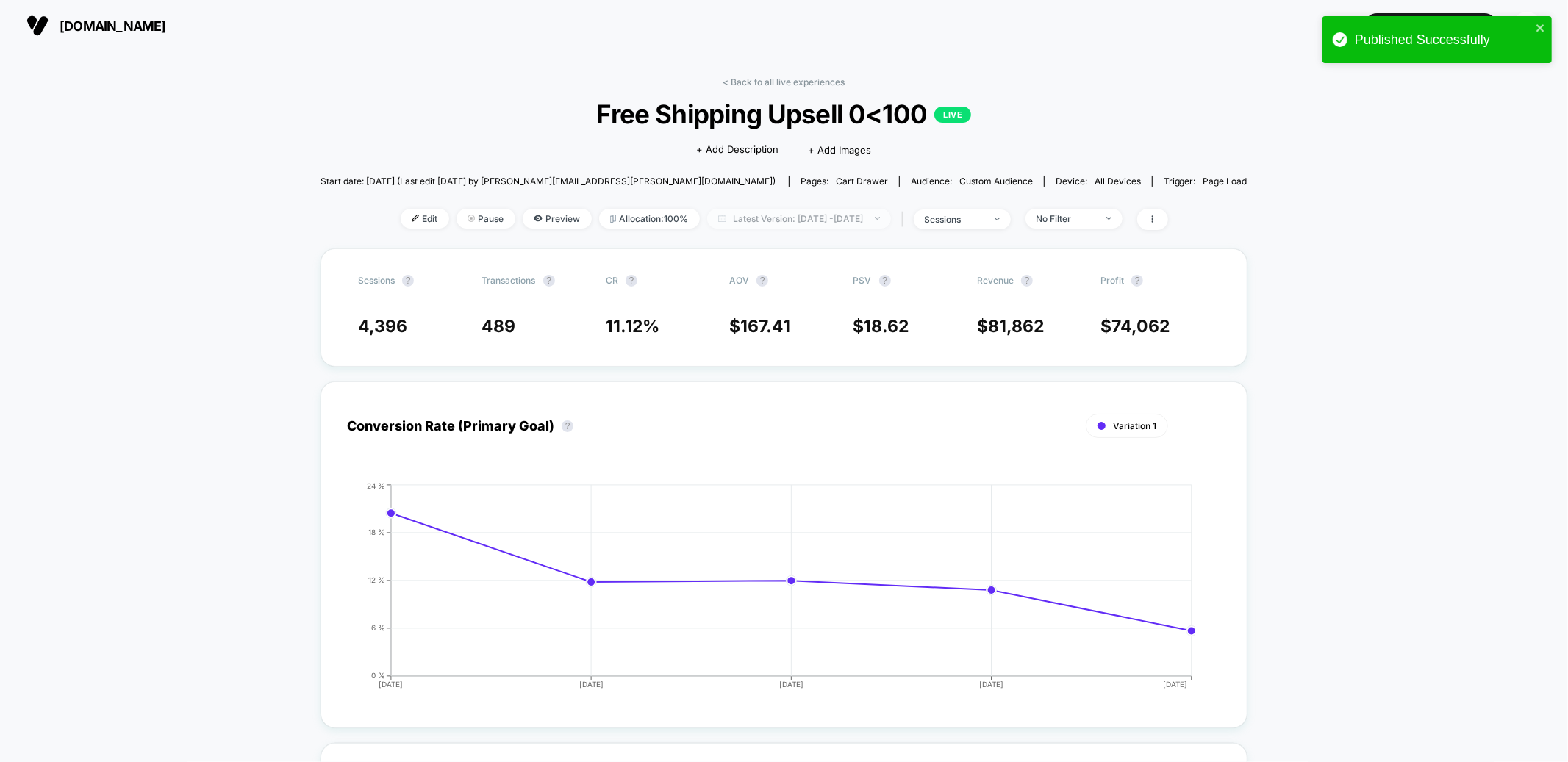
click at [744, 219] on span "Latest Version: [DATE] - [DATE]" at bounding box center [799, 219] width 184 height 20
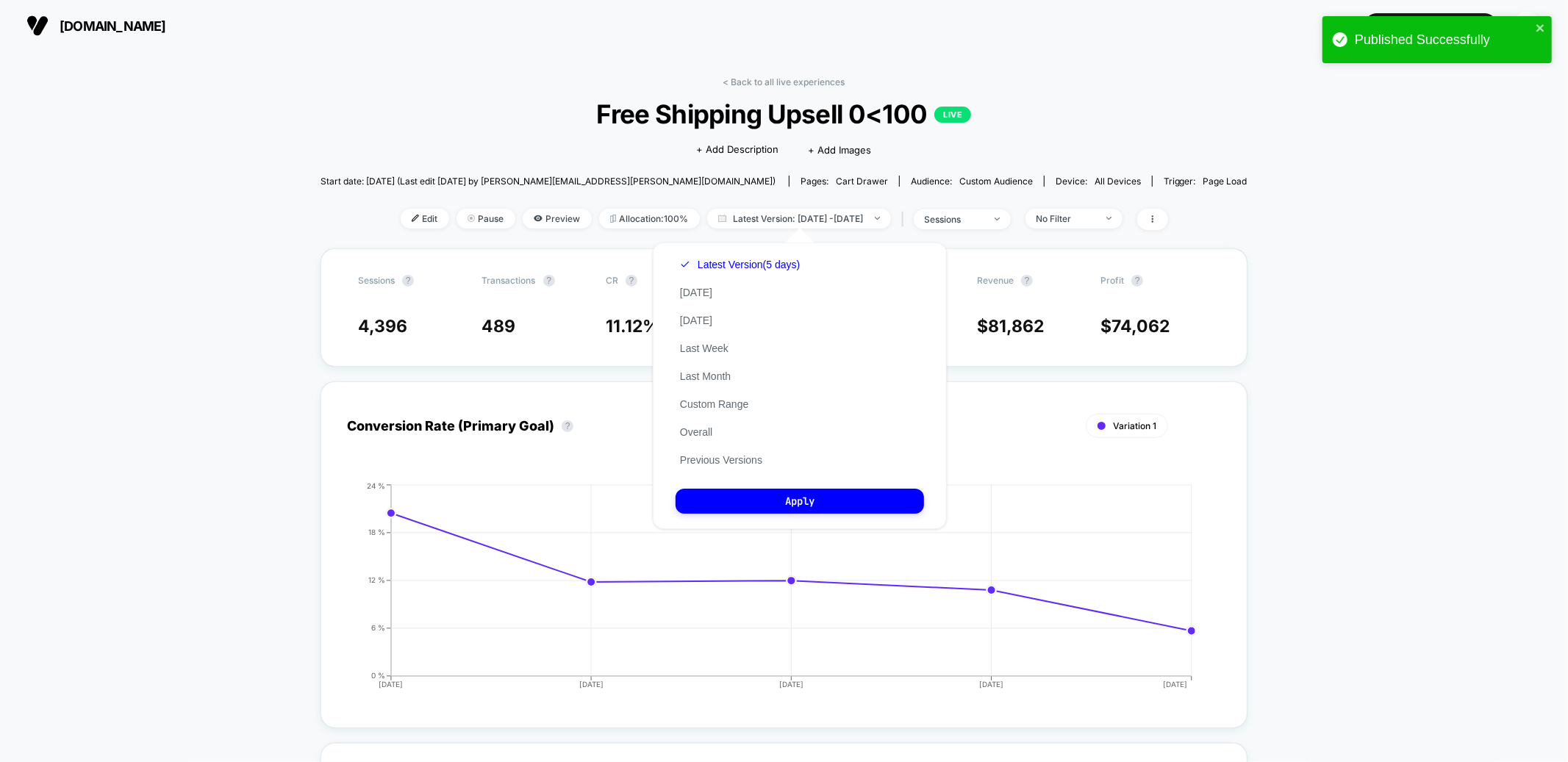
click at [794, 170] on div "Start date: [DATE] (Last edit [DATE] by [PERSON_NAME][EMAIL_ADDRESS][PERSON_NAM…" at bounding box center [784, 181] width 928 height 26
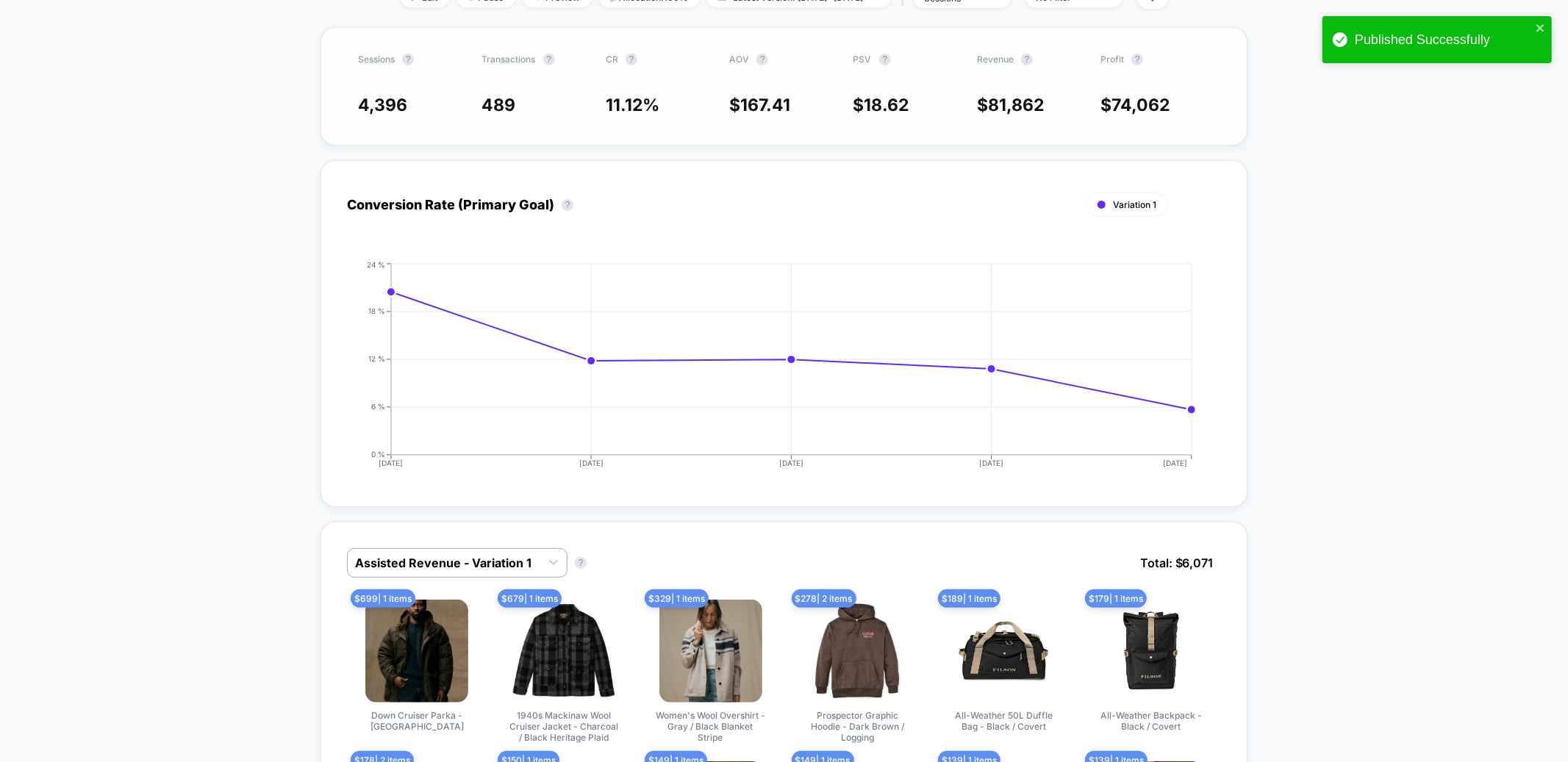
scroll to position [460, 0]
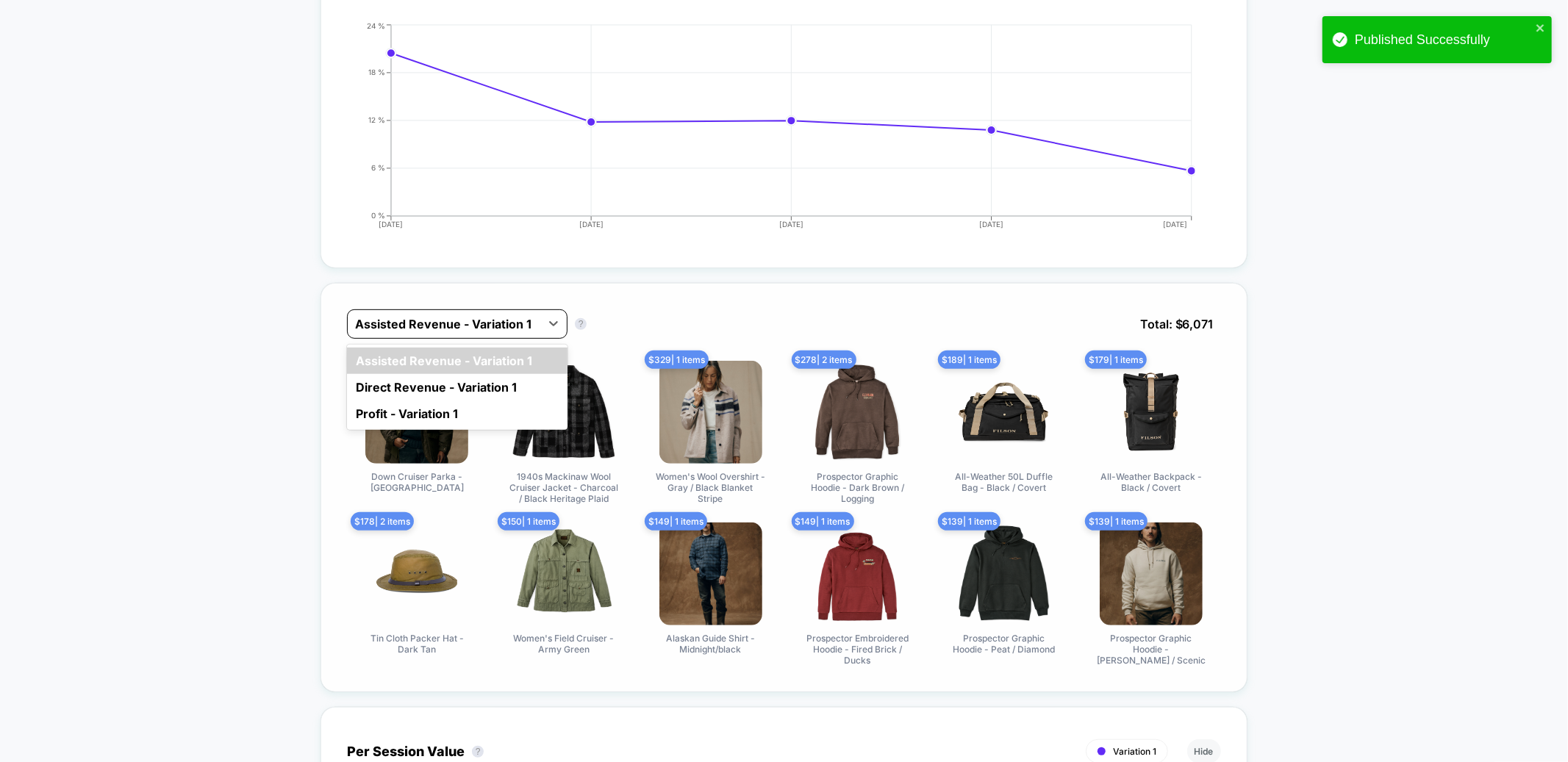
click at [490, 312] on div "Assisted Revenue - Variation 1" at bounding box center [444, 323] width 193 height 23
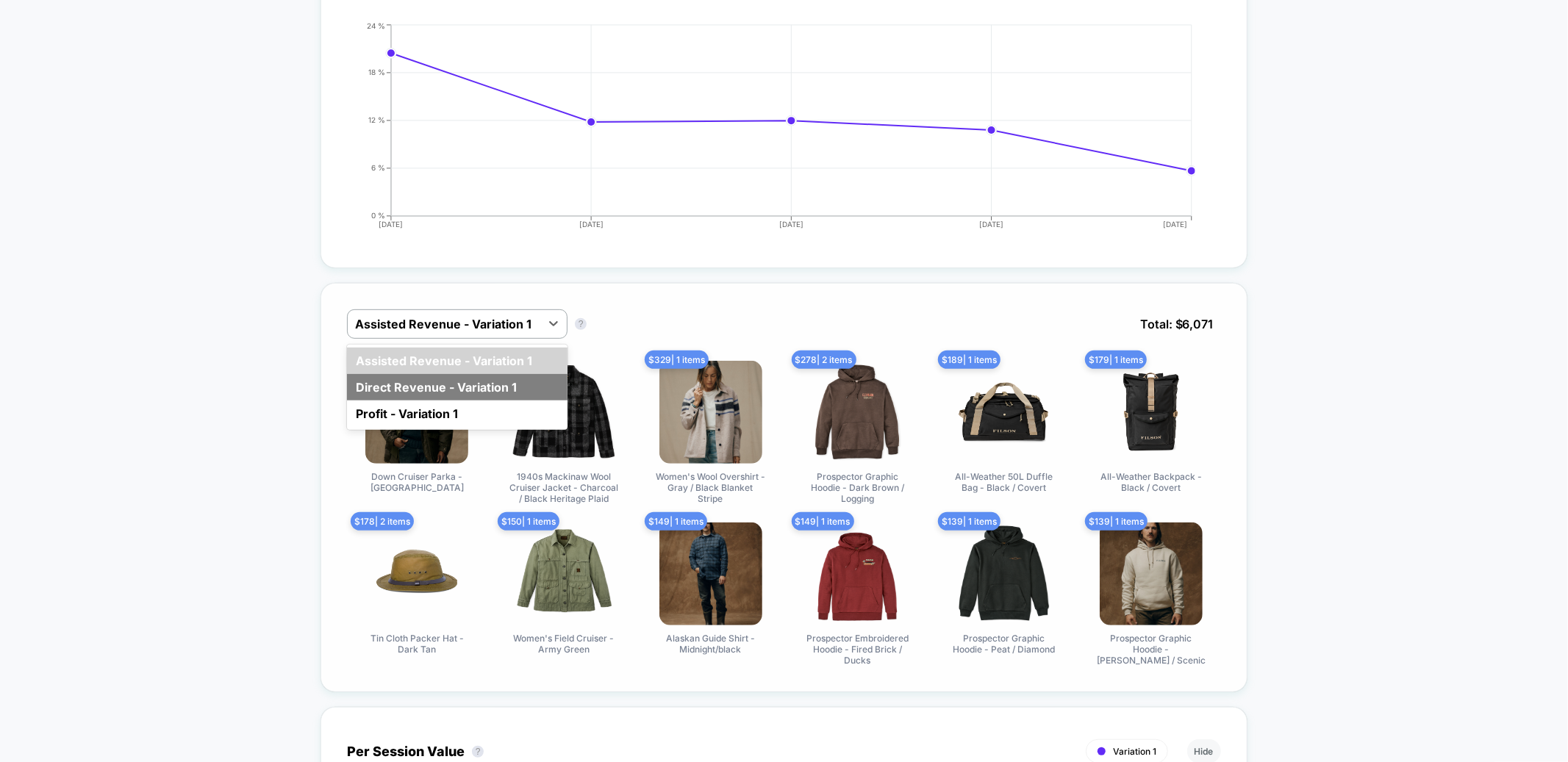
click at [481, 386] on div "Direct Revenue - Variation 1" at bounding box center [457, 387] width 220 height 27
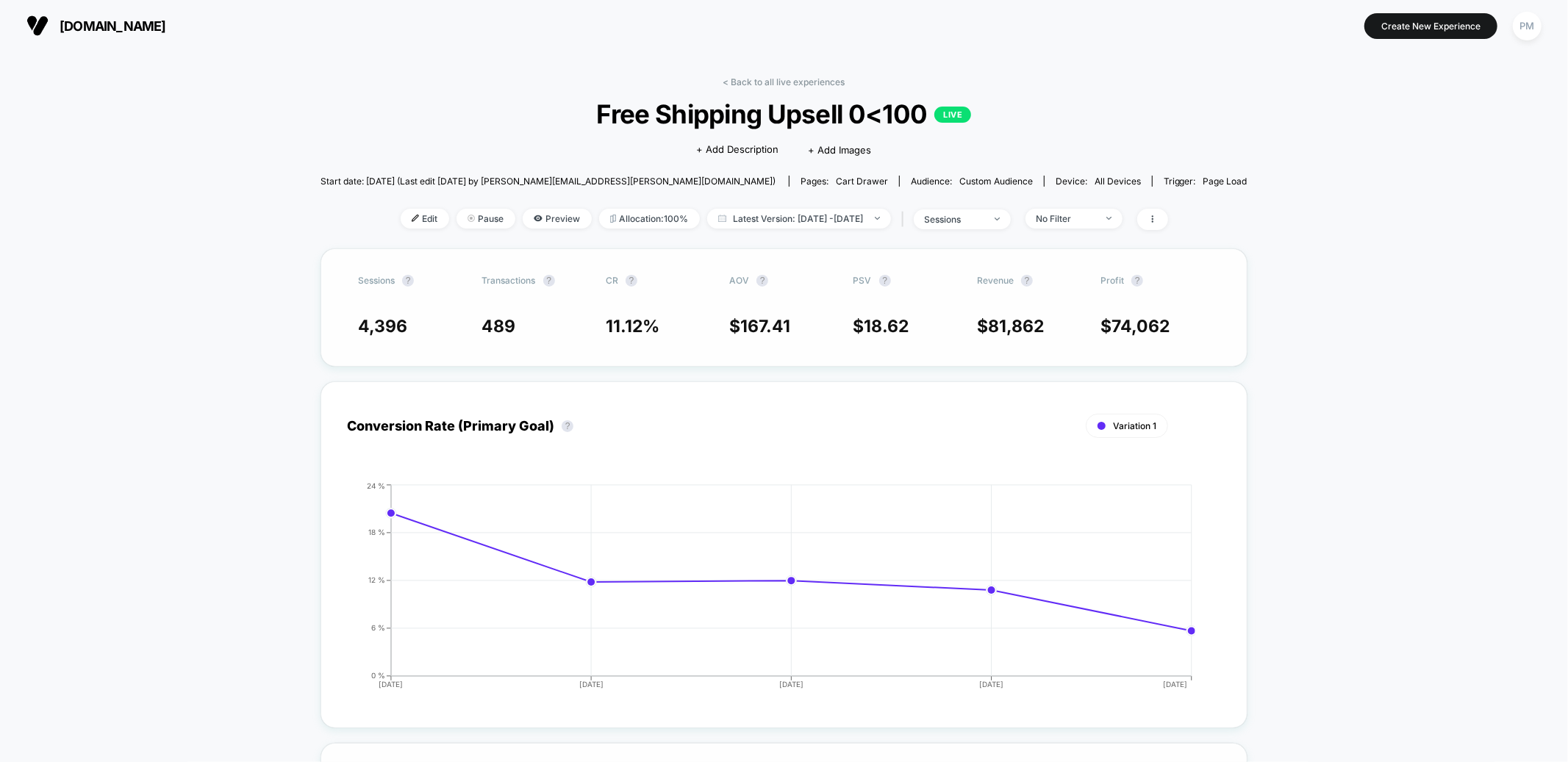
scroll to position [8, 0]
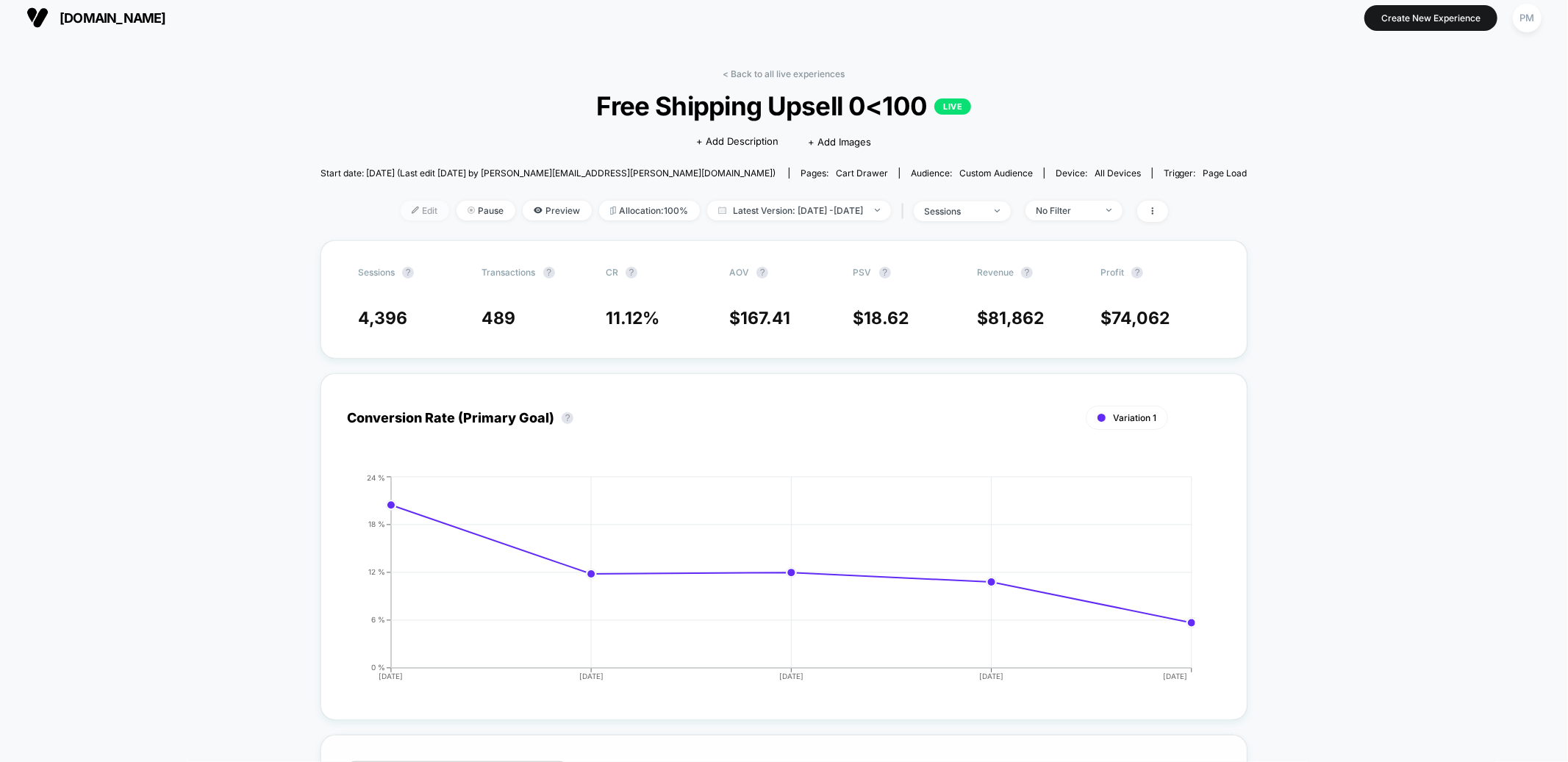
click at [401, 211] on span "Edit" at bounding box center [425, 210] width 48 height 20
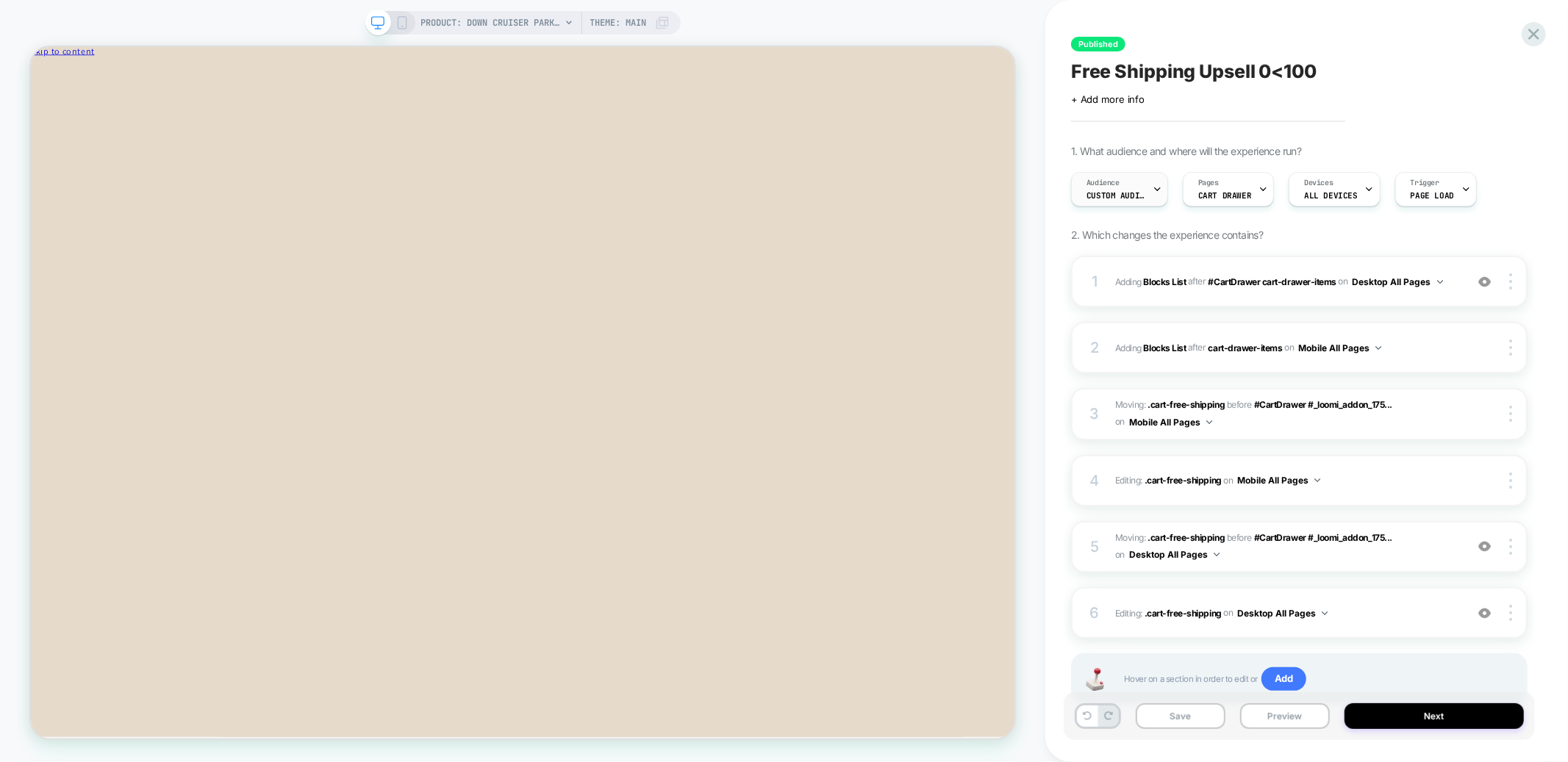
click at [1118, 190] on span "Custom Audience" at bounding box center [1116, 195] width 59 height 10
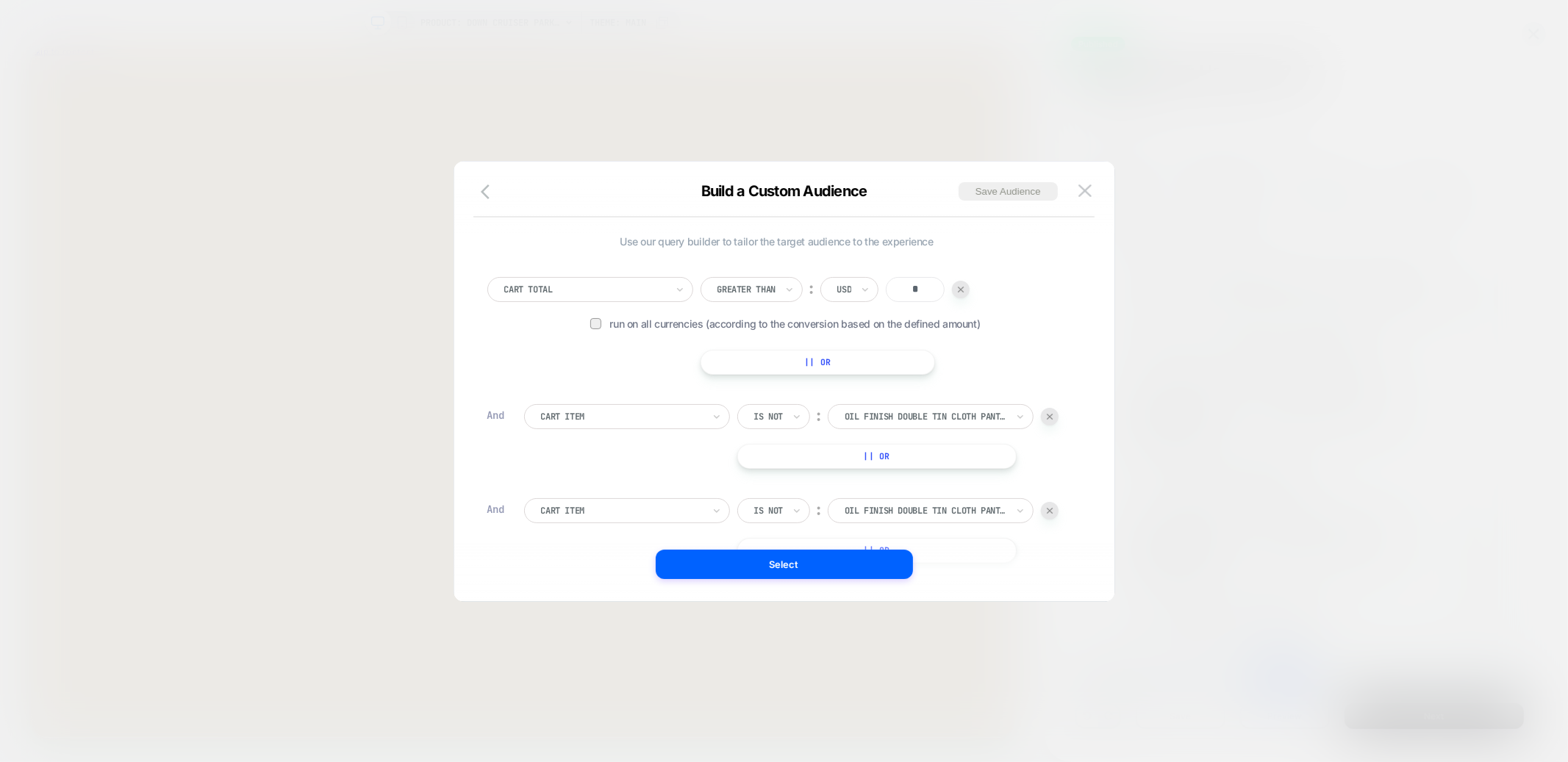
click at [1052, 416] on img at bounding box center [1049, 416] width 6 height 6
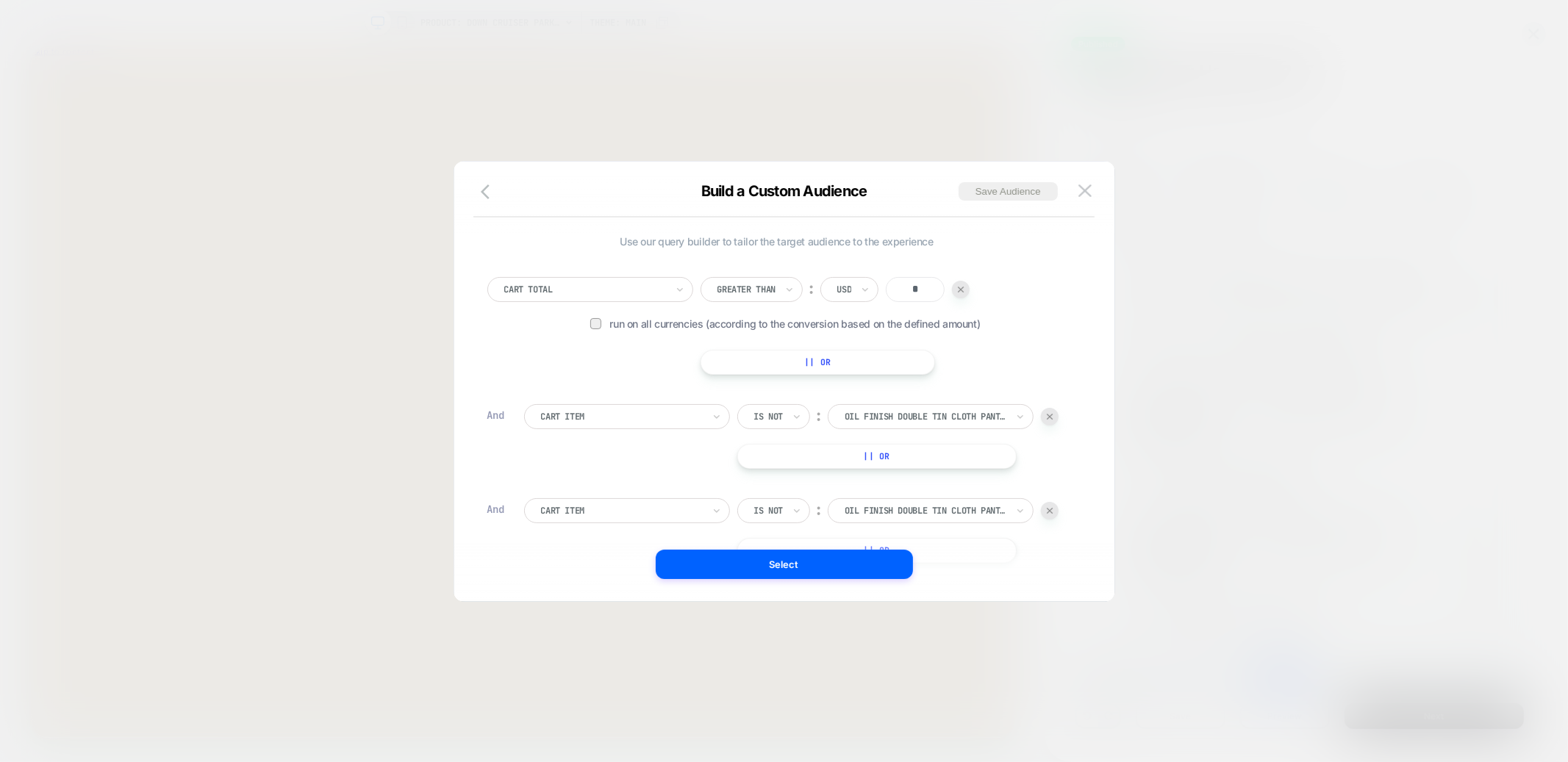
click at [1052, 416] on img at bounding box center [1049, 416] width 6 height 6
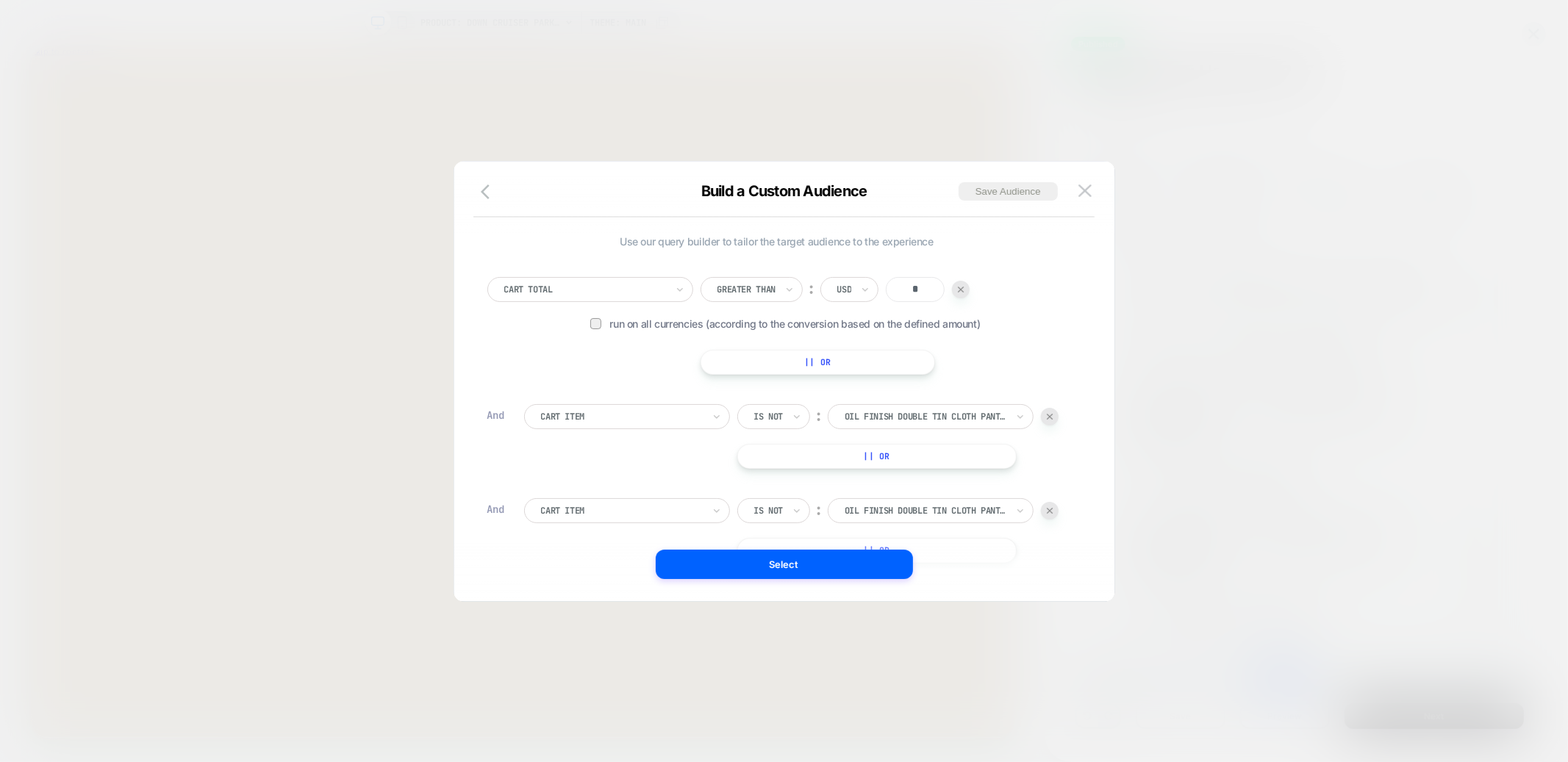
click at [1052, 416] on img at bounding box center [1049, 416] width 6 height 6
click at [1052, 416] on div "Cart Total Lower Than ︰ USD *** Run on all currencies (according to the convers…" at bounding box center [795, 452] width 543 height 98
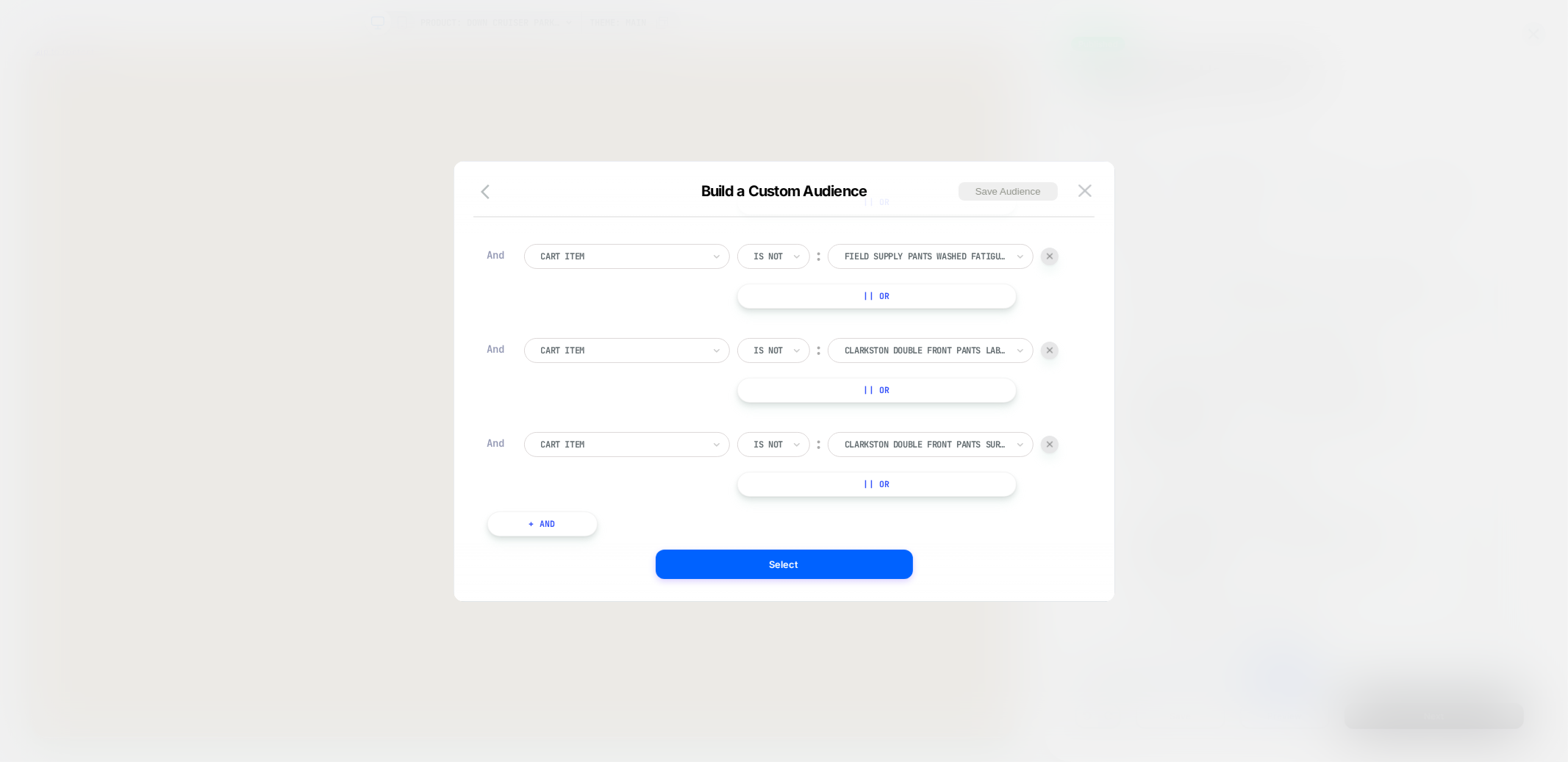
scroll to position [2098, 0]
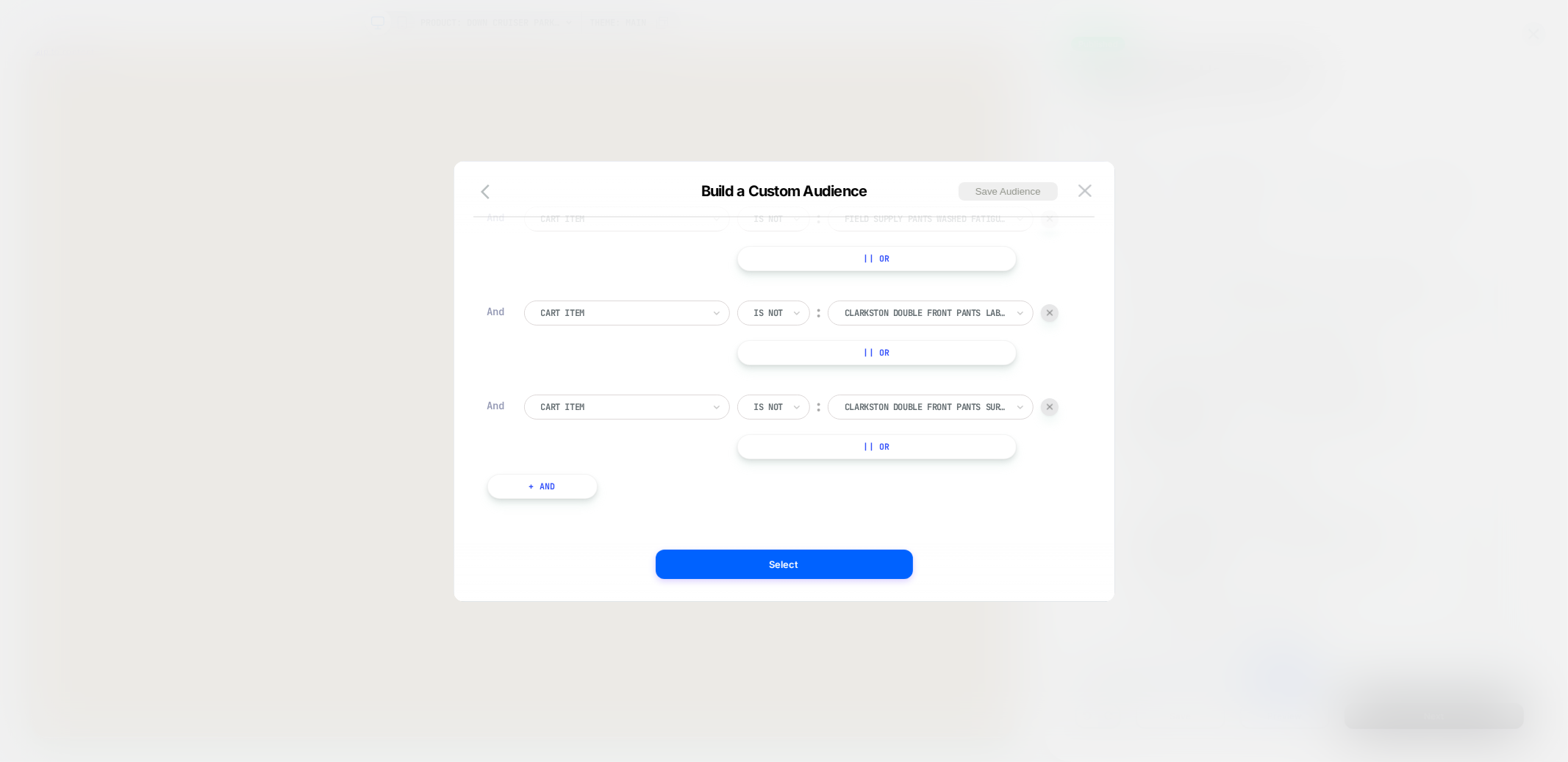
click at [1051, 404] on img at bounding box center [1049, 406] width 6 height 6
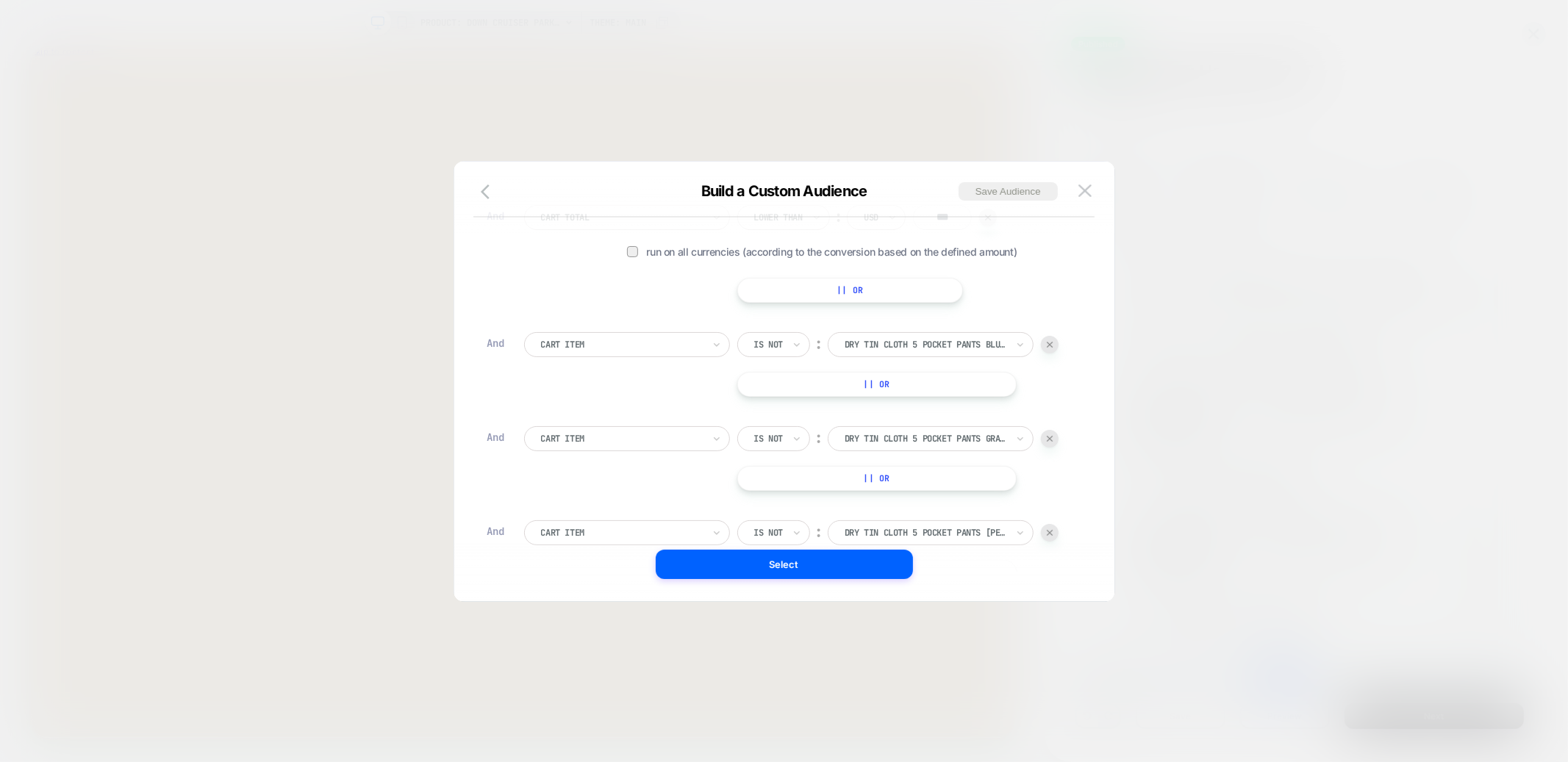
scroll to position [229, 0]
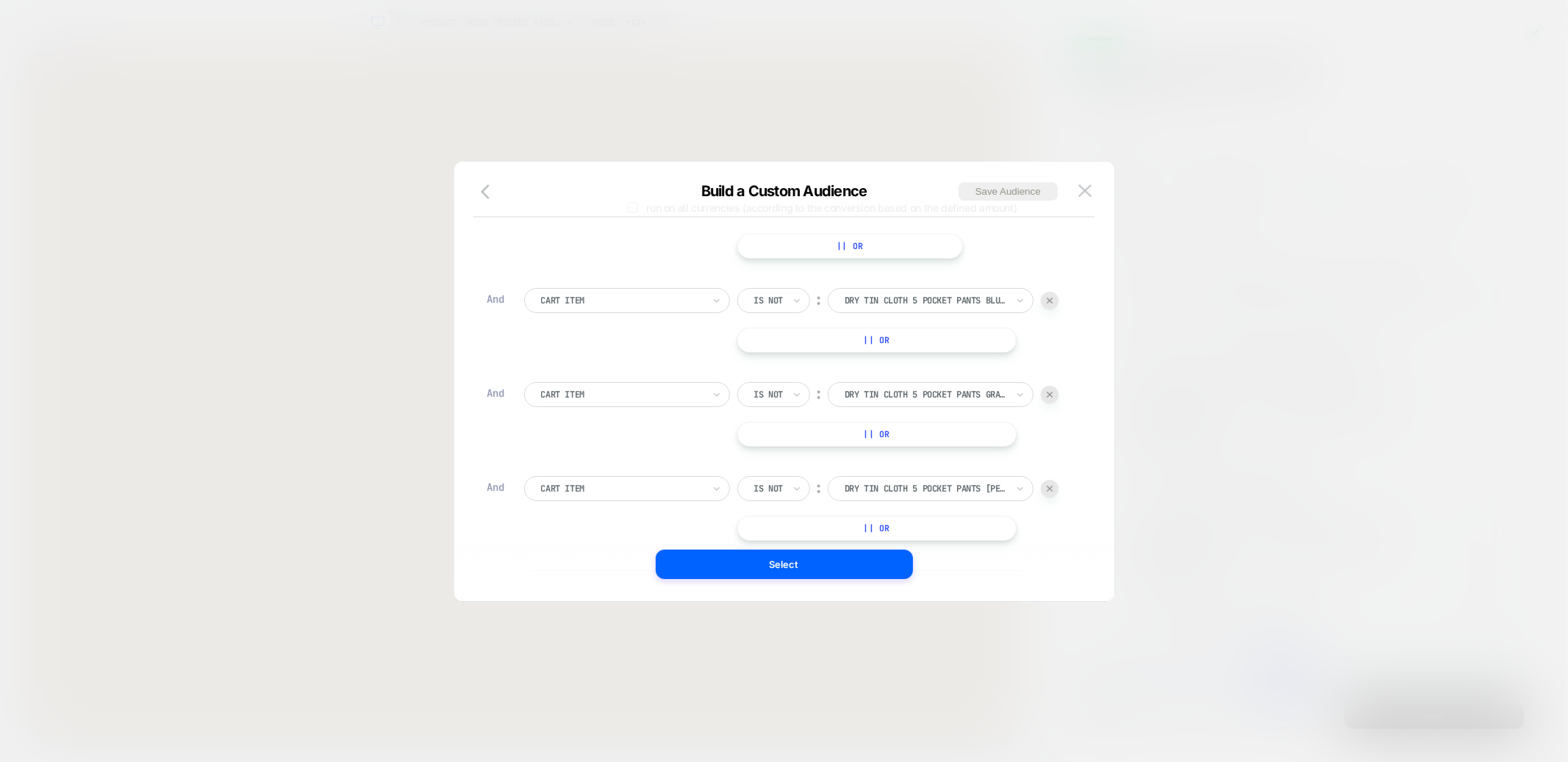
click at [1051, 302] on img at bounding box center [1049, 300] width 6 height 6
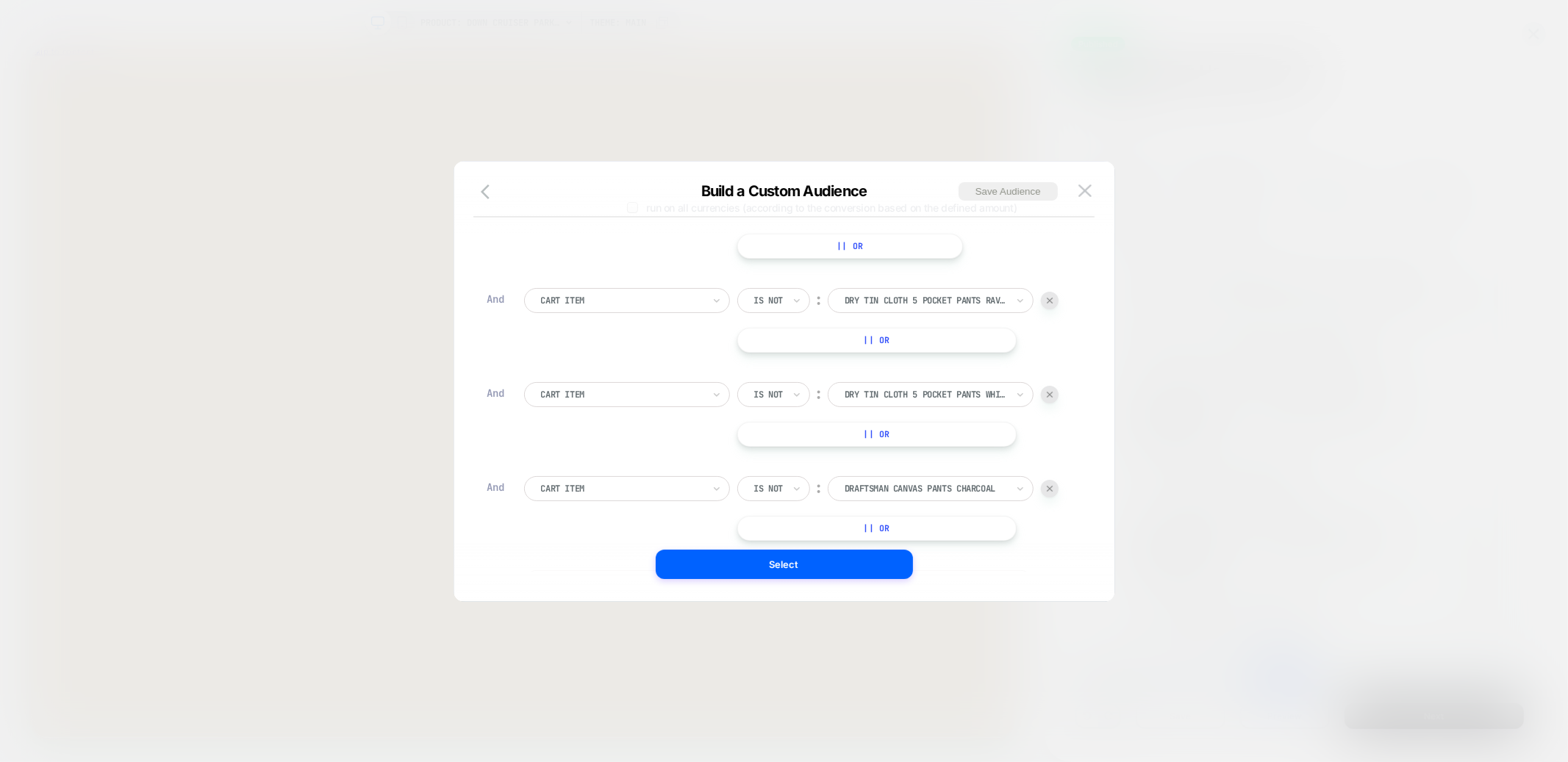
click at [1051, 302] on img at bounding box center [1049, 300] width 6 height 6
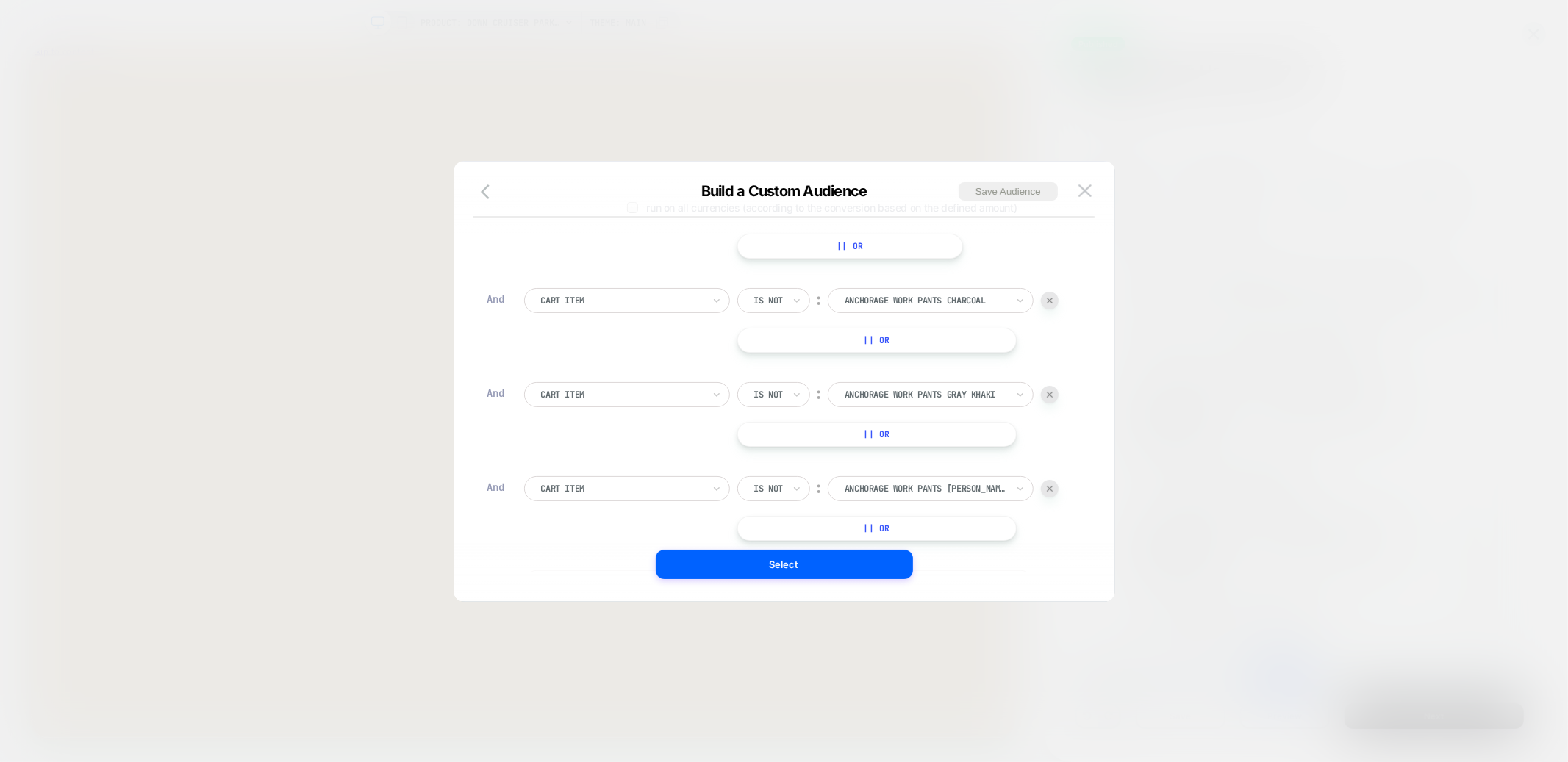
click at [1051, 302] on img at bounding box center [1049, 300] width 6 height 6
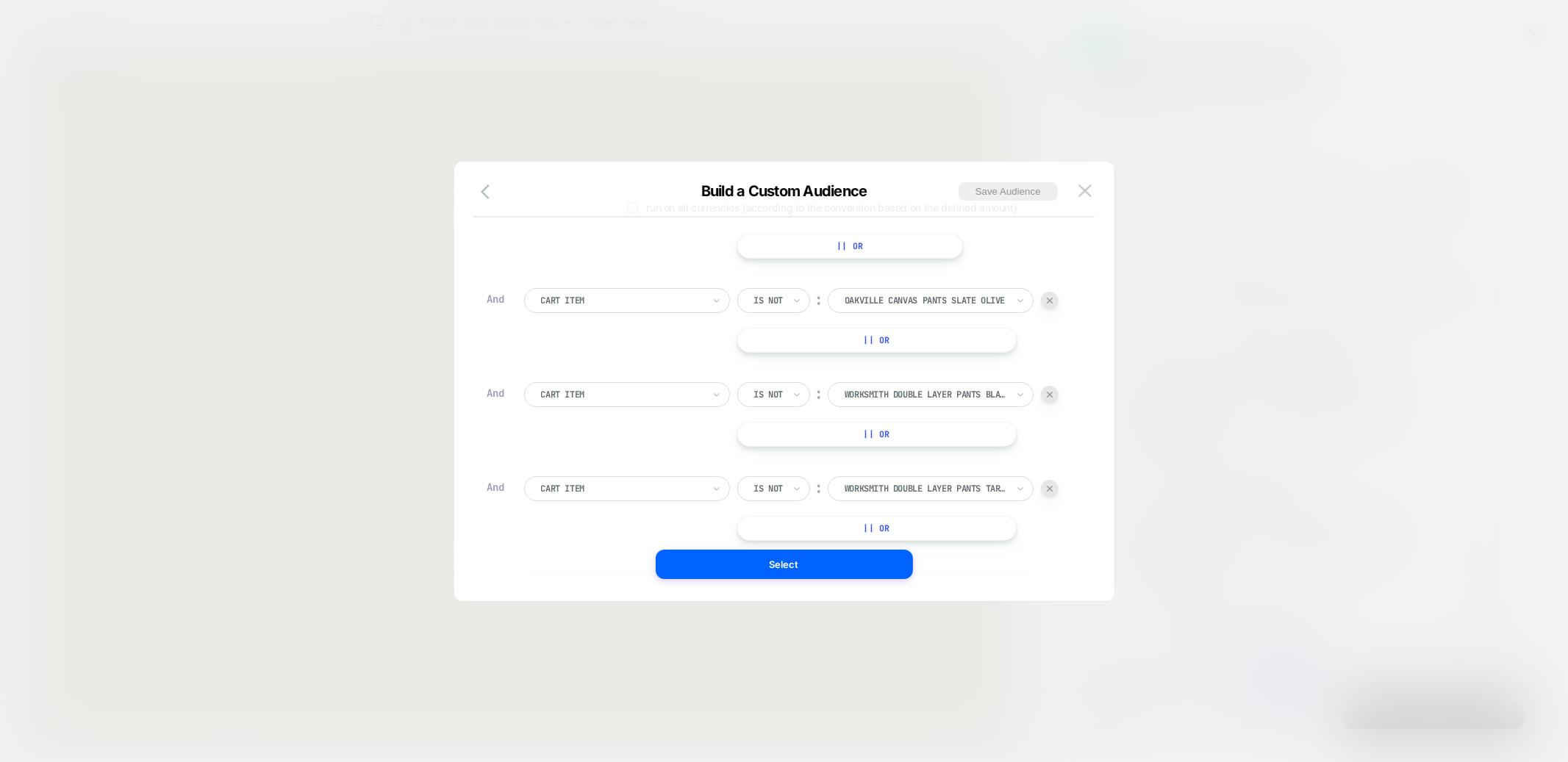
click at [1051, 302] on img at bounding box center [1049, 300] width 6 height 6
click at [1051, 302] on div "Is not ︰ field-supply-pants-gray-khaki" at bounding box center [898, 313] width 321 height 25
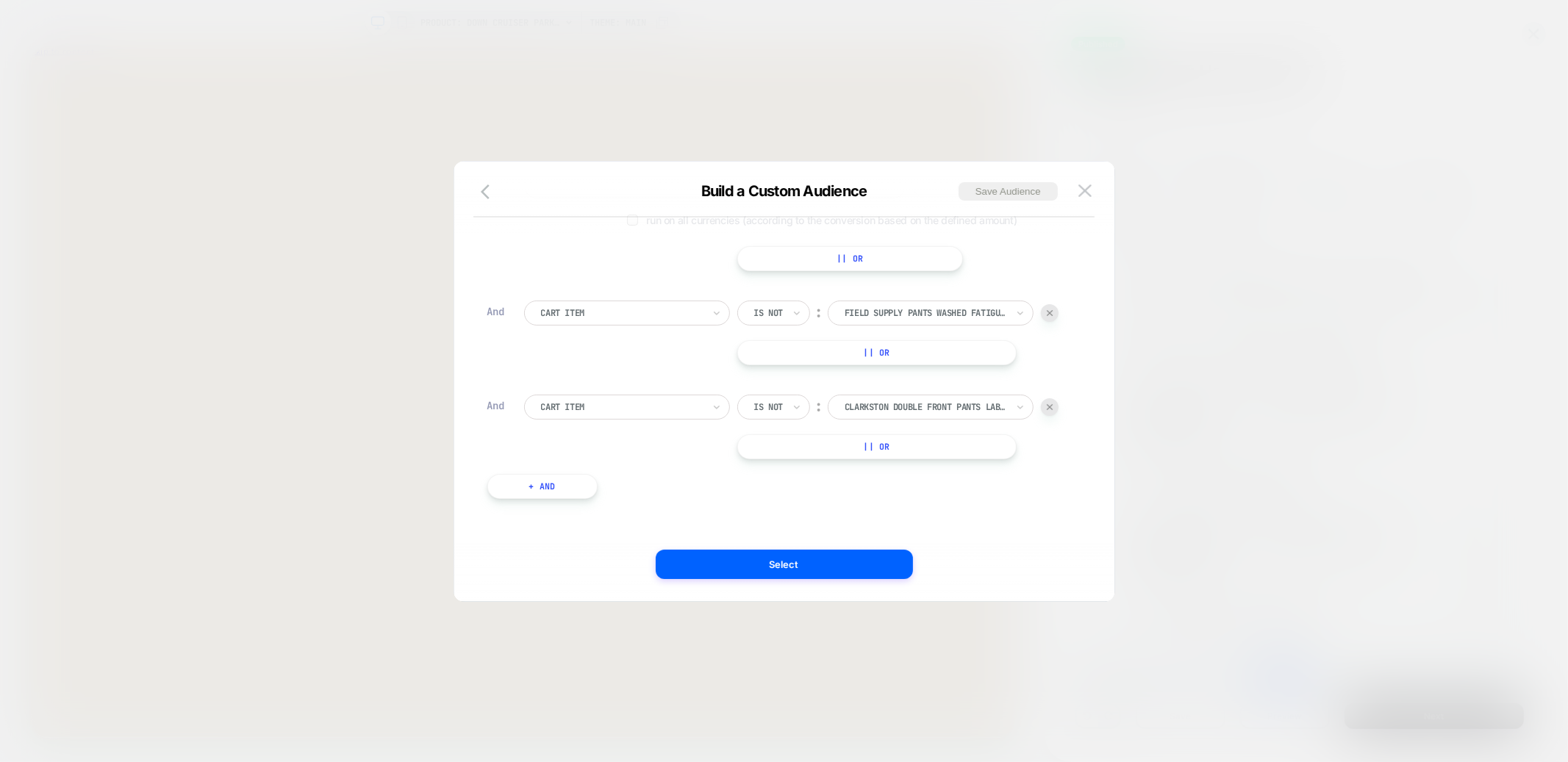
click at [1051, 302] on div "Is not ︰ field supply pants washed fatigue green FIELD SUPPLY PANTS WASHED FATI…" at bounding box center [898, 313] width 321 height 25
click at [1051, 319] on div at bounding box center [1050, 313] width 18 height 18
click at [1053, 421] on div "Is not ︰ clarkston double front pants labrador brown CLARKSTON DOUBLE FRONT PAN…" at bounding box center [898, 427] width 321 height 65
click at [1053, 401] on div at bounding box center [1050, 407] width 18 height 18
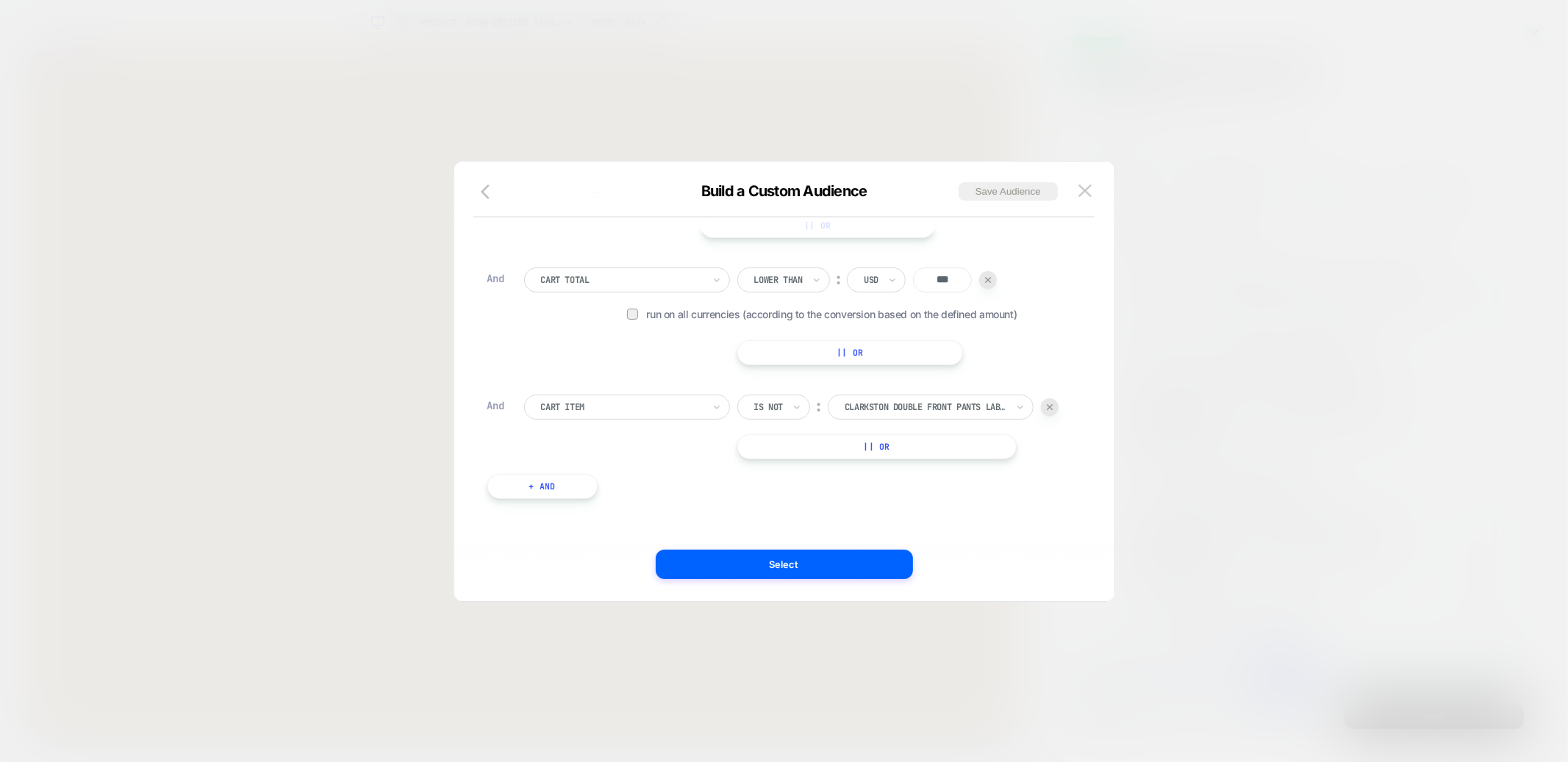
scroll to position [28, 0]
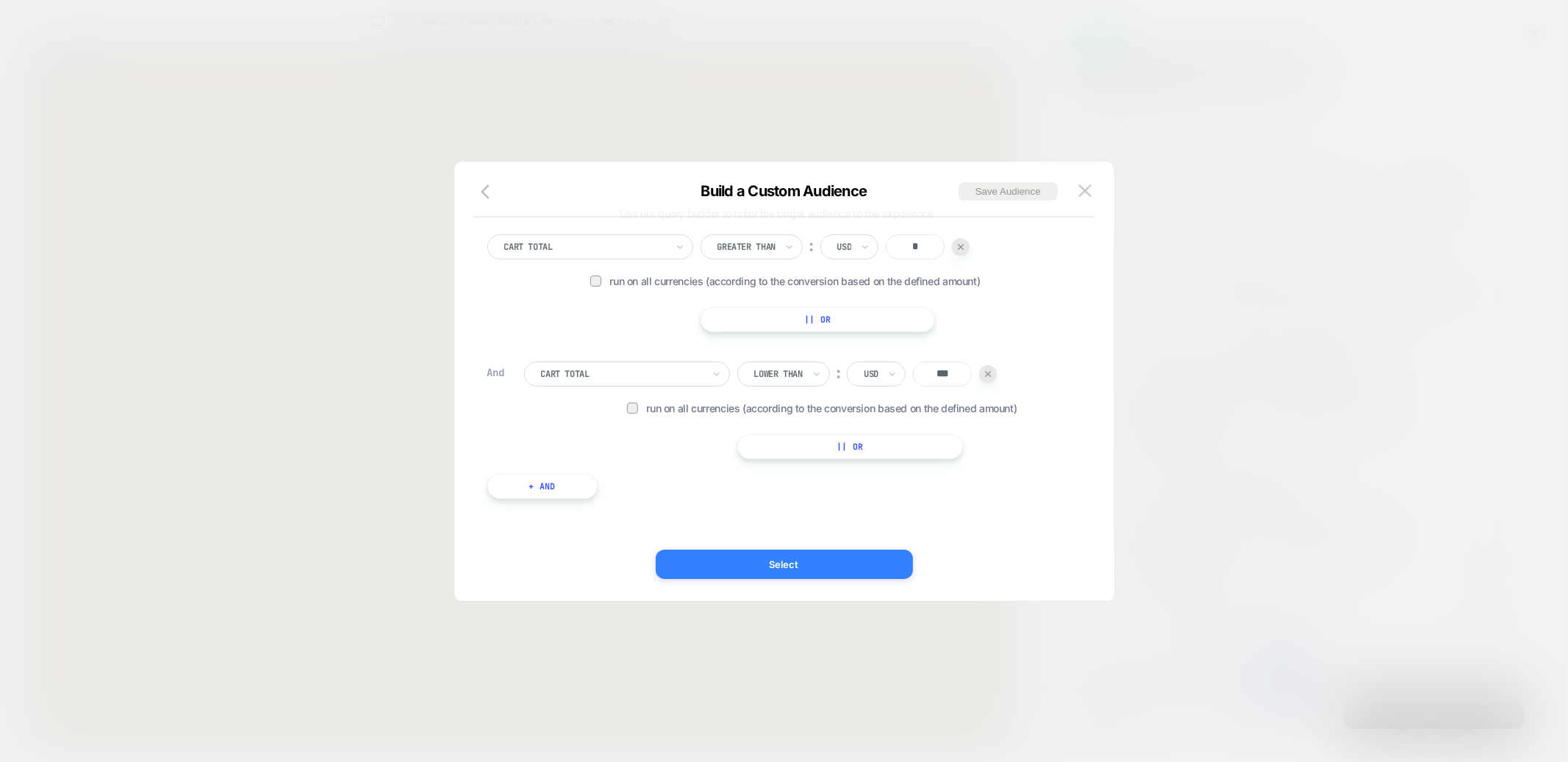
click at [840, 559] on button "Select" at bounding box center [784, 564] width 257 height 29
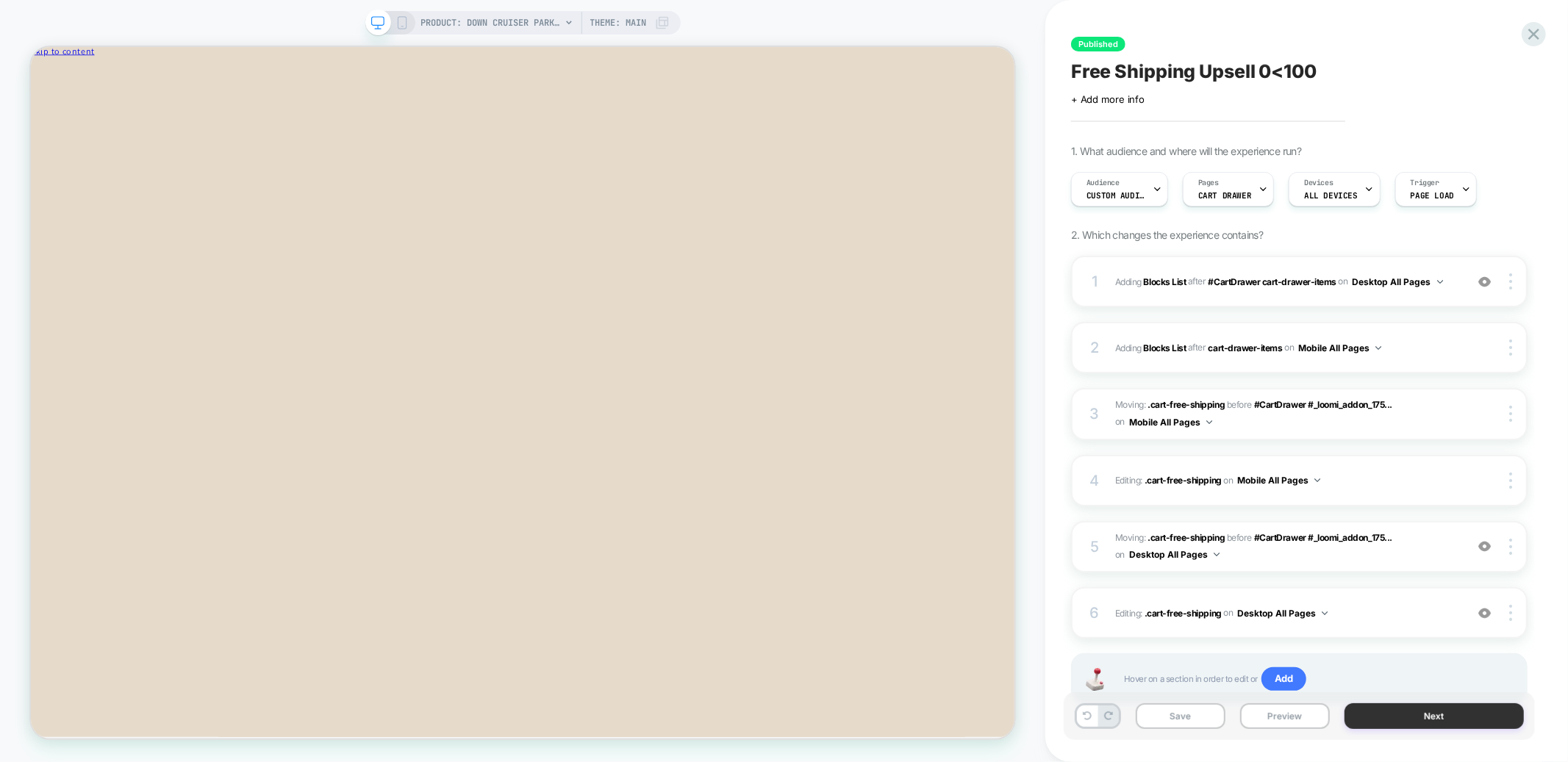
click at [1457, 719] on button "Next" at bounding box center [1434, 716] width 179 height 26
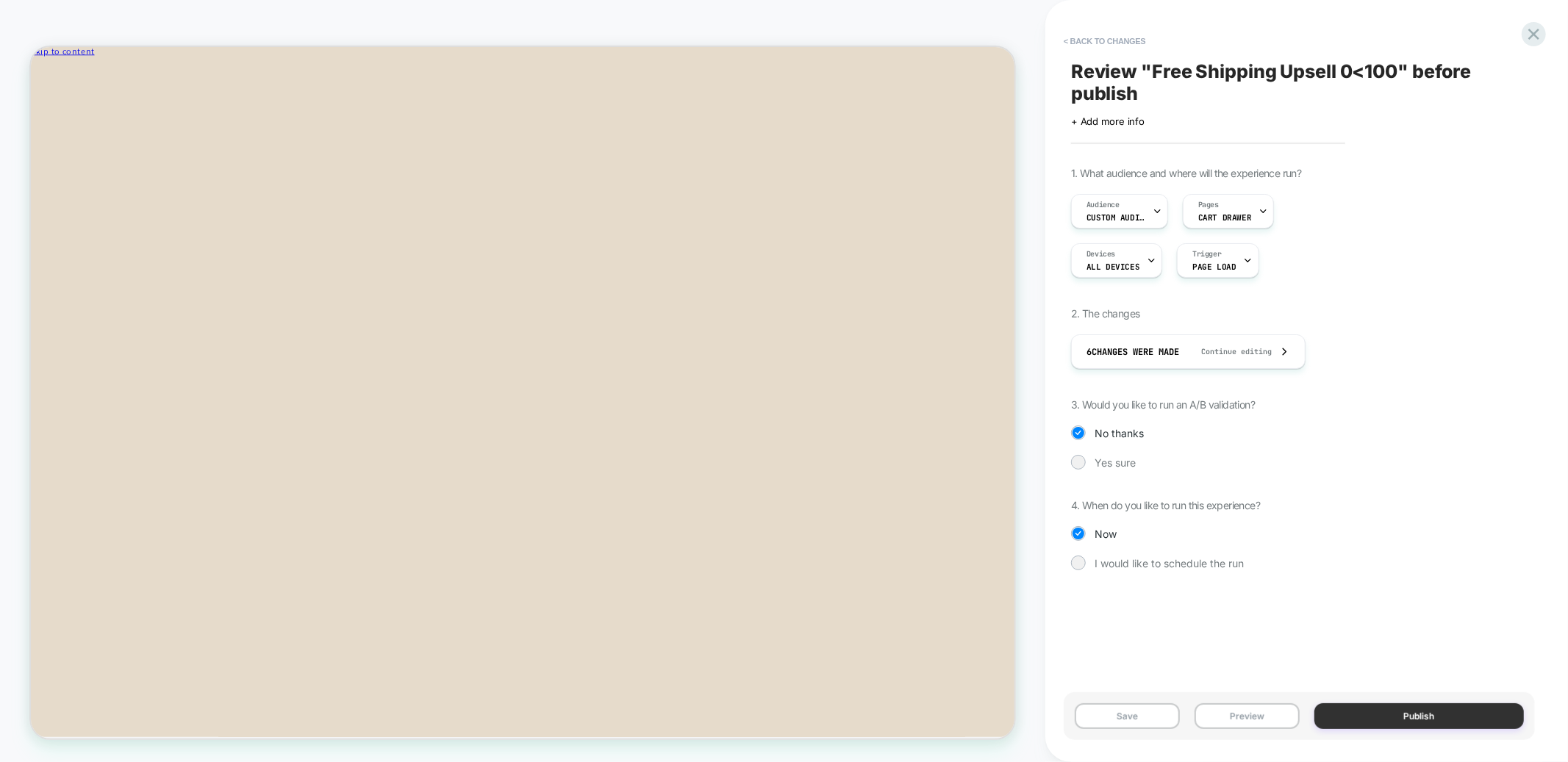
click at [1444, 717] on button "Publish" at bounding box center [1420, 716] width 211 height 26
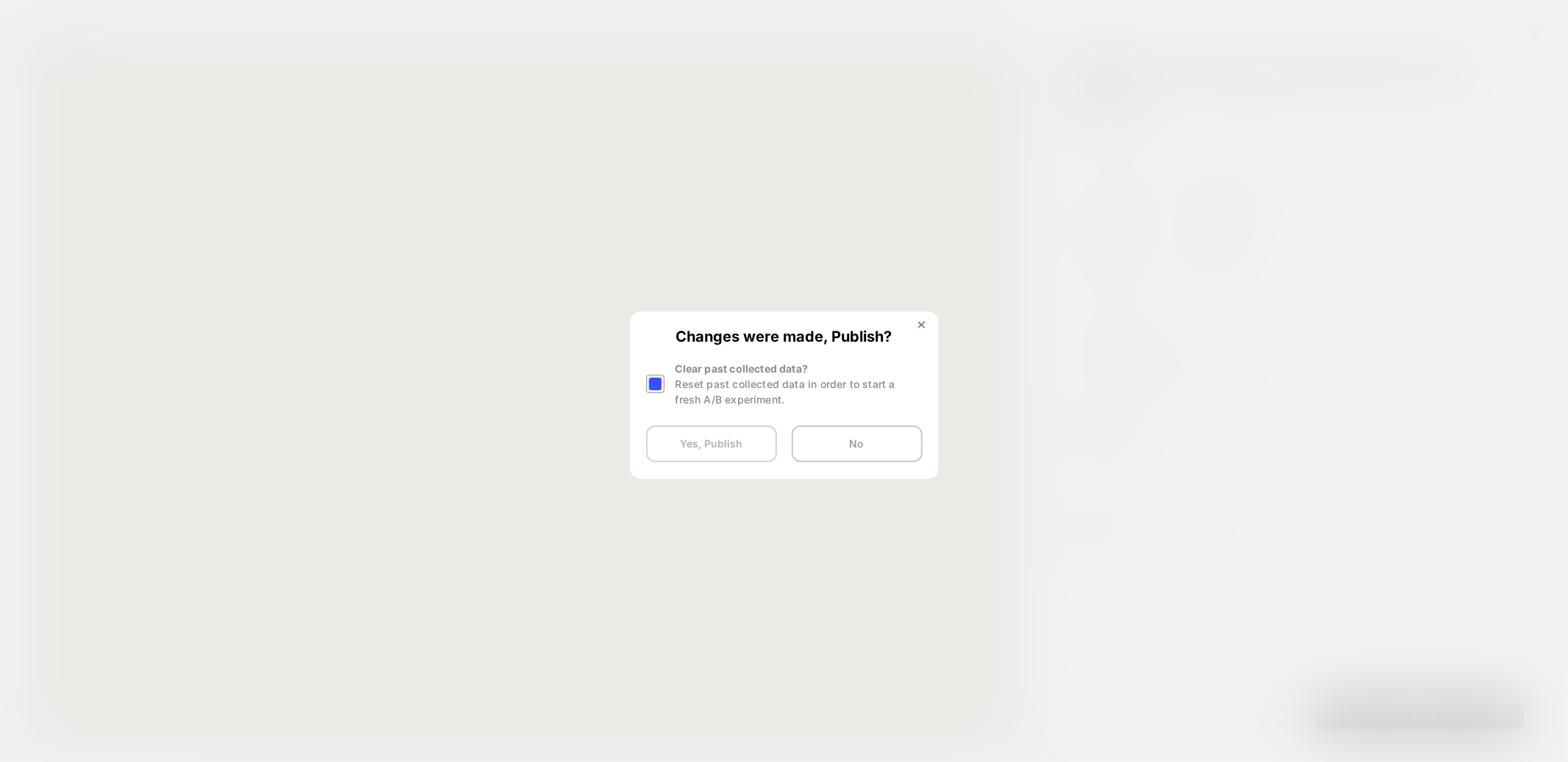
click at [738, 443] on button "Yes, Publish" at bounding box center [711, 444] width 131 height 37
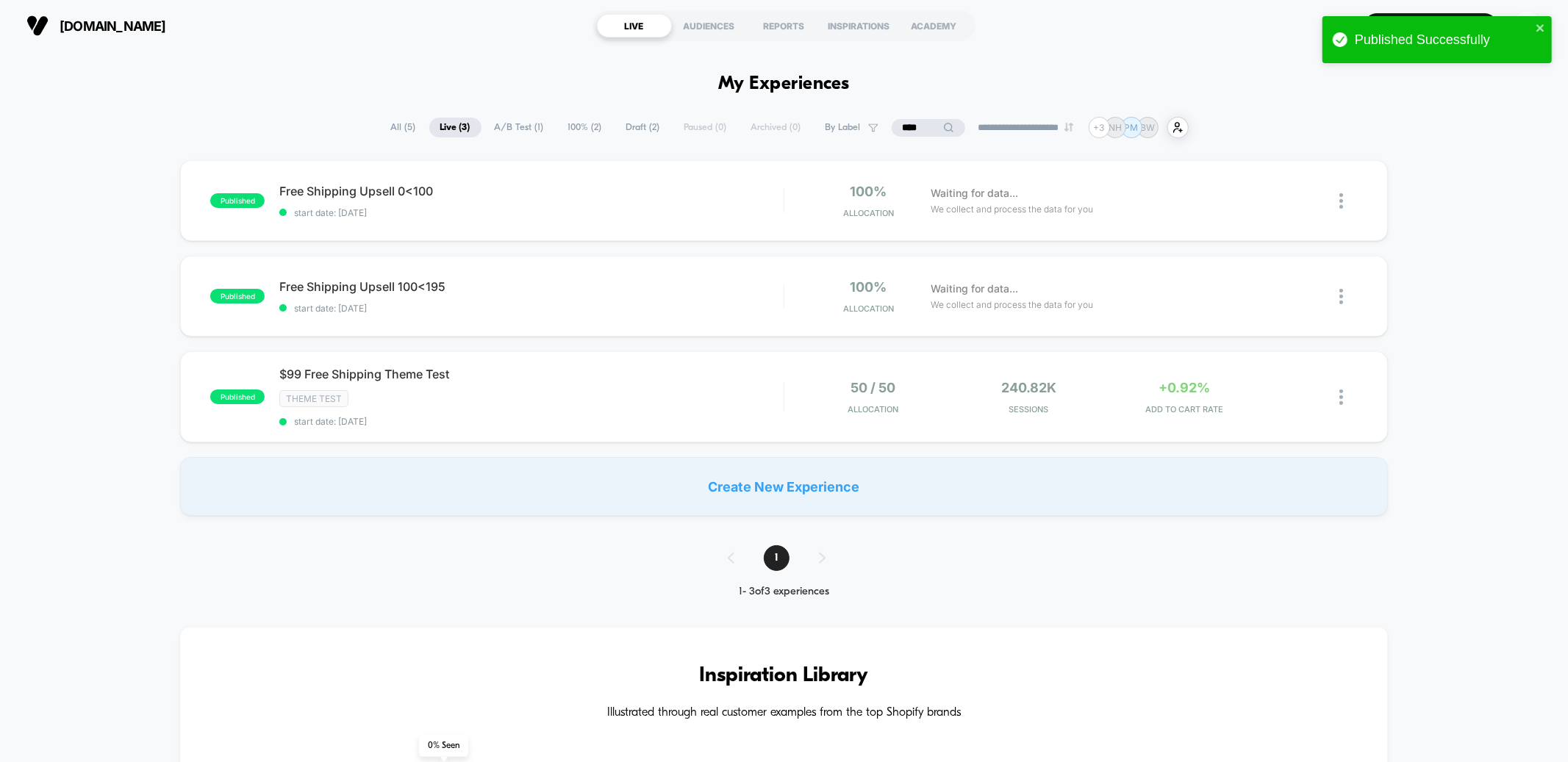
click at [1500, 232] on div "published Free Shipping Upsell 0<100 start date: [DATE] 100% Allocation Waiting…" at bounding box center [784, 338] width 1568 height 356
